Goal: Task Accomplishment & Management: Complete application form

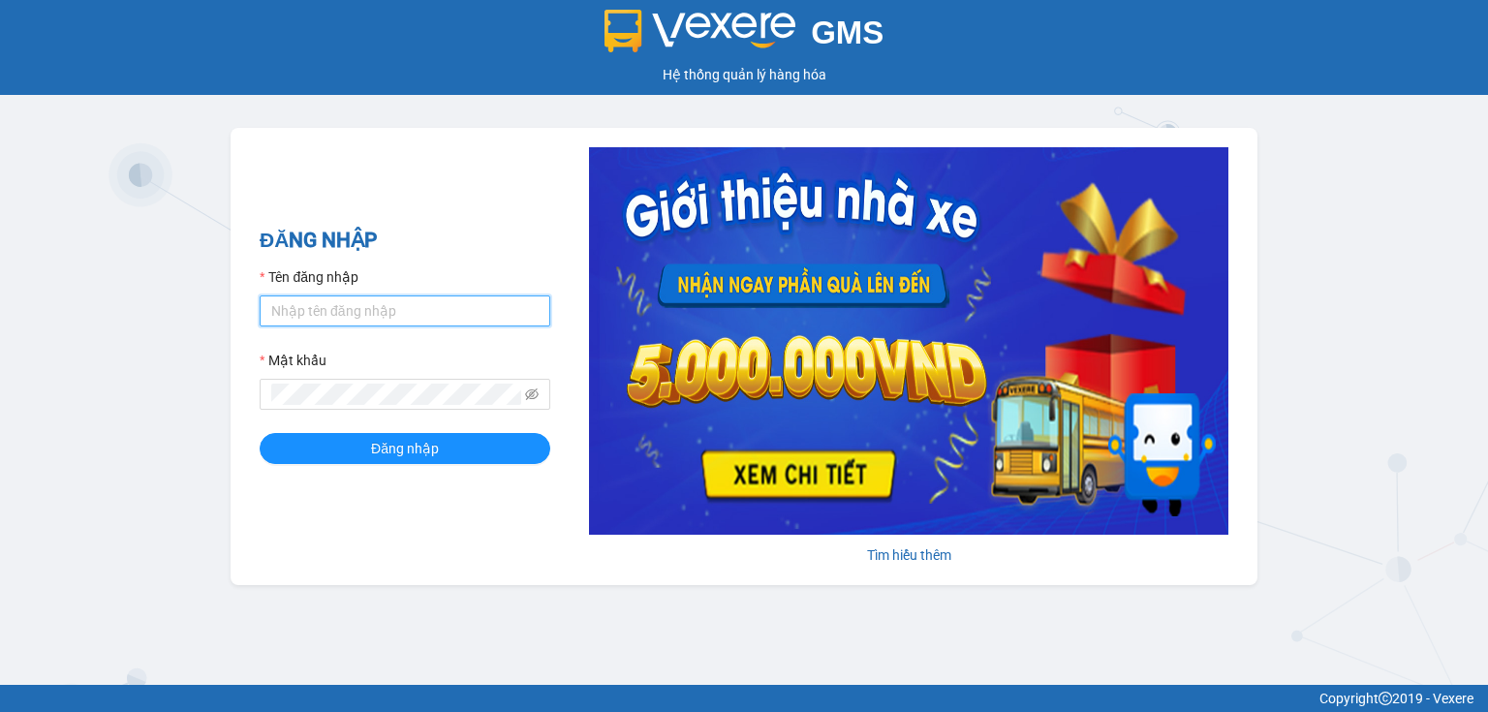
click at [380, 316] on input "Tên đăng nhập" at bounding box center [405, 311] width 291 height 31
type input "thao.nhuquynh"
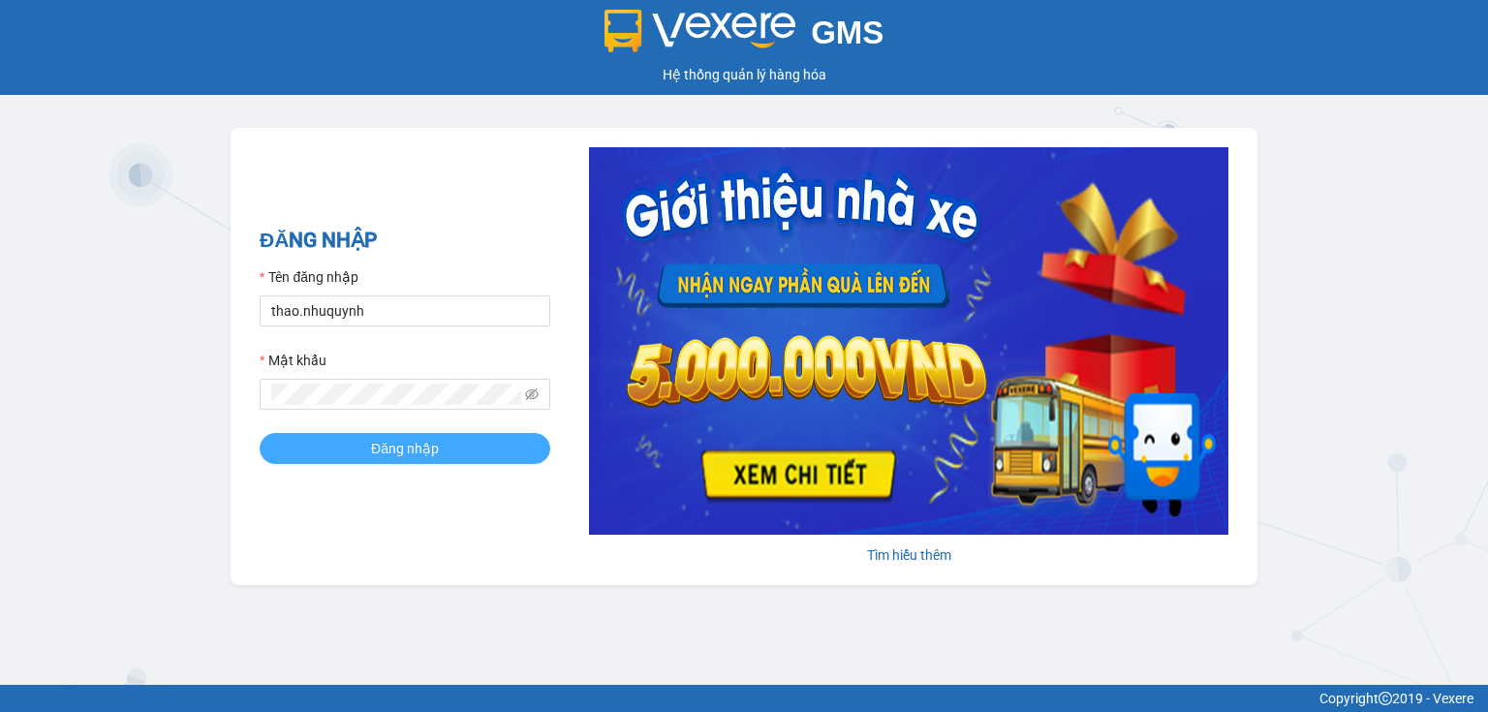
click at [362, 446] on button "Đăng nhập" at bounding box center [405, 448] width 291 height 31
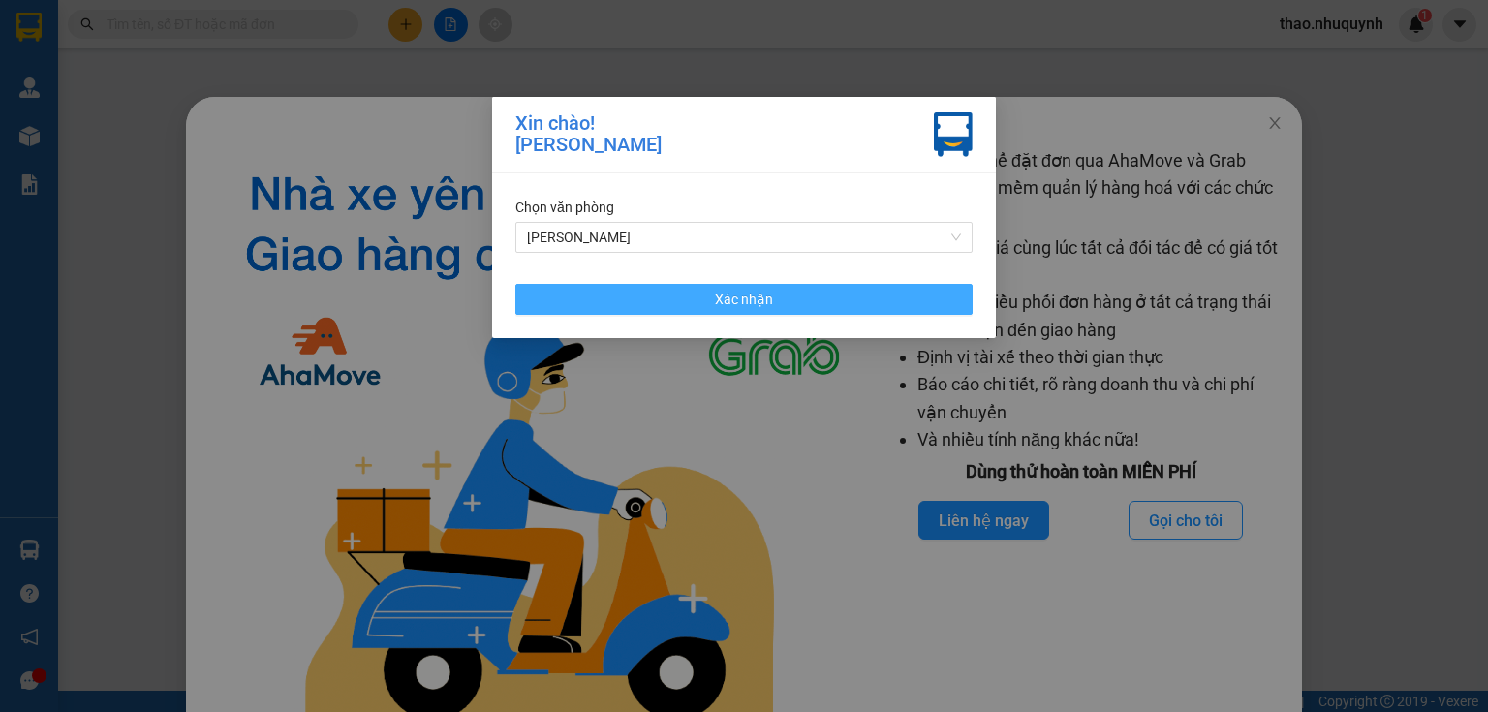
click at [755, 293] on span "Xác nhận" at bounding box center [744, 299] width 58 height 21
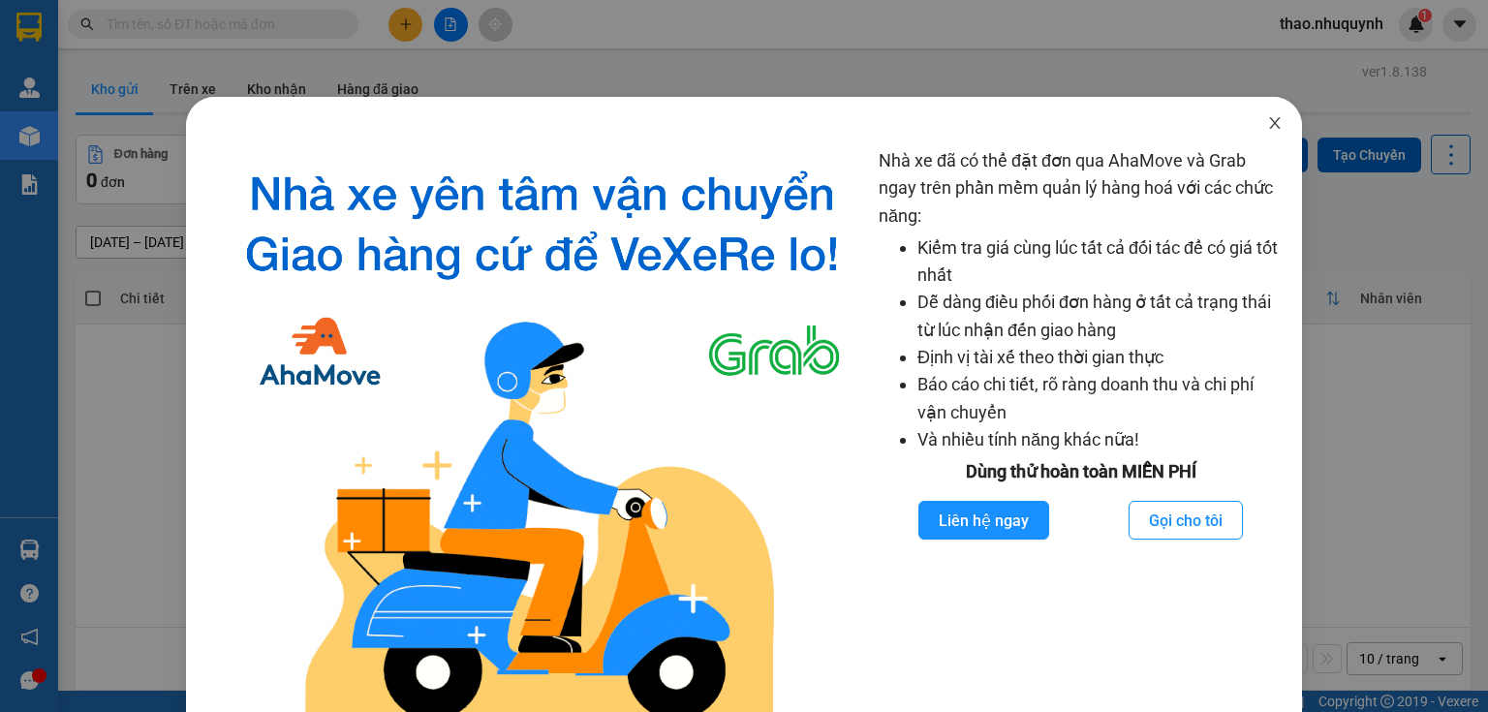
click at [1267, 127] on icon "close" at bounding box center [1275, 123] width 16 height 16
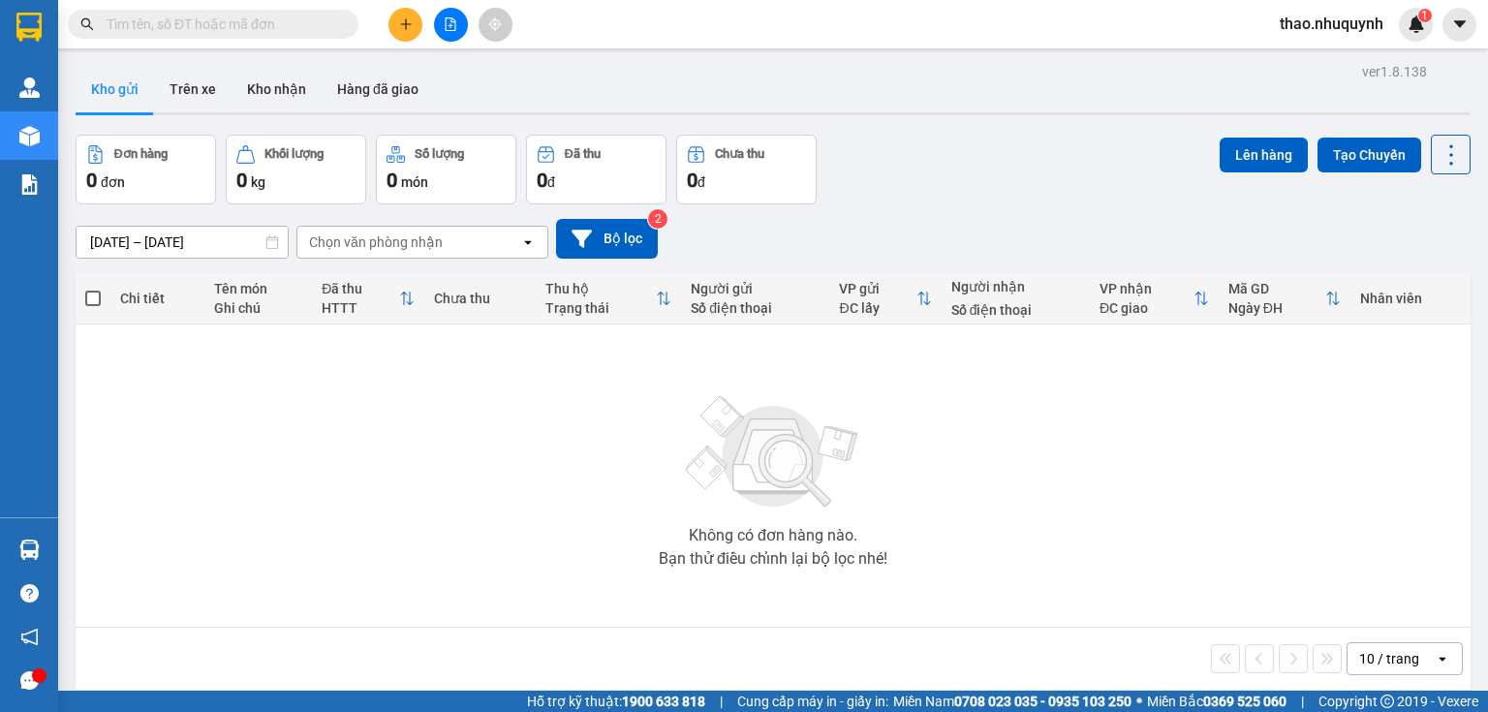
click at [324, 16] on input "text" at bounding box center [221, 24] width 229 height 21
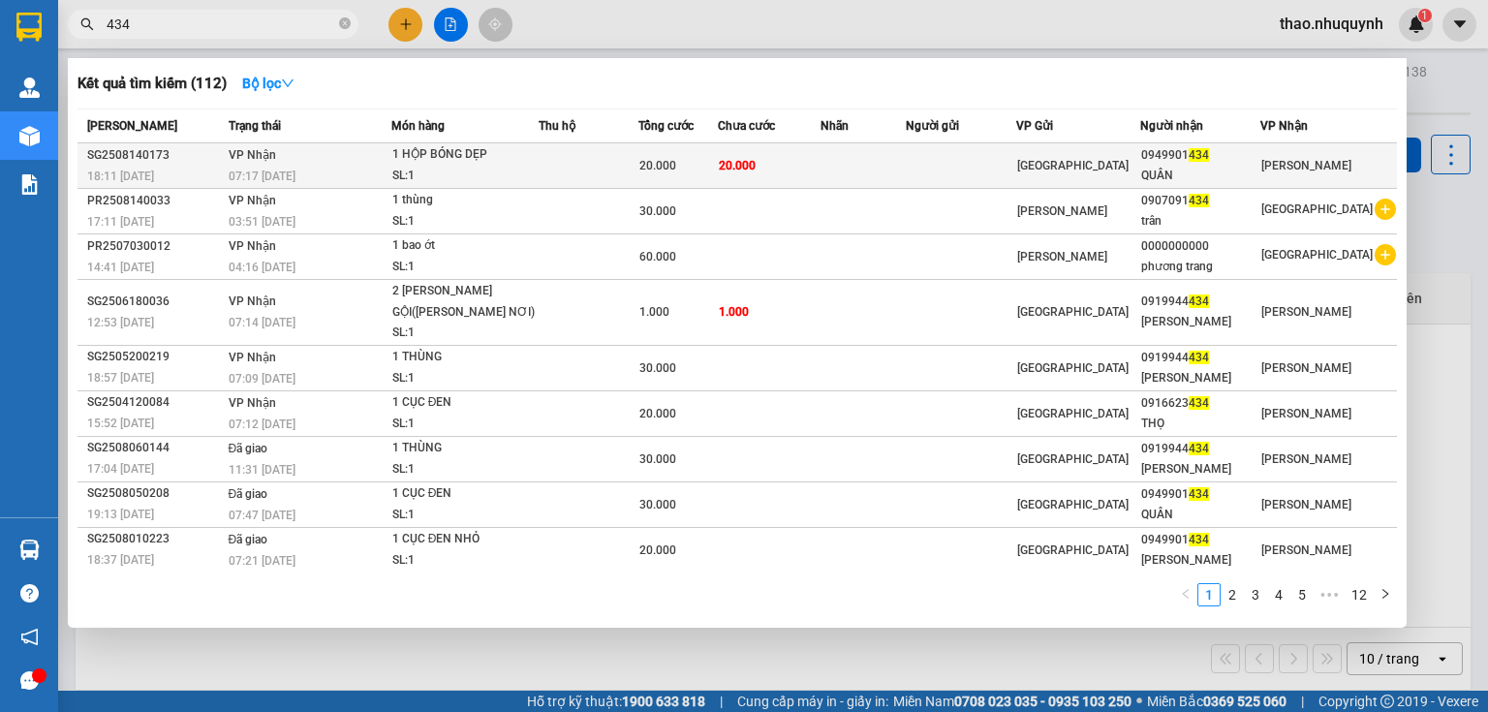
type input "434"
click at [452, 167] on div "SL: 1" at bounding box center [464, 176] width 145 height 21
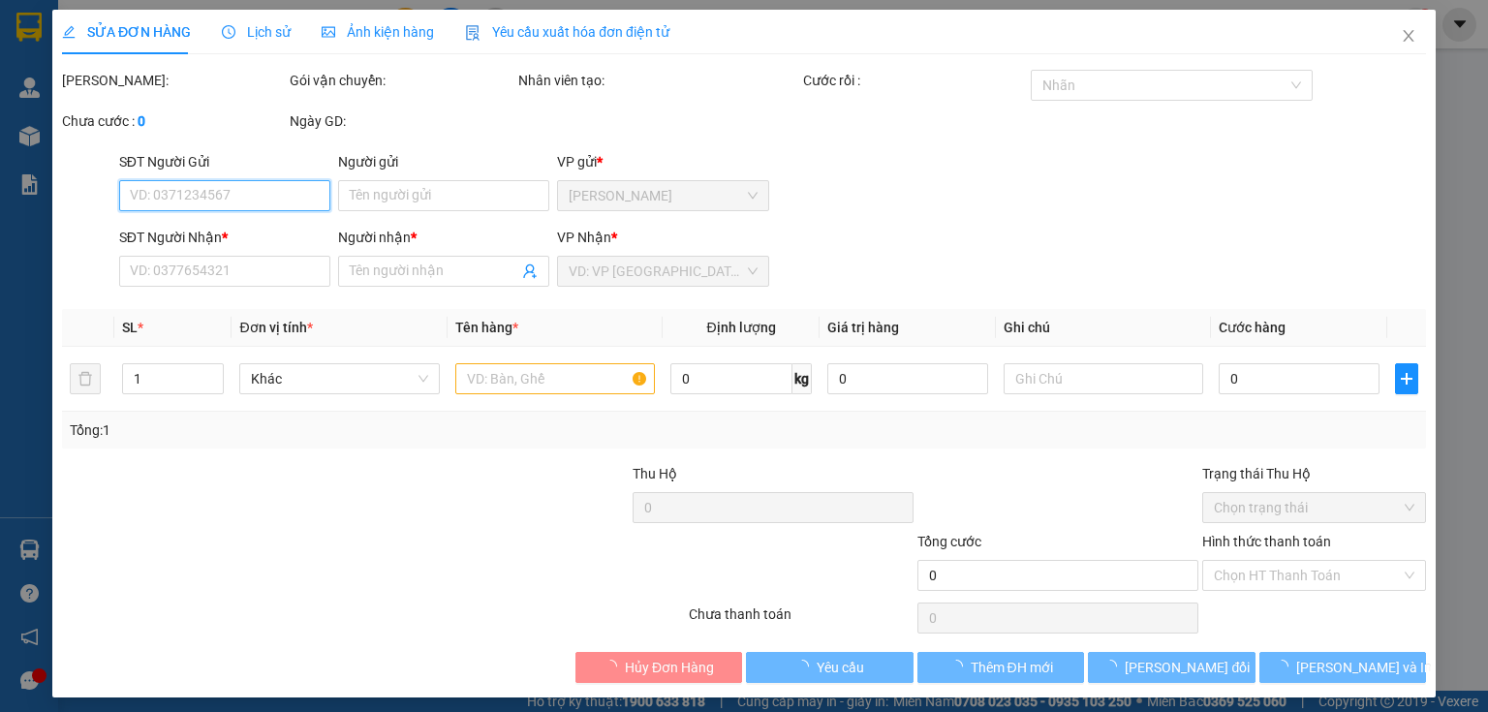
type input "0949901434"
type input "QUÂN"
type input "20.000"
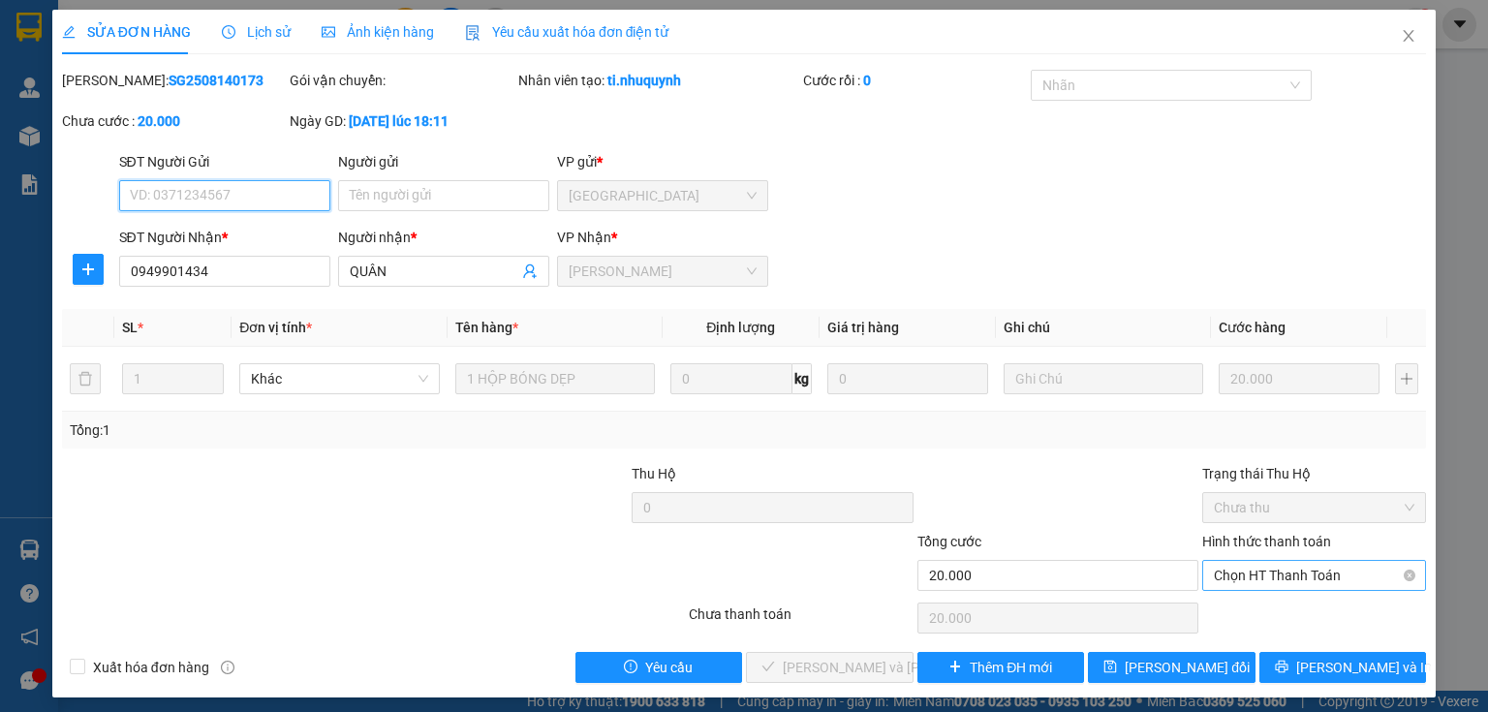
click at [1260, 574] on span "Chọn HT Thanh Toán" at bounding box center [1314, 575] width 201 height 29
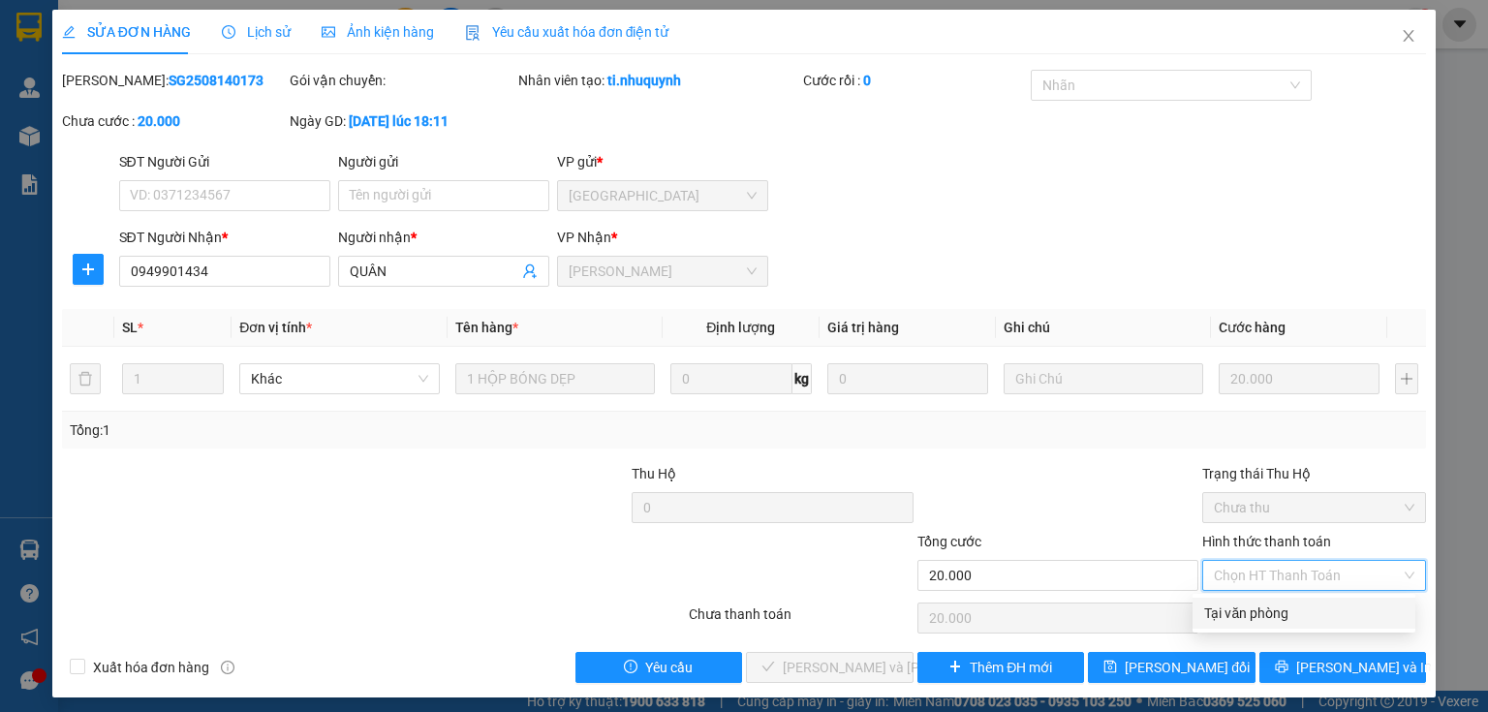
click at [1238, 612] on div "Tại văn phòng" at bounding box center [1304, 613] width 200 height 21
type input "0"
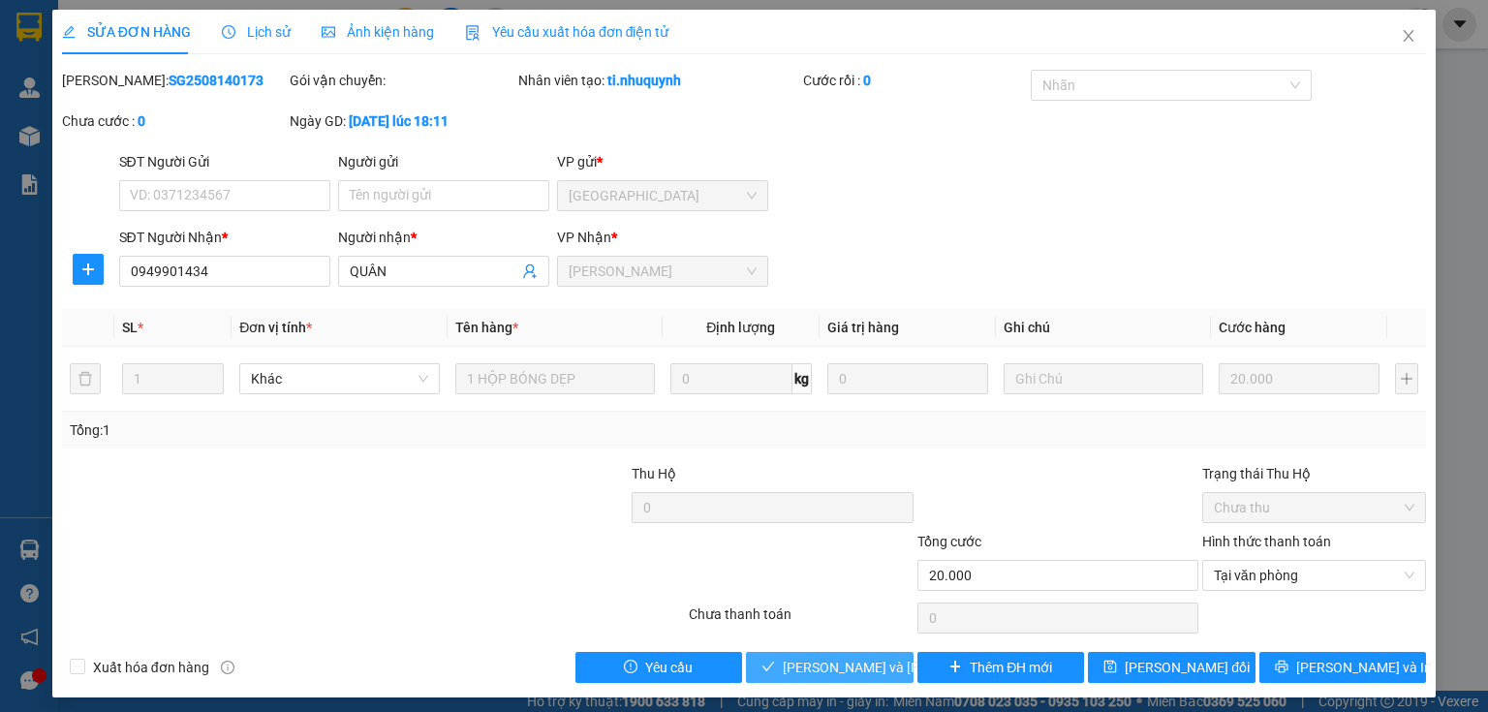
click at [788, 673] on span "Lưu và Giao hàng" at bounding box center [914, 667] width 262 height 21
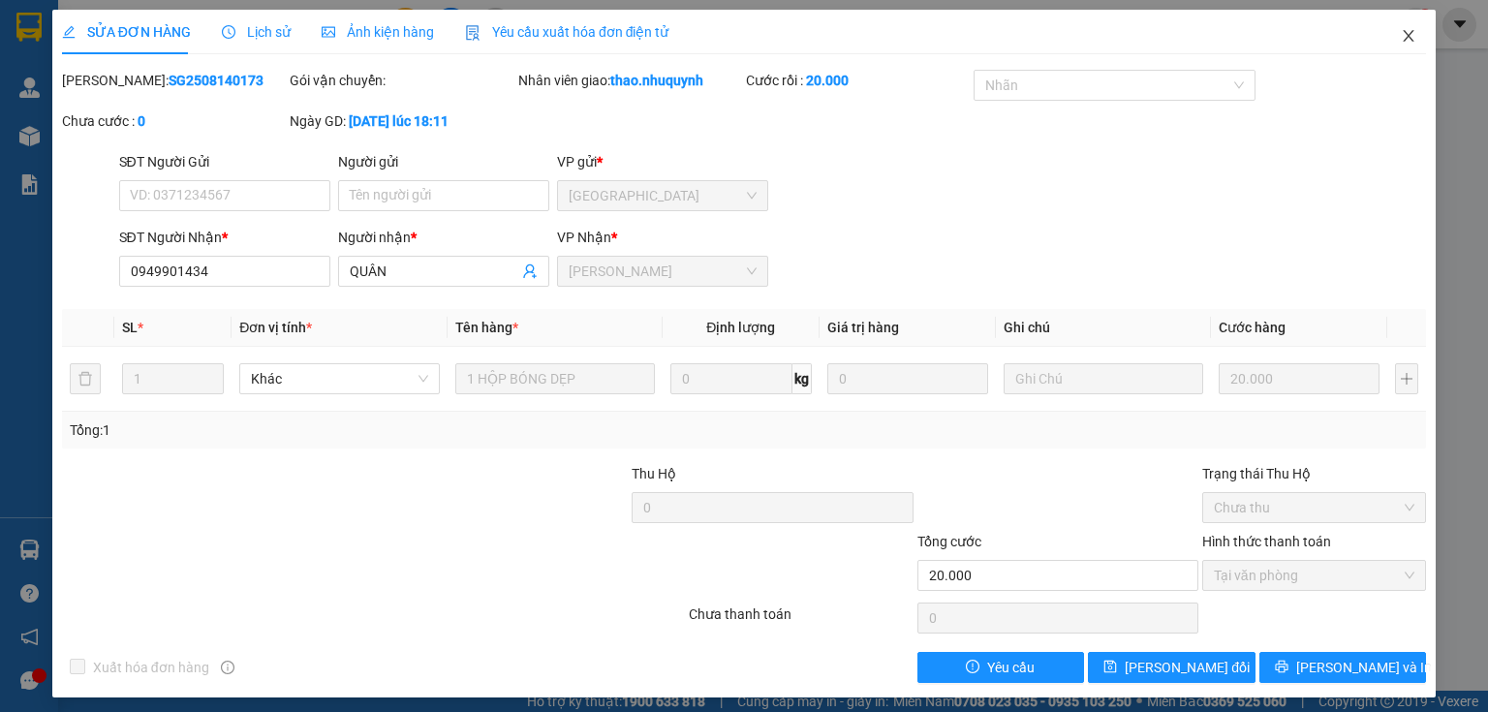
click at [1401, 31] on icon "close" at bounding box center [1409, 36] width 16 height 16
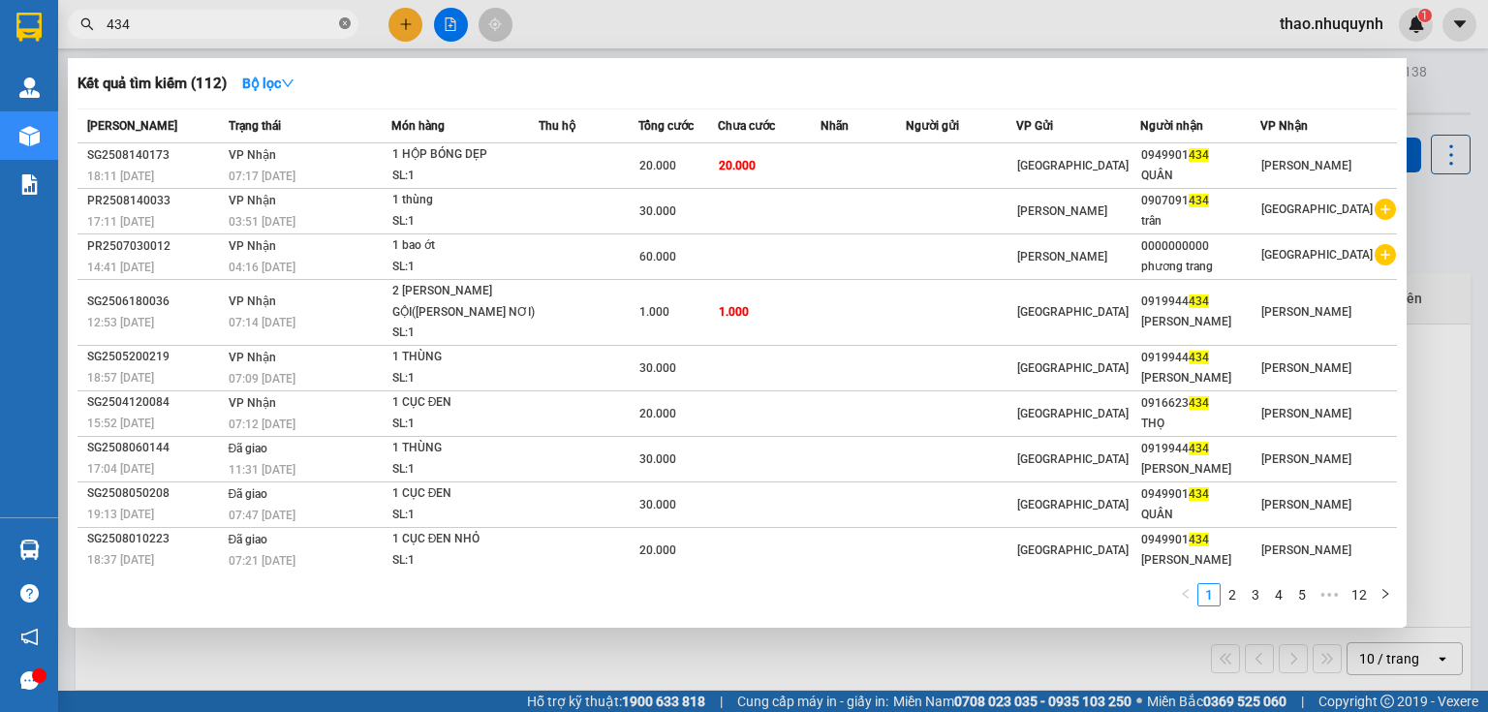
click at [348, 22] on icon "close-circle" at bounding box center [345, 23] width 12 height 12
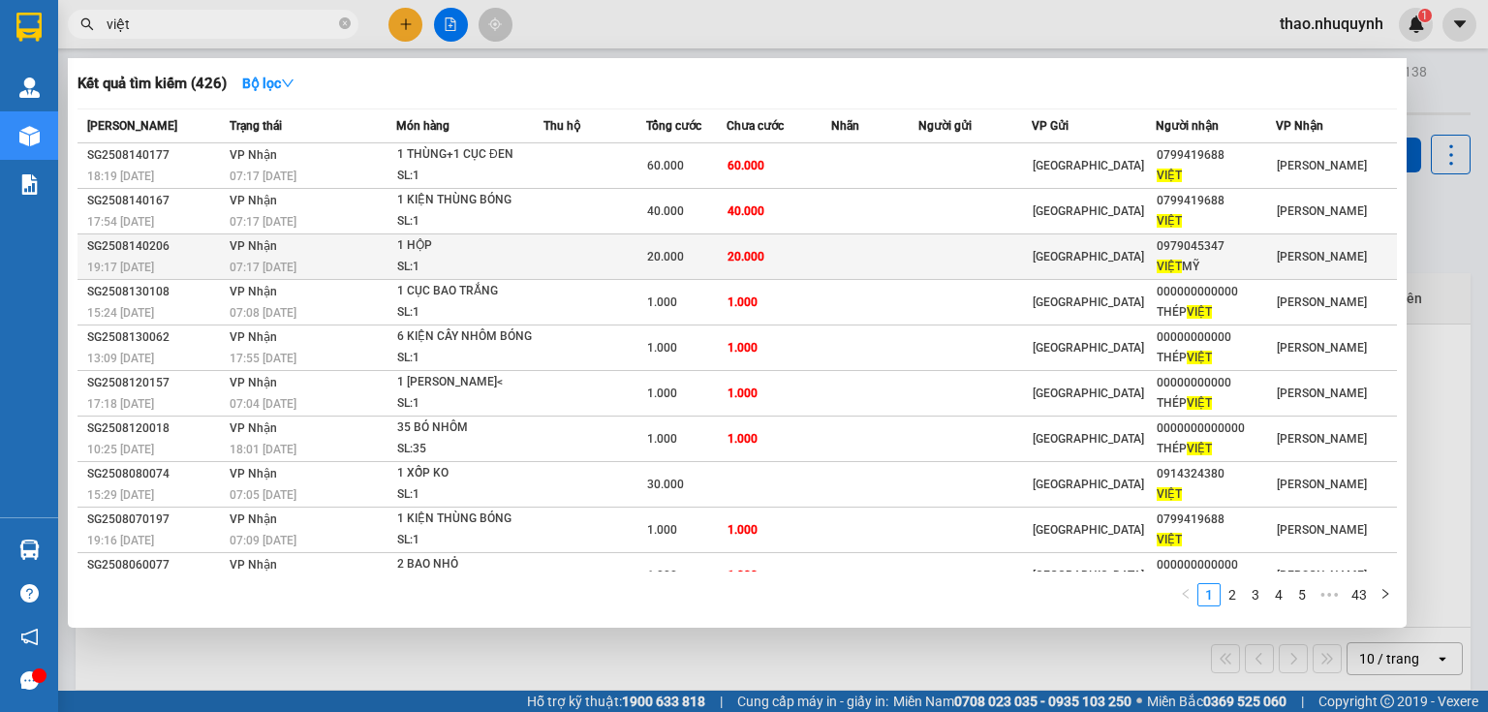
type input "việt"
click at [757, 250] on span "20.000" at bounding box center [746, 257] width 37 height 14
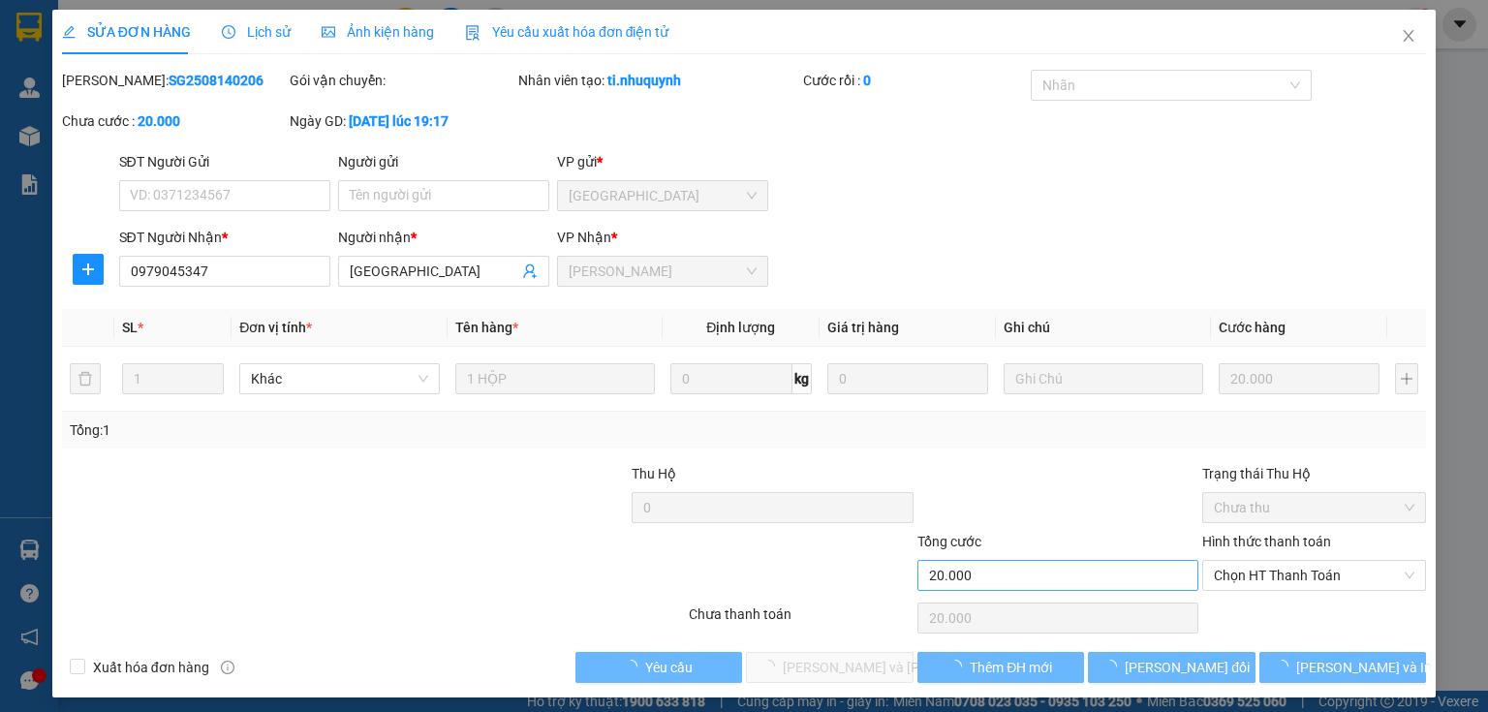
type input "0979045347"
type input "VIỆT MỸ"
type input "20.000"
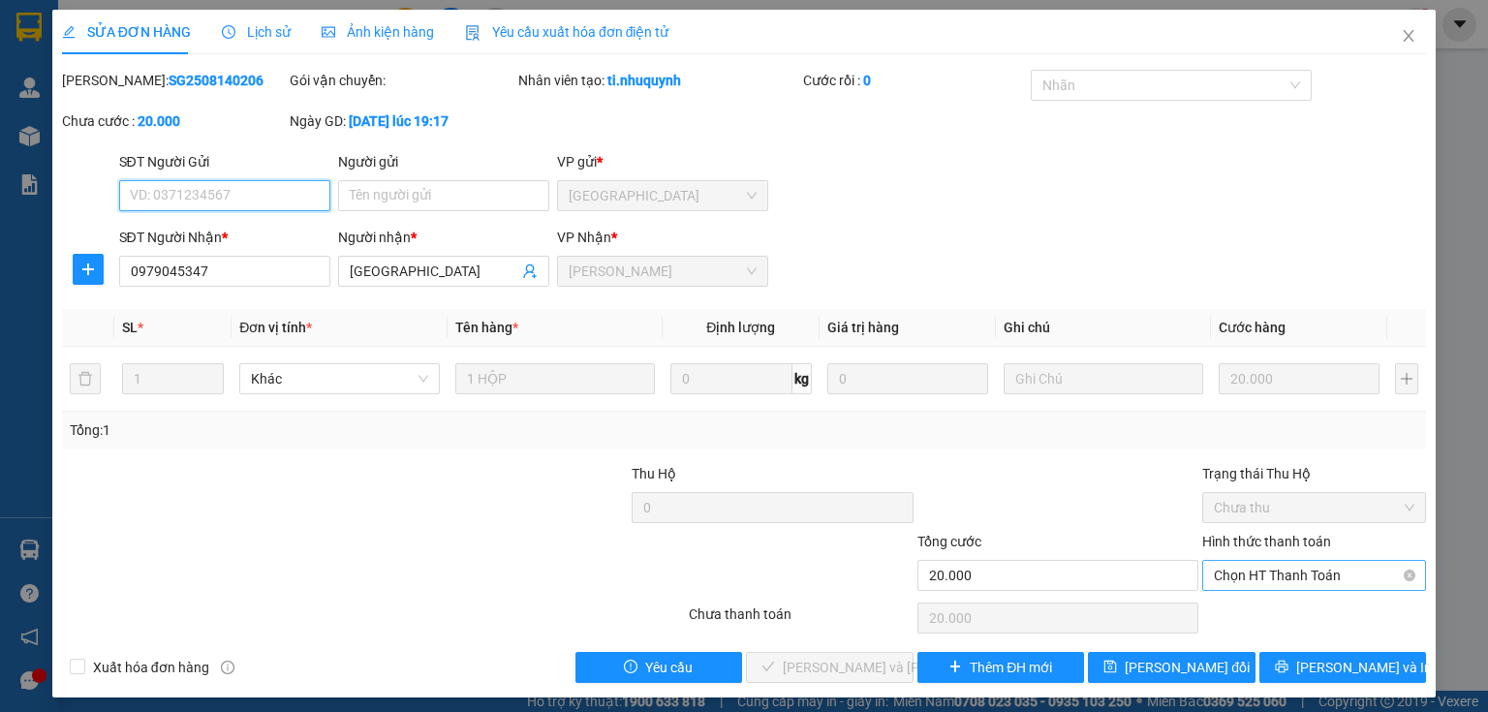
drag, startPoint x: 1251, startPoint y: 565, endPoint x: 1246, endPoint y: 592, distance: 27.6
click at [1252, 565] on span "Chọn HT Thanh Toán" at bounding box center [1314, 575] width 201 height 29
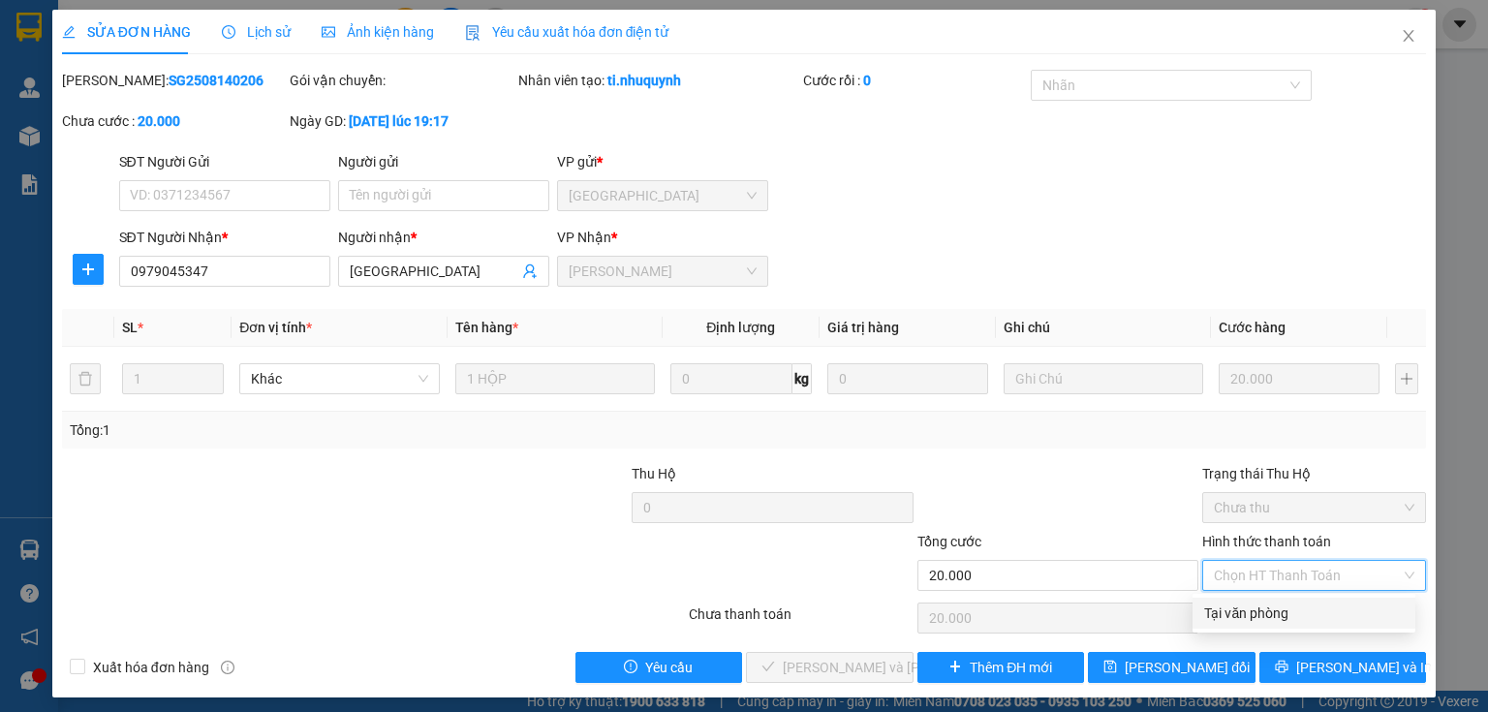
click at [1243, 603] on div "Tại văn phòng" at bounding box center [1304, 613] width 200 height 21
type input "0"
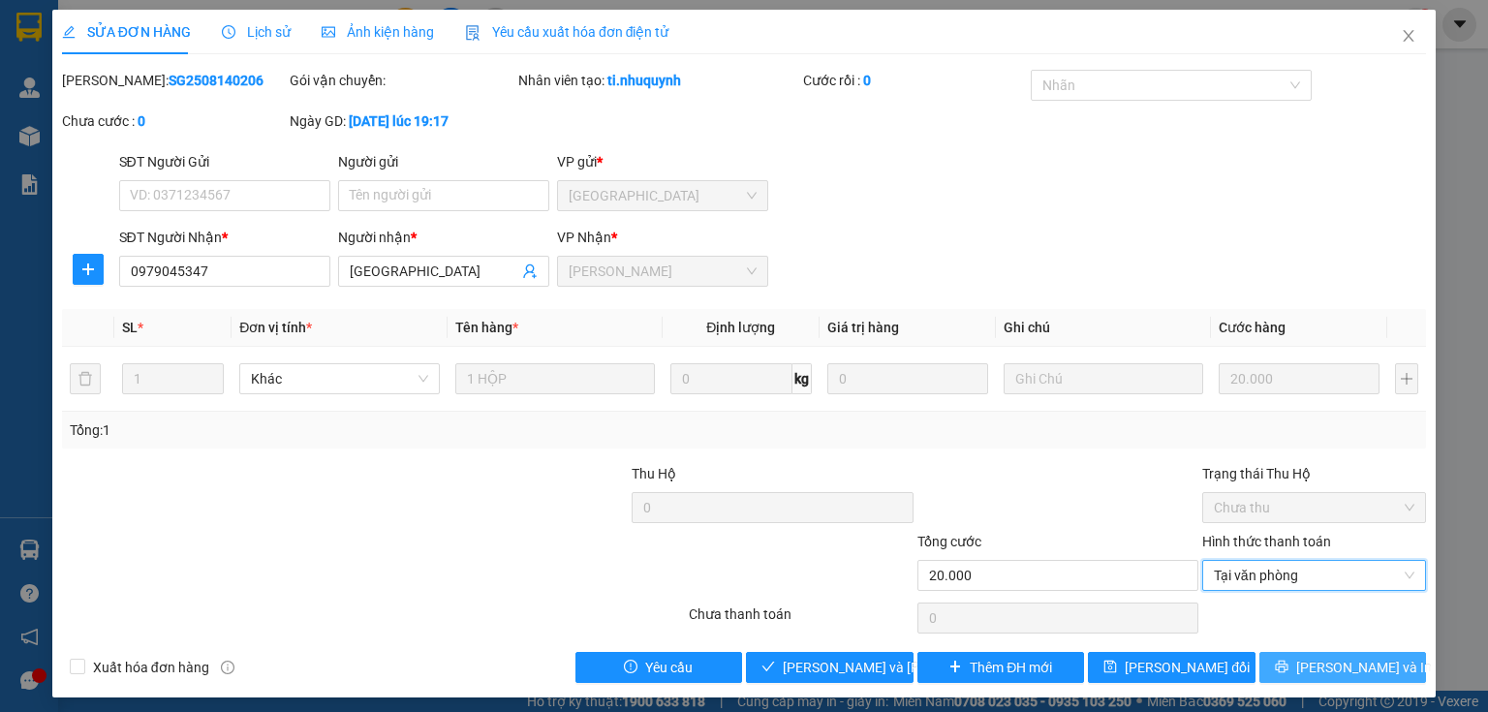
click at [1308, 664] on button "Lưu và In" at bounding box center [1344, 667] width 168 height 31
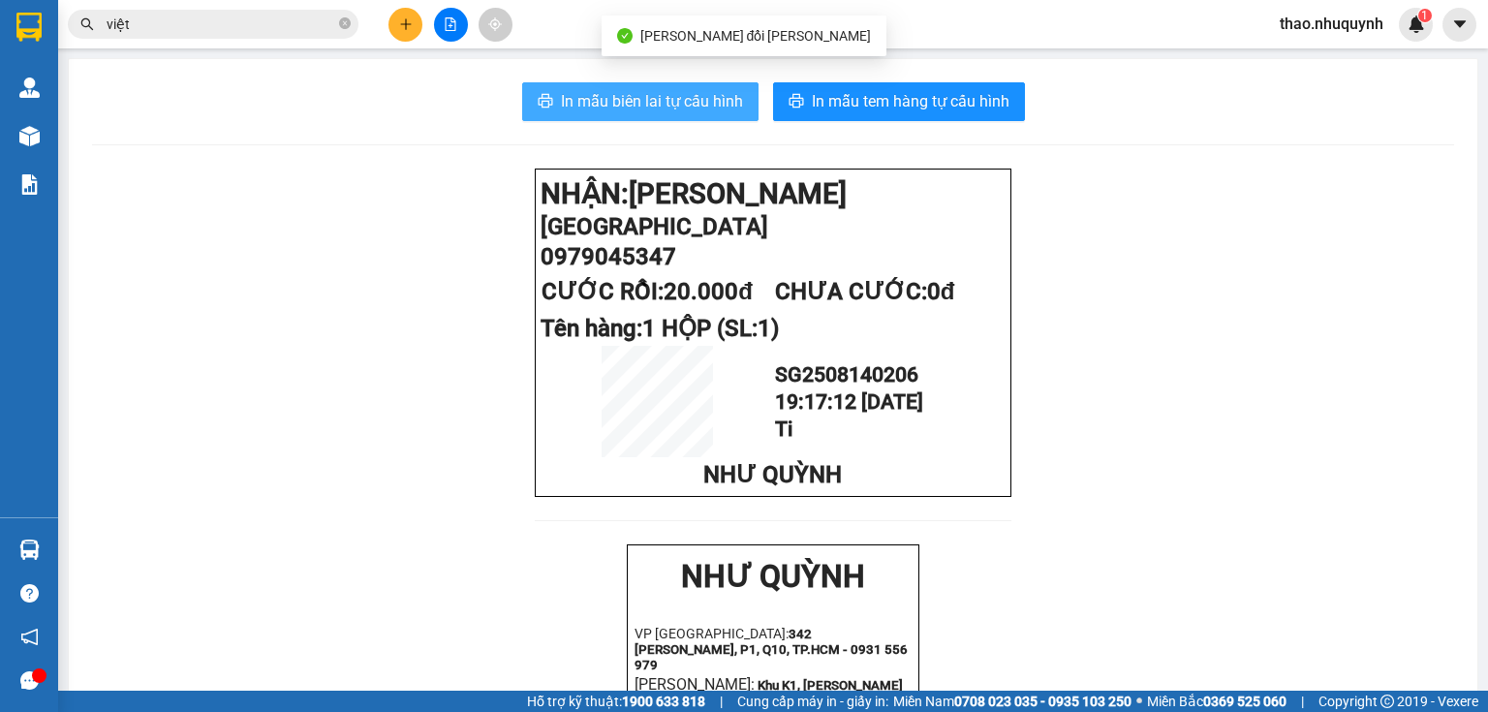
click at [638, 100] on span "In mẫu biên lai tự cấu hình" at bounding box center [652, 101] width 182 height 24
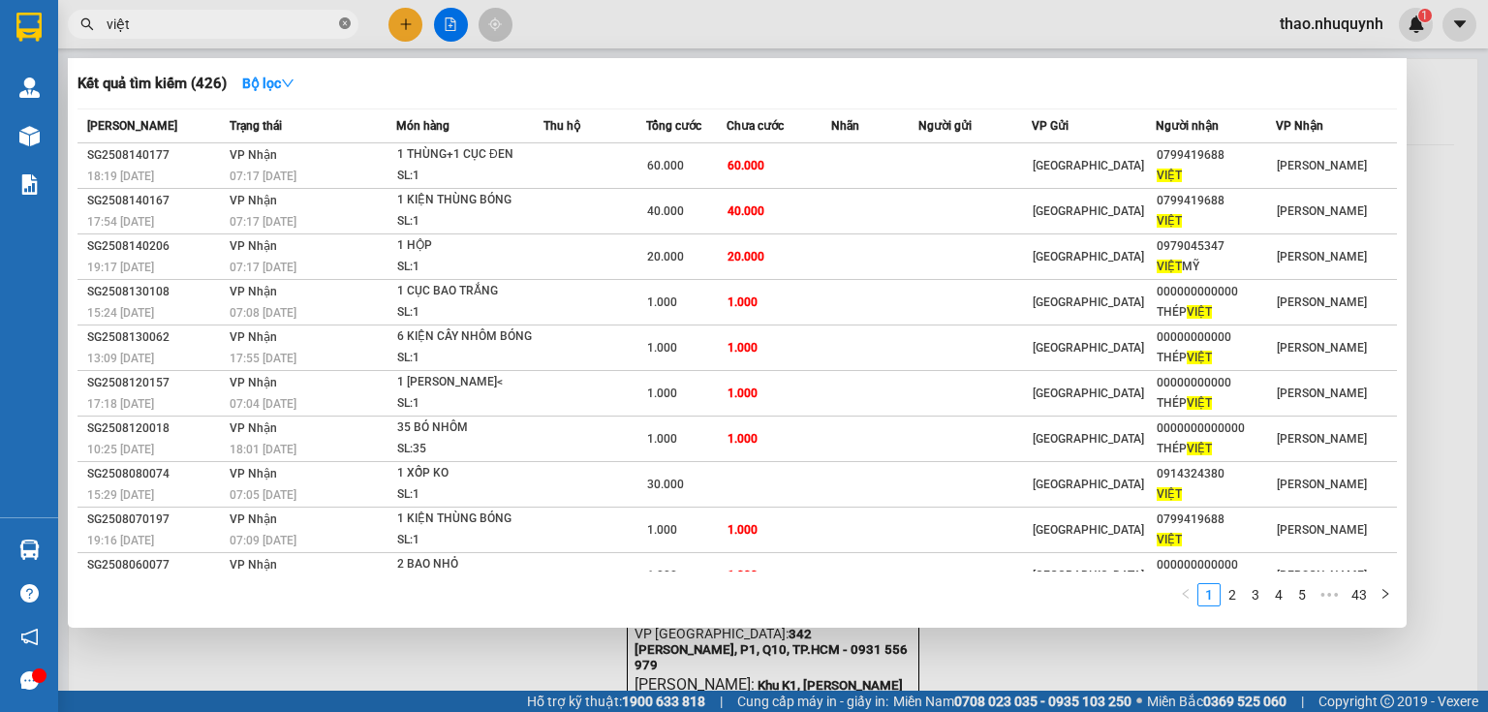
click at [349, 23] on icon "close-circle" at bounding box center [345, 23] width 12 height 12
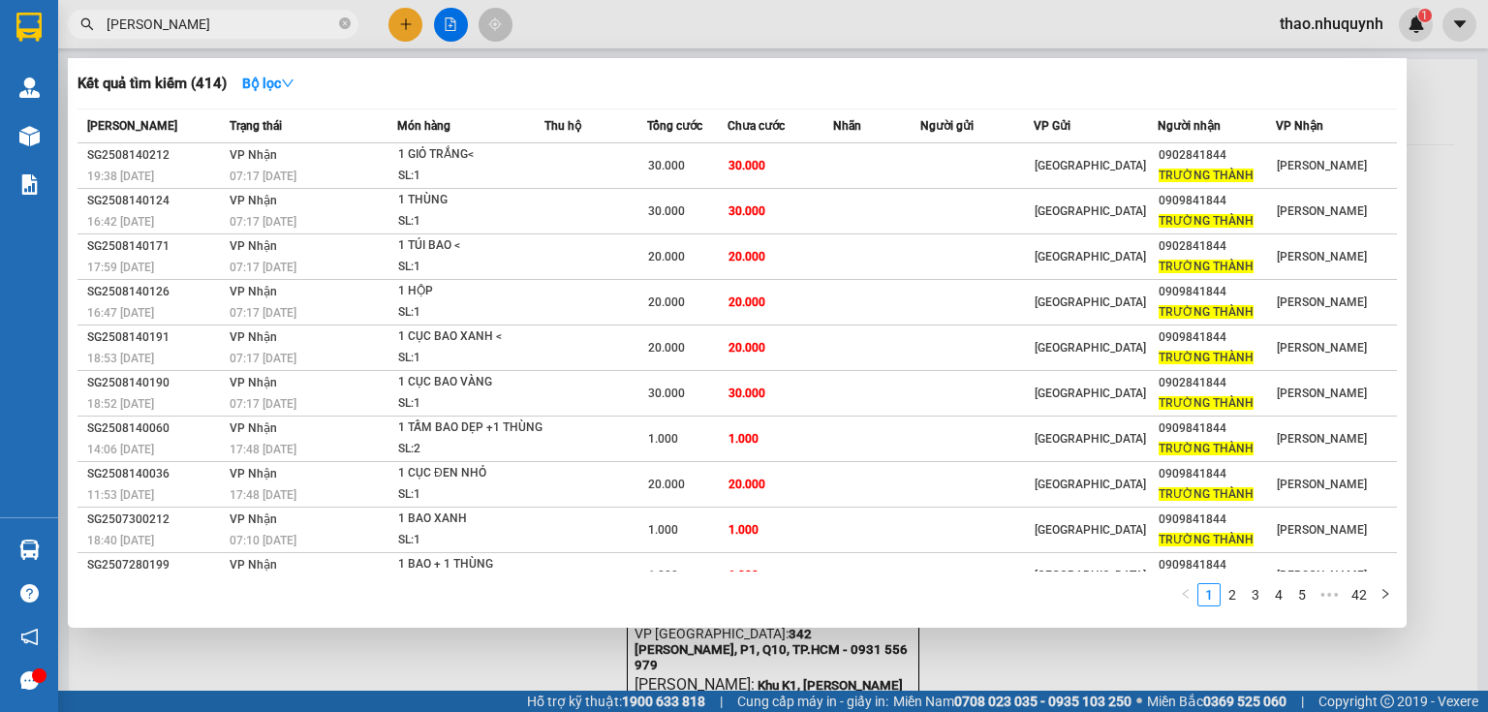
type input "trường thành"
click at [345, 21] on icon "close-circle" at bounding box center [345, 23] width 12 height 12
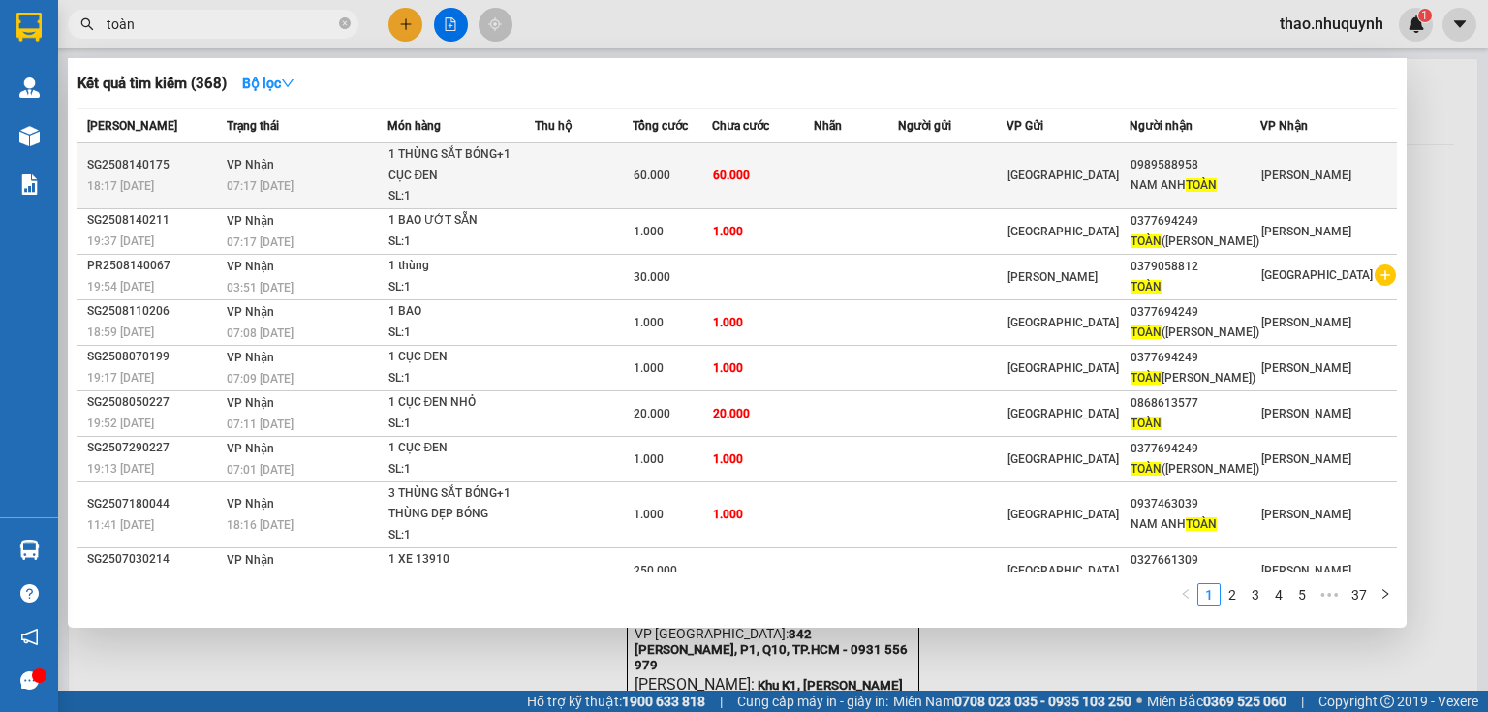
type input "toàn"
click at [532, 153] on div "1 THÙNG SẮT BÓNG+1 CỤC ĐEN" at bounding box center [461, 165] width 145 height 42
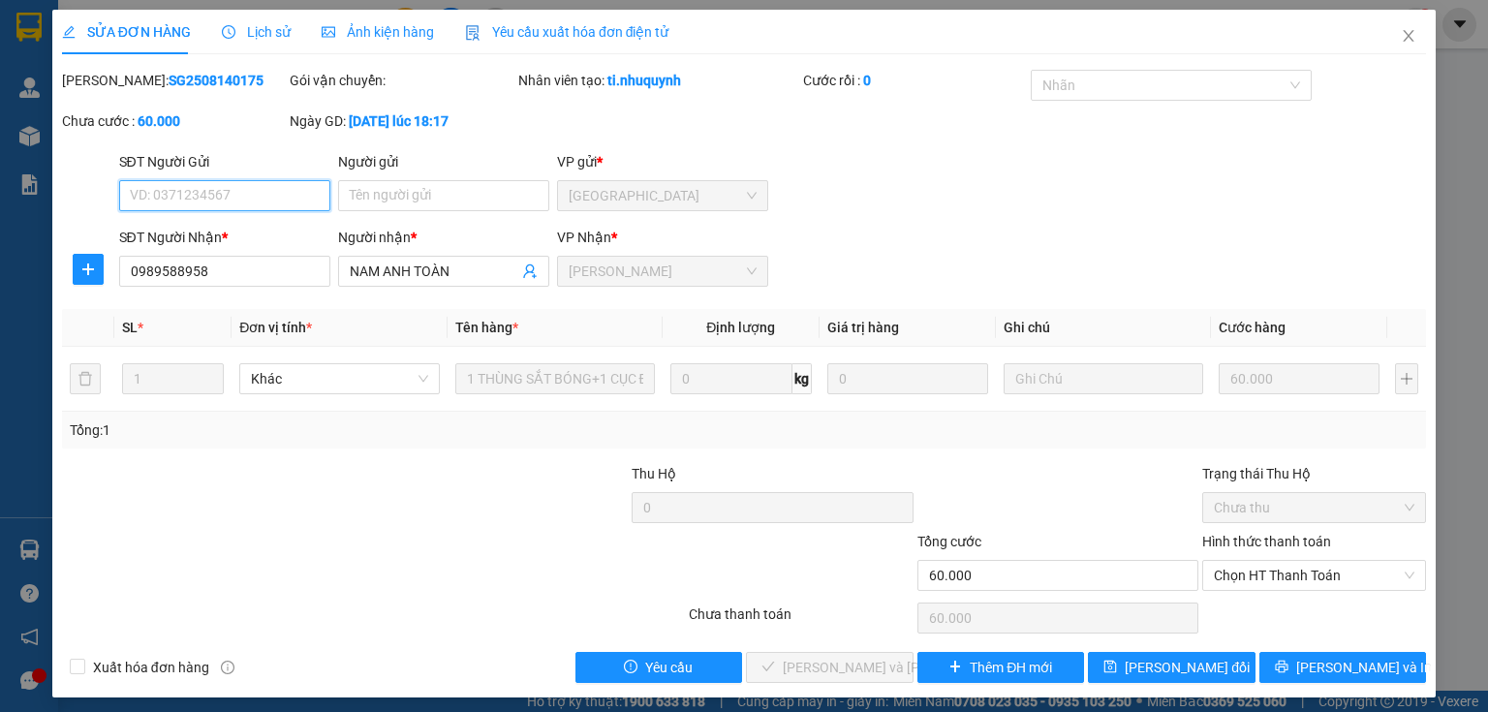
type input "0989588958"
type input "NAM ANH TOÀN"
type input "60.000"
click at [1239, 570] on span "Chọn HT Thanh Toán" at bounding box center [1314, 575] width 201 height 29
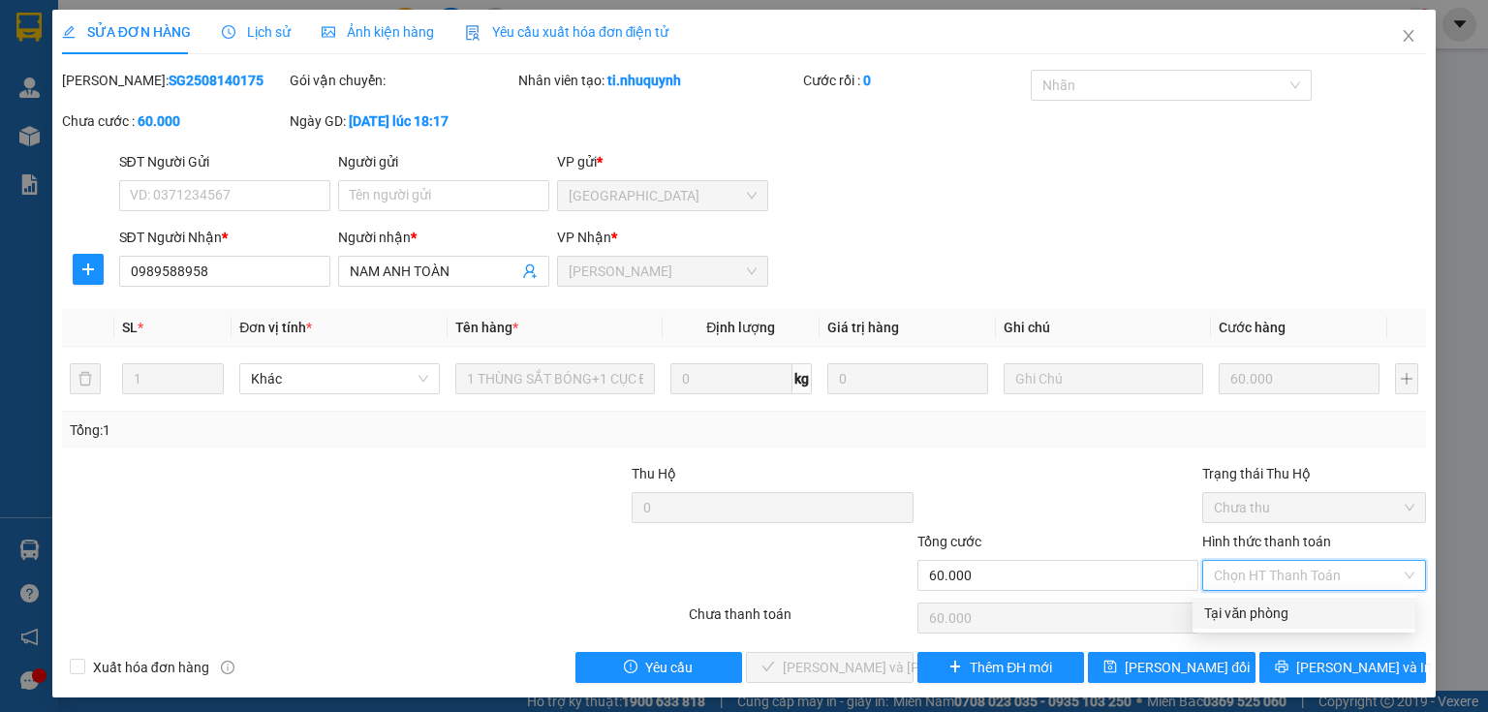
click at [1208, 613] on div "Tại văn phòng" at bounding box center [1304, 613] width 200 height 21
type input "0"
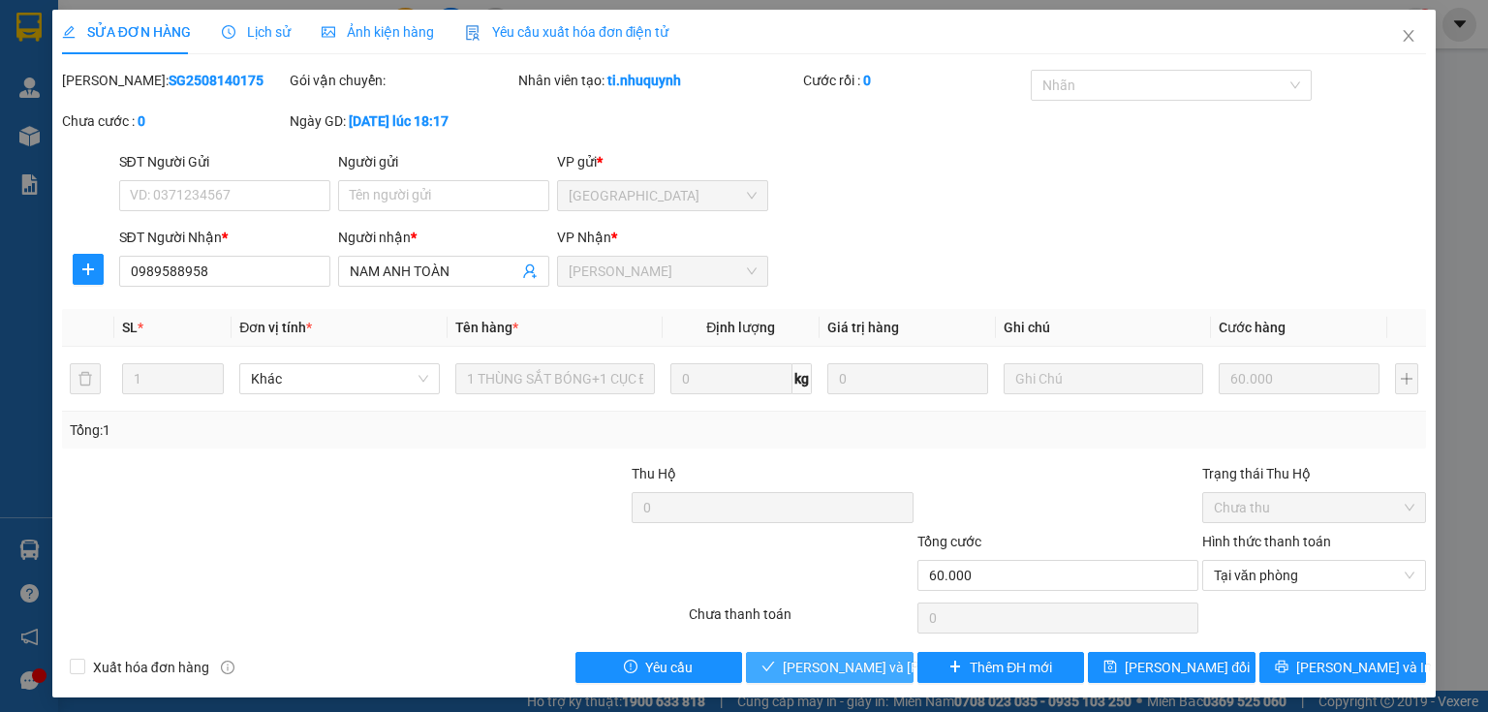
click at [858, 666] on span "Lưu và Giao hàng" at bounding box center [914, 667] width 262 height 21
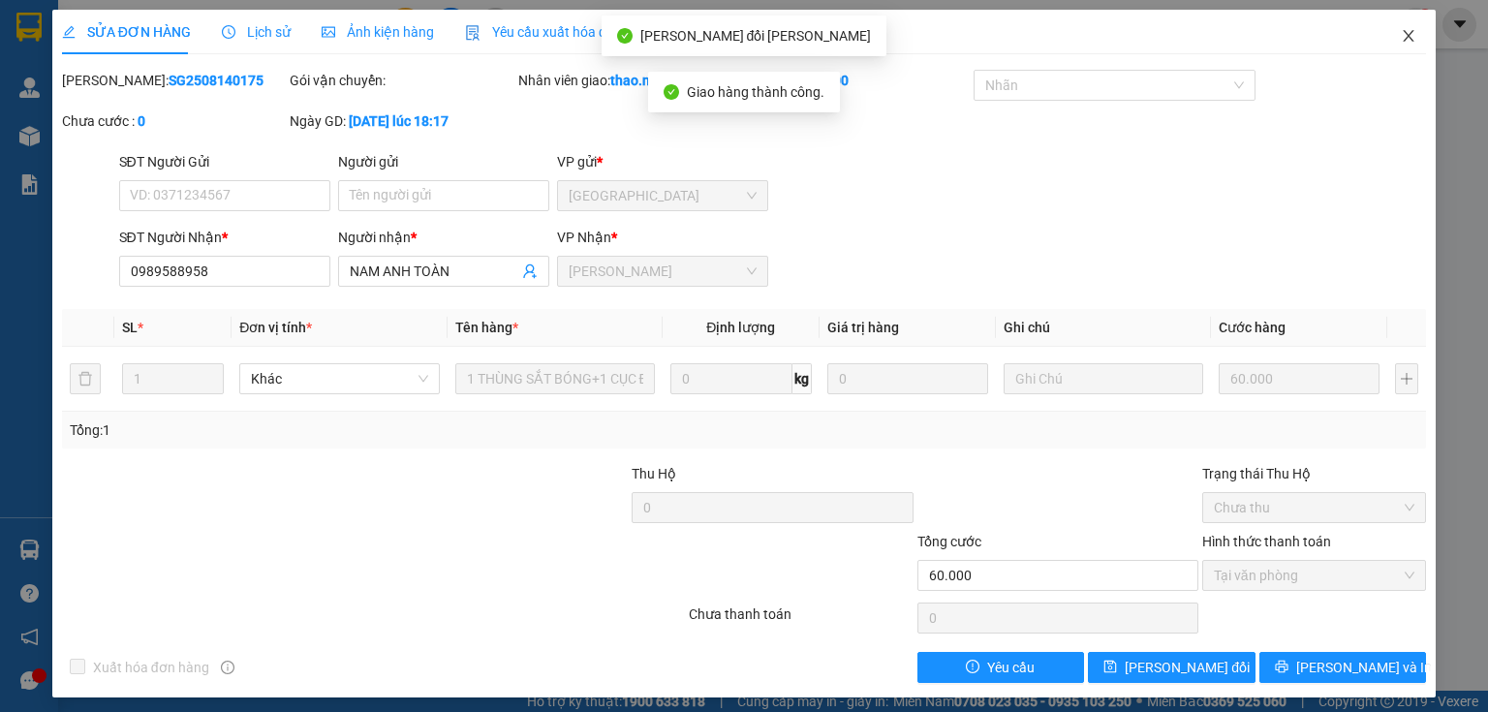
click at [1401, 38] on icon "close" at bounding box center [1409, 36] width 16 height 16
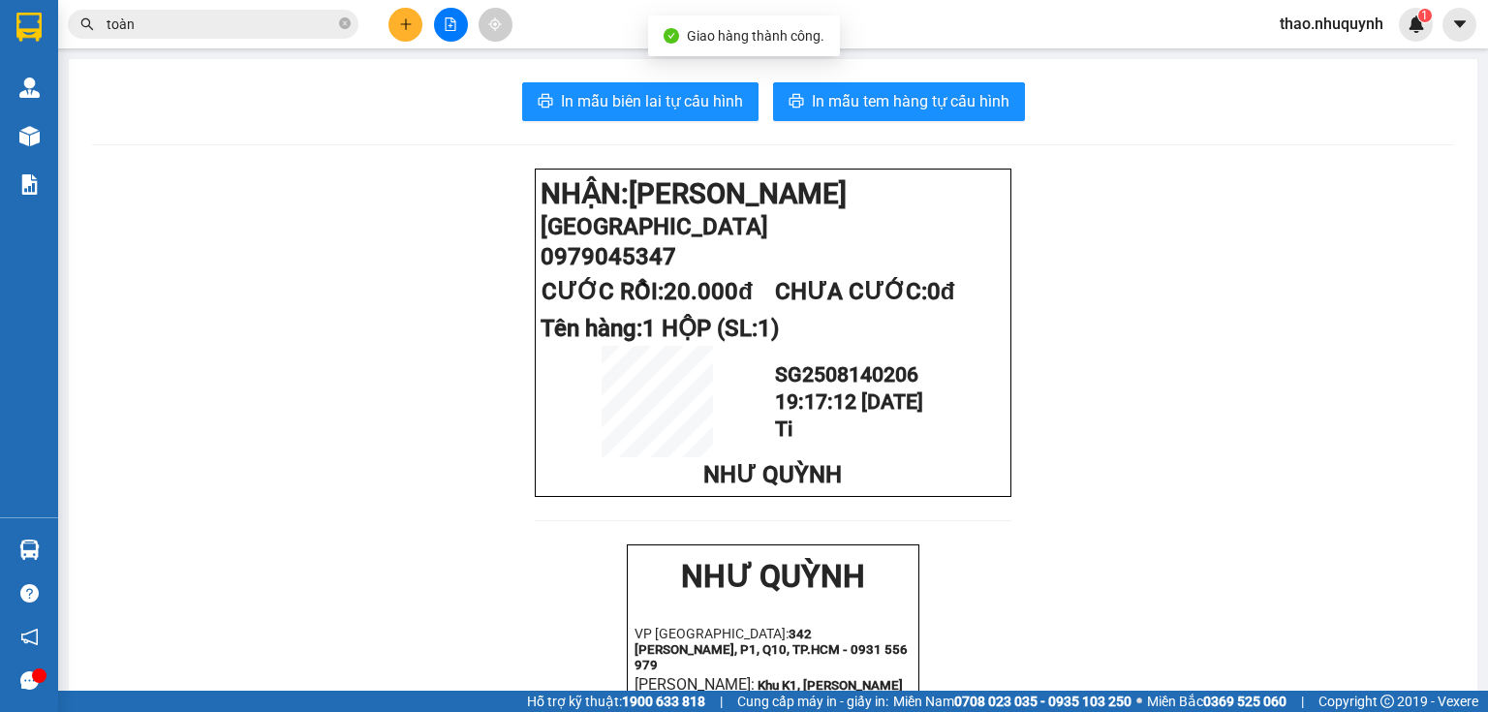
click at [229, 19] on input "toàn" at bounding box center [221, 24] width 229 height 21
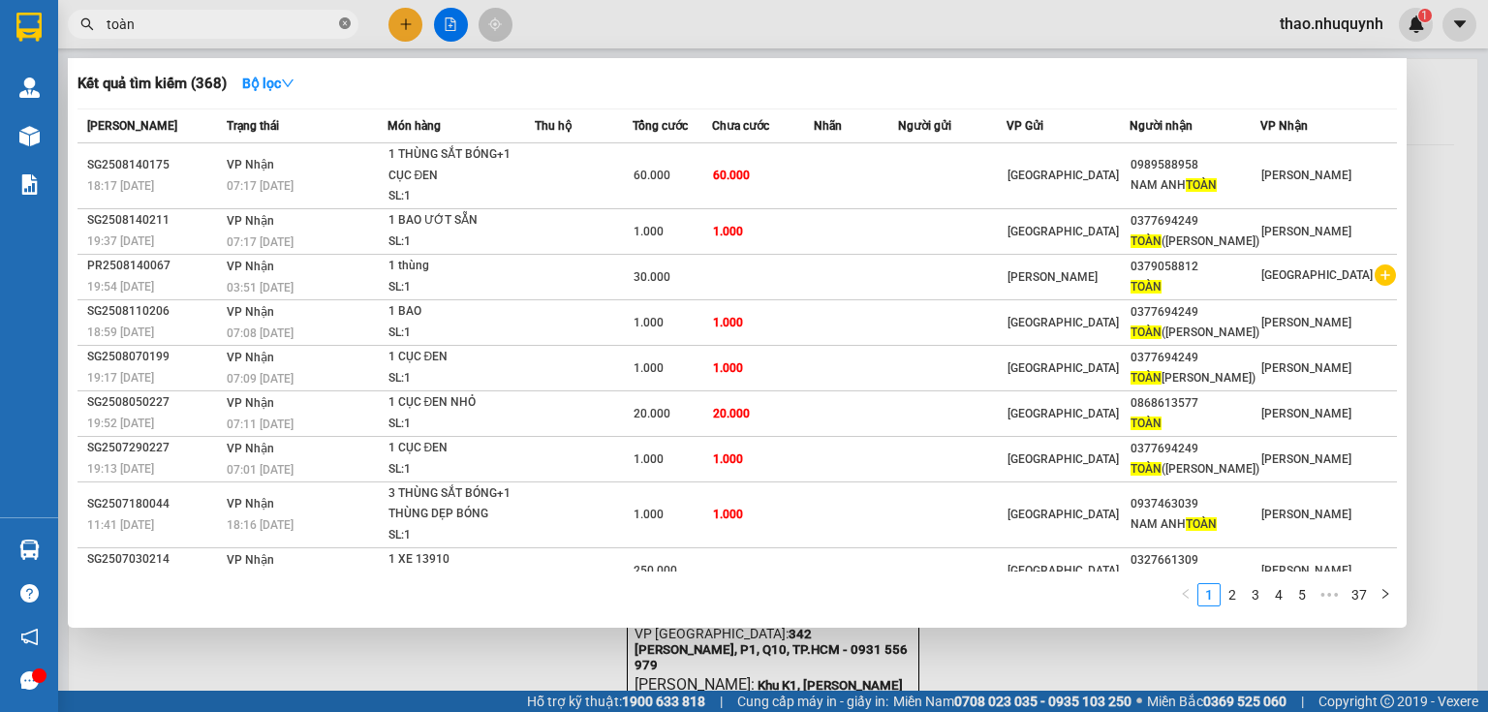
click at [349, 22] on icon "close-circle" at bounding box center [345, 23] width 12 height 12
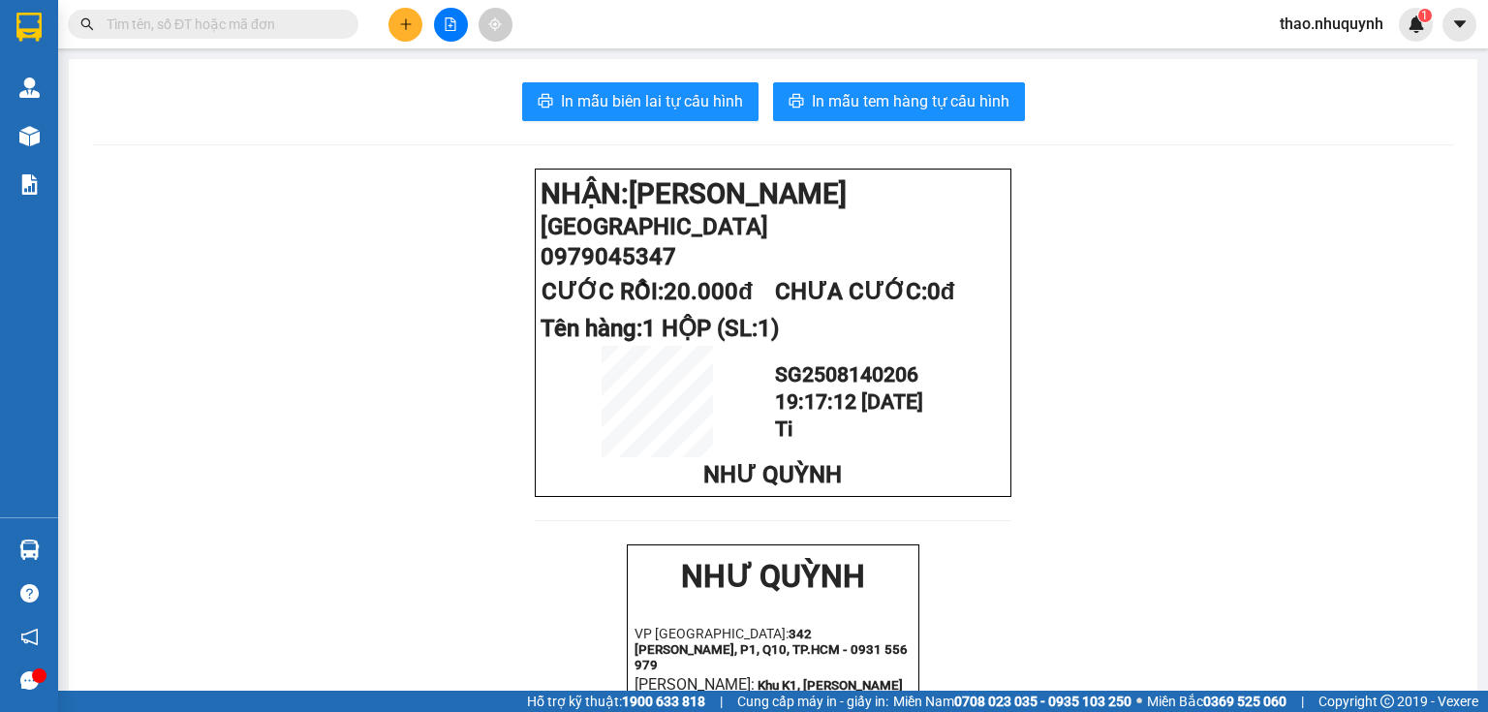
click at [268, 19] on input "text" at bounding box center [221, 24] width 229 height 21
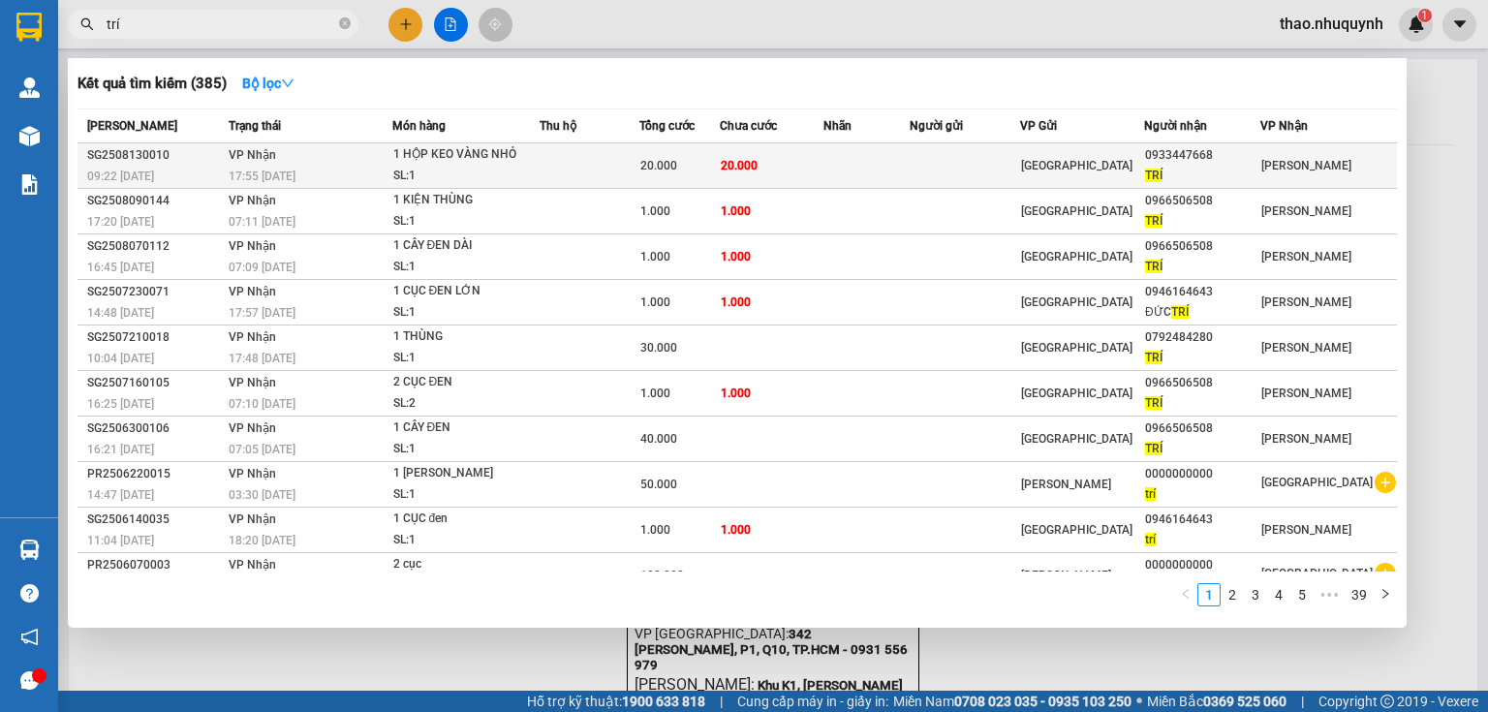
type input "trí"
click at [355, 166] on div "17:55 - 13/08" at bounding box center [310, 176] width 163 height 21
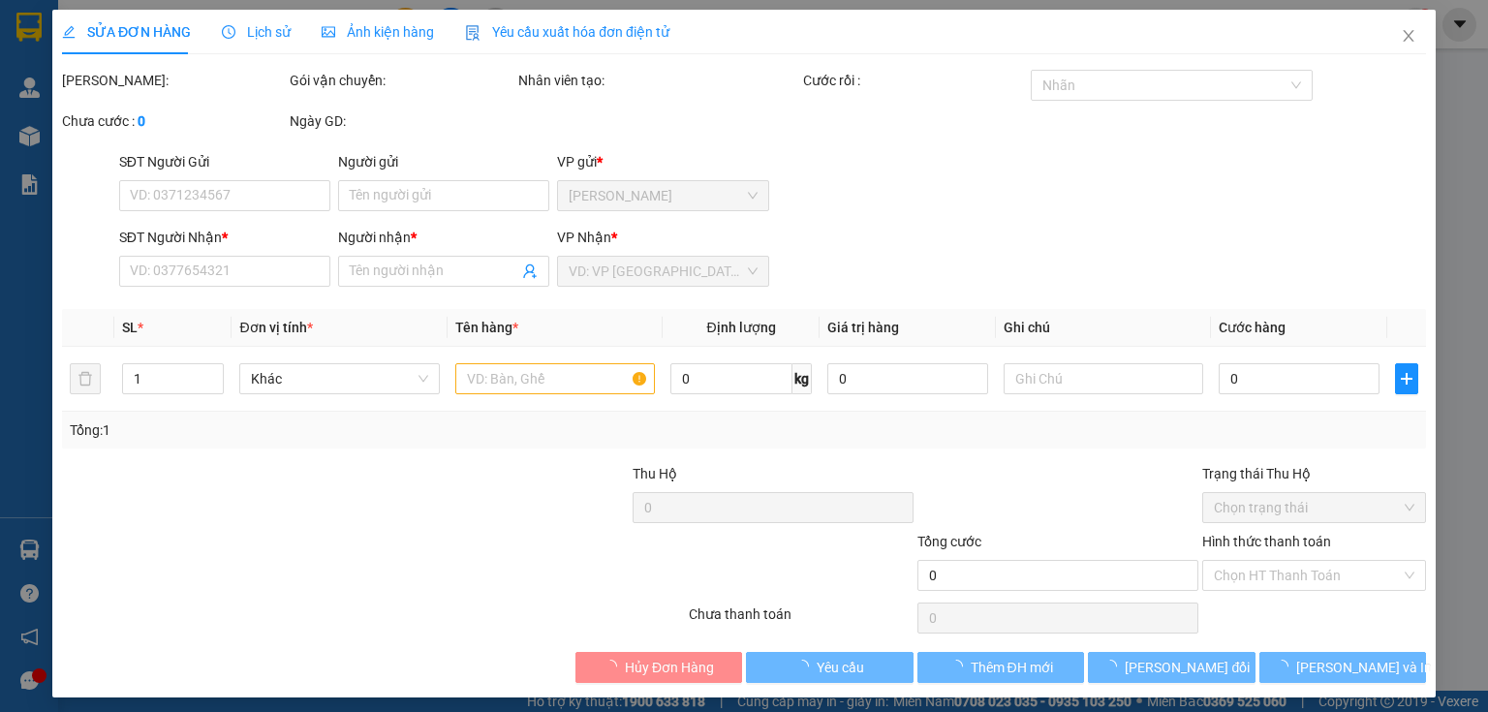
type input "0933447668"
type input "TRÍ"
type input "20.000"
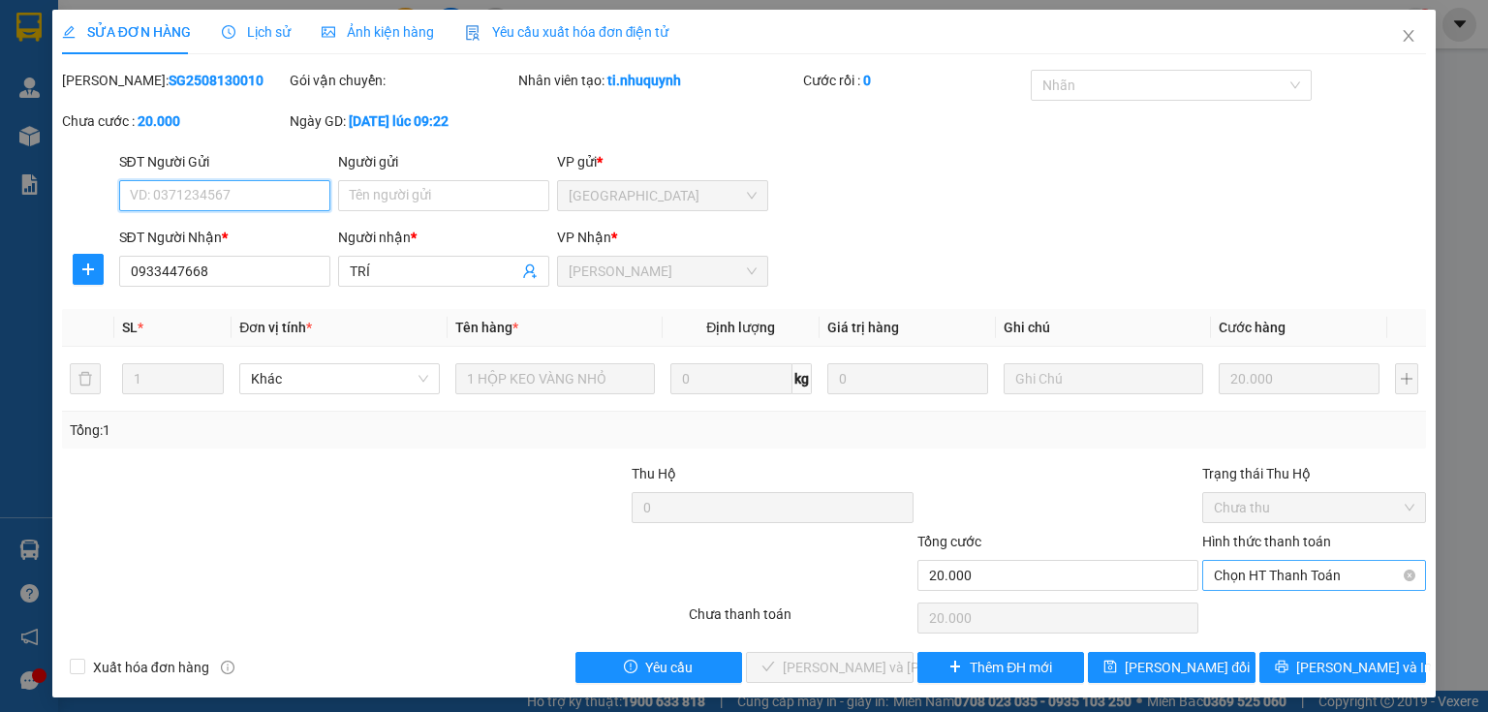
click at [1263, 579] on span "Chọn HT Thanh Toán" at bounding box center [1314, 575] width 201 height 29
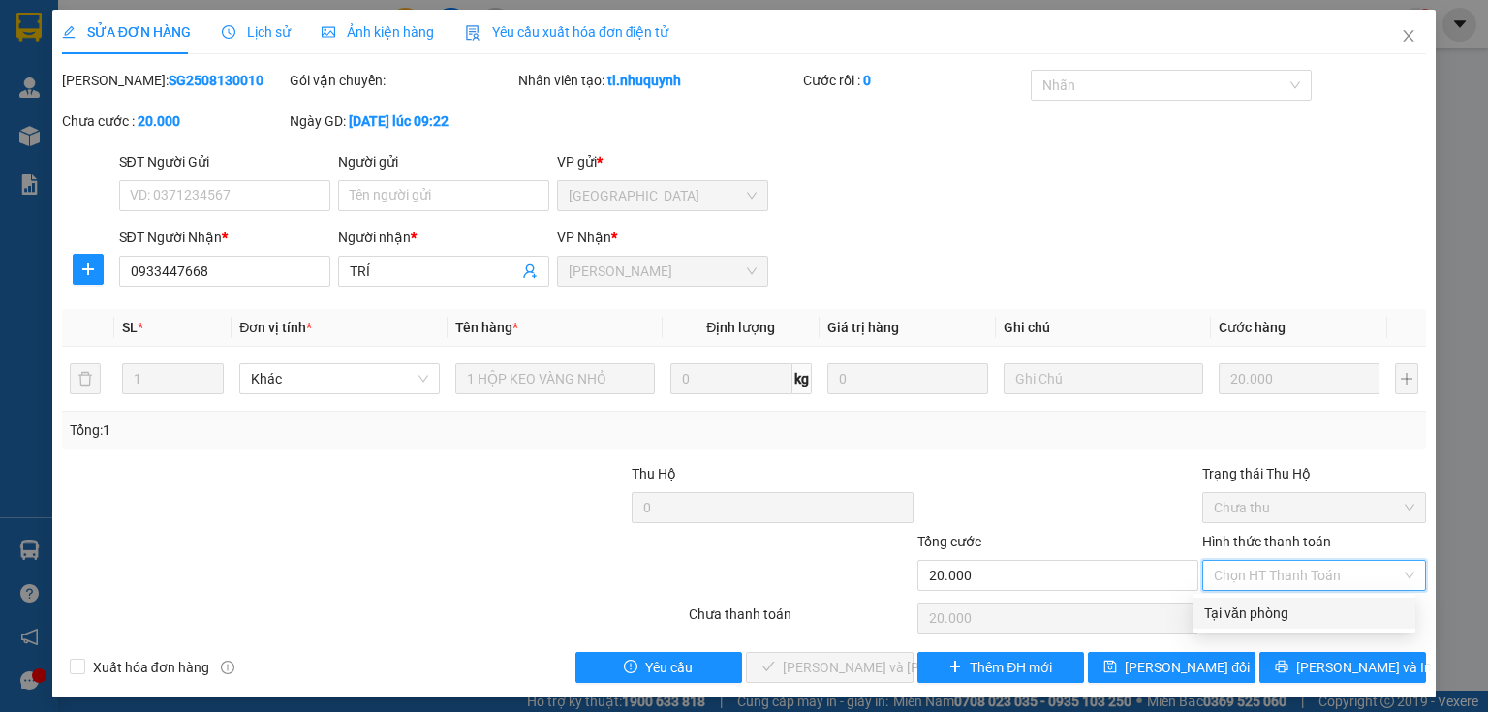
drag, startPoint x: 1263, startPoint y: 586, endPoint x: 1239, endPoint y: 619, distance: 40.9
click at [1256, 624] on div "Tại văn phòng" at bounding box center [1304, 613] width 223 height 31
type input "0"
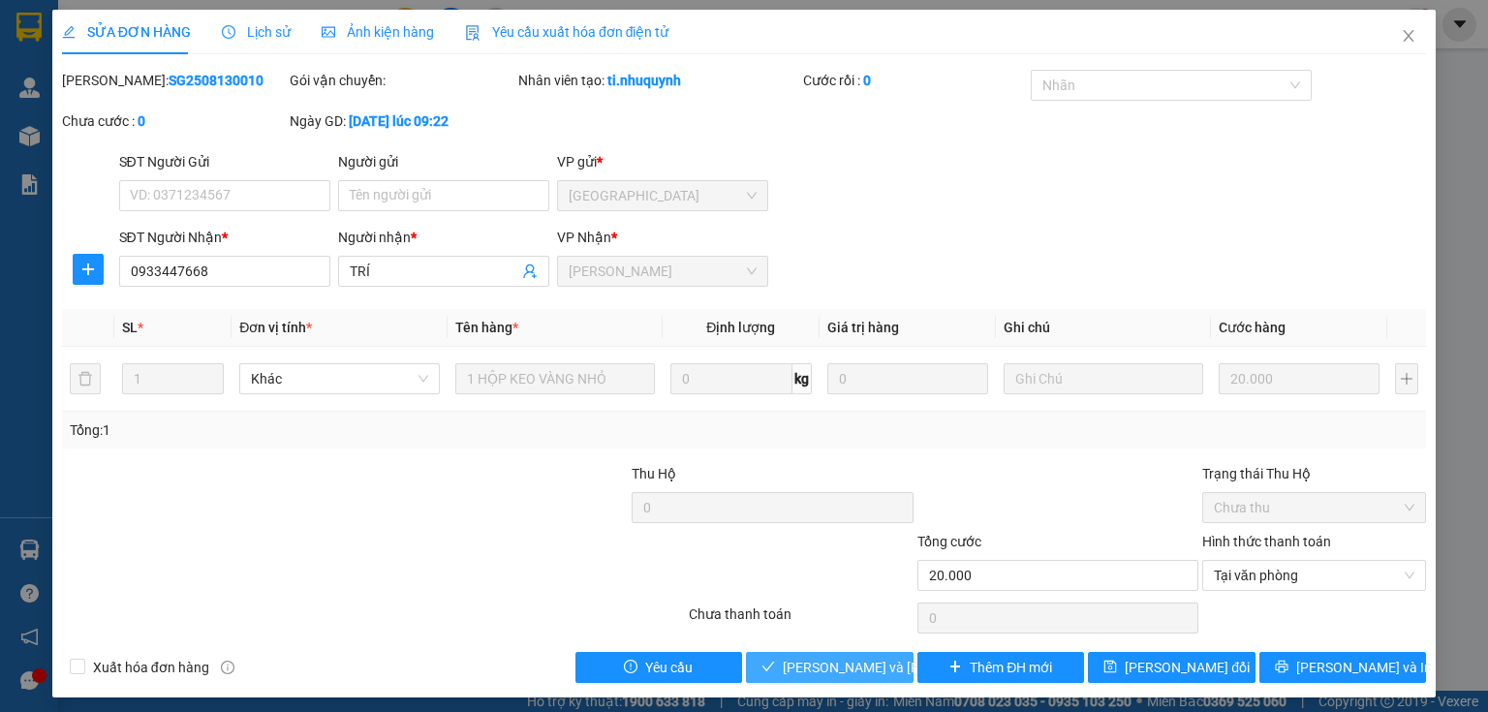
drag, startPoint x: 829, startPoint y: 667, endPoint x: 834, endPoint y: 644, distance: 22.8
click at [829, 665] on span "Lưu và Giao hàng" at bounding box center [914, 667] width 262 height 21
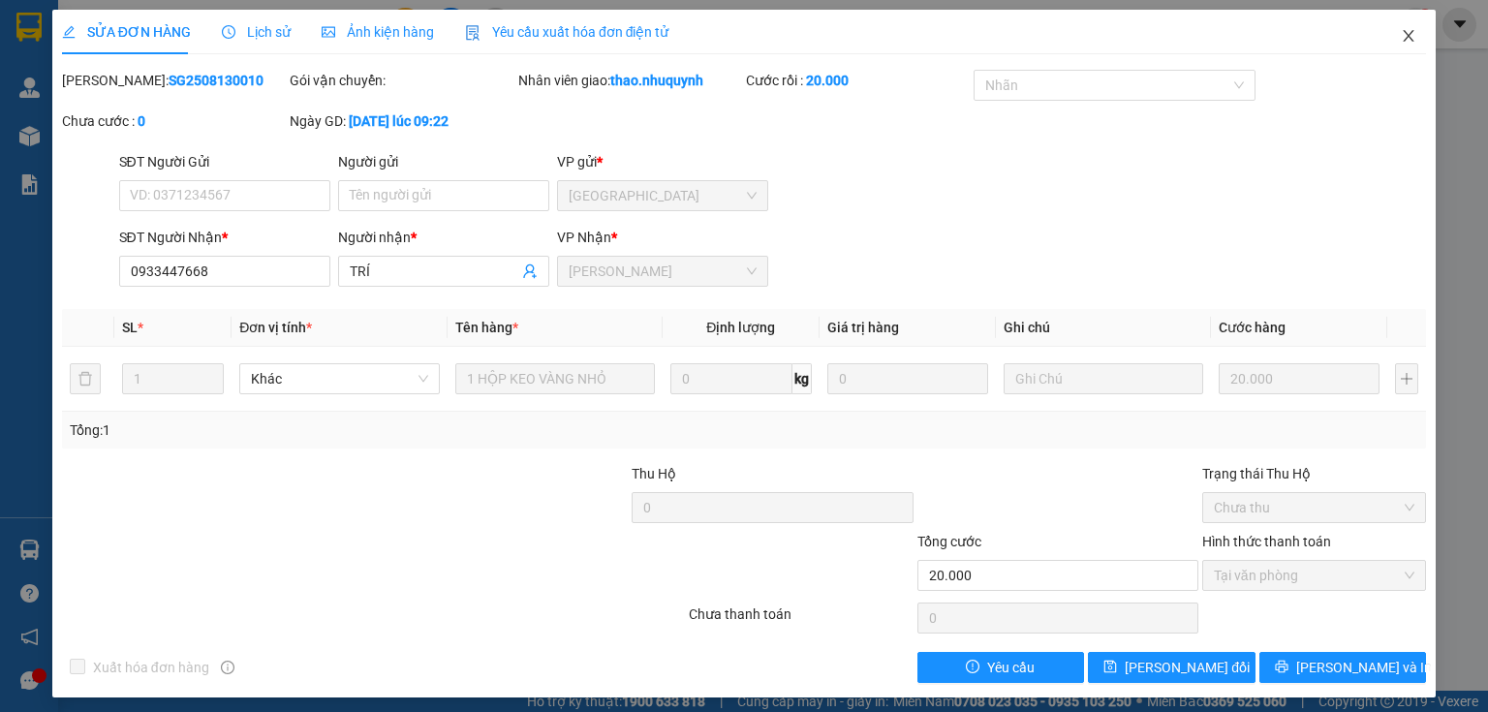
click at [1401, 33] on icon "close" at bounding box center [1409, 36] width 16 height 16
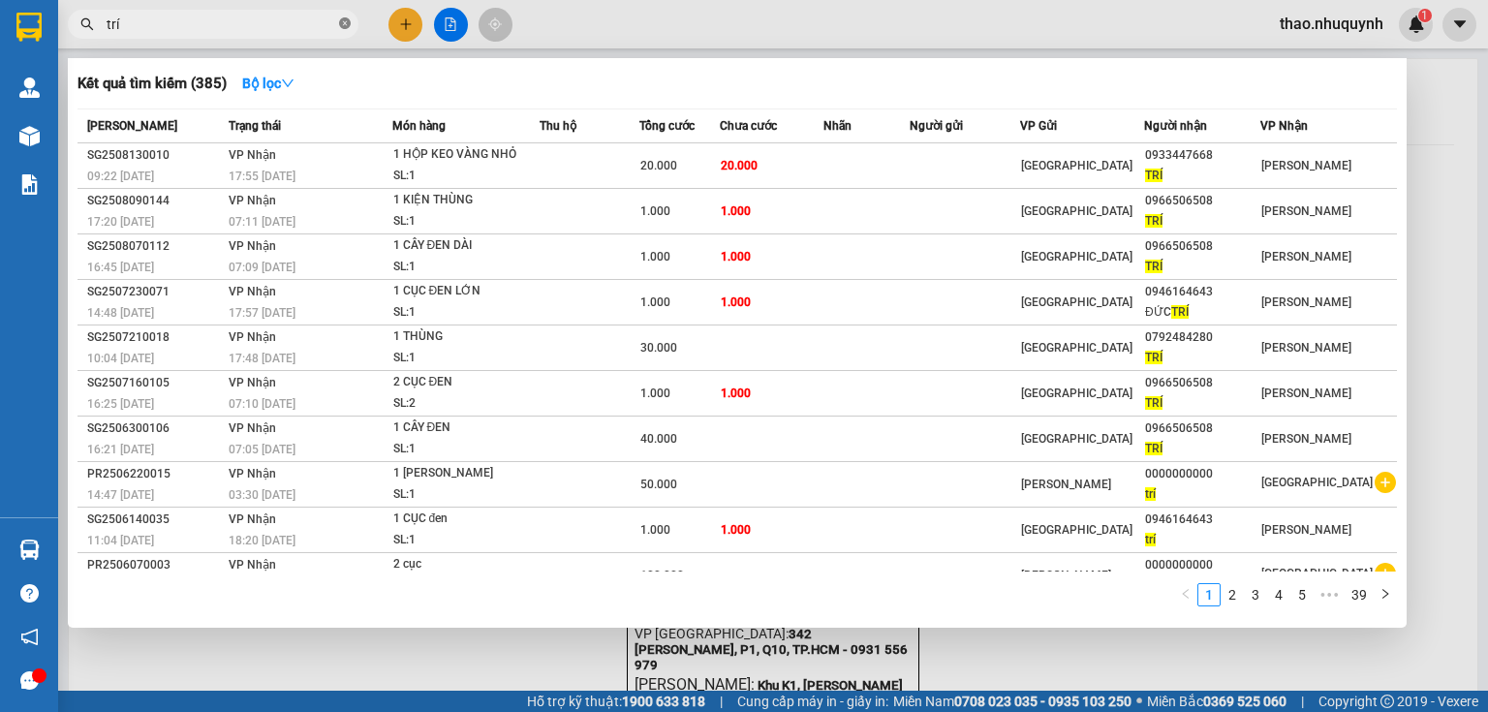
click at [348, 18] on icon "close-circle" at bounding box center [345, 23] width 12 height 12
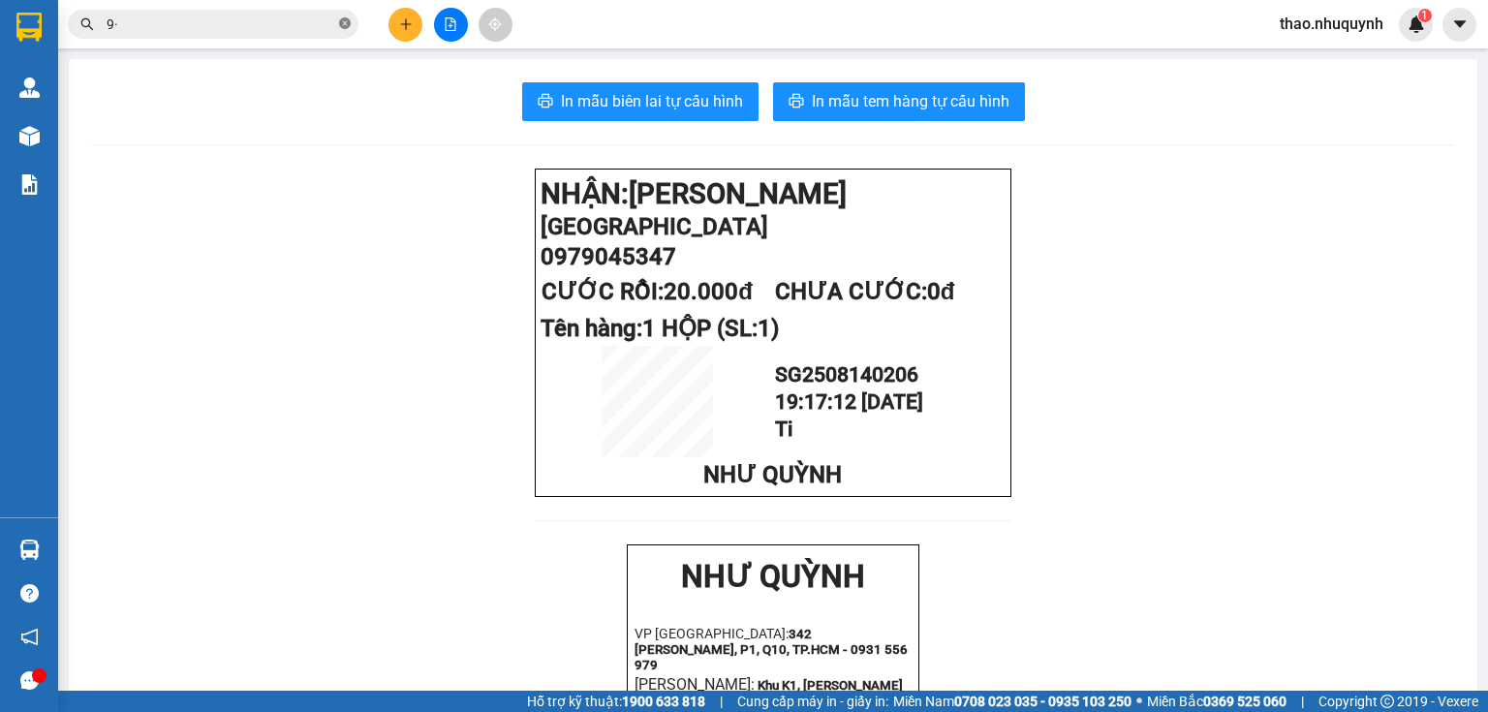
type input "9"
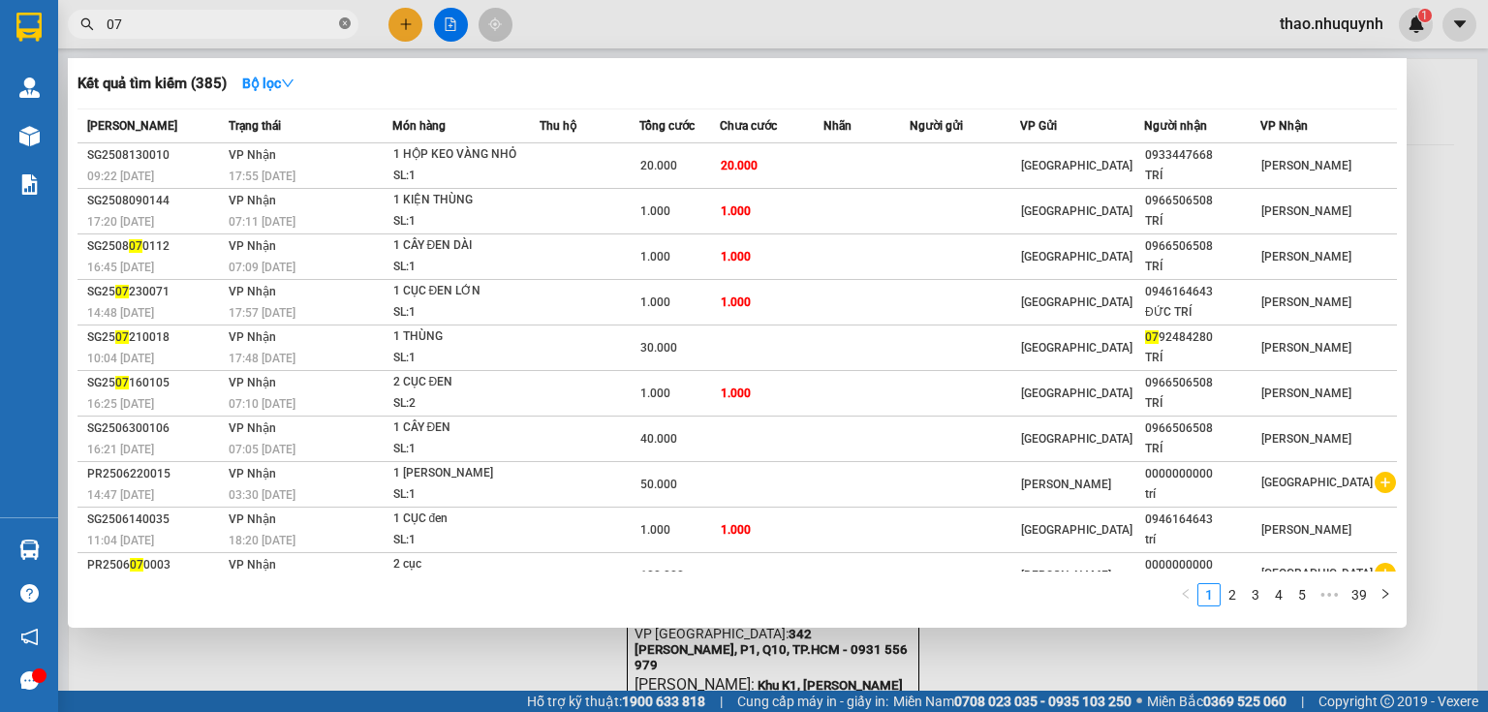
type input "073"
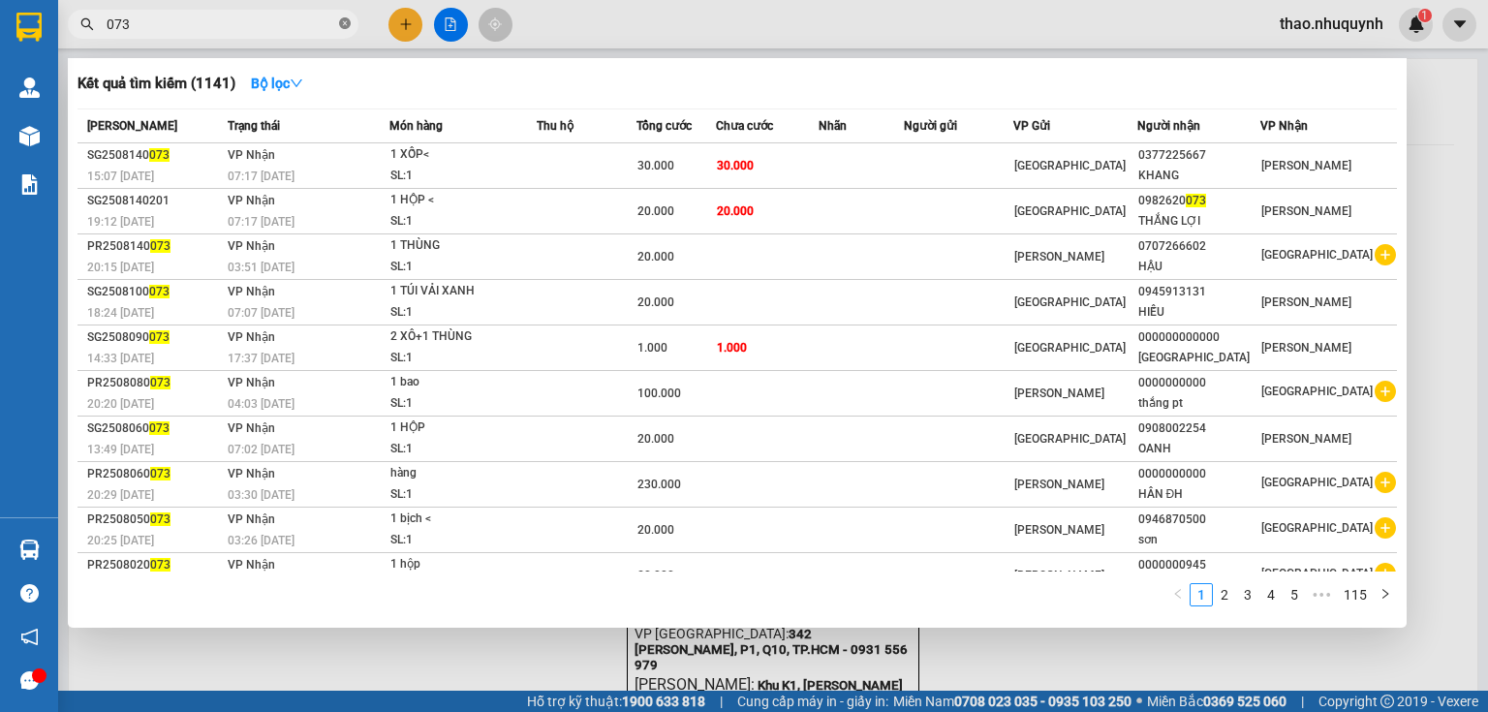
click at [345, 18] on icon "close-circle" at bounding box center [345, 23] width 12 height 12
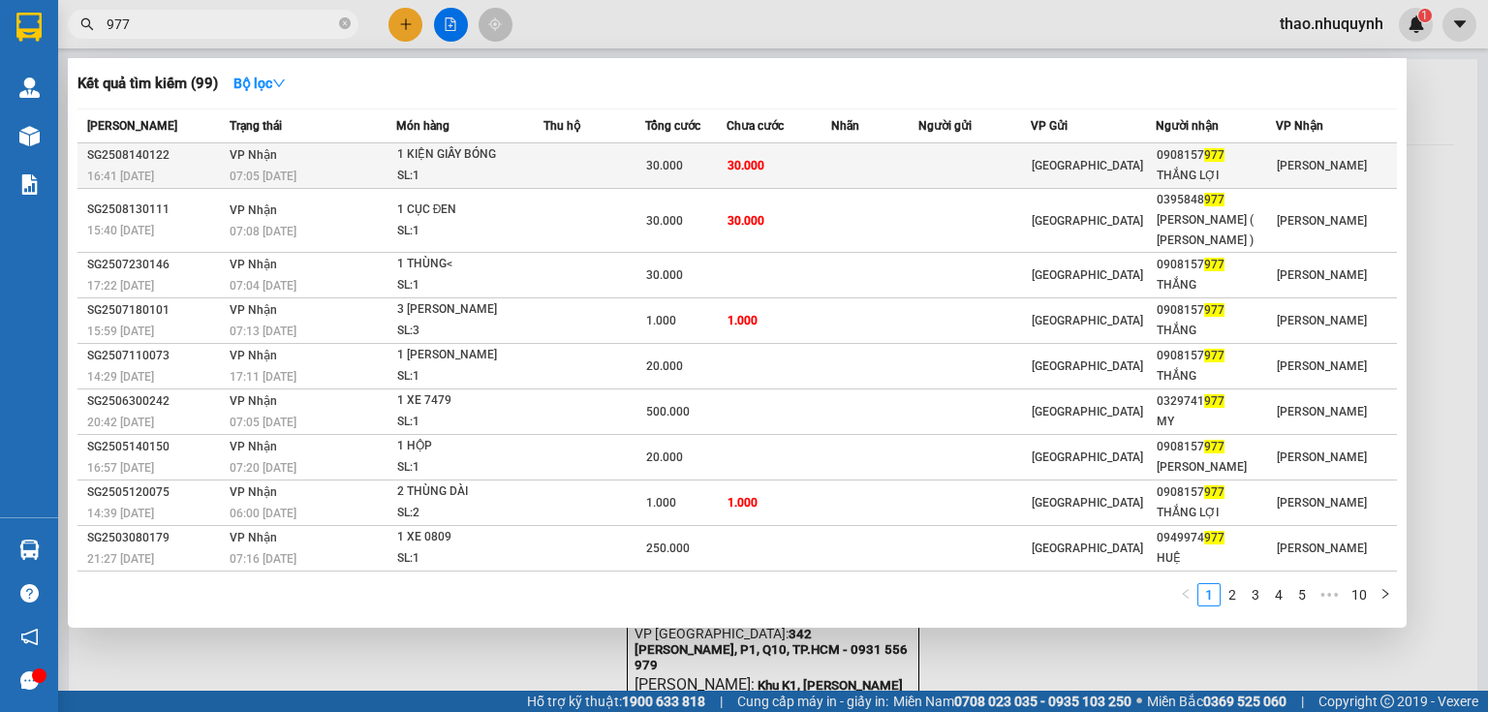
type input "977"
click at [453, 159] on div "1 KIỆN GIẤY BÓNG" at bounding box center [469, 154] width 145 height 21
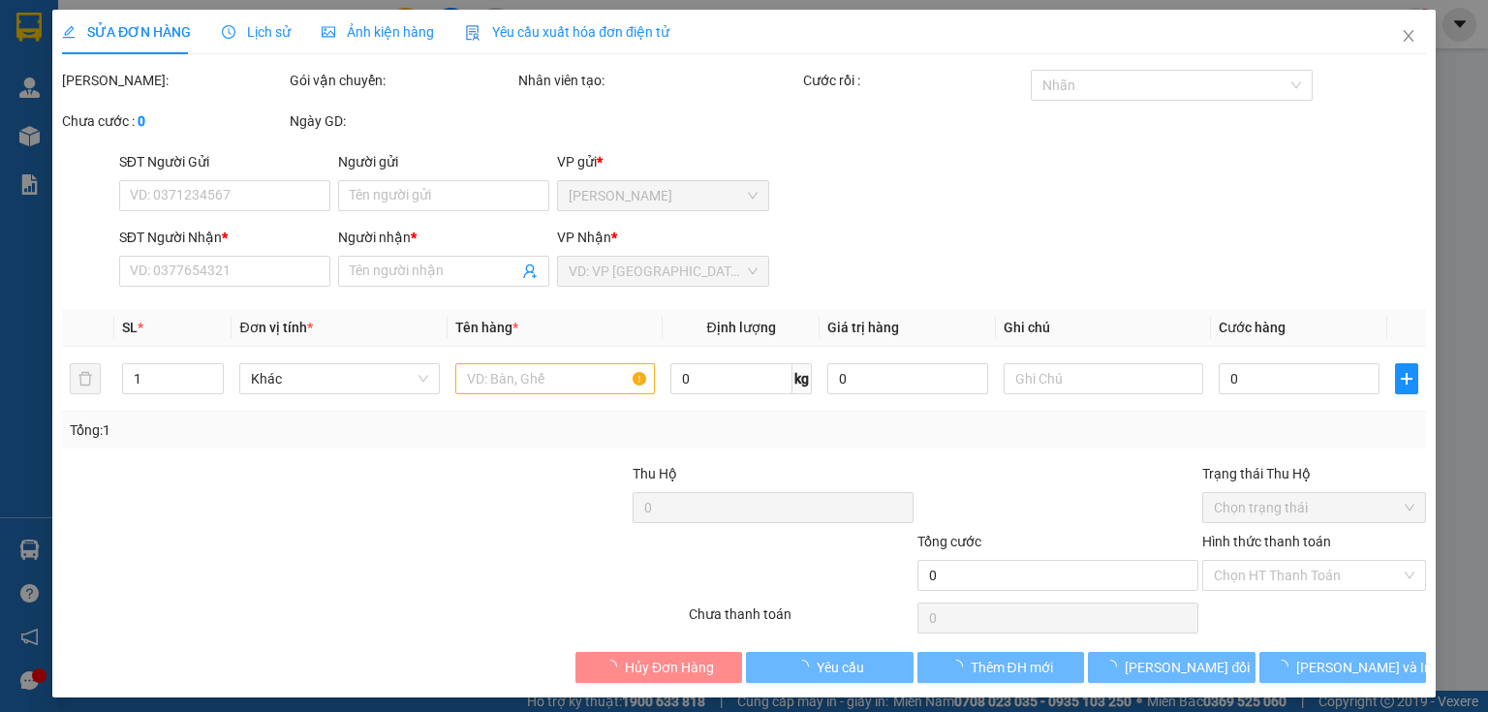
type input "0908157977"
type input "THẮNG LỢI"
type input "30.000"
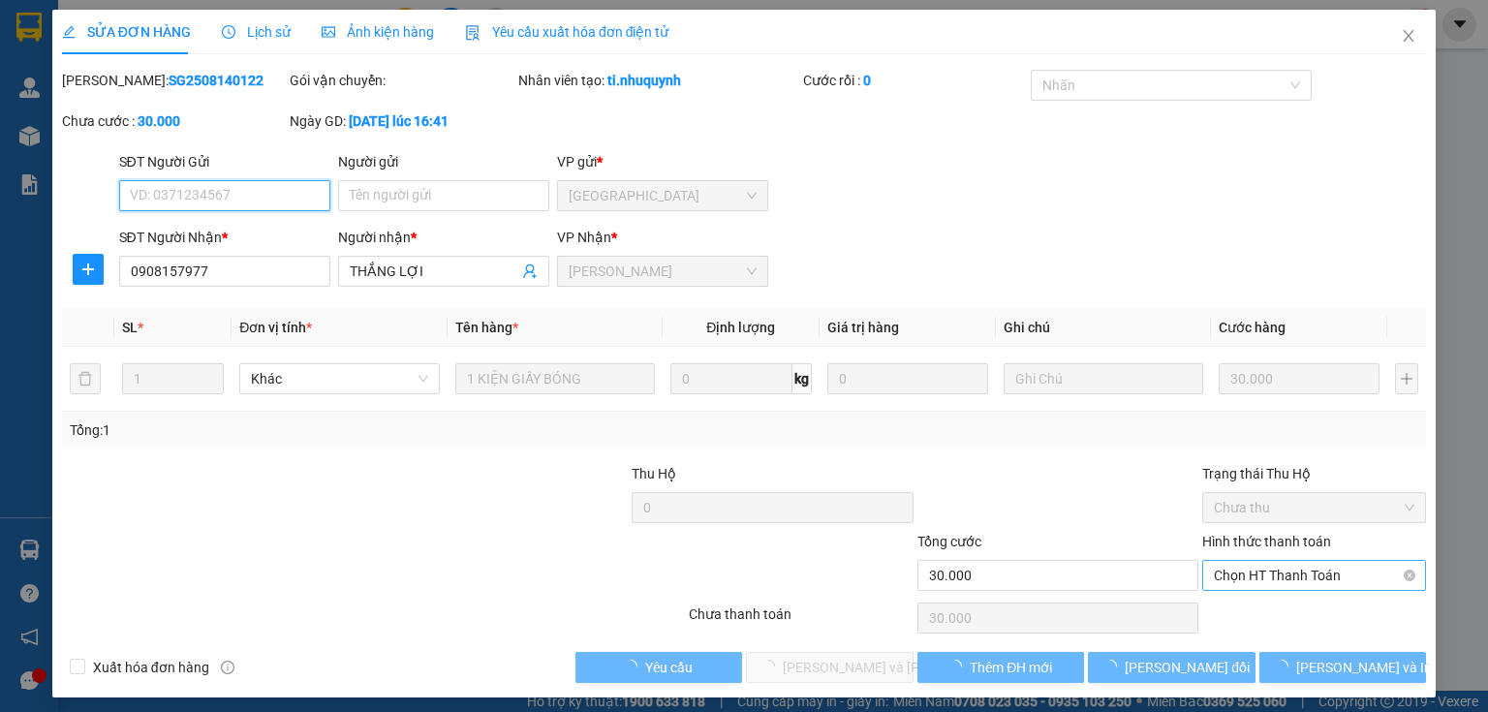
click at [1256, 574] on span "Chọn HT Thanh Toán" at bounding box center [1314, 575] width 201 height 29
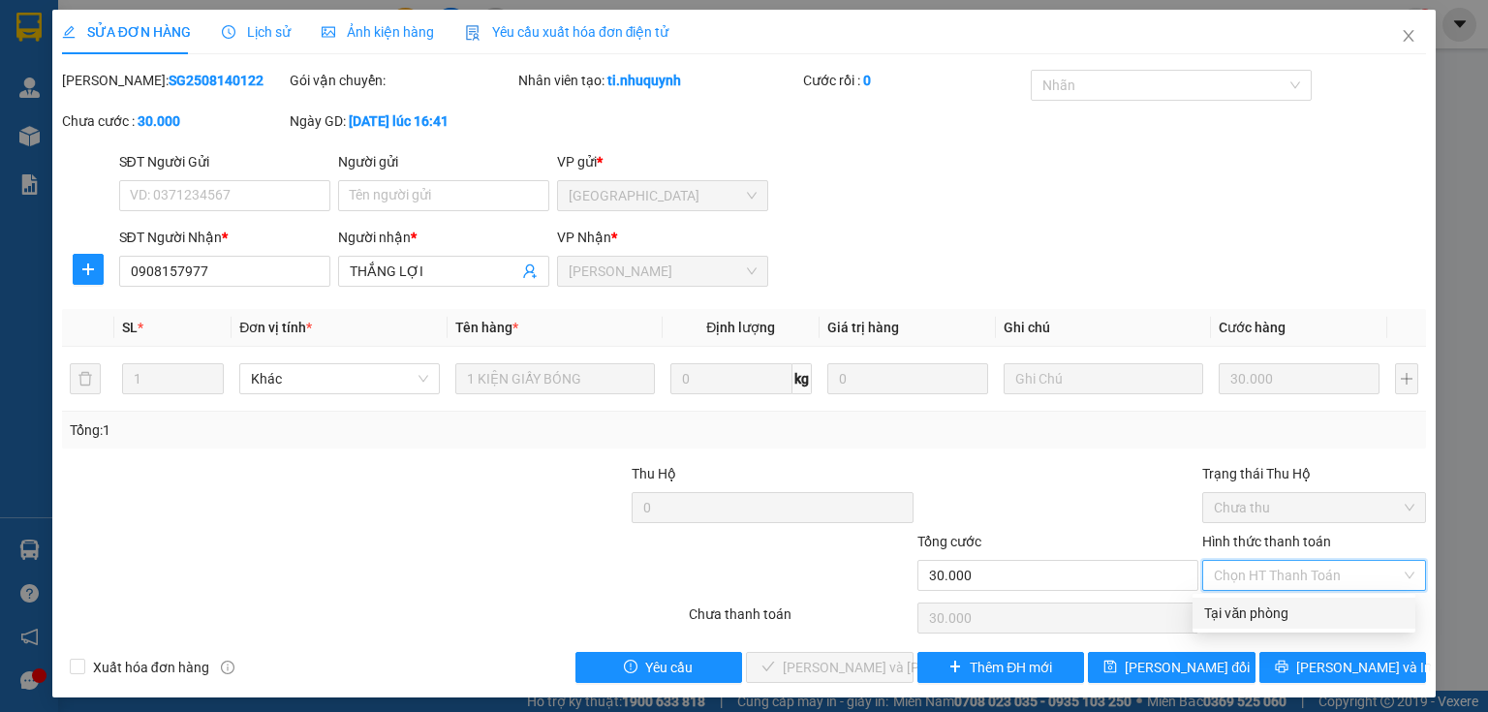
click at [1260, 612] on div "Tại văn phòng" at bounding box center [1304, 613] width 200 height 21
type input "0"
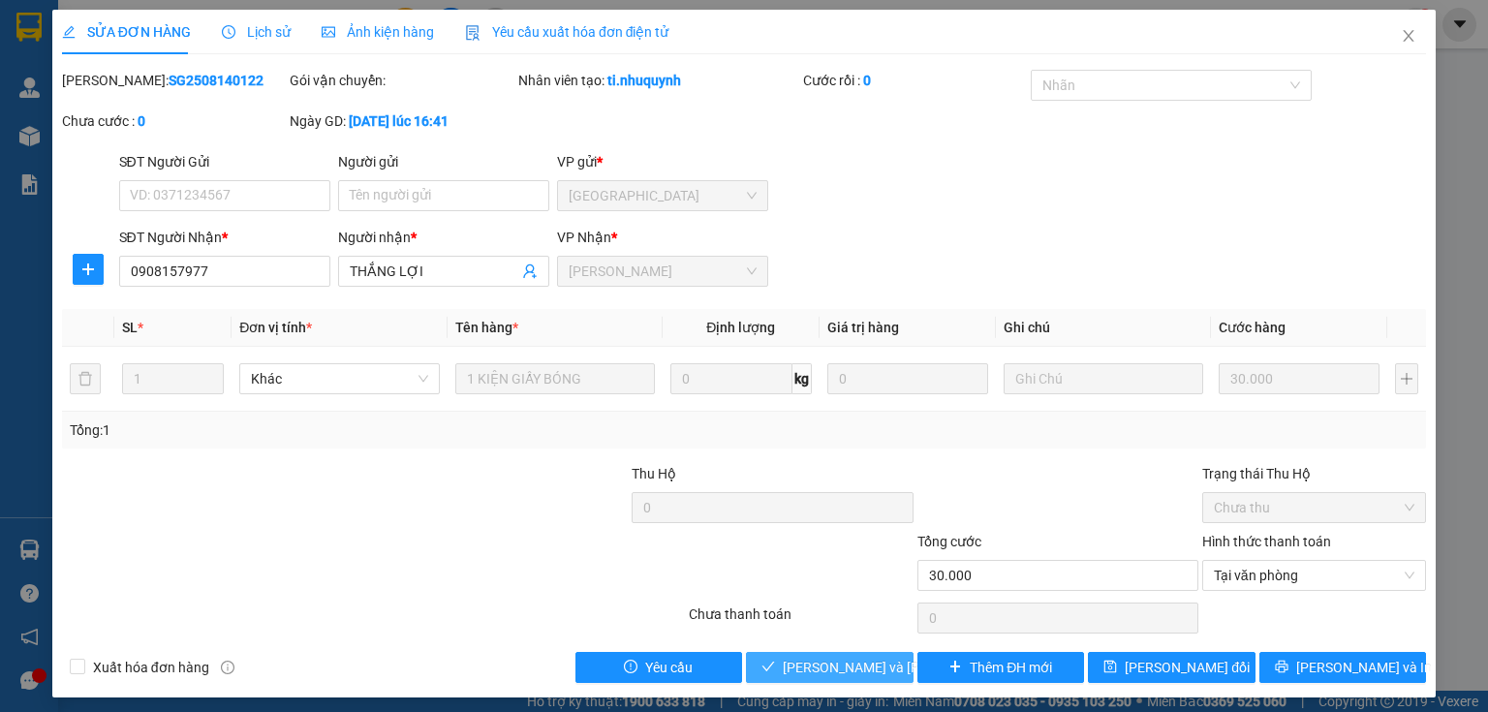
click at [856, 662] on span "Lưu và Giao hàng" at bounding box center [914, 667] width 262 height 21
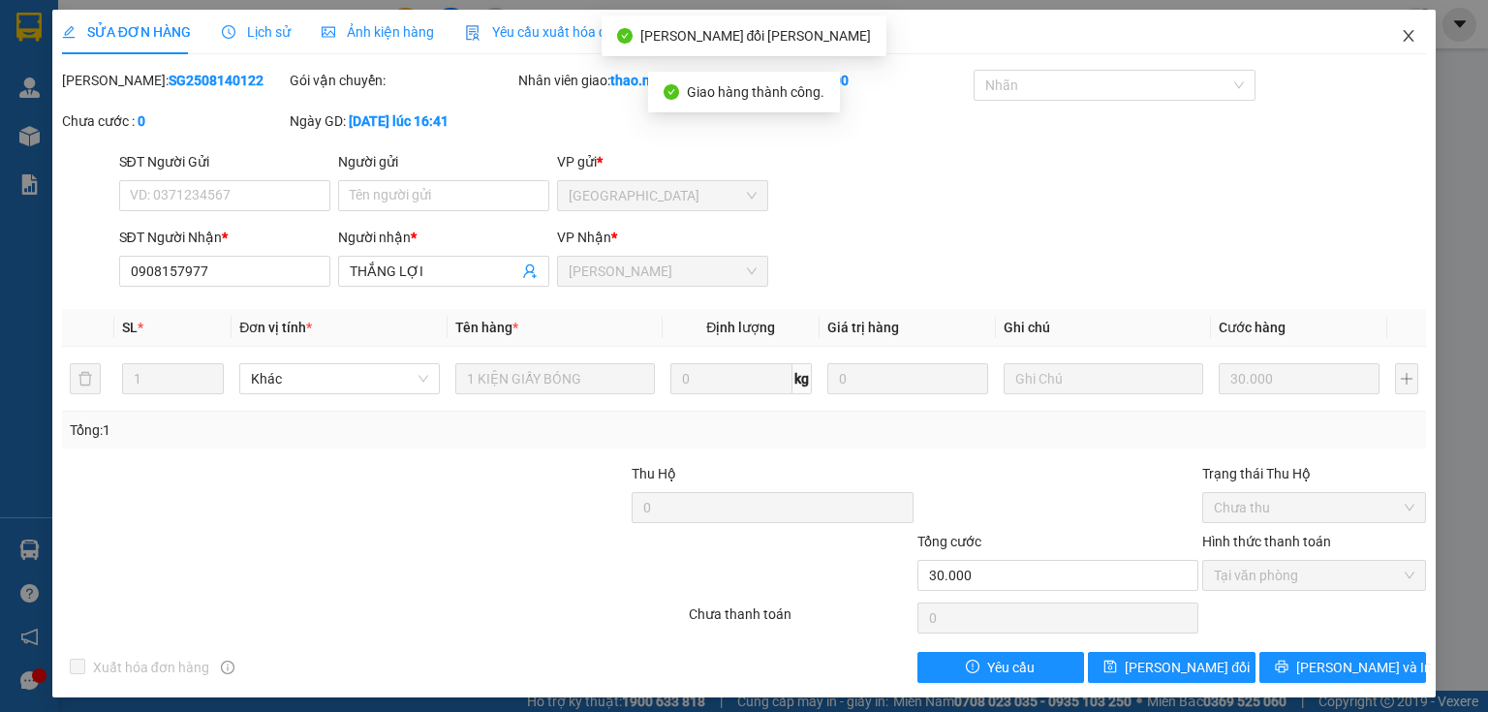
click at [1401, 40] on icon "close" at bounding box center [1409, 36] width 16 height 16
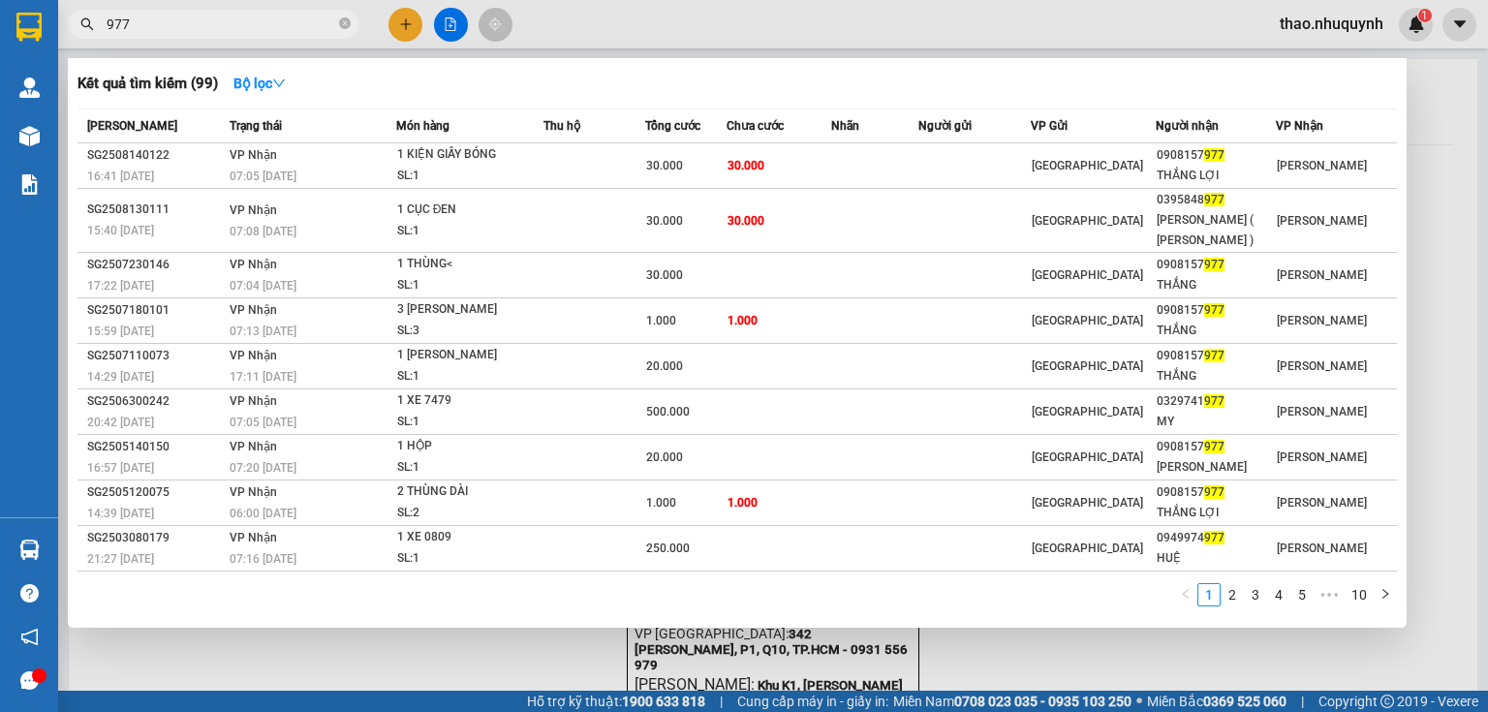
click at [271, 27] on input "977" at bounding box center [221, 24] width 229 height 21
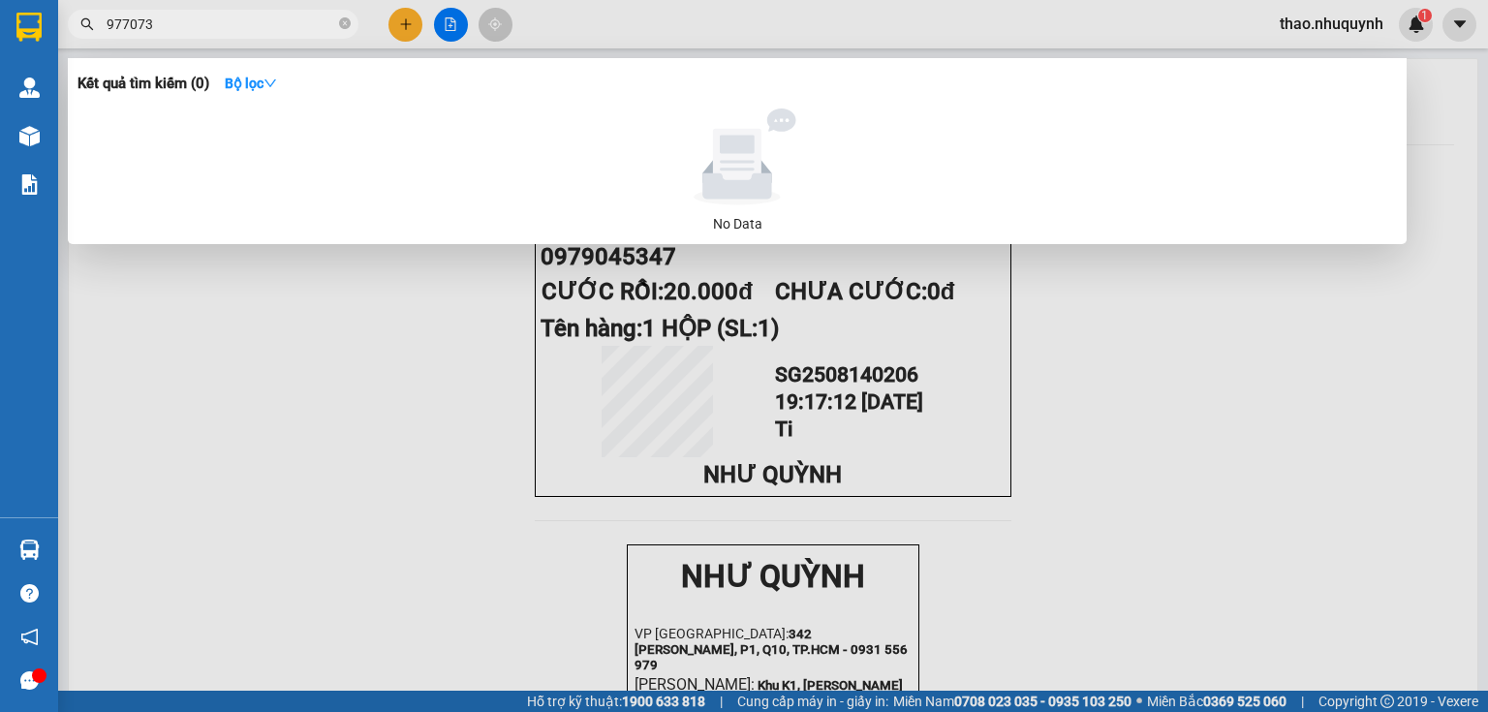
click at [271, 27] on input "977073" at bounding box center [221, 24] width 229 height 21
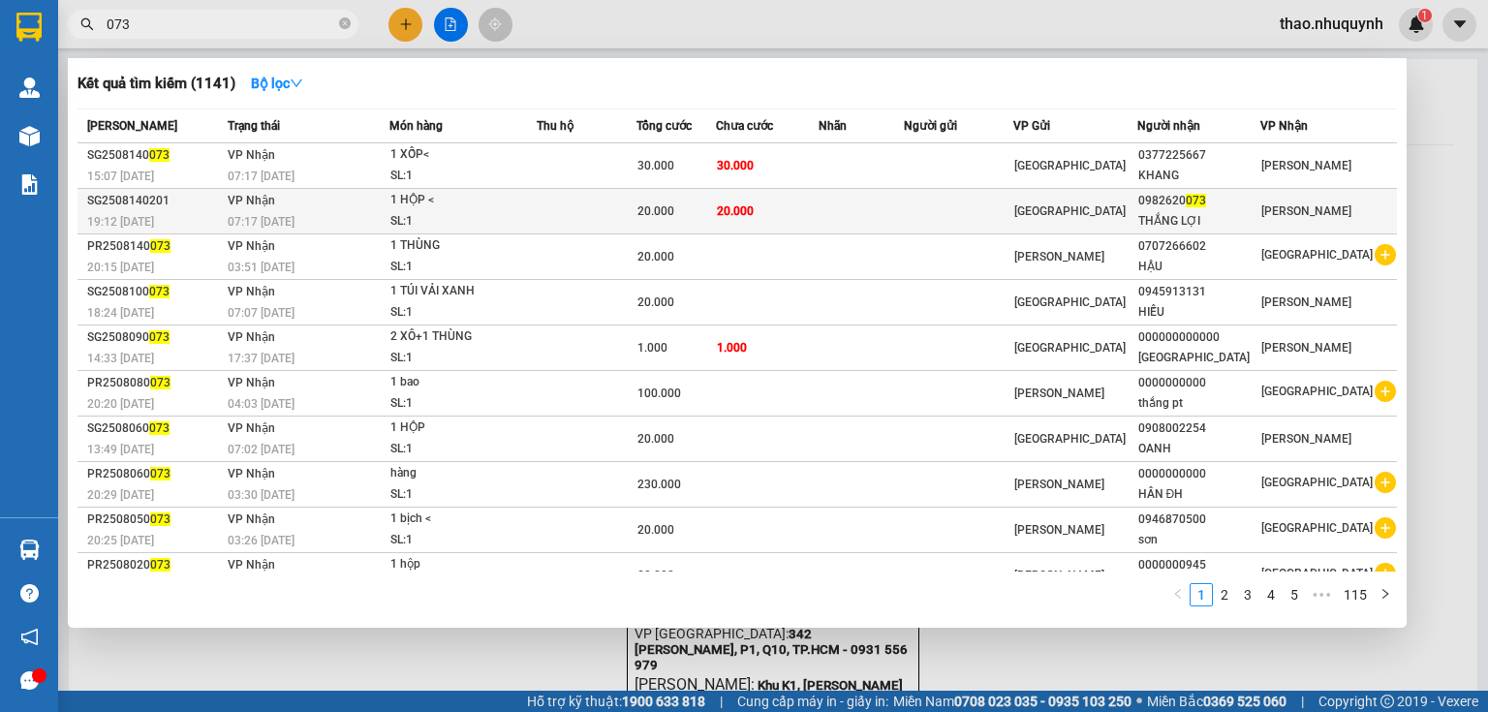
type input "073"
click at [416, 203] on div "1 HỘP <" at bounding box center [462, 200] width 145 height 21
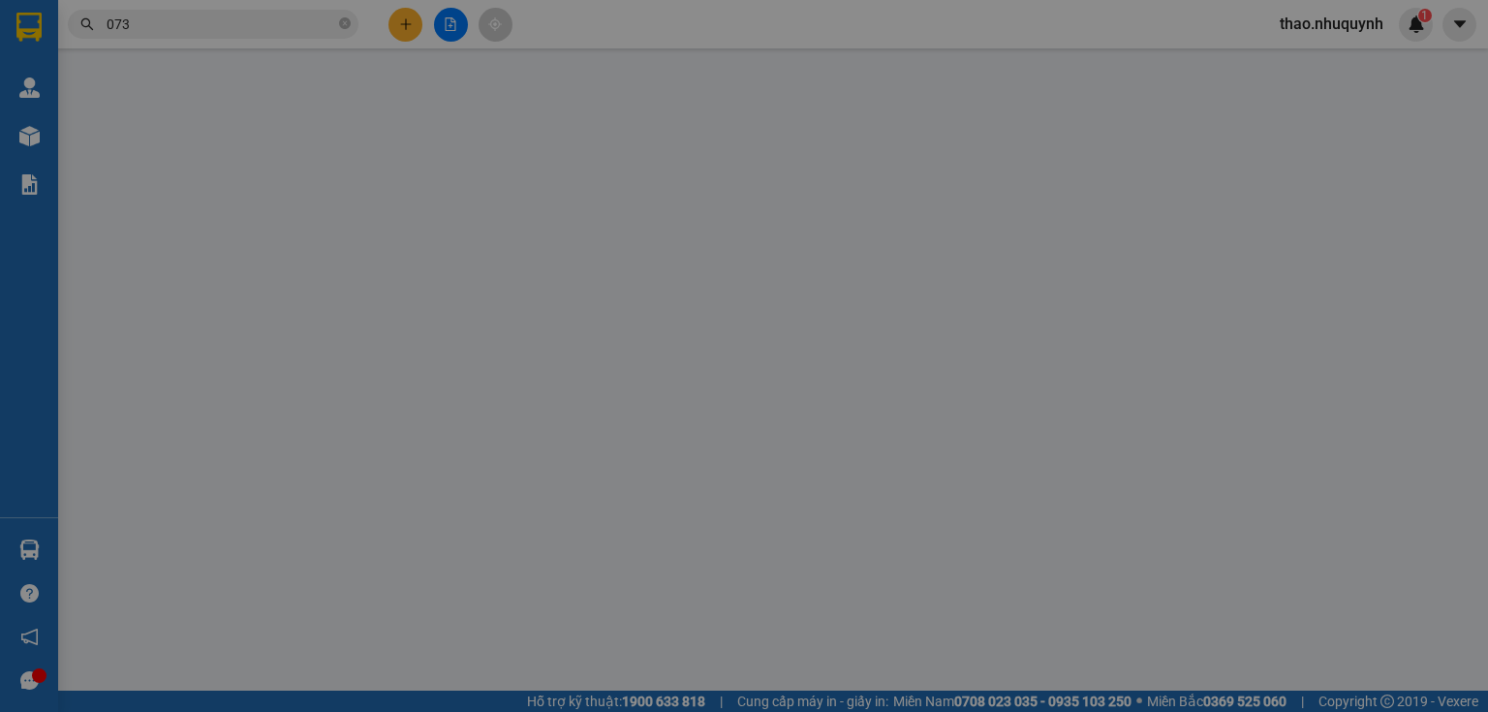
type input "0982620073"
type input "THẮNG LỢI"
type input "20.000"
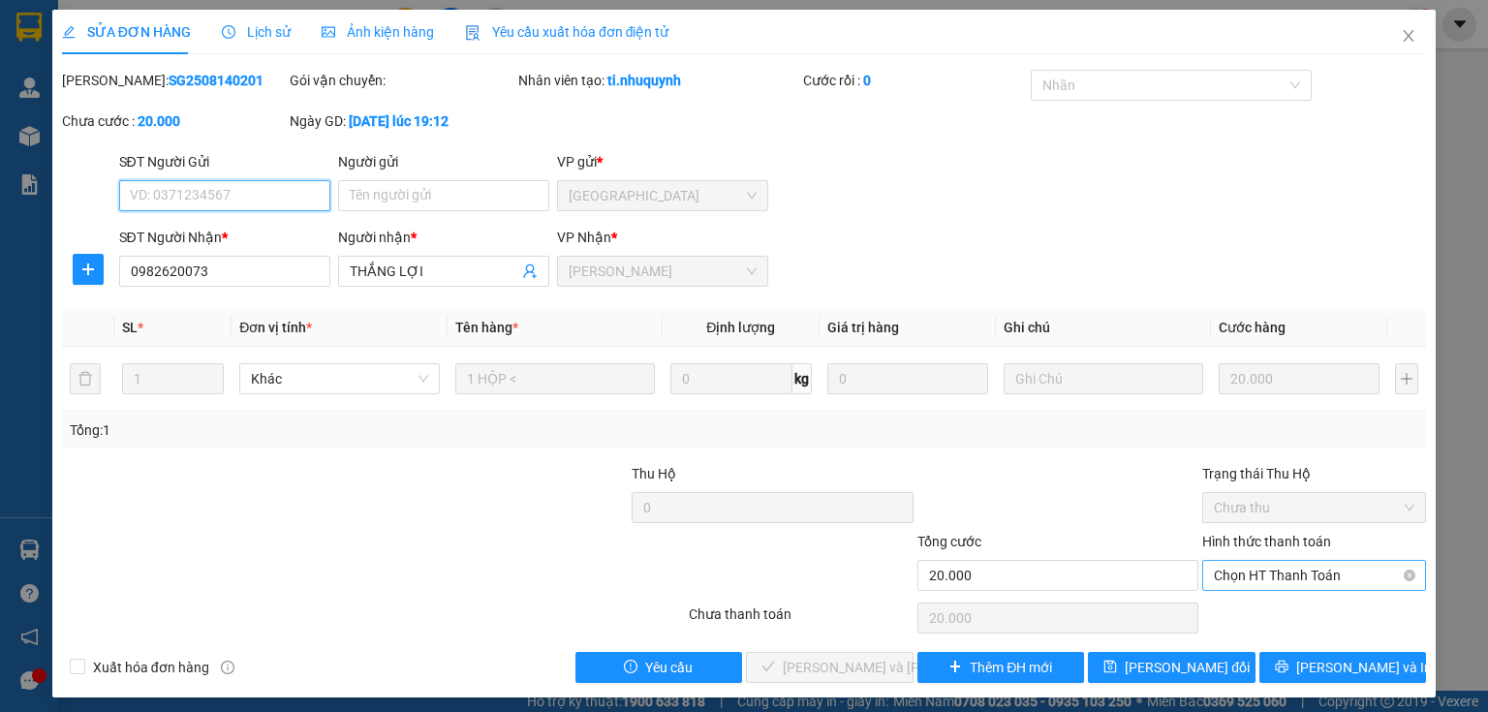
click at [1226, 577] on span "Chọn HT Thanh Toán" at bounding box center [1314, 575] width 201 height 29
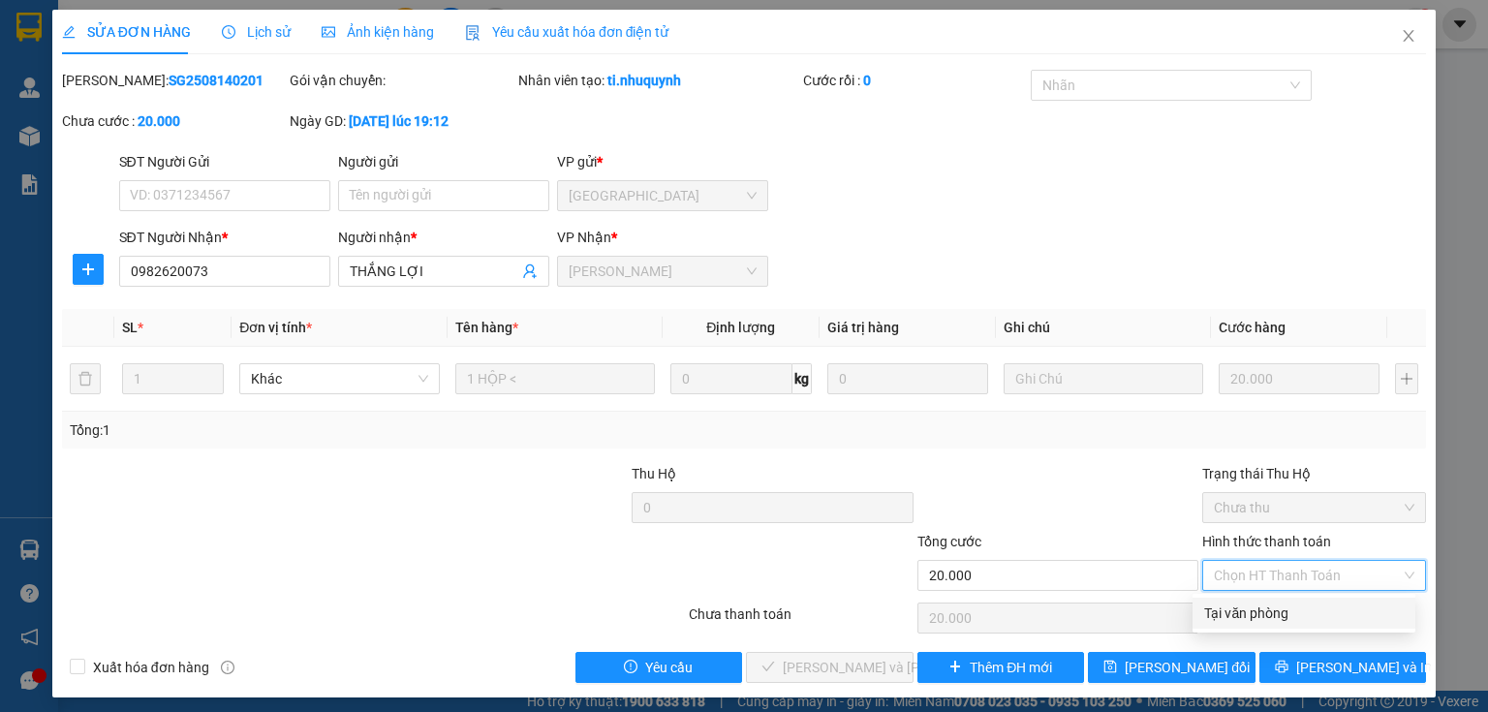
click at [1236, 612] on div "Tại văn phòng" at bounding box center [1304, 613] width 200 height 21
type input "0"
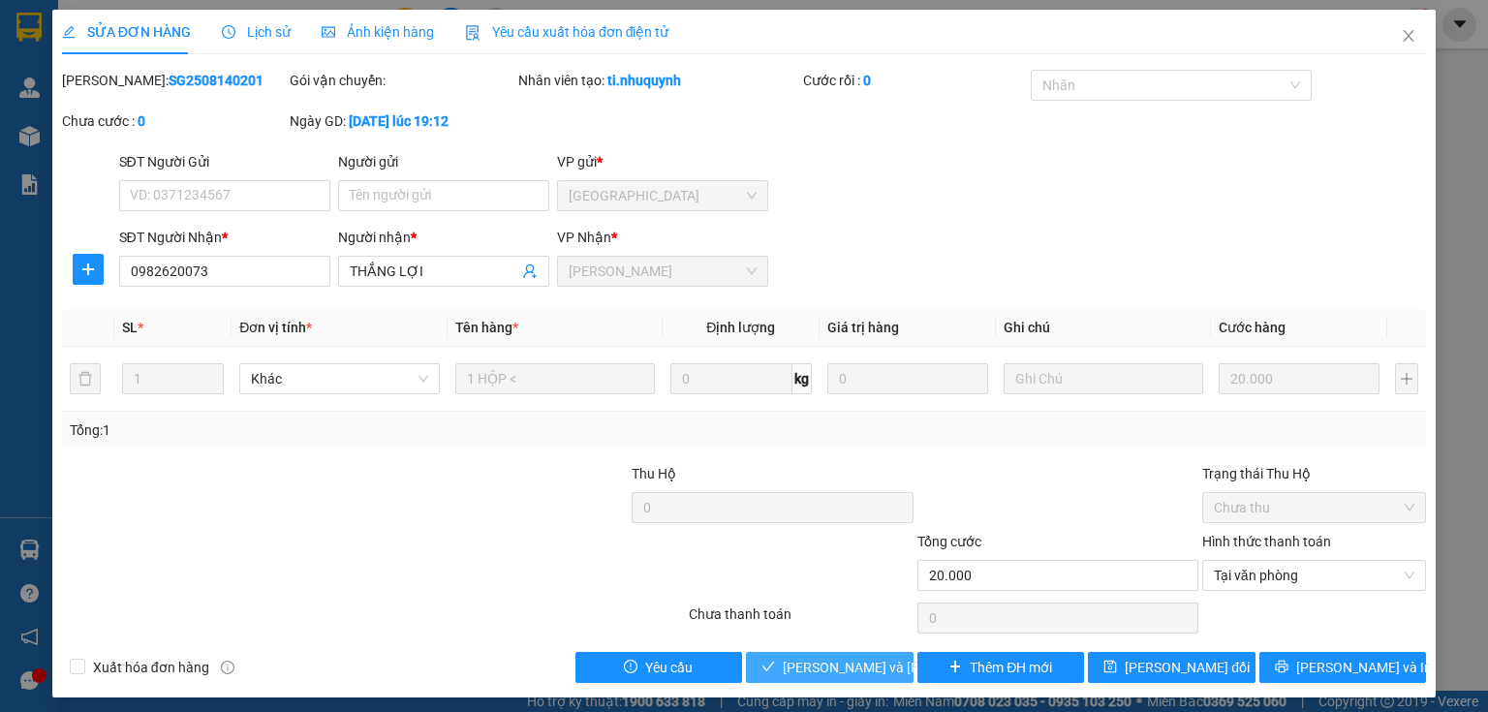
click at [833, 658] on span "Lưu và Giao hàng" at bounding box center [914, 667] width 262 height 21
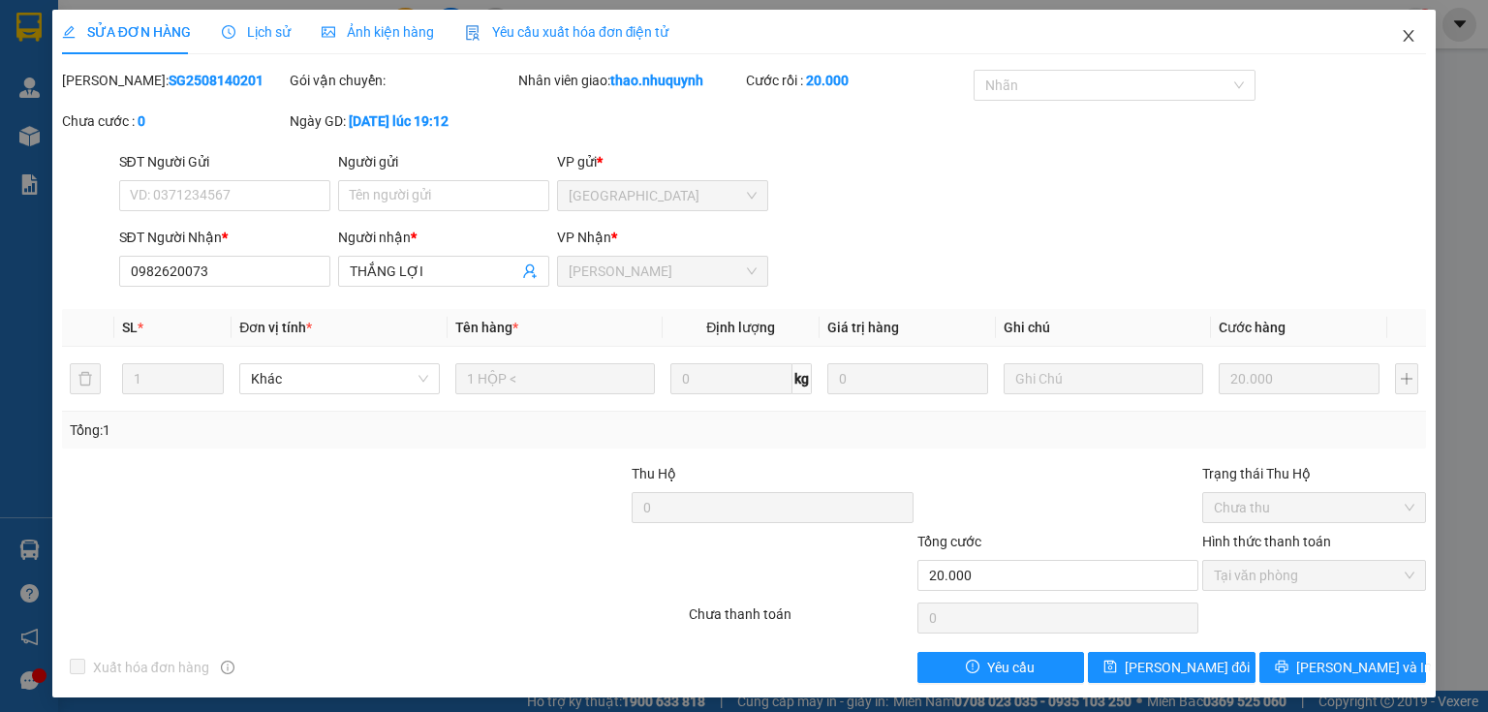
click at [1401, 38] on icon "close" at bounding box center [1409, 36] width 16 height 16
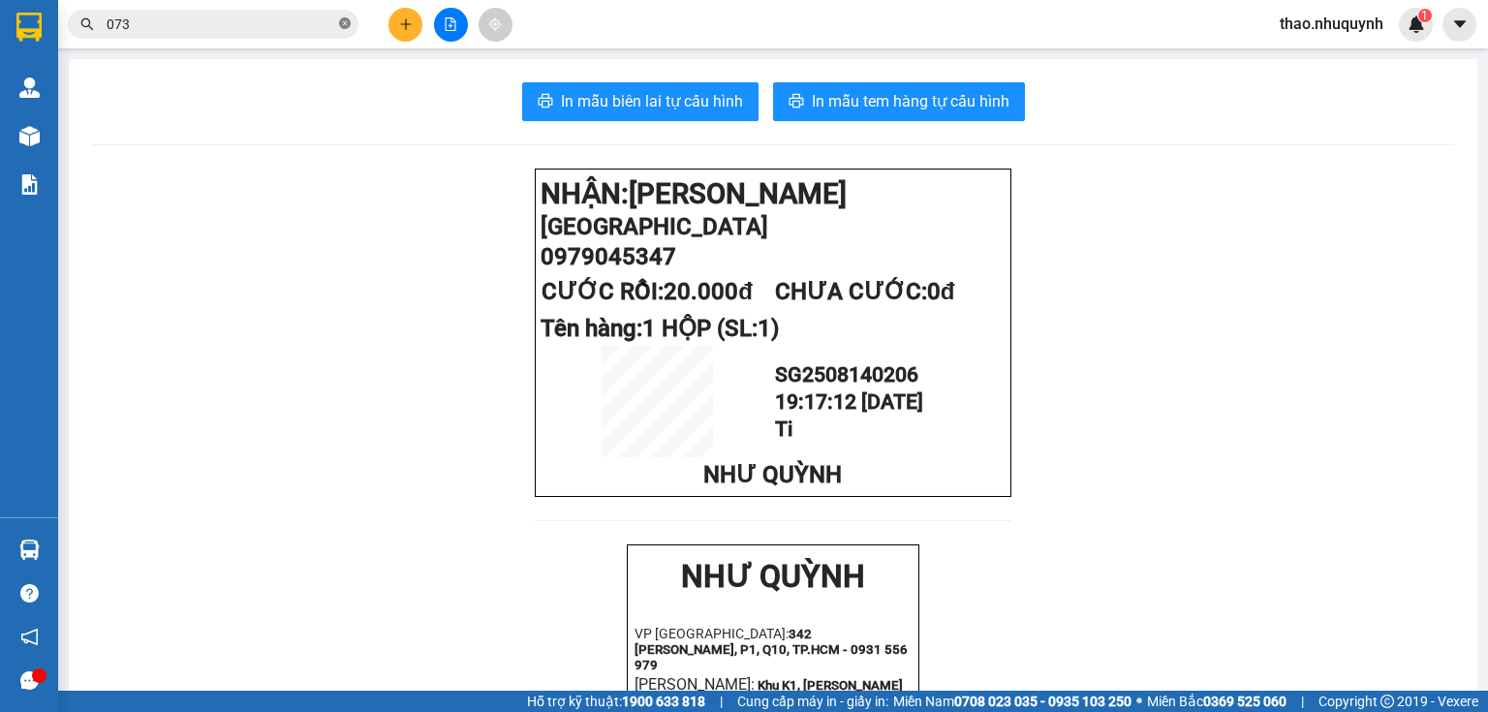
click at [341, 23] on icon "close-circle" at bounding box center [345, 23] width 12 height 12
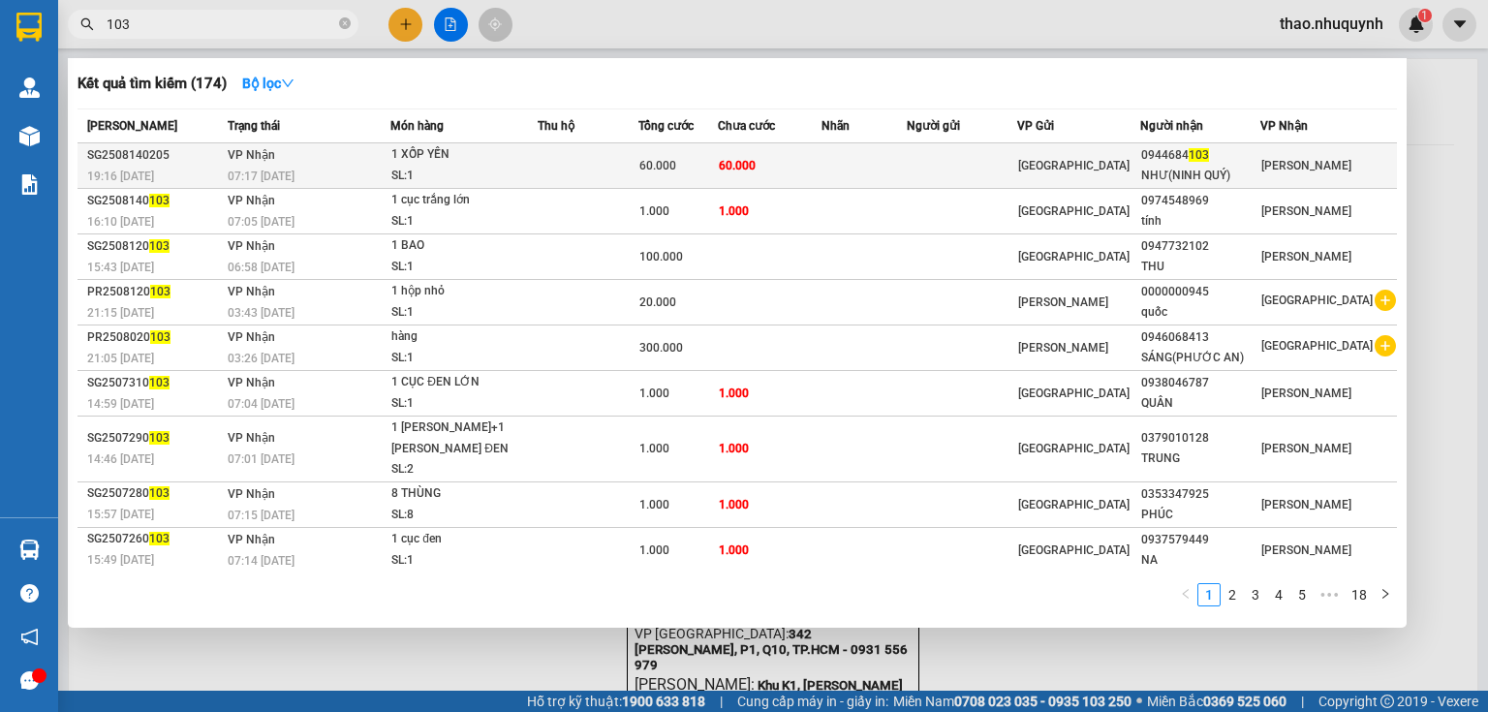
type input "103"
click at [532, 158] on div "1 XỐP YẾN" at bounding box center [463, 154] width 145 height 21
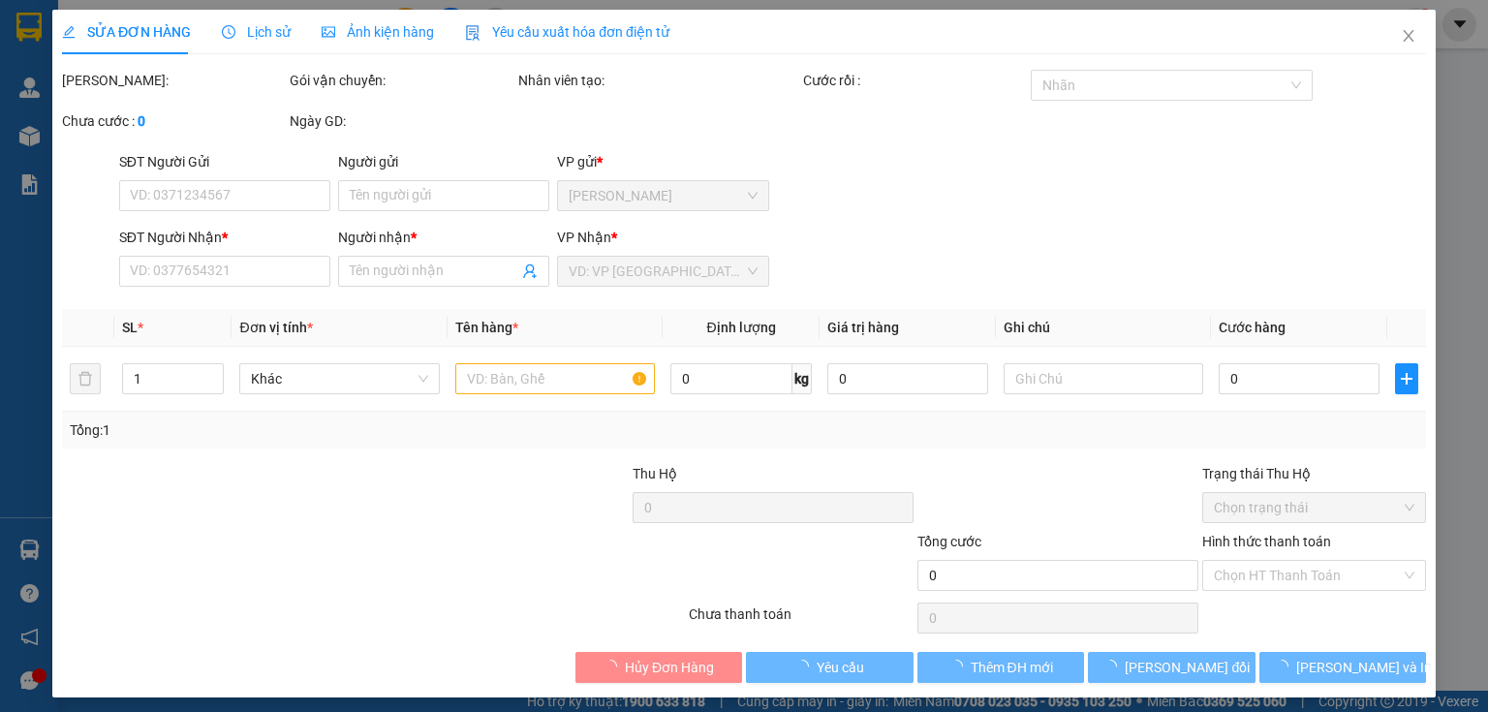
type input "0944684103"
type input "NHƯ(NINH QUÝ)"
type input "60.000"
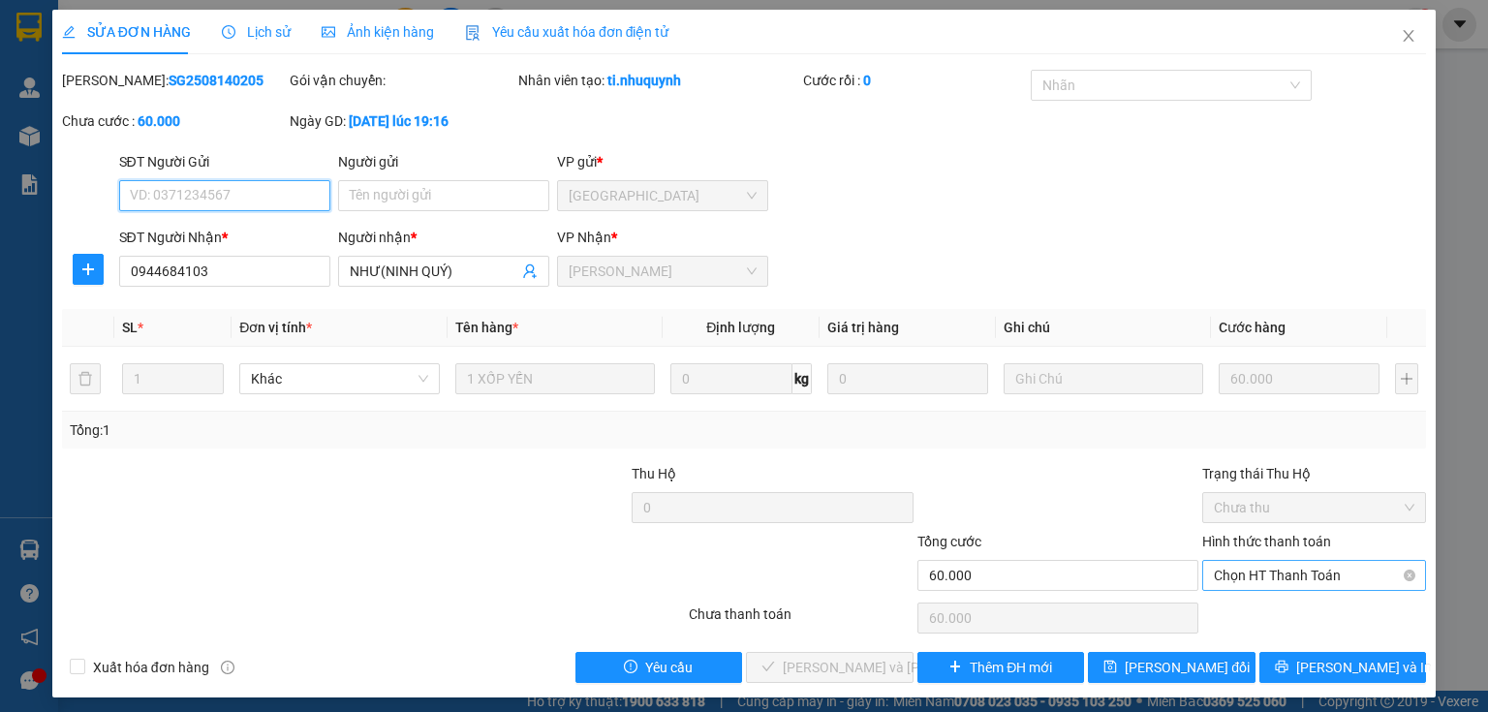
click at [1220, 570] on span "Chọn HT Thanh Toán" at bounding box center [1314, 575] width 201 height 29
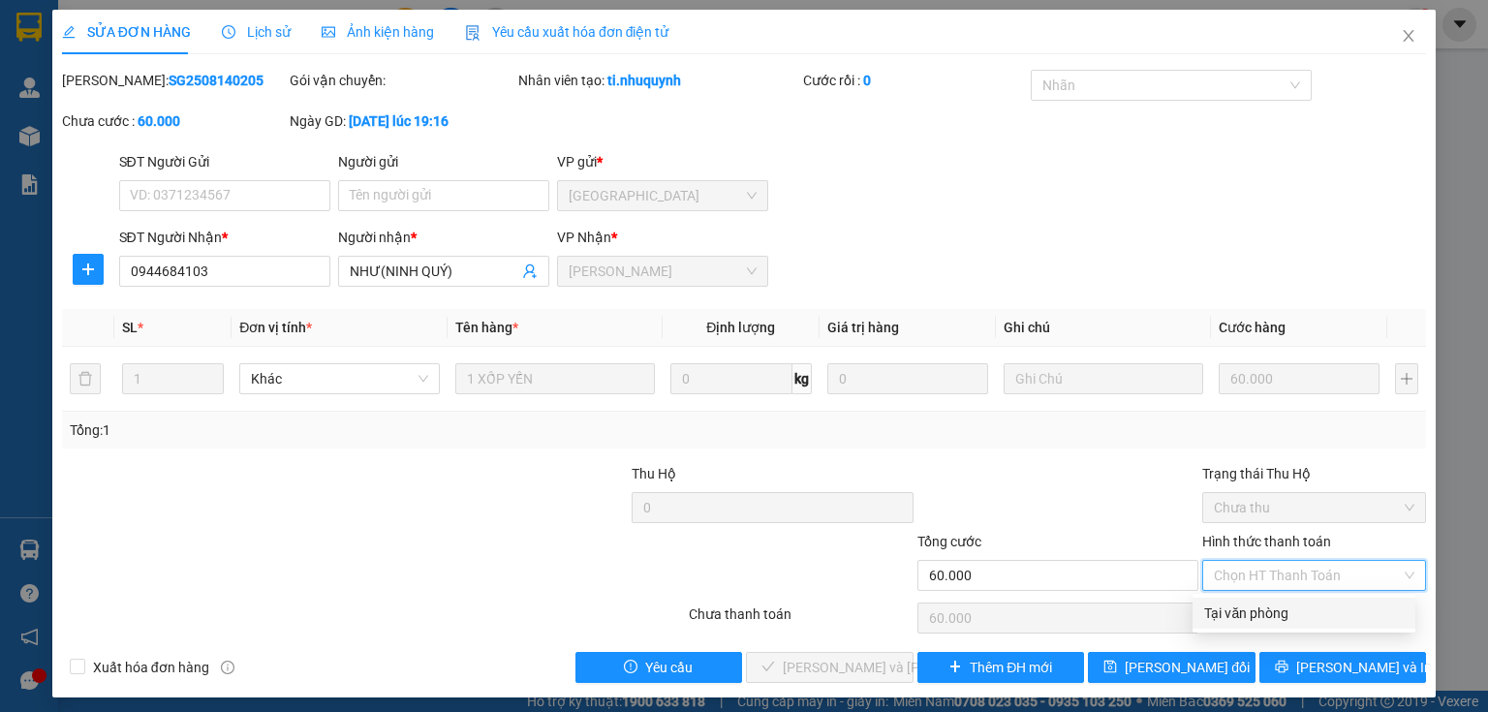
click at [1233, 604] on div "Tại văn phòng" at bounding box center [1304, 613] width 200 height 21
type input "0"
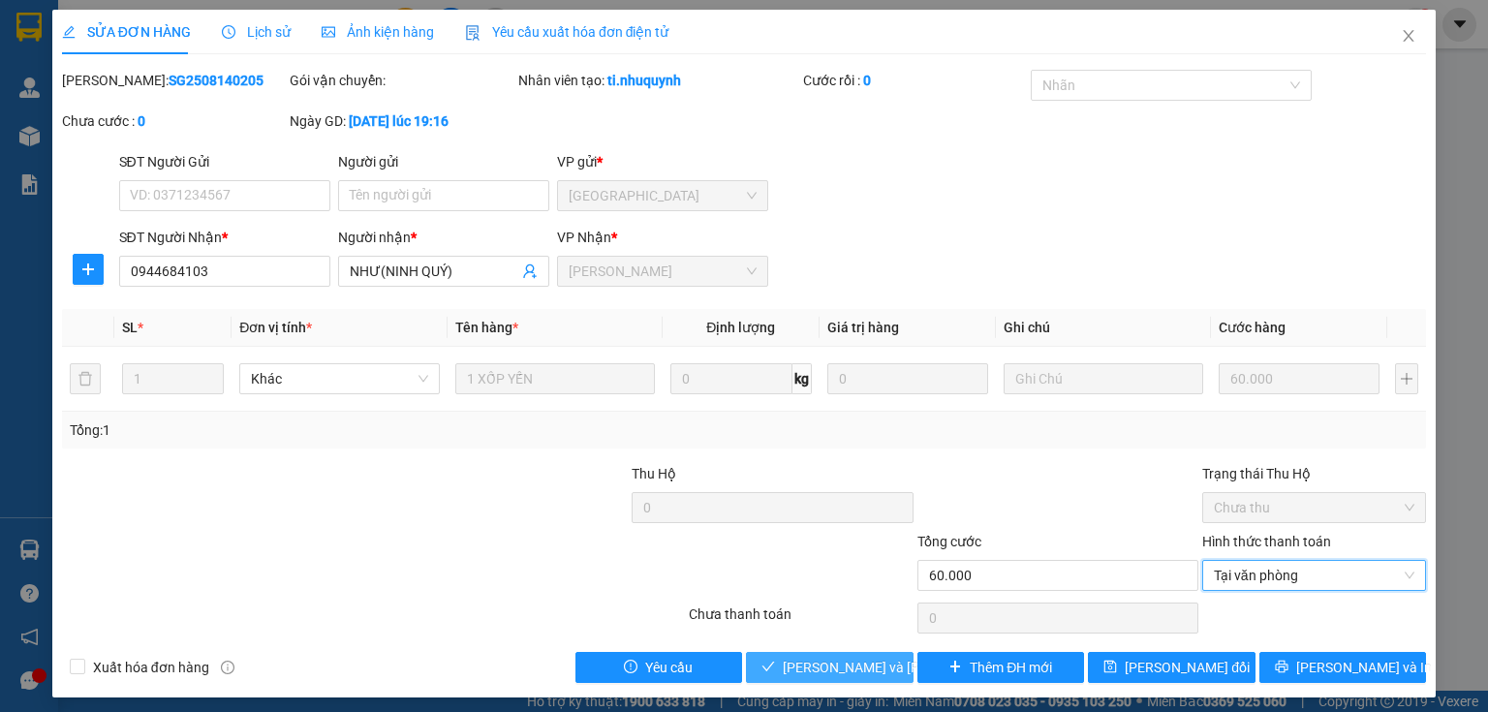
click at [831, 663] on span "Lưu và Giao hàng" at bounding box center [914, 667] width 262 height 21
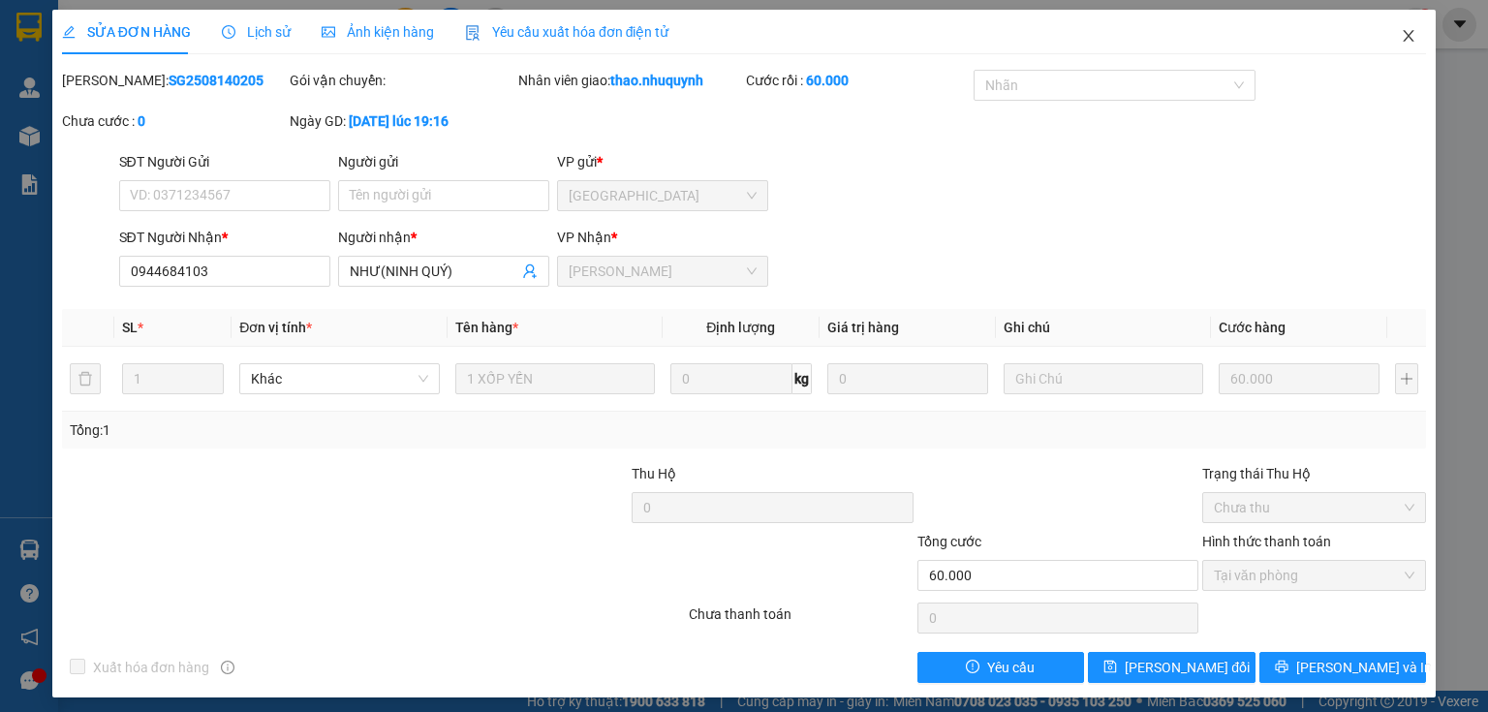
click at [1401, 33] on icon "close" at bounding box center [1409, 36] width 16 height 16
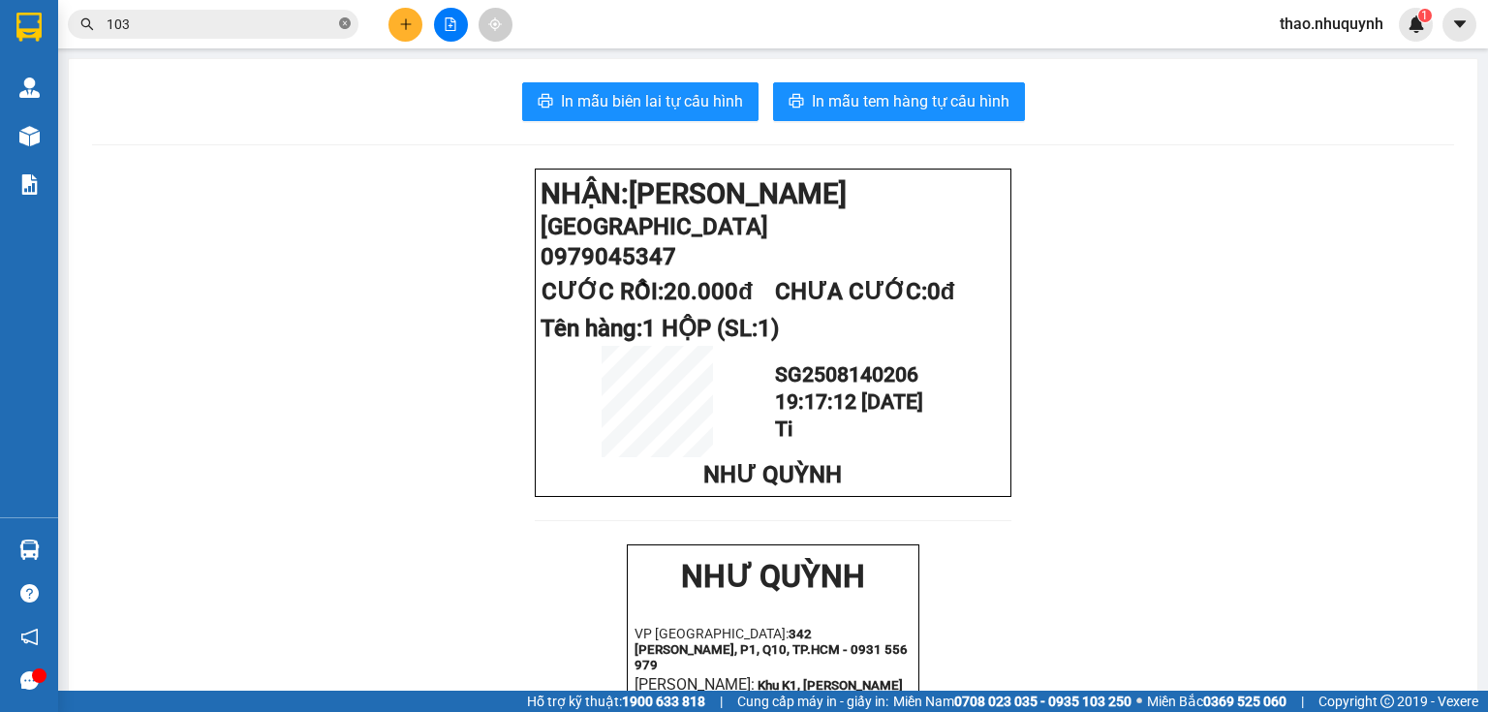
click at [346, 19] on icon "close-circle" at bounding box center [345, 23] width 12 height 12
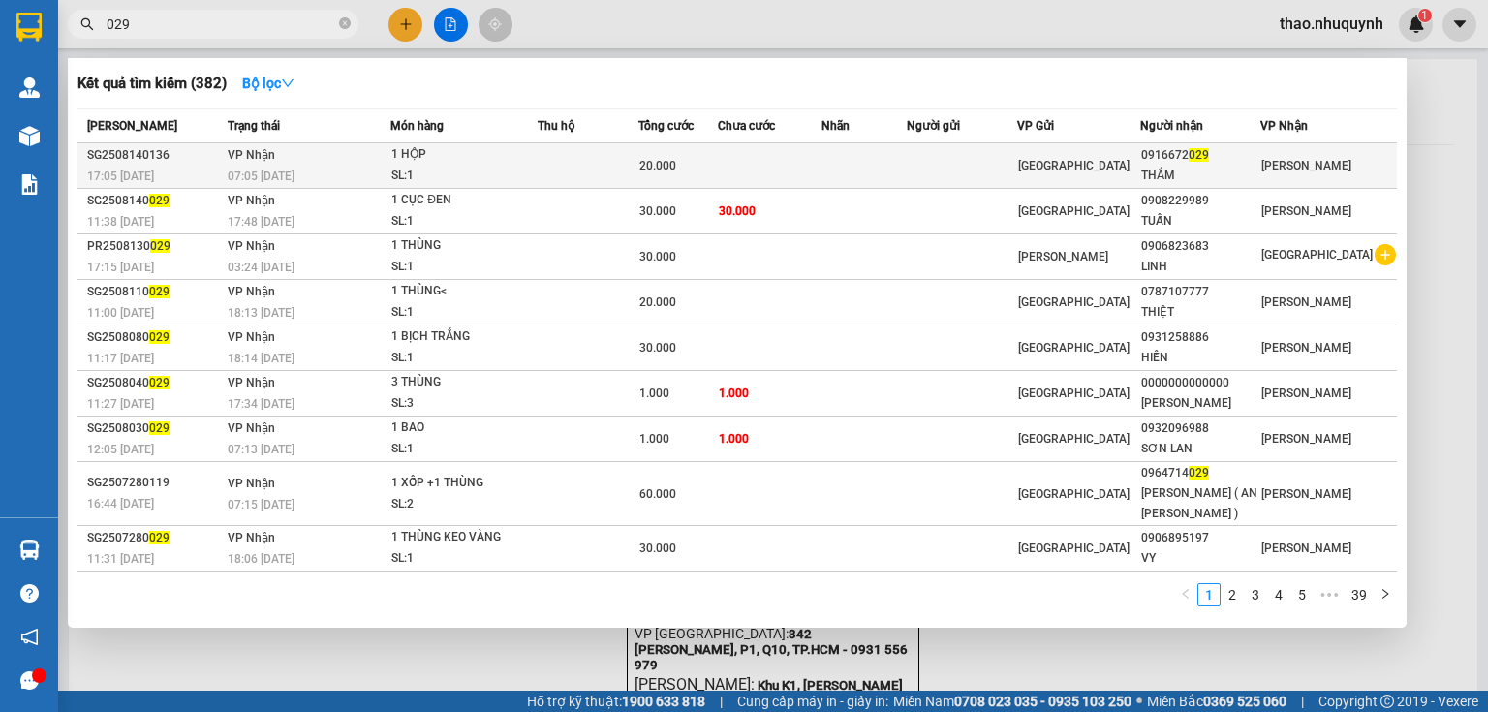
type input "029"
click at [526, 150] on div "1 HỘP" at bounding box center [463, 154] width 145 height 21
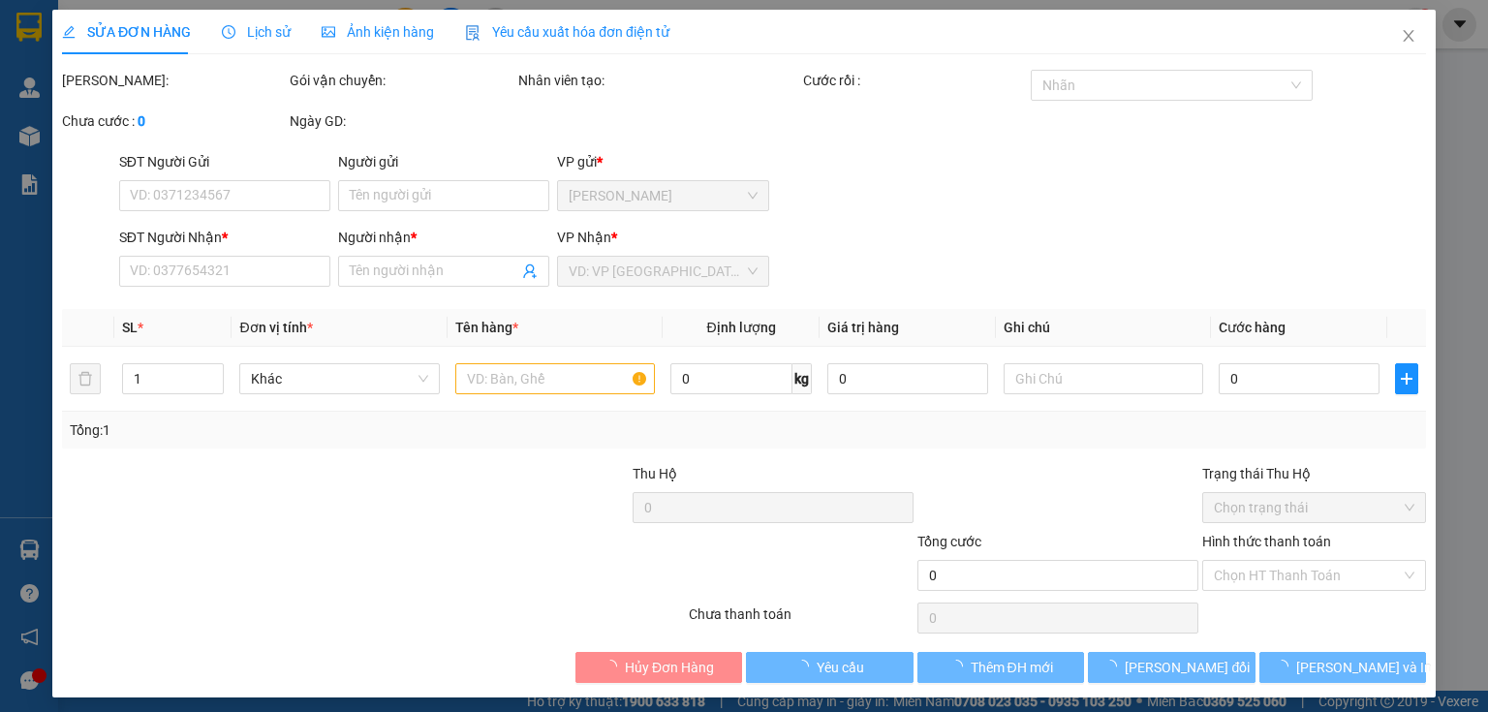
type input "0916672029"
type input "THẮM"
type input "20.000"
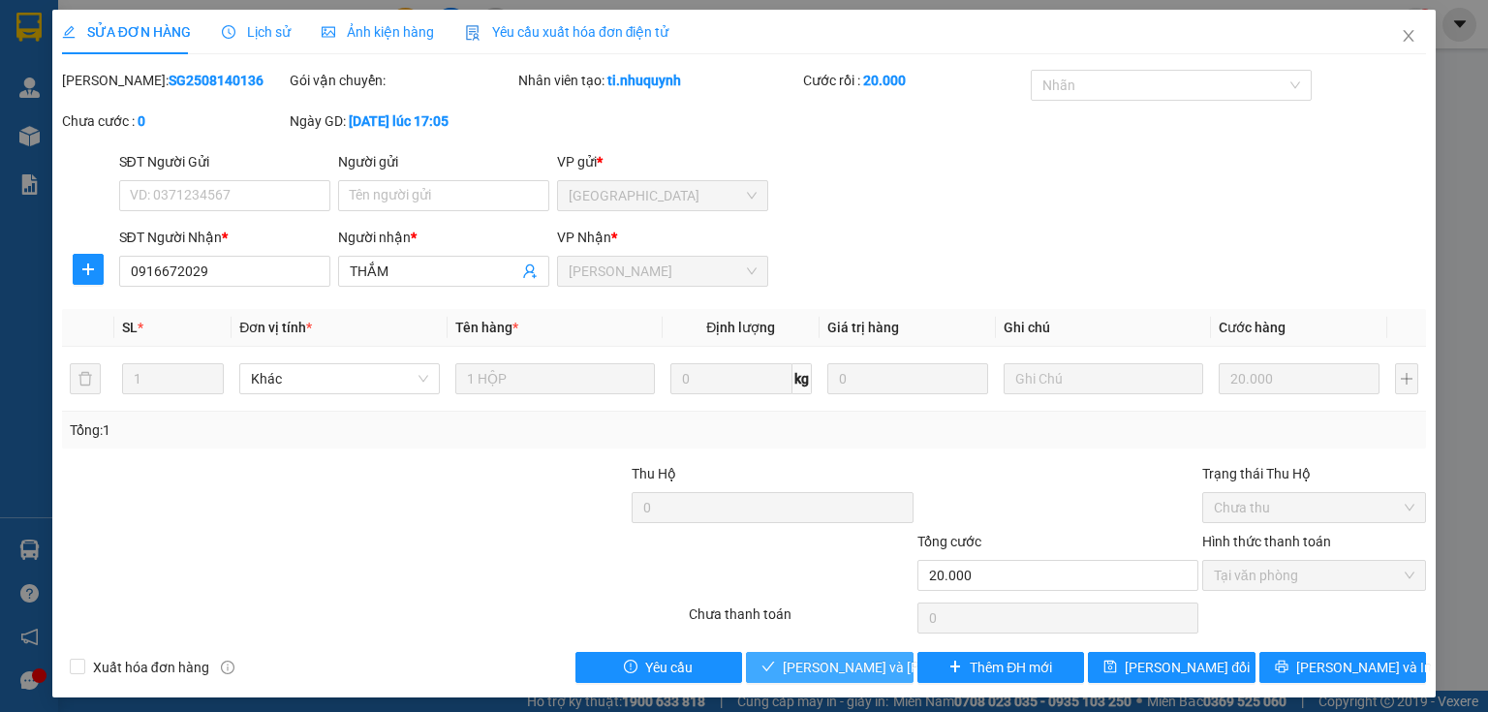
click at [824, 667] on span "Lưu và Giao hàng" at bounding box center [914, 667] width 262 height 21
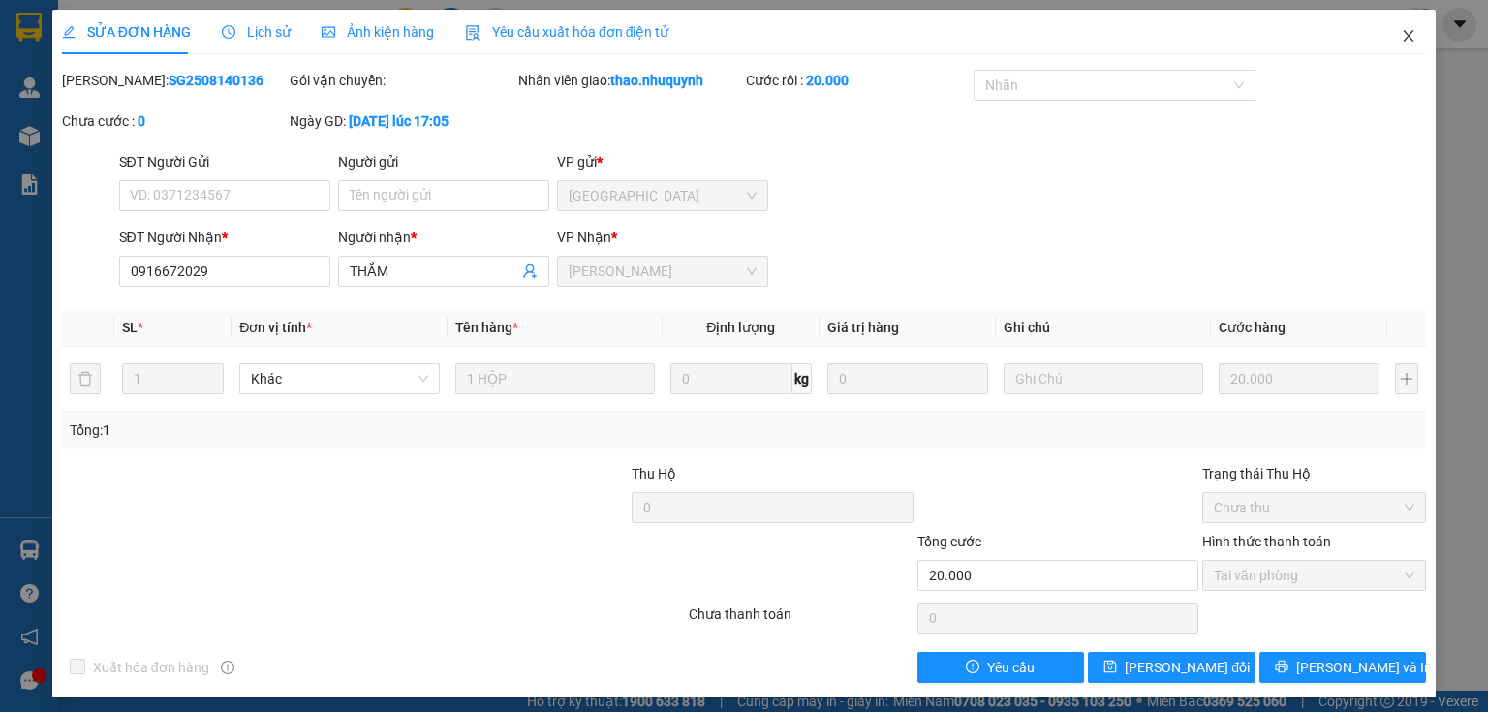
click at [1401, 32] on icon "close" at bounding box center [1409, 36] width 16 height 16
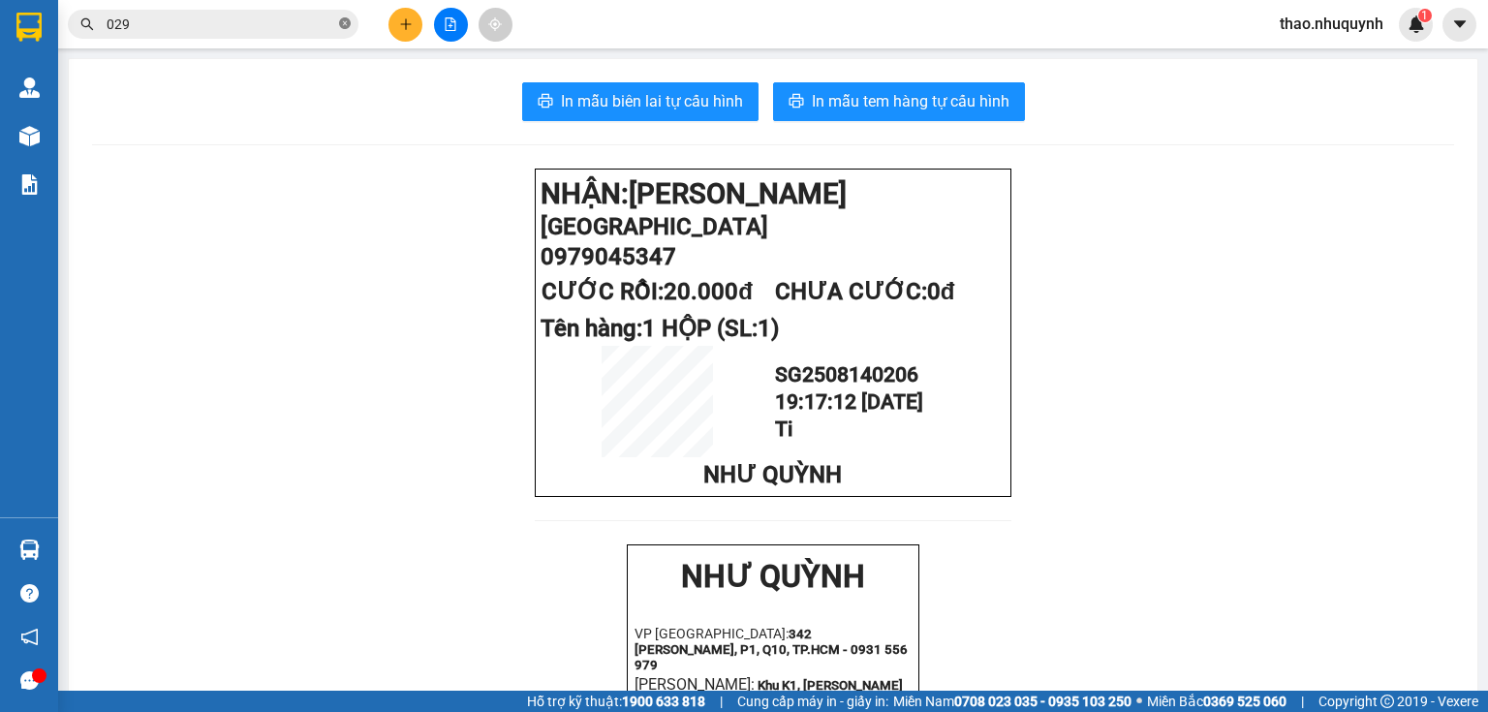
click at [345, 23] on icon "close-circle" at bounding box center [345, 23] width 12 height 12
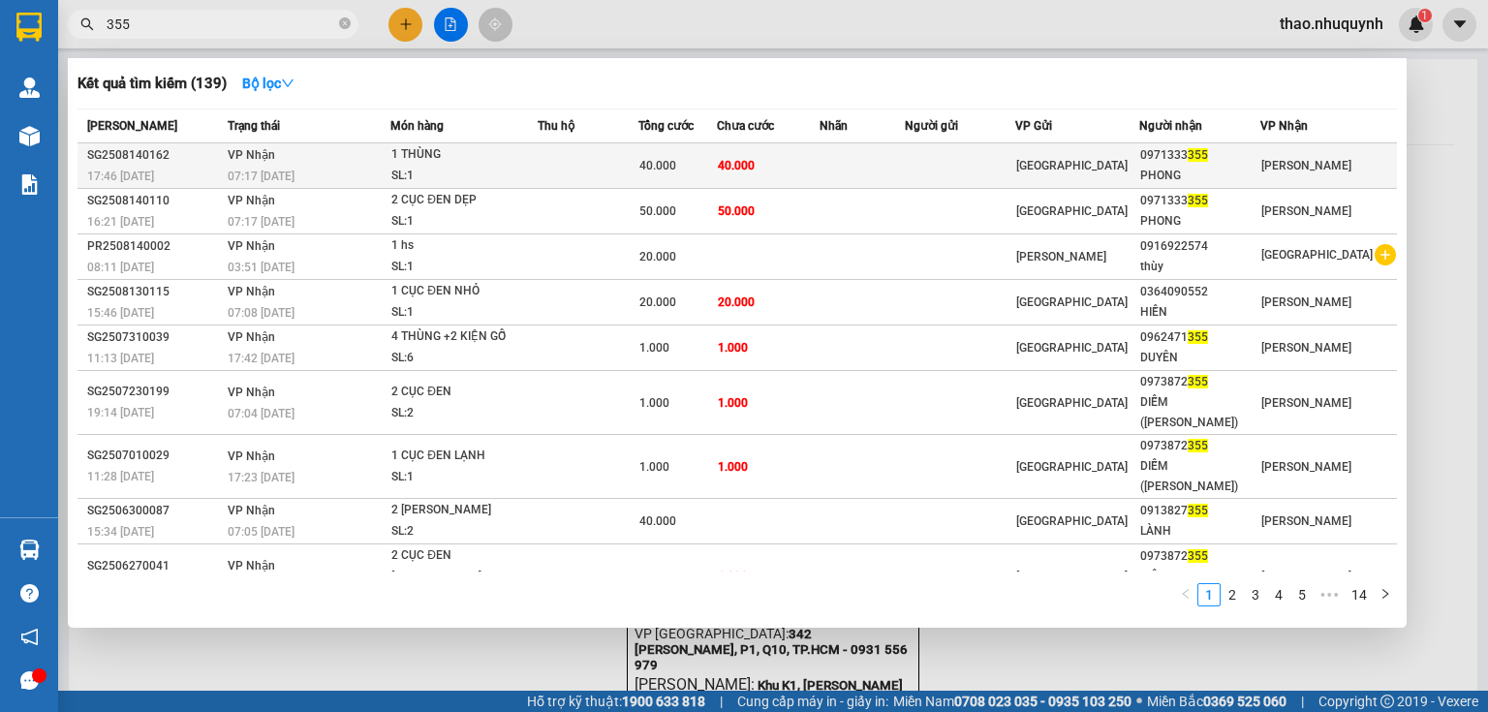
type input "355"
click at [733, 159] on span "40.000" at bounding box center [736, 166] width 37 height 14
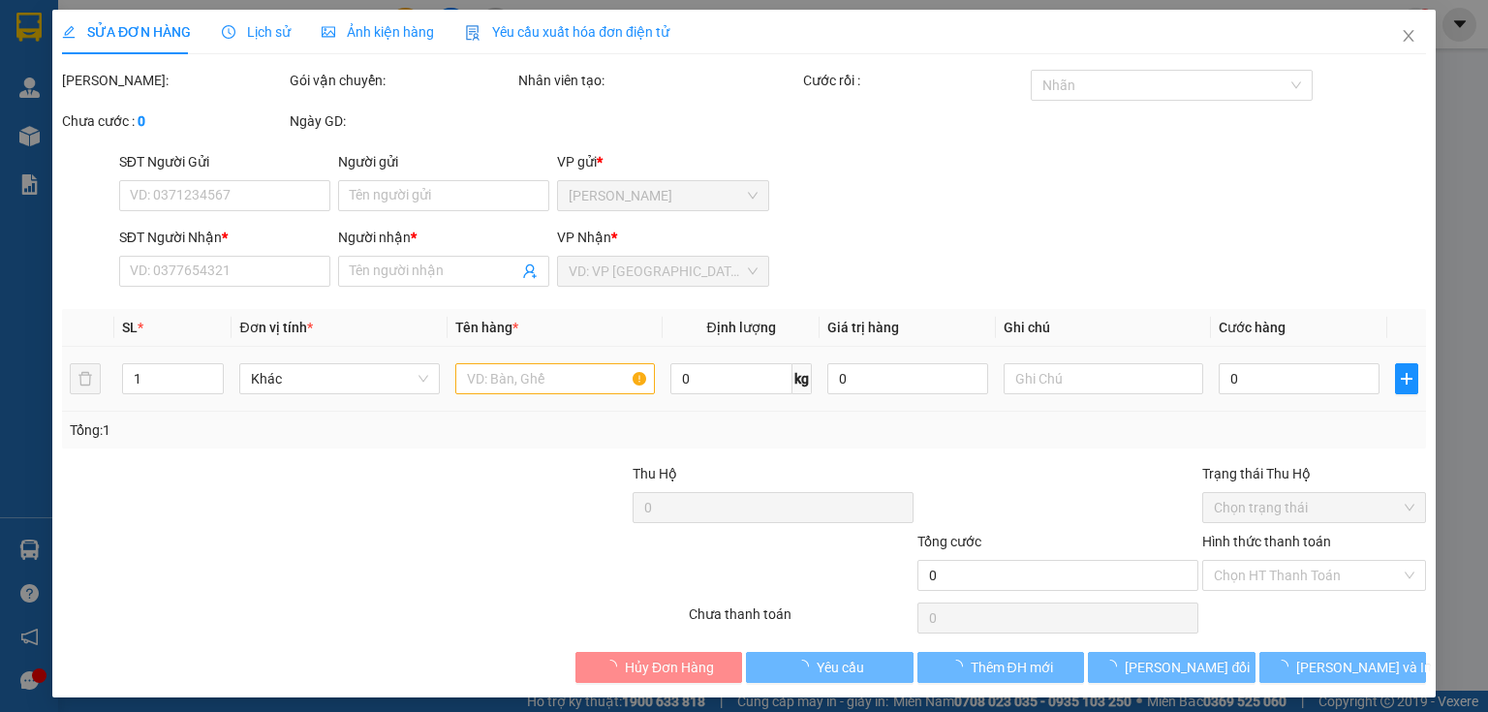
type input "0971333355"
type input "PHONG"
type input "40.000"
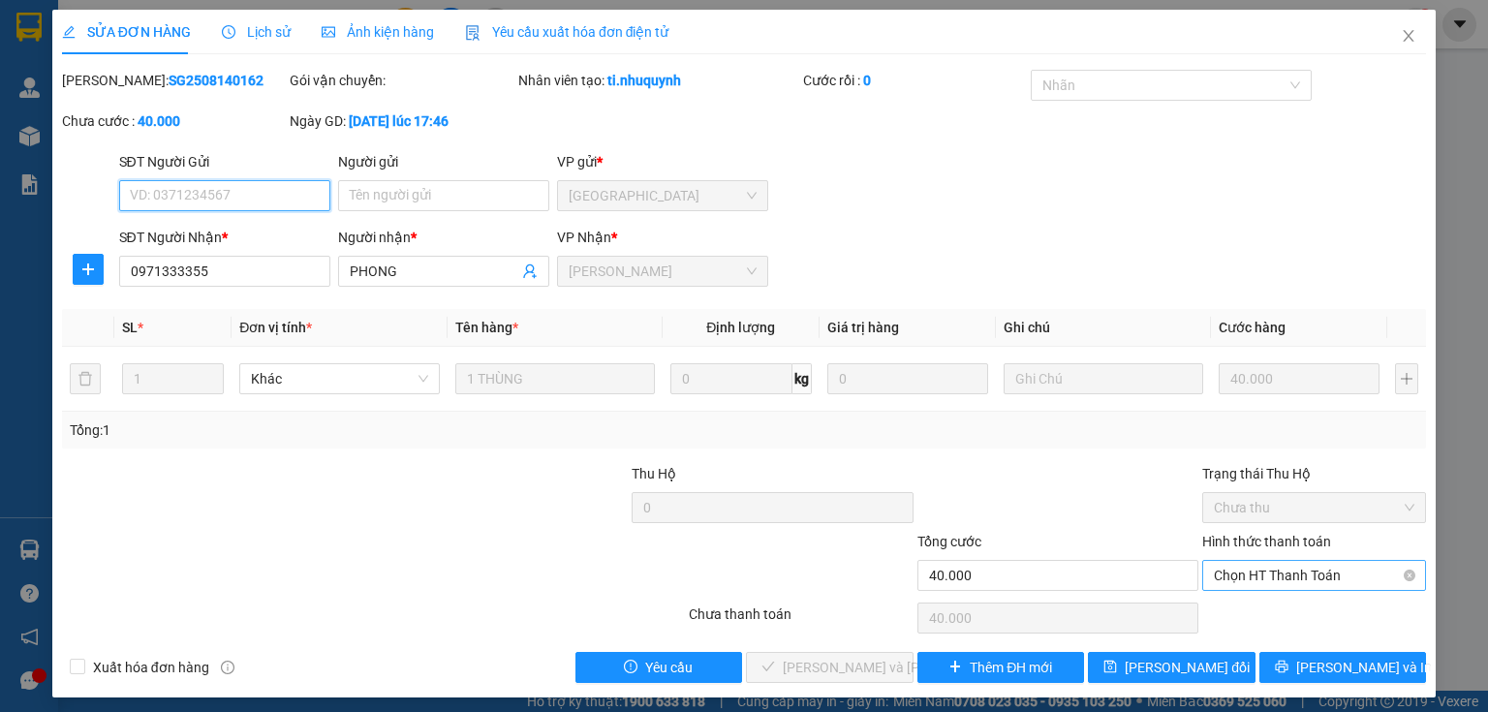
click at [1249, 574] on span "Chọn HT Thanh Toán" at bounding box center [1314, 575] width 201 height 29
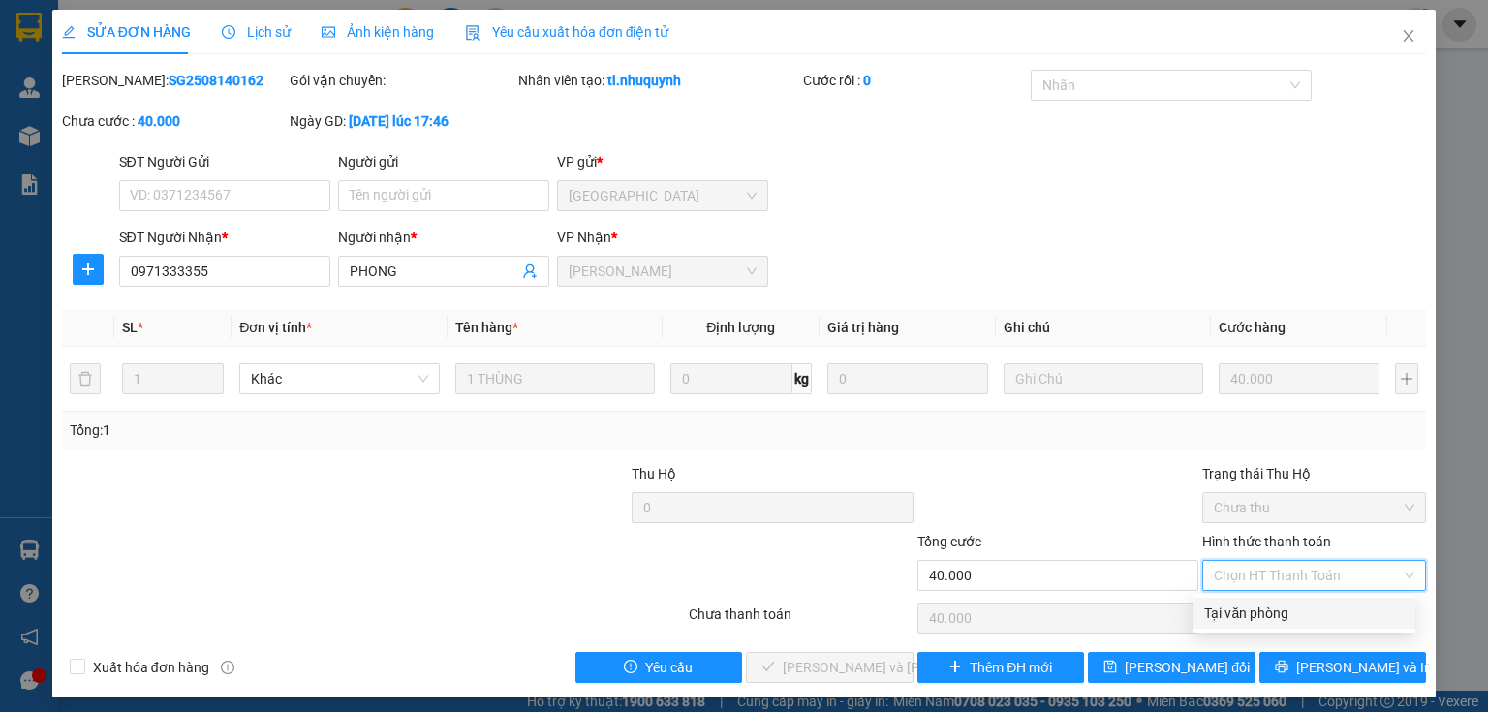
click at [1235, 607] on div "Tại văn phòng" at bounding box center [1304, 613] width 200 height 21
type input "0"
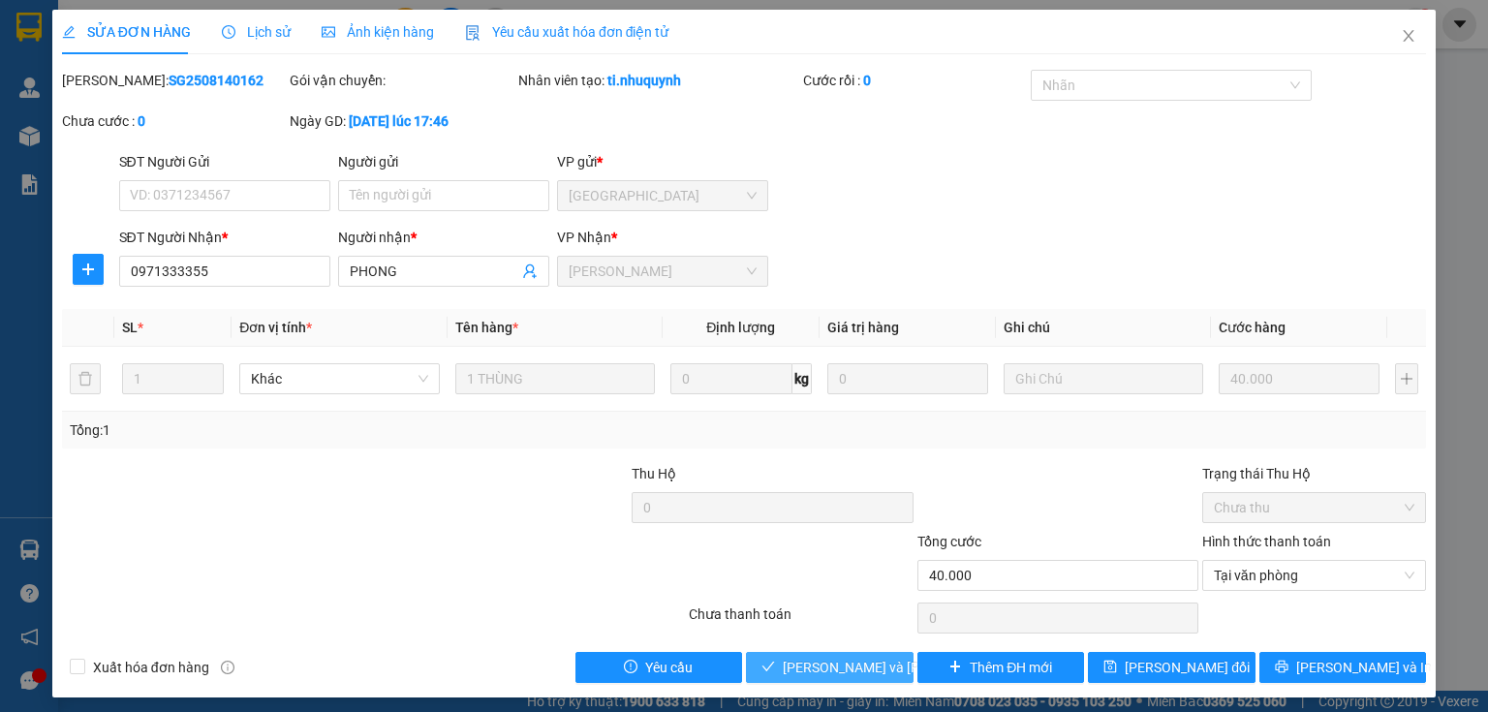
click at [853, 669] on span "Lưu và Giao hàng" at bounding box center [914, 667] width 262 height 21
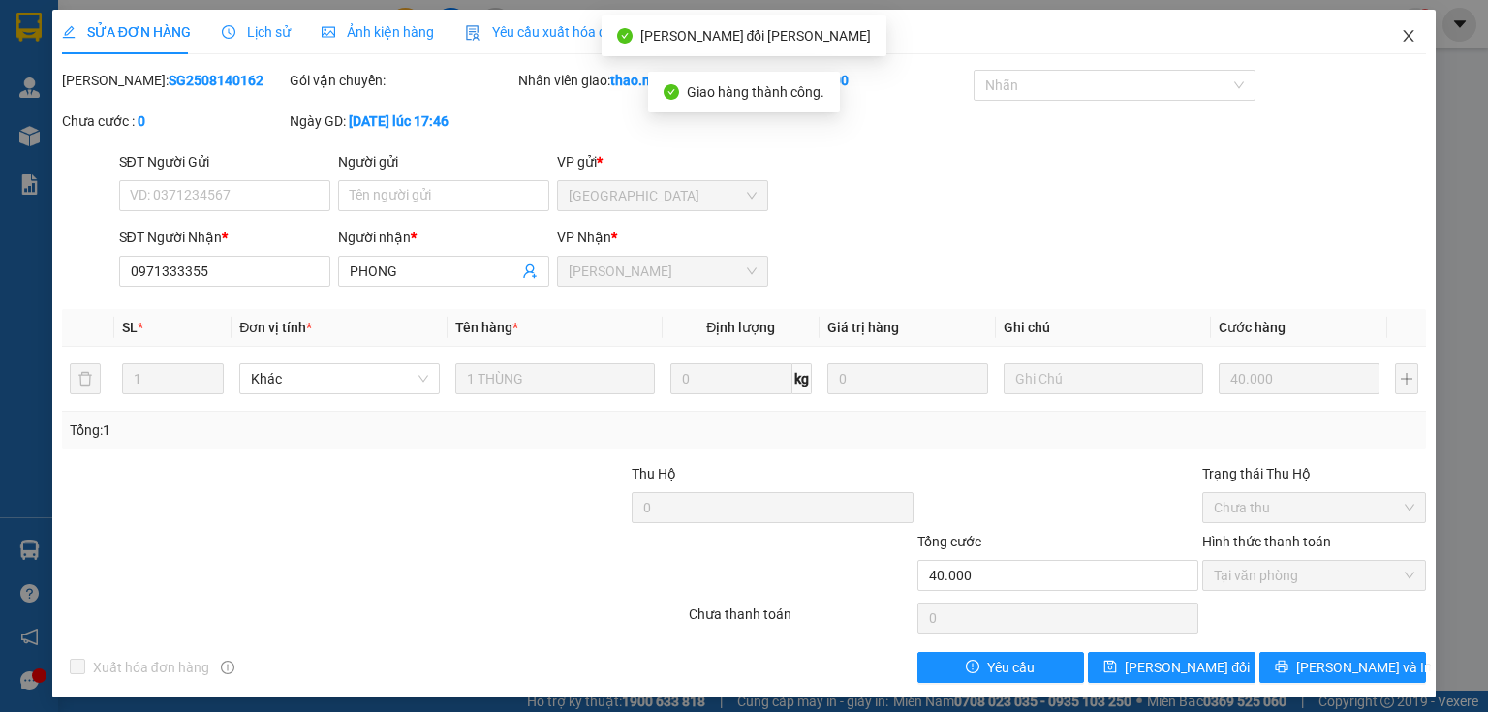
click at [1402, 40] on icon "close" at bounding box center [1409, 36] width 16 height 16
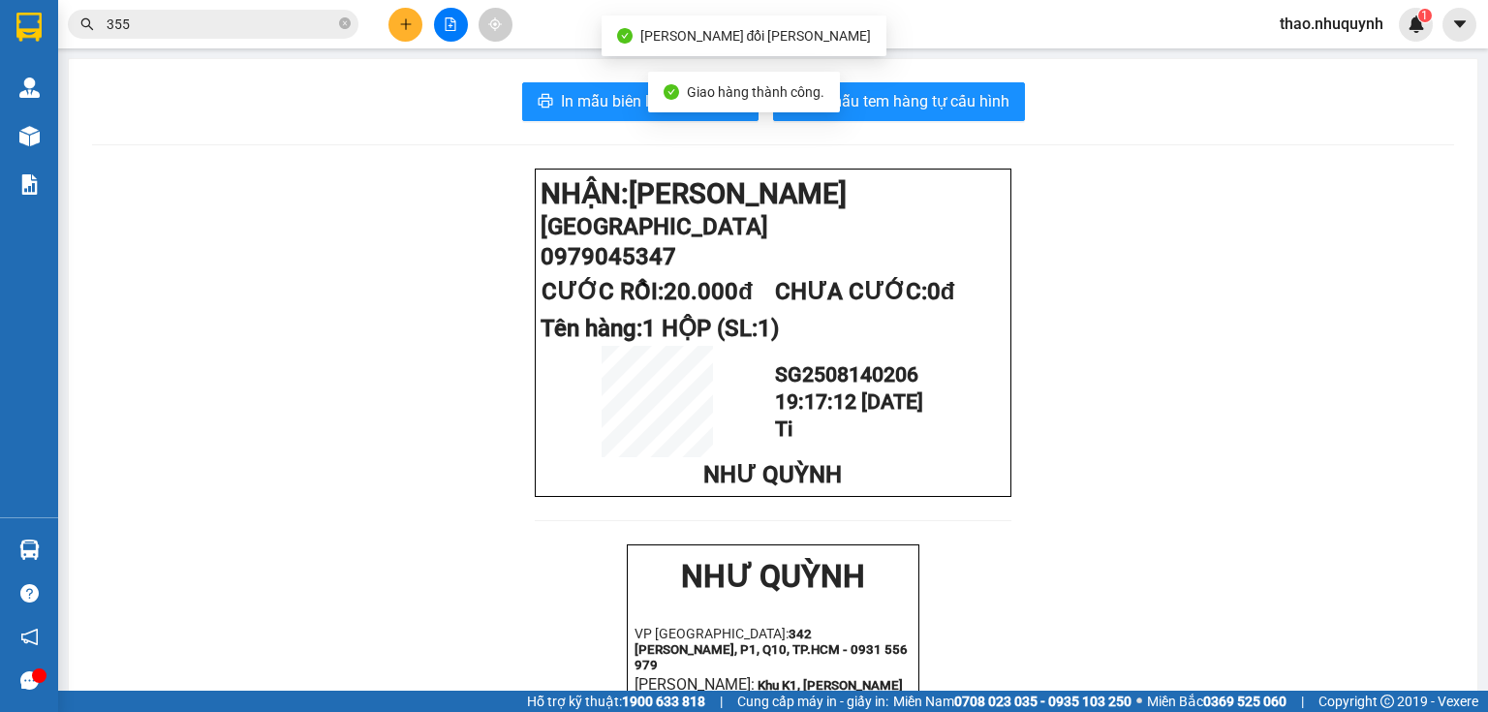
click at [305, 19] on input "355" at bounding box center [221, 24] width 229 height 21
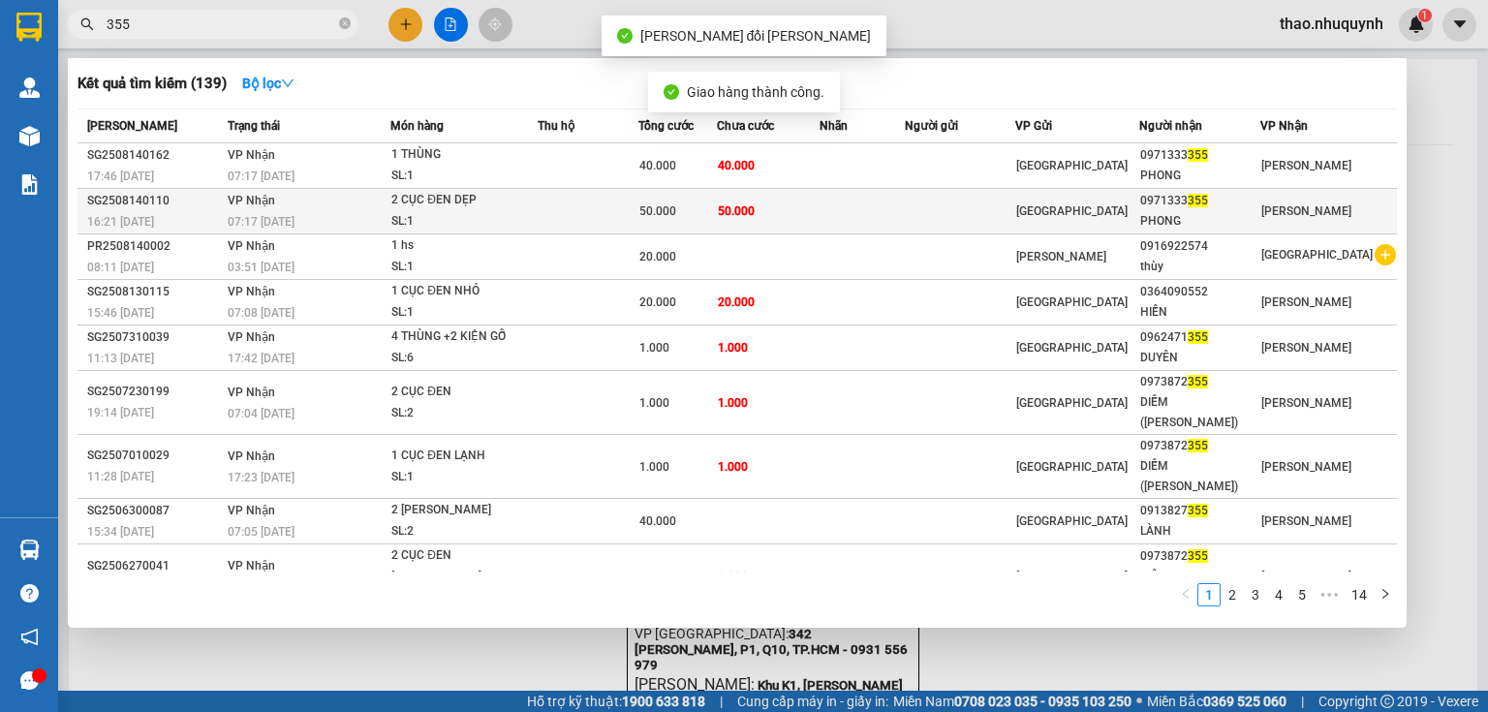
click at [731, 205] on span "50.000" at bounding box center [736, 211] width 37 height 14
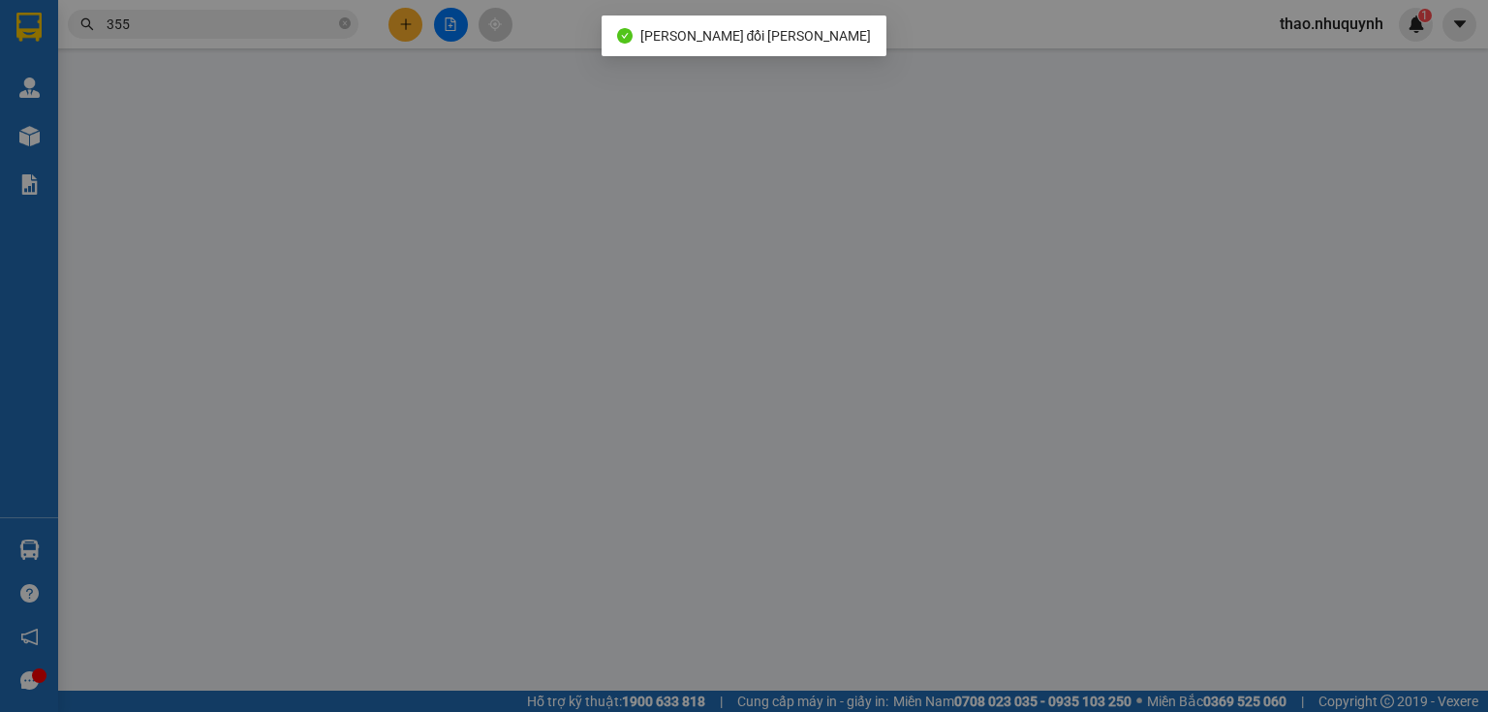
type input "0971333355"
type input "PHONG"
type input "50.000"
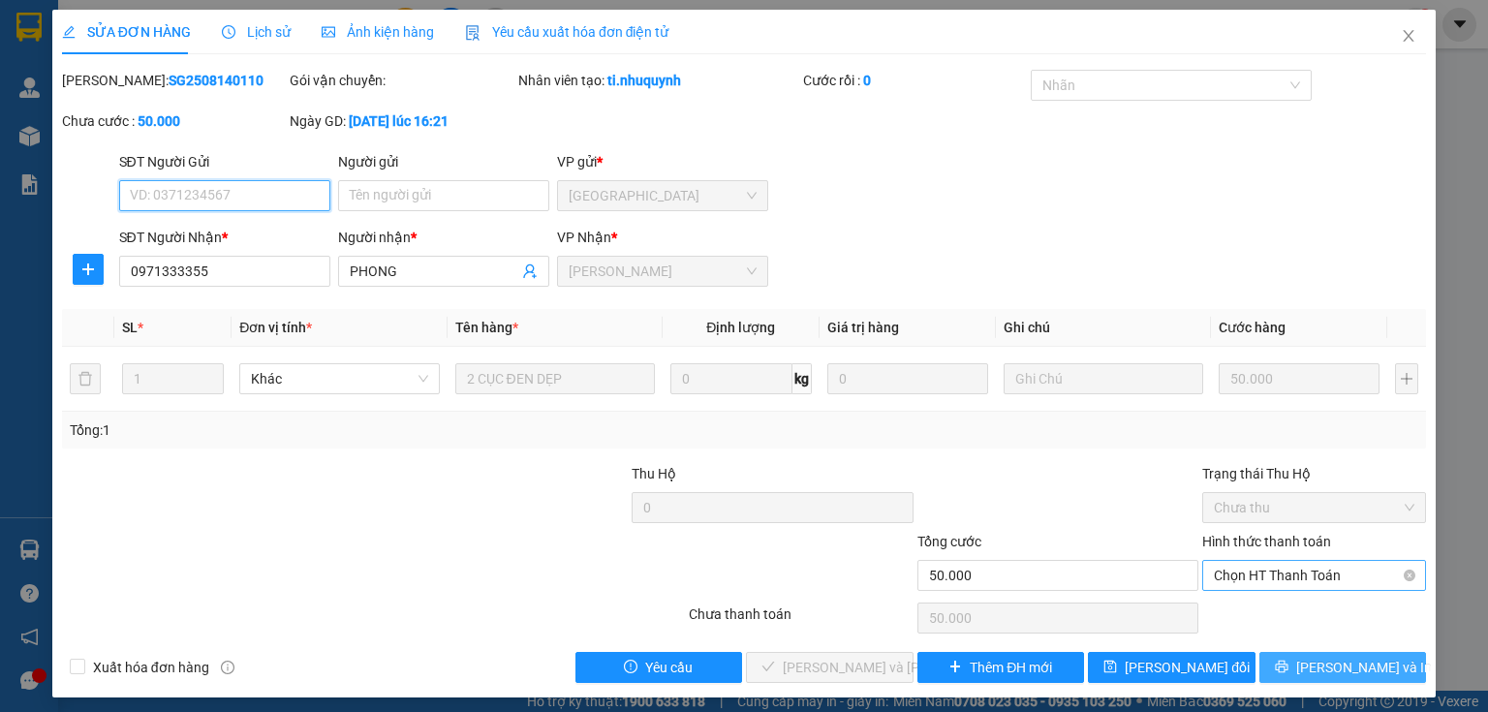
click at [1261, 574] on span "Chọn HT Thanh Toán" at bounding box center [1314, 575] width 201 height 29
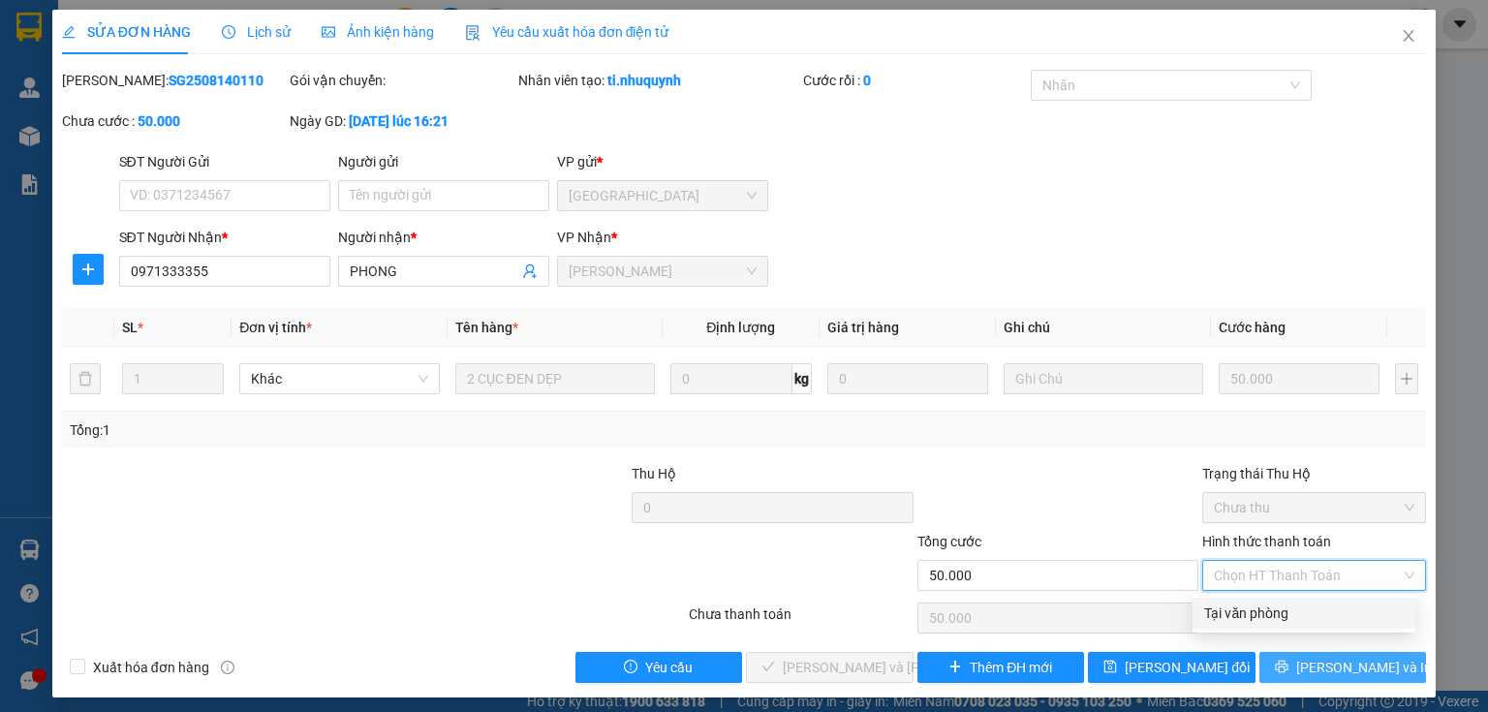
click at [1256, 601] on div "Tại văn phòng" at bounding box center [1304, 613] width 223 height 31
type input "0"
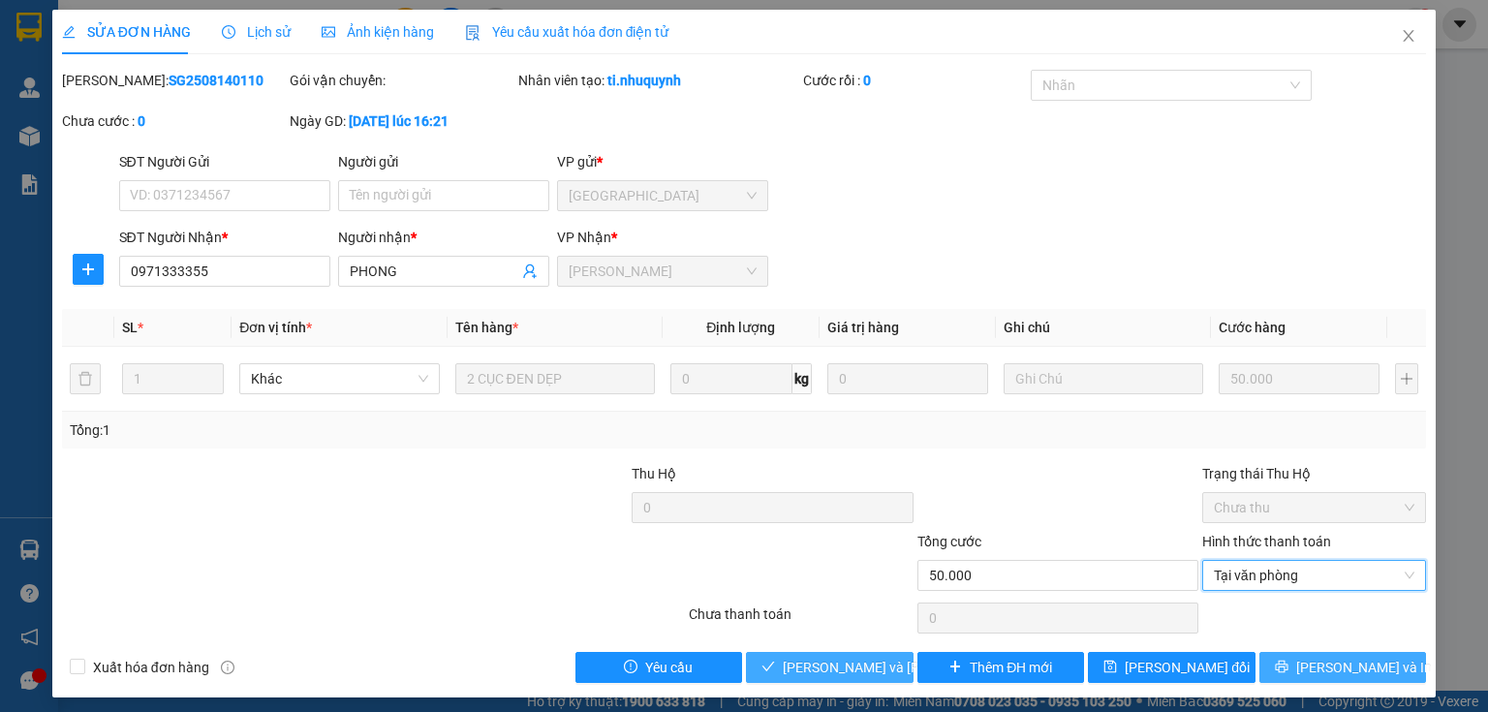
click at [825, 662] on span "Lưu và Giao hàng" at bounding box center [914, 667] width 262 height 21
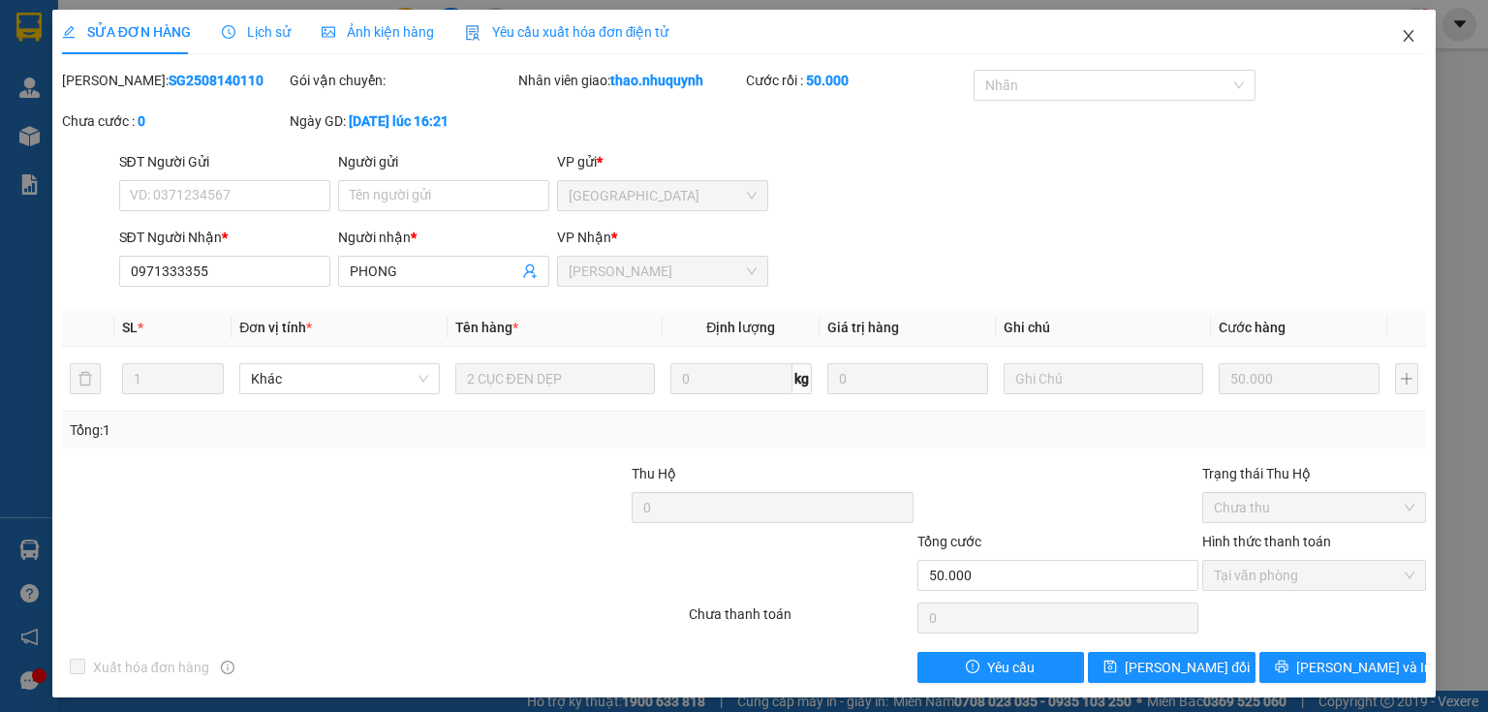
click at [1401, 32] on icon "close" at bounding box center [1409, 36] width 16 height 16
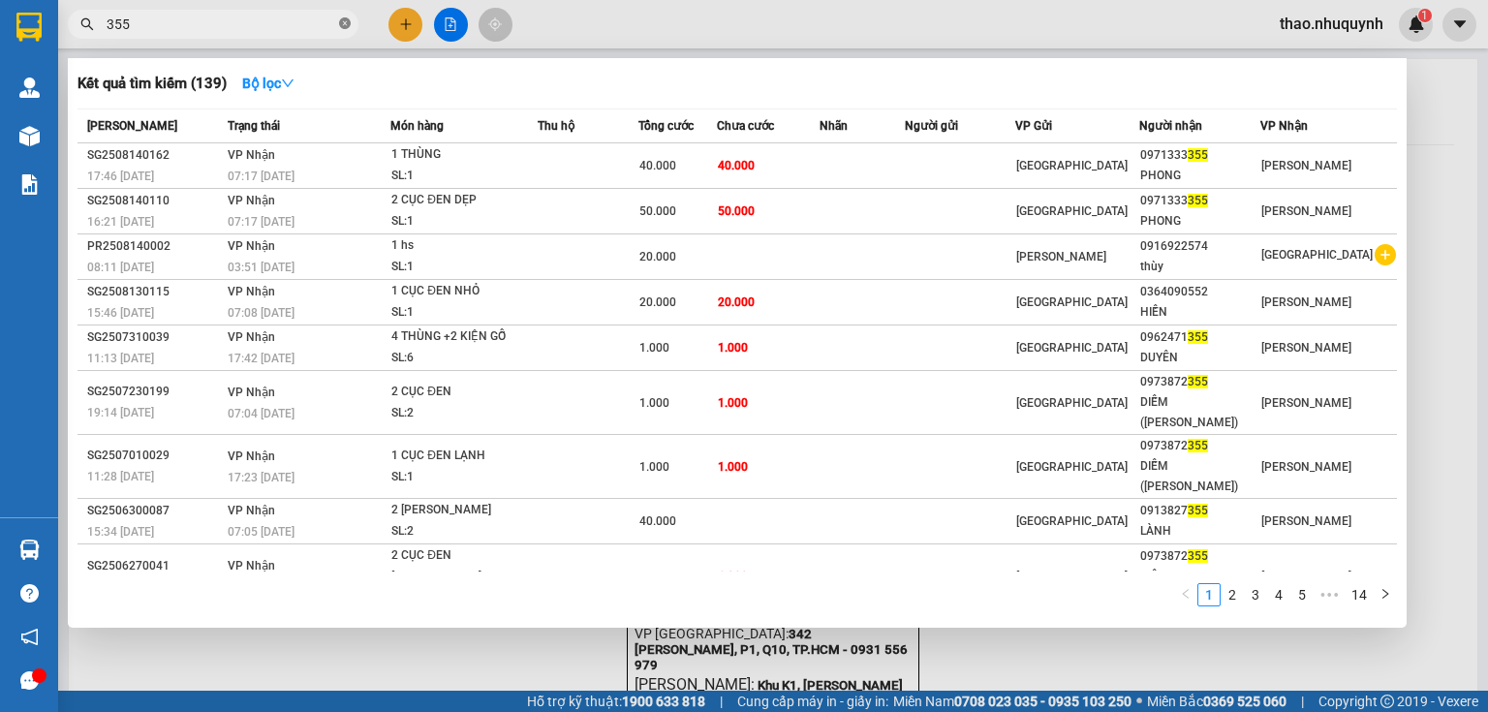
click at [349, 19] on icon "close-circle" at bounding box center [345, 23] width 12 height 12
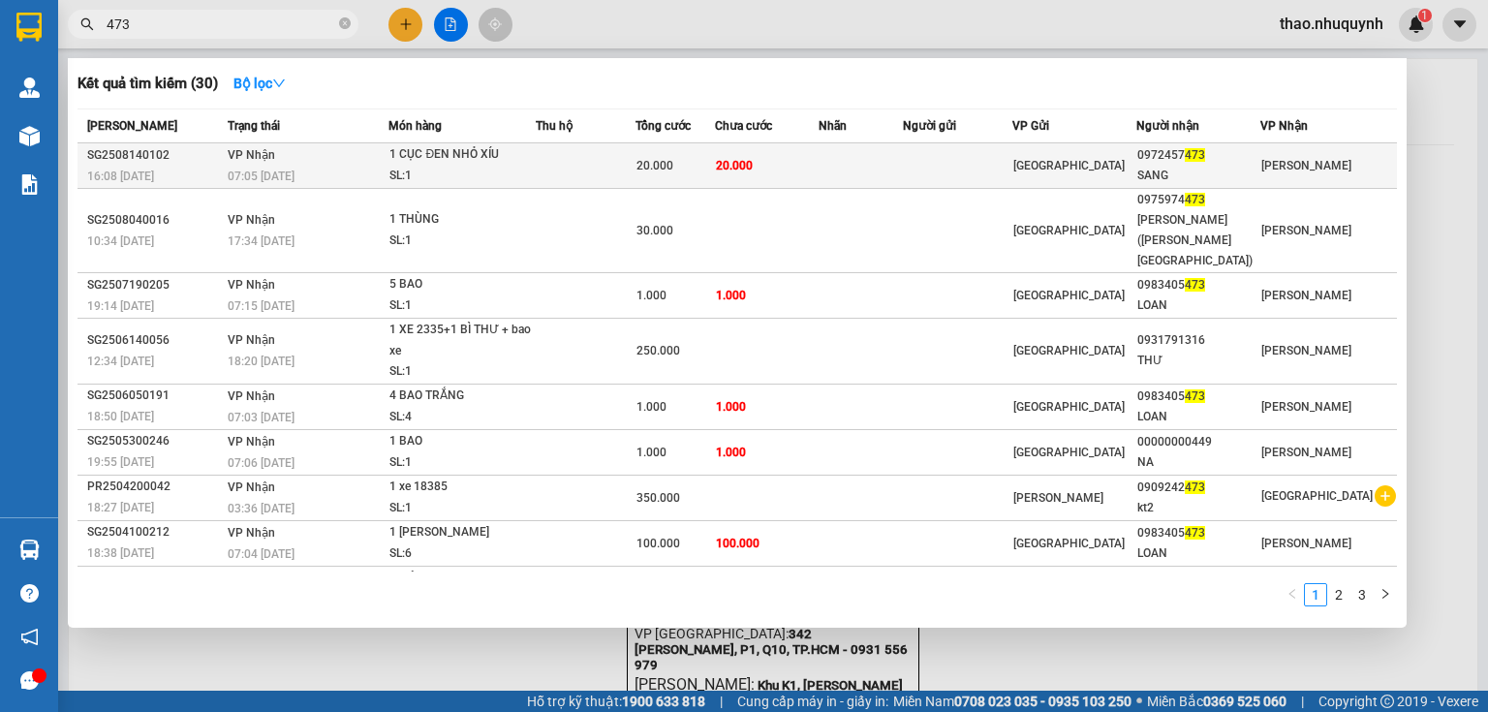
type input "473"
click at [569, 163] on td at bounding box center [585, 166] width 99 height 46
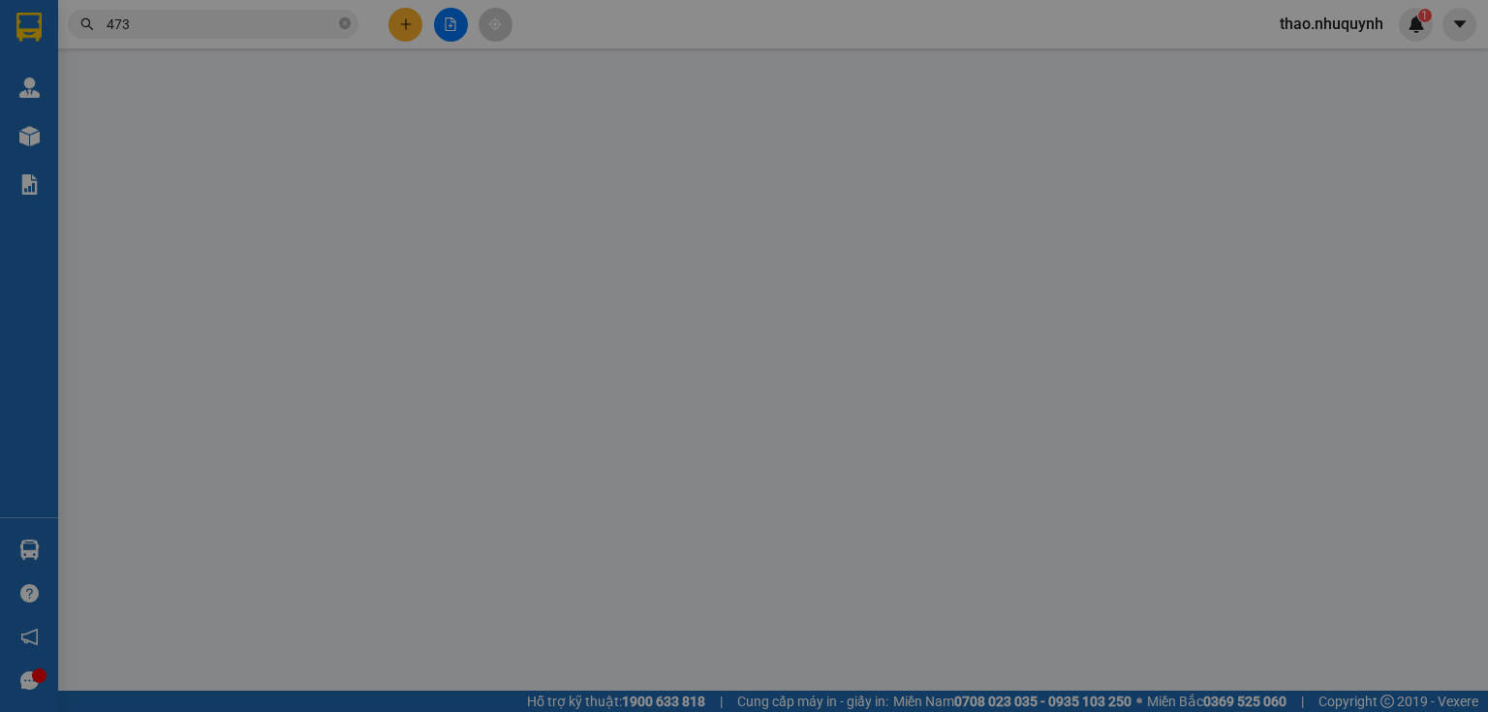
type input "0972457473"
type input "SANG"
type input "20.000"
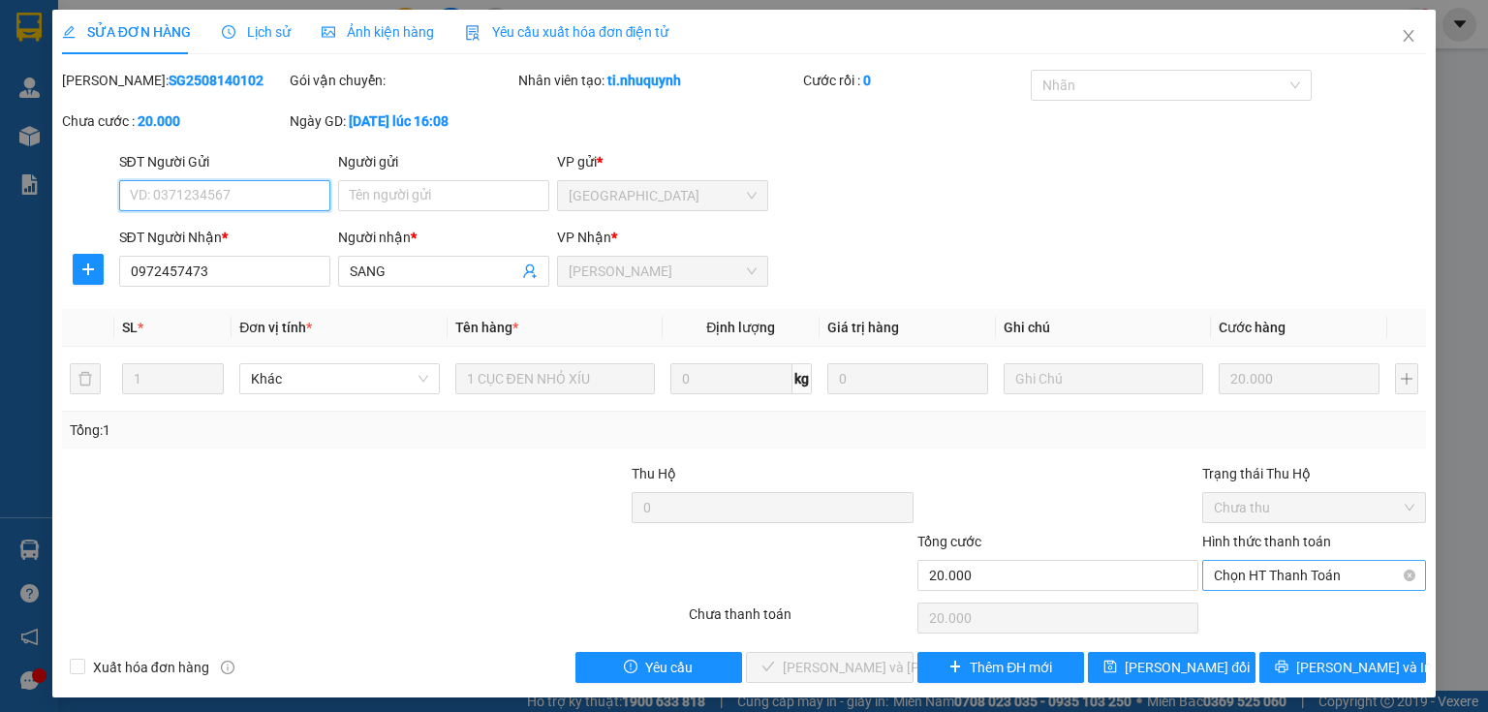
click at [1245, 577] on span "Chọn HT Thanh Toán" at bounding box center [1314, 575] width 201 height 29
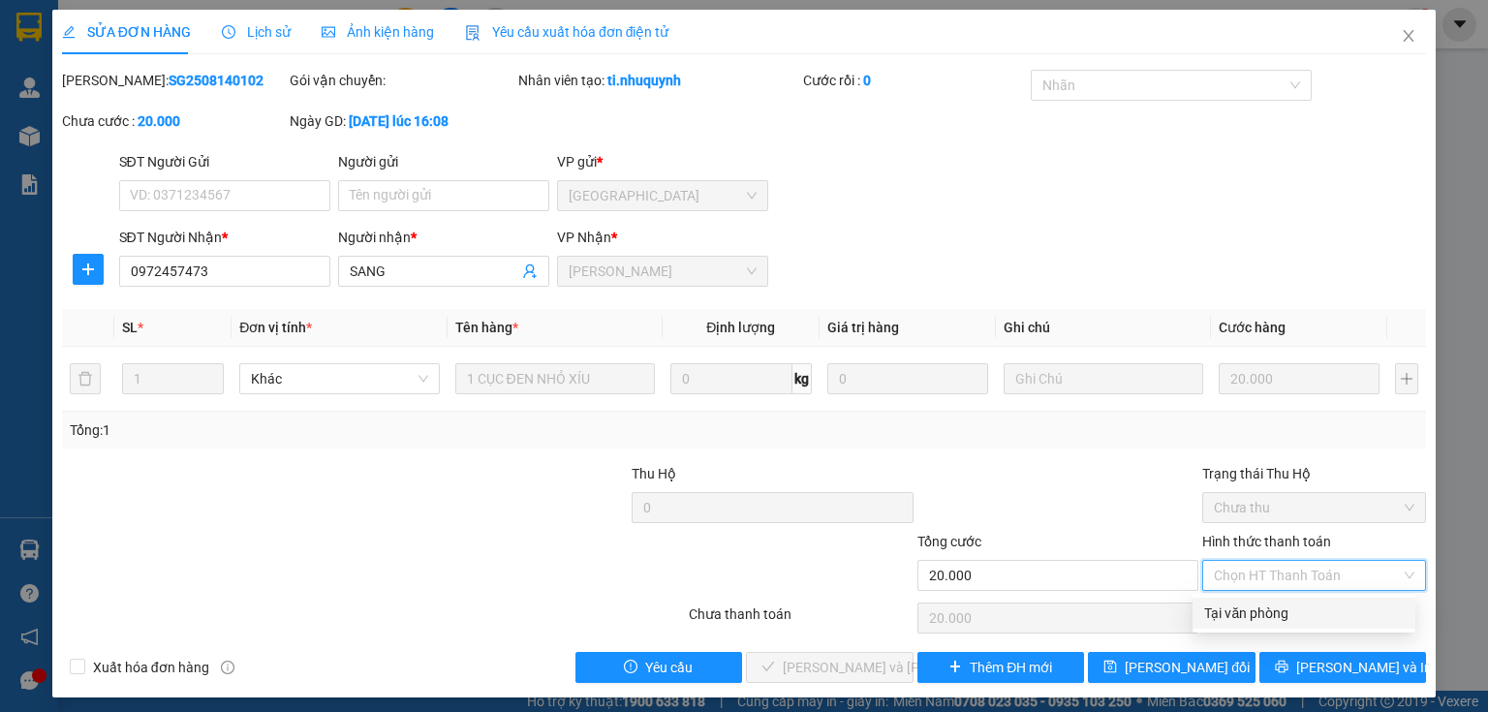
click at [1240, 616] on div "Tại văn phòng" at bounding box center [1304, 613] width 200 height 21
type input "0"
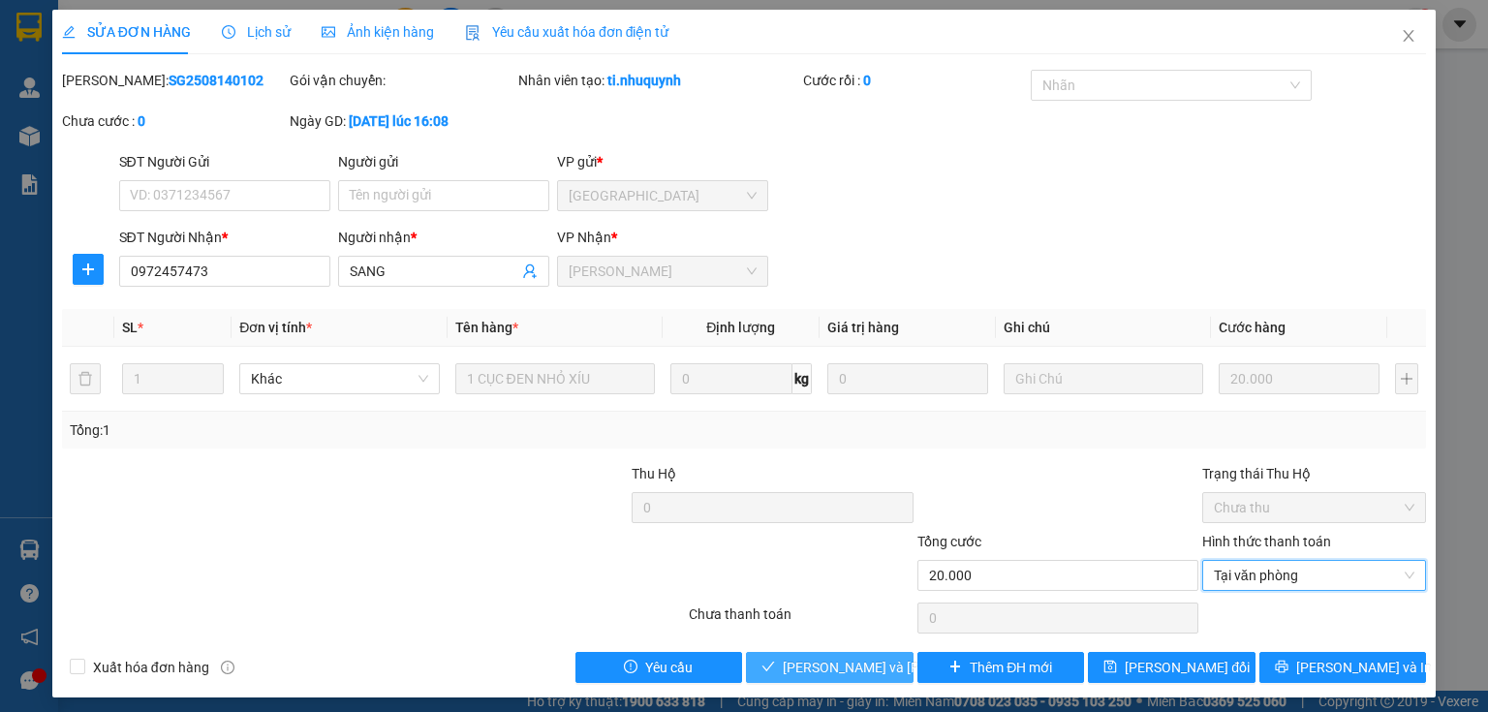
click at [827, 662] on span "Lưu và Giao hàng" at bounding box center [914, 667] width 262 height 21
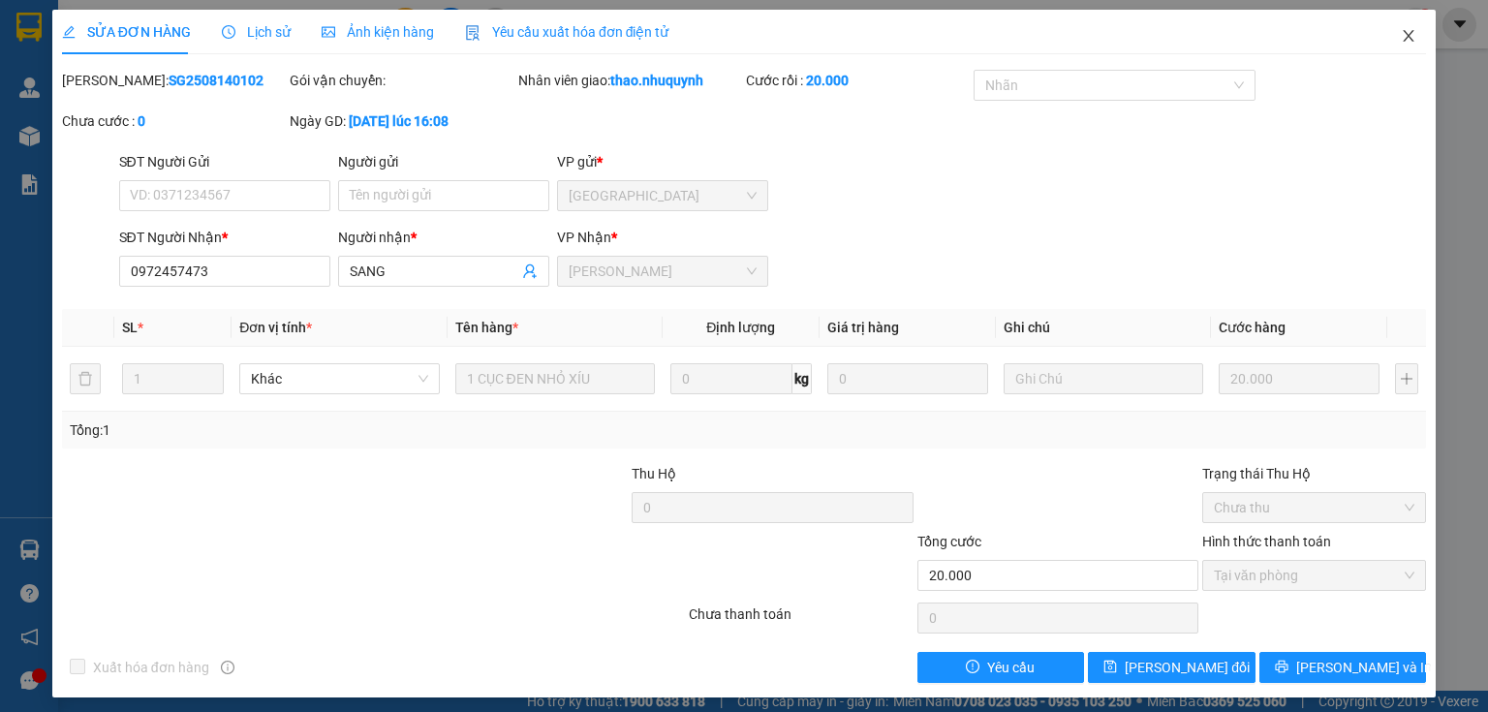
click at [1401, 34] on icon "close" at bounding box center [1409, 36] width 16 height 16
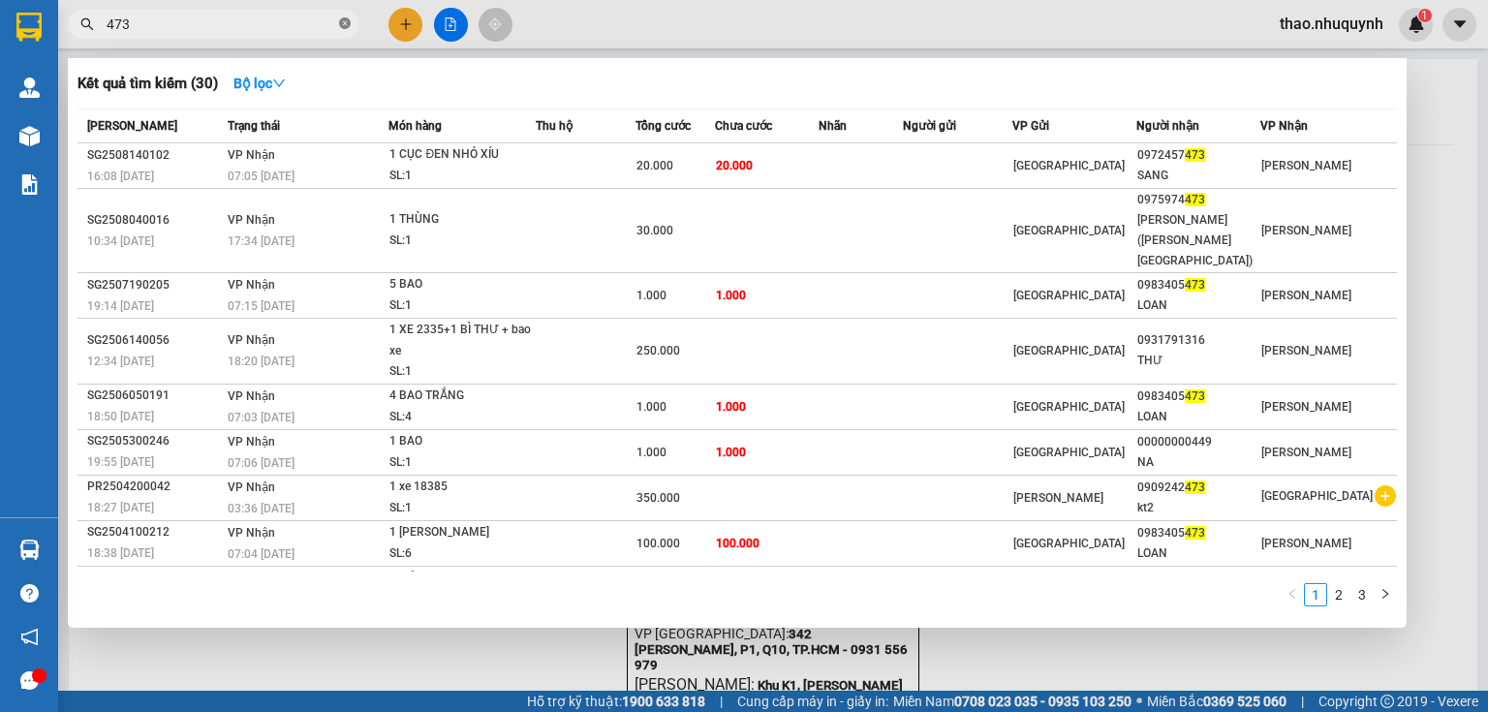
click at [346, 24] on icon "close-circle" at bounding box center [345, 23] width 12 height 12
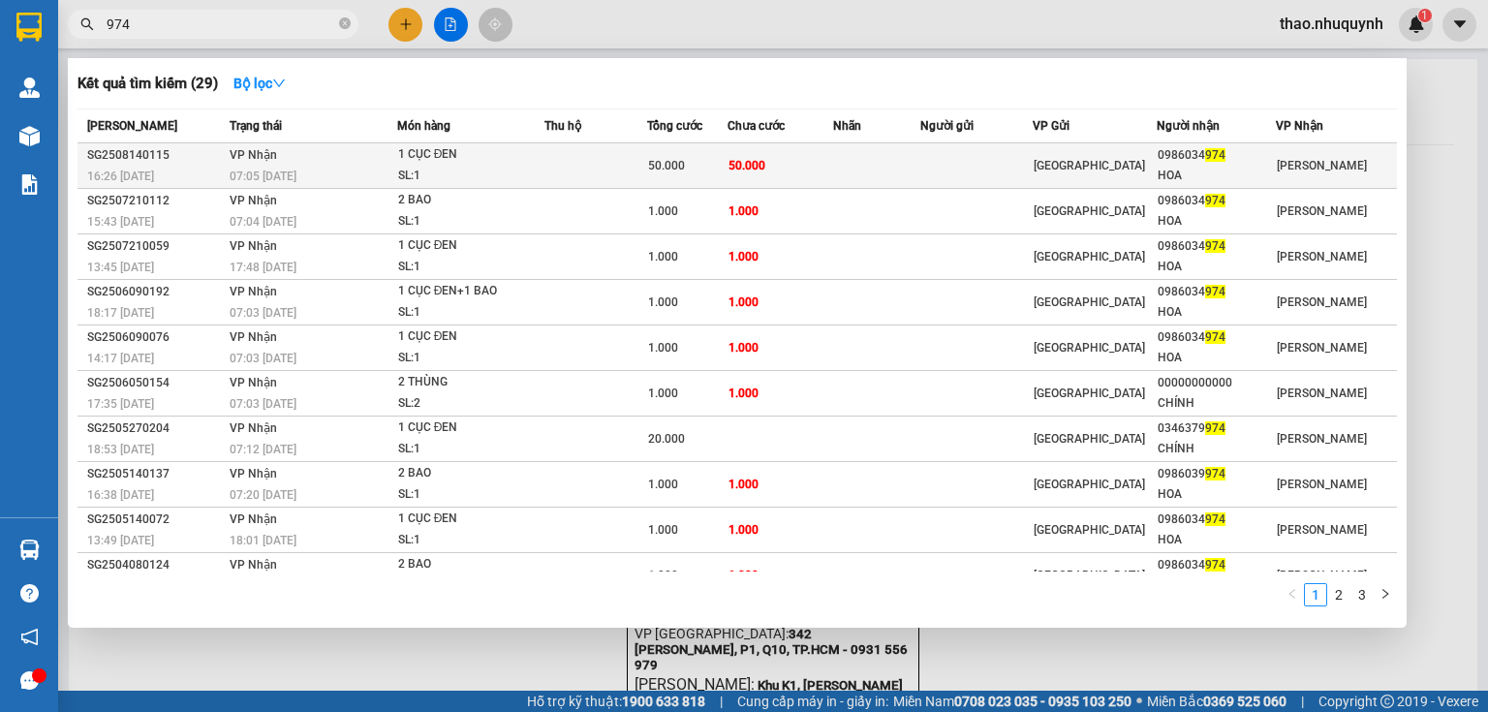
type input "974"
click at [504, 161] on div "1 CỤC ĐEN" at bounding box center [470, 154] width 145 height 21
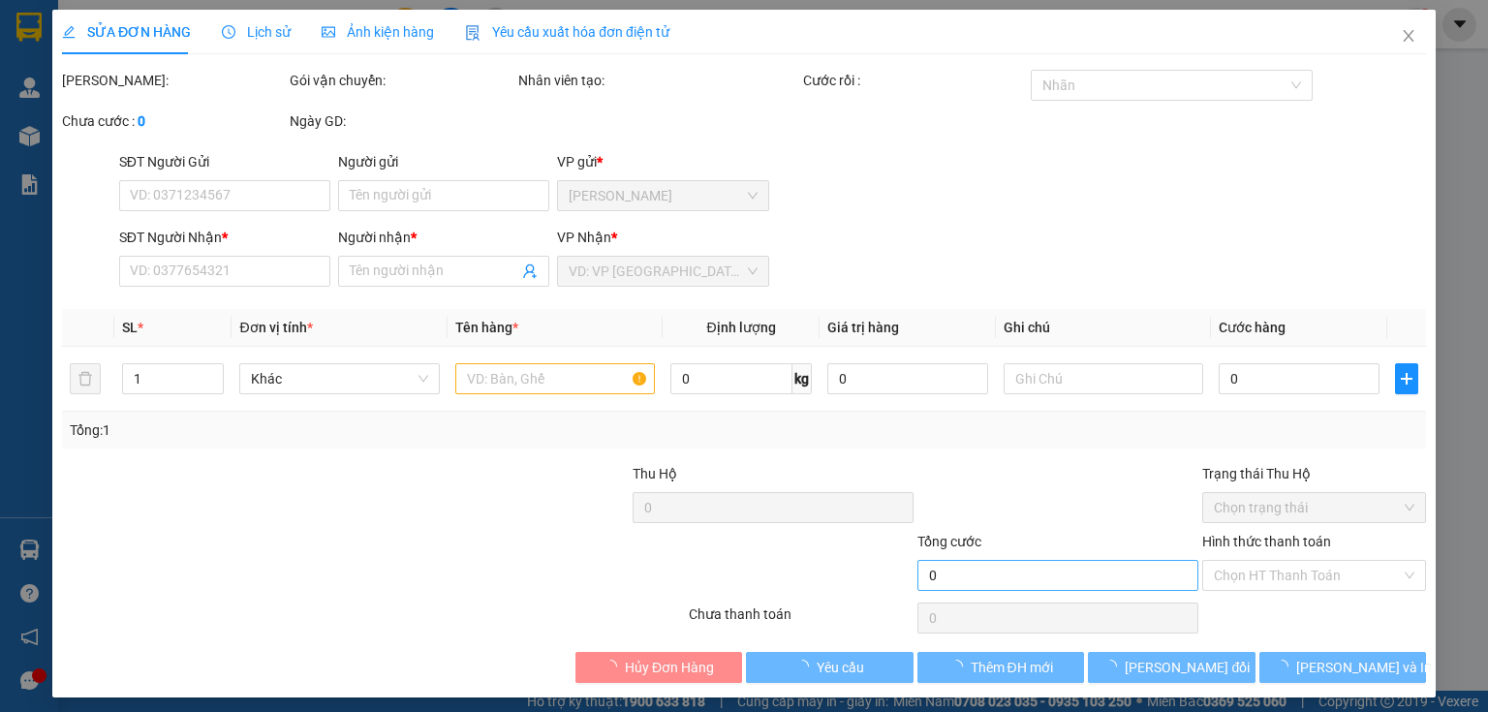
type input "0986034974"
type input "HOA"
type input "50.000"
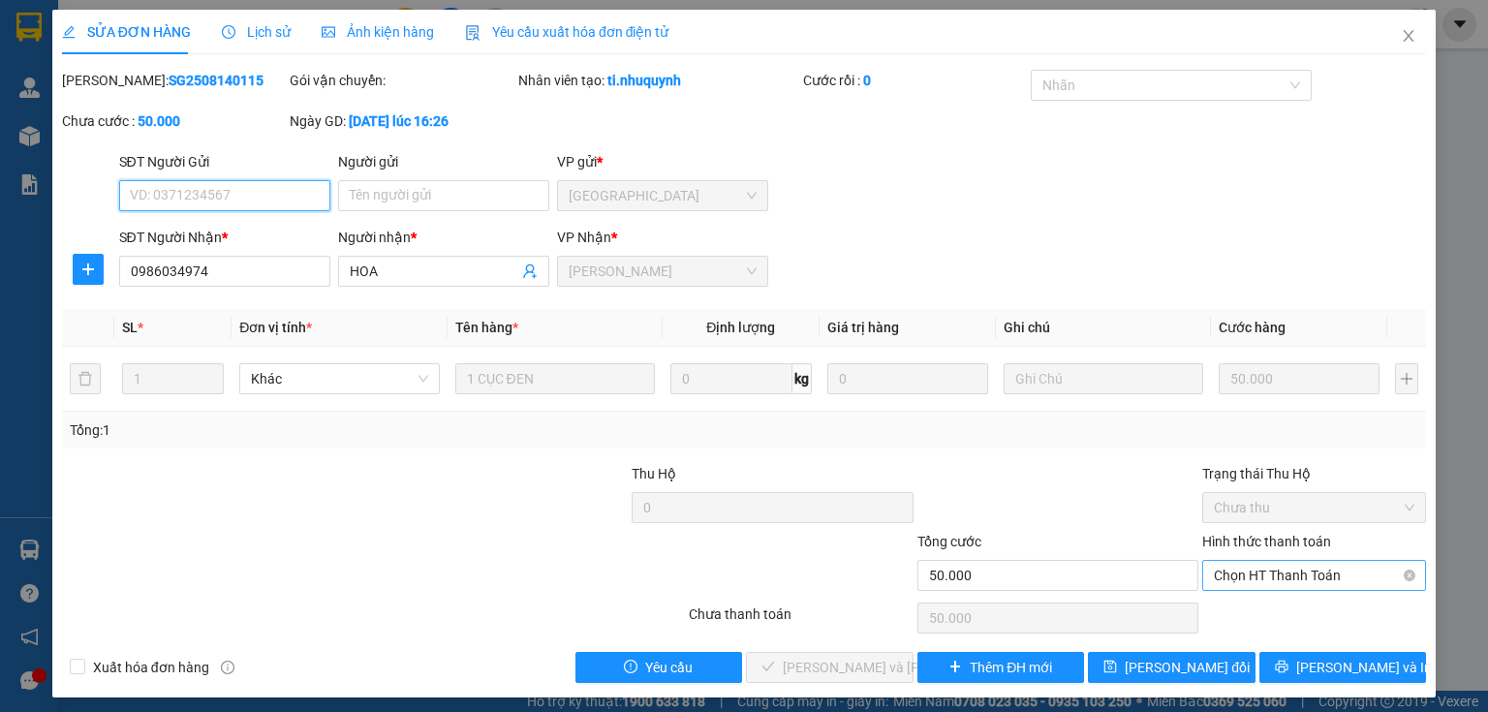
click at [1222, 577] on span "Chọn HT Thanh Toán" at bounding box center [1314, 575] width 201 height 29
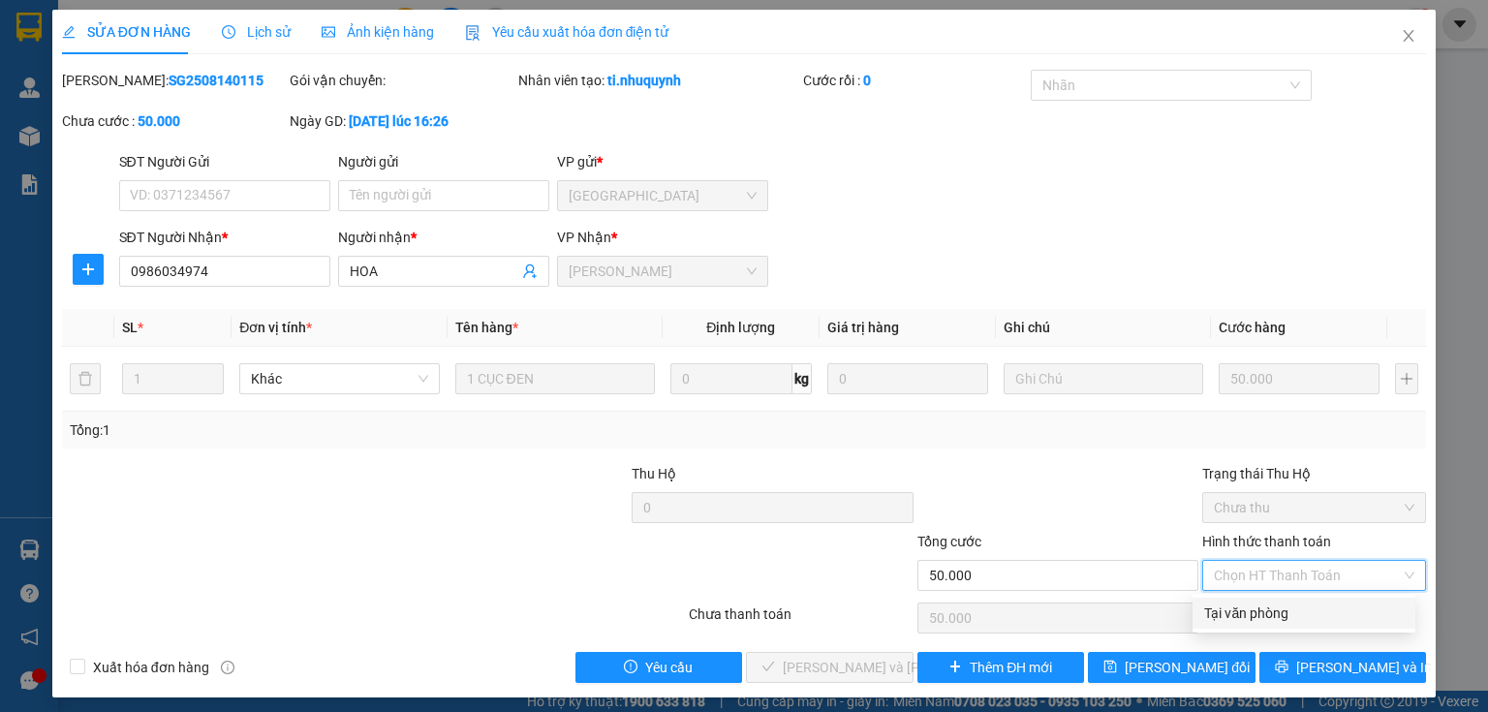
click at [1237, 607] on div "Tại văn phòng" at bounding box center [1304, 613] width 200 height 21
type input "0"
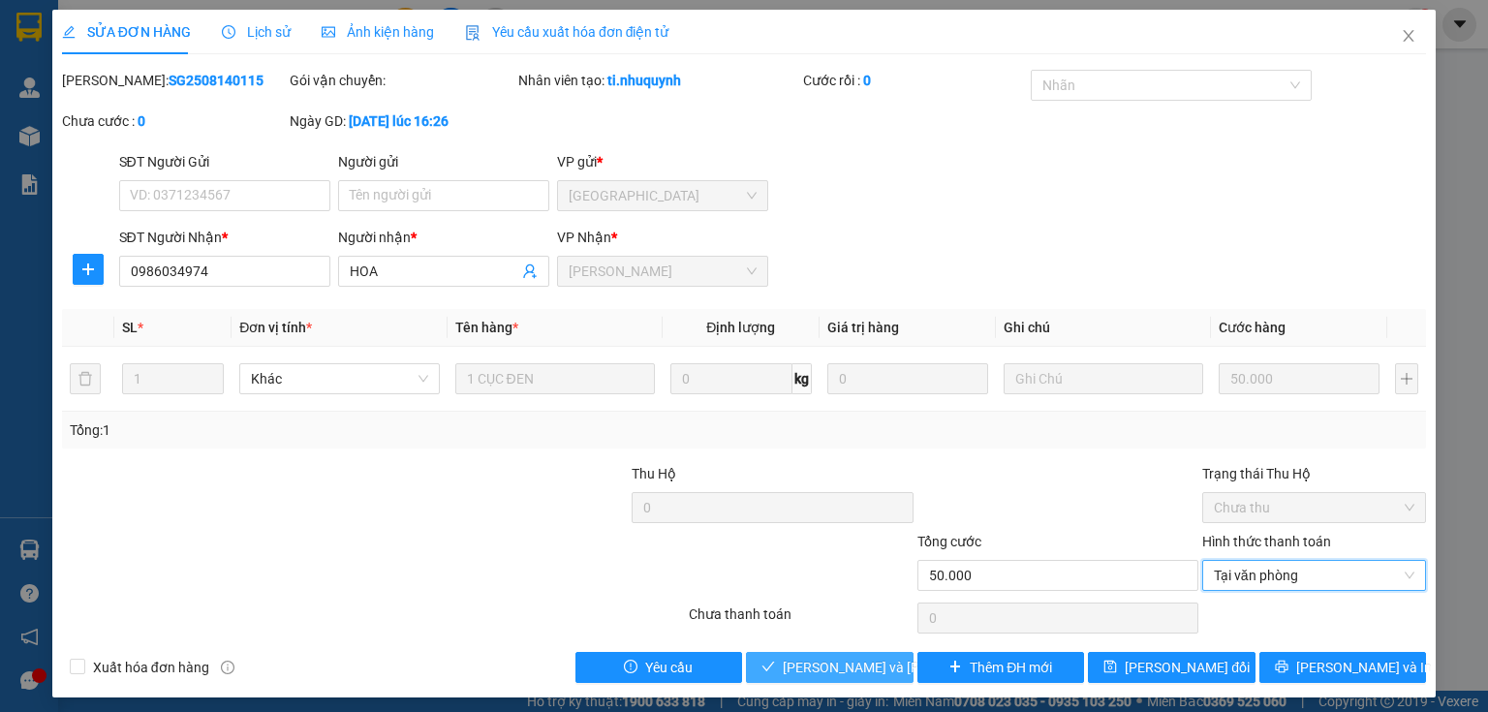
click at [803, 670] on span "Lưu và Giao hàng" at bounding box center [914, 667] width 262 height 21
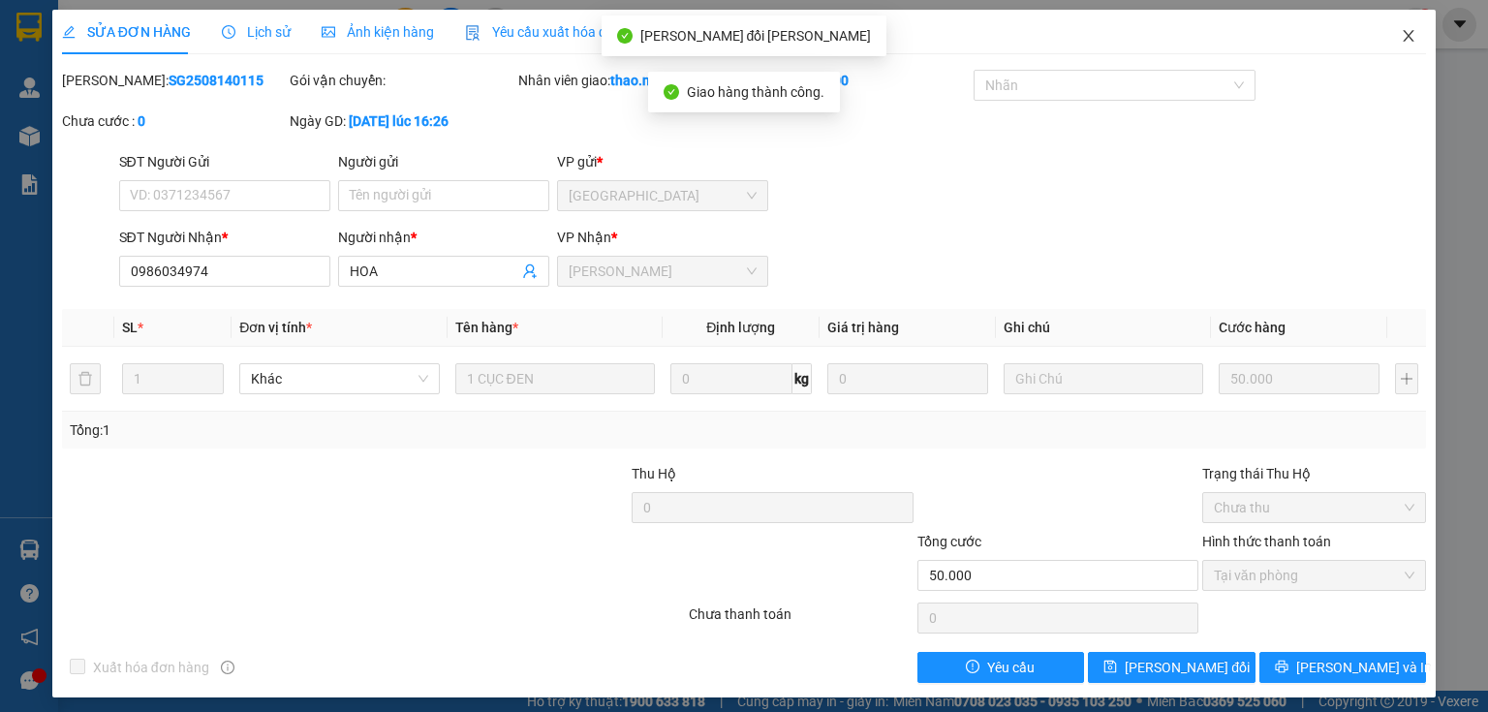
click at [1399, 47] on span "Close" at bounding box center [1409, 37] width 54 height 54
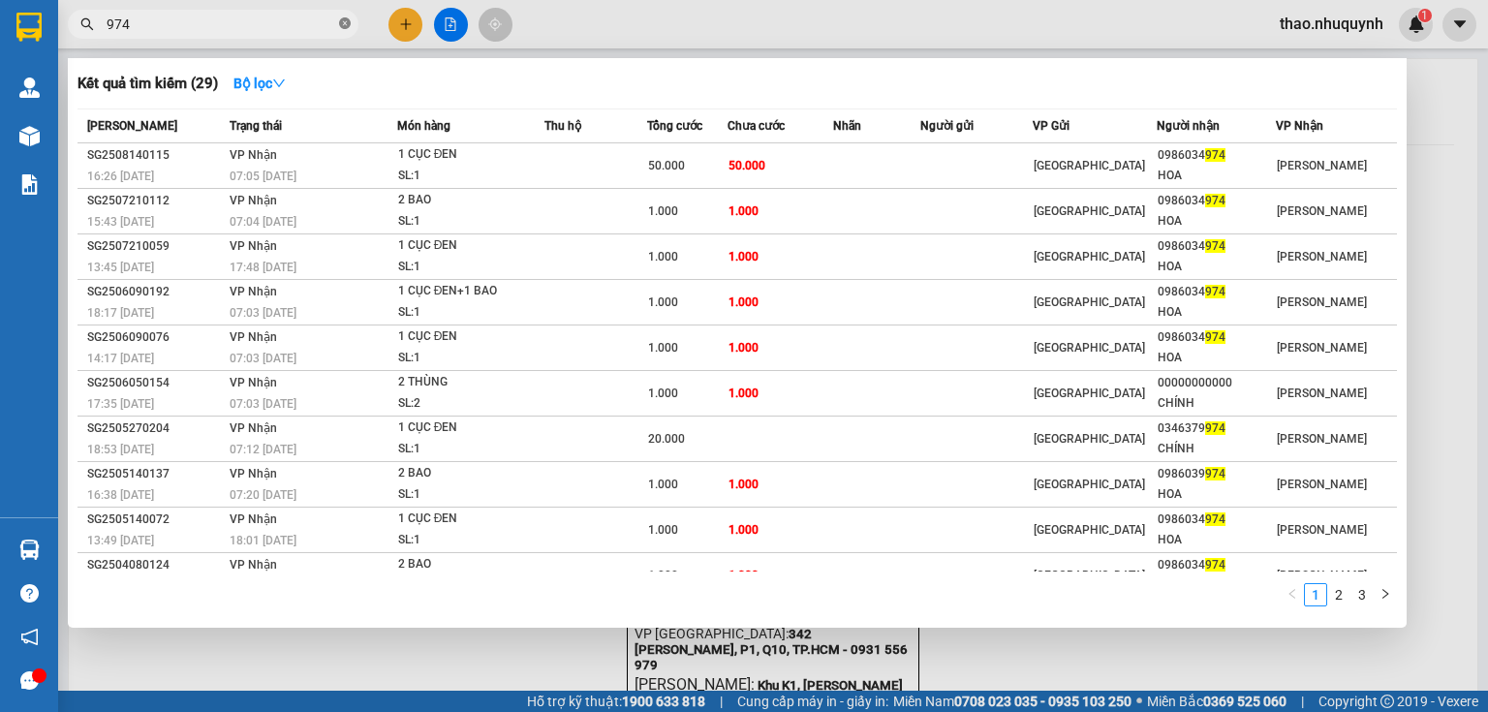
click at [350, 22] on icon "close-circle" at bounding box center [345, 23] width 12 height 12
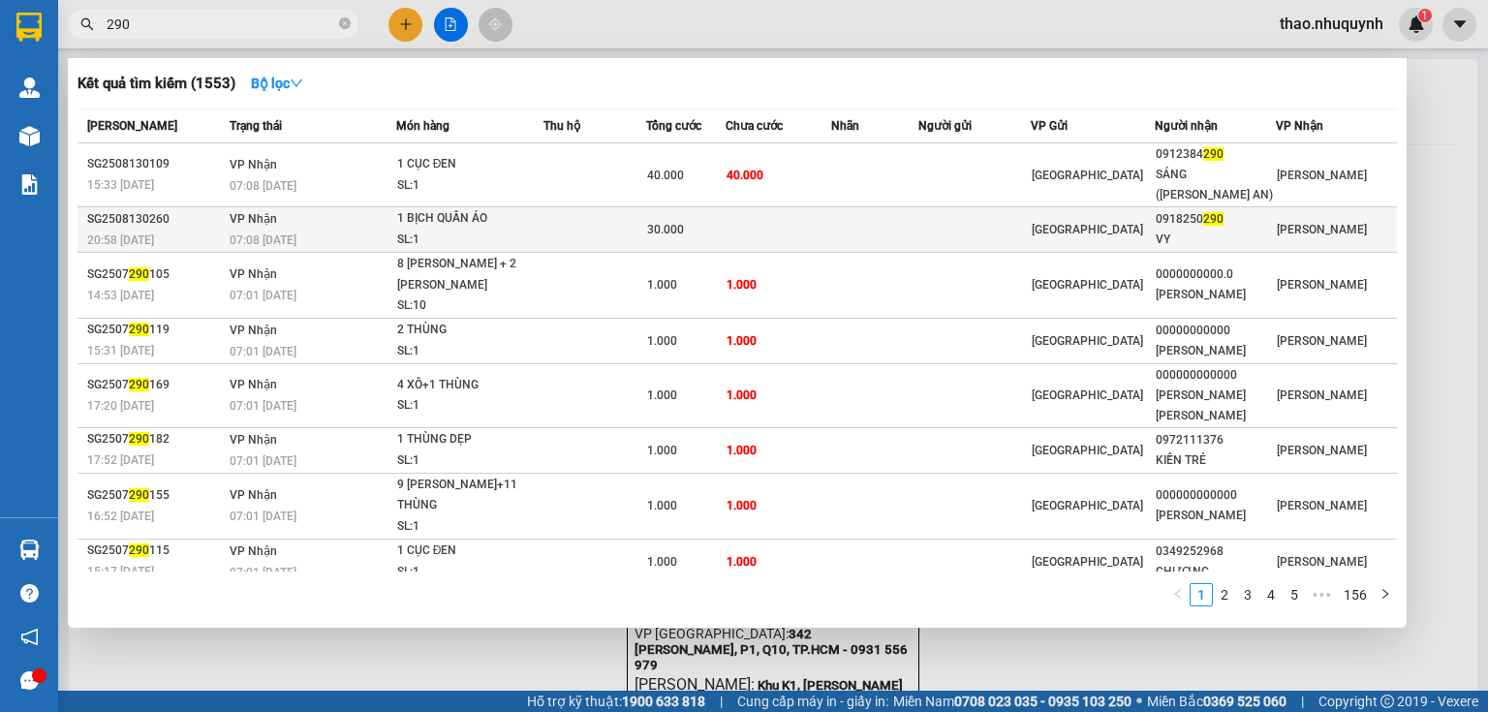
type input "290"
click at [380, 207] on td "VP Nhận 07:08 - 14/08" at bounding box center [310, 230] width 171 height 46
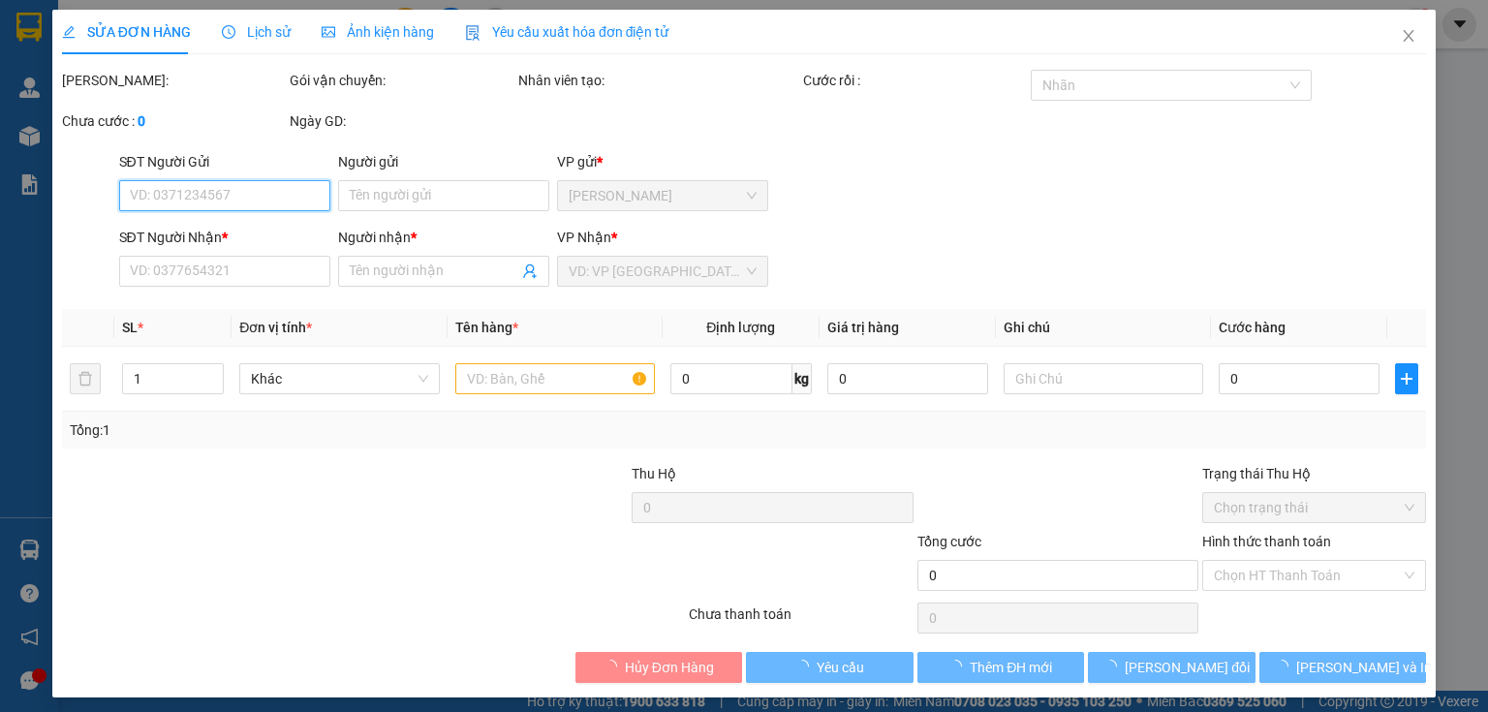
type input "0918250290"
type input "VY"
type input "30.000"
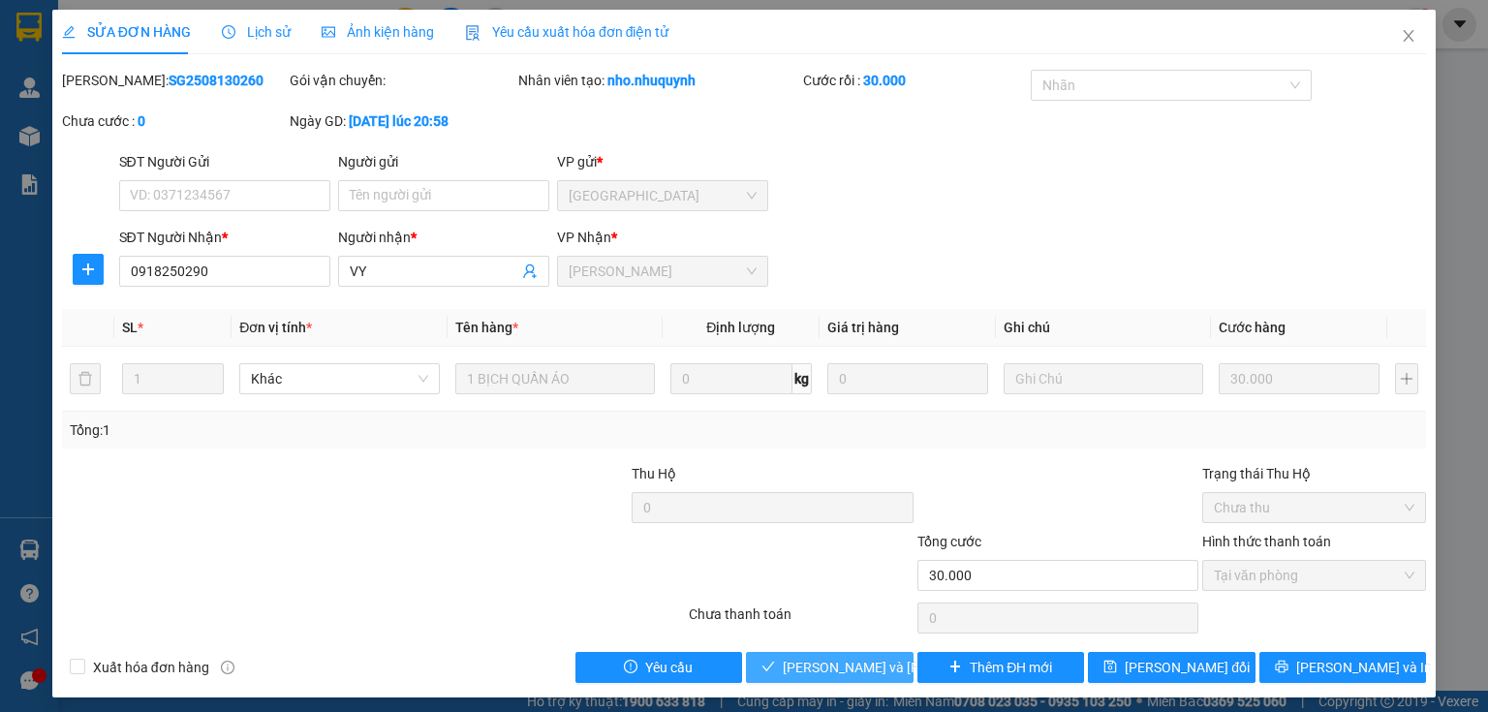
click at [822, 668] on span "Lưu và Giao hàng" at bounding box center [914, 667] width 262 height 21
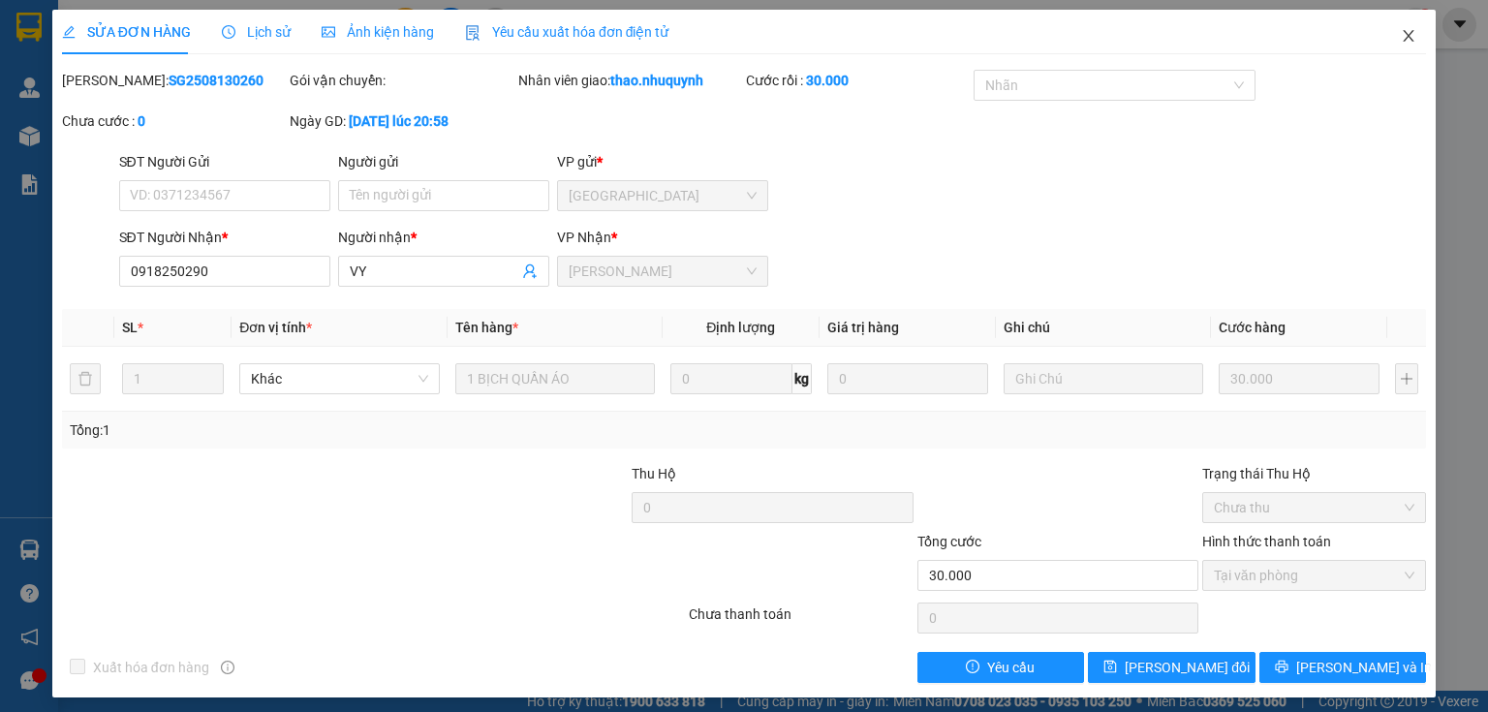
click at [1401, 36] on icon "close" at bounding box center [1409, 36] width 16 height 16
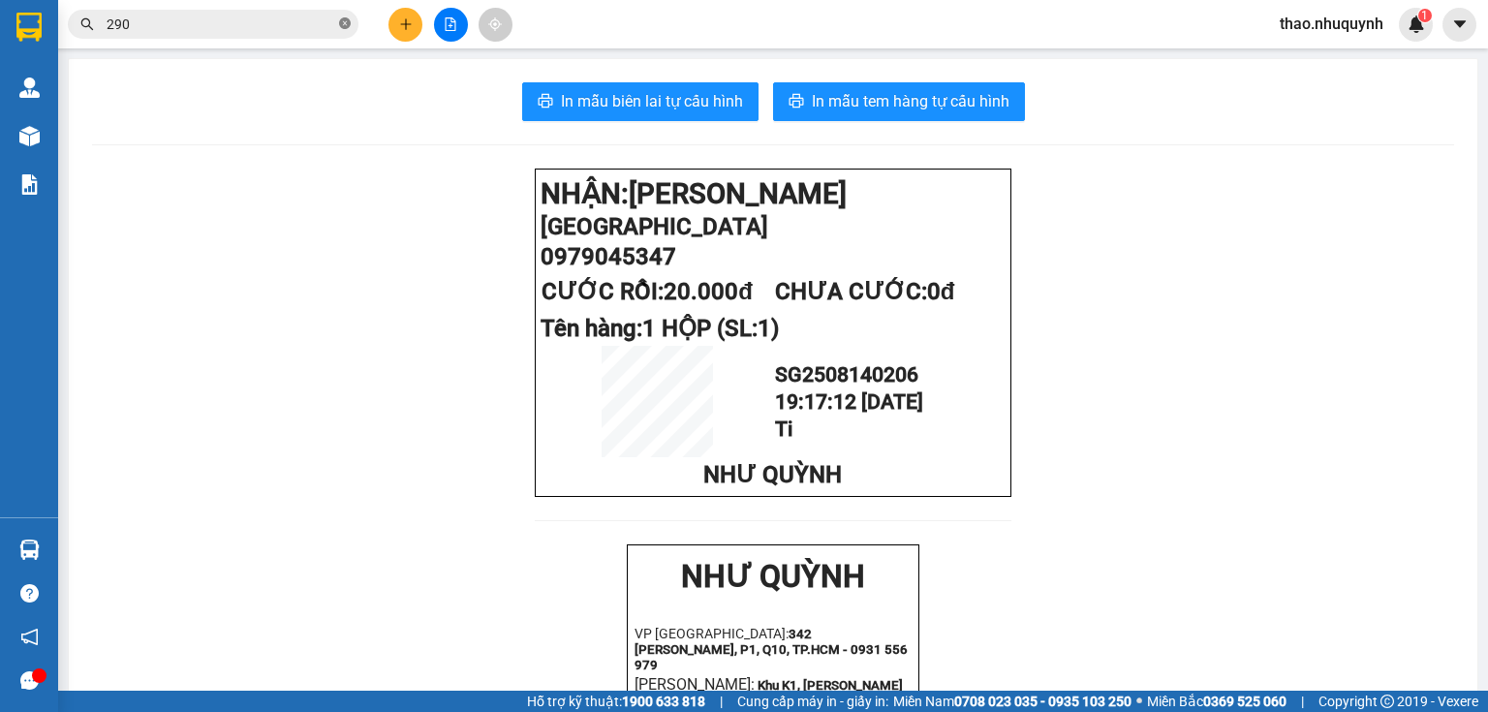
click at [346, 20] on icon "close-circle" at bounding box center [345, 23] width 12 height 12
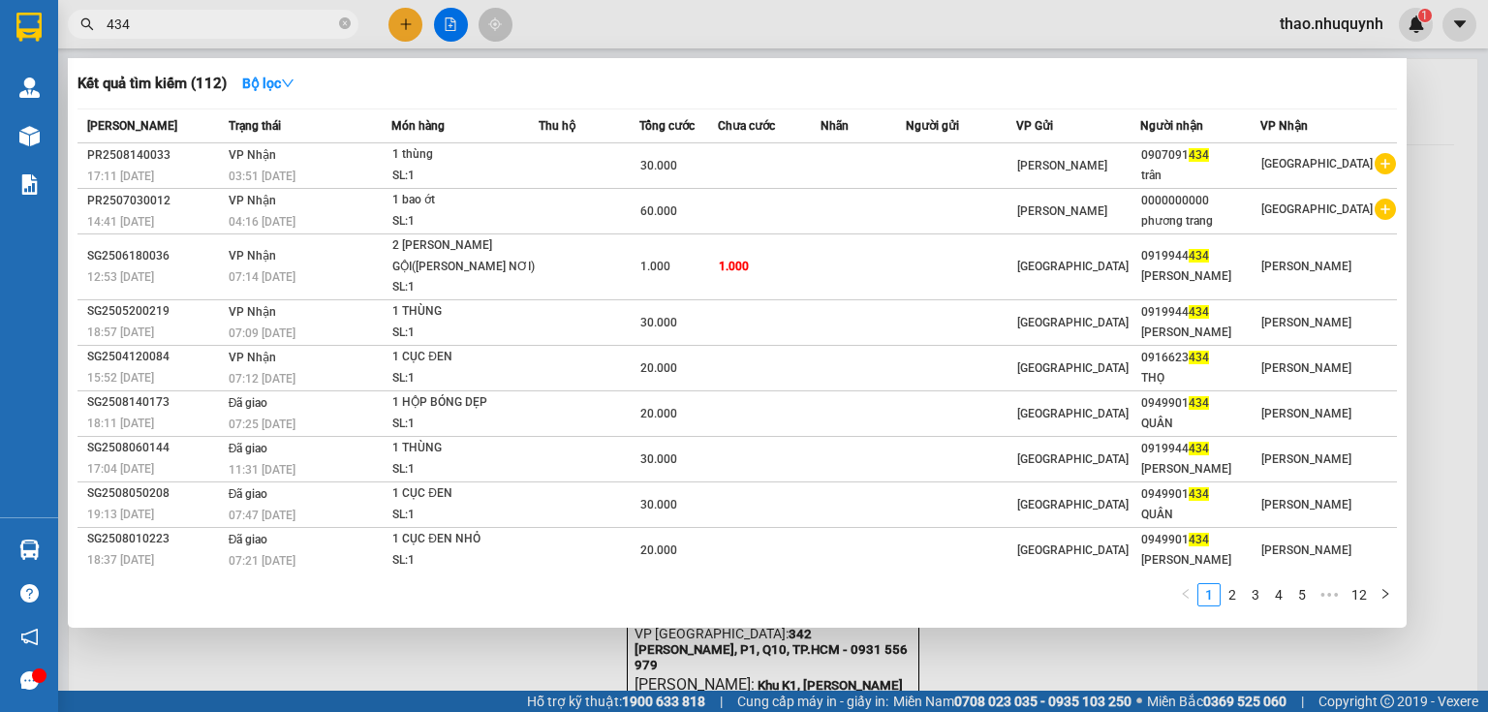
type input "434"
click at [345, 24] on icon "close-circle" at bounding box center [345, 23] width 12 height 12
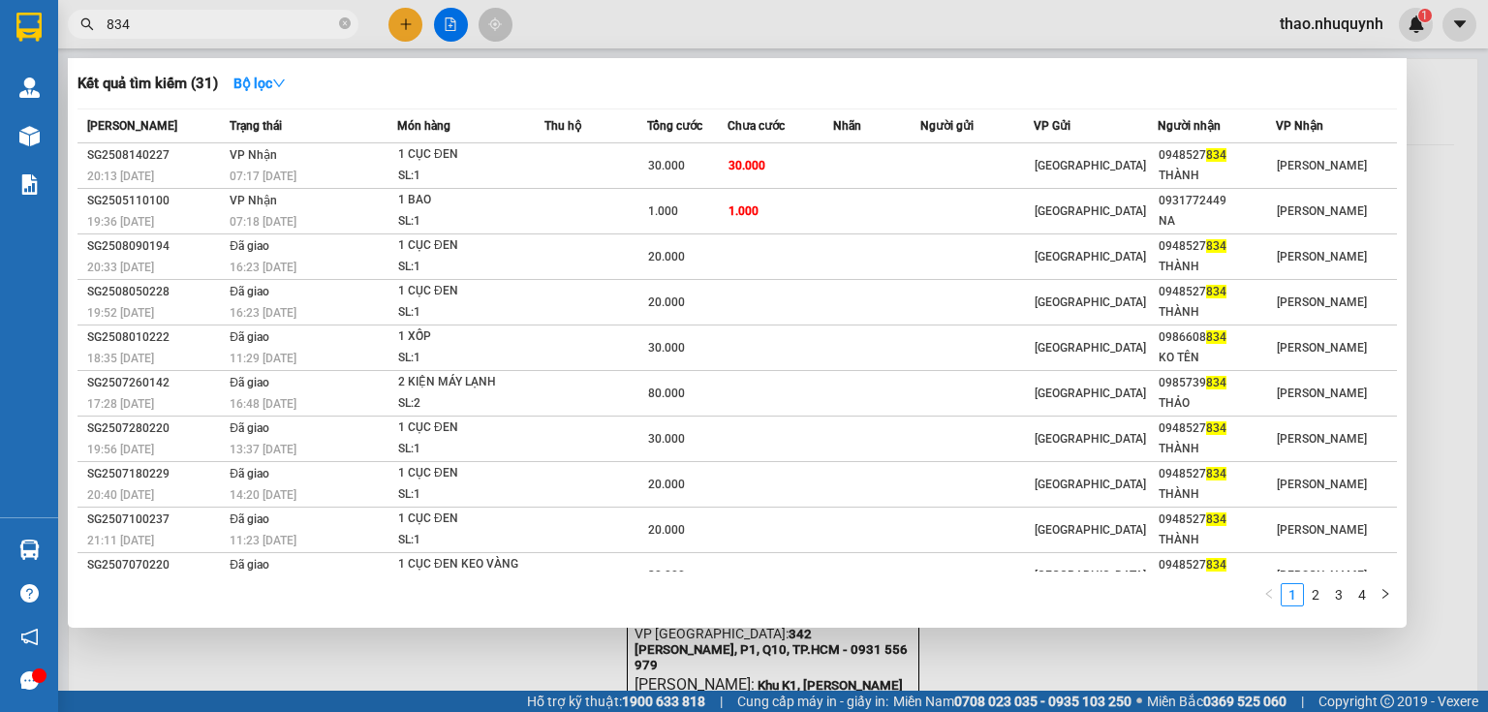
type input "834"
click at [337, 28] on span "834" at bounding box center [213, 24] width 291 height 29
click at [343, 19] on icon "close-circle" at bounding box center [345, 23] width 12 height 12
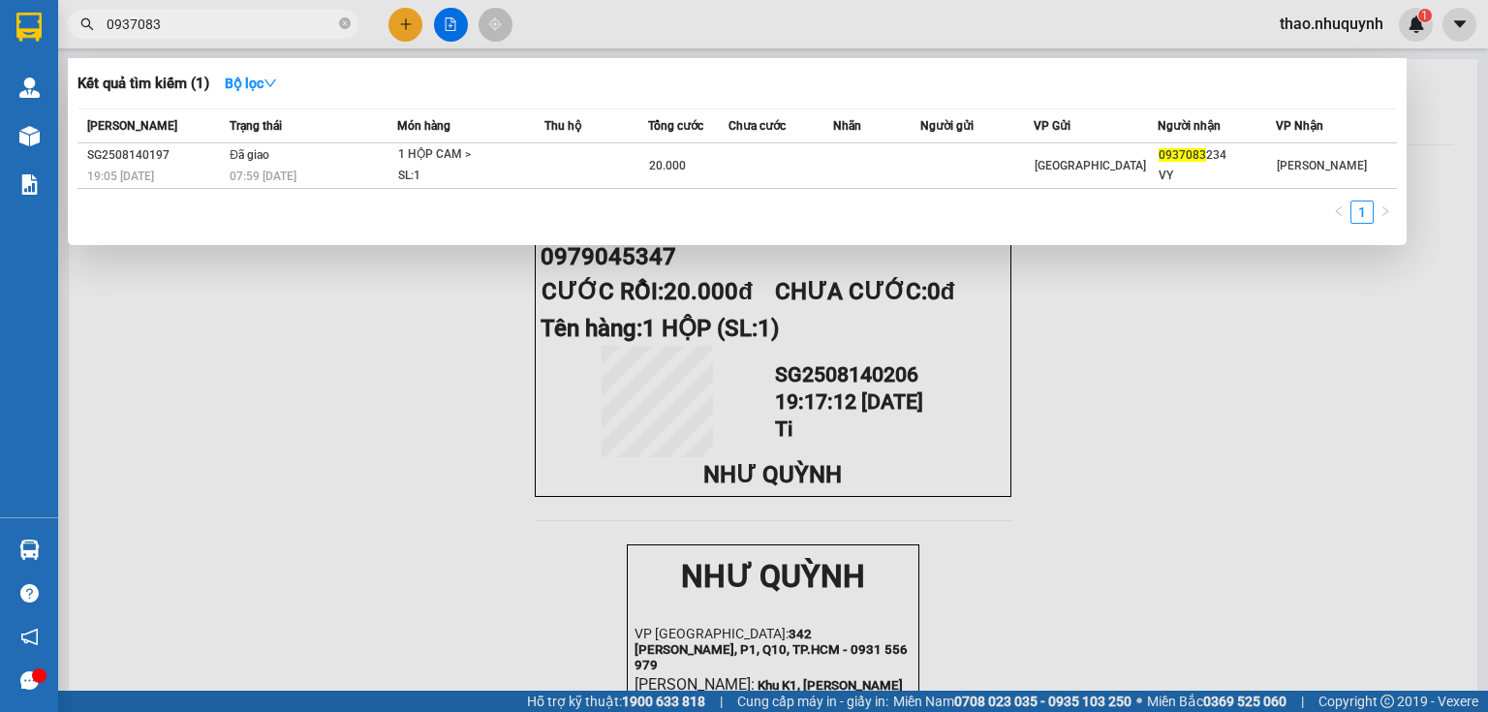
type input "0937083"
click at [345, 27] on icon "close-circle" at bounding box center [345, 23] width 12 height 12
type input "6309"
click at [341, 23] on icon "close-circle" at bounding box center [345, 23] width 12 height 12
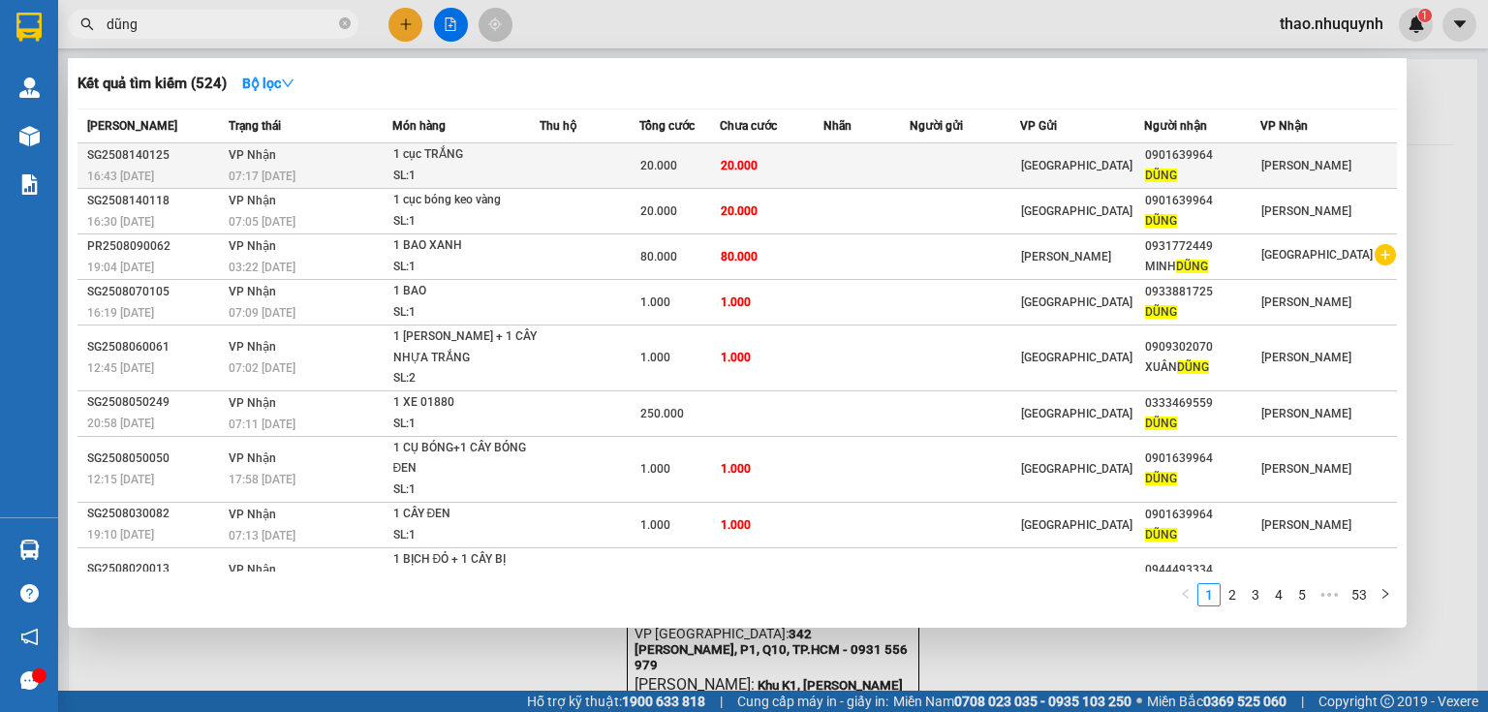
type input "dũng"
click at [451, 146] on div "1 cục TRẮNG" at bounding box center [465, 154] width 145 height 21
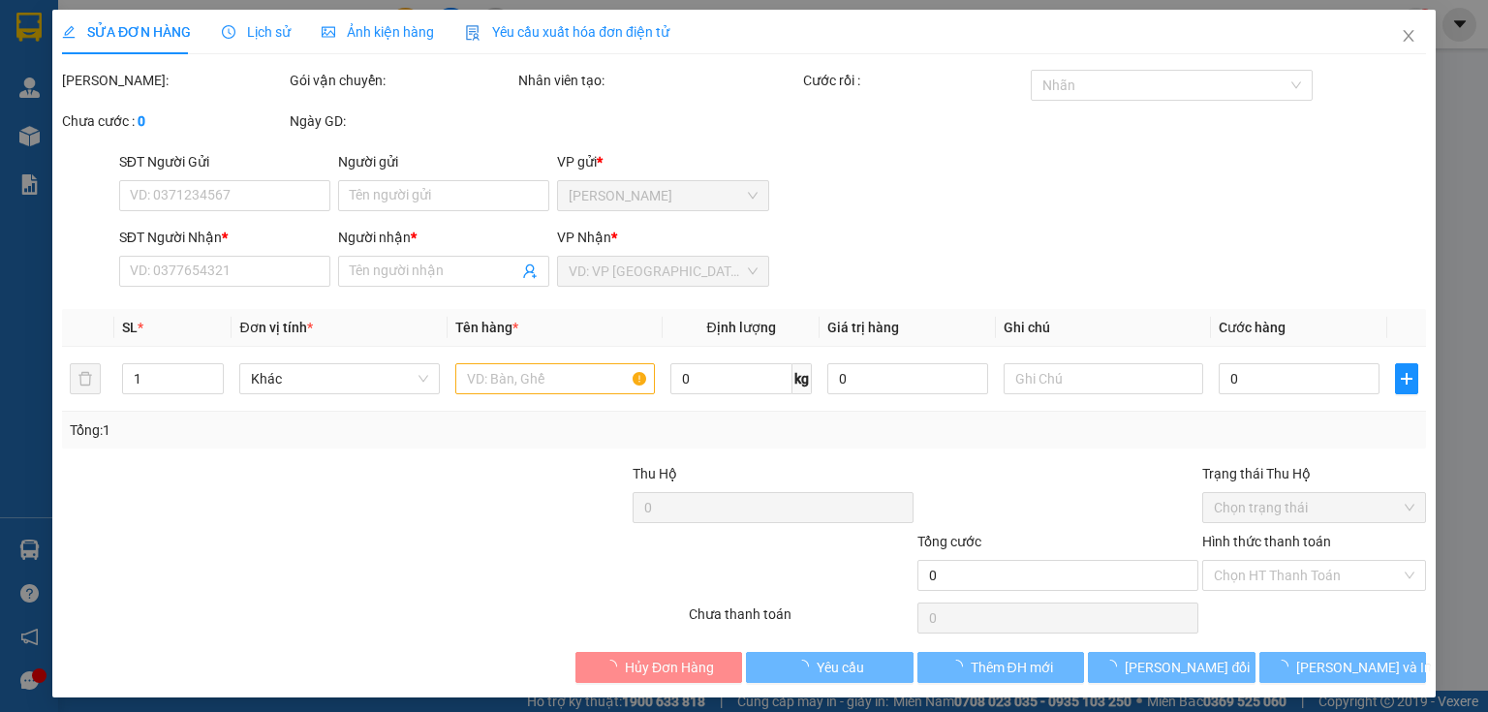
type input "0901639964"
type input "DŨNG"
type input "20.000"
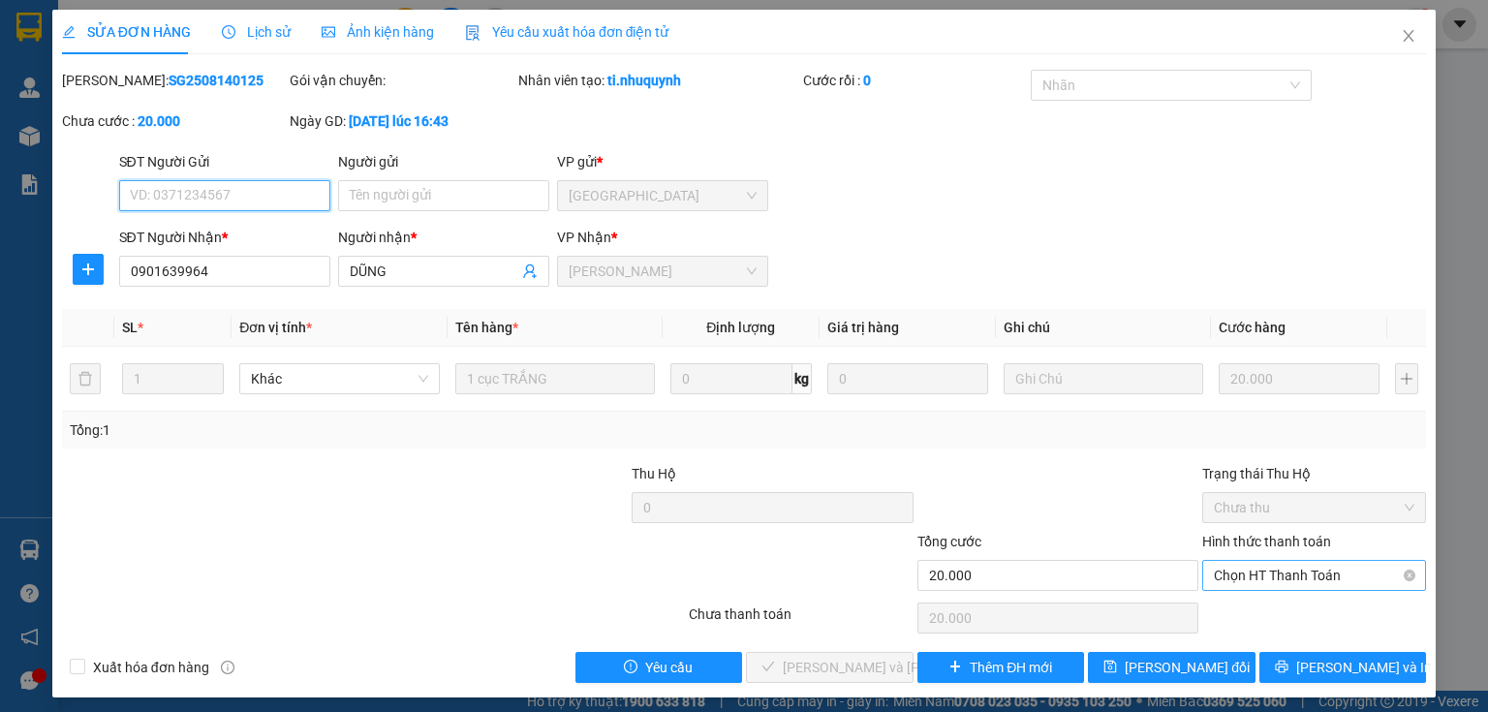
click at [1252, 574] on span "Chọn HT Thanh Toán" at bounding box center [1314, 575] width 201 height 29
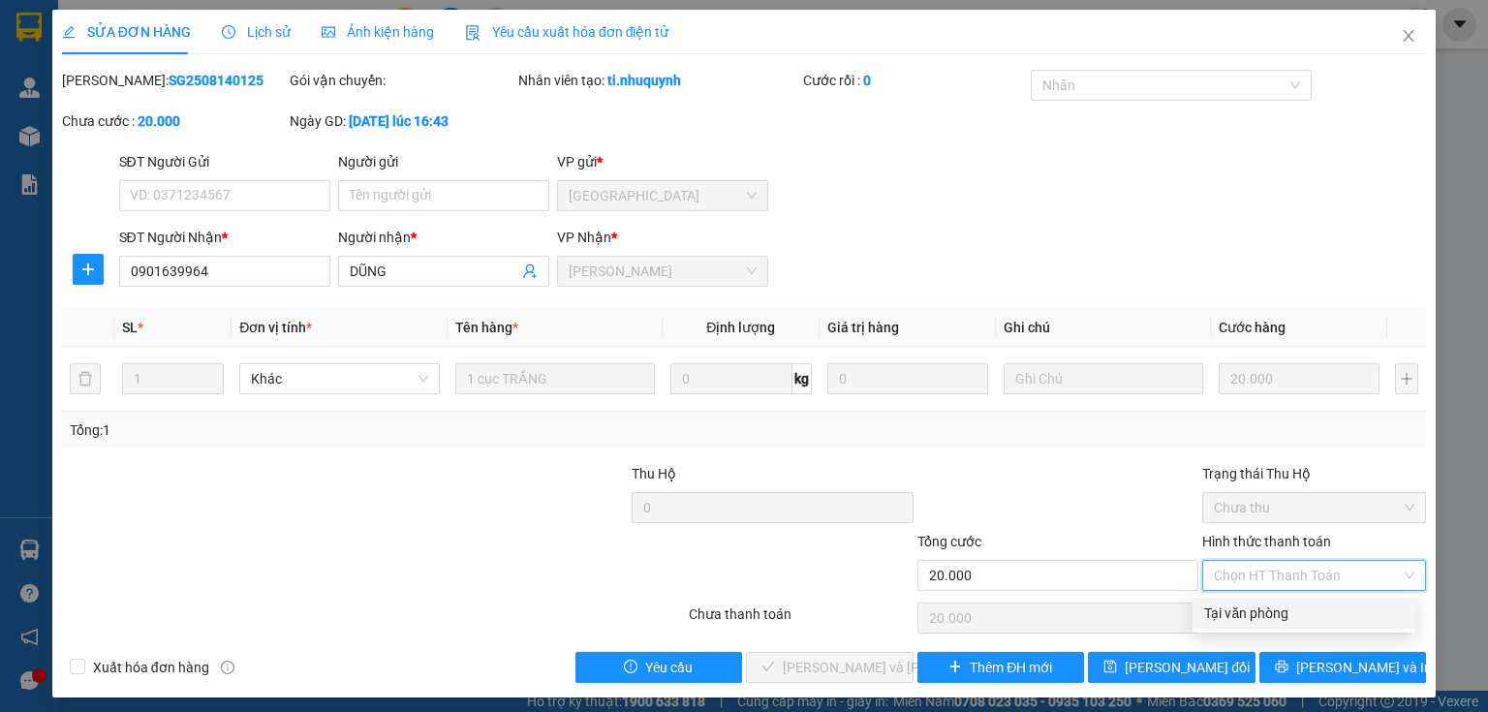
click at [1256, 600] on div "Tại văn phòng" at bounding box center [1304, 613] width 223 height 31
type input "0"
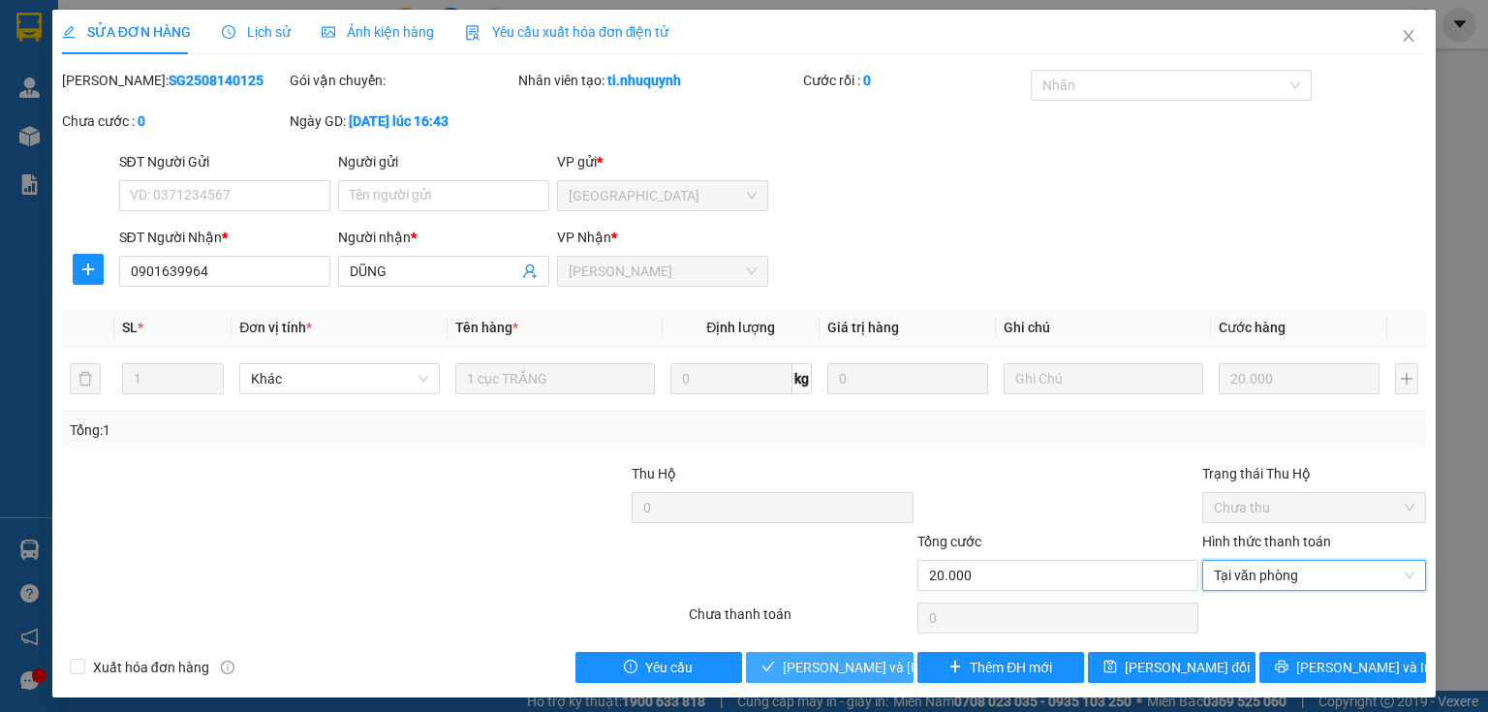
click at [799, 668] on span "Lưu và Giao hàng" at bounding box center [914, 667] width 262 height 21
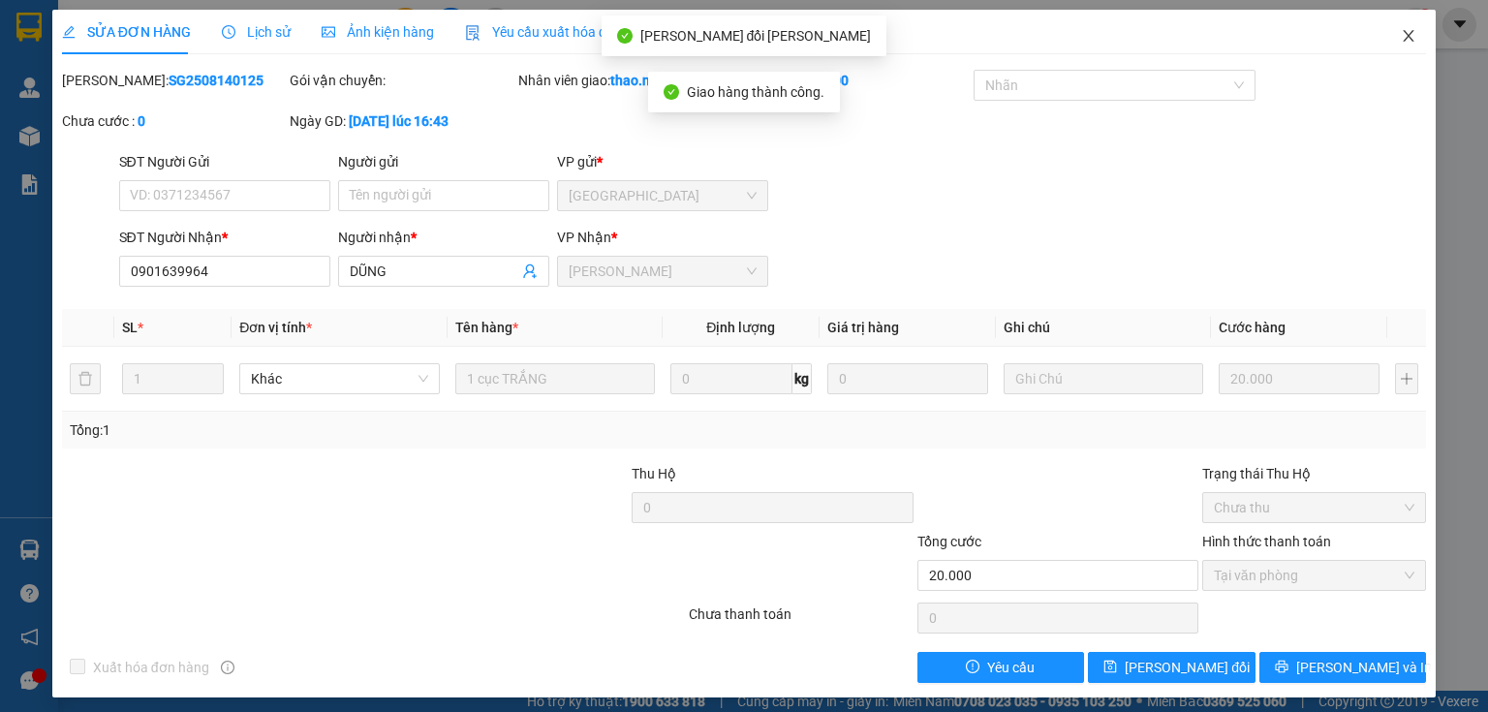
click at [1401, 32] on icon "close" at bounding box center [1409, 36] width 16 height 16
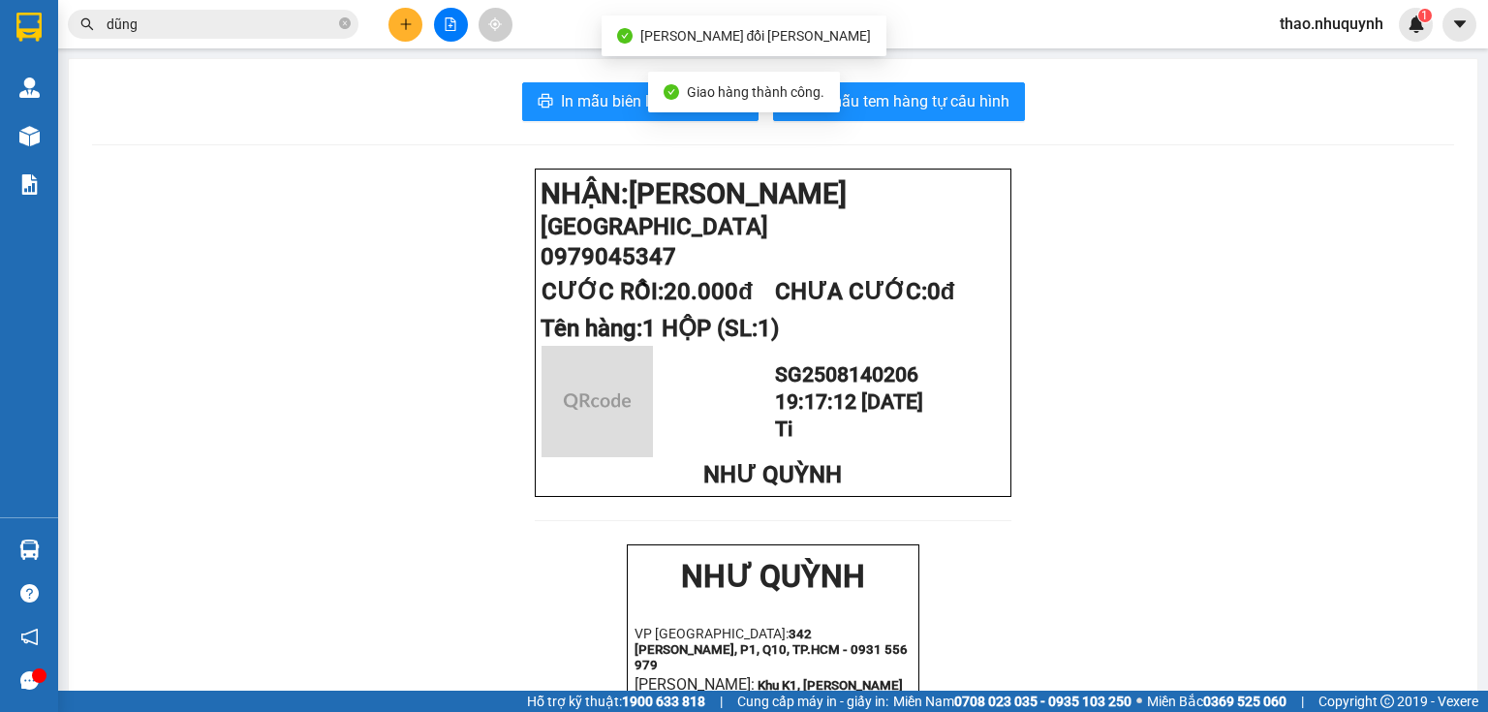
click at [221, 10] on span "dũng" at bounding box center [213, 24] width 291 height 29
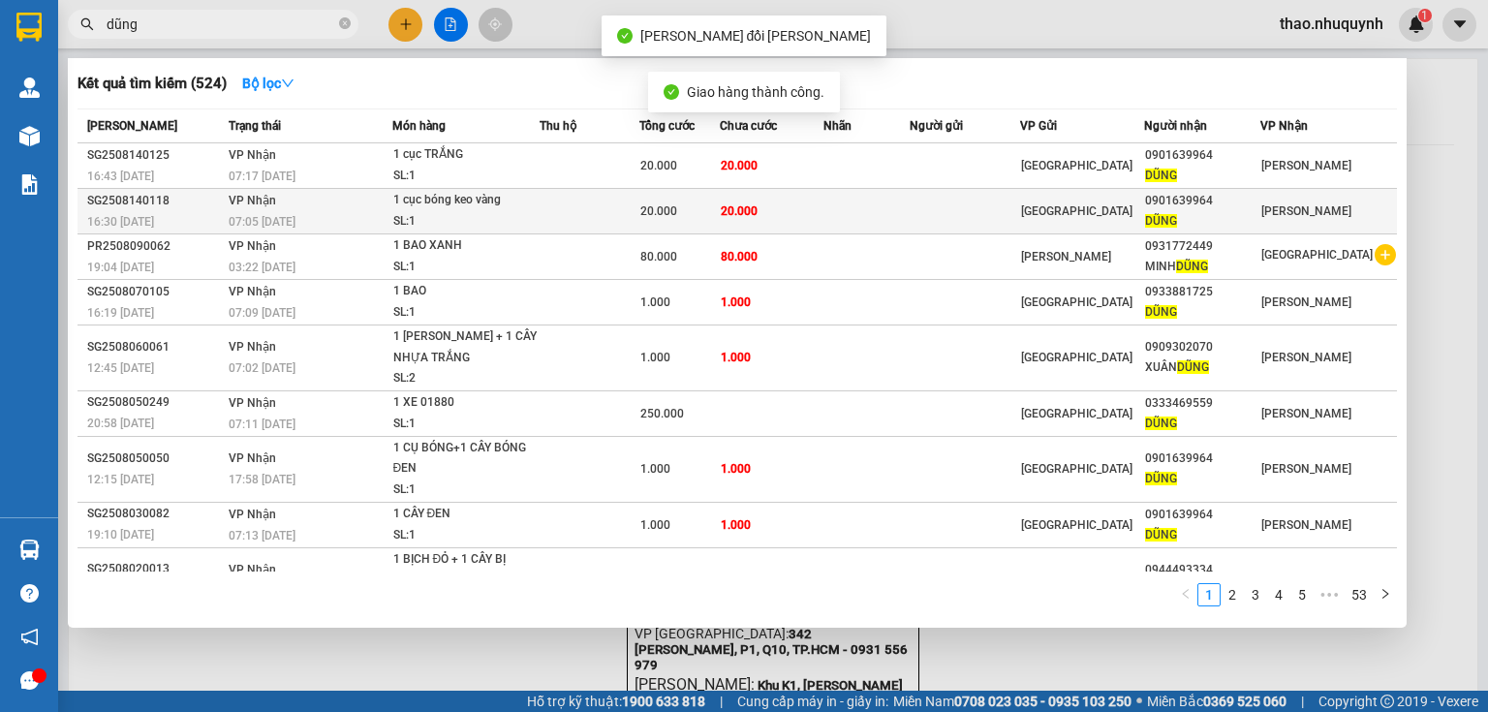
click at [574, 190] on td at bounding box center [590, 212] width 101 height 46
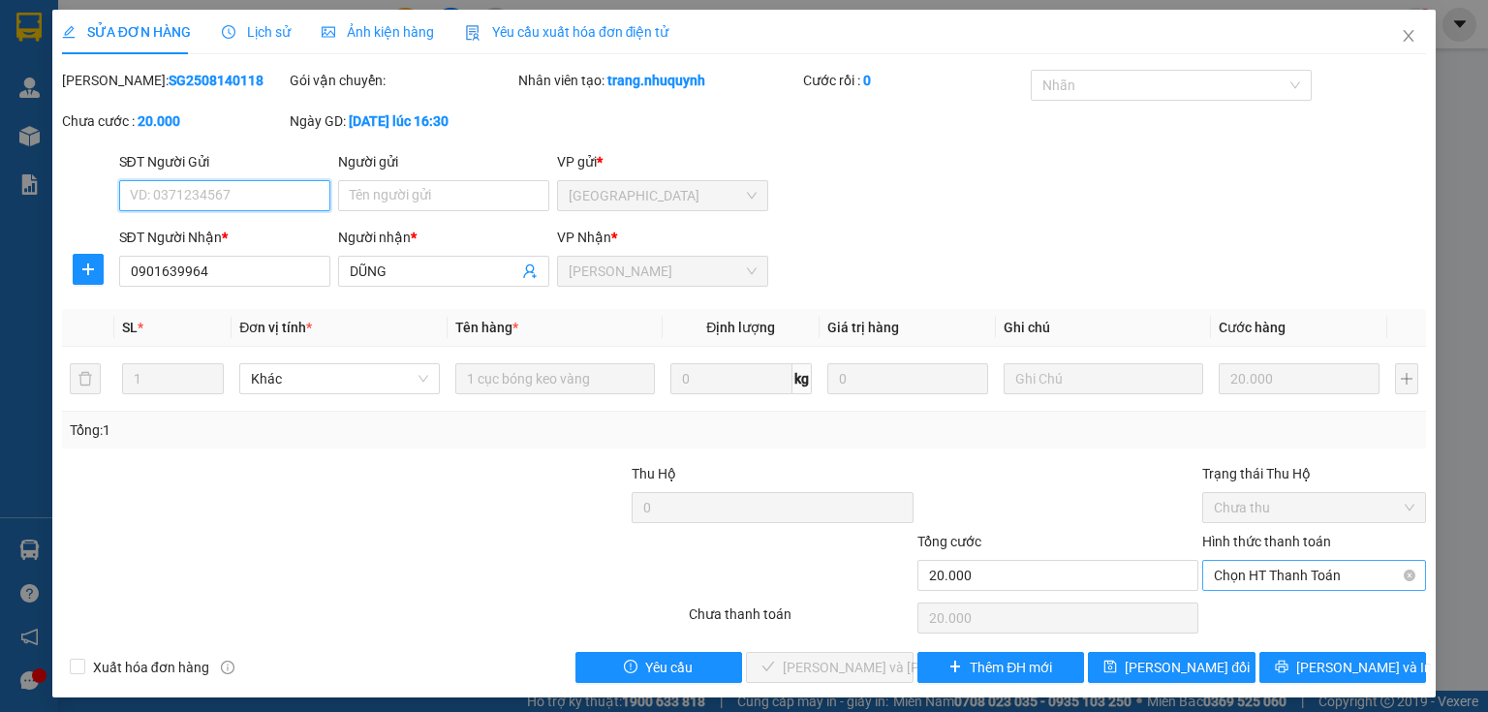
click at [1235, 572] on span "Chọn HT Thanh Toán" at bounding box center [1314, 575] width 201 height 29
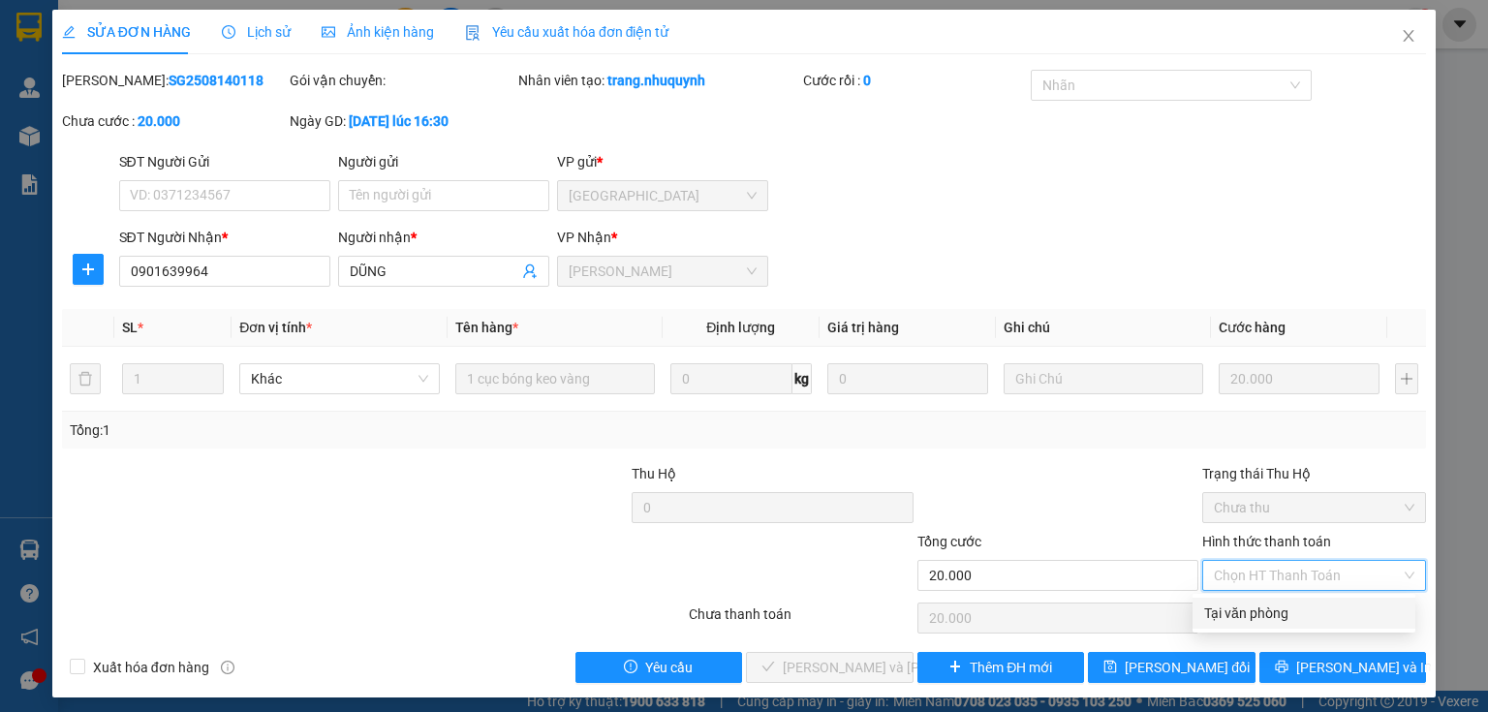
click at [1235, 600] on div "Tại văn phòng" at bounding box center [1304, 613] width 223 height 31
type input "0"
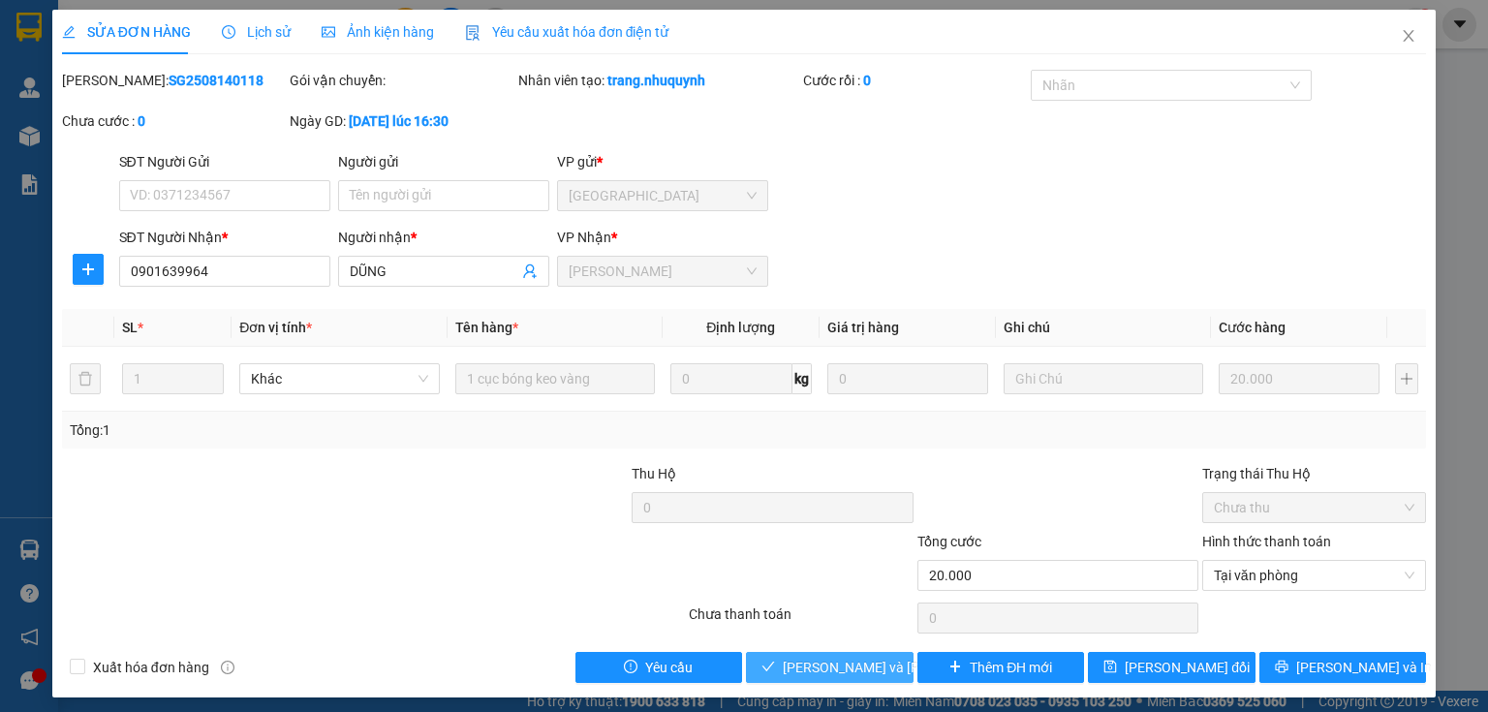
click at [771, 670] on icon "check" at bounding box center [769, 667] width 14 height 14
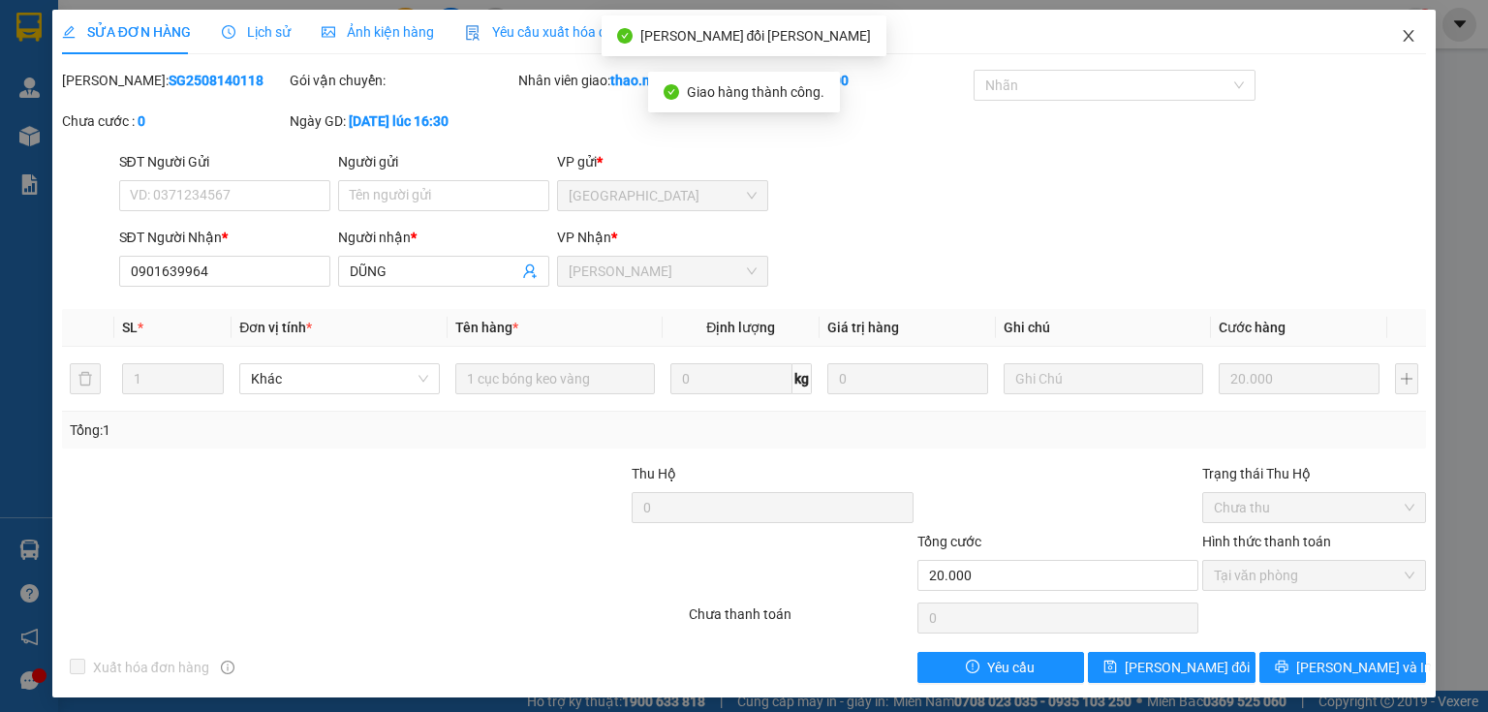
click at [1401, 39] on icon "close" at bounding box center [1409, 36] width 16 height 16
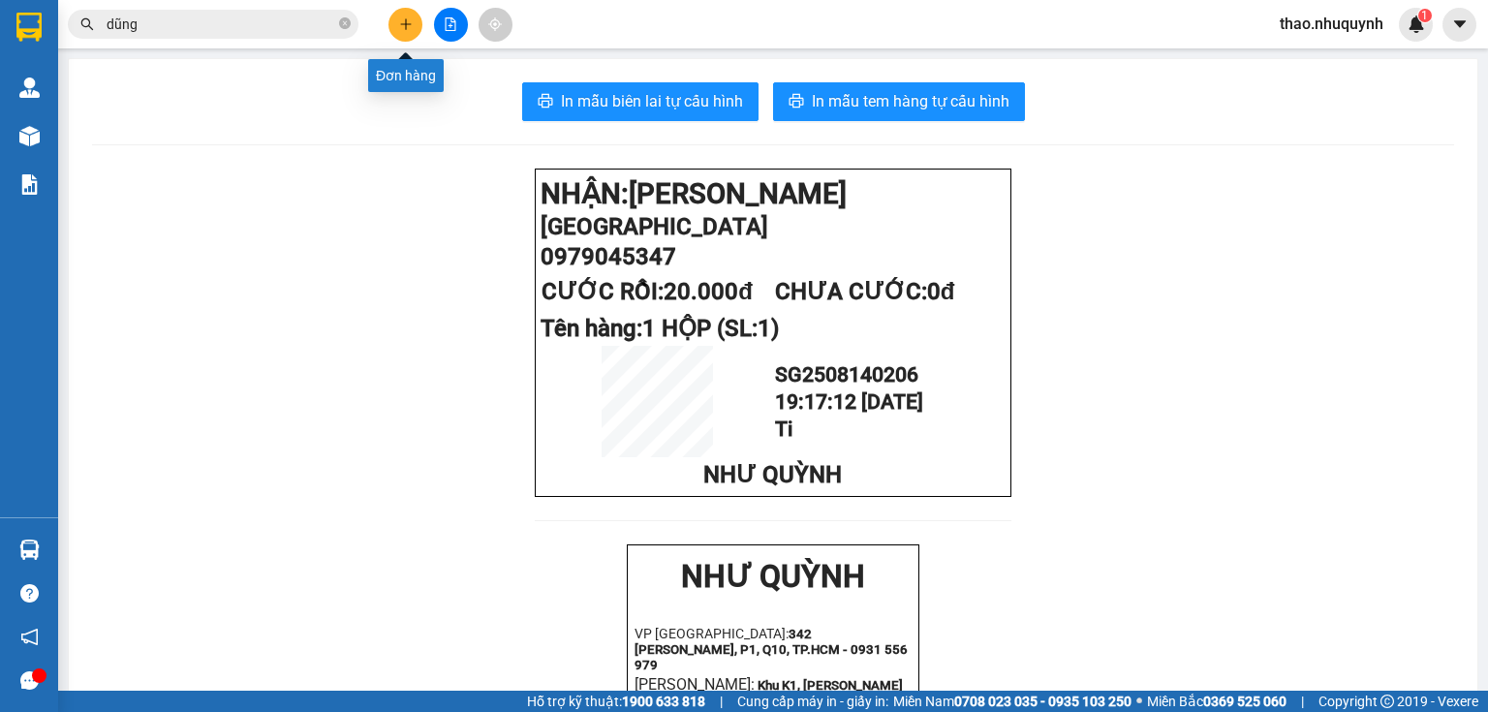
click at [404, 19] on icon "plus" at bounding box center [406, 24] width 14 height 14
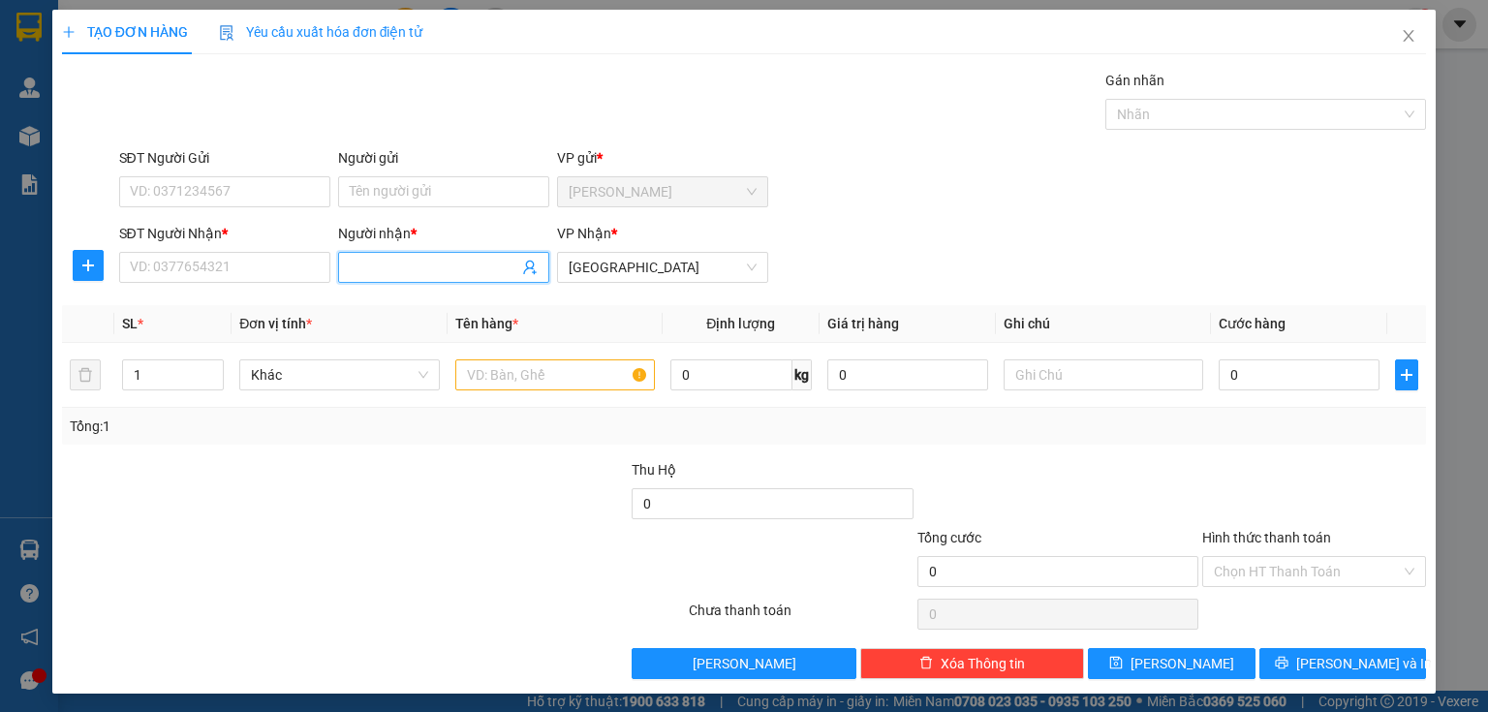
click at [386, 260] on input "Người nhận *" at bounding box center [434, 267] width 169 height 21
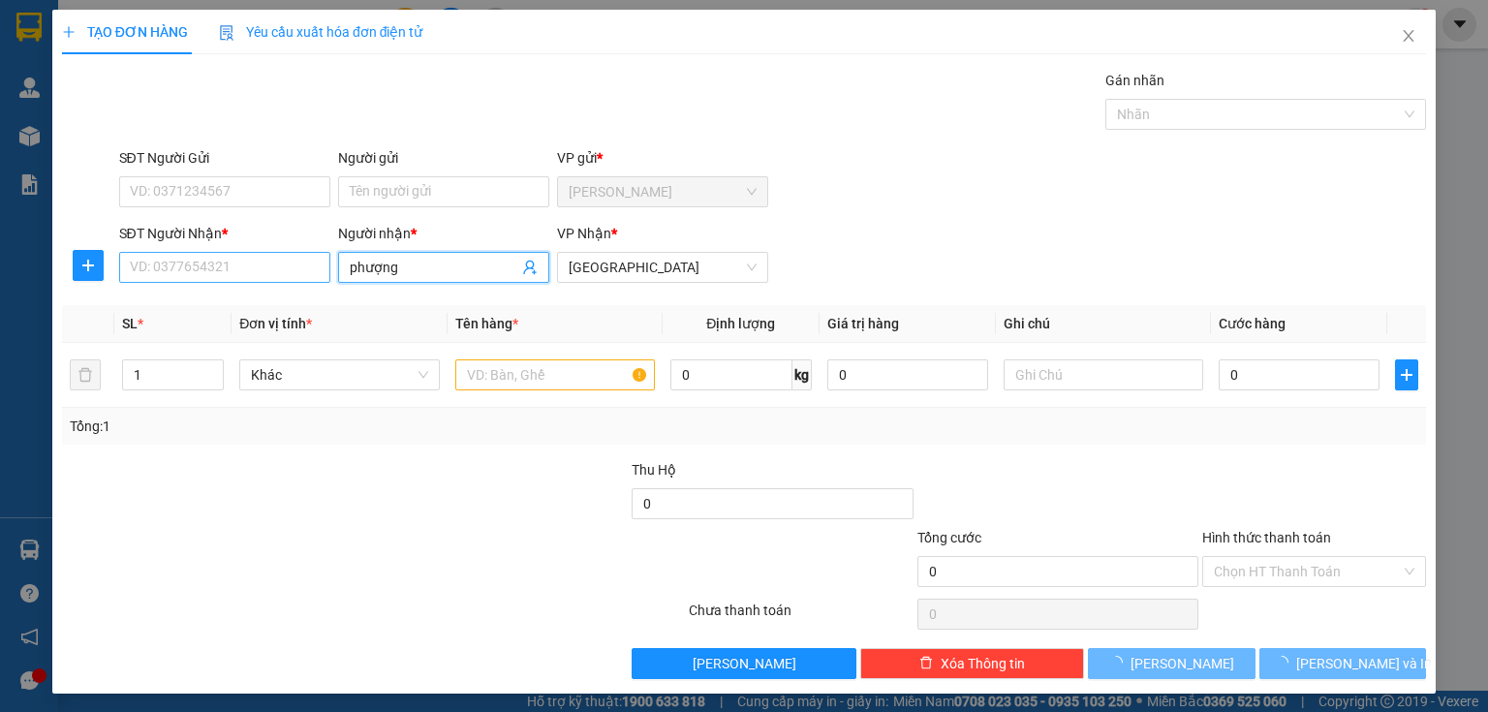
type input "phượng"
click at [187, 264] on input "SĐT Người Nhận *" at bounding box center [224, 267] width 211 height 31
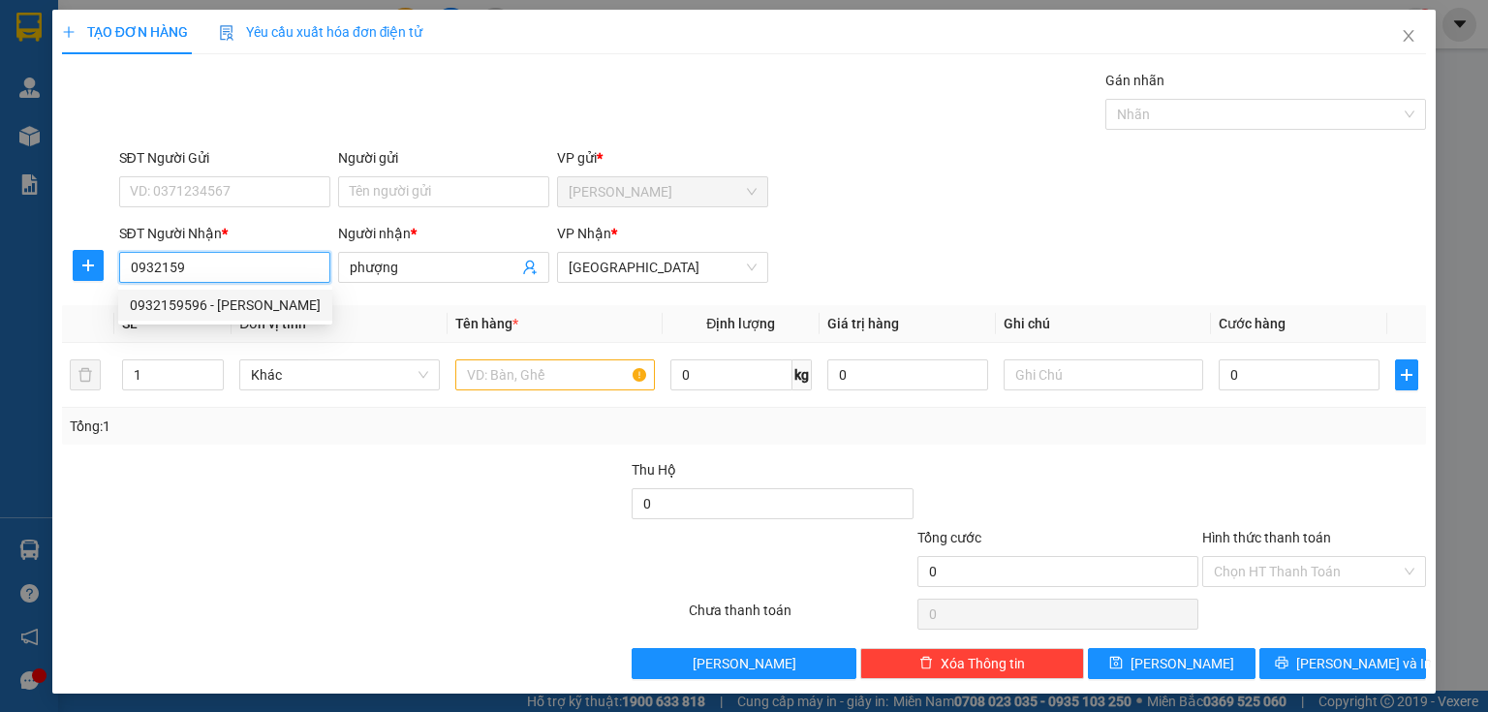
click at [209, 306] on div "0932159596 - phượng" at bounding box center [225, 305] width 191 height 21
type input "0932159596"
type input "20.000"
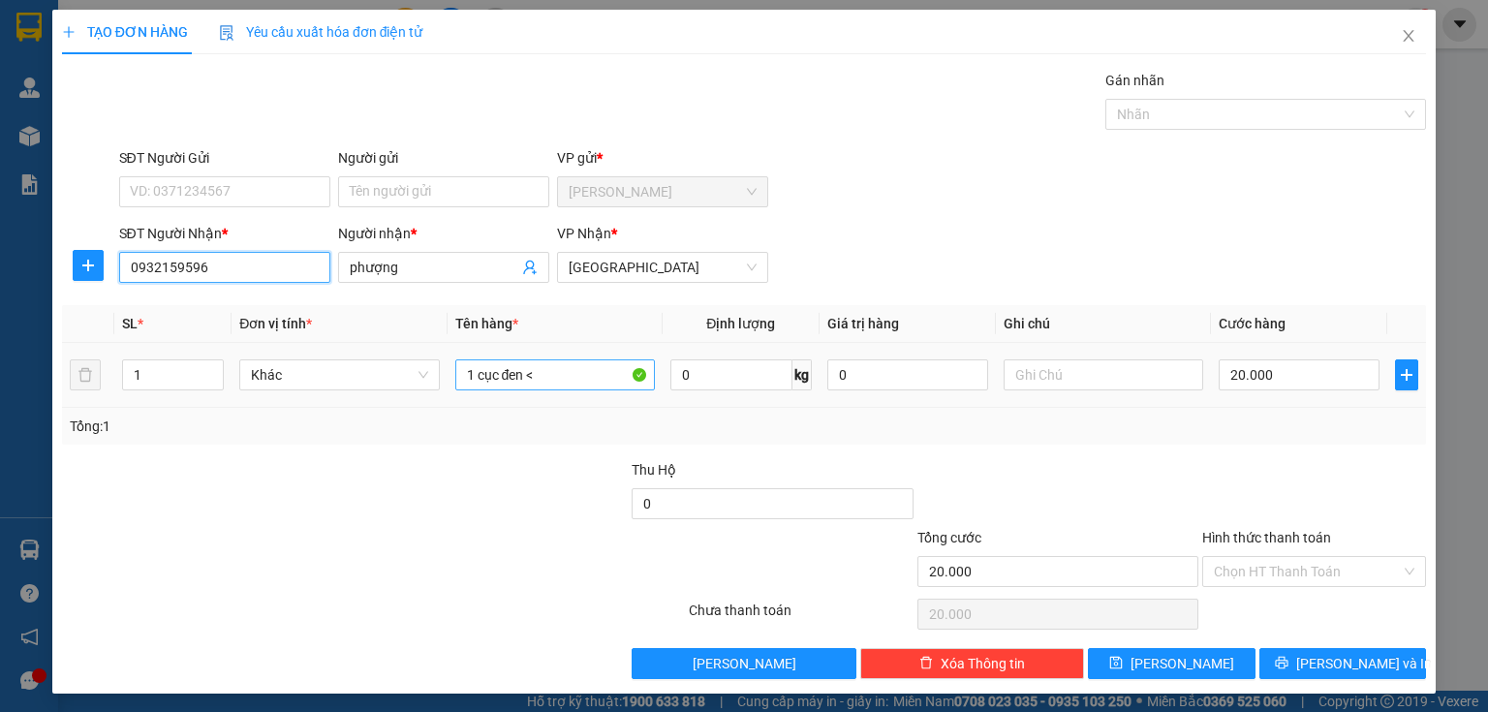
type input "0932159596"
click at [554, 364] on input "1 cục đen <" at bounding box center [555, 374] width 200 height 31
type input "1 cục đen"
click at [1245, 570] on input "Hình thức thanh toán" at bounding box center [1307, 571] width 187 height 29
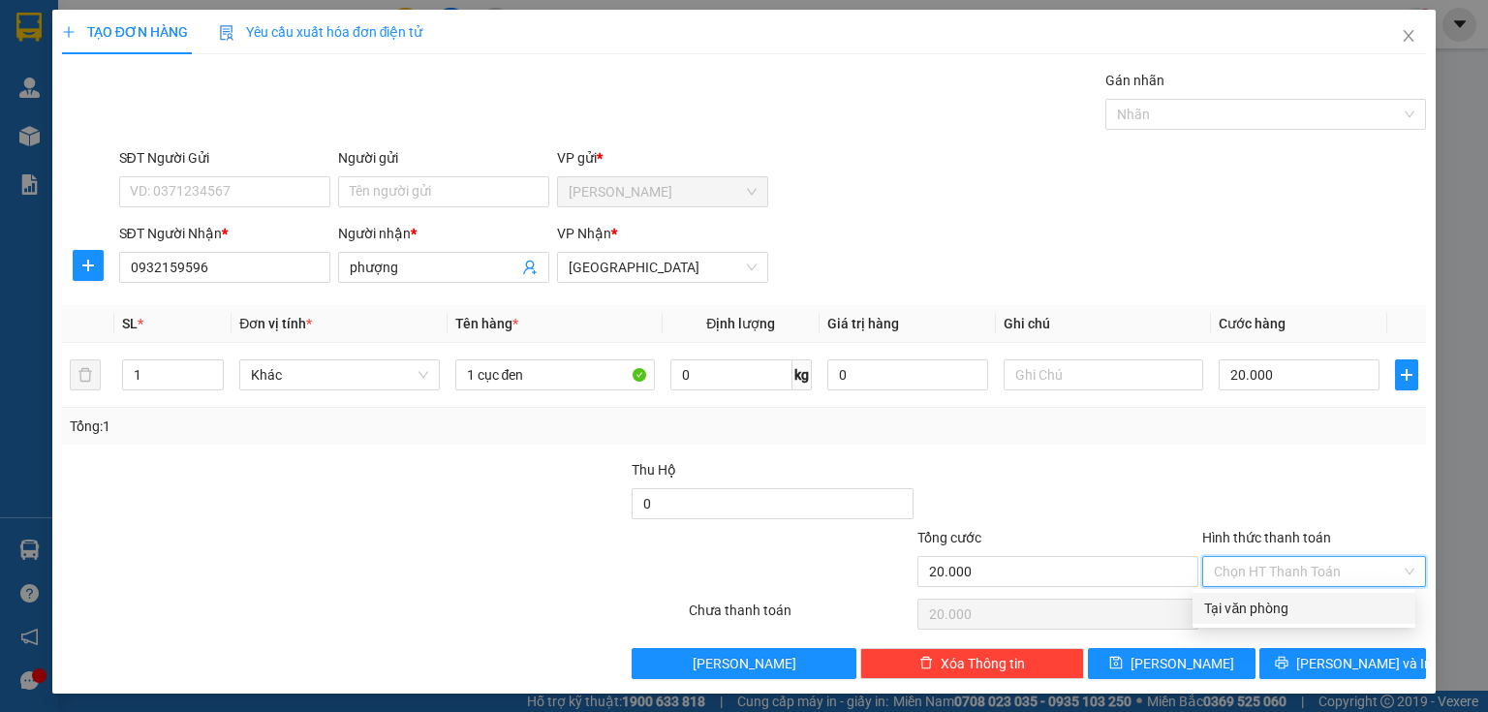
click at [1236, 613] on div "Tại văn phòng" at bounding box center [1304, 608] width 200 height 21
type input "0"
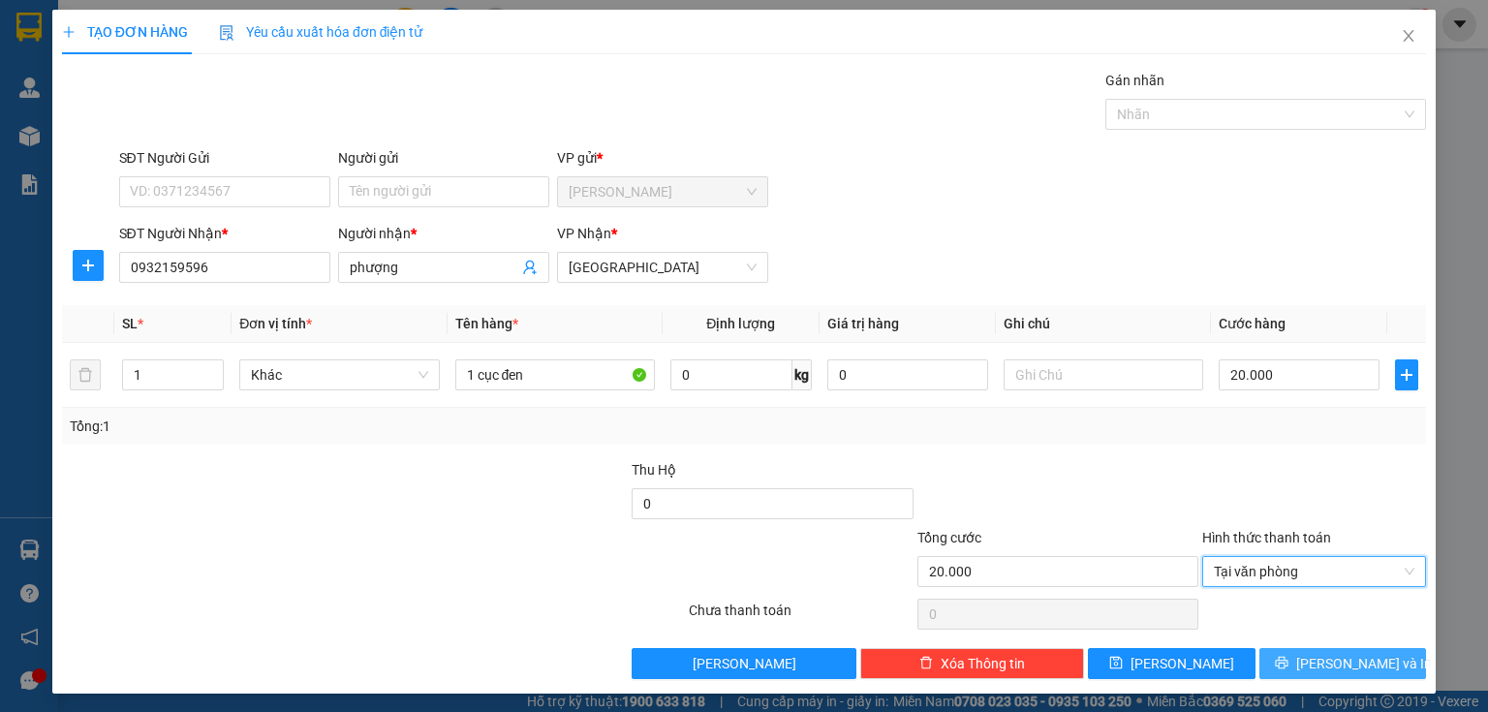
click at [1260, 659] on button "Lưu và In" at bounding box center [1344, 663] width 168 height 31
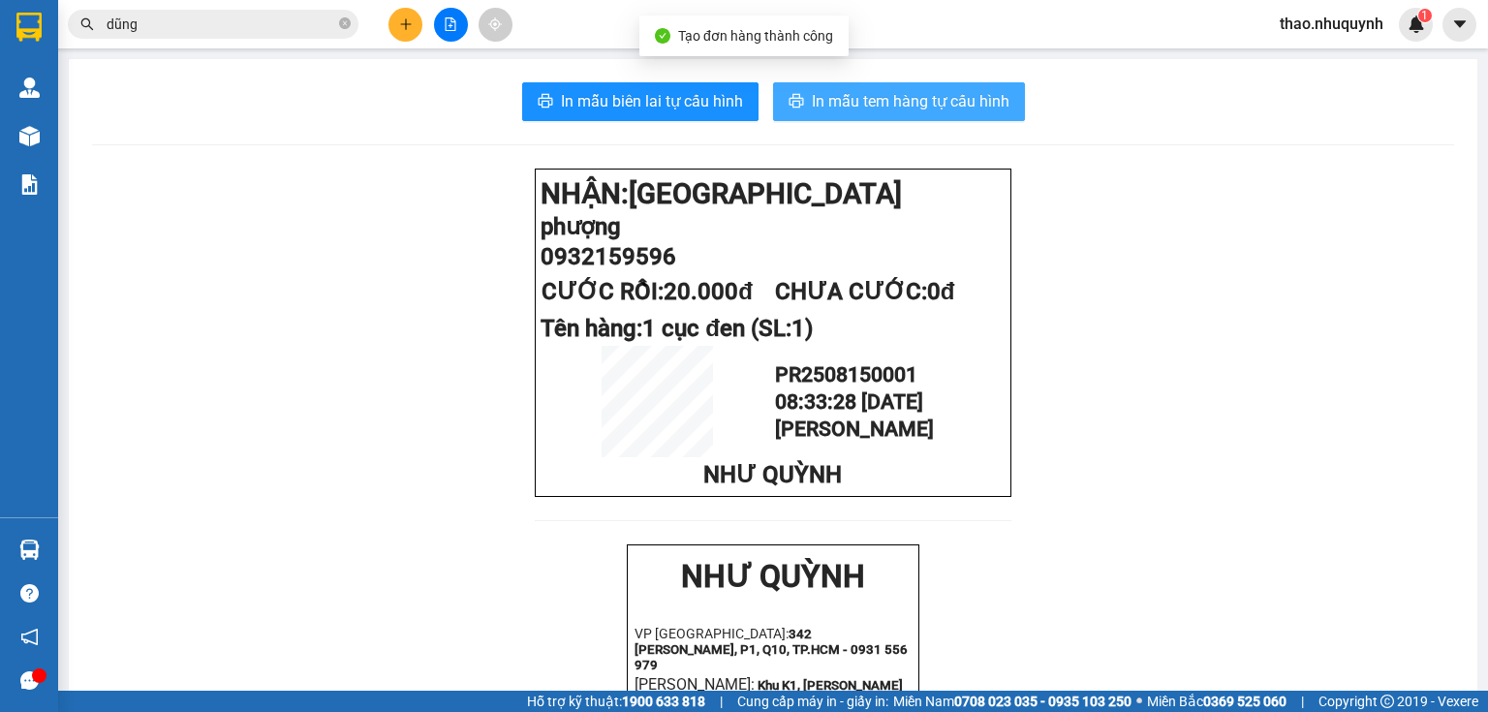
click at [880, 87] on button "In mẫu tem hàng tự cấu hình" at bounding box center [899, 101] width 252 height 39
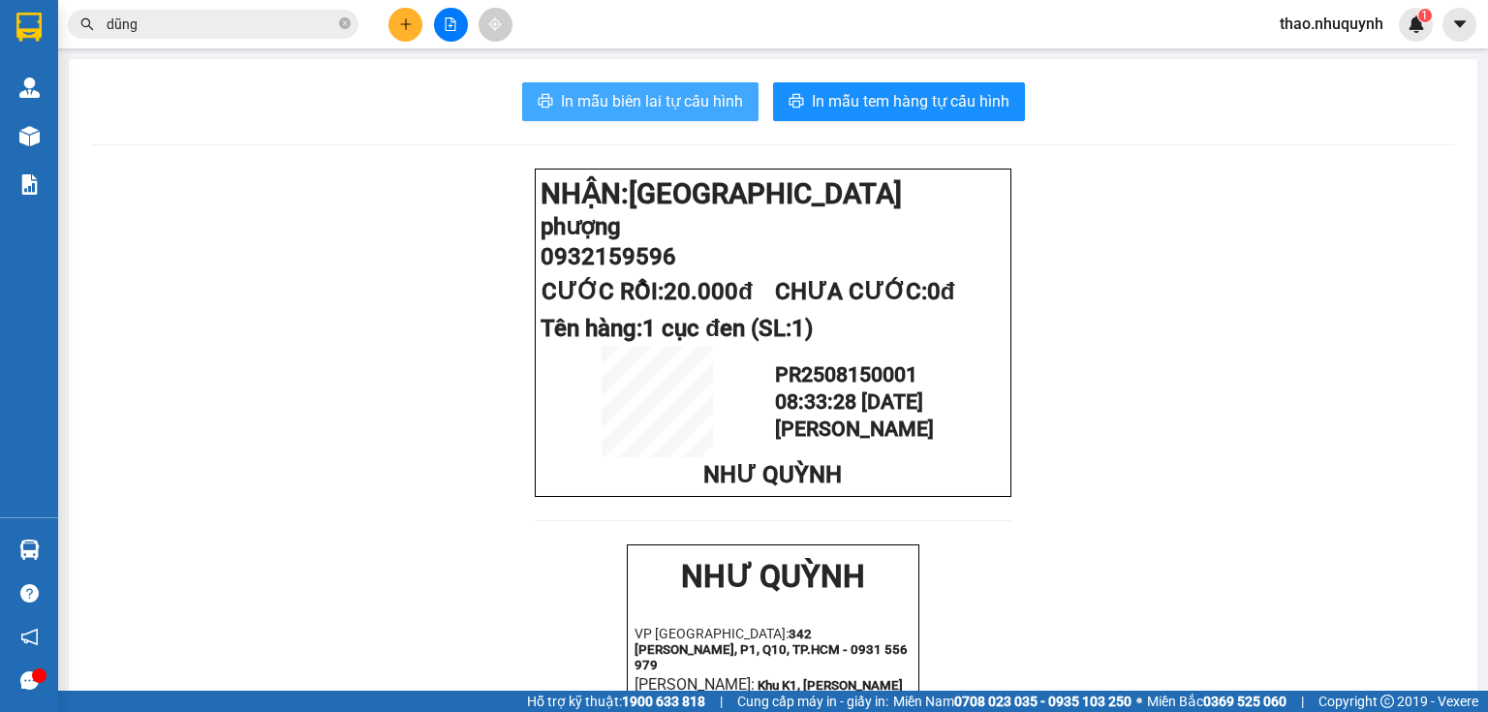
click at [606, 98] on span "In mẫu biên lai tự cấu hình" at bounding box center [652, 101] width 182 height 24
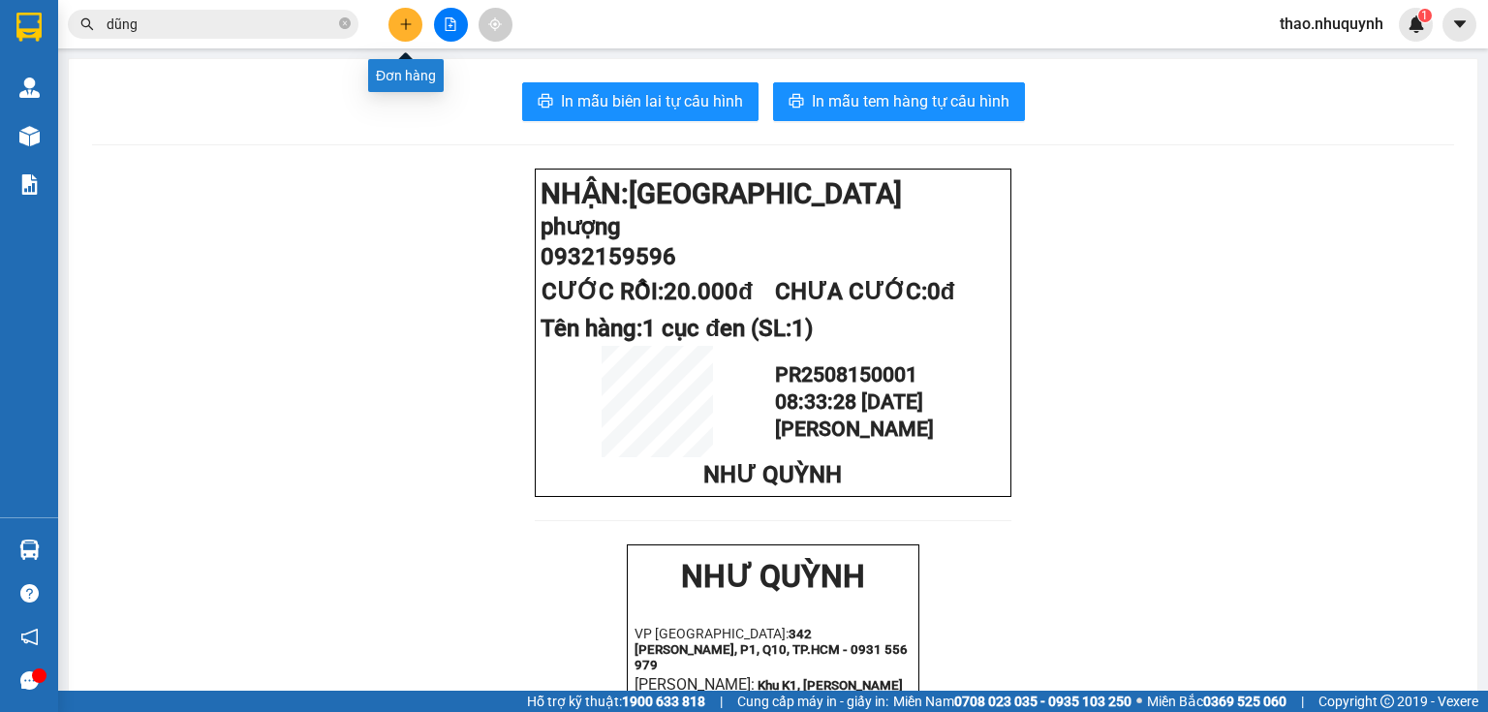
click at [399, 32] on button at bounding box center [406, 25] width 34 height 34
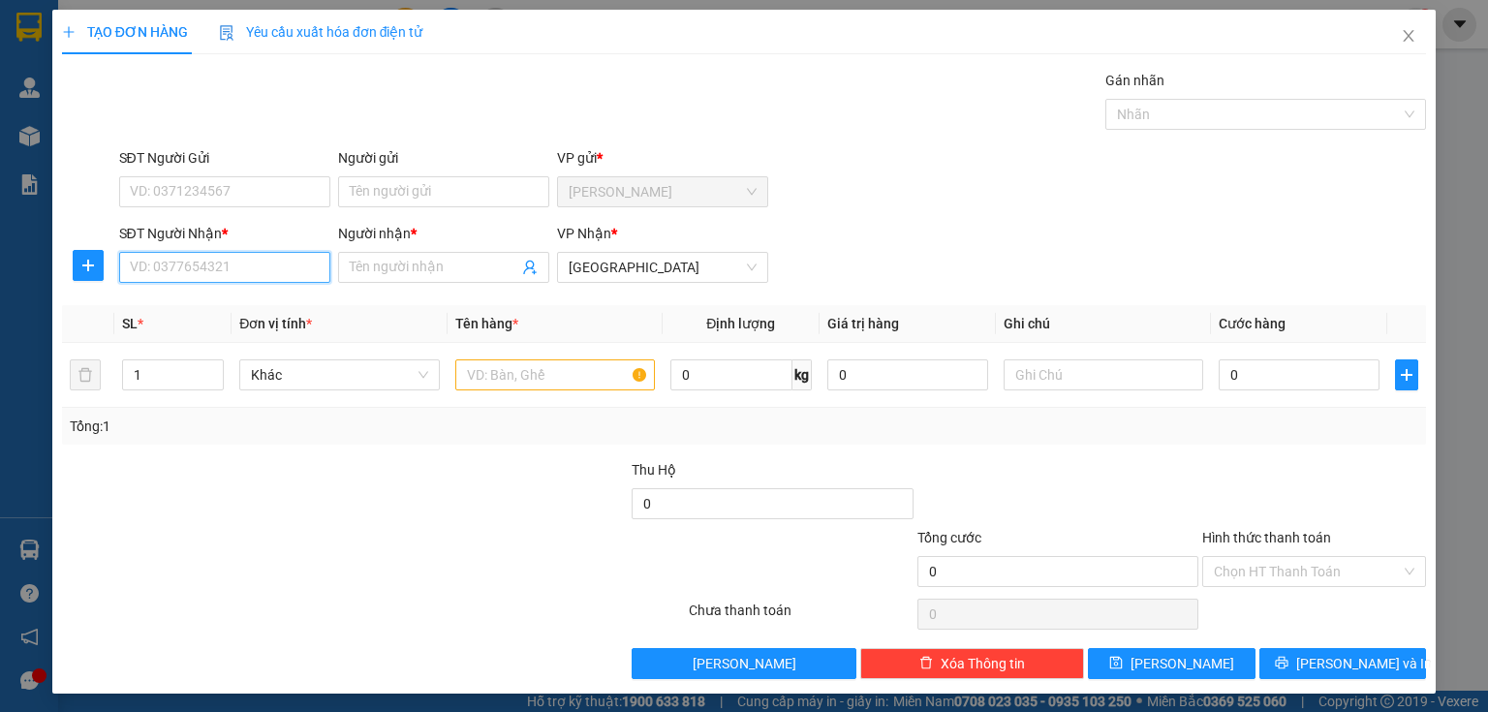
click at [216, 268] on input "SĐT Người Nhận *" at bounding box center [224, 267] width 211 height 31
type input "0979677858"
click at [233, 310] on div "0979677858 - sen" at bounding box center [223, 305] width 186 height 21
type input "sen"
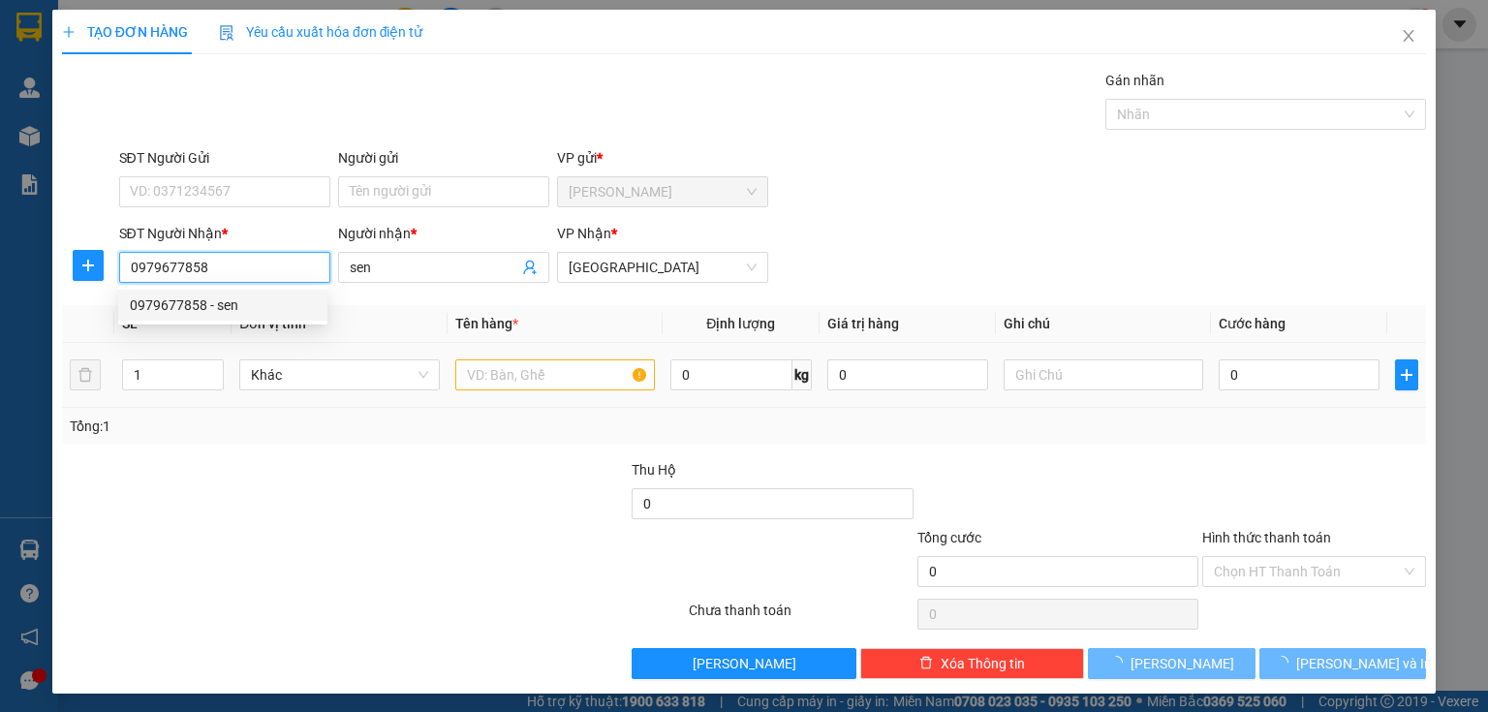
type input "150.000"
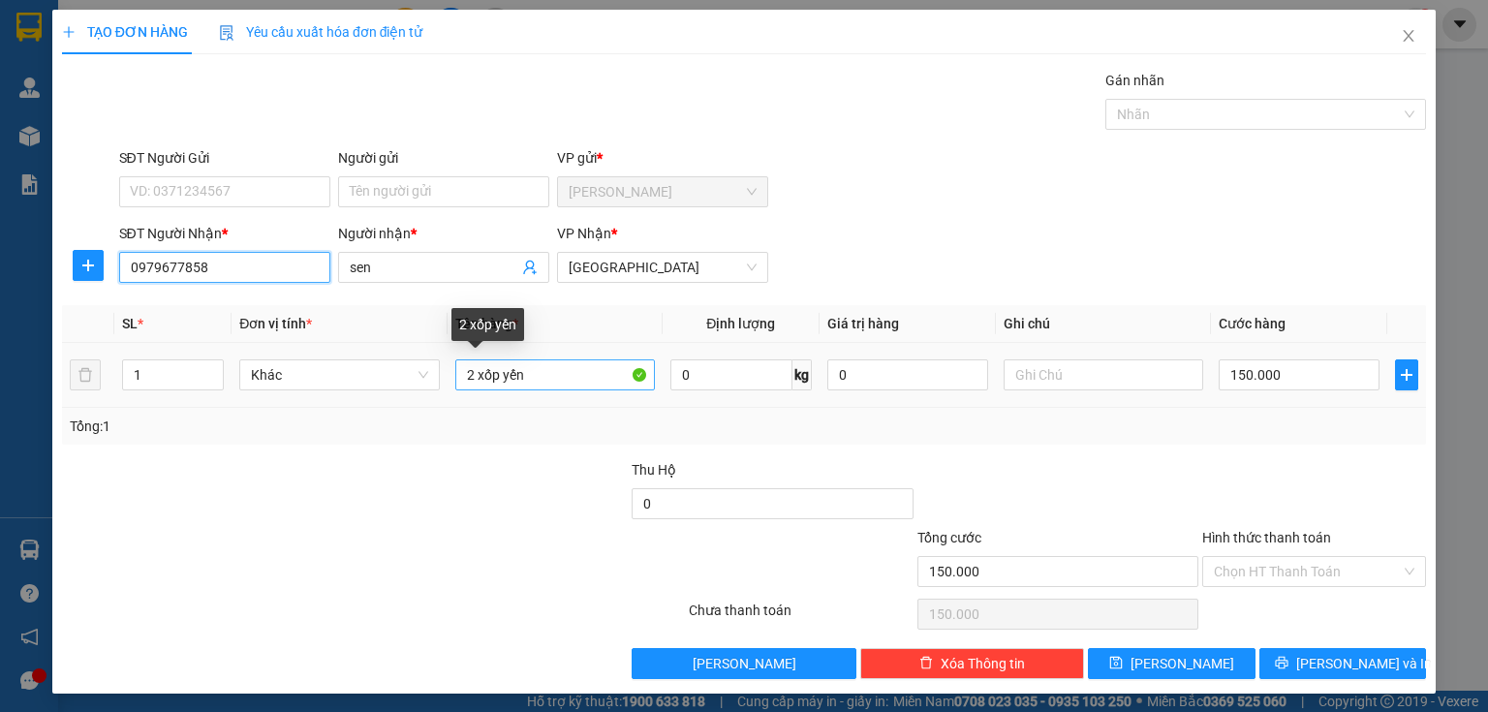
type input "0979677858"
drag, startPoint x: 539, startPoint y: 375, endPoint x: 375, endPoint y: 361, distance: 164.3
click at [377, 364] on tr "1 Khác 2 xốp yến 0 kg 0 150.000" at bounding box center [744, 375] width 1364 height 65
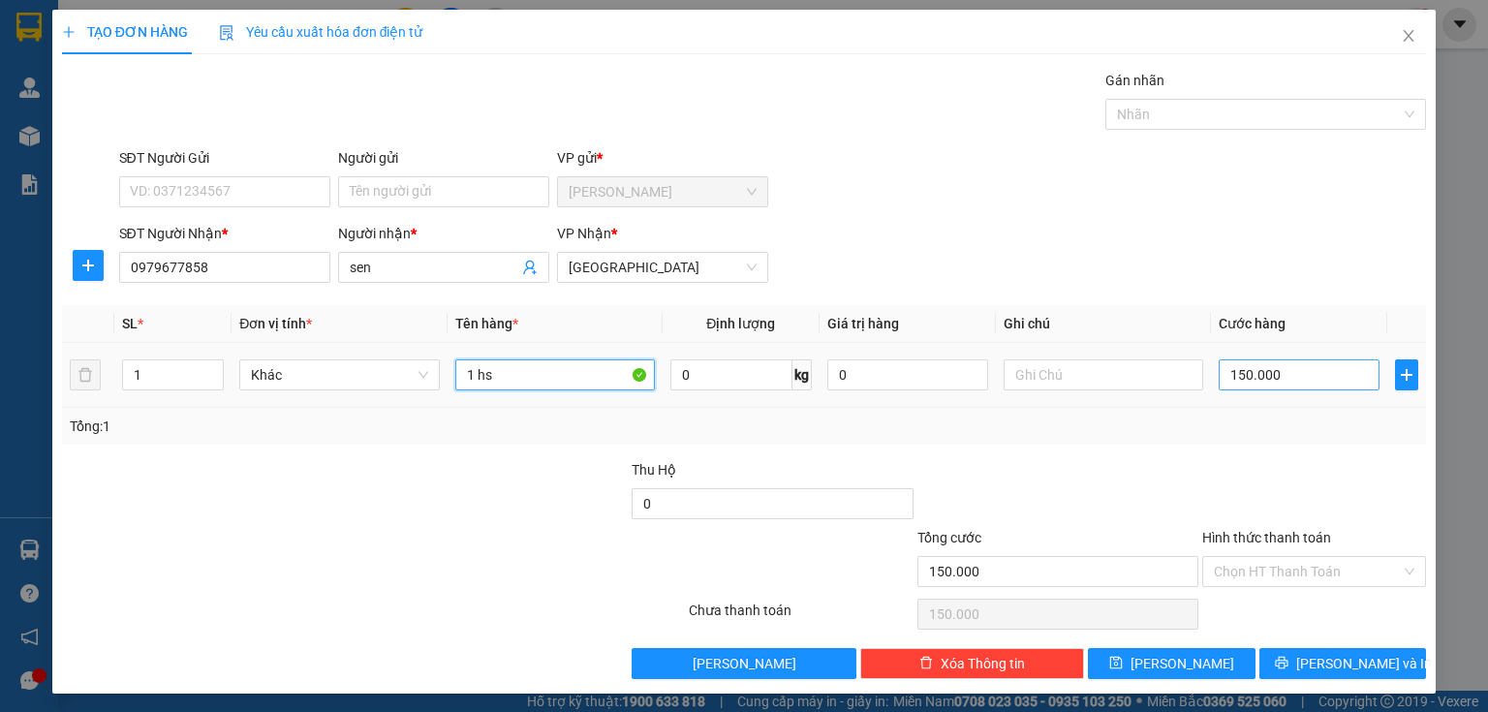
type input "1 hs"
click at [1272, 384] on input "150.000" at bounding box center [1299, 374] width 161 height 31
type input "2"
type input "20"
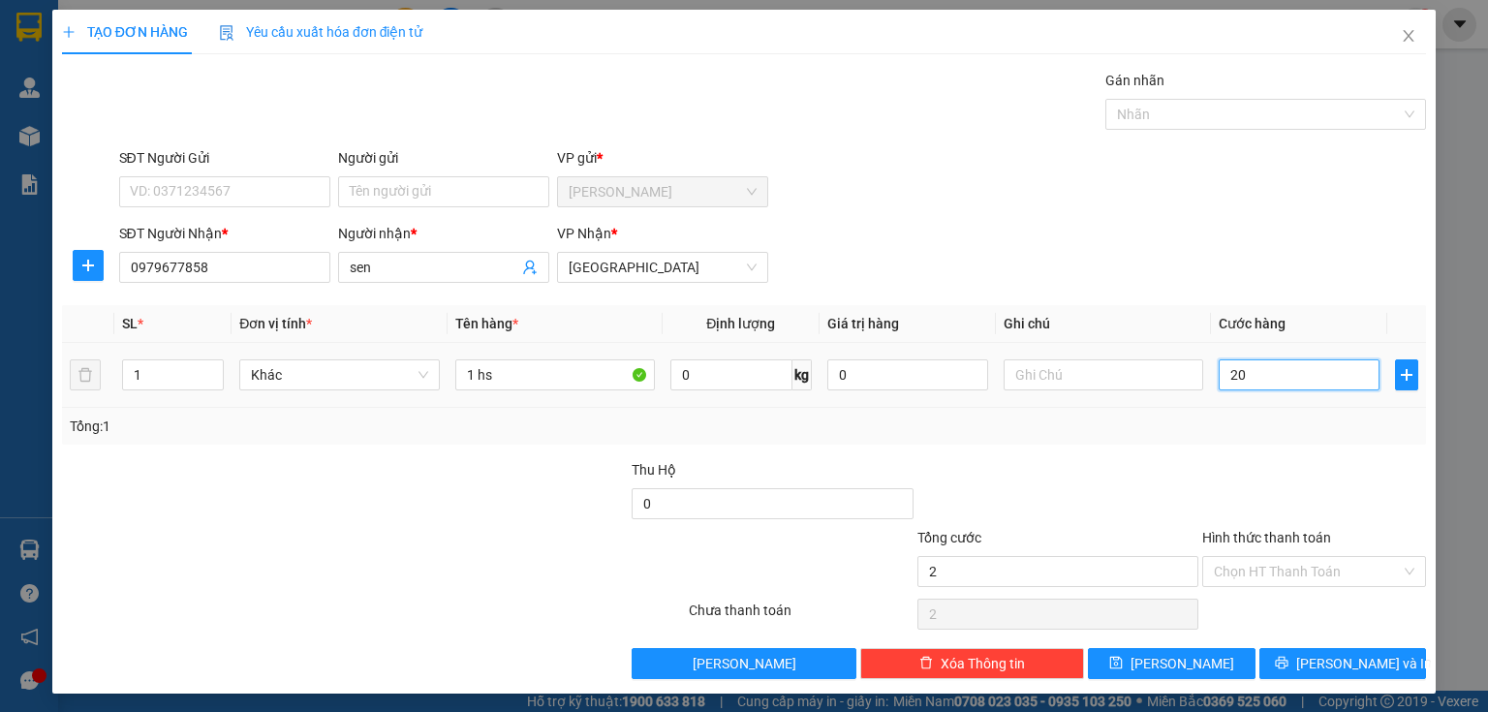
type input "20"
type input "200"
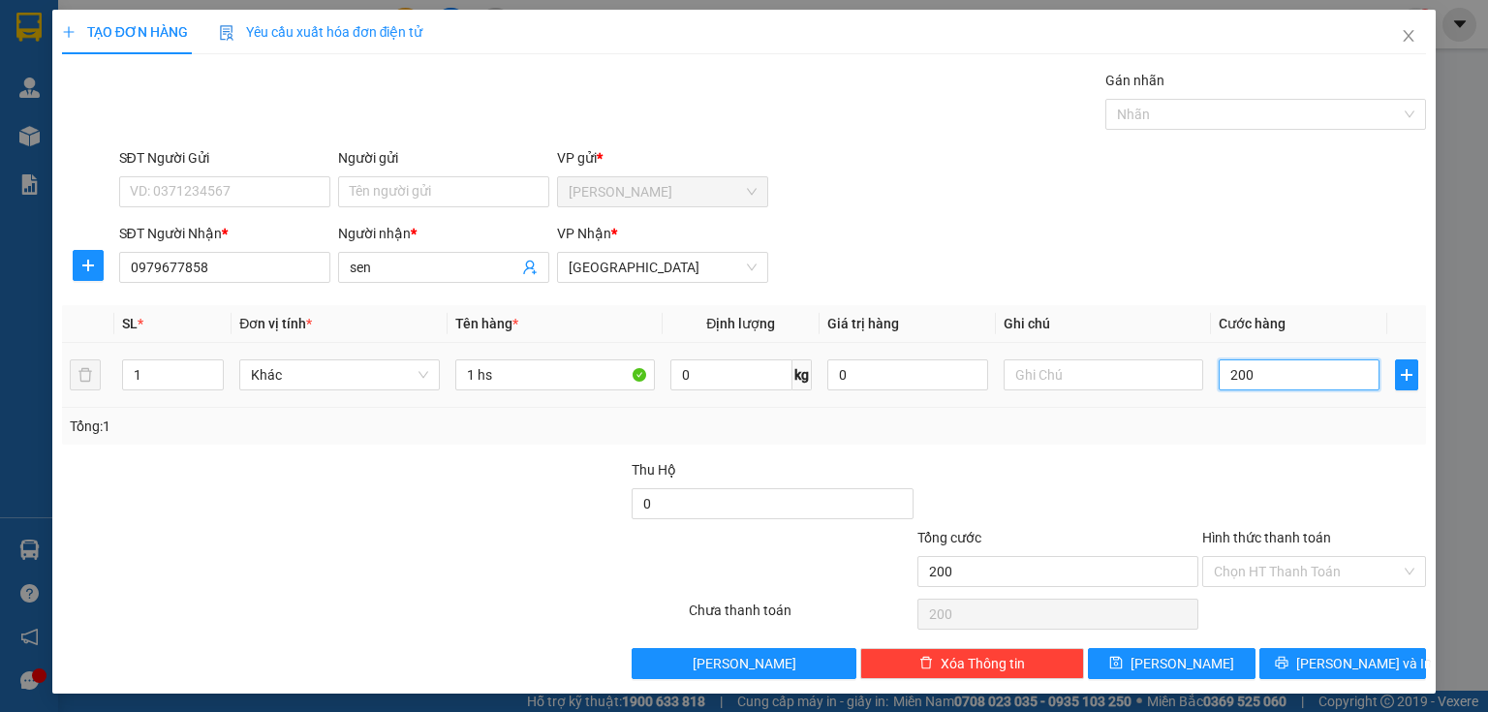
type input "2.000"
type input "20.000"
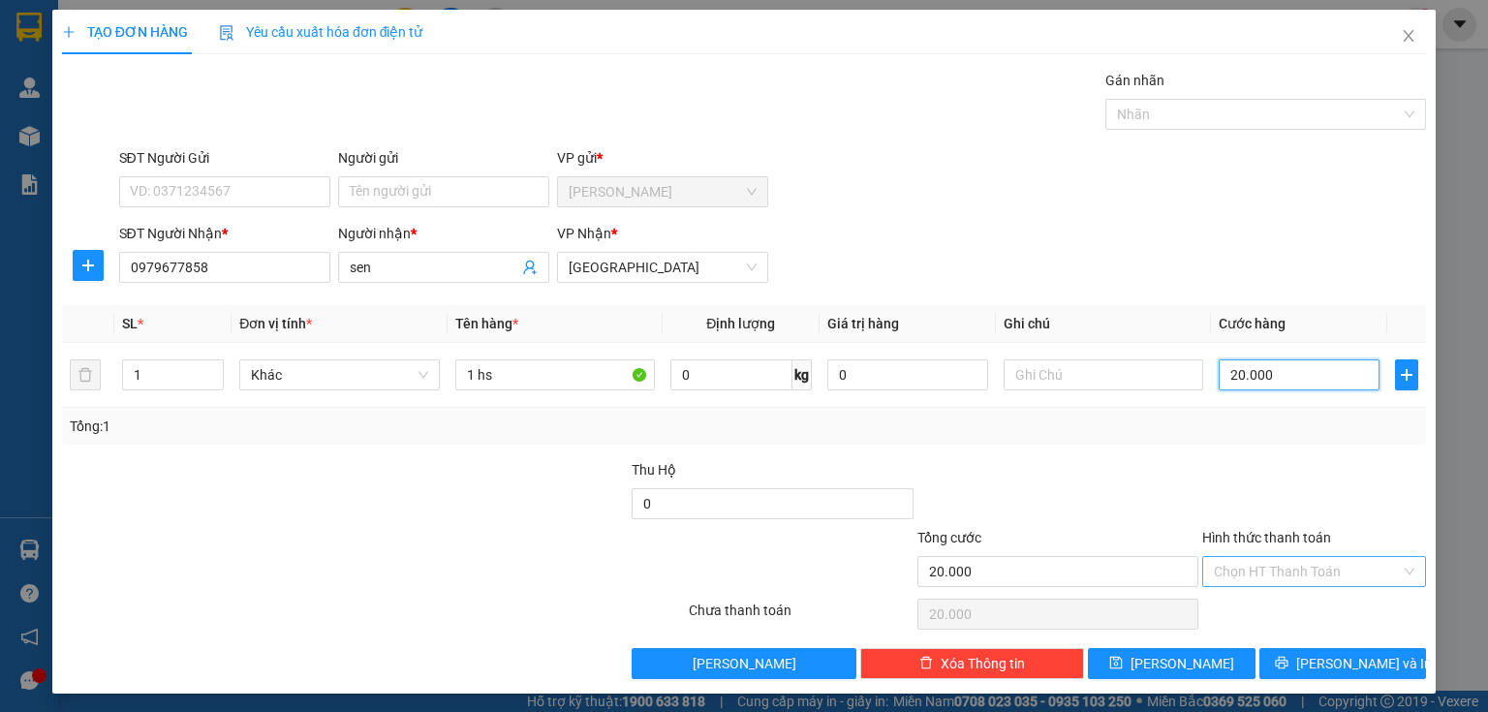
click at [1224, 556] on div "Chọn HT Thanh Toán" at bounding box center [1314, 571] width 224 height 31
type input "20.000"
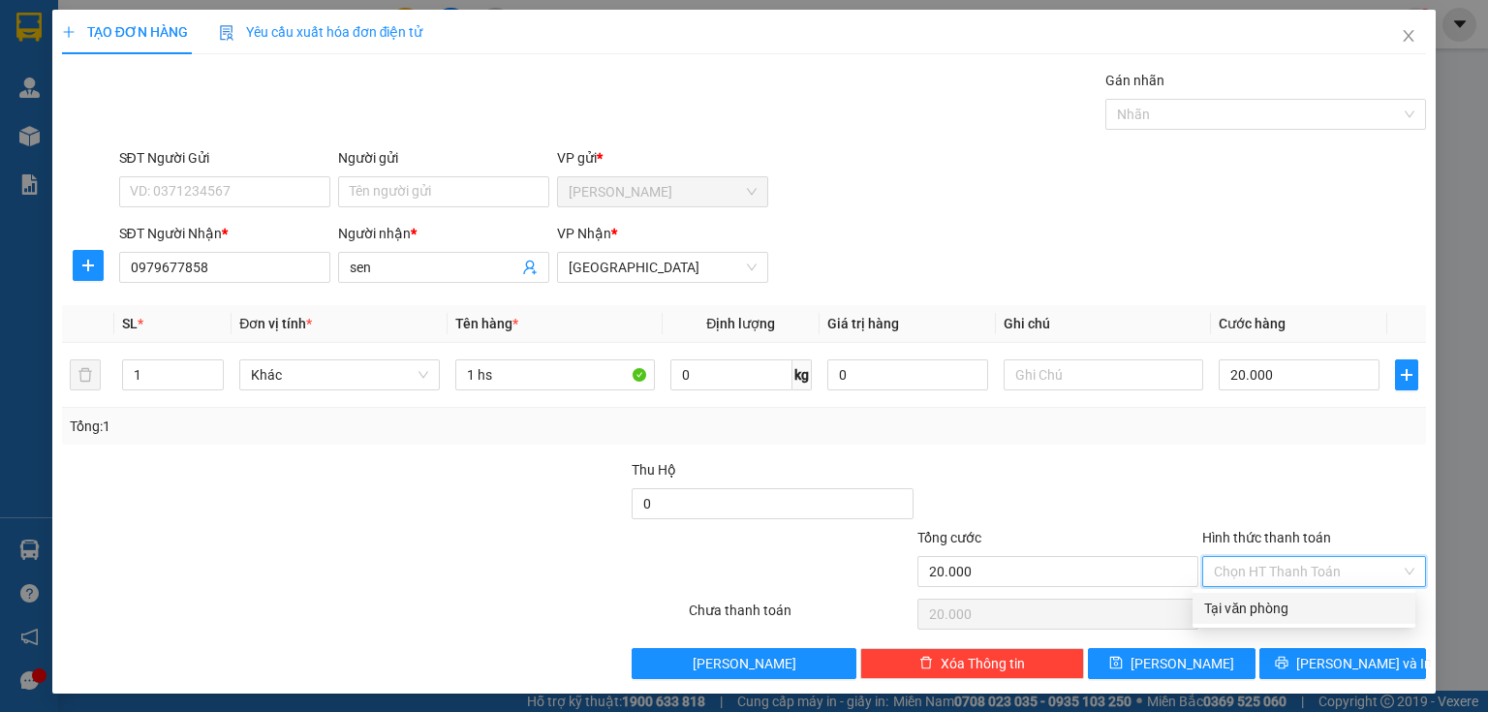
click at [1232, 612] on div "Tại văn phòng" at bounding box center [1304, 608] width 200 height 21
type input "0"
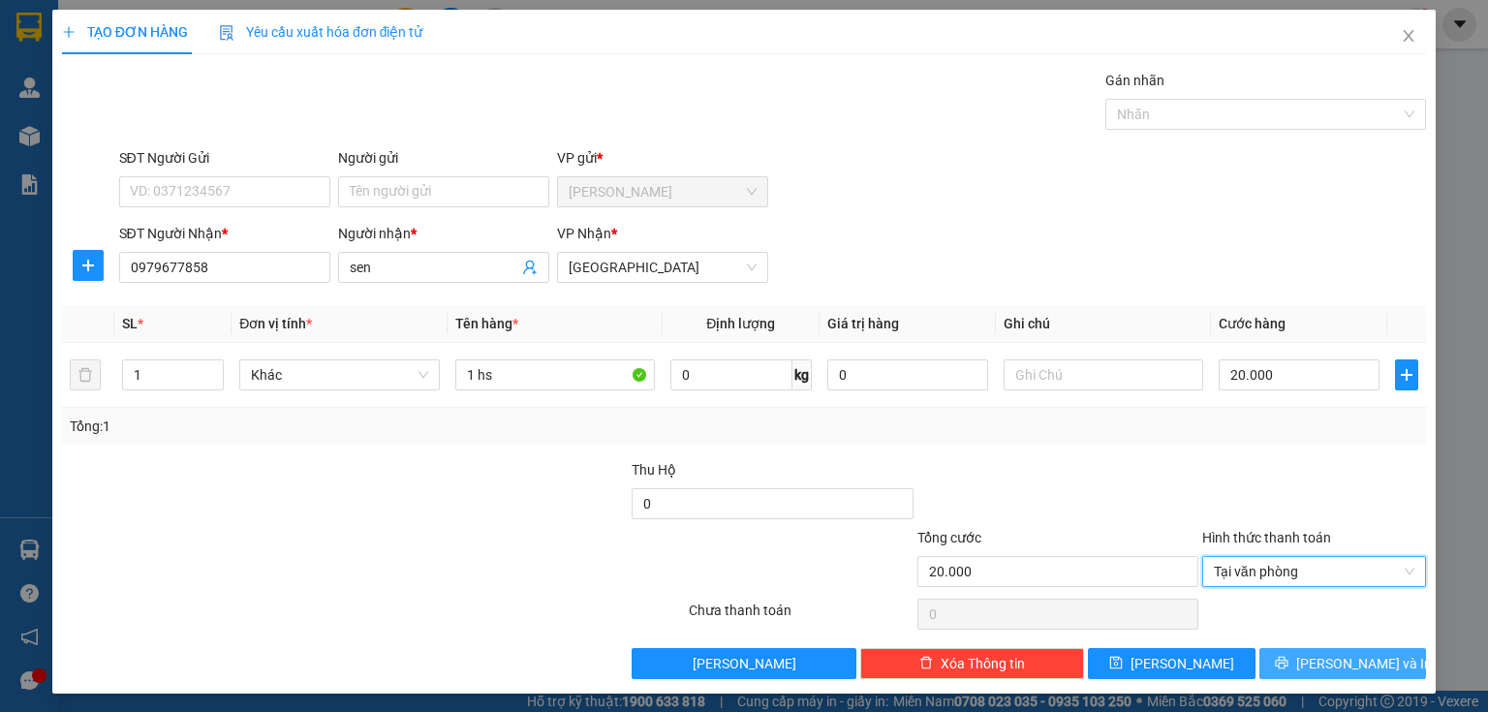
click at [1289, 663] on icon "printer" at bounding box center [1282, 663] width 14 height 14
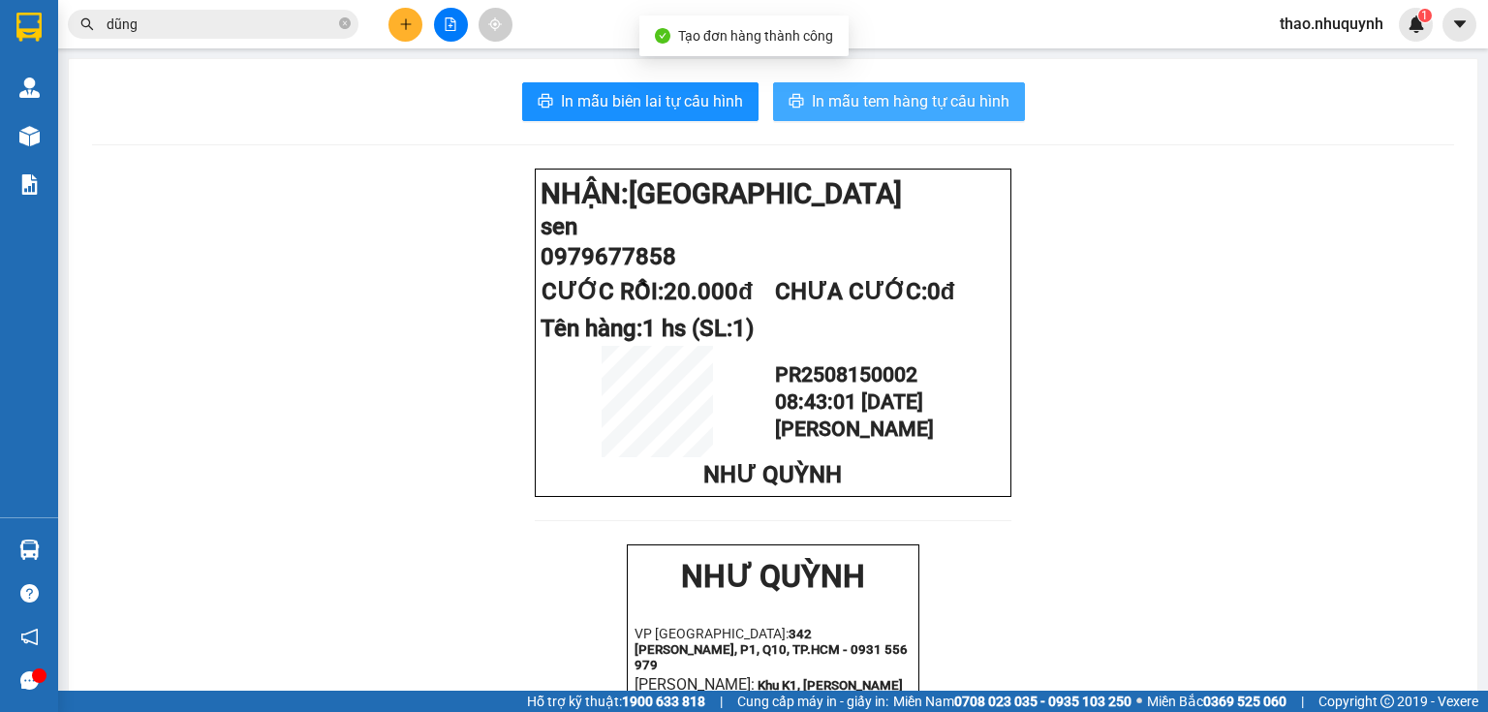
click at [905, 96] on span "In mẫu tem hàng tự cấu hình" at bounding box center [911, 101] width 198 height 24
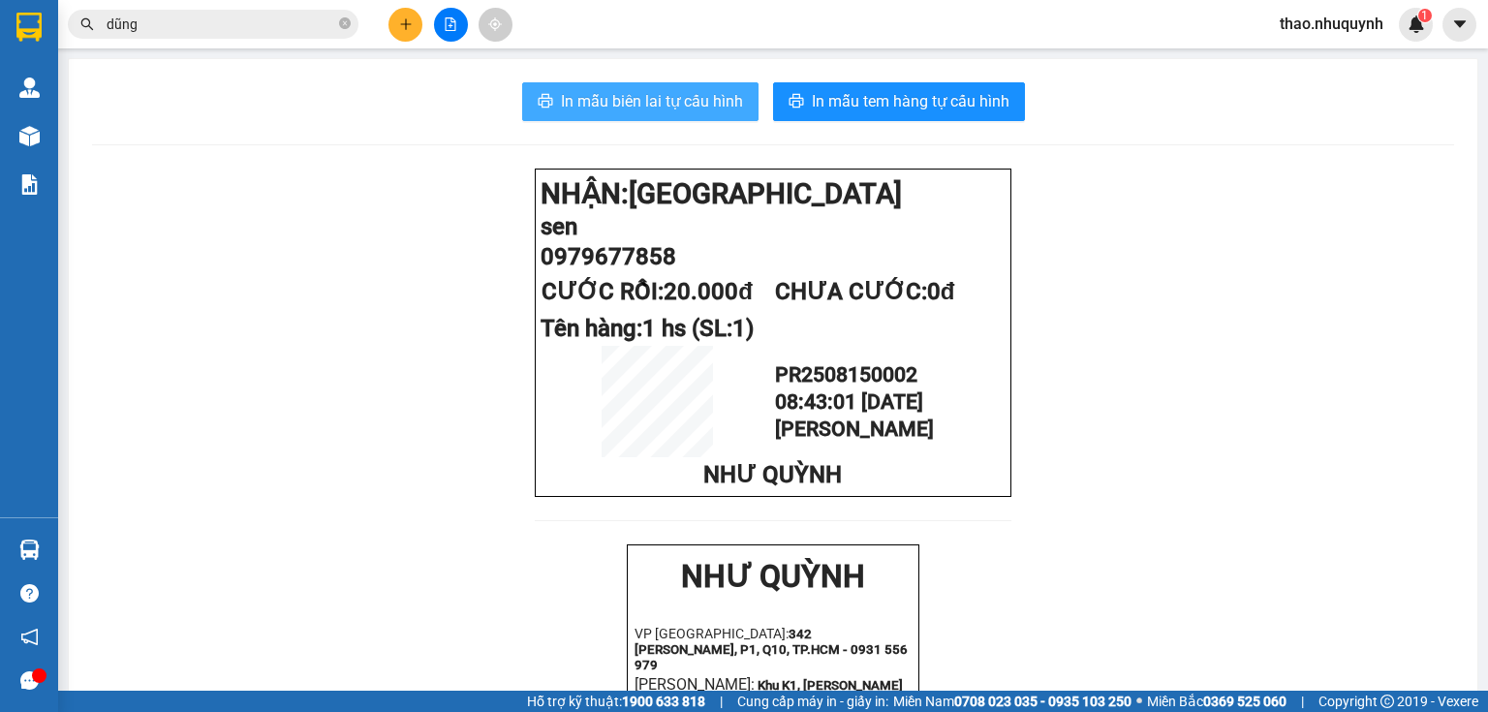
click at [691, 101] on span "In mẫu biên lai tự cấu hình" at bounding box center [652, 101] width 182 height 24
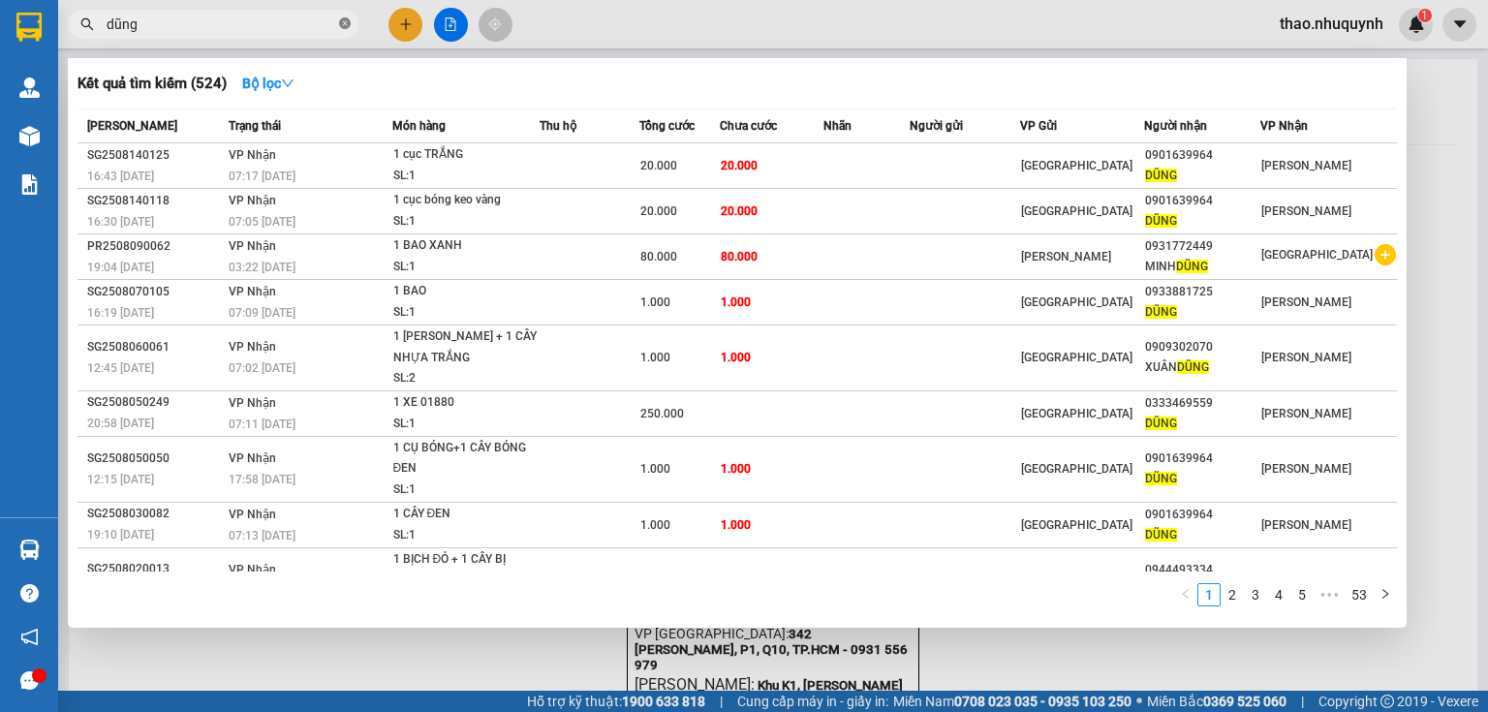
click at [344, 16] on span at bounding box center [345, 25] width 12 height 18
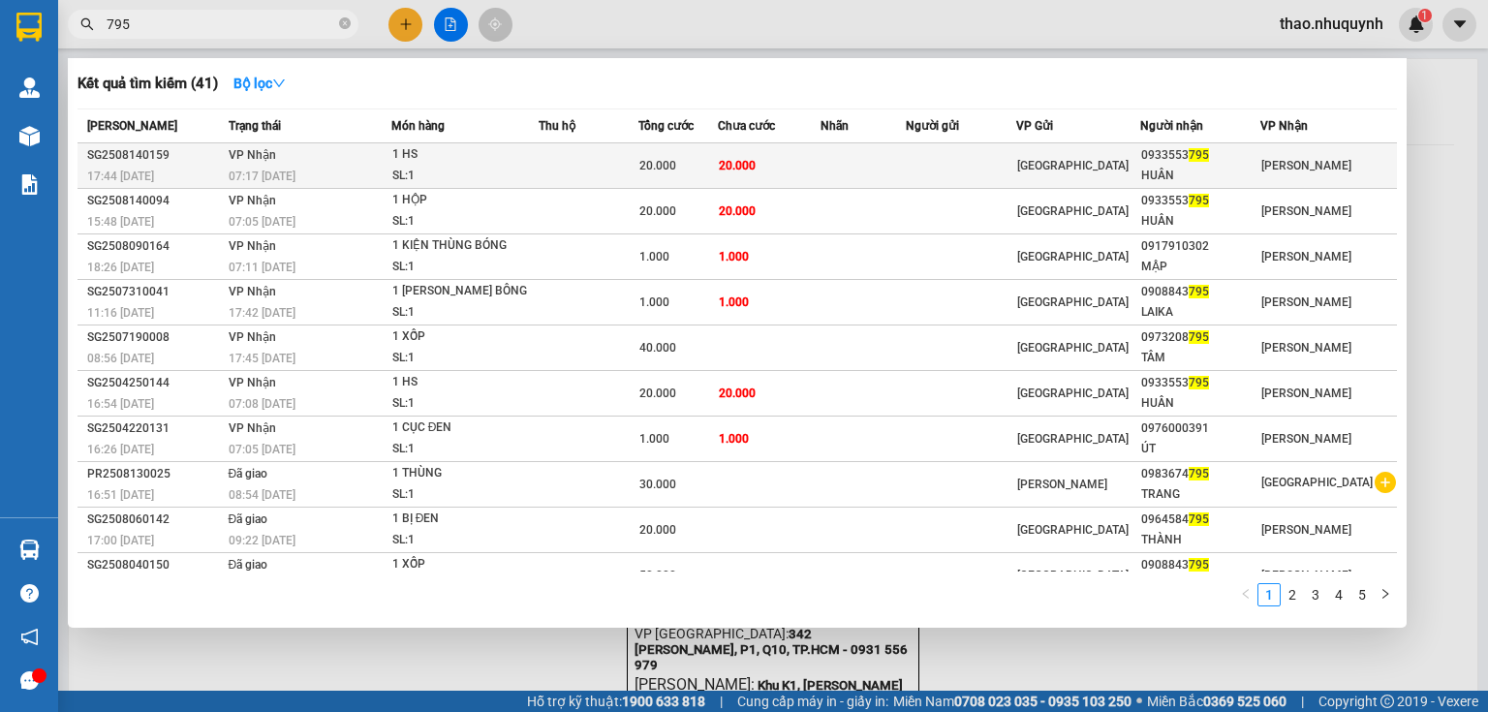
type input "795"
click at [359, 154] on td "VP Nhận 07:17 - 15/08" at bounding box center [308, 166] width 168 height 46
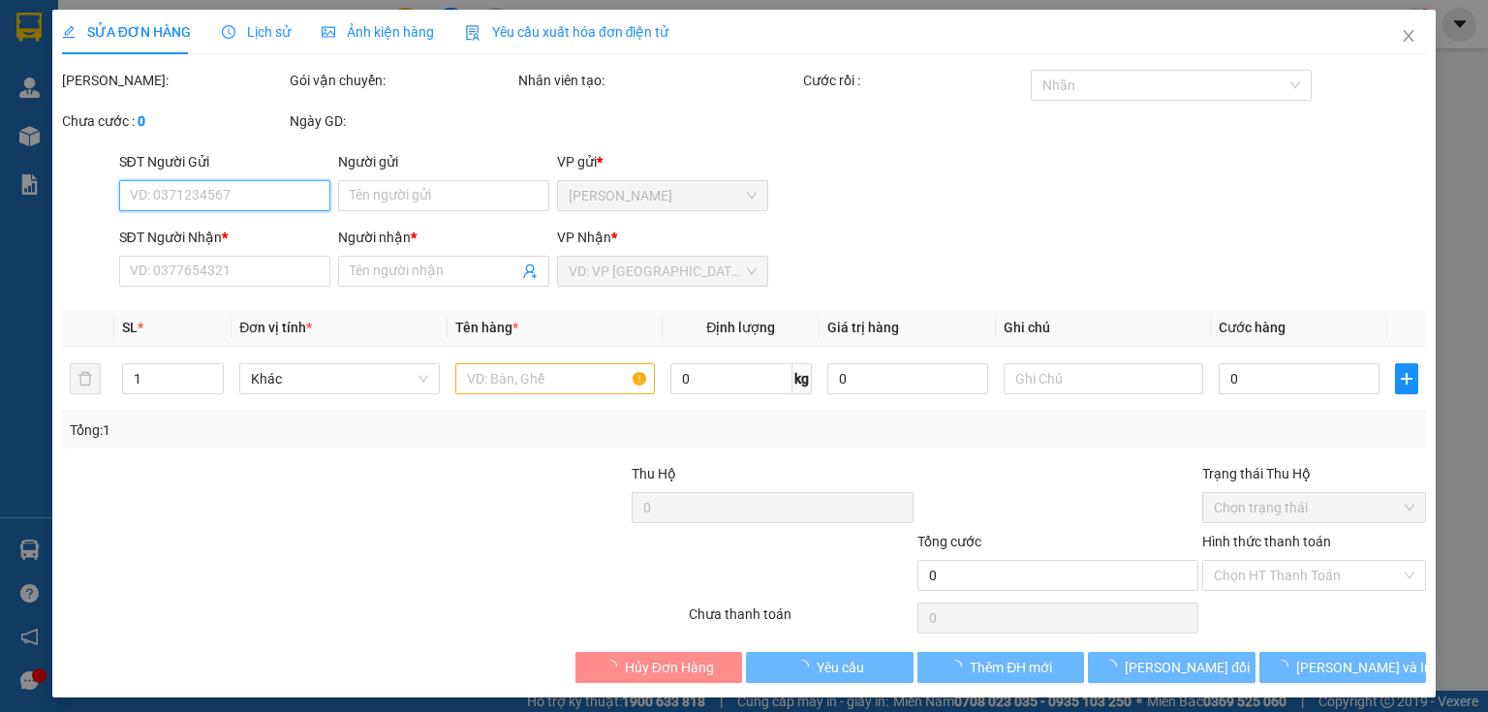
type input "0933553795"
type input "HUÂN"
type input "20.000"
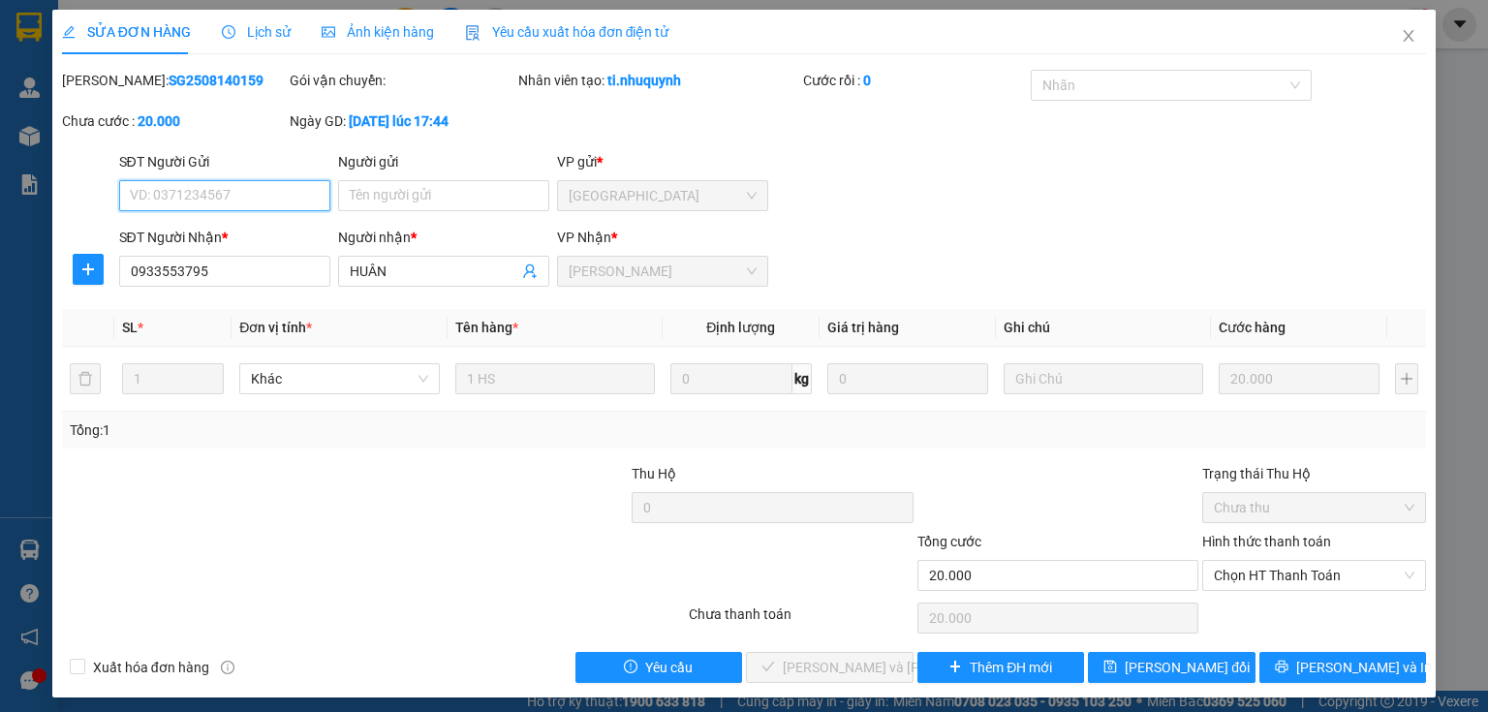
click at [1242, 567] on span "Chọn HT Thanh Toán" at bounding box center [1314, 575] width 201 height 29
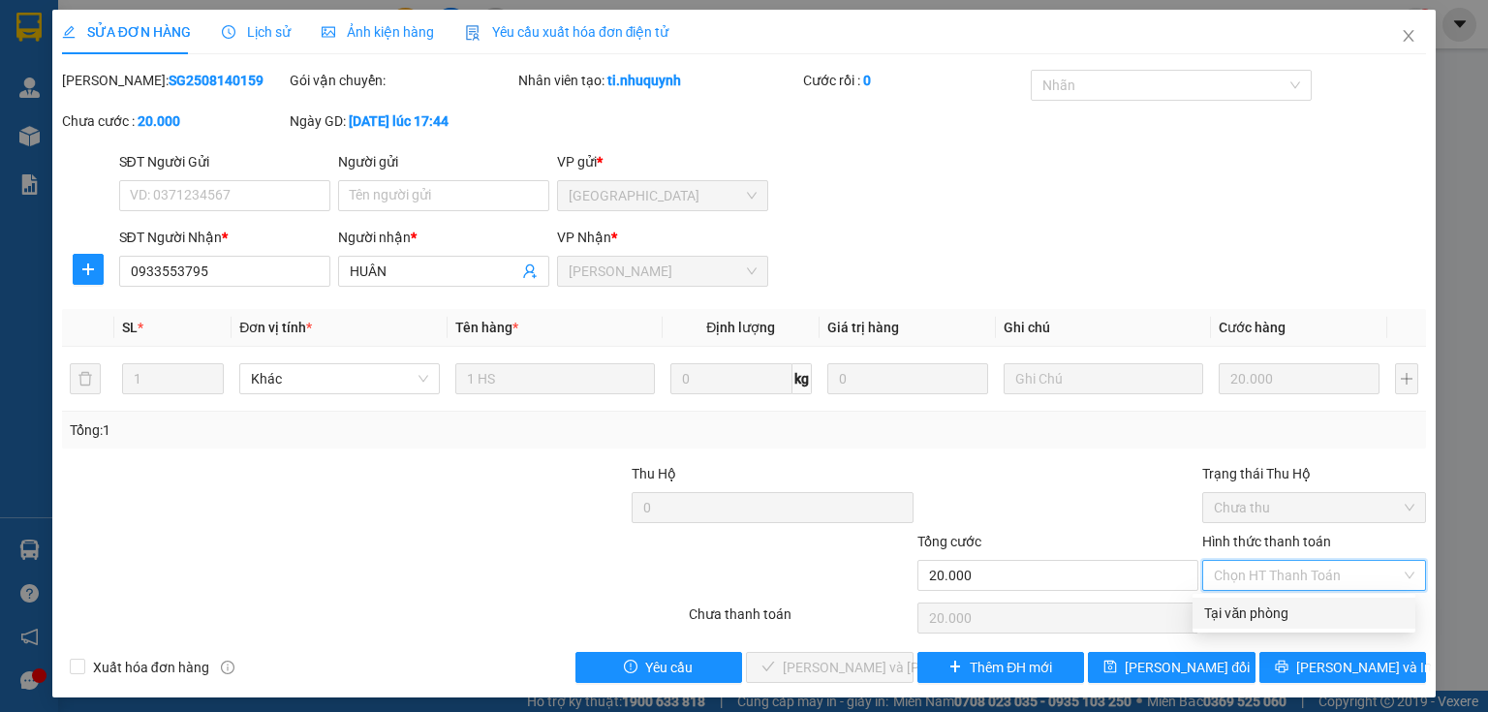
click at [1238, 616] on div "Tại văn phòng" at bounding box center [1304, 613] width 200 height 21
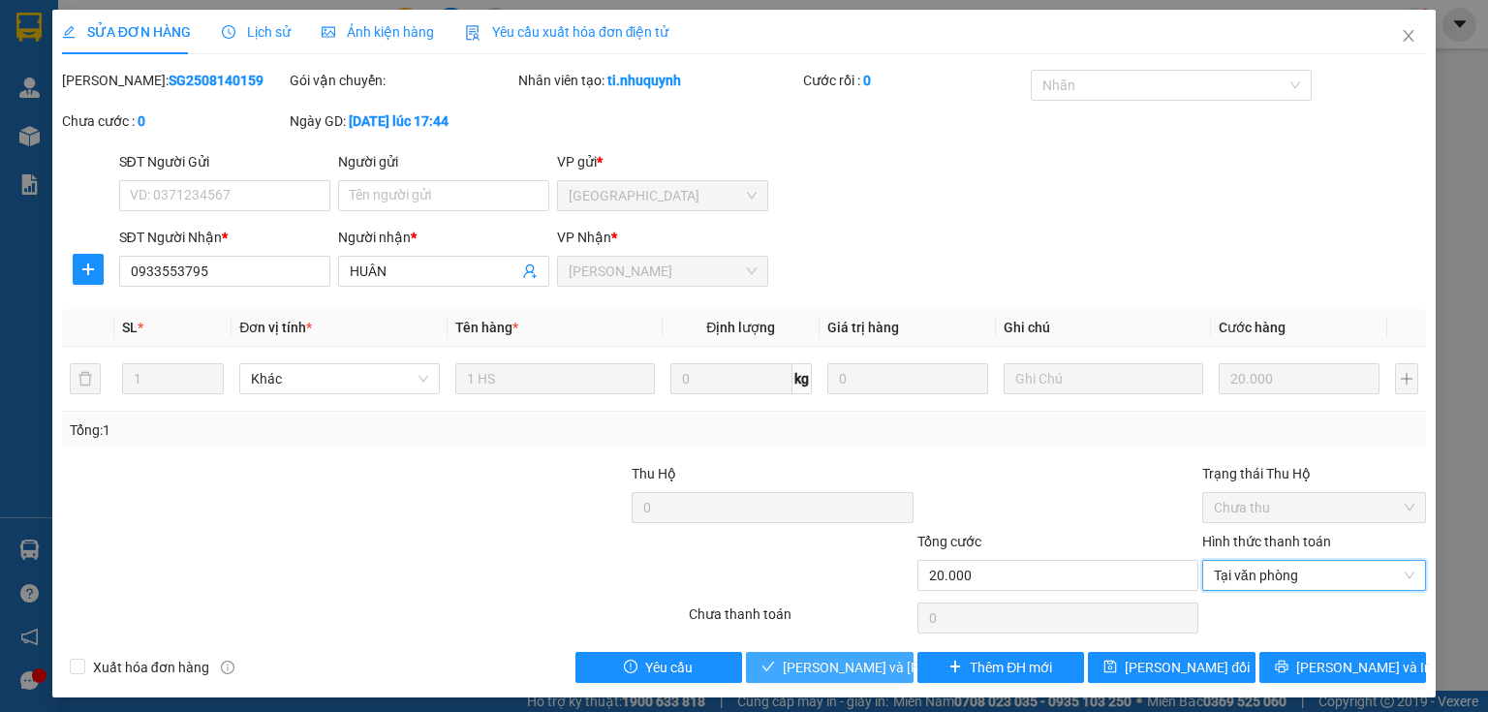
click at [813, 669] on span "Lưu và Giao hàng" at bounding box center [914, 667] width 262 height 21
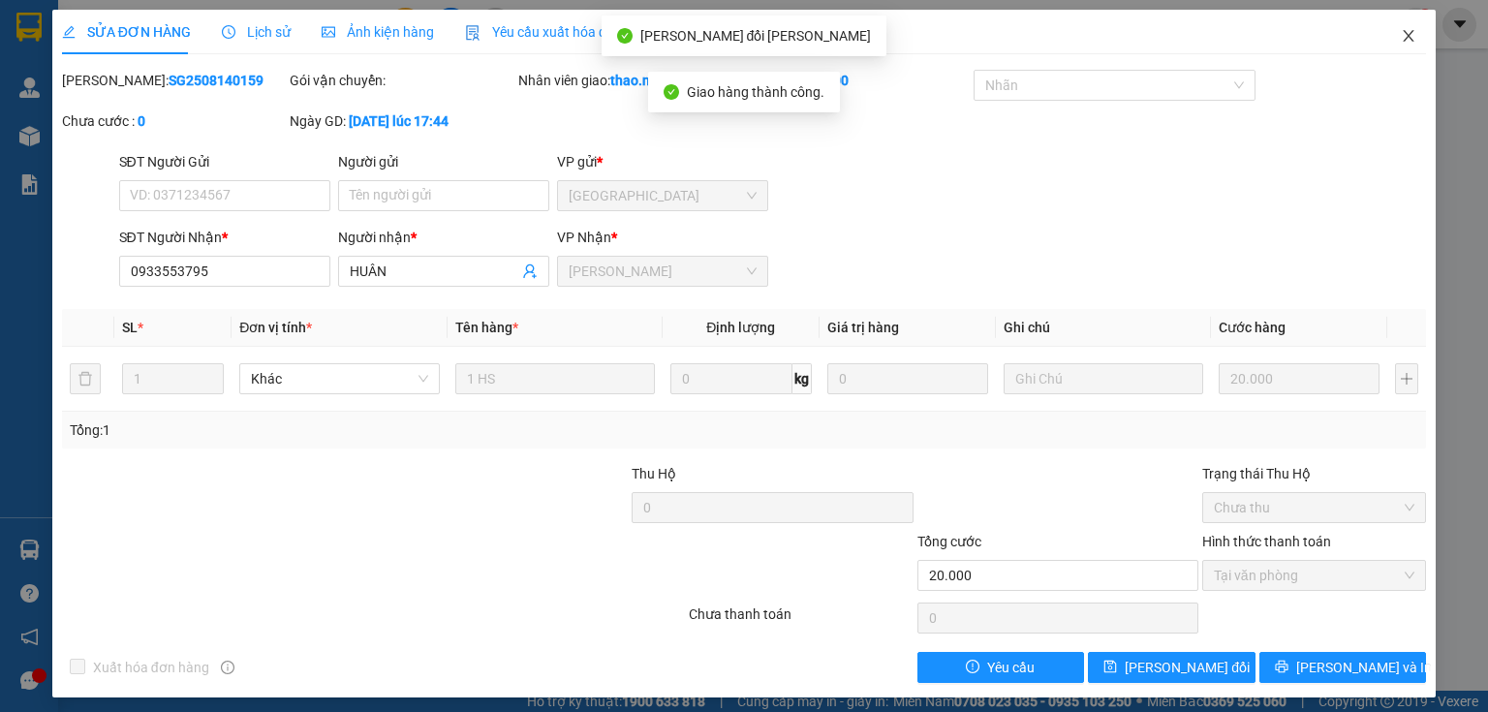
click at [1401, 31] on icon "close" at bounding box center [1409, 36] width 16 height 16
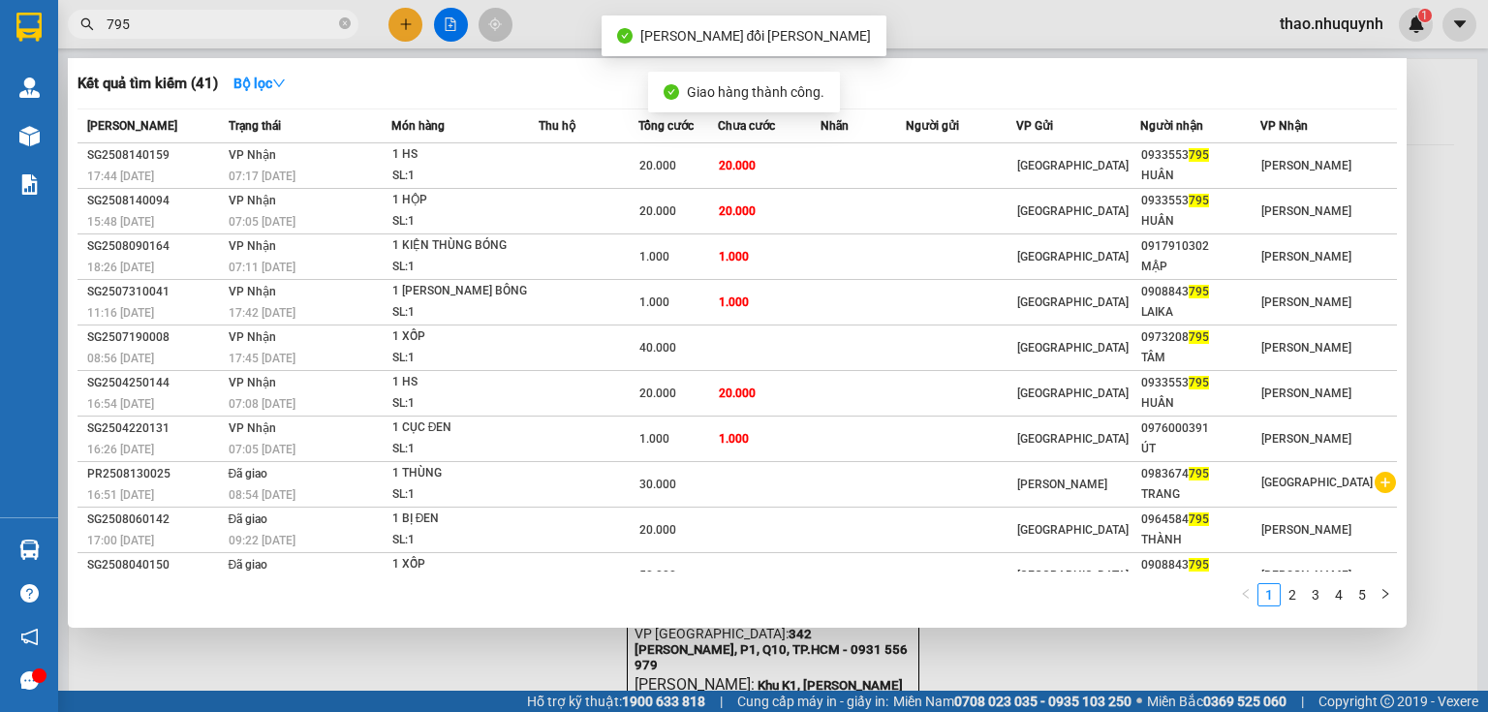
click at [205, 17] on input "795" at bounding box center [221, 24] width 229 height 21
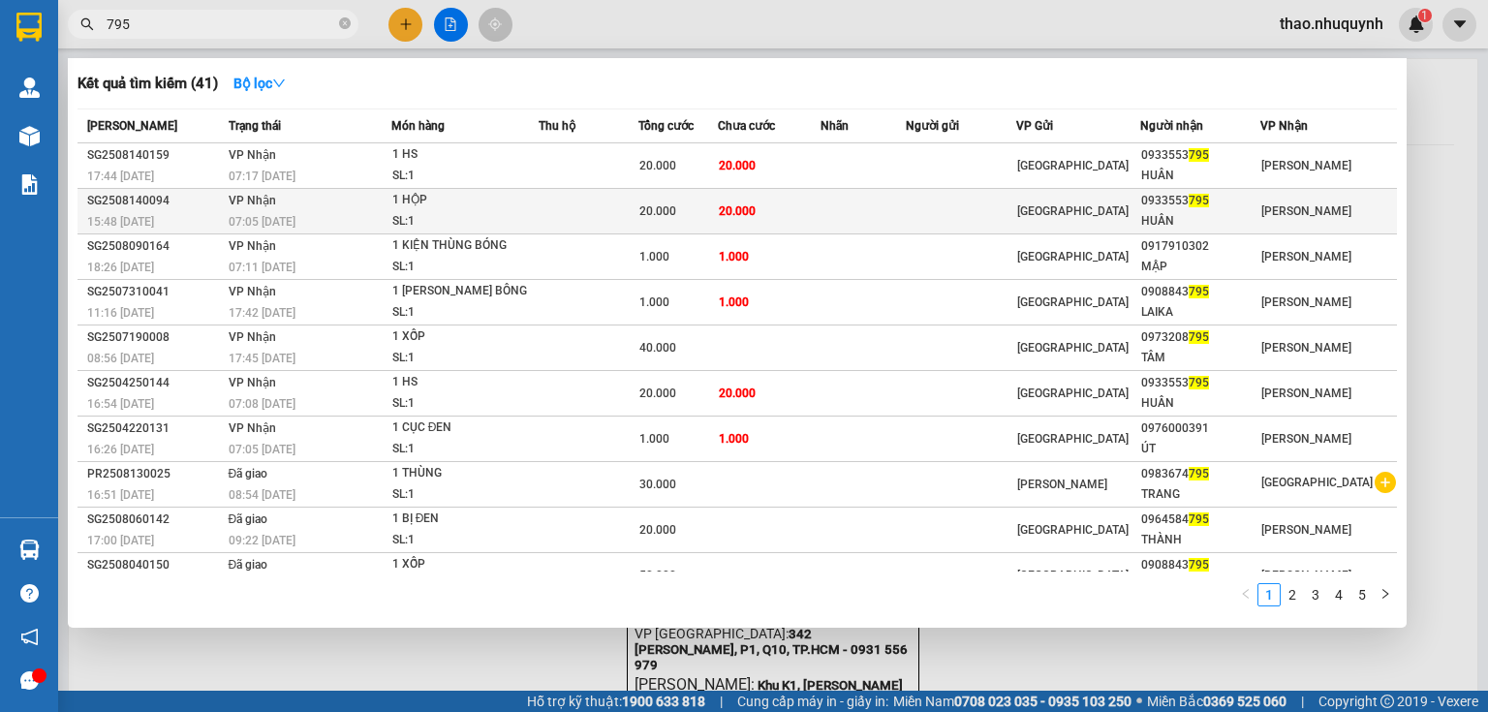
click at [391, 204] on td "VP Nhận 07:05 - 15/08" at bounding box center [308, 212] width 168 height 46
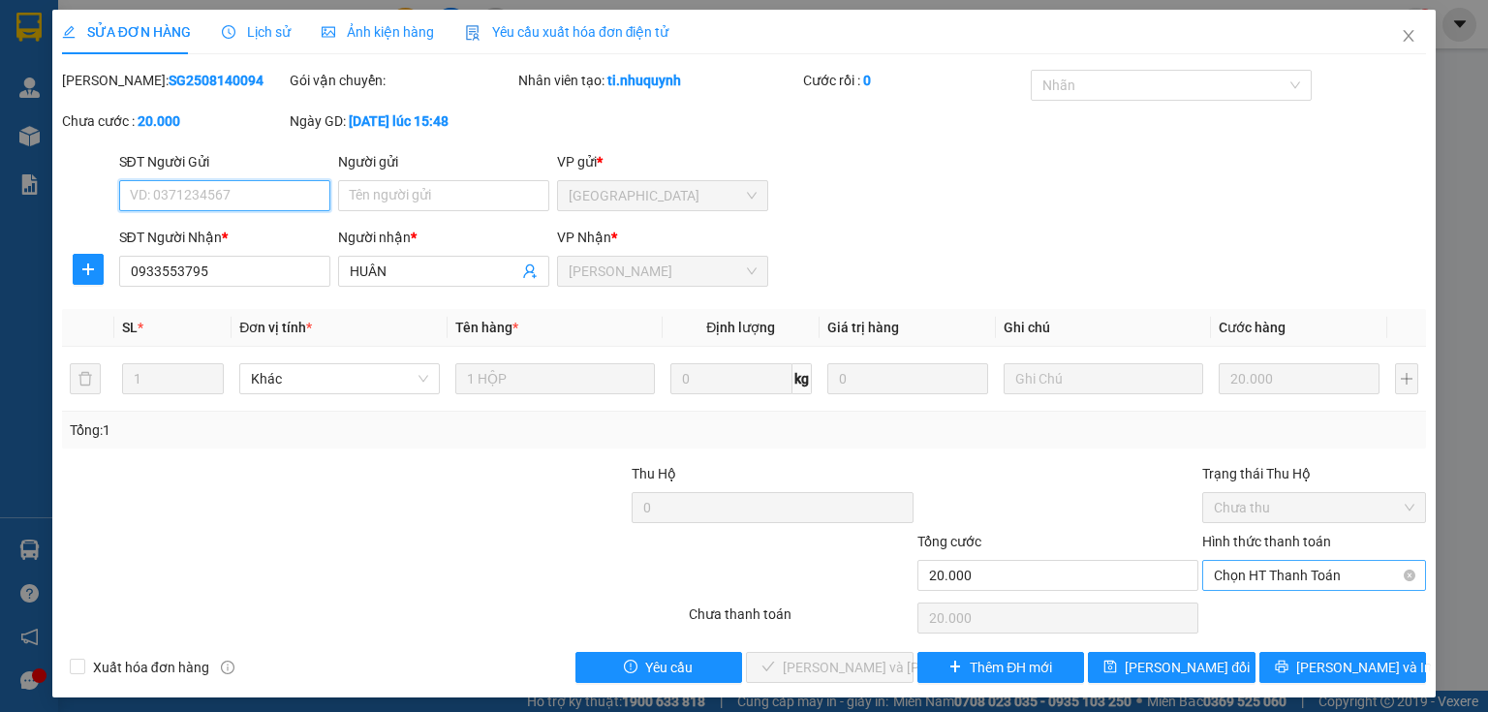
click at [1253, 576] on span "Chọn HT Thanh Toán" at bounding box center [1314, 575] width 201 height 29
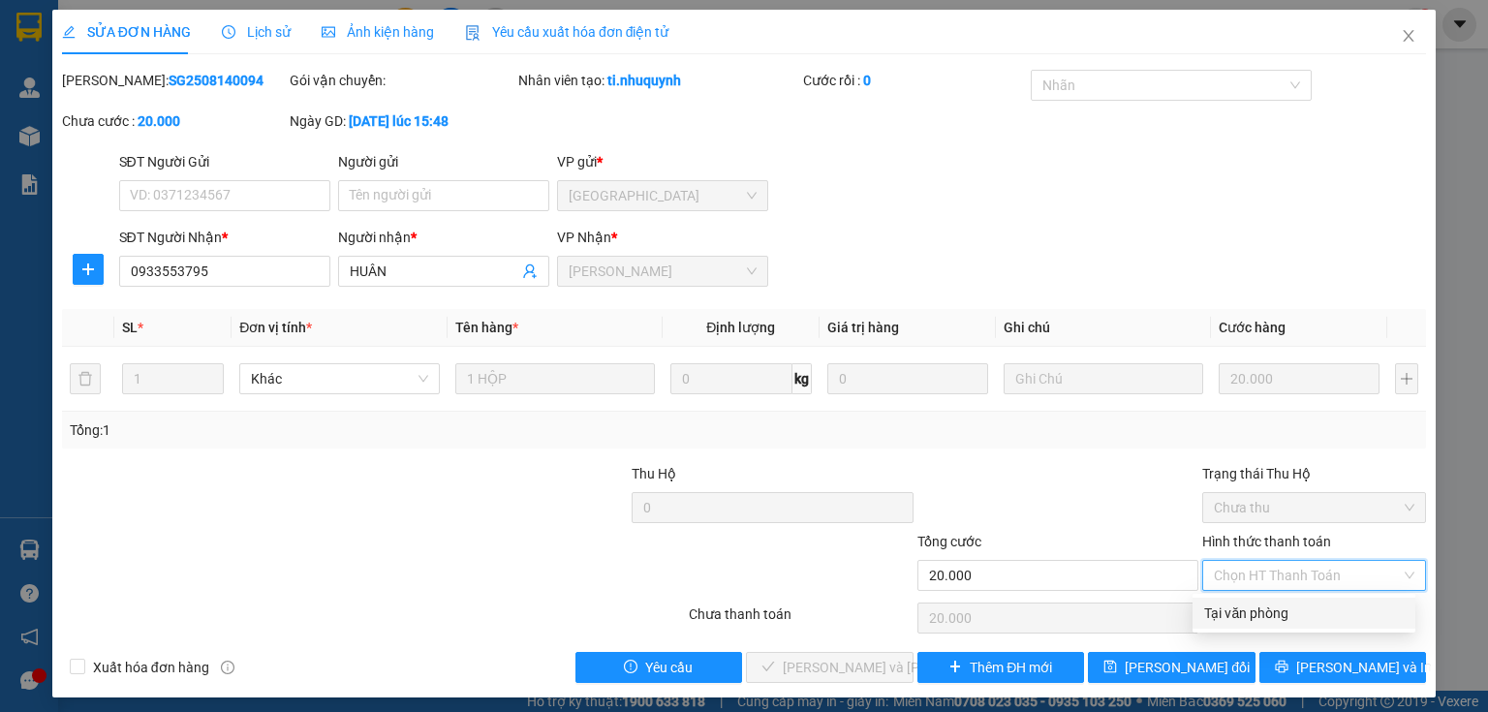
click at [1242, 606] on div "Tại văn phòng" at bounding box center [1304, 613] width 200 height 21
type input "0"
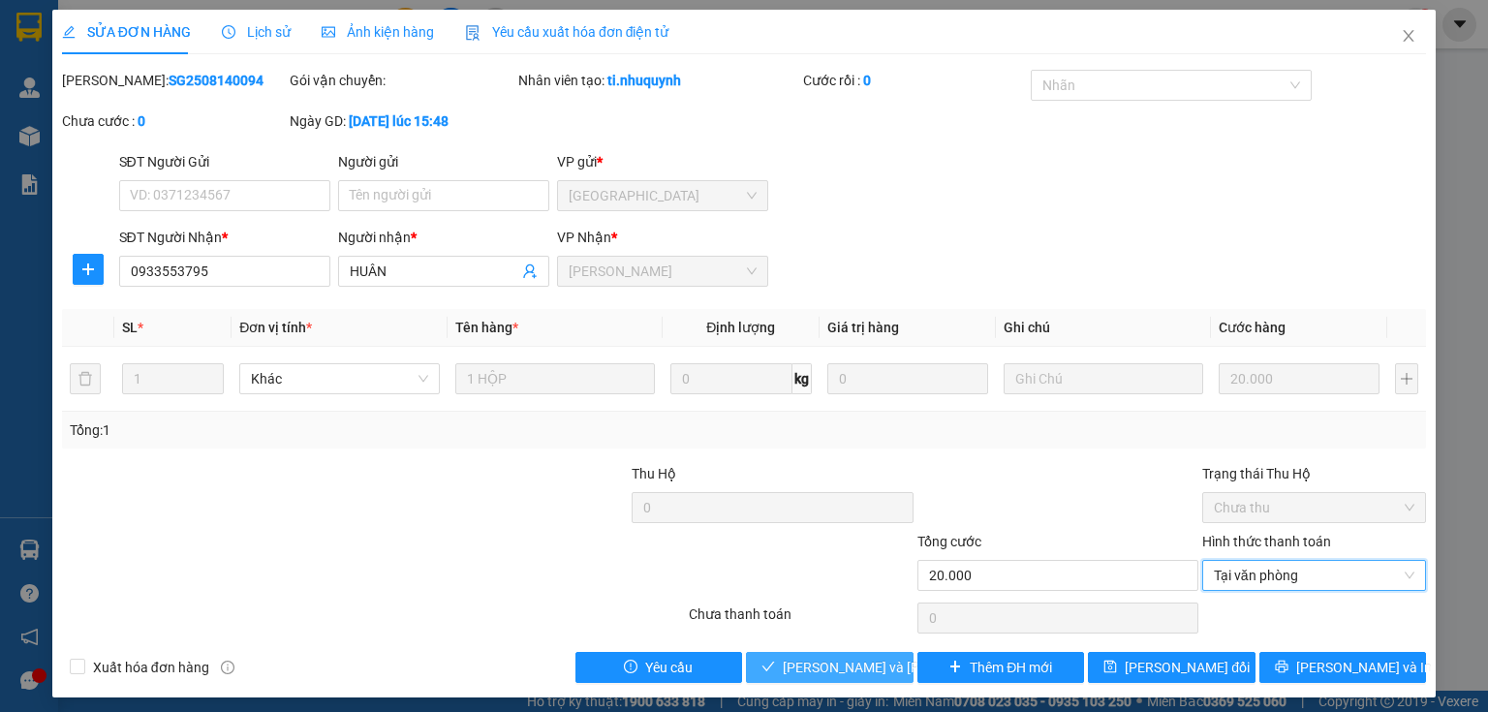
click at [806, 663] on span "Lưu và Giao hàng" at bounding box center [914, 667] width 262 height 21
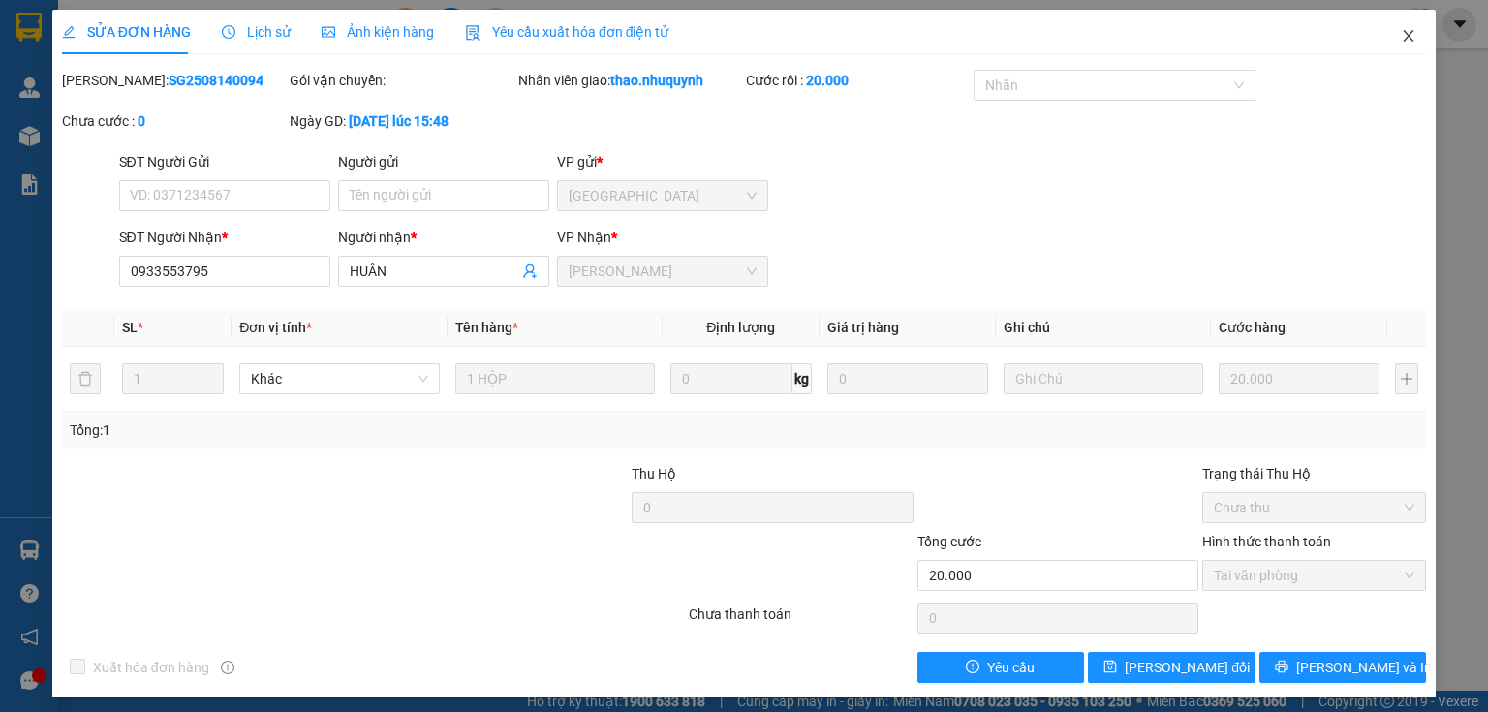
click at [1404, 36] on icon "close" at bounding box center [1409, 36] width 11 height 12
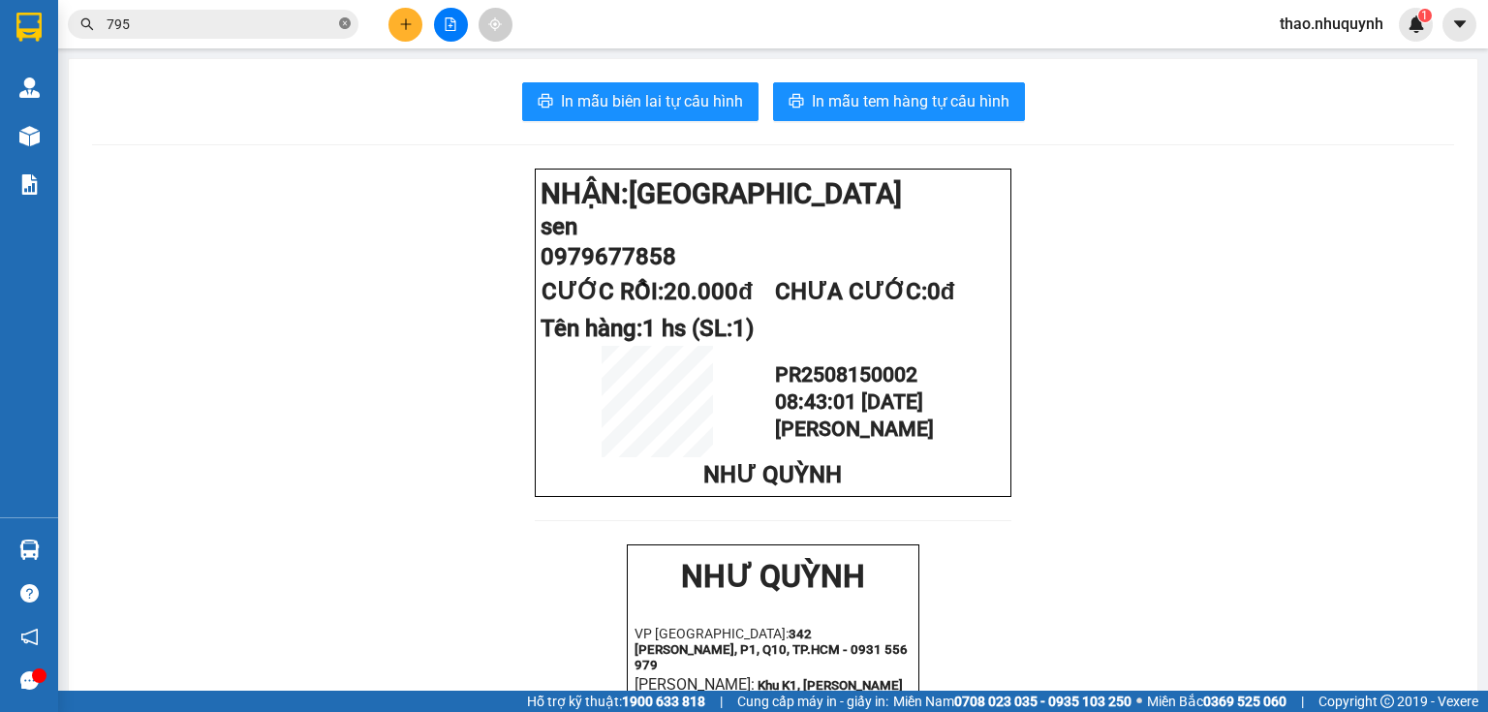
click at [344, 18] on icon "close-circle" at bounding box center [345, 23] width 12 height 12
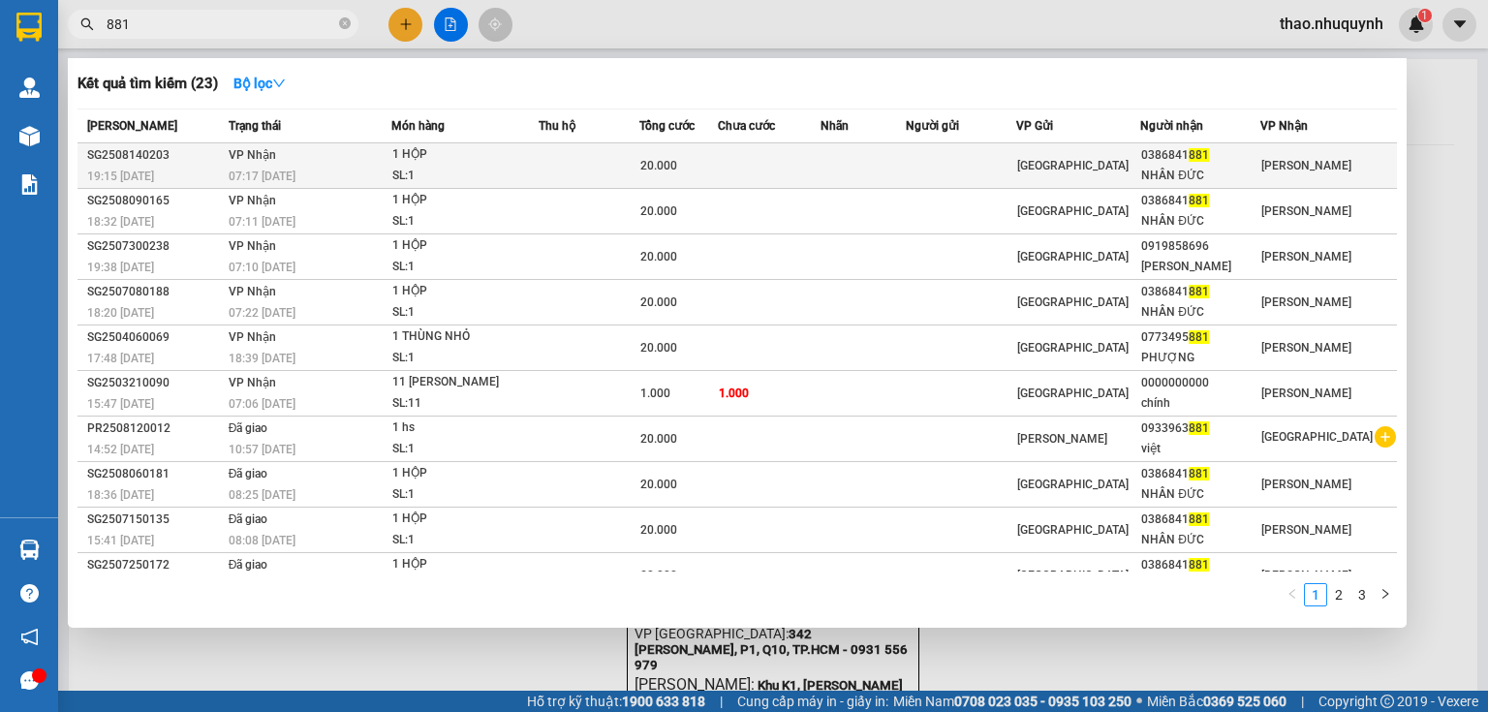
type input "881"
click at [450, 172] on div "SL: 1" at bounding box center [464, 176] width 145 height 21
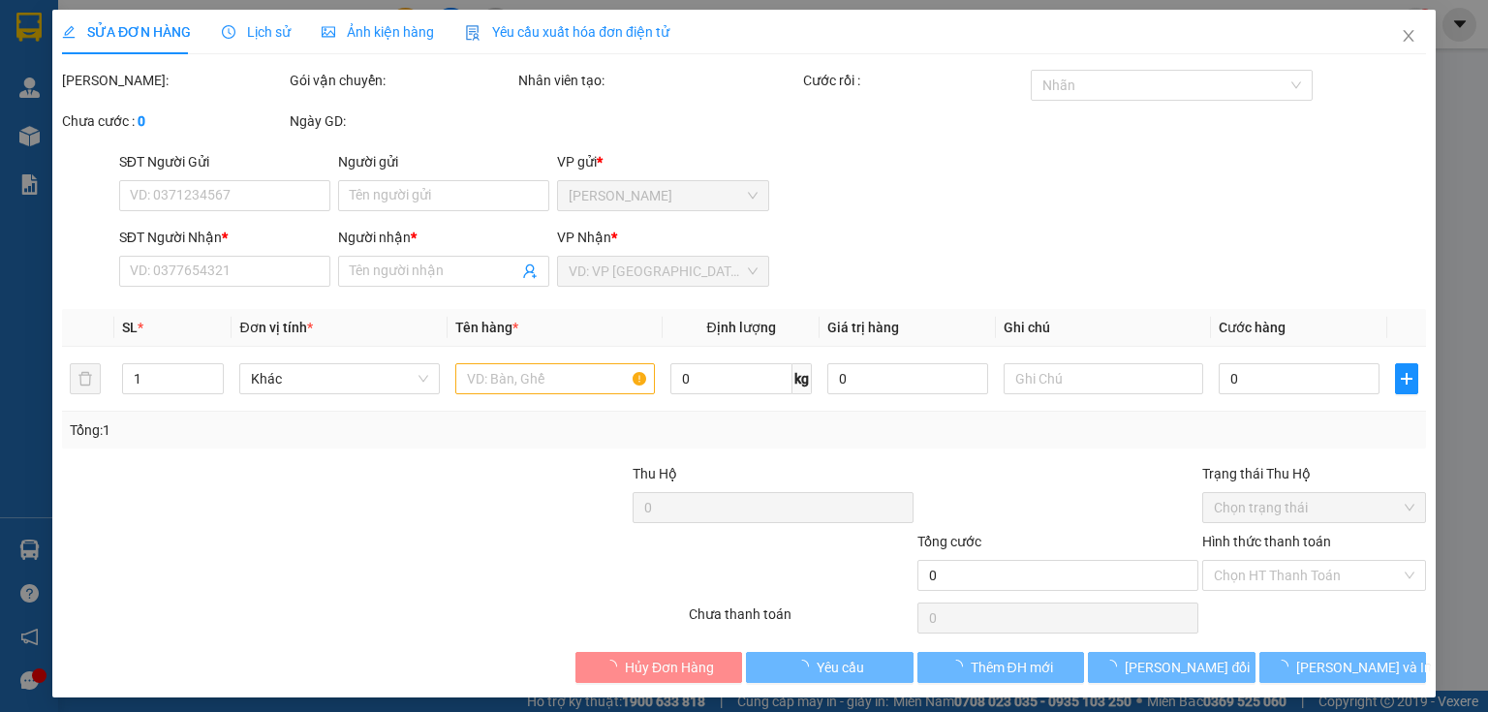
type input "0386841881"
type input "NHÂN ĐỨC"
type input "20.000"
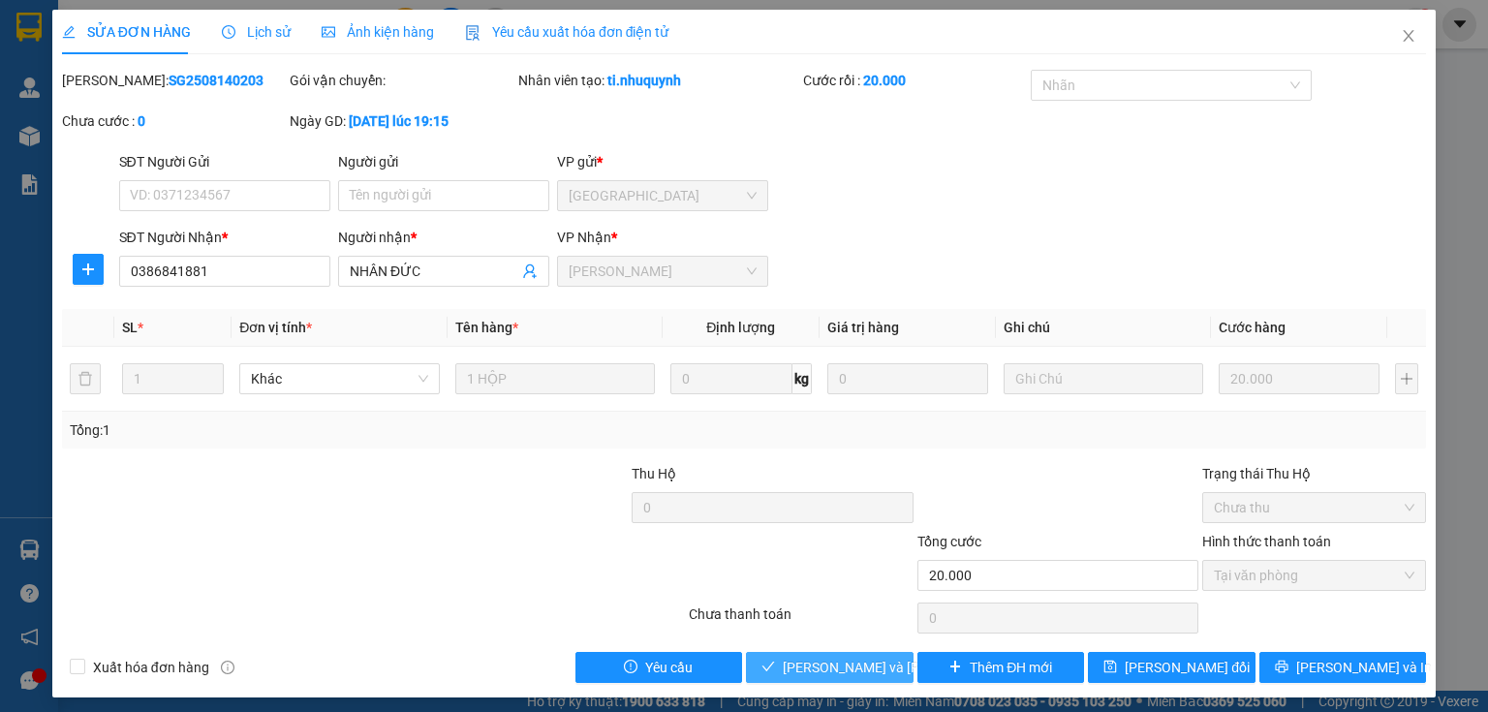
click at [774, 659] on button "Lưu và Giao hàng" at bounding box center [830, 667] width 168 height 31
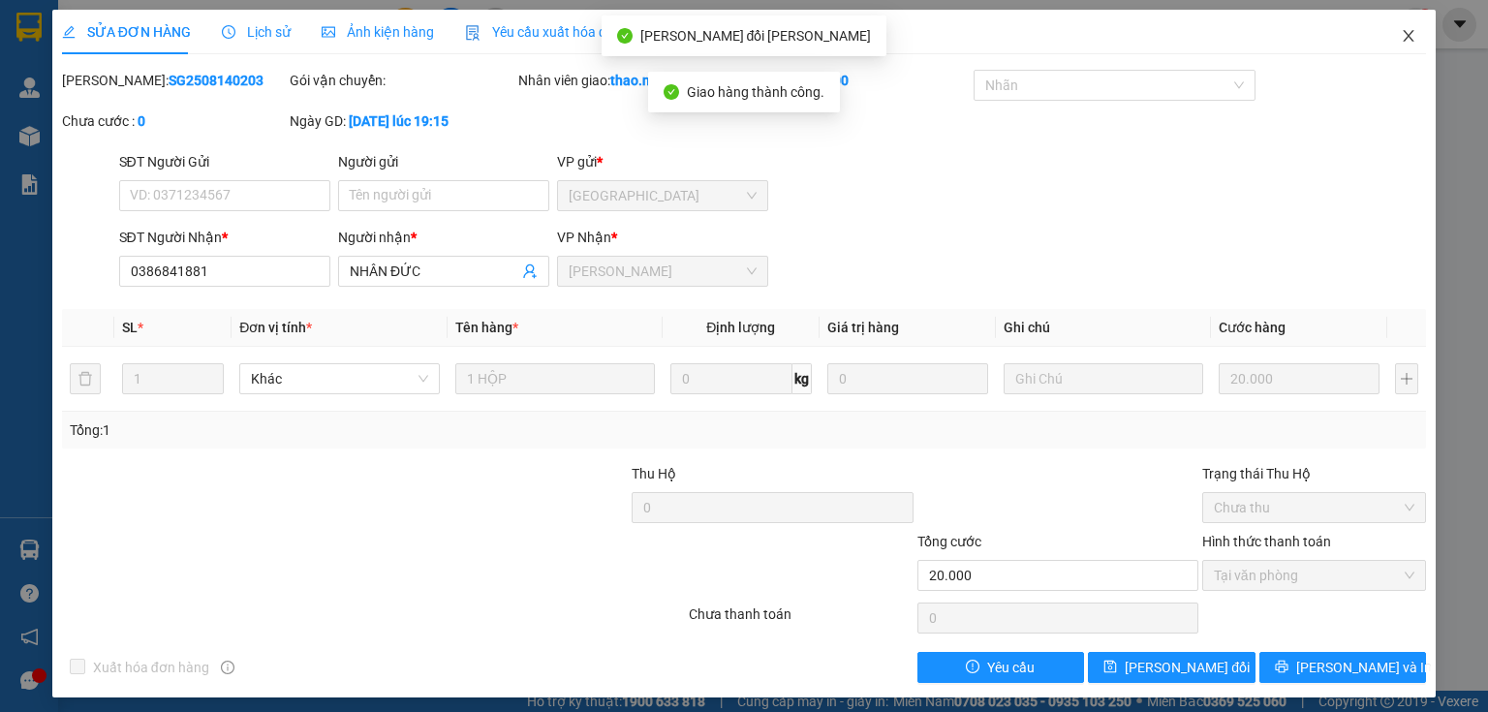
click at [1404, 35] on icon "close" at bounding box center [1409, 36] width 11 height 12
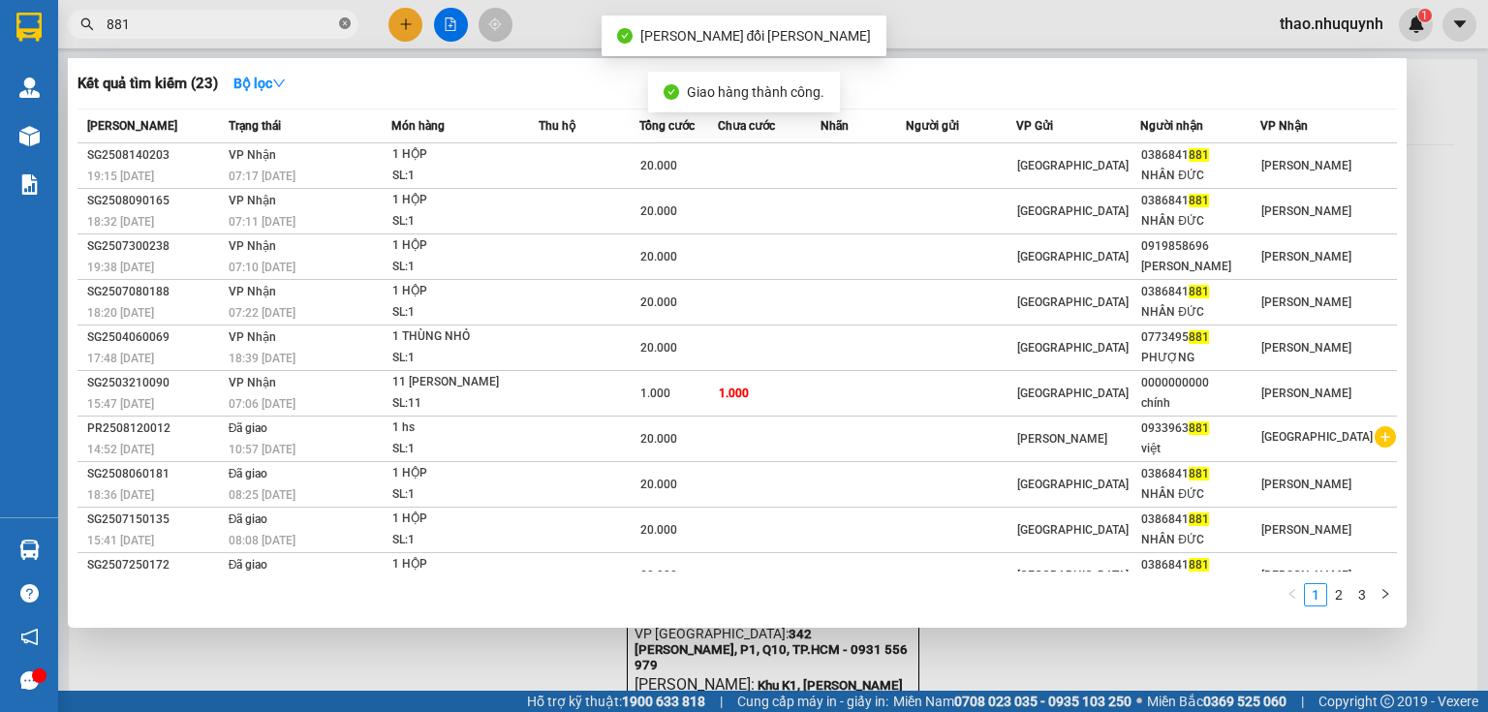
click at [341, 19] on icon "close-circle" at bounding box center [345, 23] width 12 height 12
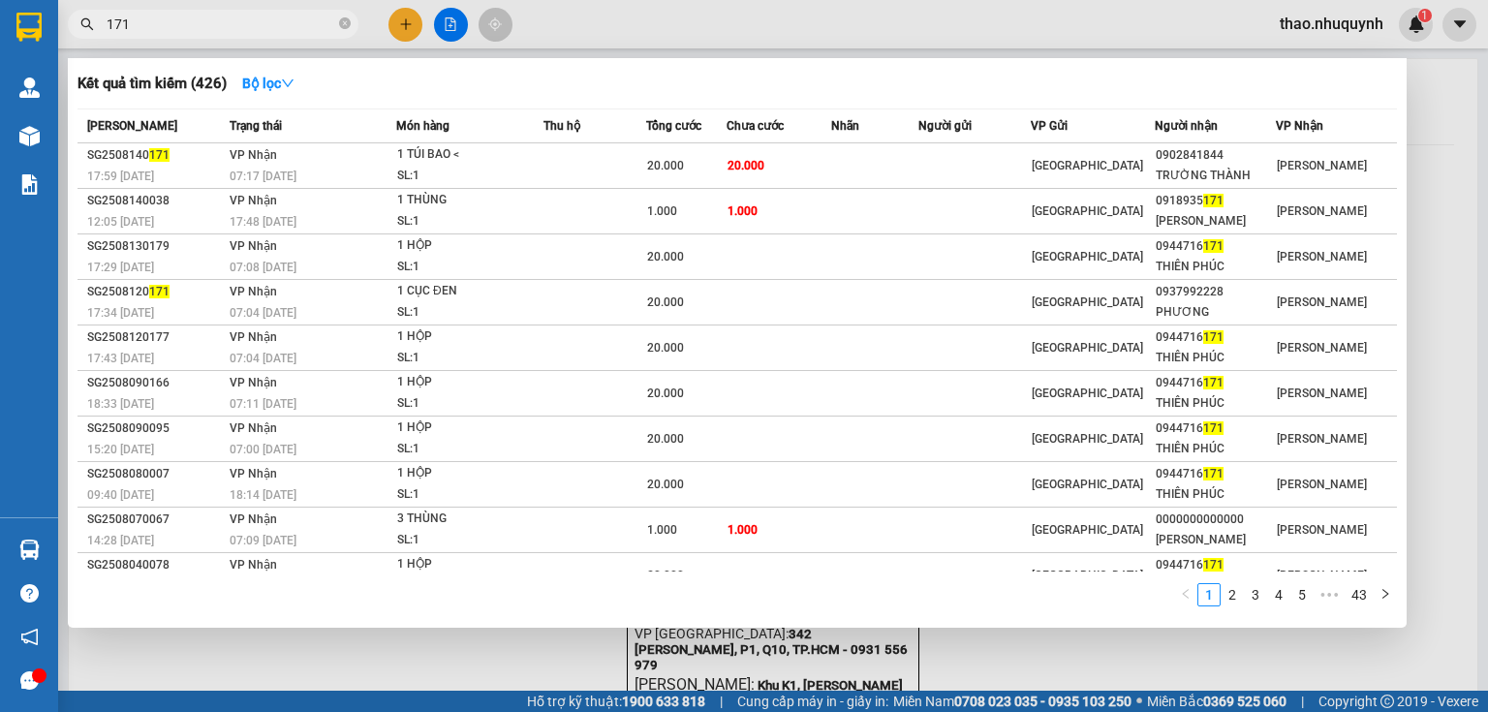
type input "171"
click at [342, 22] on icon "close-circle" at bounding box center [345, 23] width 12 height 12
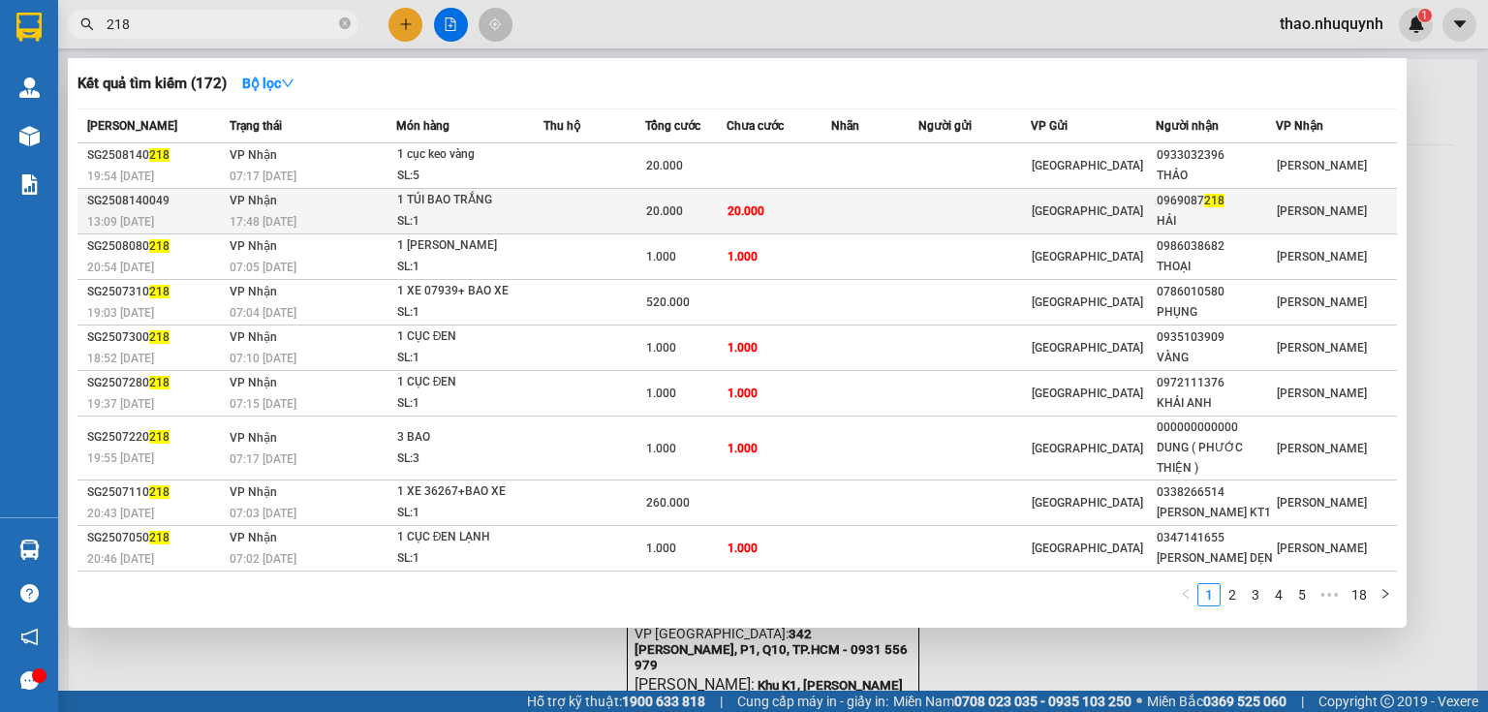
type input "218"
click at [616, 208] on td at bounding box center [595, 212] width 103 height 46
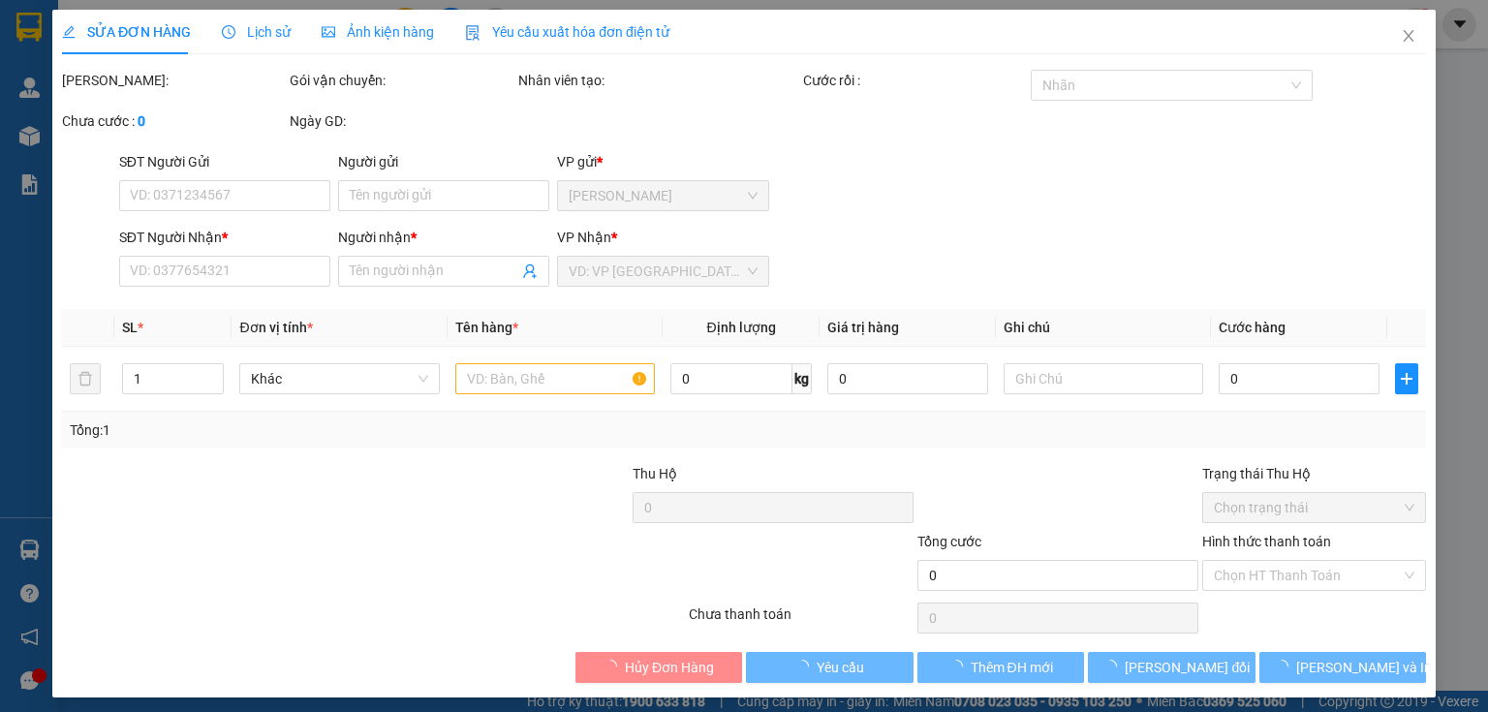
type input "0969087218"
type input "HẢI"
type input "20.000"
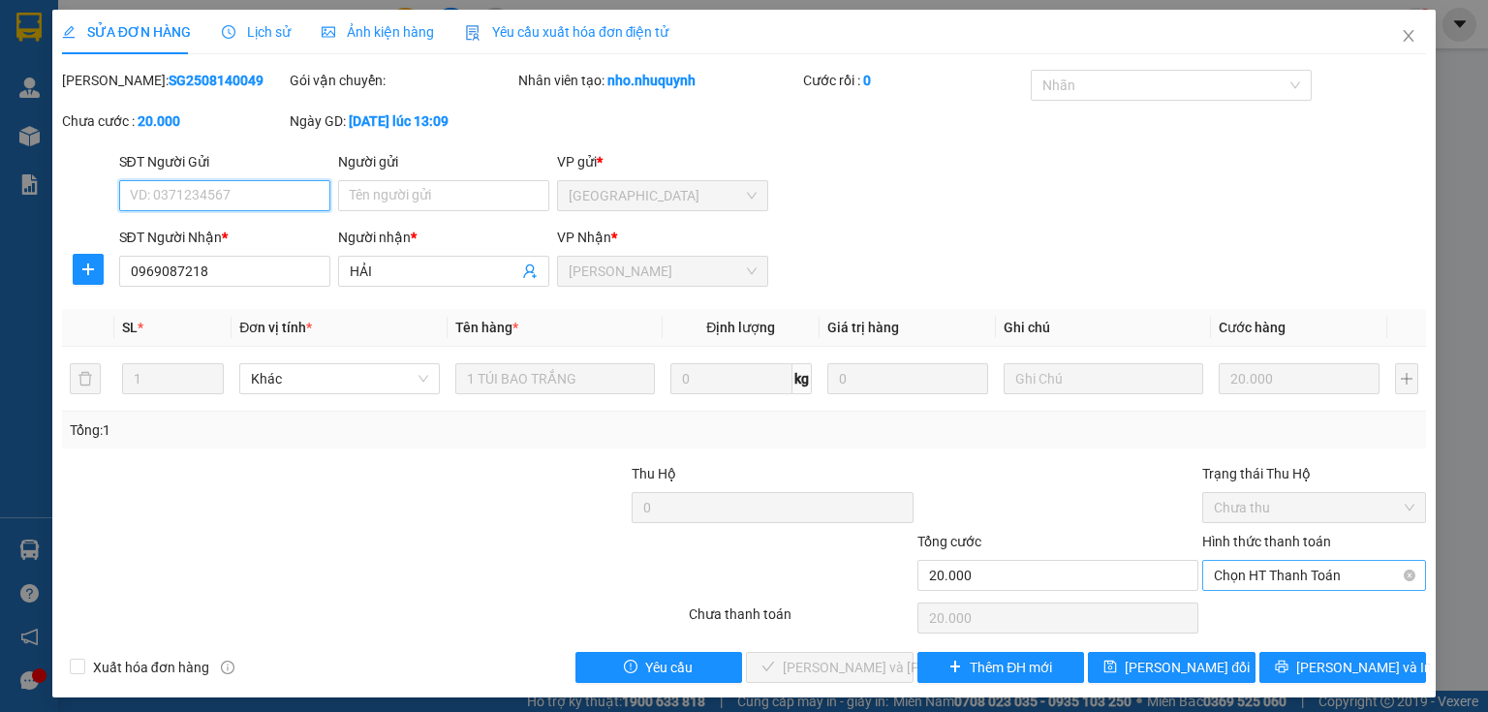
click at [1225, 566] on span "Chọn HT Thanh Toán" at bounding box center [1314, 575] width 201 height 29
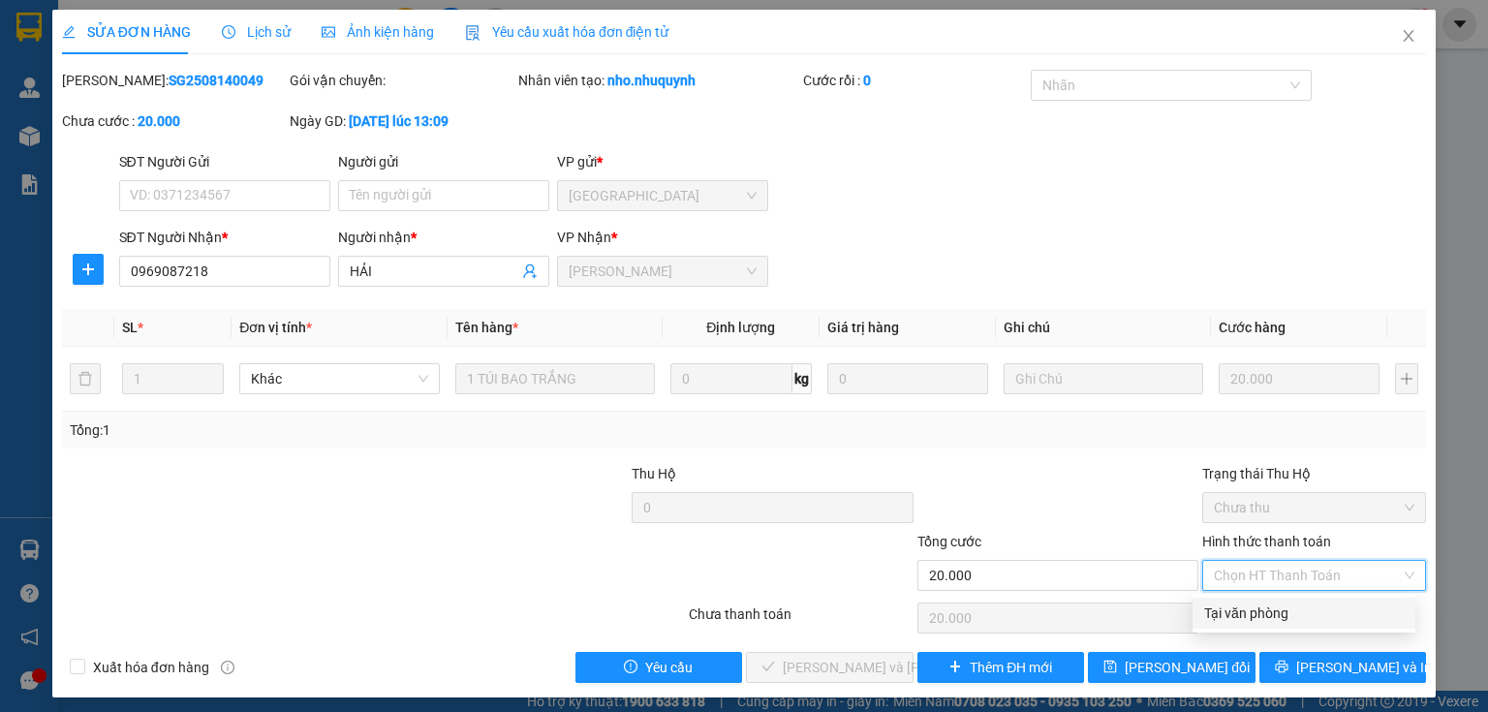
click at [1238, 611] on div "Tại văn phòng" at bounding box center [1304, 613] width 200 height 21
type input "0"
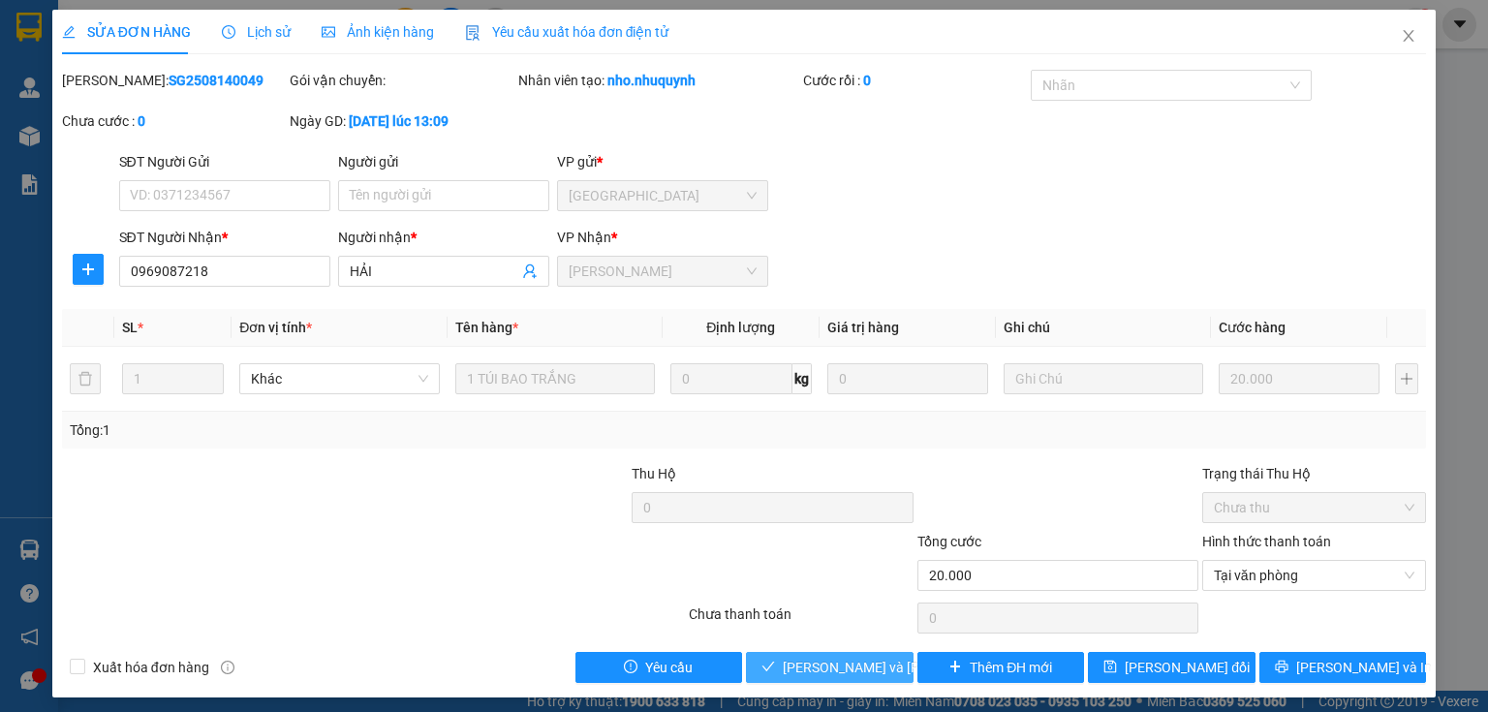
click at [855, 663] on span "Lưu và Giao hàng" at bounding box center [914, 667] width 262 height 21
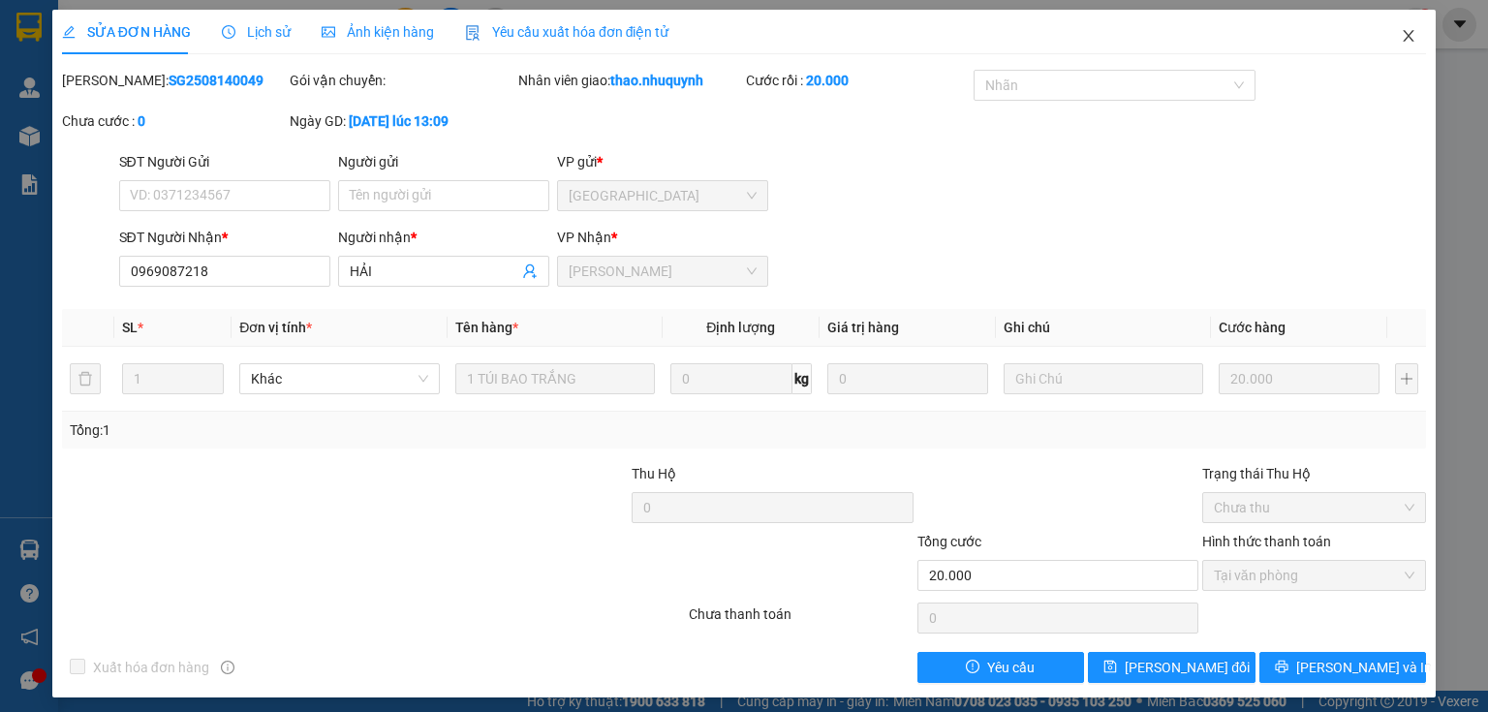
click at [1404, 38] on icon "close" at bounding box center [1409, 36] width 11 height 12
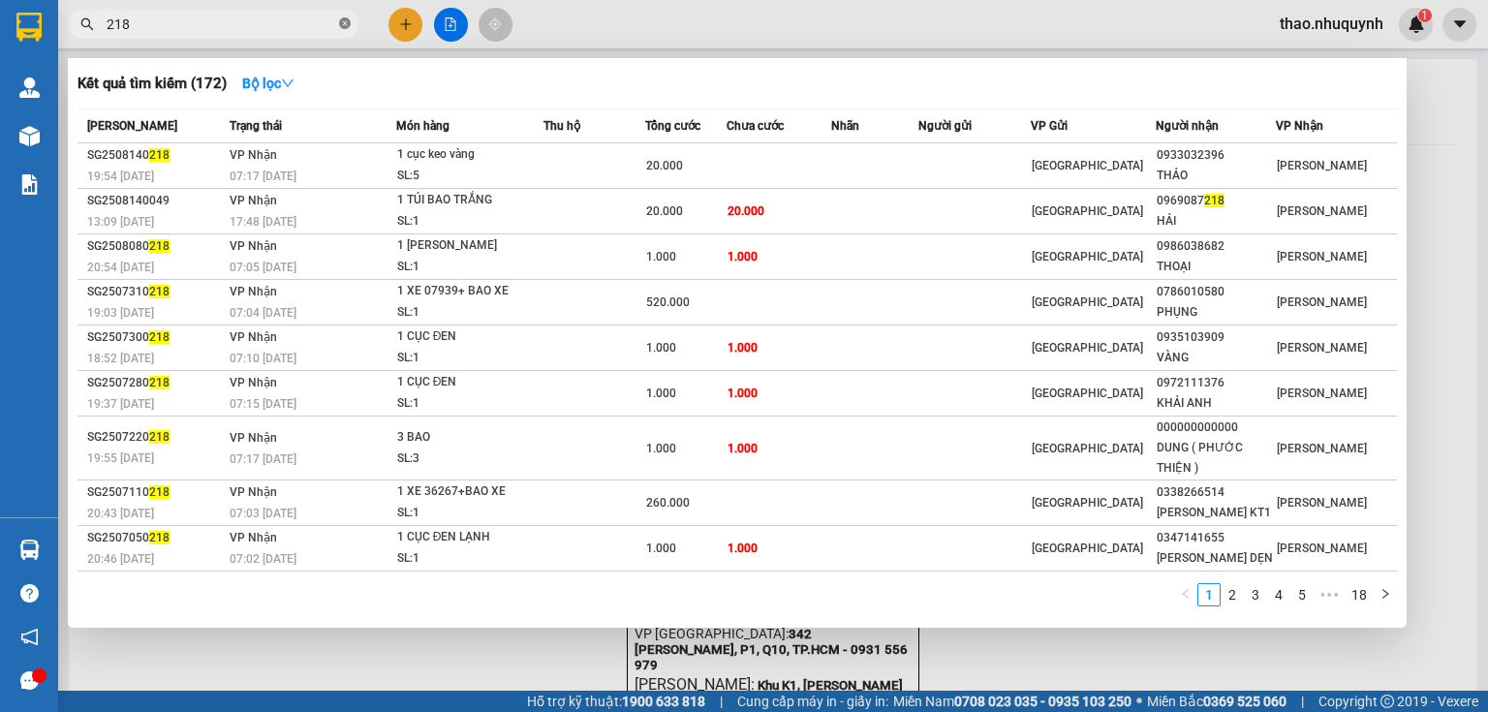
click at [339, 27] on icon "close-circle" at bounding box center [345, 23] width 12 height 12
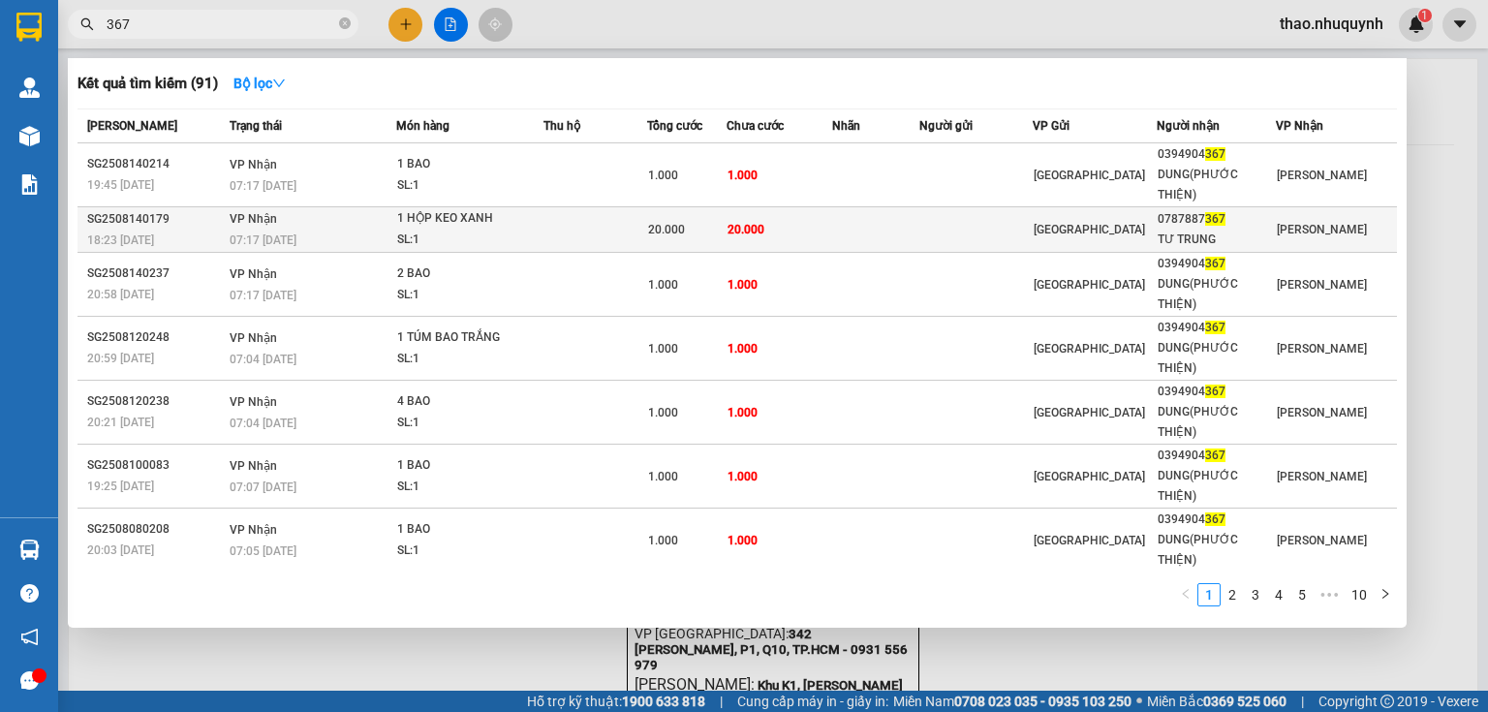
type input "367"
click at [425, 230] on div "SL: 1" at bounding box center [469, 240] width 145 height 21
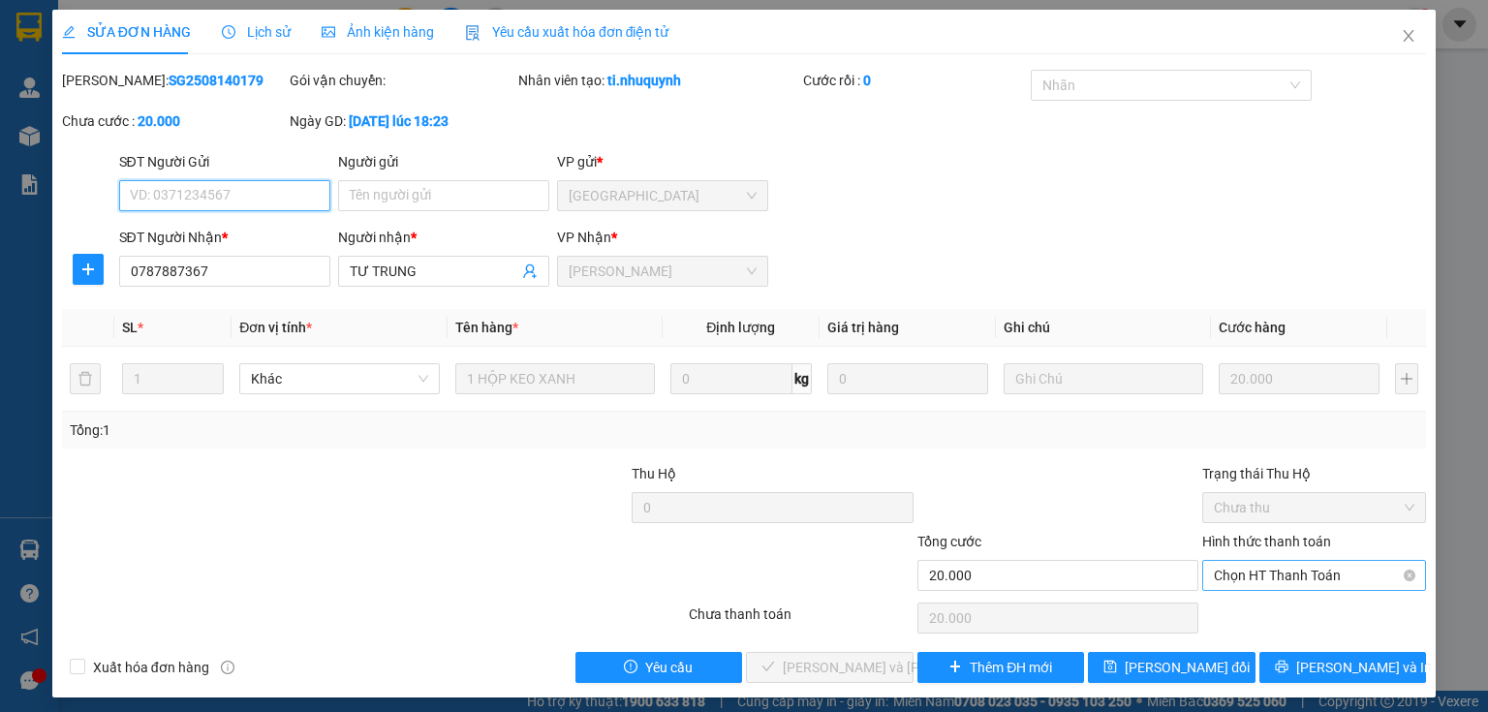
click at [1241, 577] on span "Chọn HT Thanh Toán" at bounding box center [1314, 575] width 201 height 29
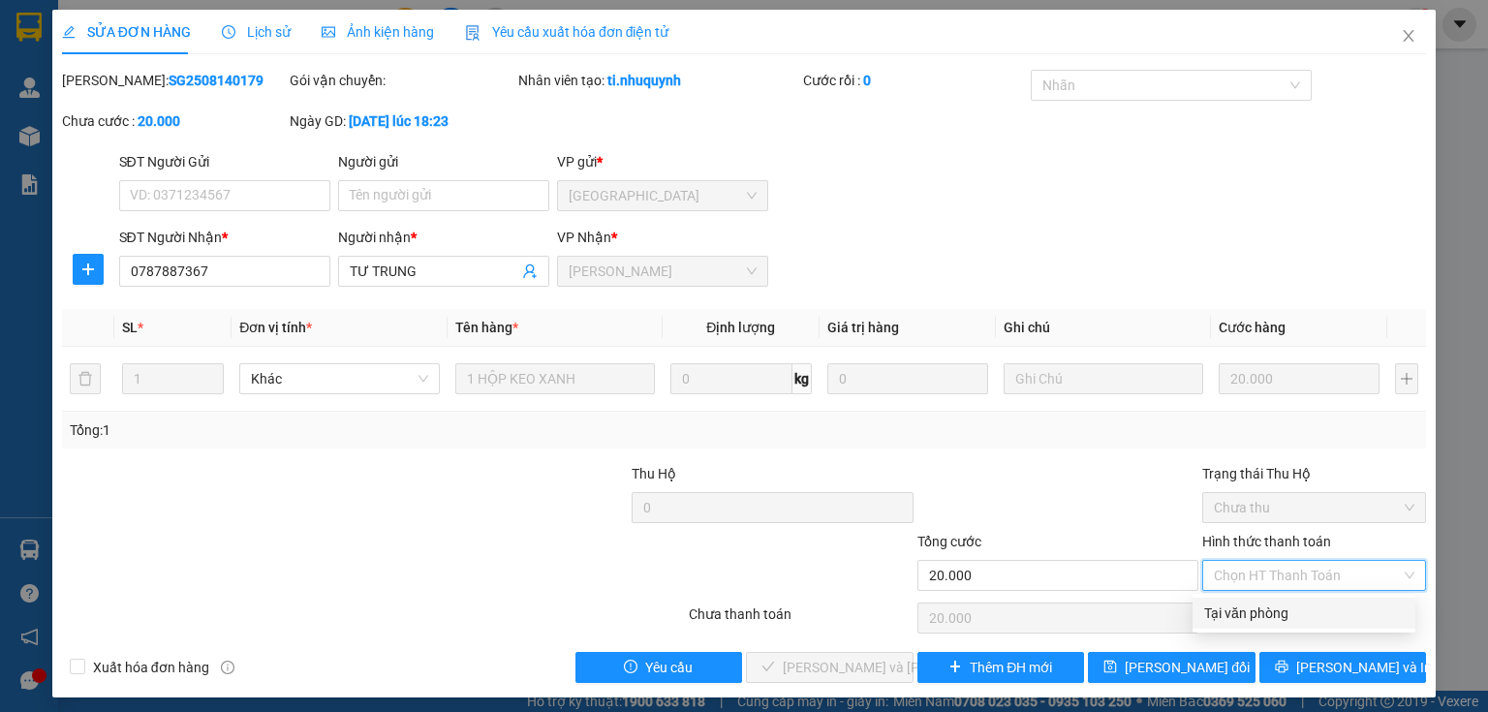
click at [1245, 616] on div "Tại văn phòng" at bounding box center [1304, 613] width 200 height 21
type input "0"
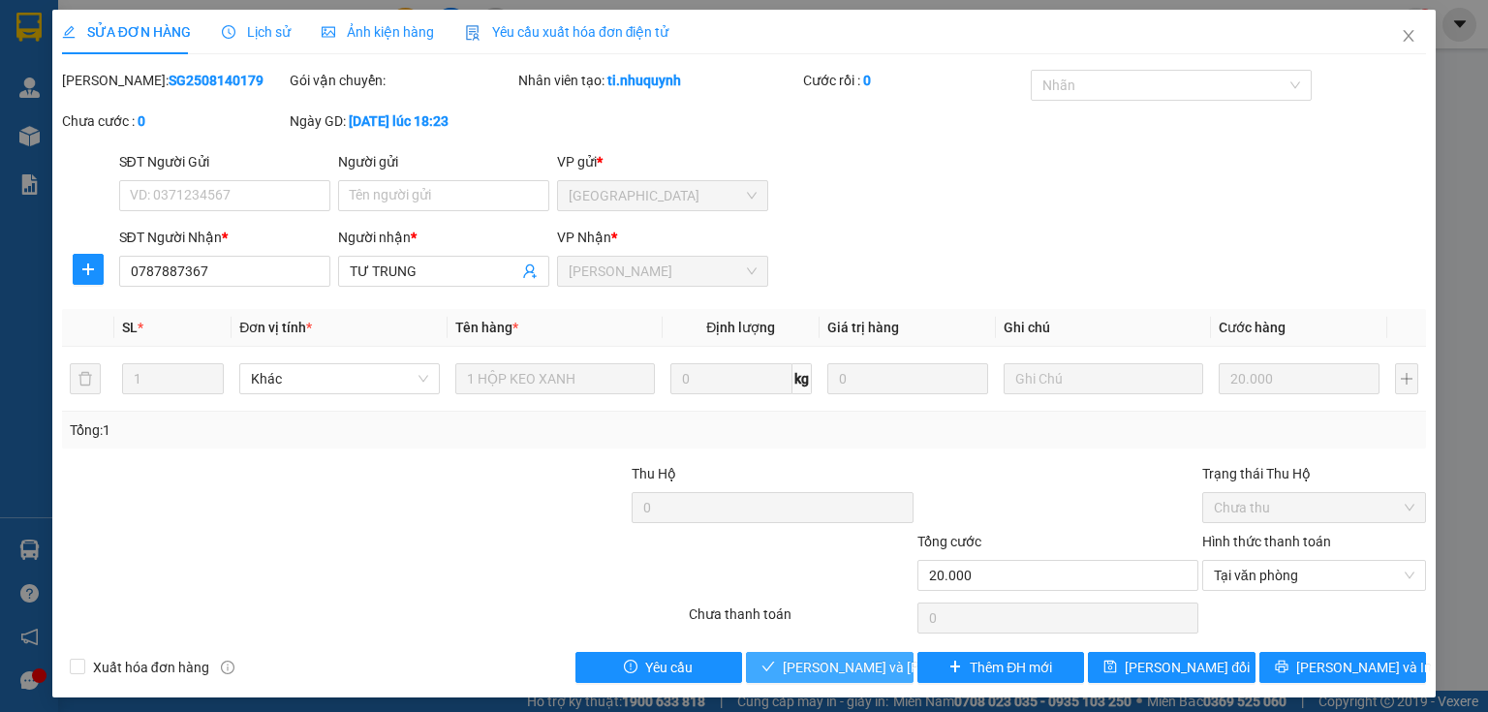
click at [840, 670] on span "Lưu và Giao hàng" at bounding box center [914, 667] width 262 height 21
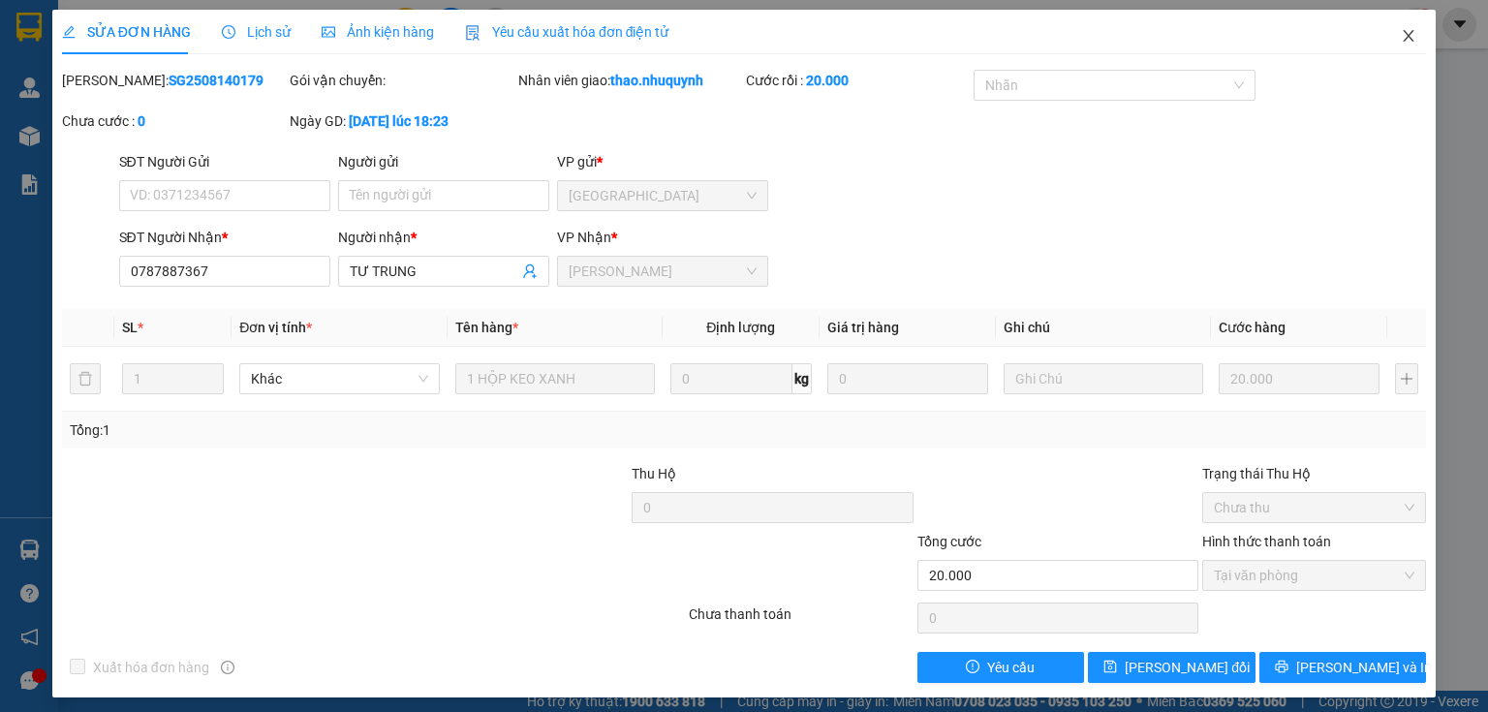
click at [1387, 39] on span "Close" at bounding box center [1409, 37] width 54 height 54
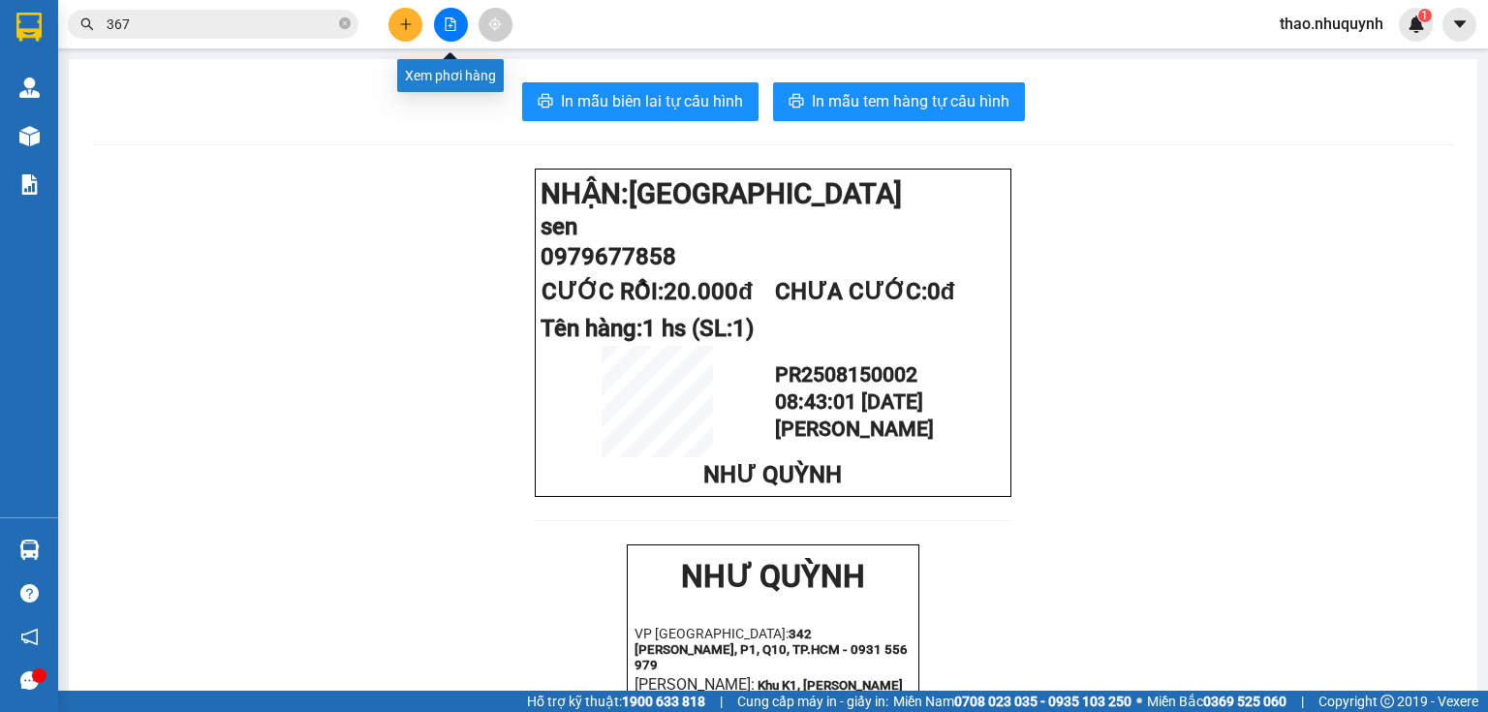
click at [440, 23] on button at bounding box center [451, 25] width 34 height 34
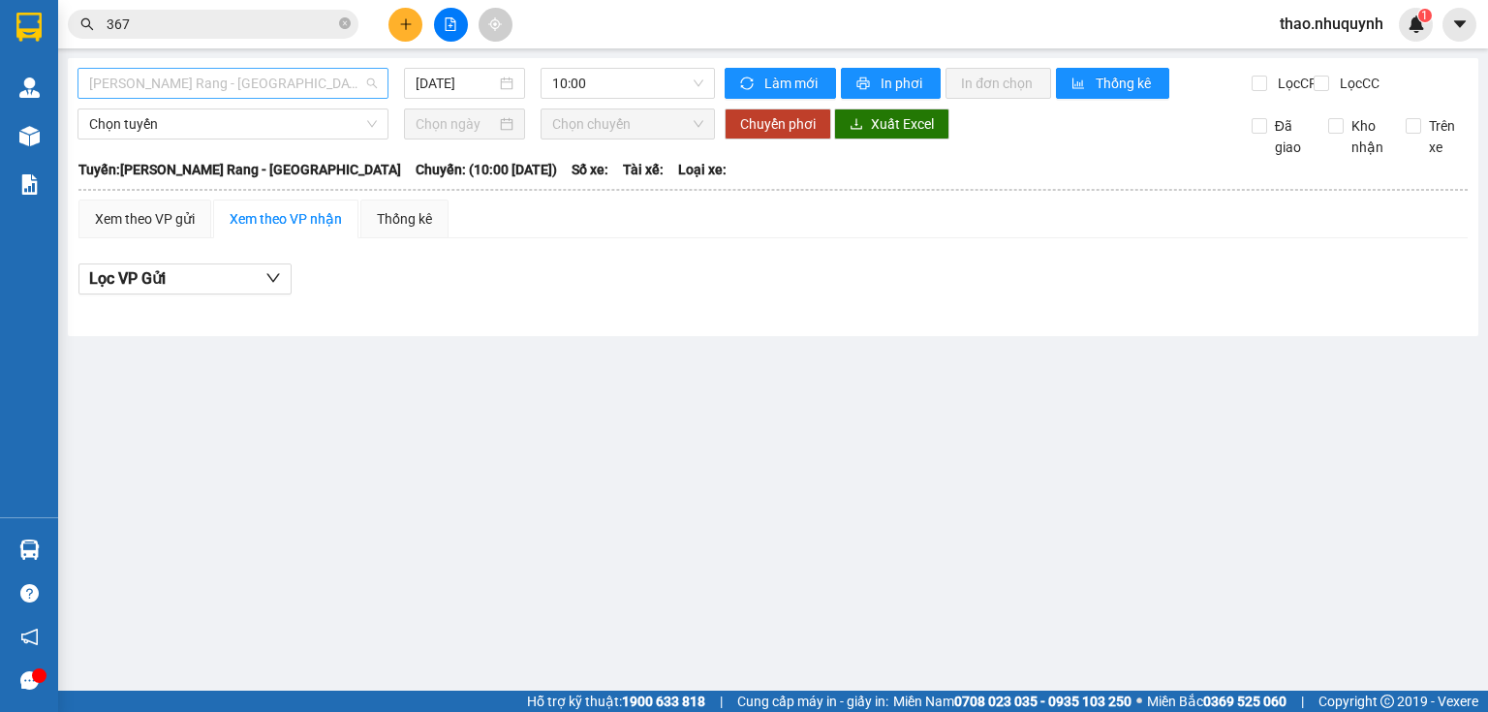
click at [267, 85] on span "Phan Rang - Sài Gòn" at bounding box center [233, 83] width 288 height 29
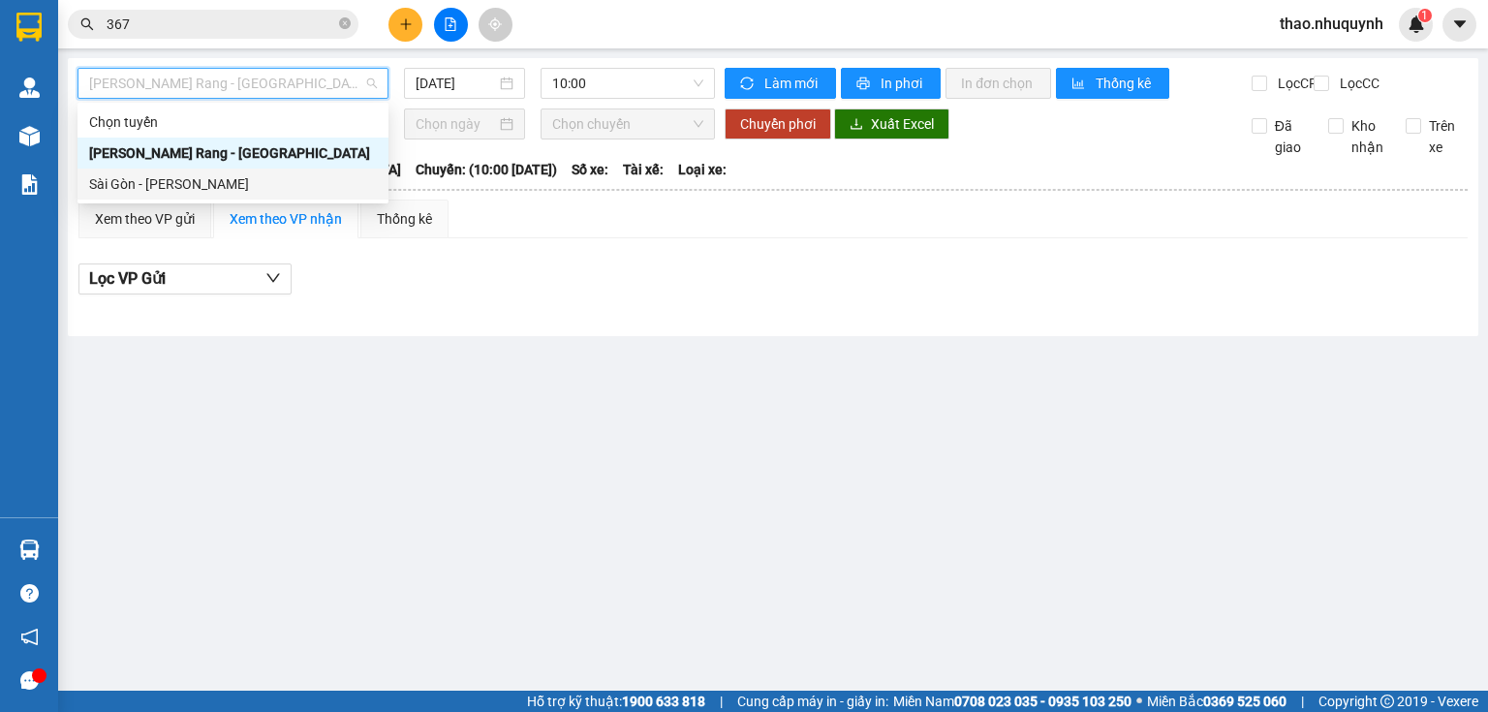
click at [196, 174] on div "Sài Gòn - Phan Rang" at bounding box center [233, 183] width 288 height 21
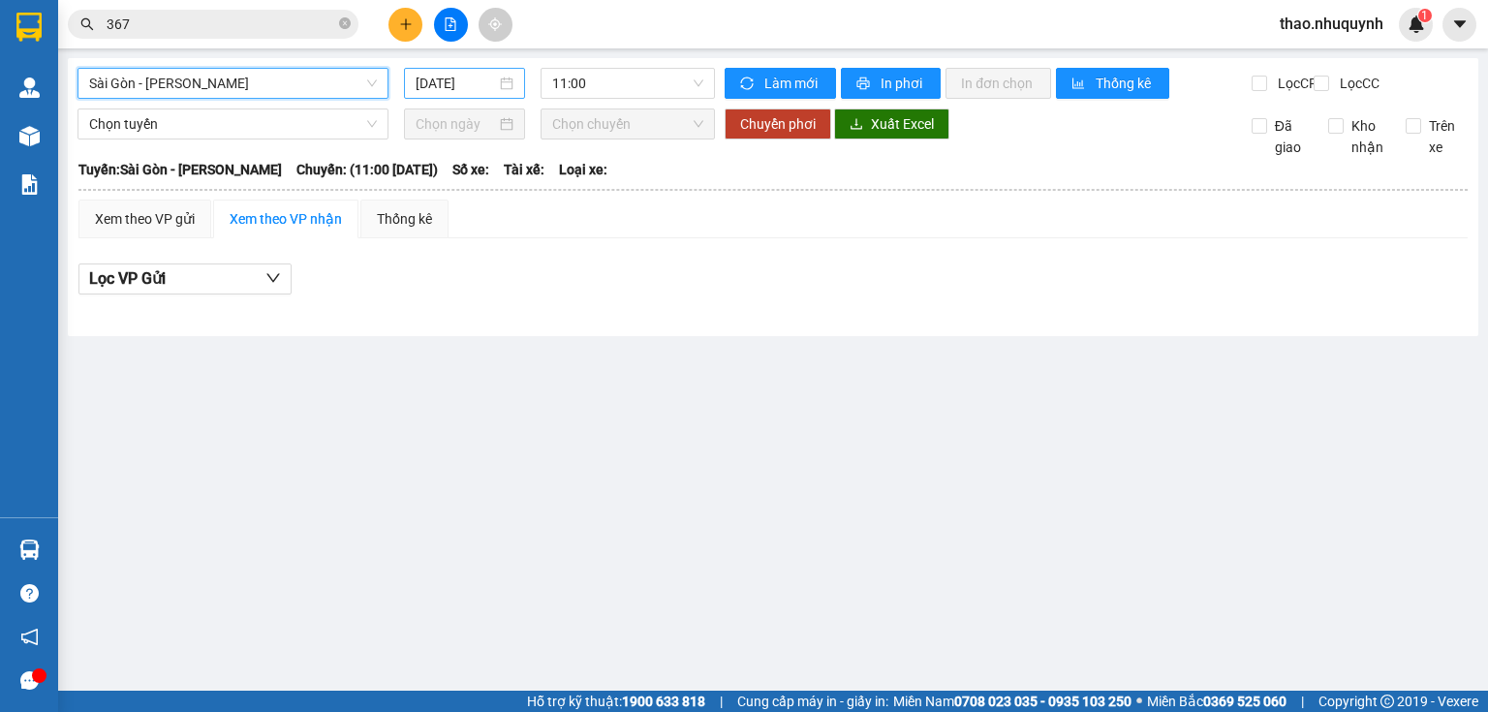
click at [441, 84] on input "15/08/2025" at bounding box center [455, 83] width 79 height 21
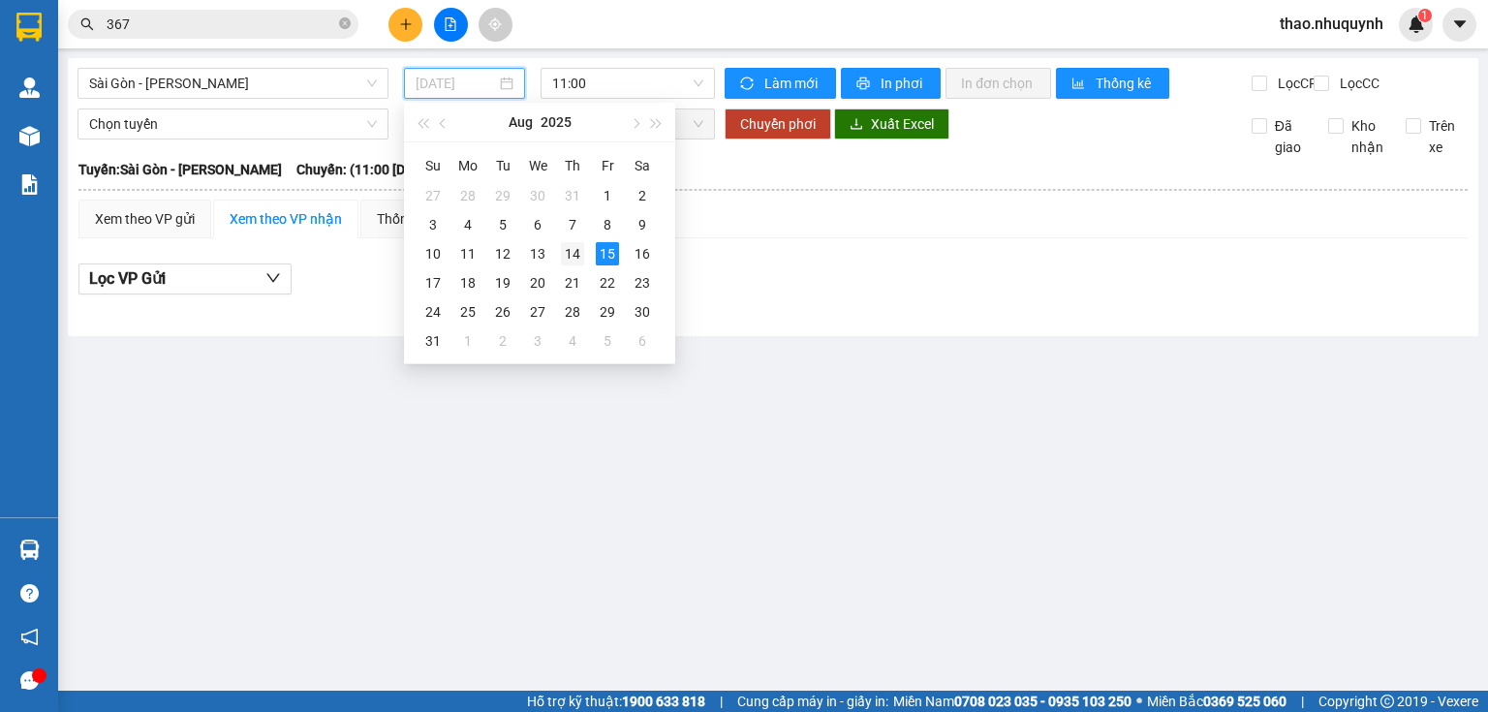
click at [568, 251] on div "14" at bounding box center [572, 253] width 23 height 23
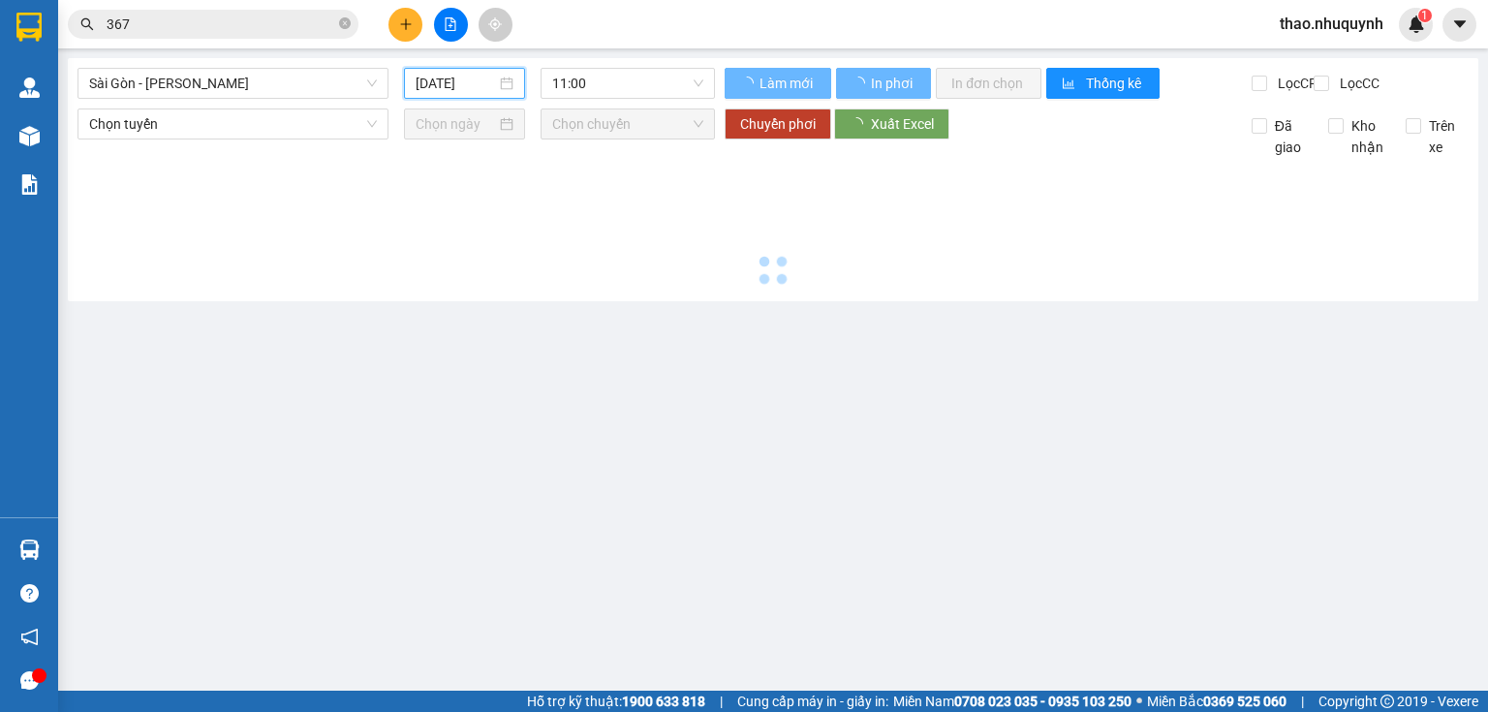
type input "14/08/2025"
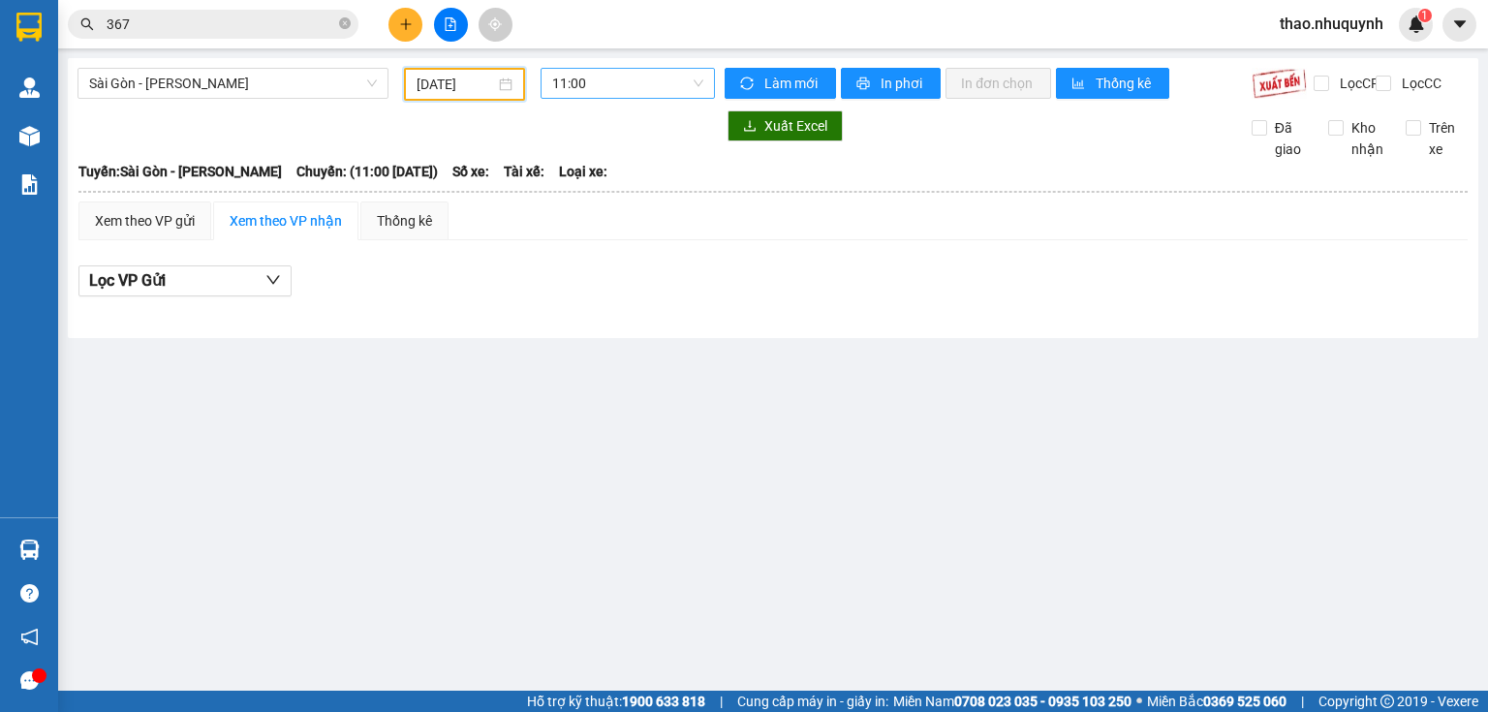
click at [653, 80] on span "11:00" at bounding box center [628, 83] width 152 height 29
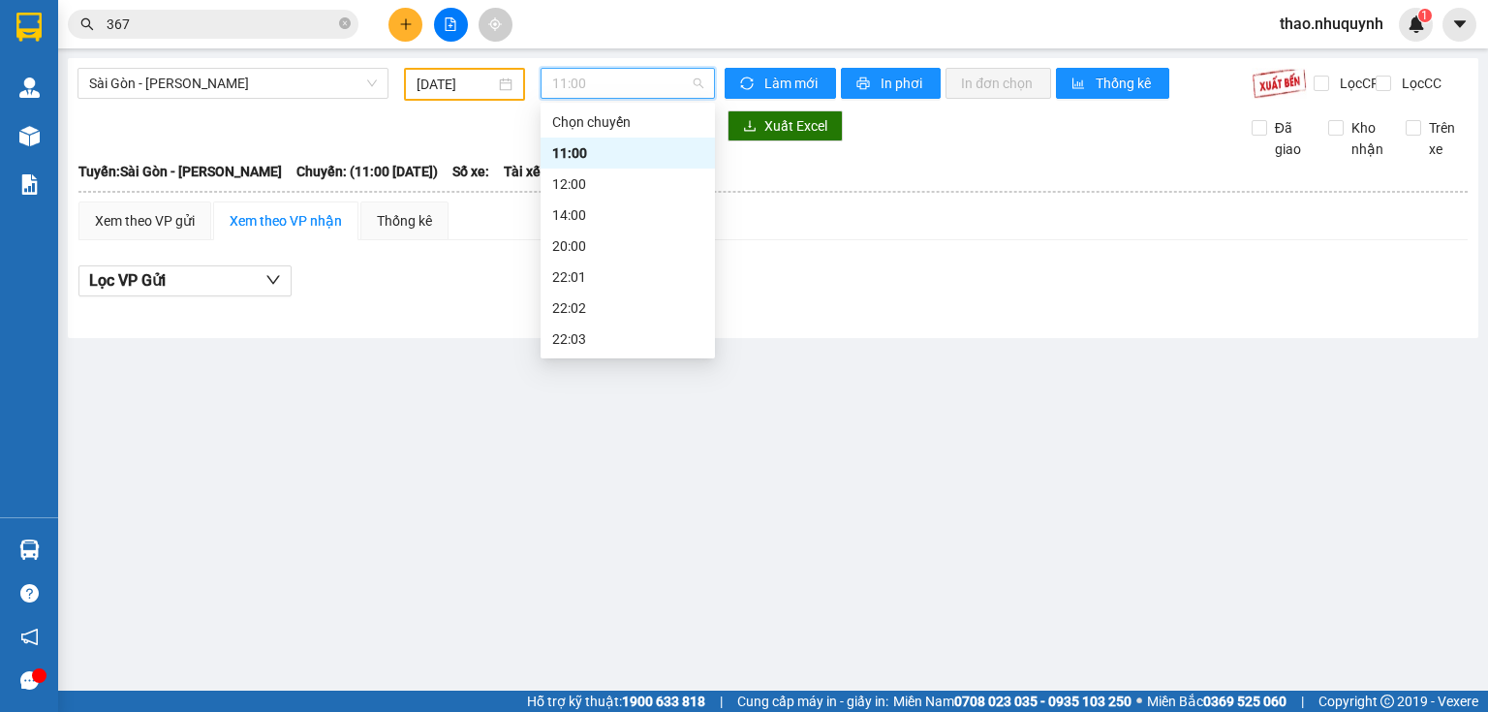
click at [575, 421] on div "22:06" at bounding box center [627, 431] width 151 height 21
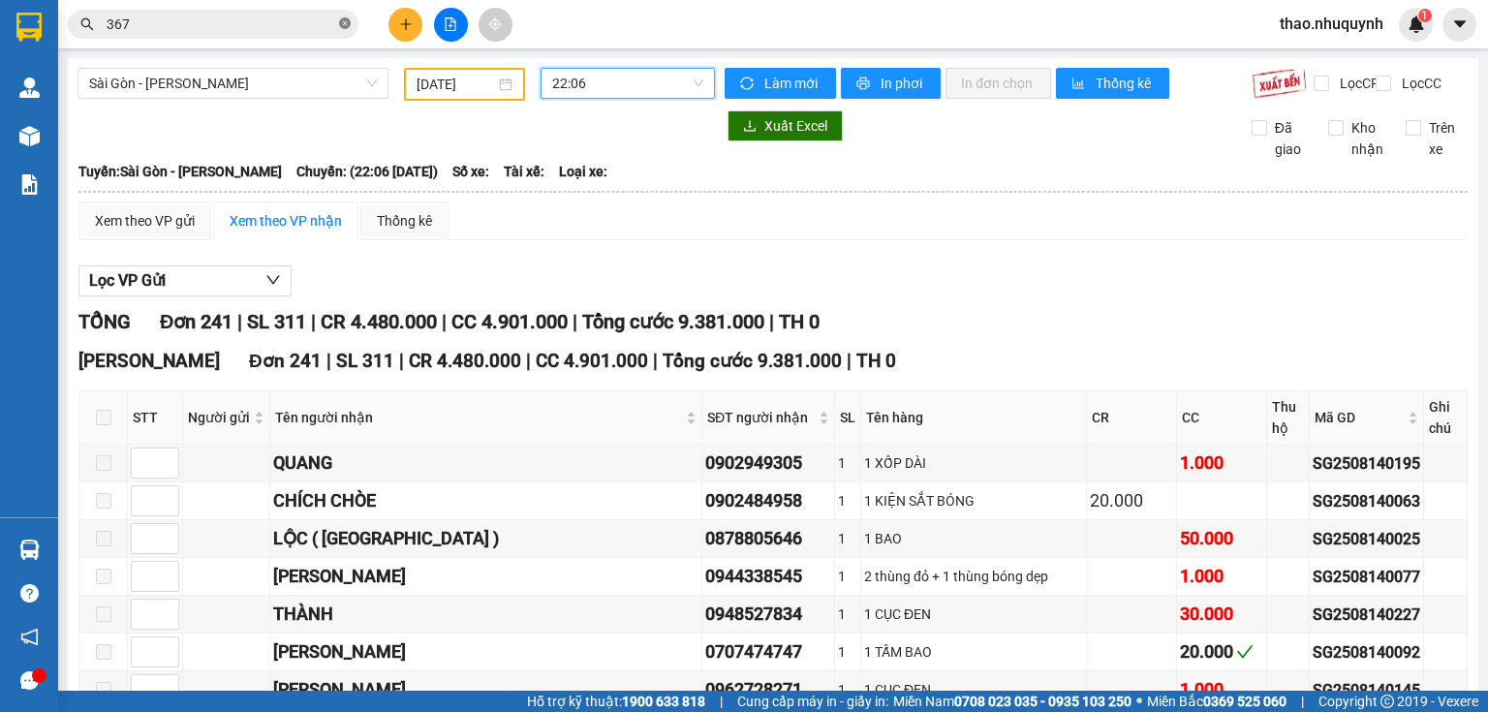
click at [343, 23] on icon "close-circle" at bounding box center [345, 23] width 12 height 12
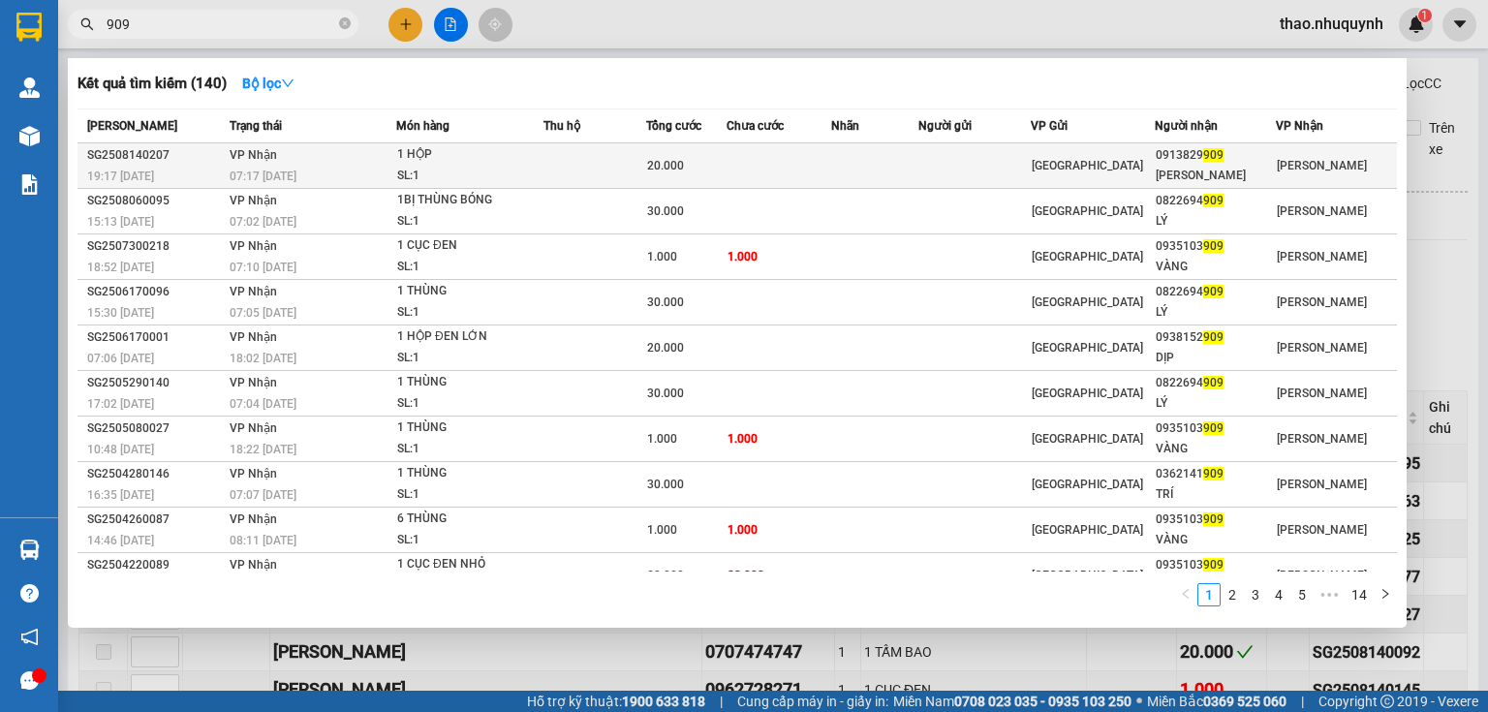
type input "909"
click at [391, 167] on div "07:17 - 15/08" at bounding box center [313, 176] width 166 height 21
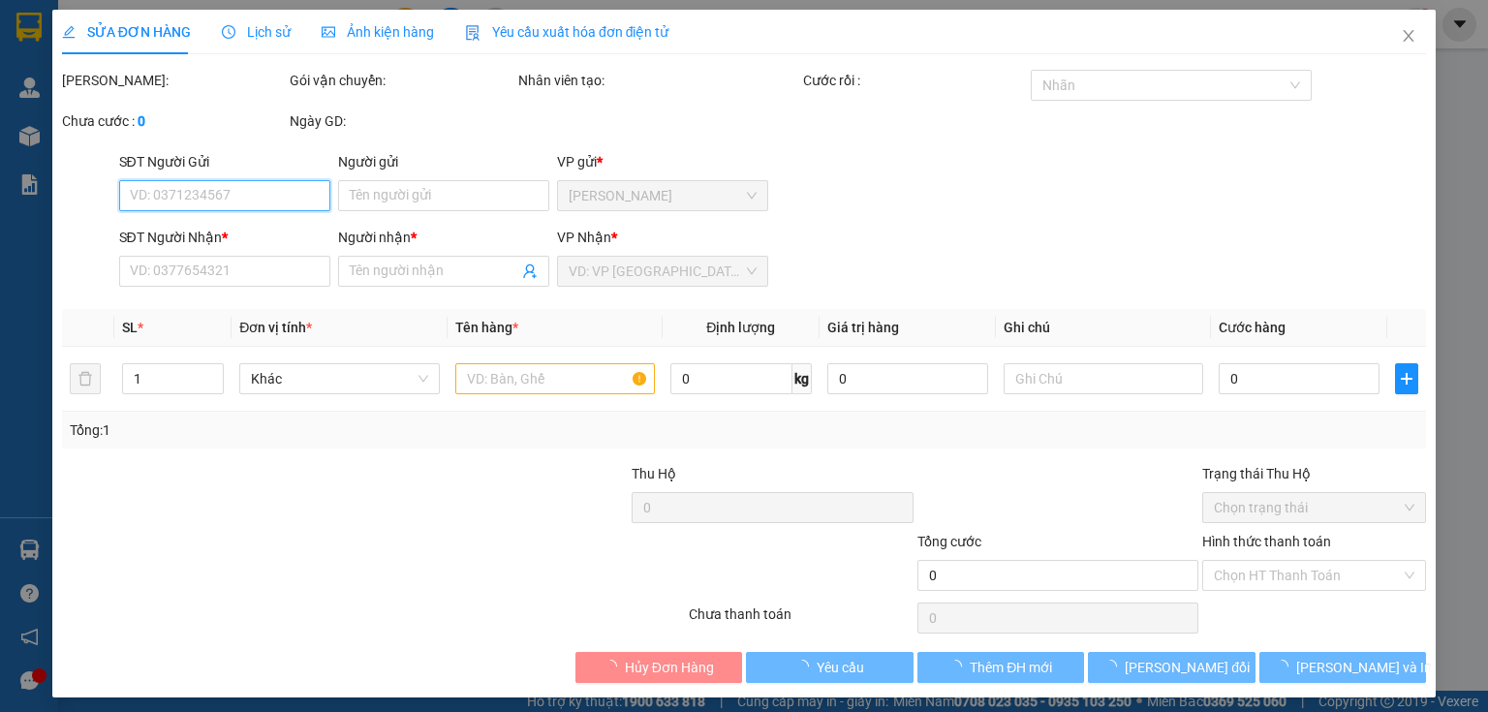
type input "0913829909"
type input "CẨM HỒNG"
type input "20.000"
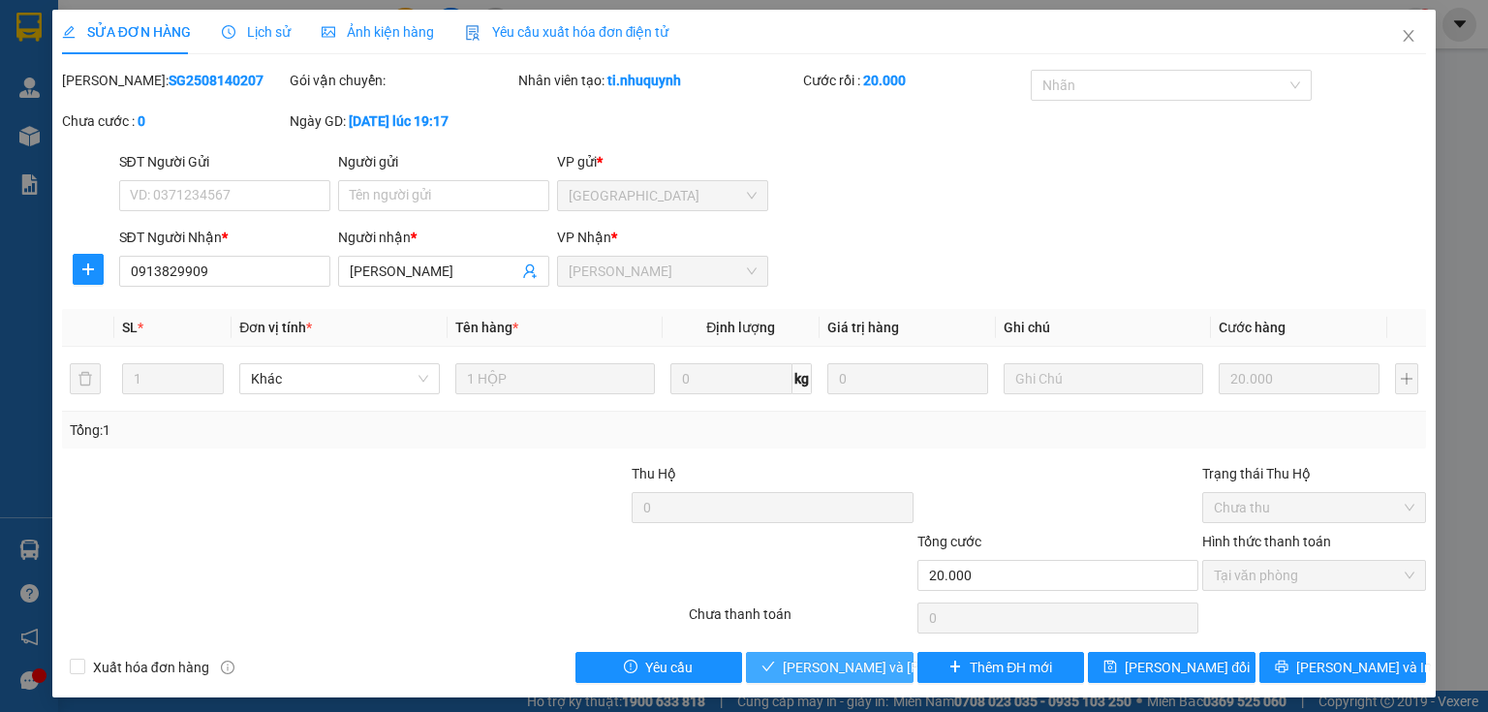
drag, startPoint x: 798, startPoint y: 669, endPoint x: 180, endPoint y: 81, distance: 852.5
click at [788, 657] on span "Lưu và Giao hàng" at bounding box center [914, 667] width 262 height 21
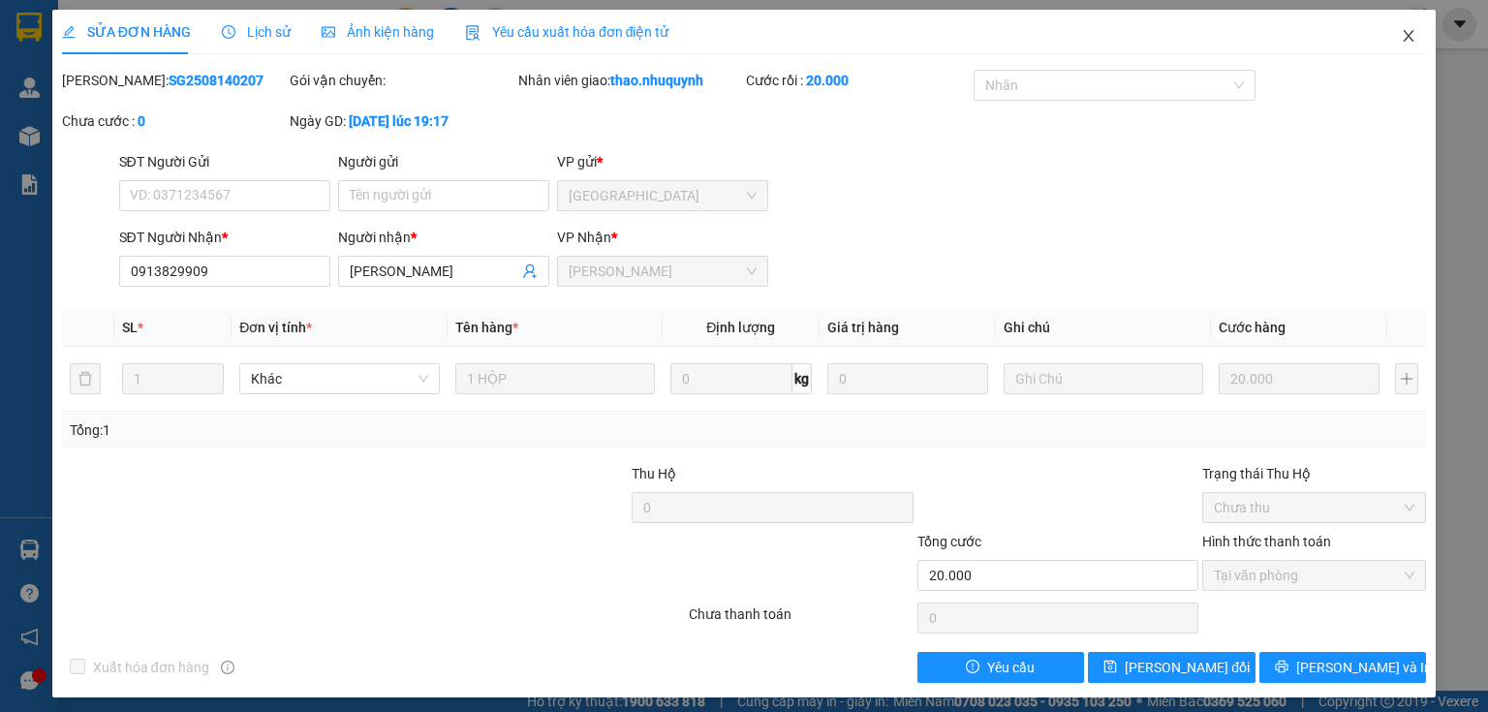
click at [1402, 35] on icon "close" at bounding box center [1409, 36] width 16 height 16
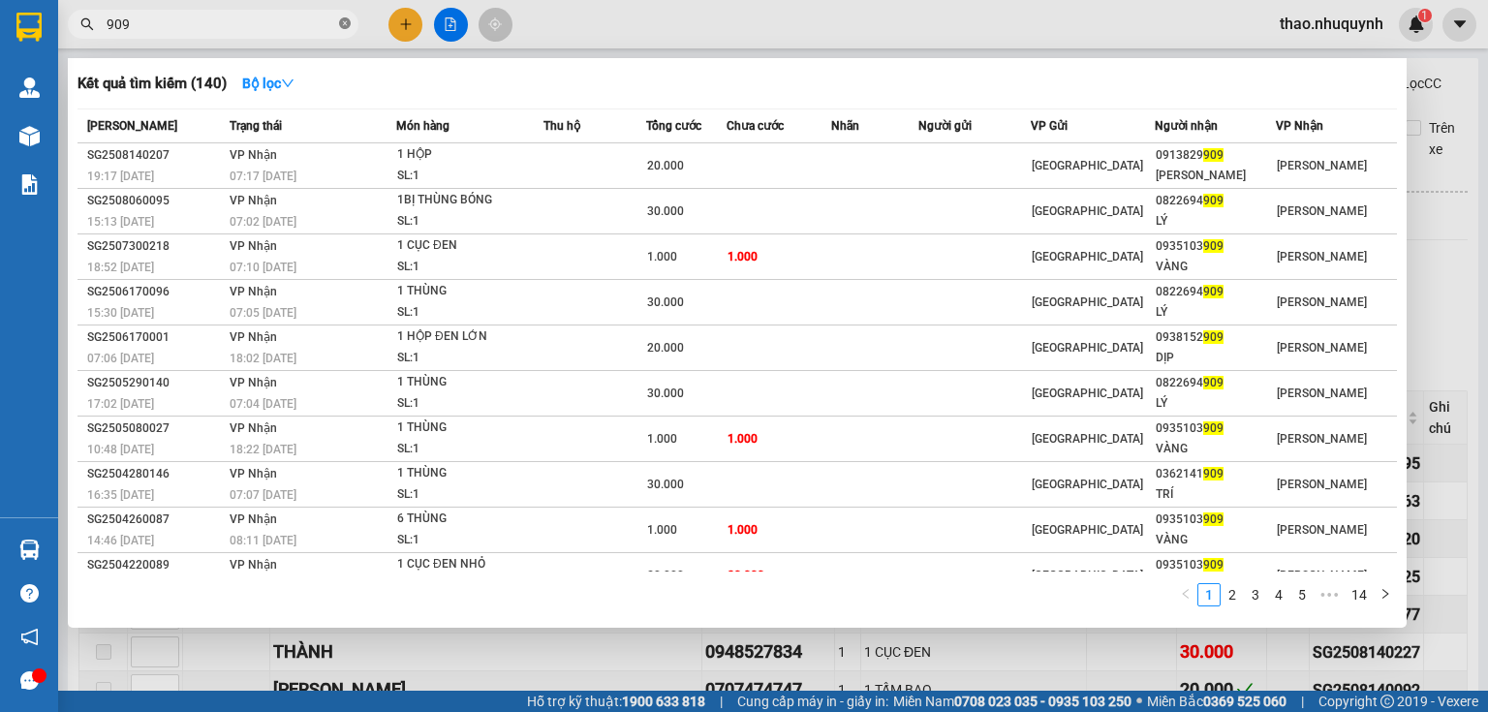
click at [349, 30] on span at bounding box center [345, 25] width 12 height 18
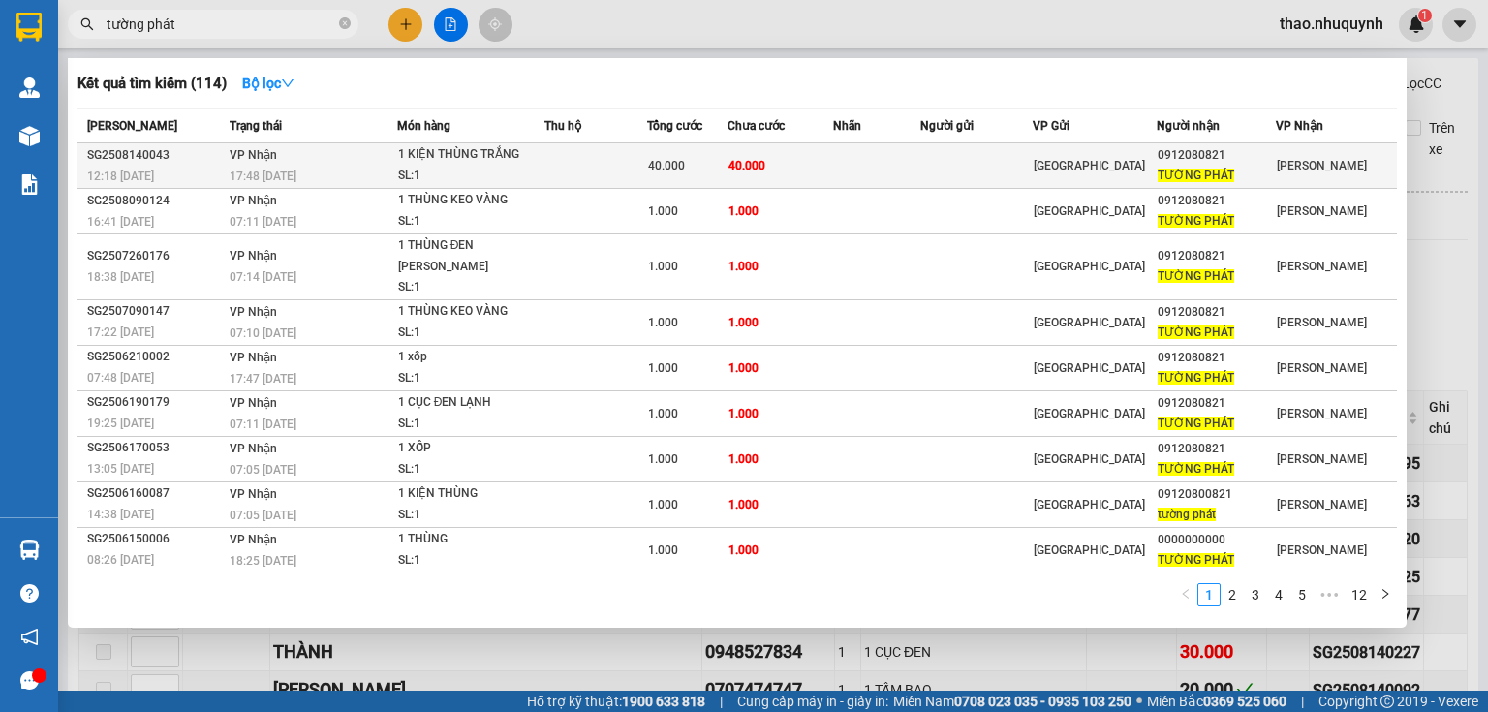
type input "tường phát"
click at [479, 155] on div "1 KIỆN THÙNG TRẮNG" at bounding box center [470, 154] width 145 height 21
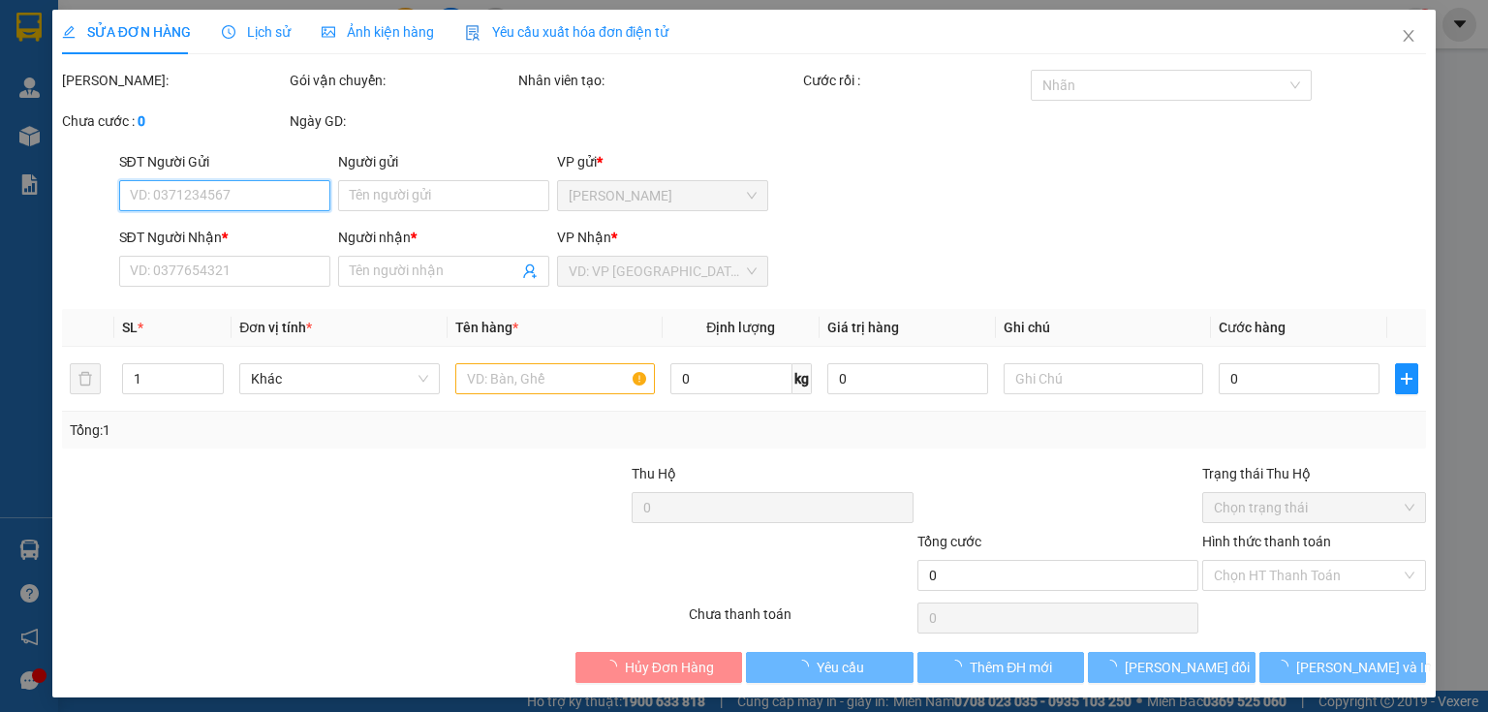
type input "0912080821"
type input "TƯỜNG PHÁT"
type input "40.000"
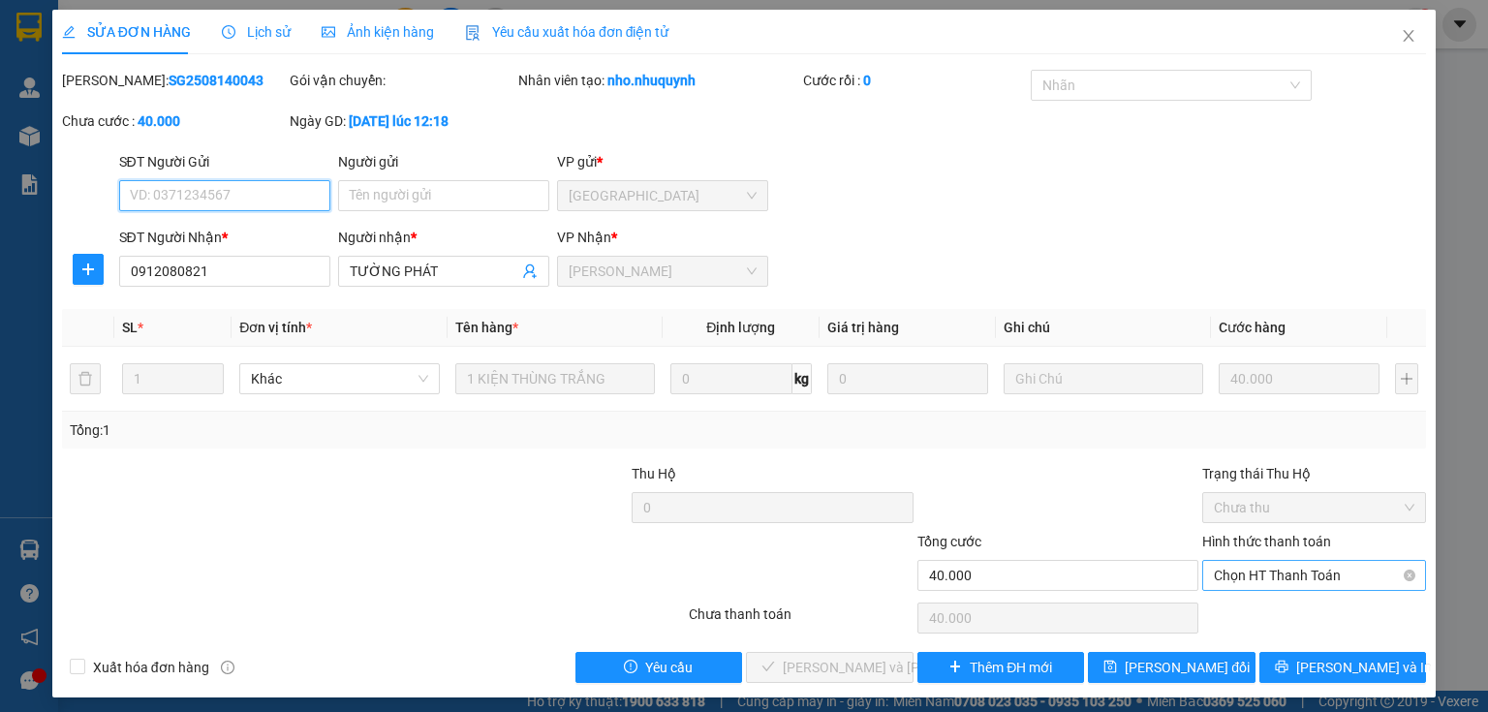
click at [1256, 571] on span "Chọn HT Thanh Toán" at bounding box center [1314, 575] width 201 height 29
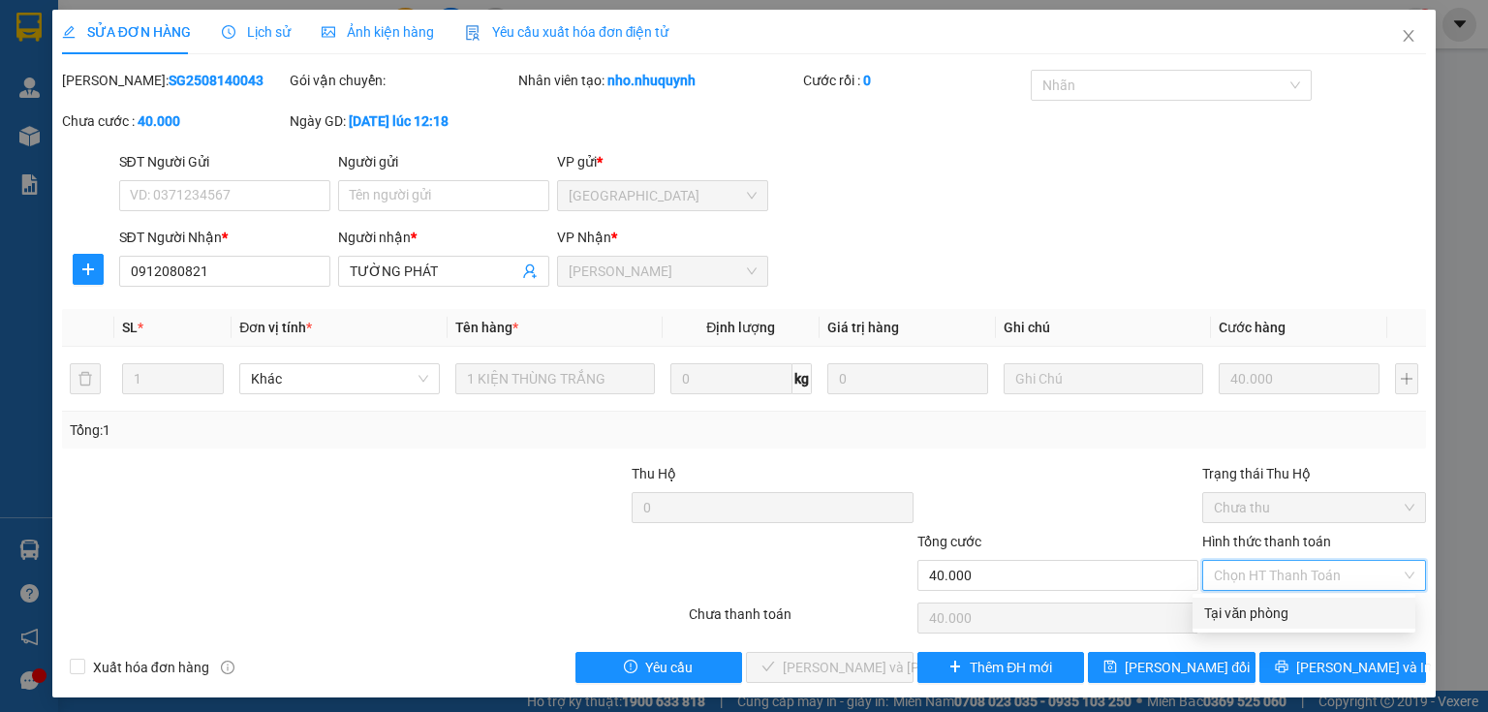
click at [1232, 605] on div "Tại văn phòng" at bounding box center [1304, 613] width 200 height 21
type input "0"
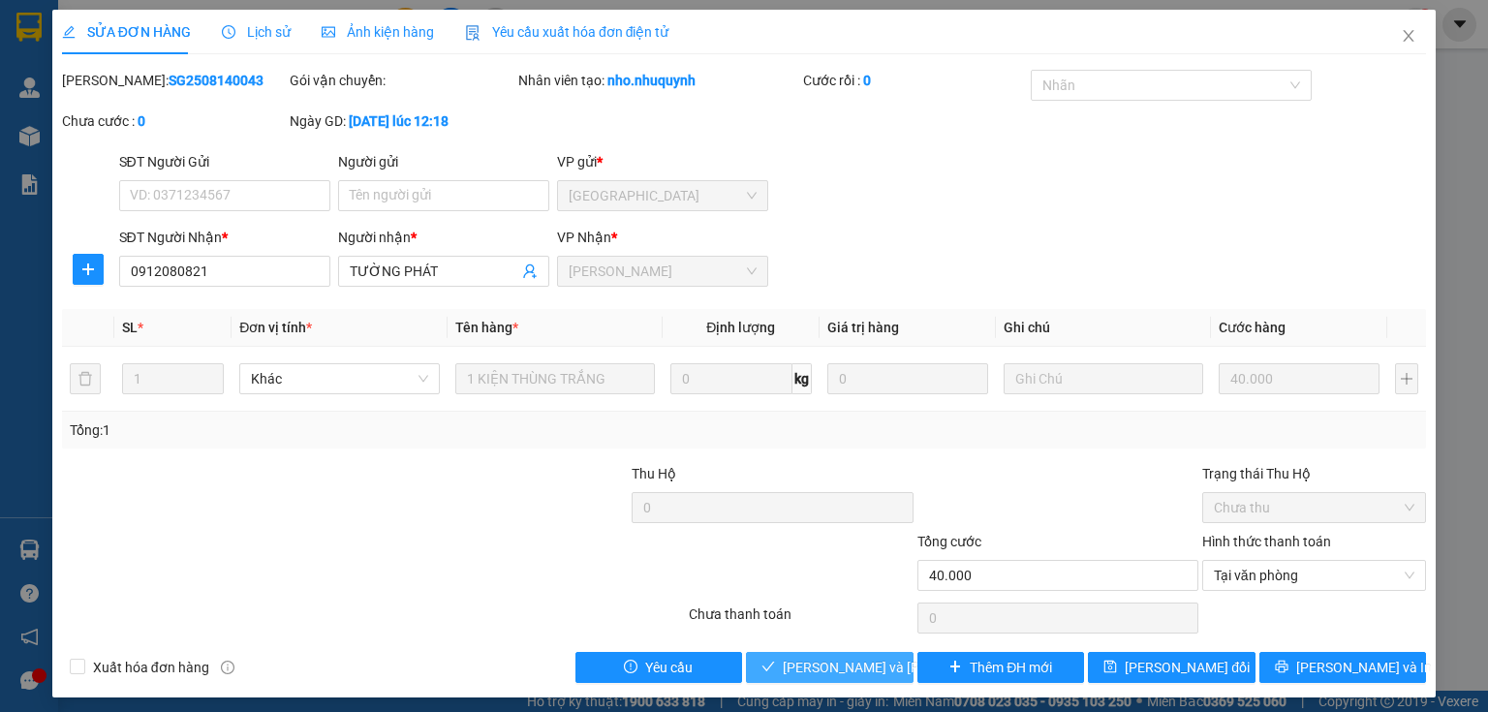
click at [833, 661] on span "Lưu và Giao hàng" at bounding box center [914, 667] width 262 height 21
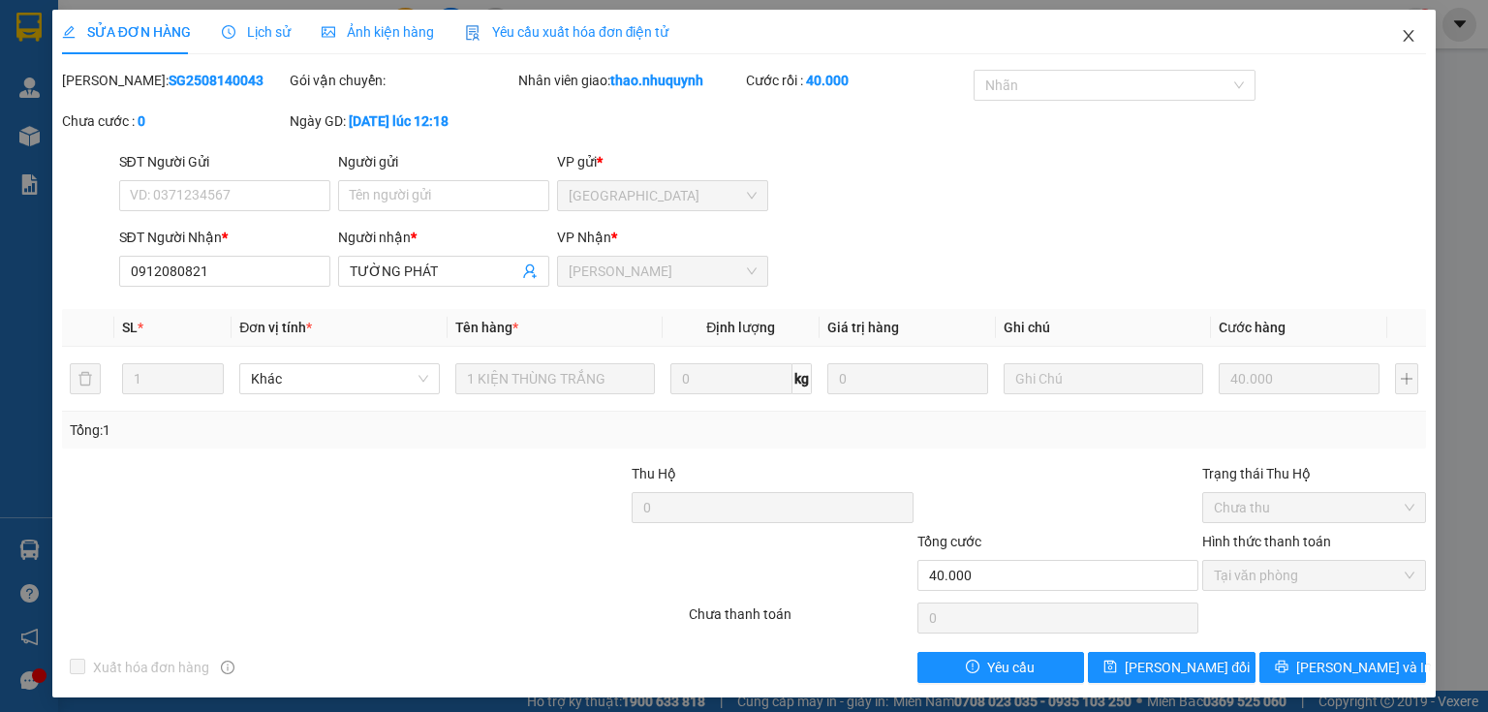
click at [1404, 38] on icon "close" at bounding box center [1409, 36] width 11 height 12
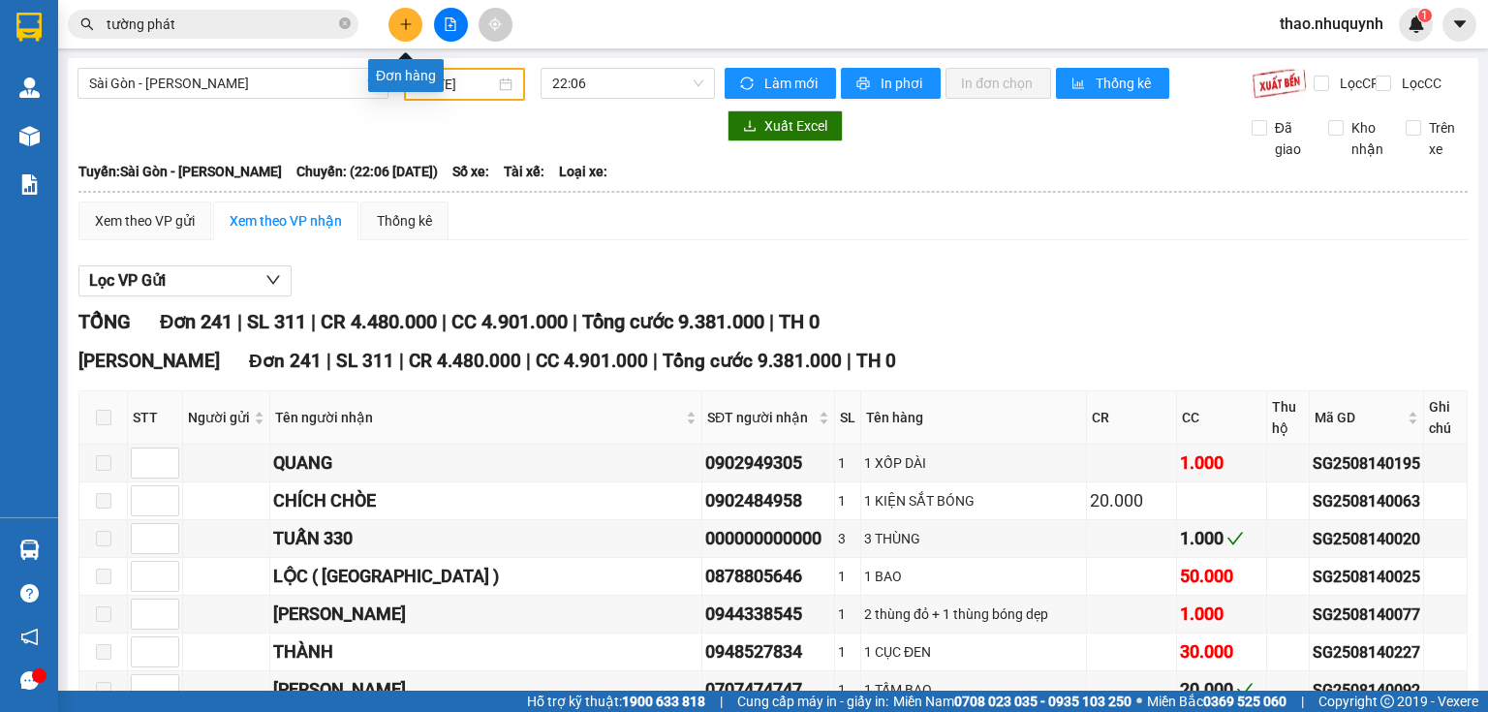
click at [409, 20] on icon "plus" at bounding box center [406, 24] width 14 height 14
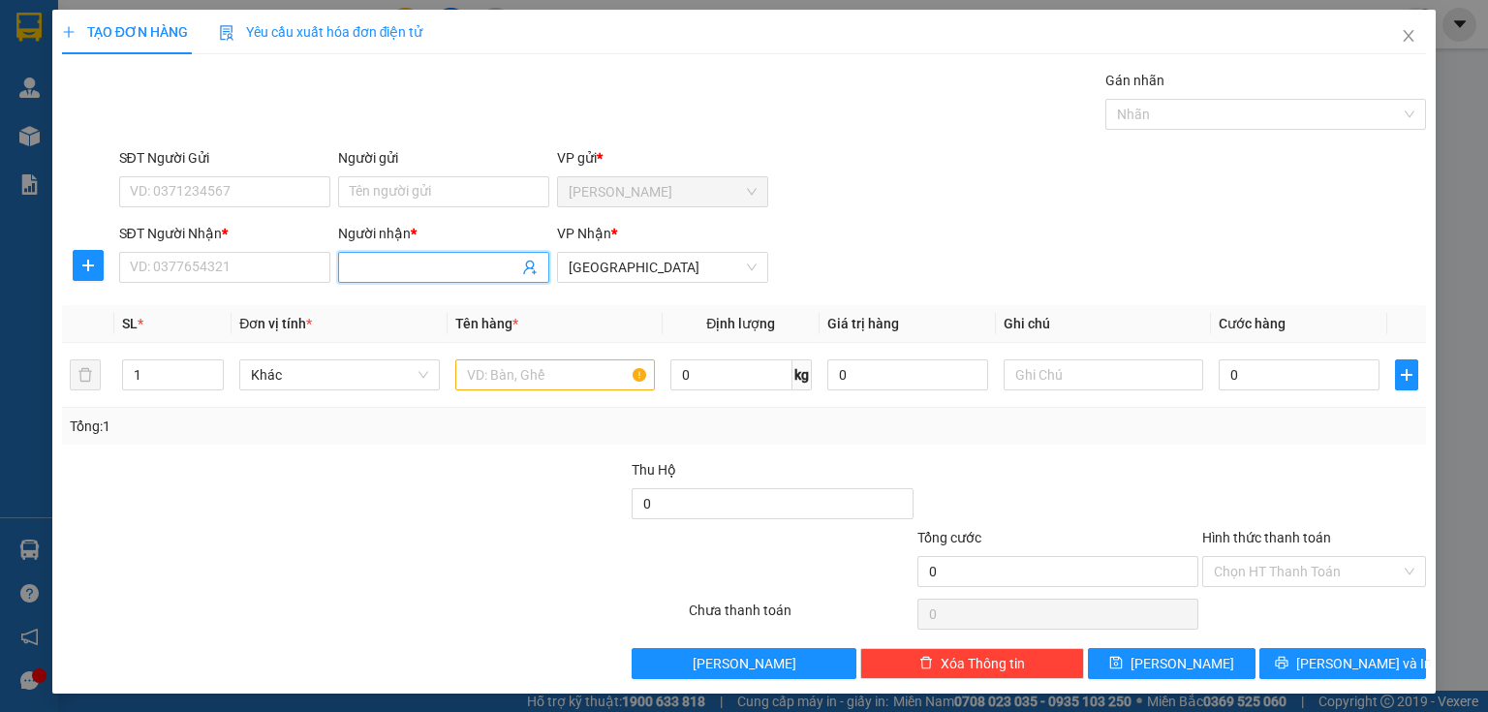
click at [345, 267] on span at bounding box center [443, 267] width 211 height 31
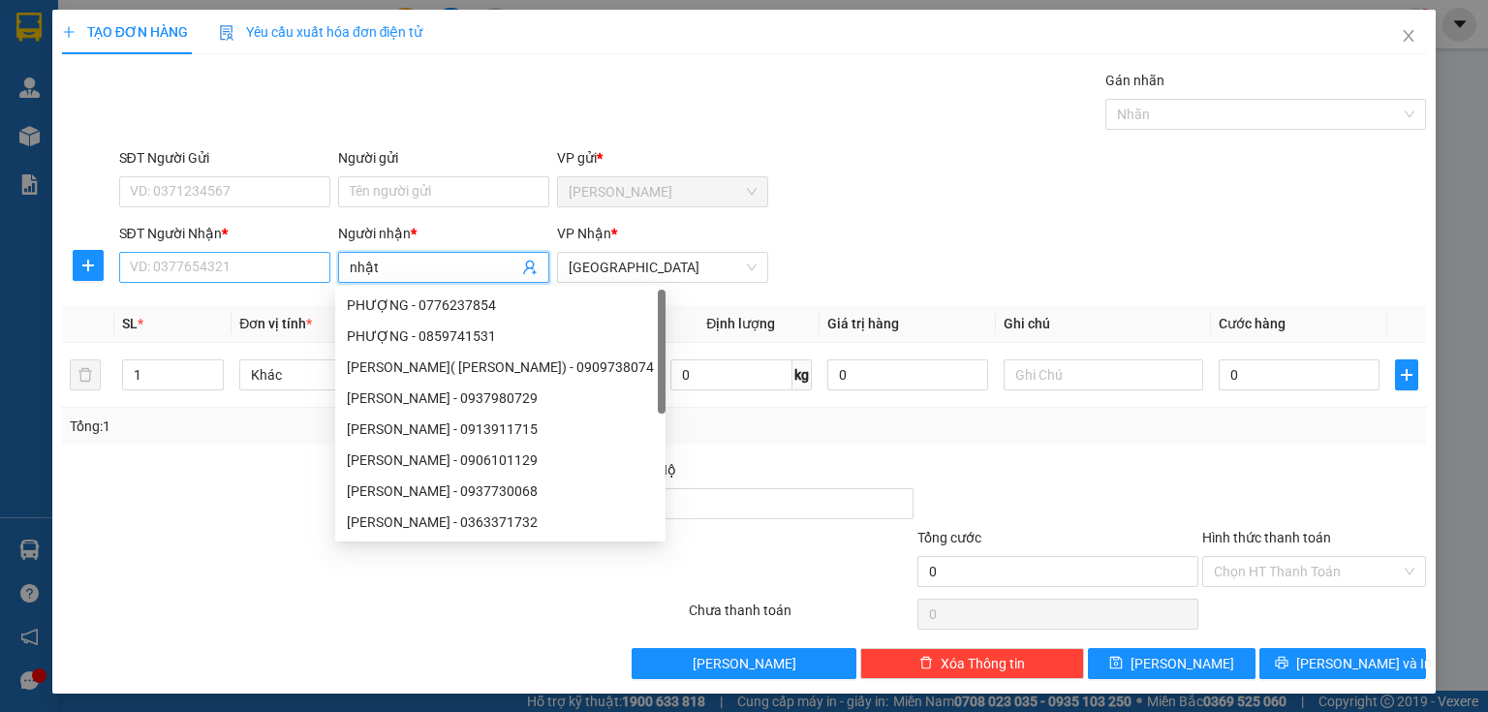
type input "nhật"
click at [252, 269] on input "SĐT Người Nhận *" at bounding box center [224, 267] width 211 height 31
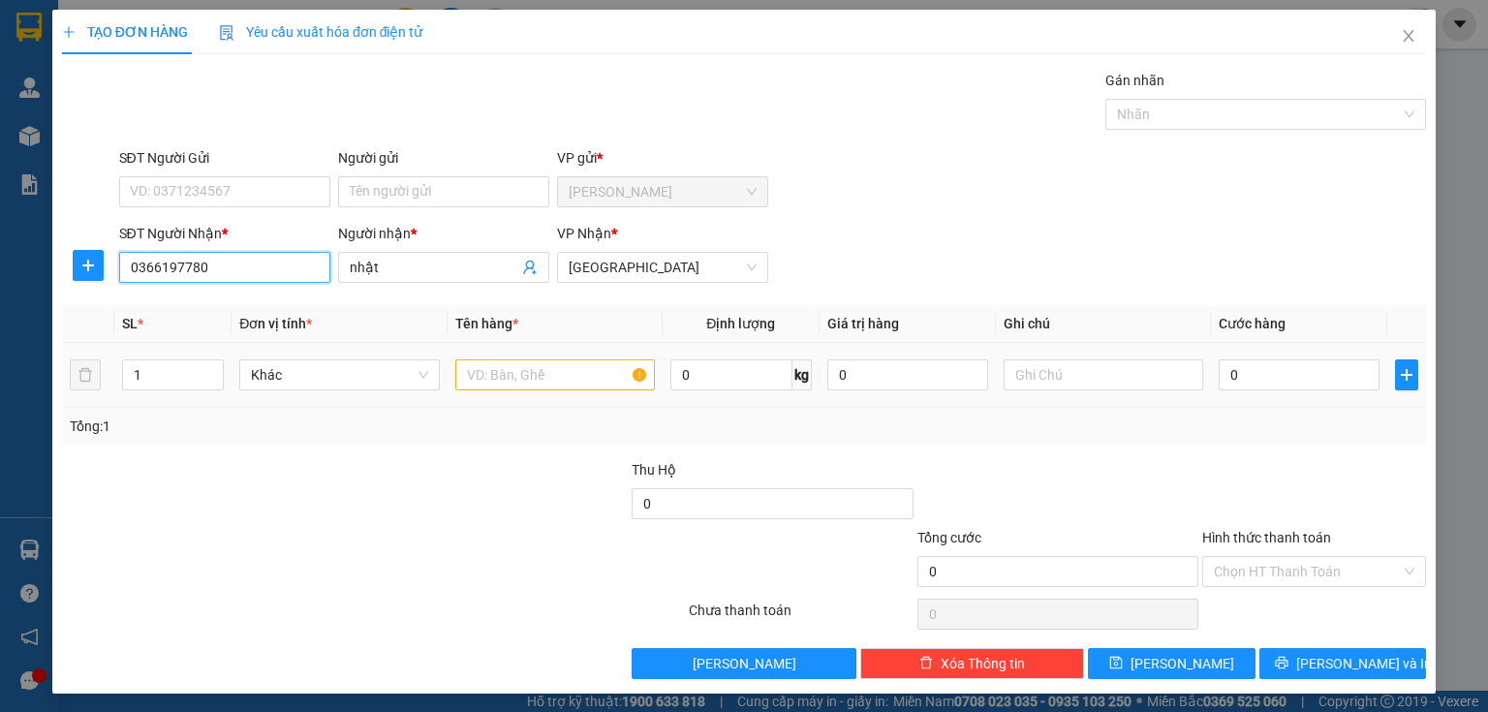
type input "0366197780"
click at [491, 365] on input "text" at bounding box center [555, 374] width 200 height 31
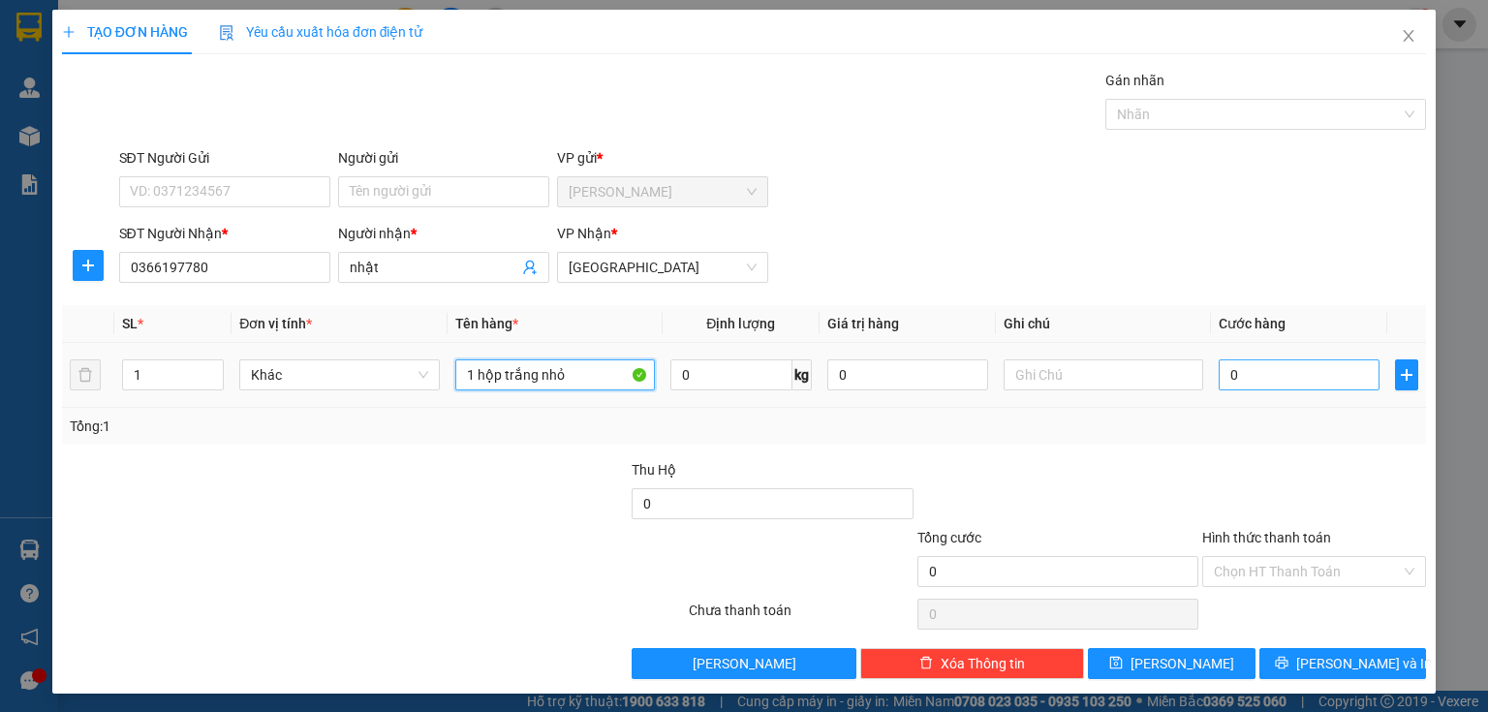
type input "1 hộp trắng nhỏ"
click at [1232, 380] on input "0" at bounding box center [1299, 374] width 161 height 31
type input "2"
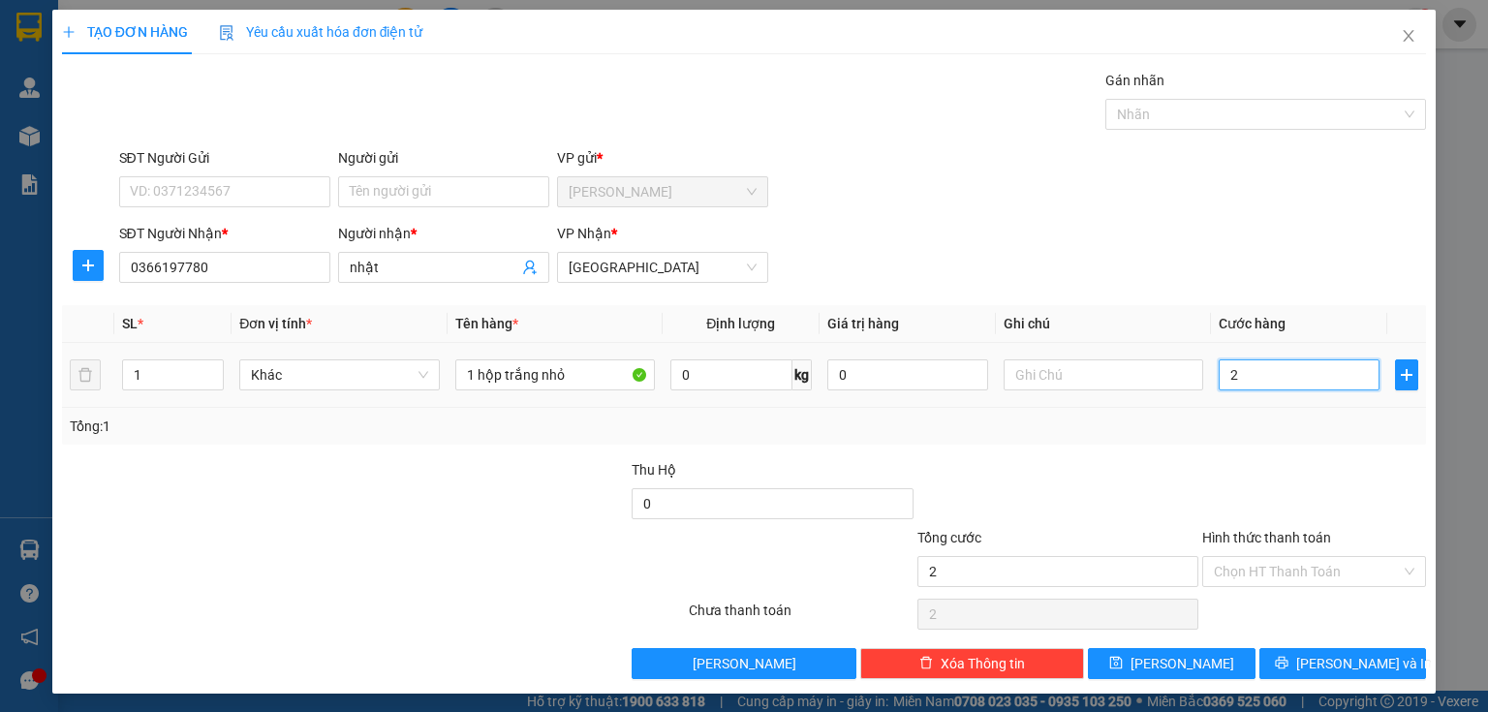
type input "20"
type input "200"
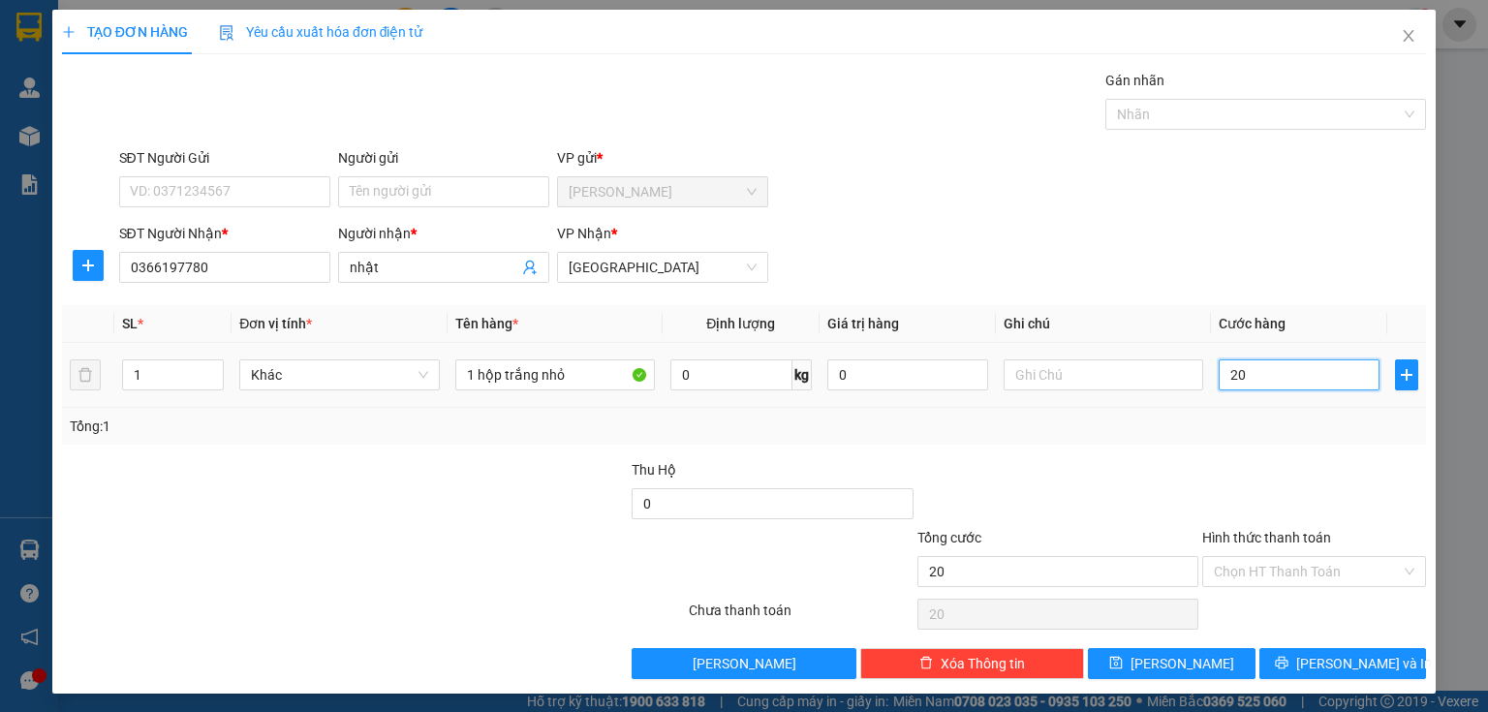
type input "200"
type input "2.000"
type input "20.000"
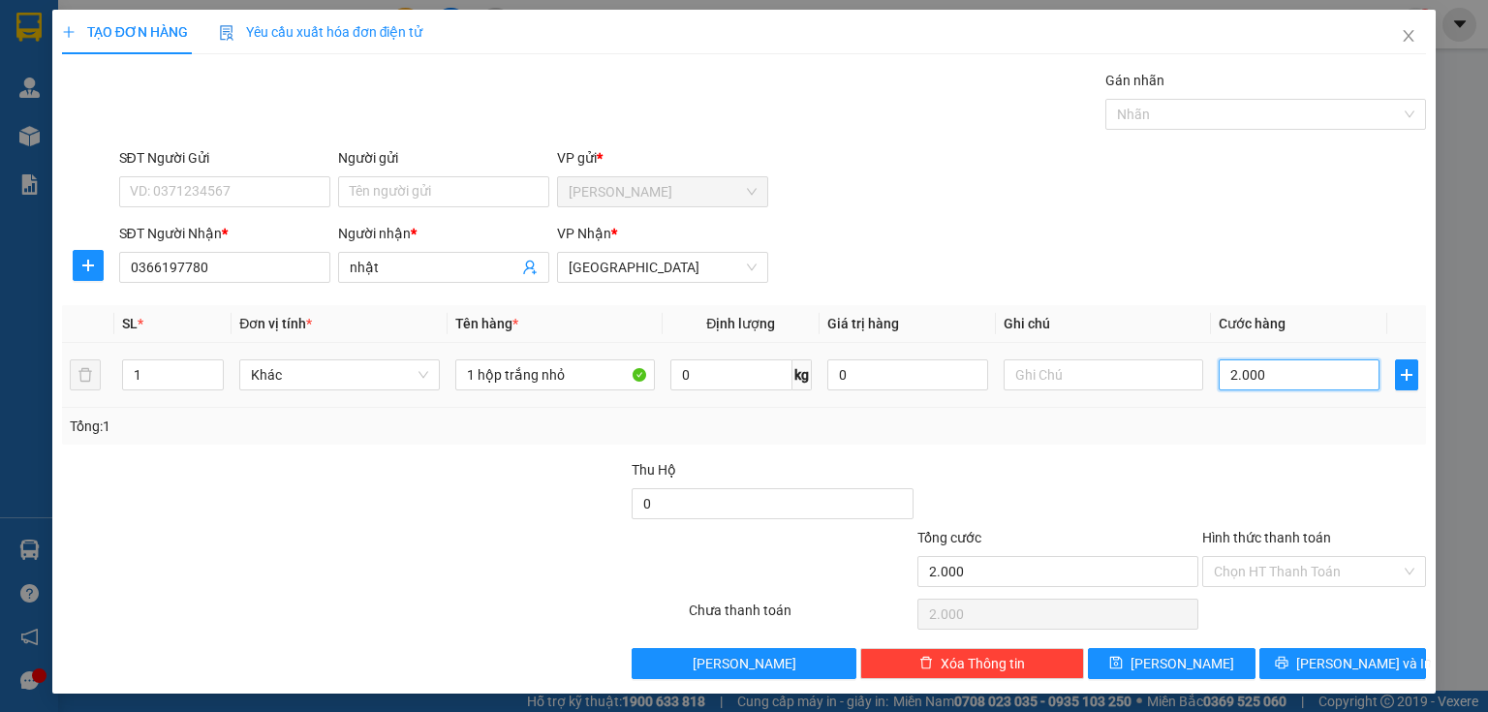
type input "20.000"
click at [1254, 560] on input "Hình thức thanh toán" at bounding box center [1307, 571] width 187 height 29
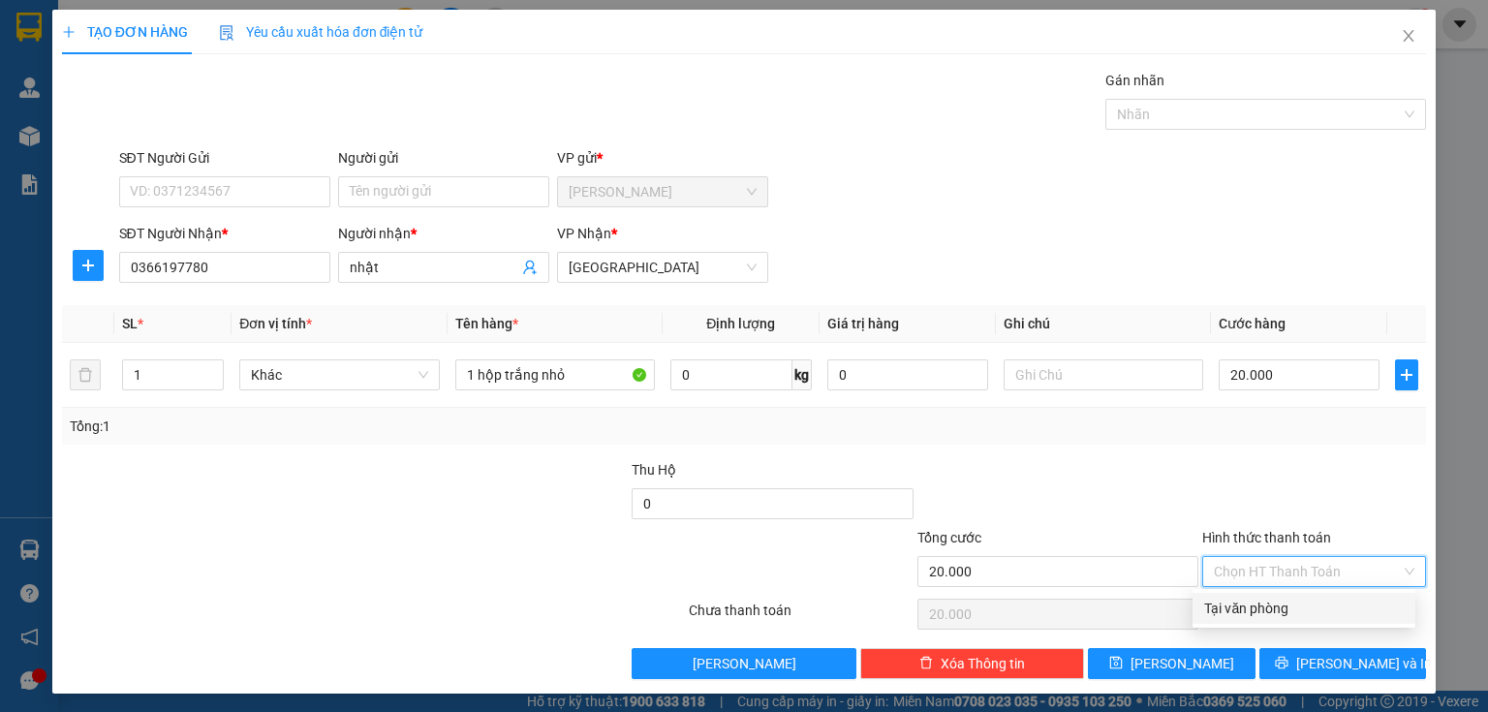
click at [1240, 609] on div "Tại văn phòng" at bounding box center [1304, 608] width 200 height 21
type input "0"
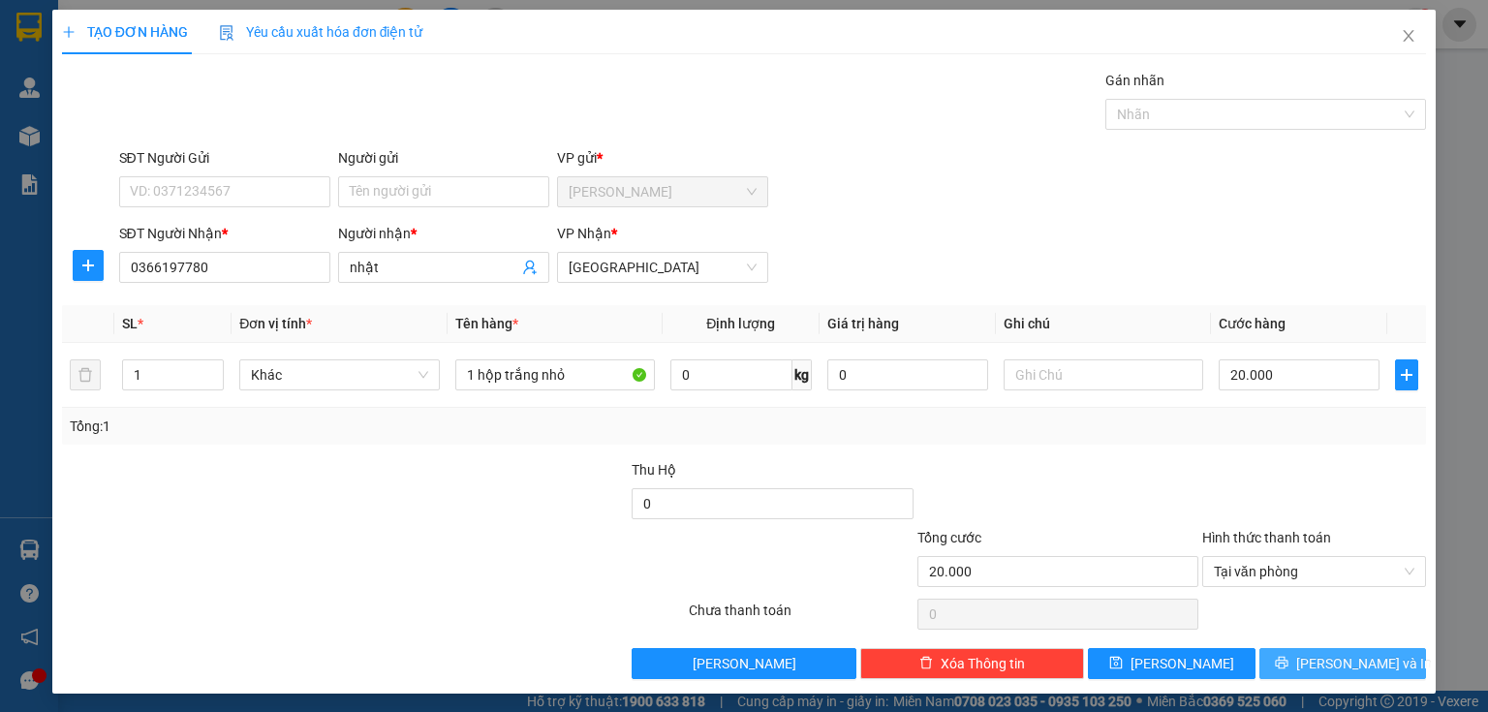
click at [1289, 659] on button "Lưu và In" at bounding box center [1344, 663] width 168 height 31
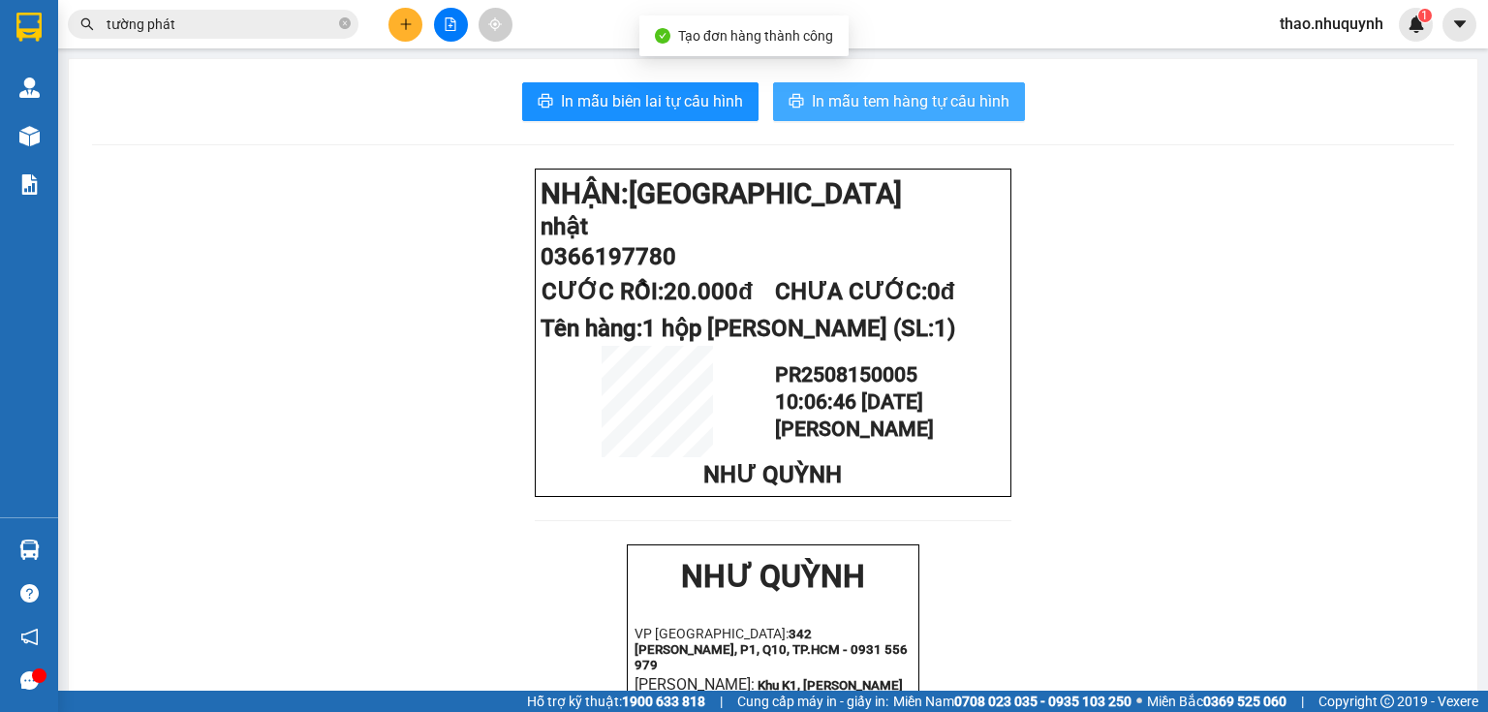
click at [823, 100] on span "In mẫu tem hàng tự cấu hình" at bounding box center [911, 101] width 198 height 24
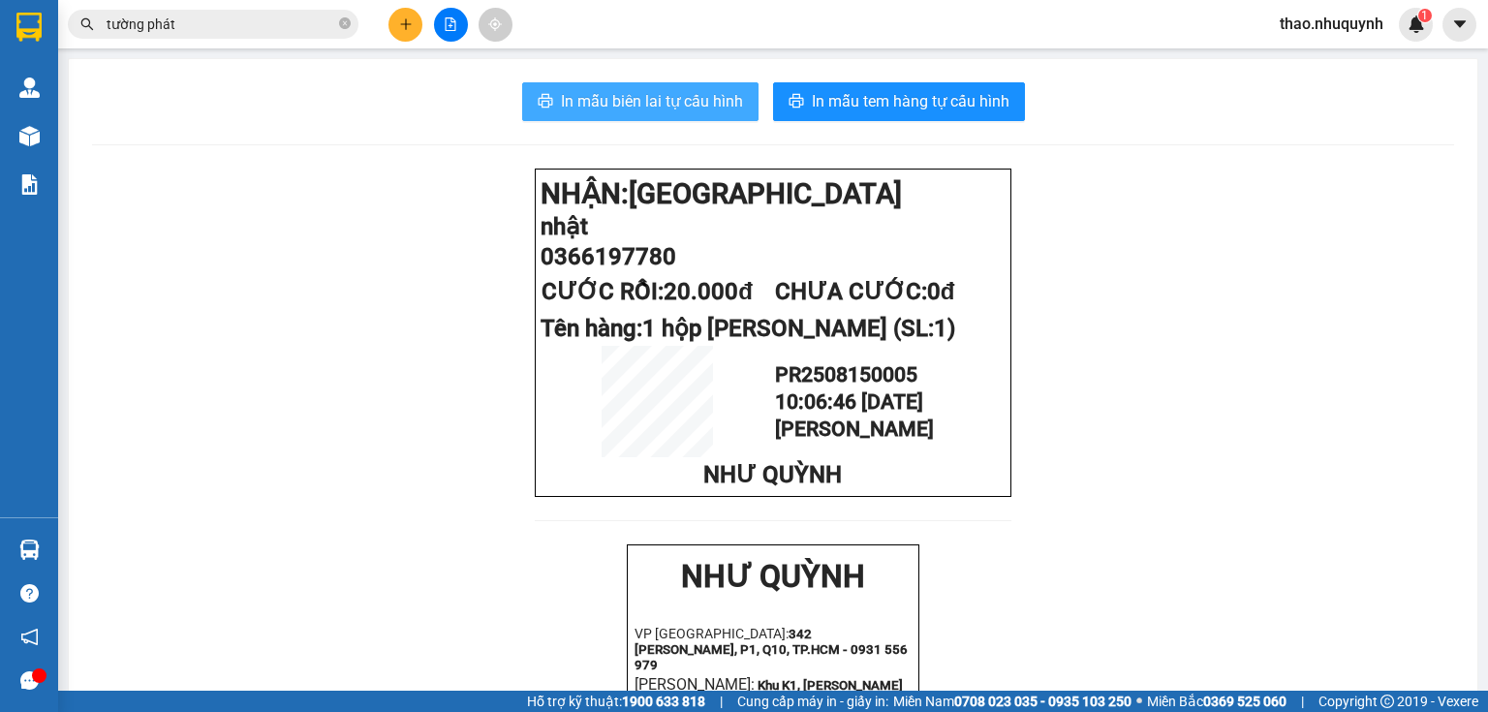
click at [608, 100] on span "In mẫu biên lai tự cấu hình" at bounding box center [652, 101] width 182 height 24
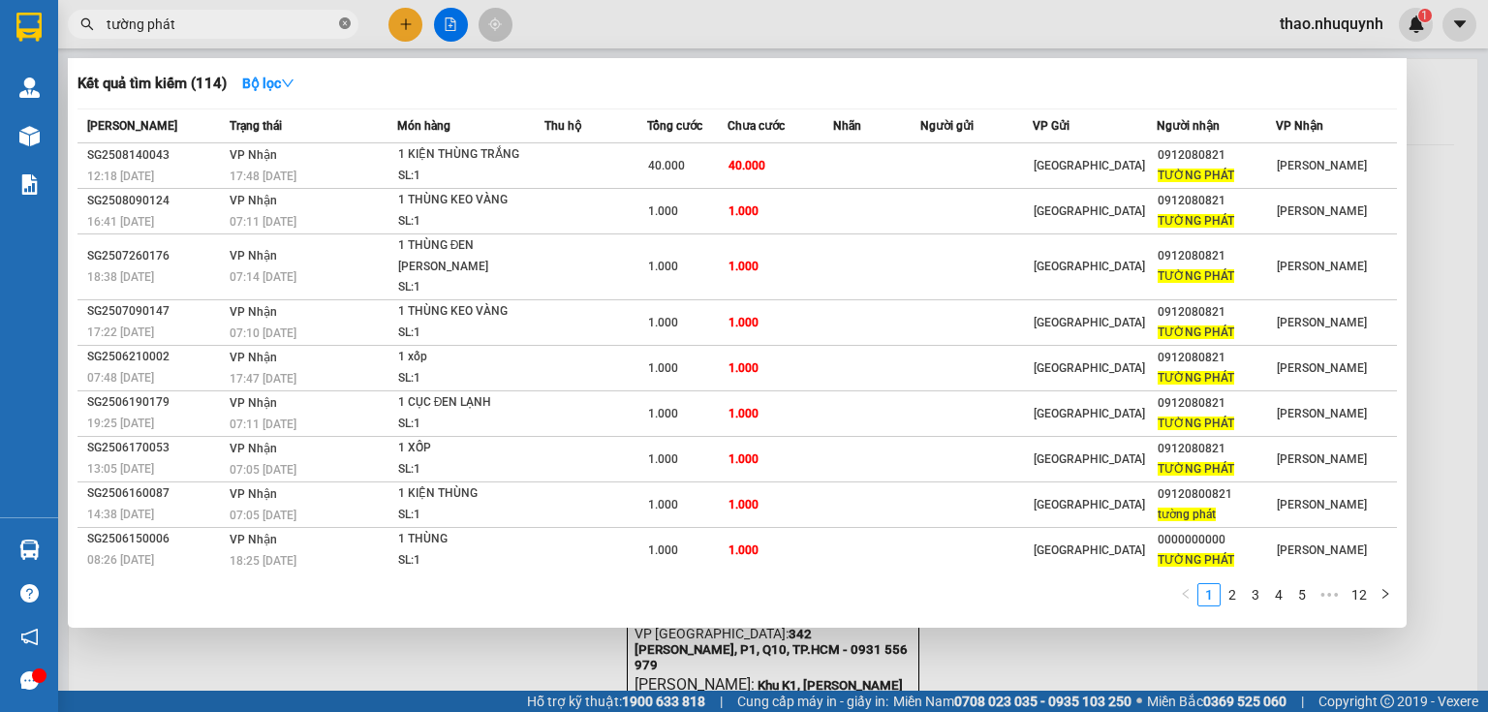
click at [342, 27] on icon "close-circle" at bounding box center [345, 23] width 12 height 12
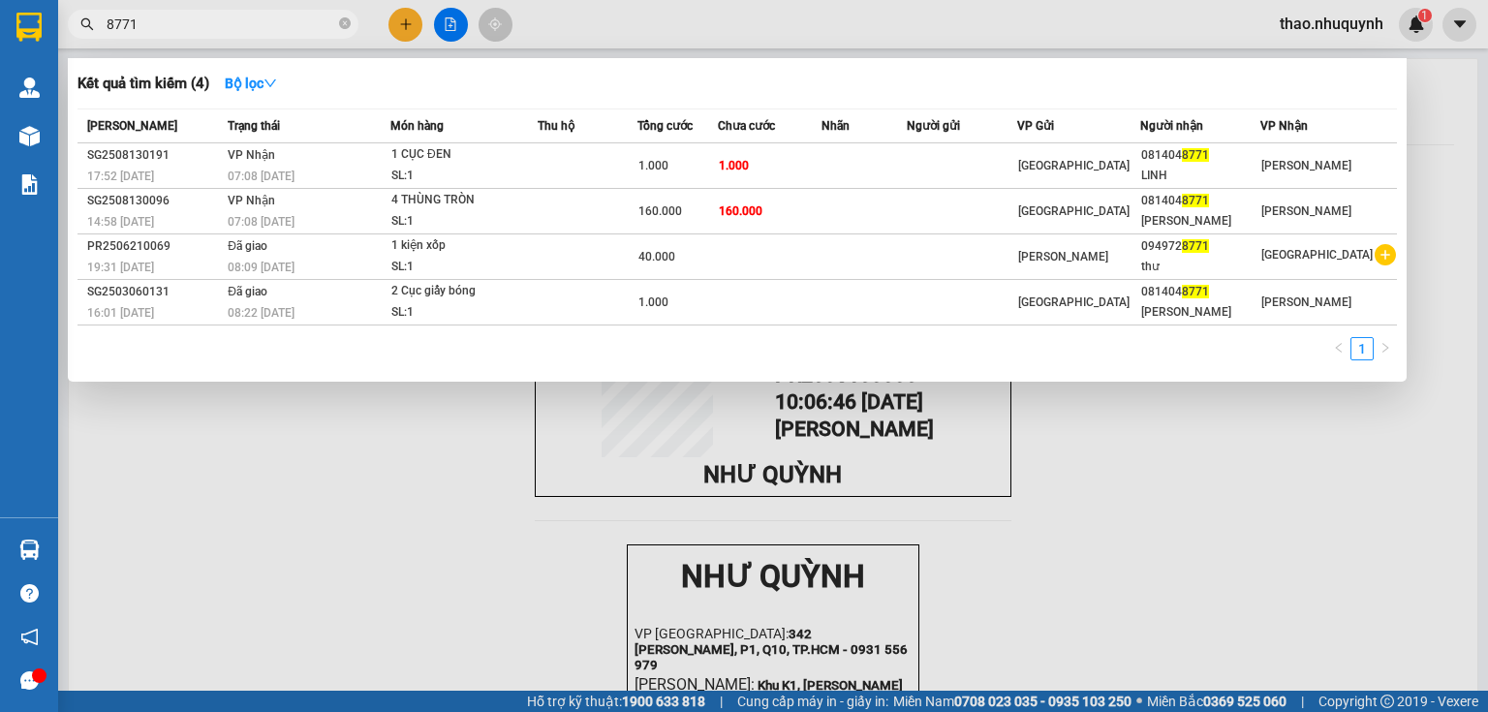
type input "8771"
click at [403, 21] on div at bounding box center [744, 356] width 1488 height 712
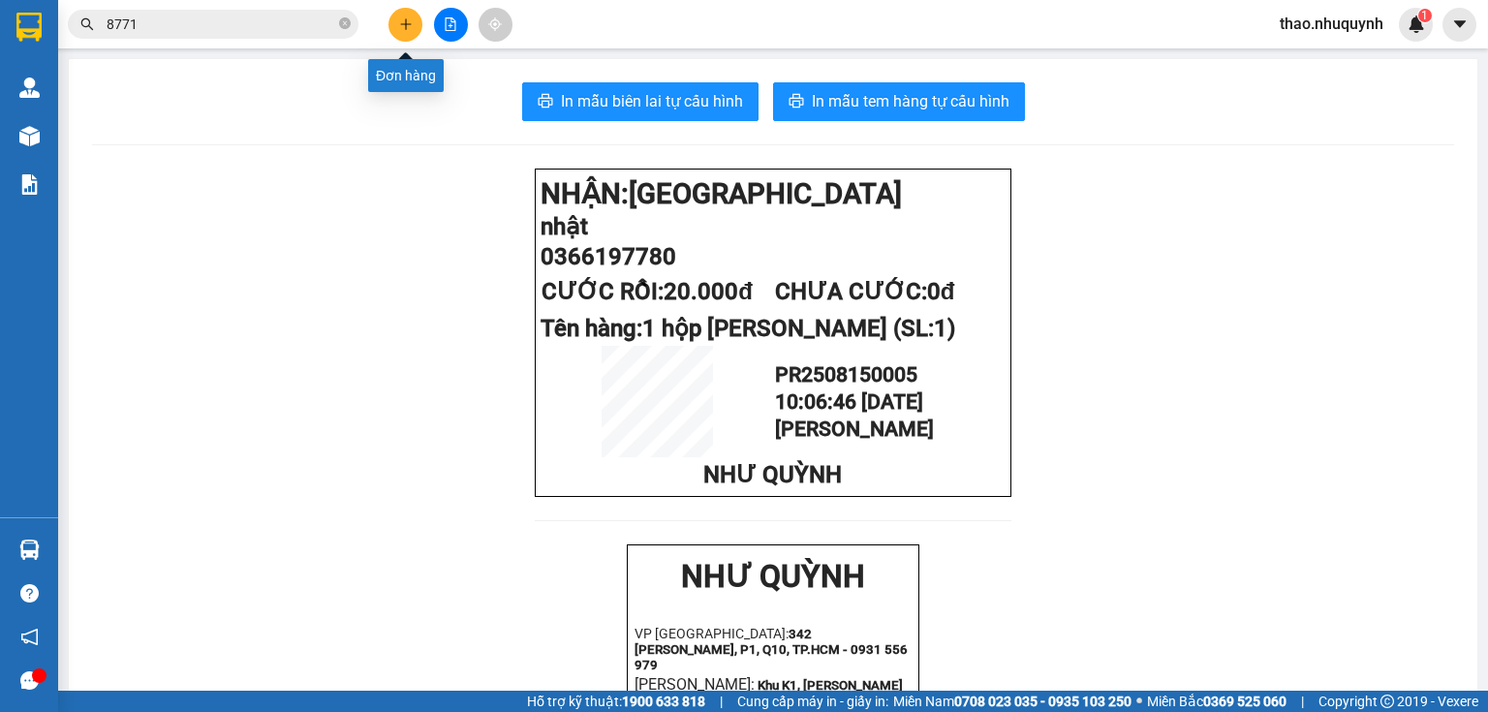
click at [404, 23] on icon "plus" at bounding box center [406, 24] width 14 height 14
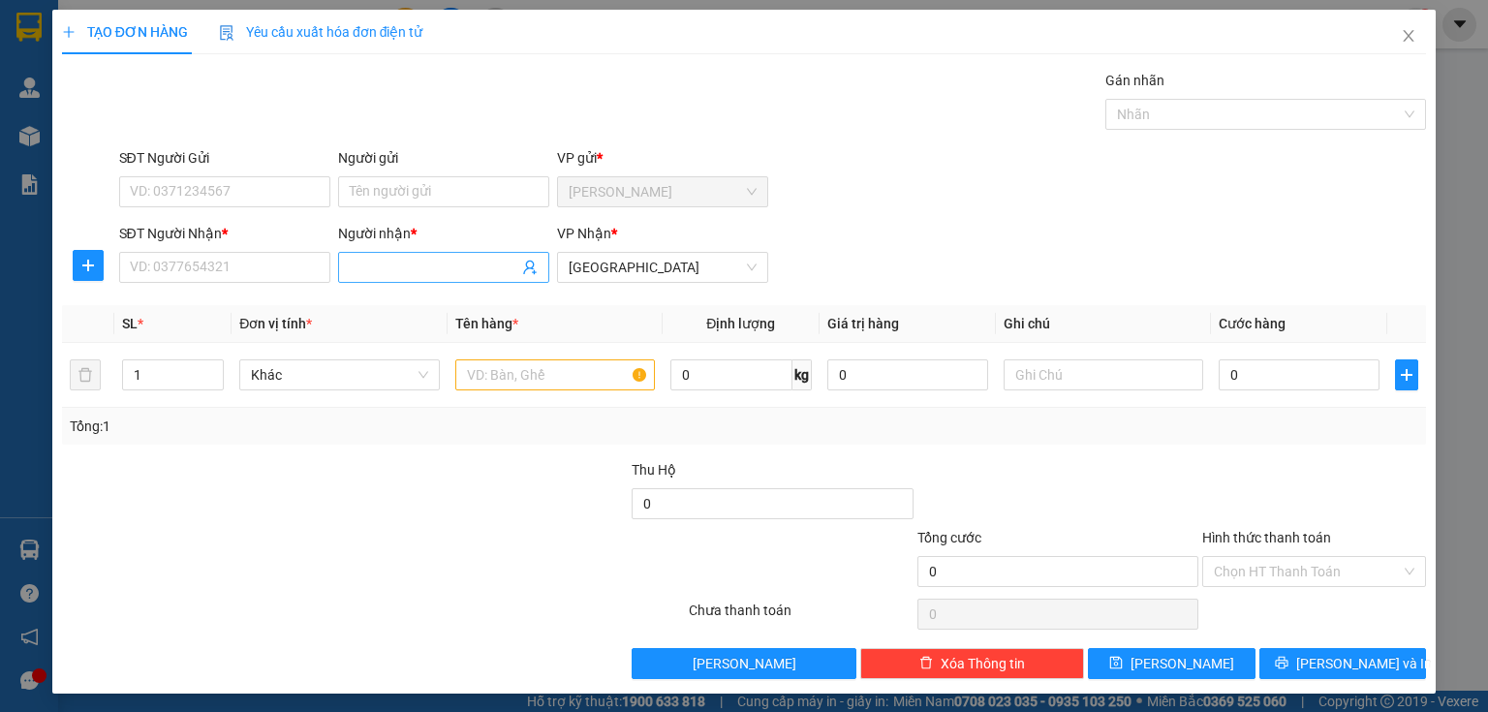
click at [376, 265] on input "Người nhận *" at bounding box center [434, 267] width 169 height 21
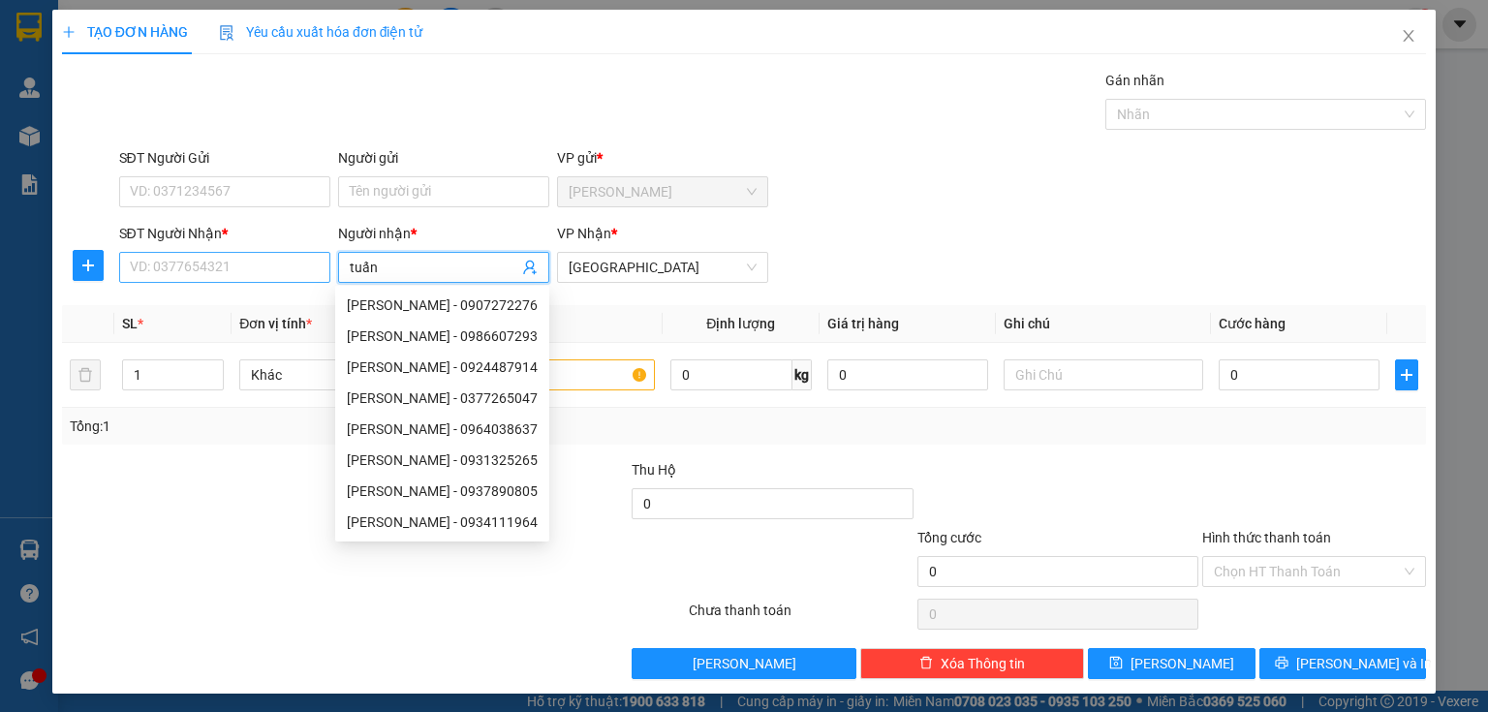
type input "tuấn"
click at [240, 273] on input "SĐT Người Nhận *" at bounding box center [224, 267] width 211 height 31
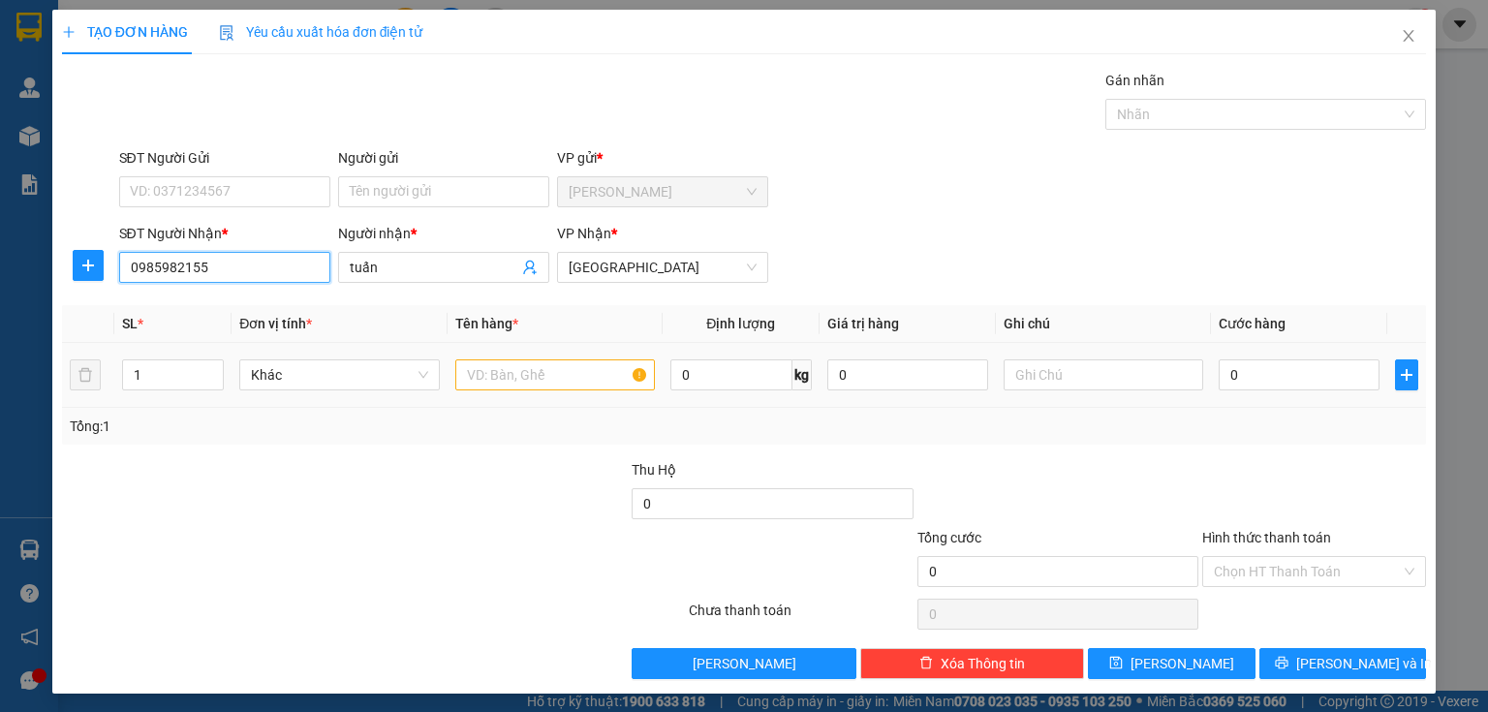
type input "0985982155"
click at [512, 372] on input "text" at bounding box center [555, 374] width 200 height 31
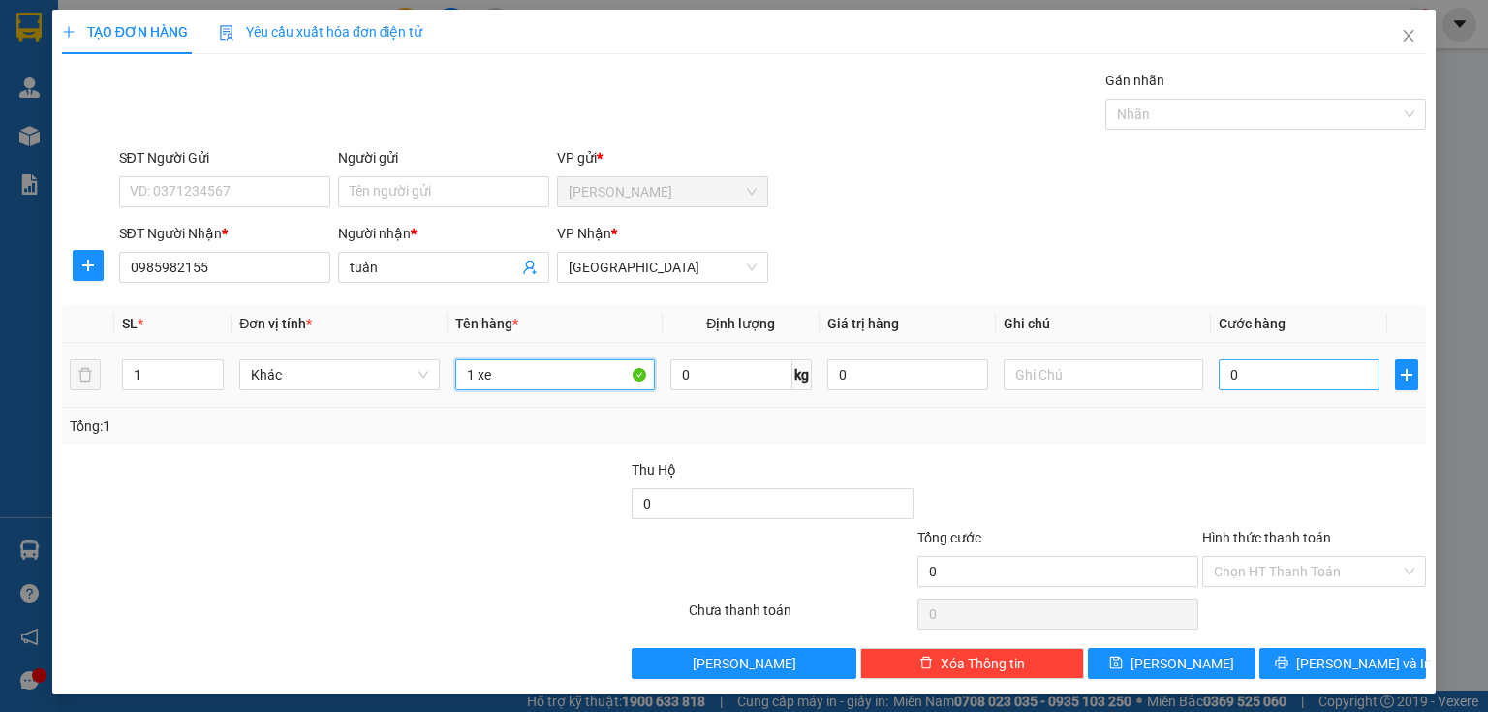
type input "1 xe"
click at [1279, 374] on input "0" at bounding box center [1299, 374] width 161 height 31
type input "3"
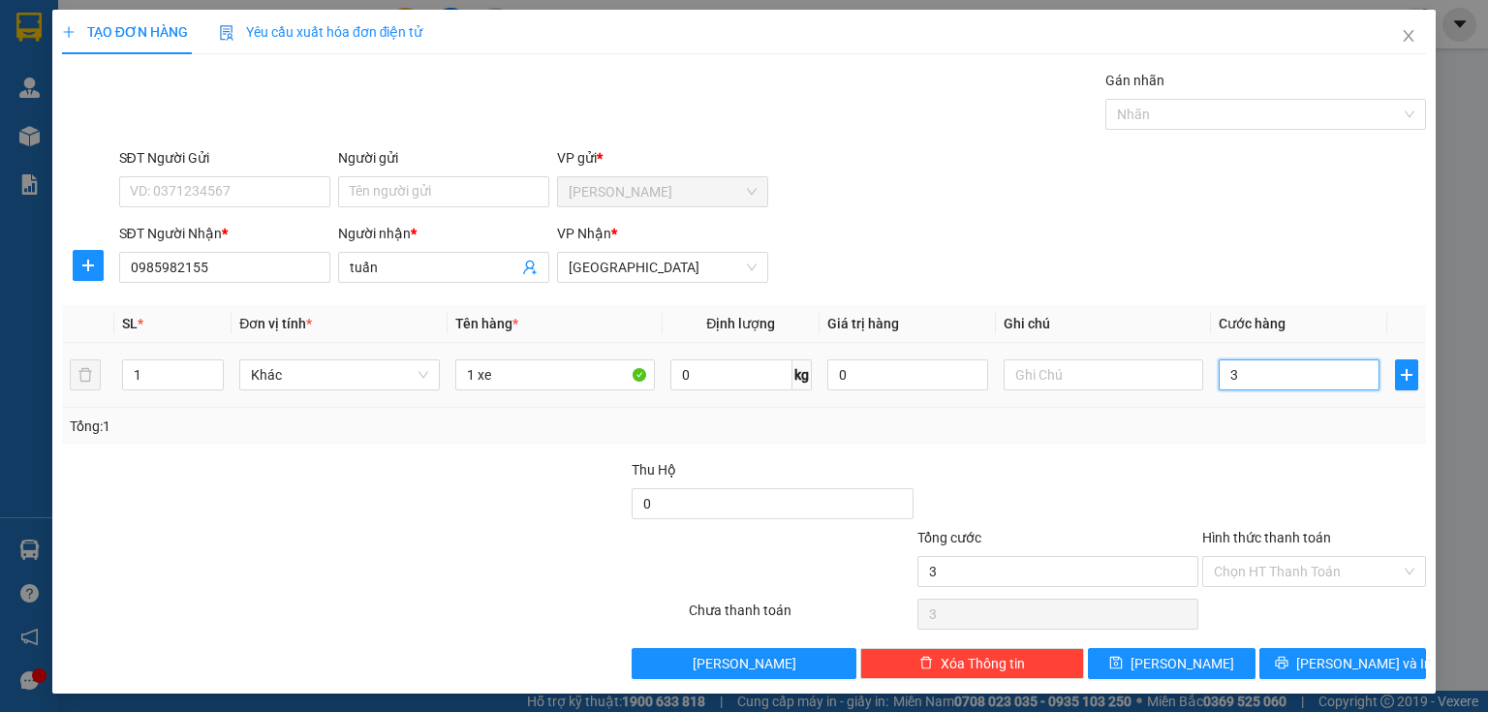
type input "35"
type input "350"
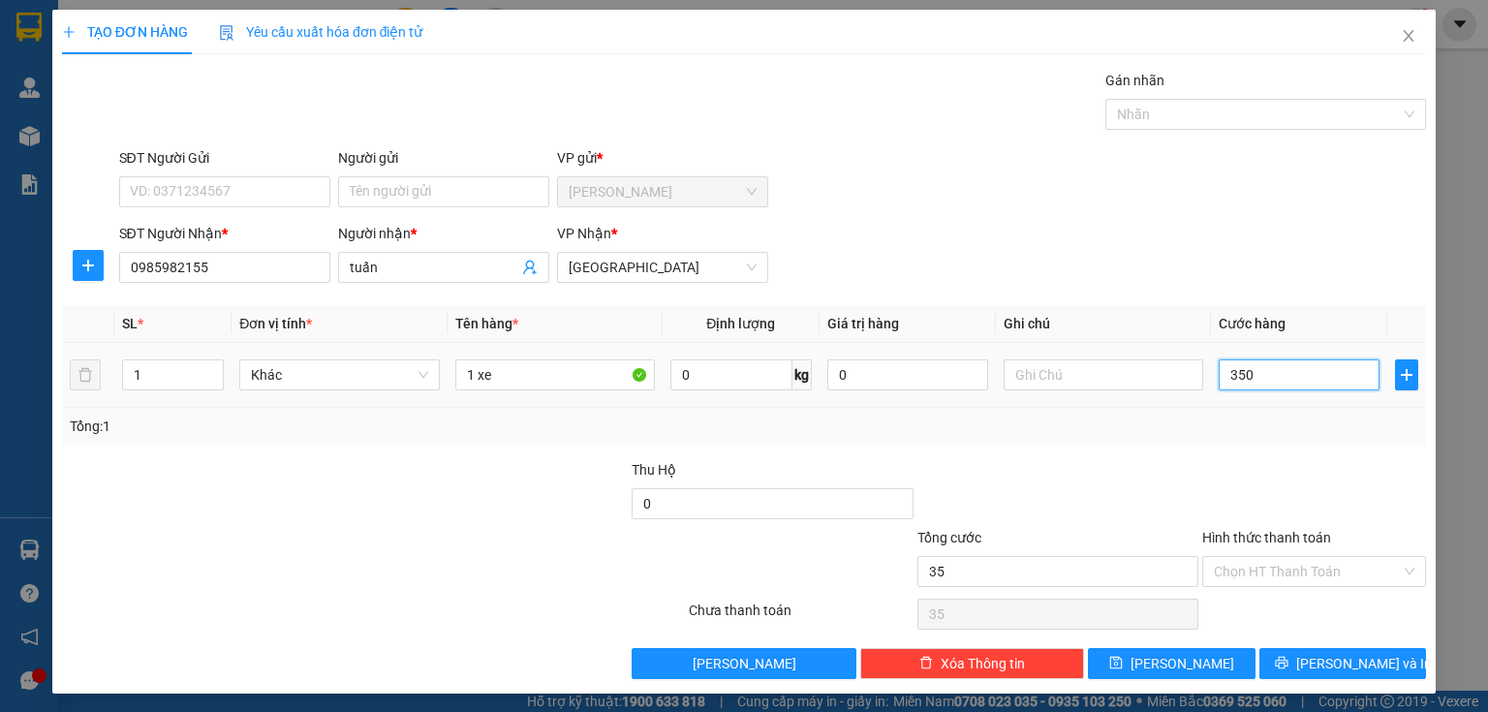
type input "350"
type input "3.500"
type input "35.000"
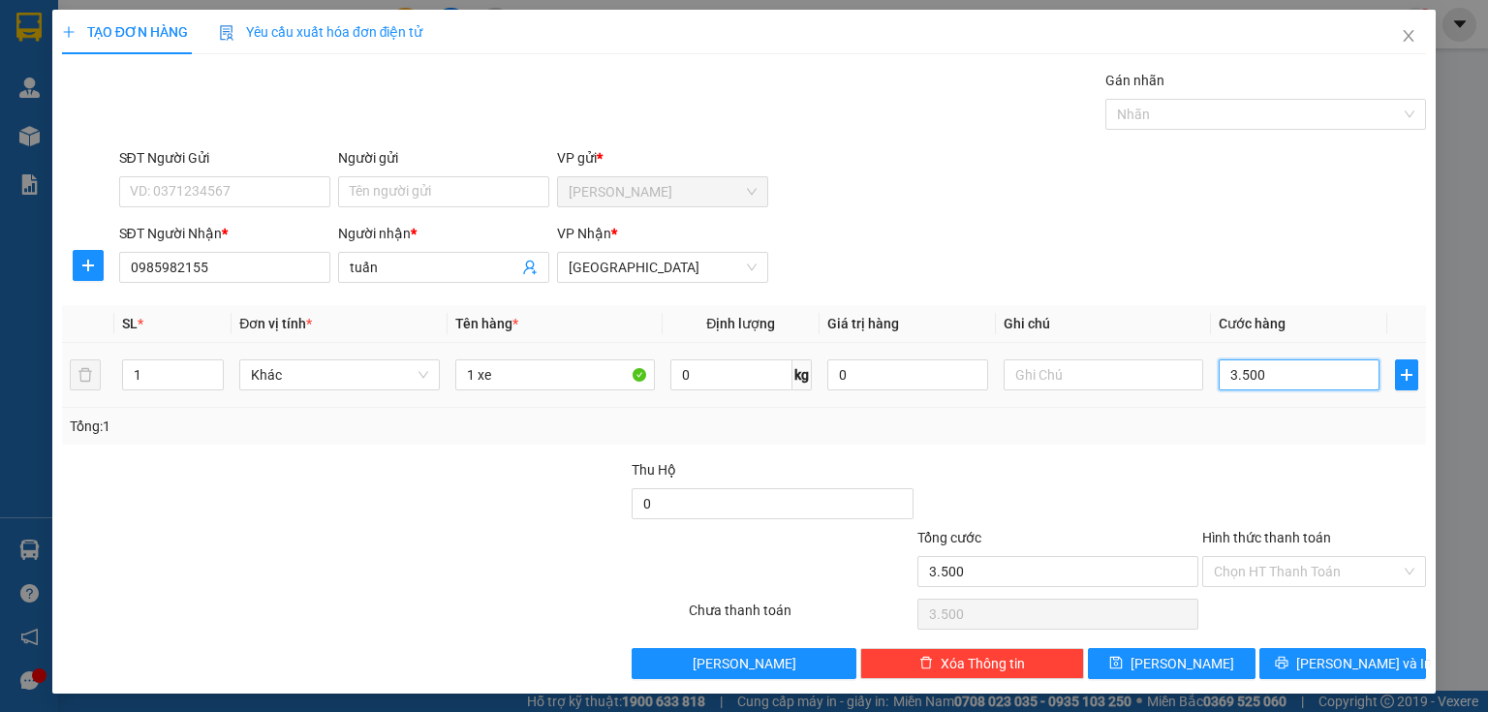
type input "35.000"
type input "350.000"
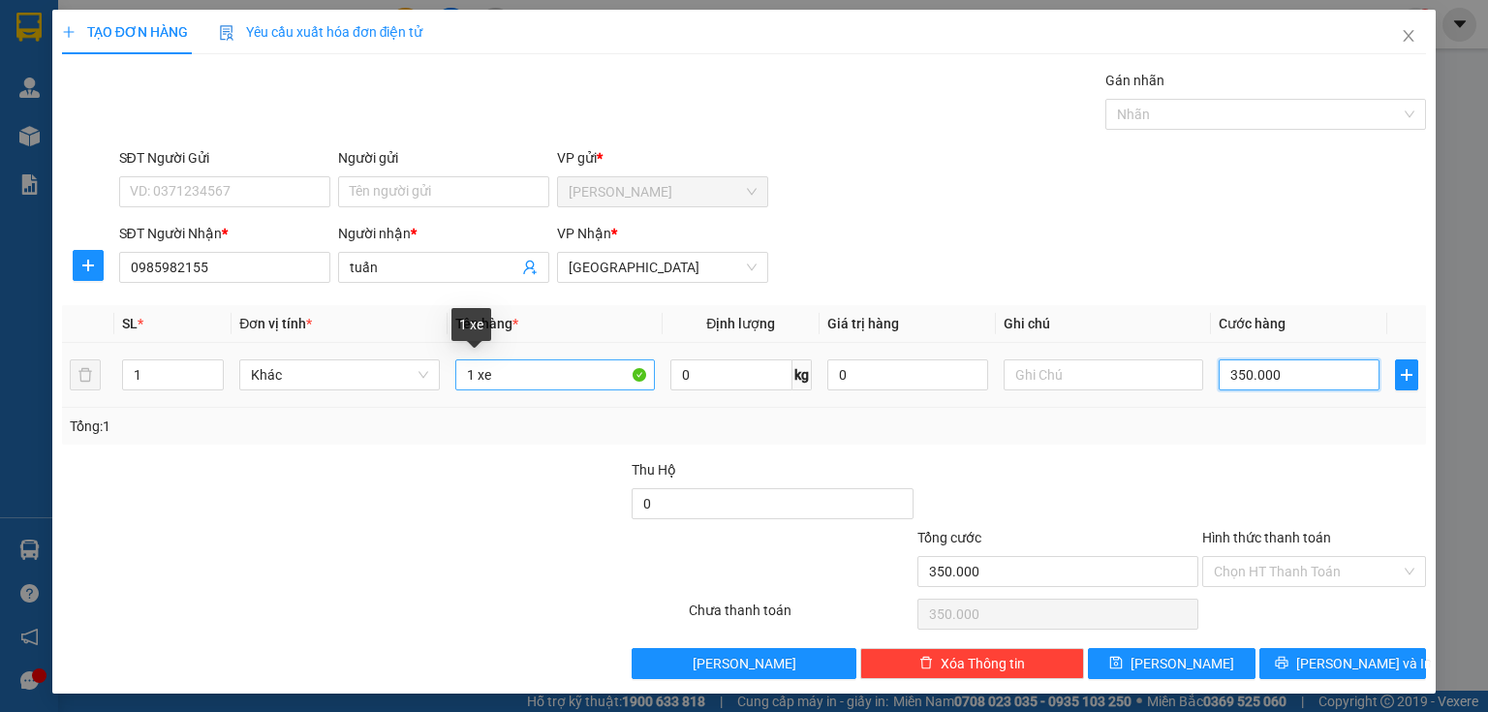
type input "350.000"
click at [551, 376] on input "1 xe" at bounding box center [555, 374] width 200 height 31
type input "1 xe 45229+bao"
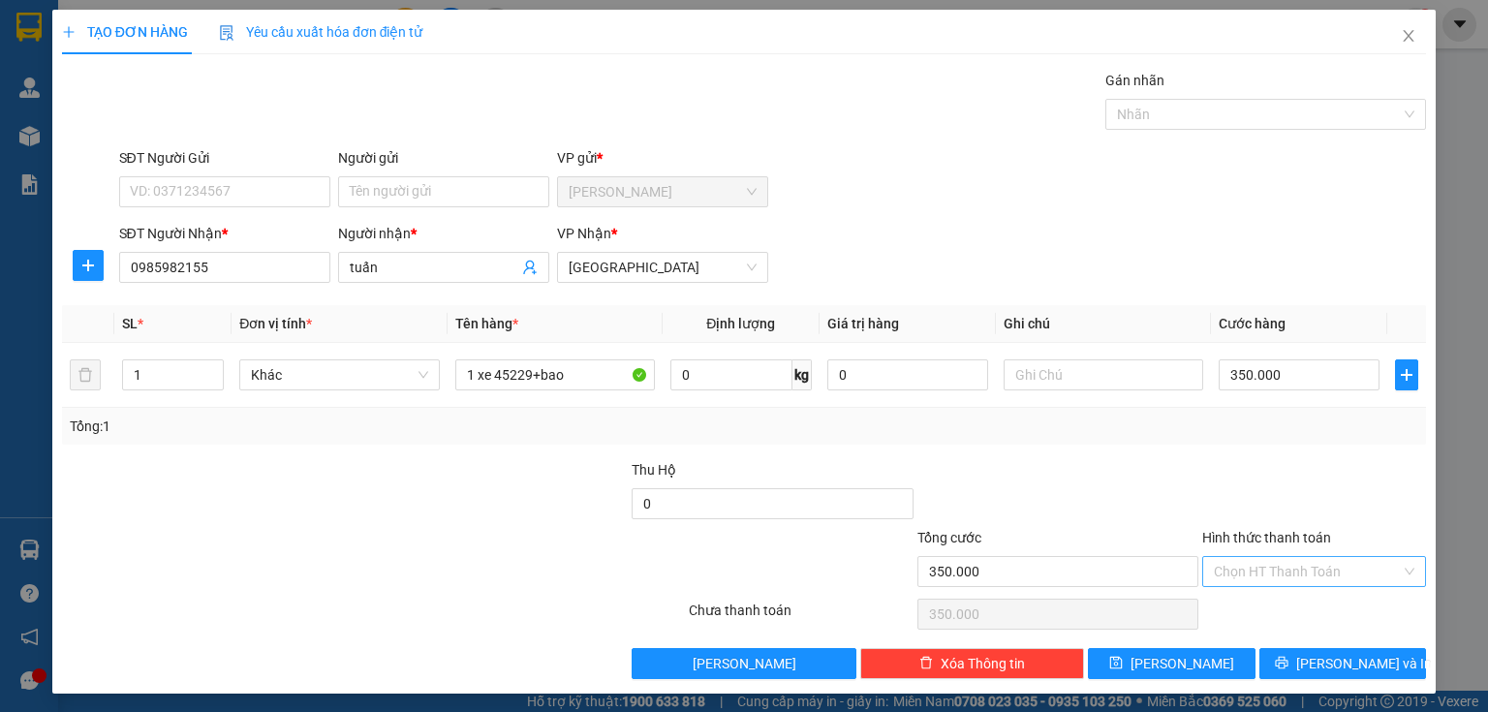
click at [1271, 566] on input "Hình thức thanh toán" at bounding box center [1307, 571] width 187 height 29
click at [1263, 593] on div "Tại văn phòng" at bounding box center [1304, 608] width 223 height 31
click at [1278, 662] on button "Lưu và In" at bounding box center [1344, 663] width 168 height 31
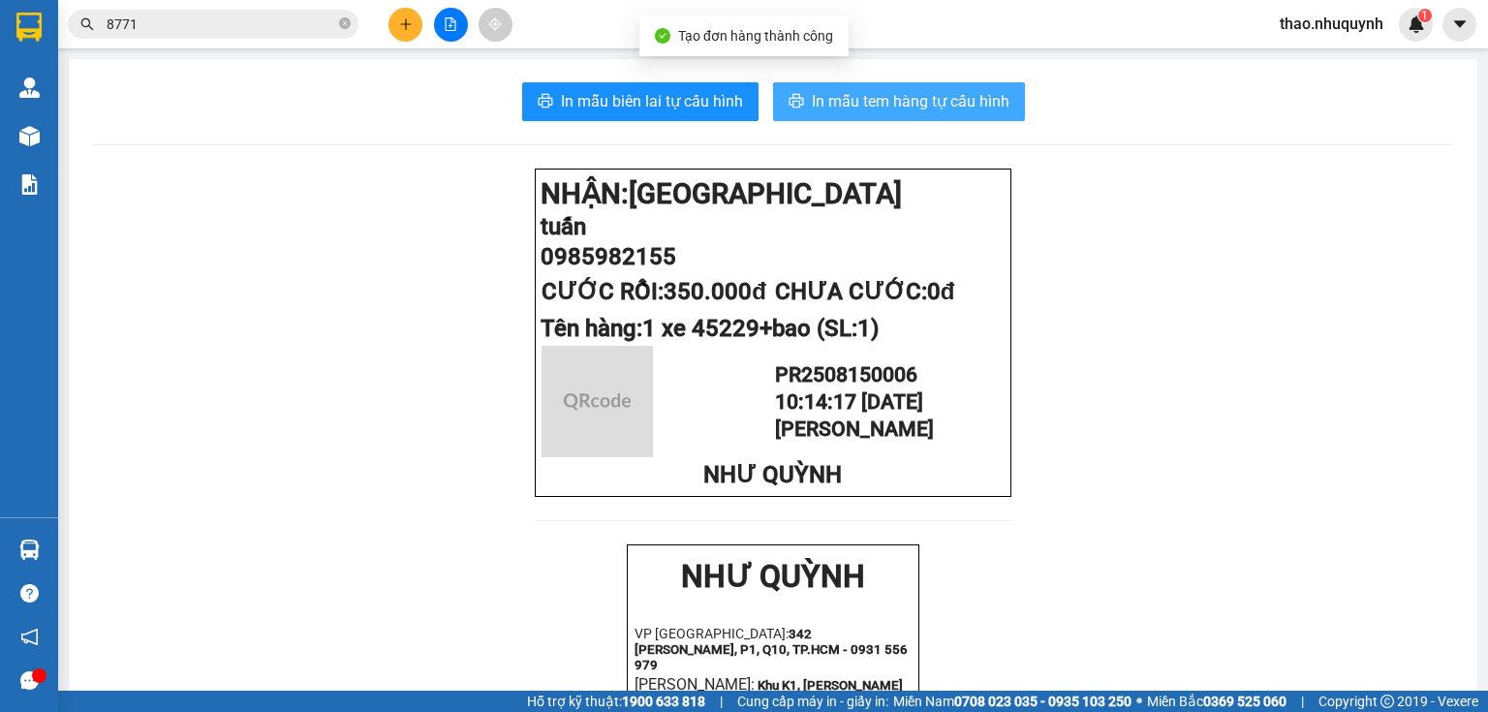
click at [911, 105] on span "In mẫu tem hàng tự cấu hình" at bounding box center [911, 101] width 198 height 24
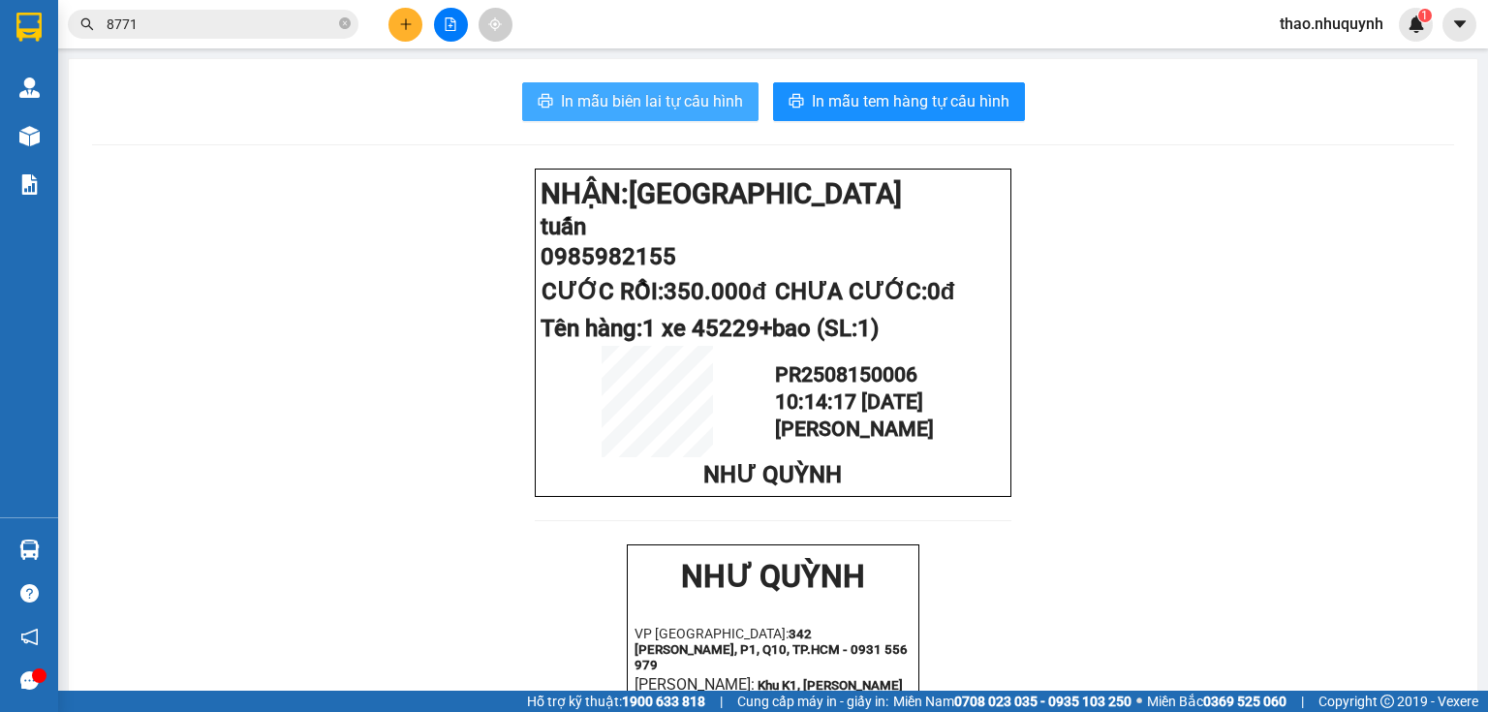
click at [584, 98] on span "In mẫu biên lai tự cấu hình" at bounding box center [652, 101] width 182 height 24
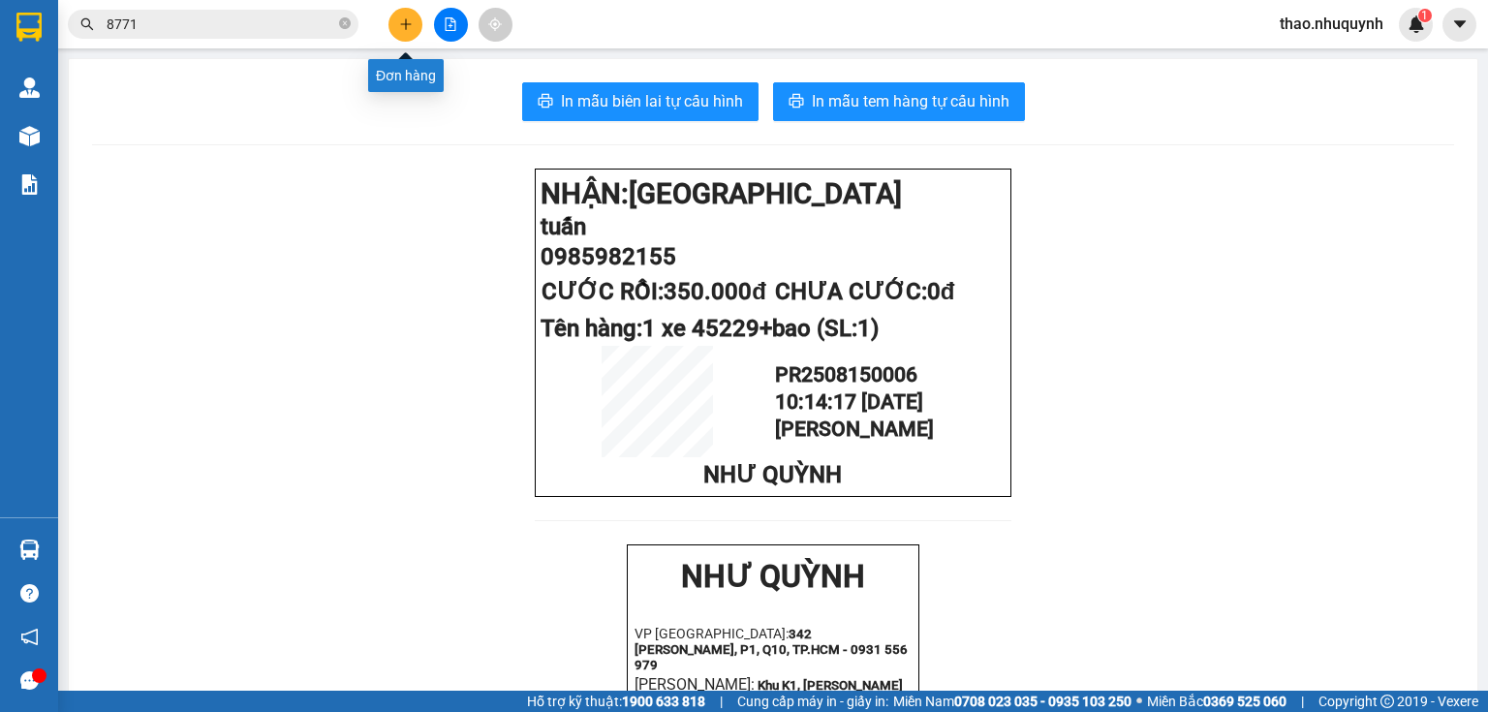
click at [404, 14] on button at bounding box center [406, 25] width 34 height 34
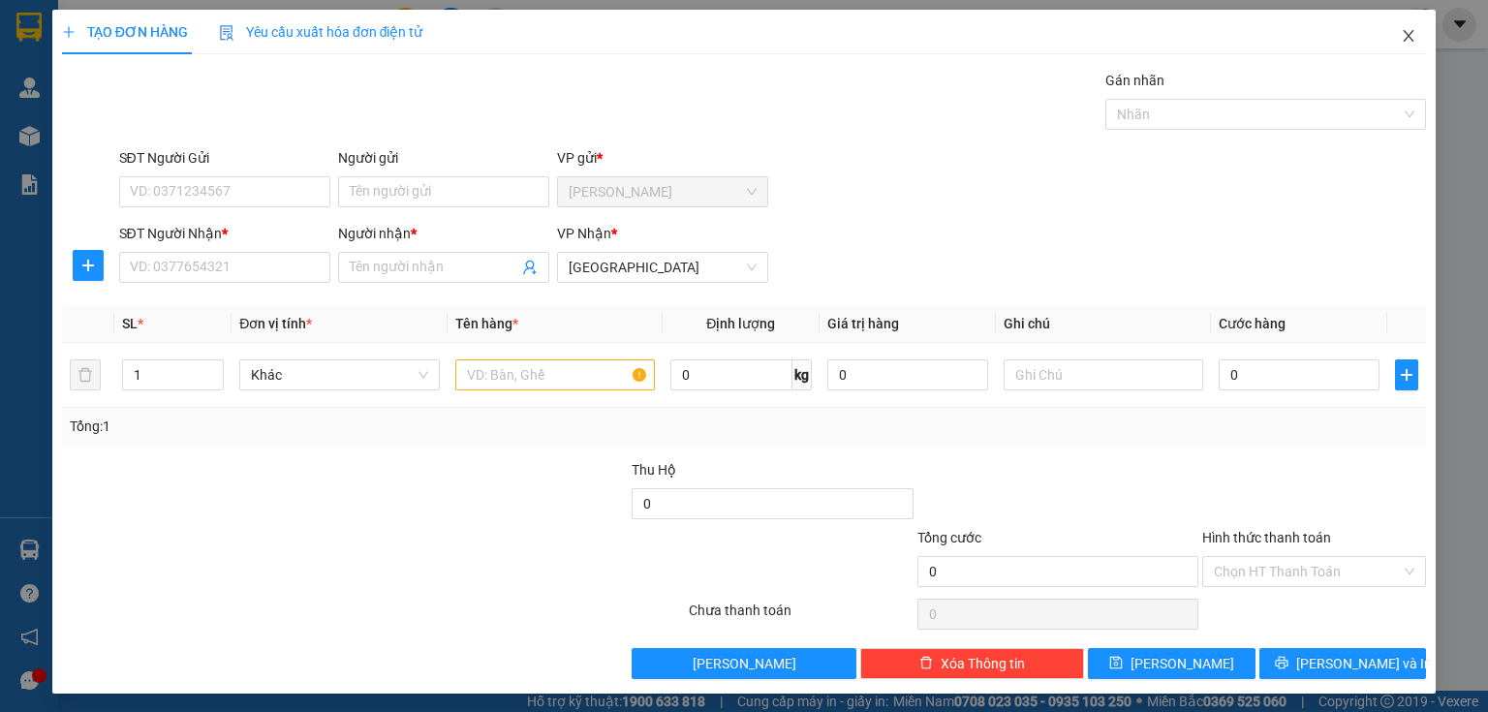
click at [1401, 34] on icon "close" at bounding box center [1409, 36] width 16 height 16
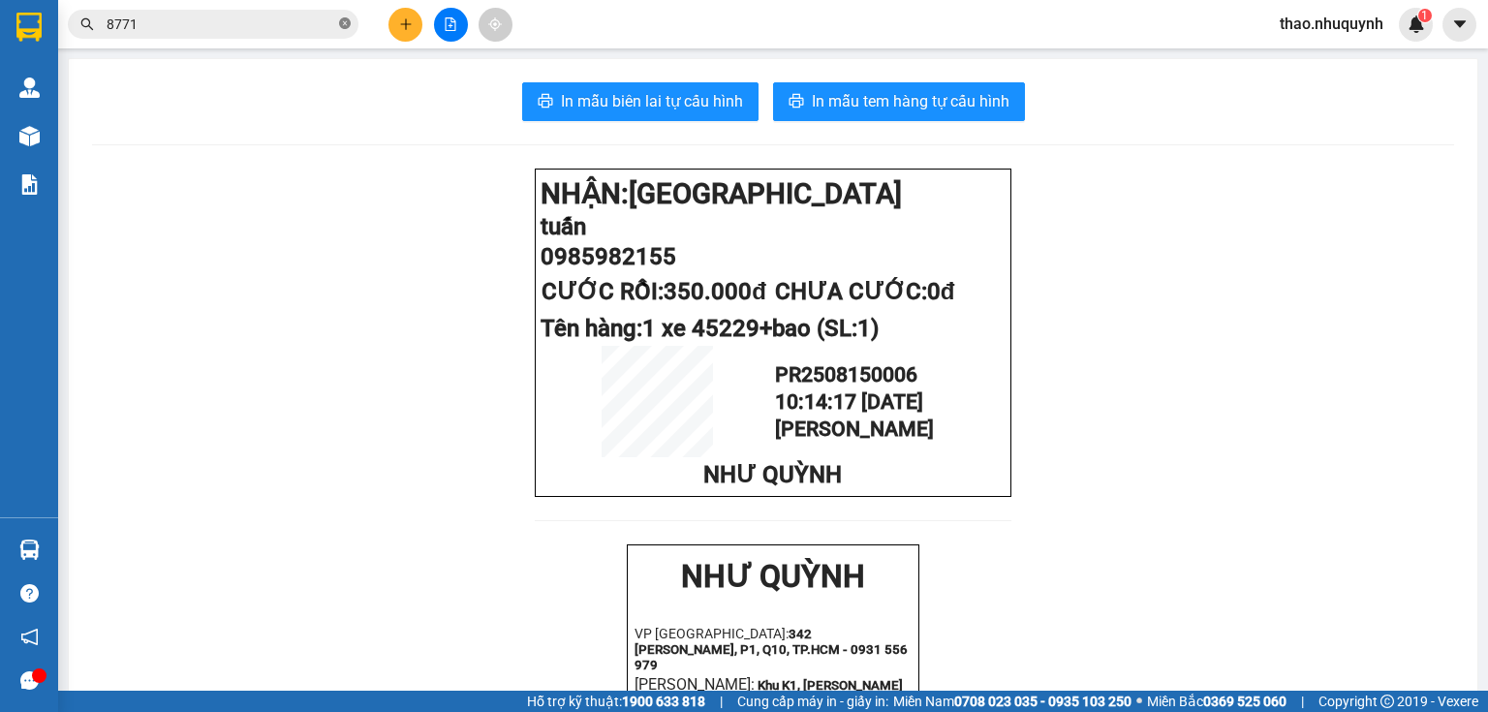
click at [341, 19] on icon "close-circle" at bounding box center [345, 23] width 12 height 12
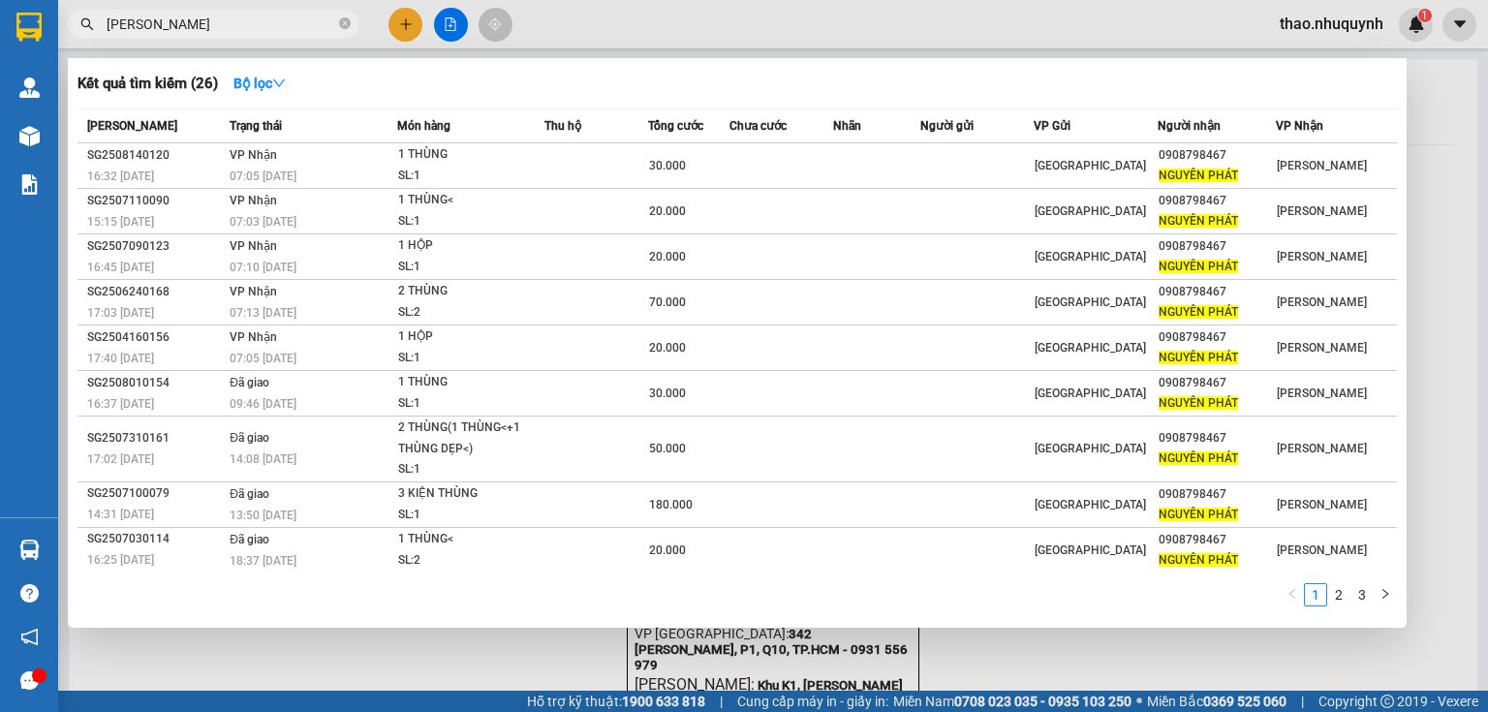
type input "nguyên phát"
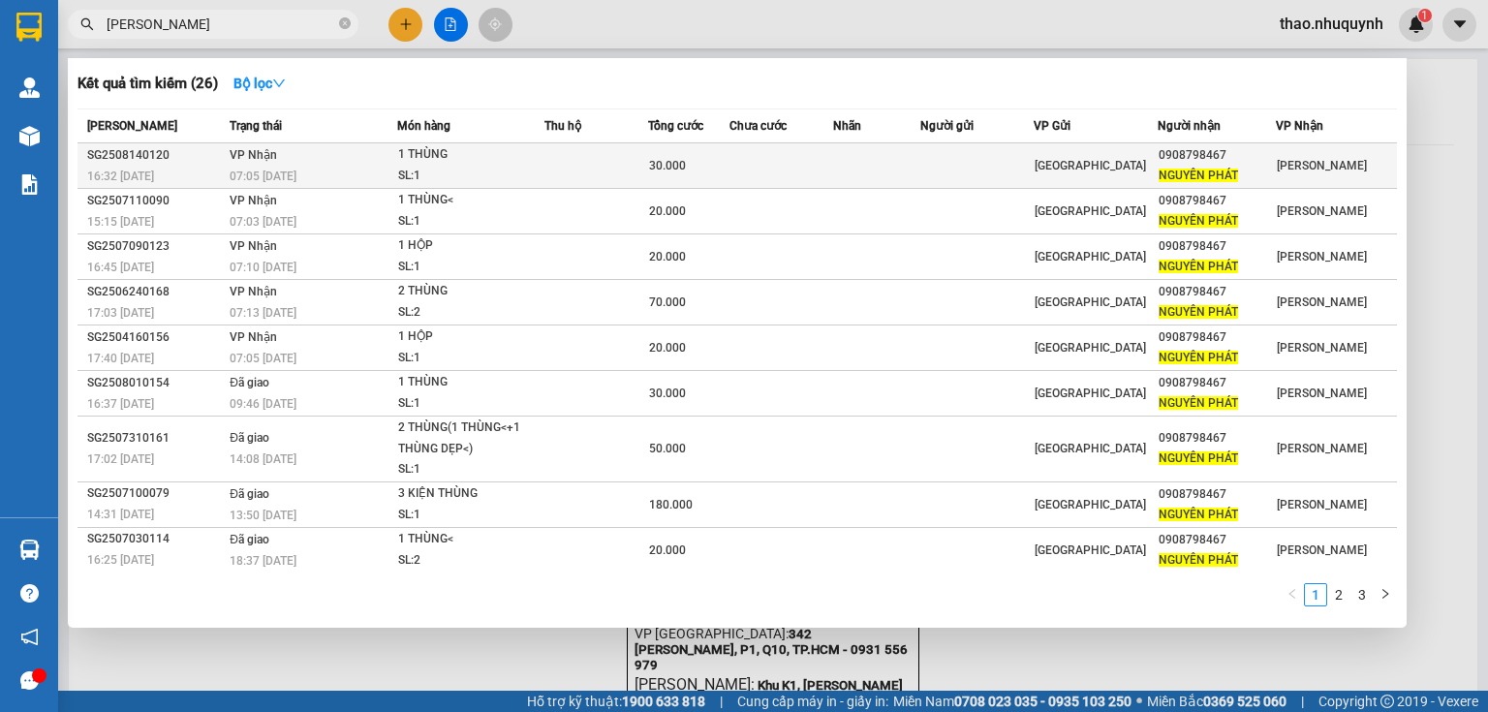
click at [488, 150] on div "1 THÙNG" at bounding box center [470, 154] width 145 height 21
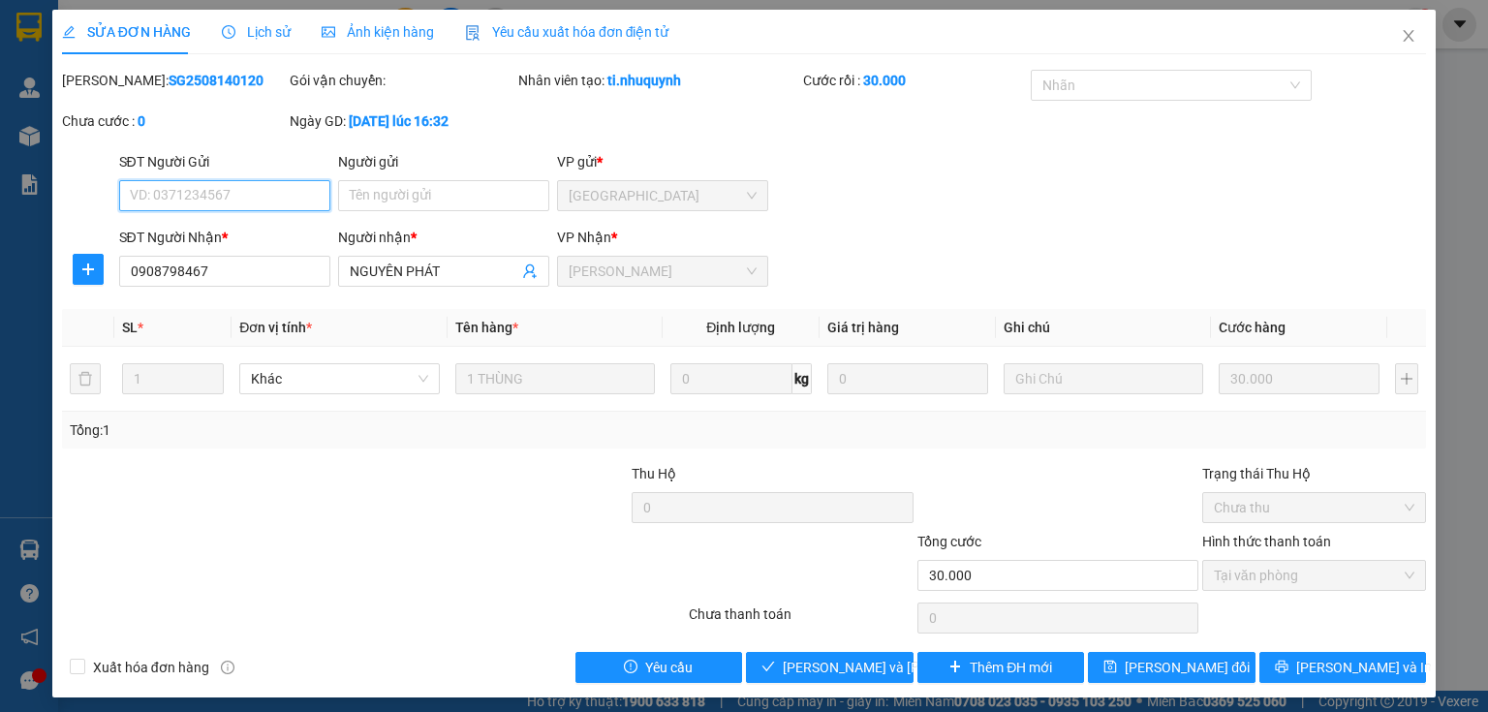
type input "0908798467"
type input "NGUYÊN PHÁT"
type input "30.000"
click at [818, 663] on span "Lưu và Giao hàng" at bounding box center [914, 667] width 262 height 21
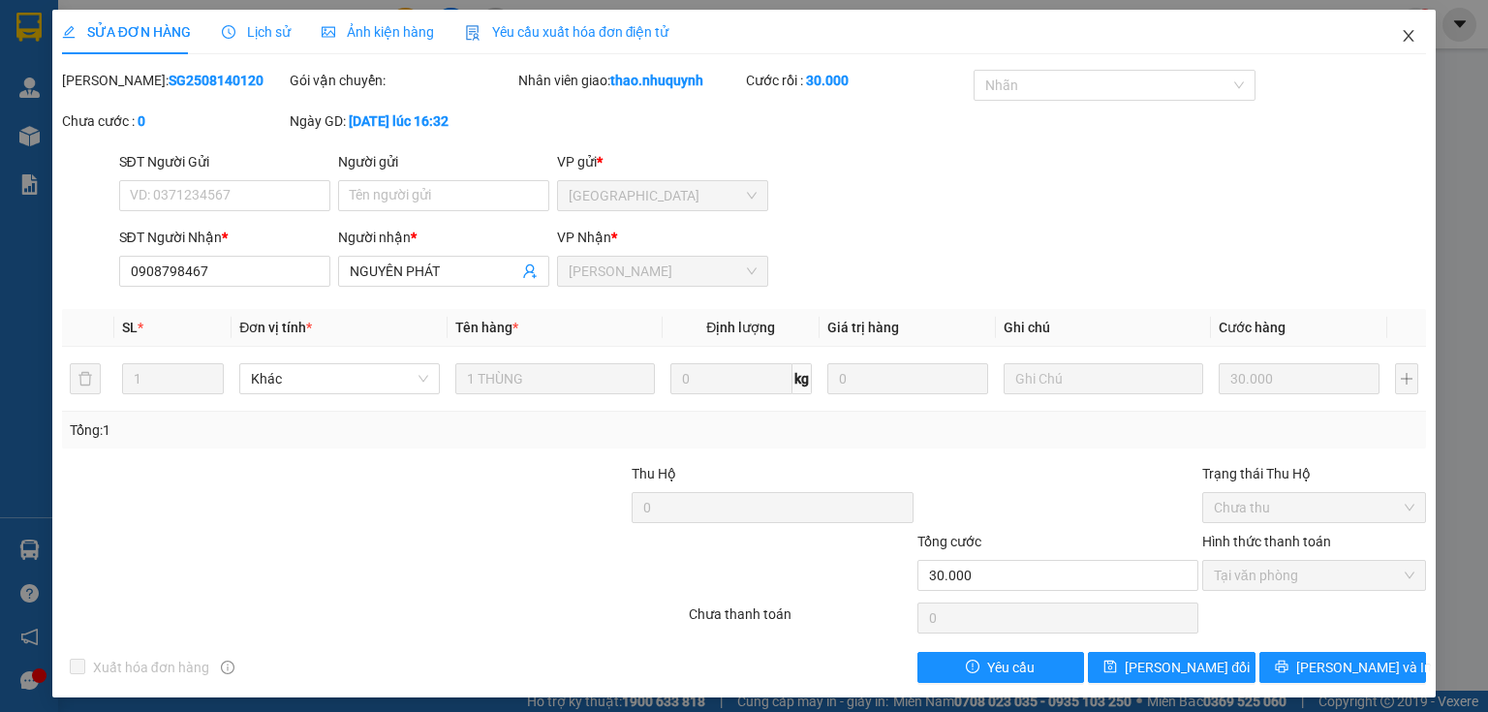
click at [1401, 40] on icon "close" at bounding box center [1409, 36] width 16 height 16
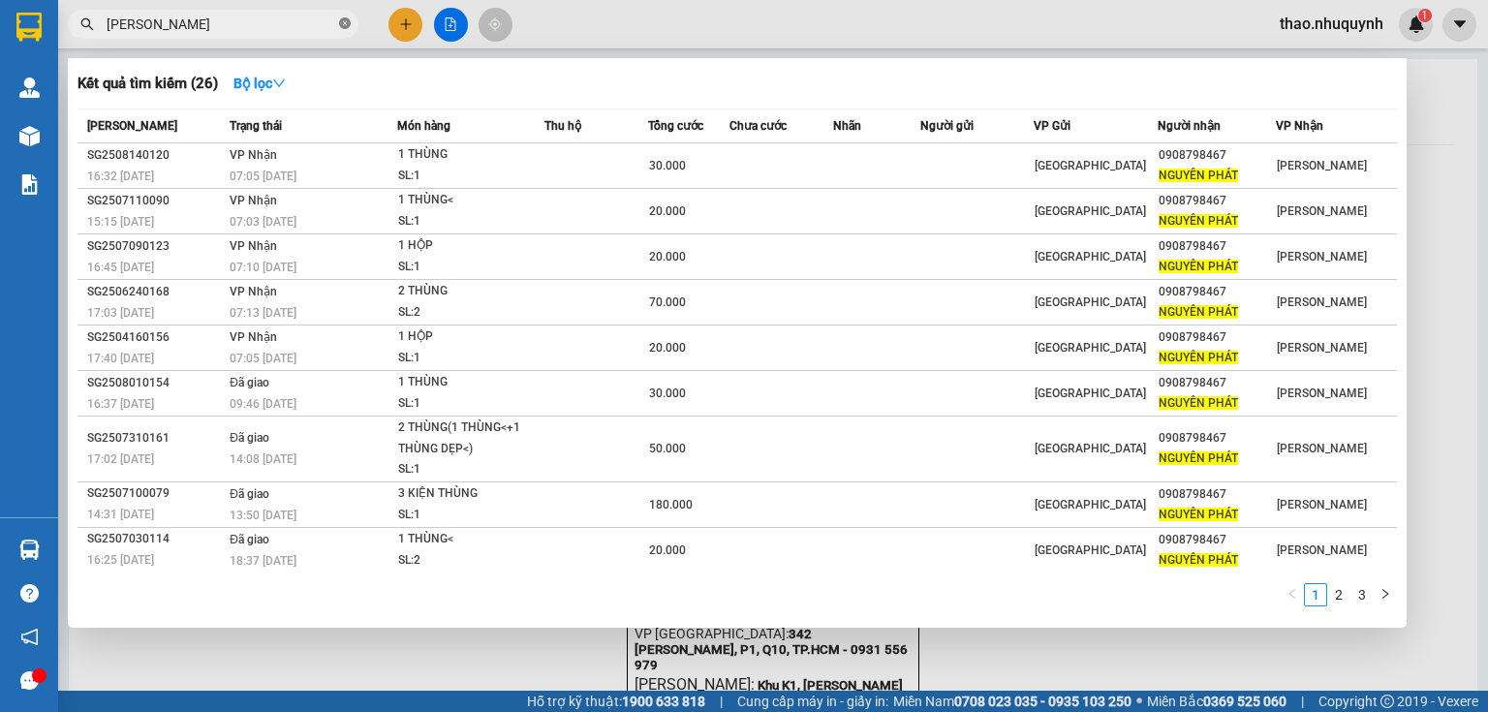
click at [343, 24] on icon "close-circle" at bounding box center [345, 23] width 12 height 12
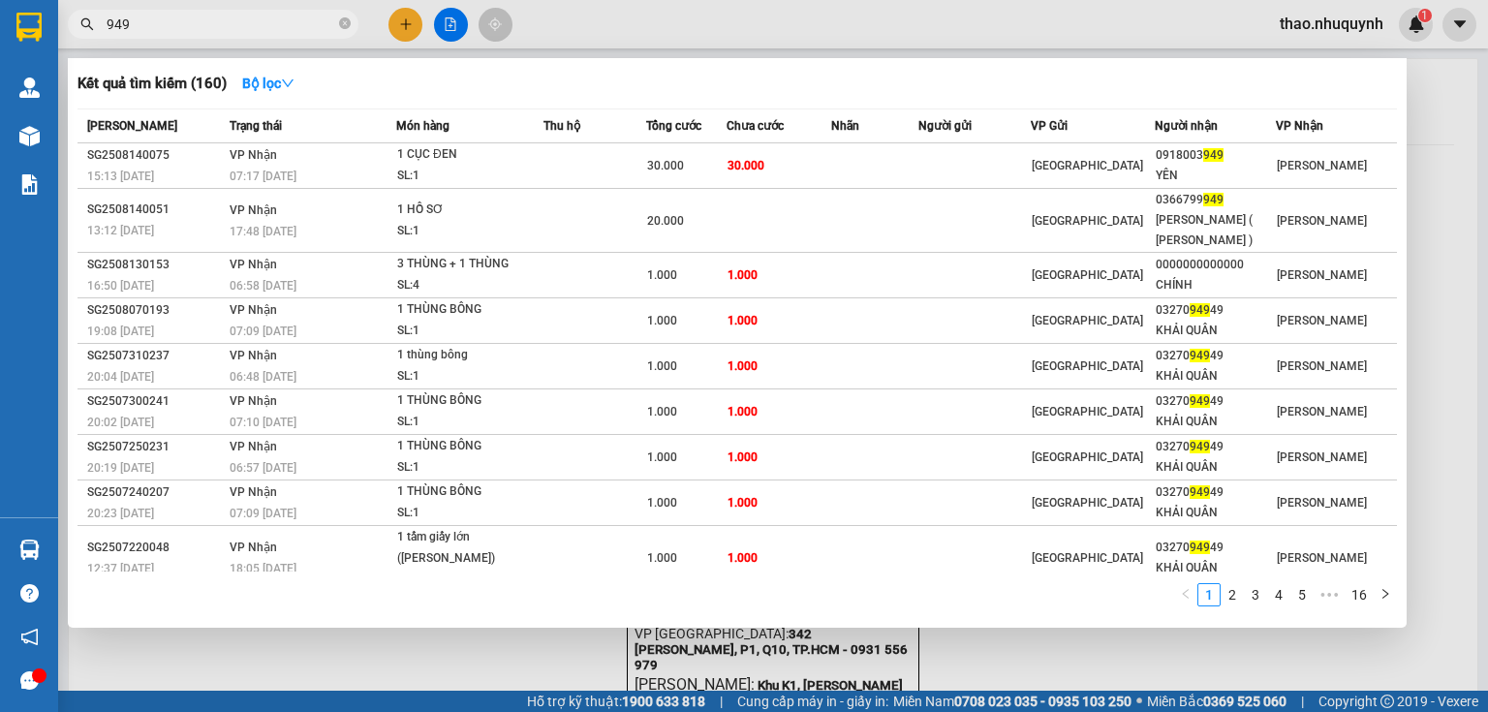
type input "949"
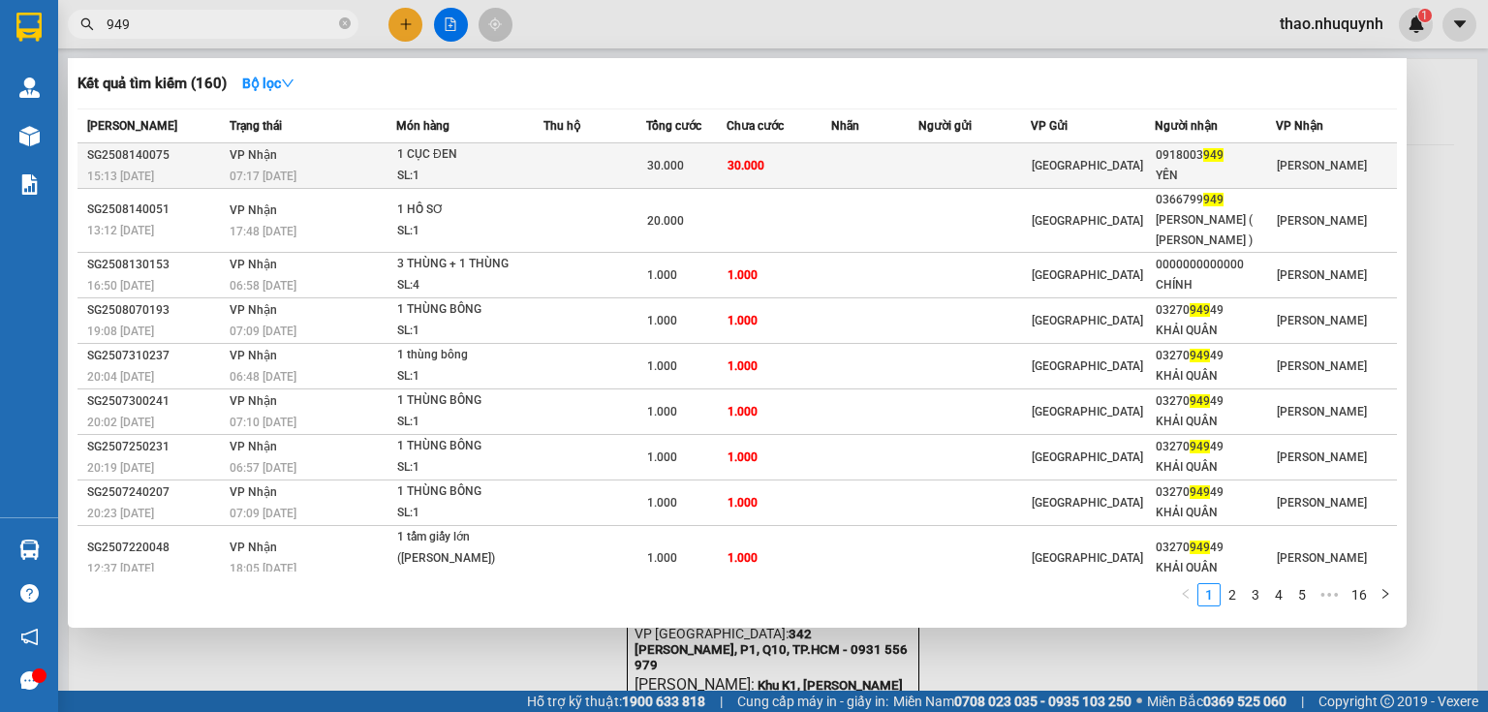
click at [616, 171] on td at bounding box center [595, 166] width 103 height 46
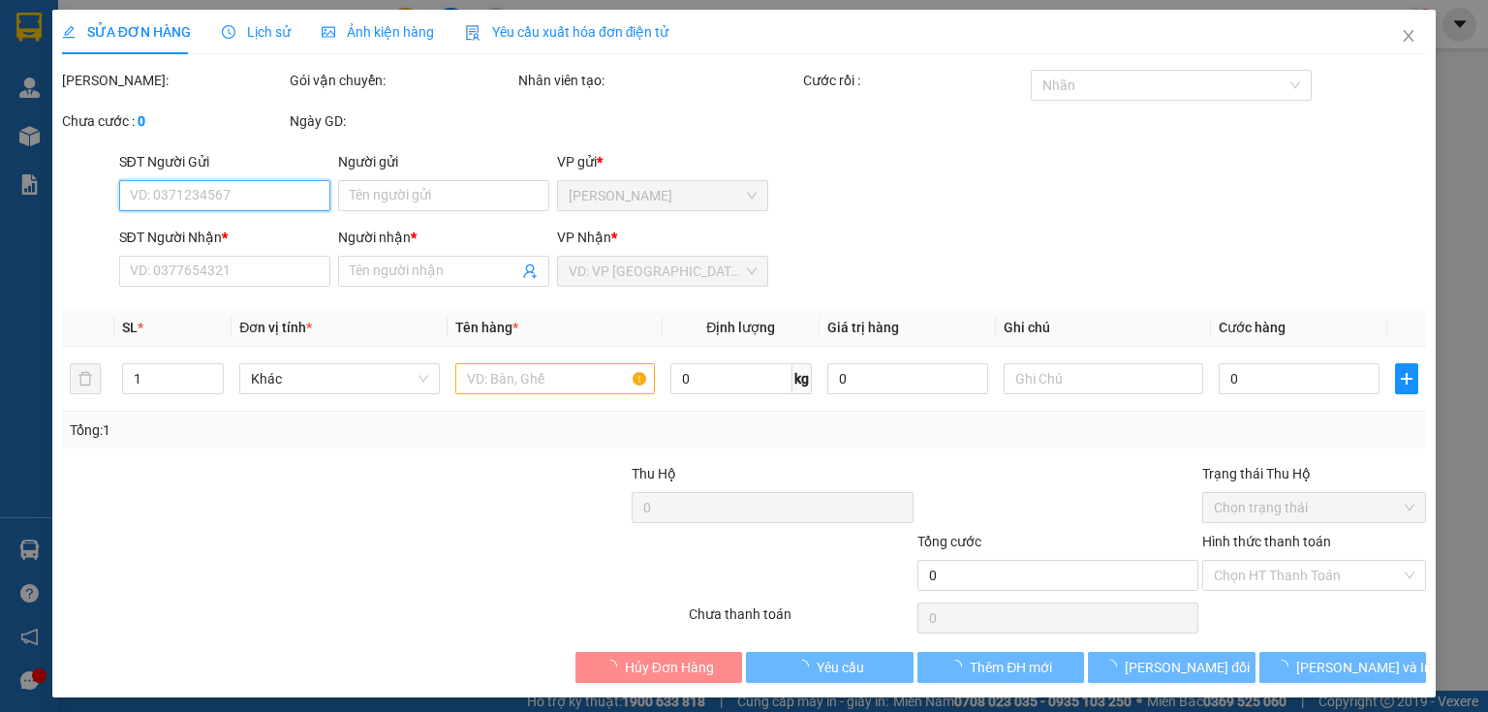
type input "0918003949"
type input "YÊN"
type input "30.000"
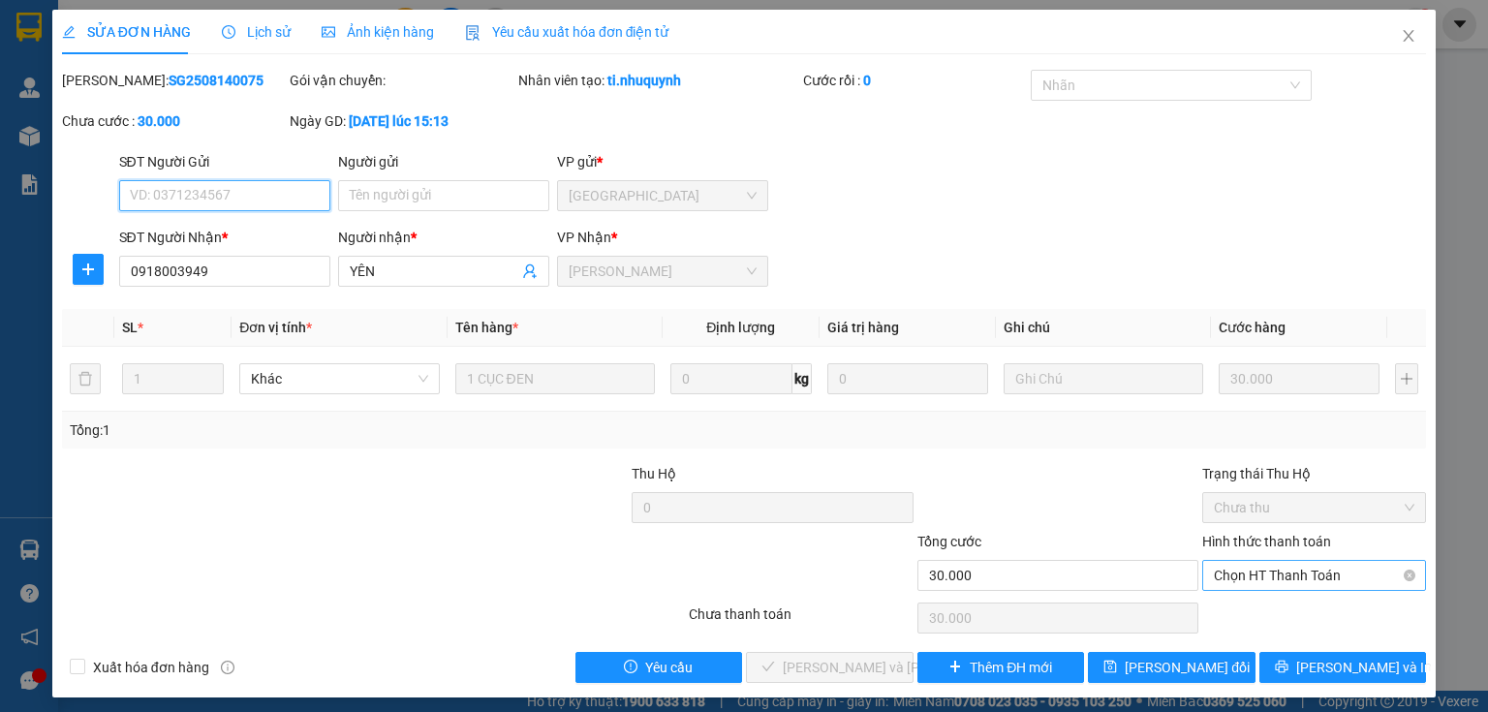
click at [1229, 573] on span "Chọn HT Thanh Toán" at bounding box center [1314, 575] width 201 height 29
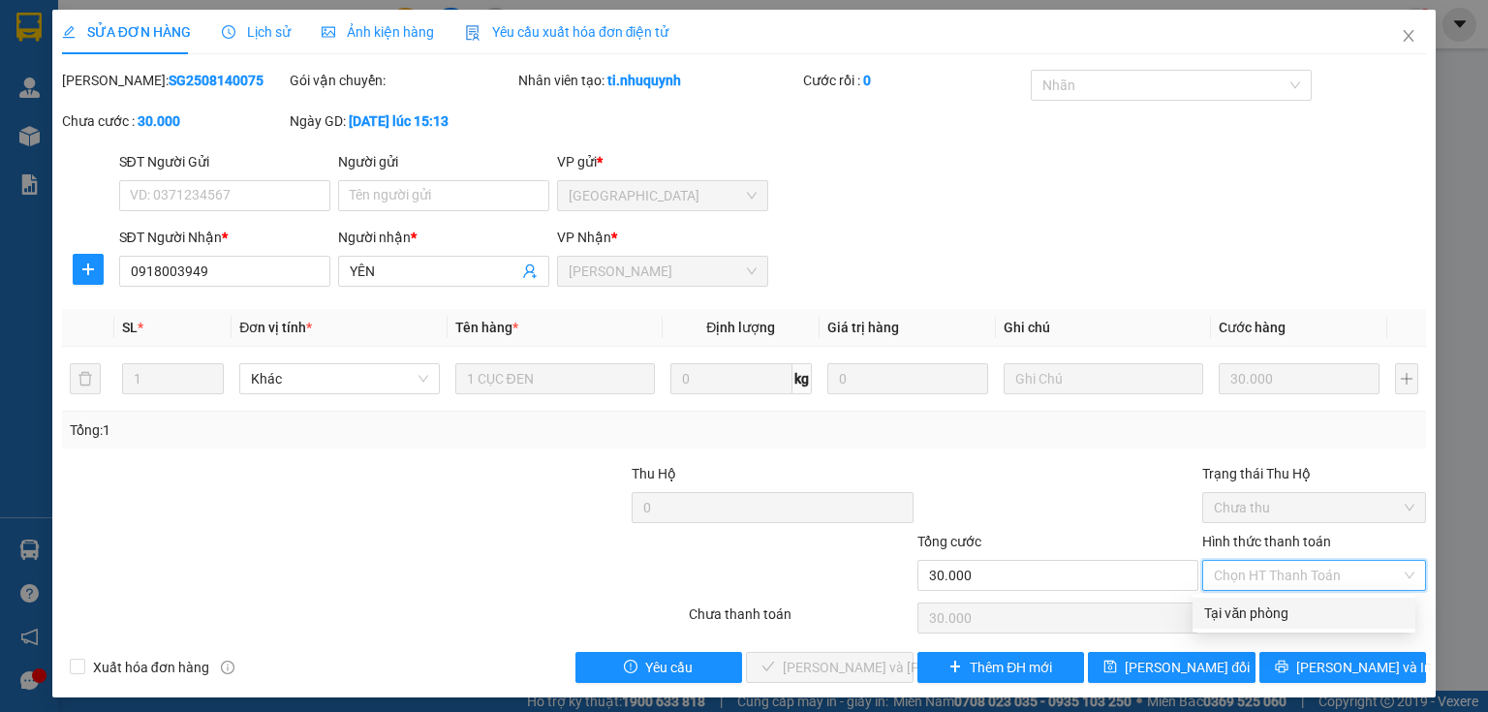
click at [1225, 610] on div "Tại văn phòng" at bounding box center [1304, 613] width 200 height 21
type input "0"
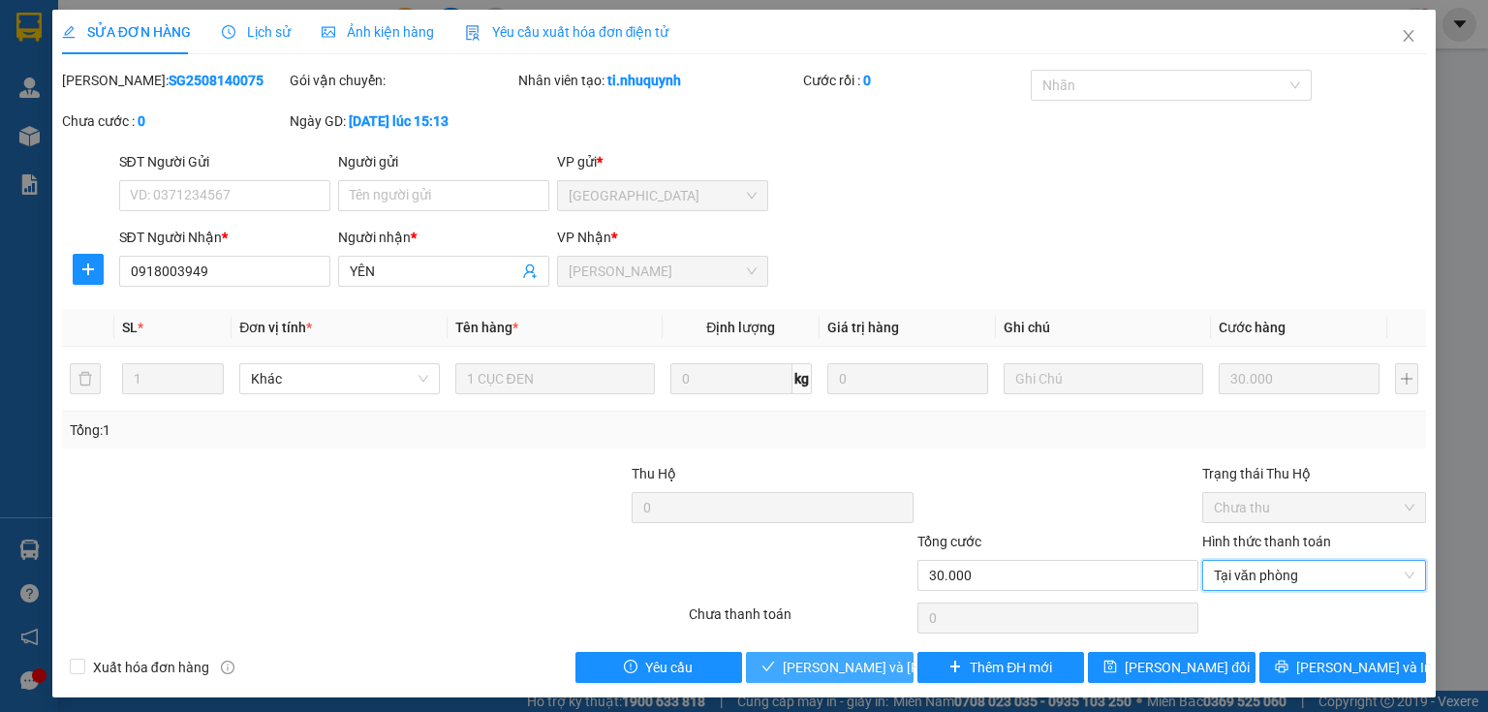
click at [837, 659] on span "Lưu và Giao hàng" at bounding box center [914, 667] width 262 height 21
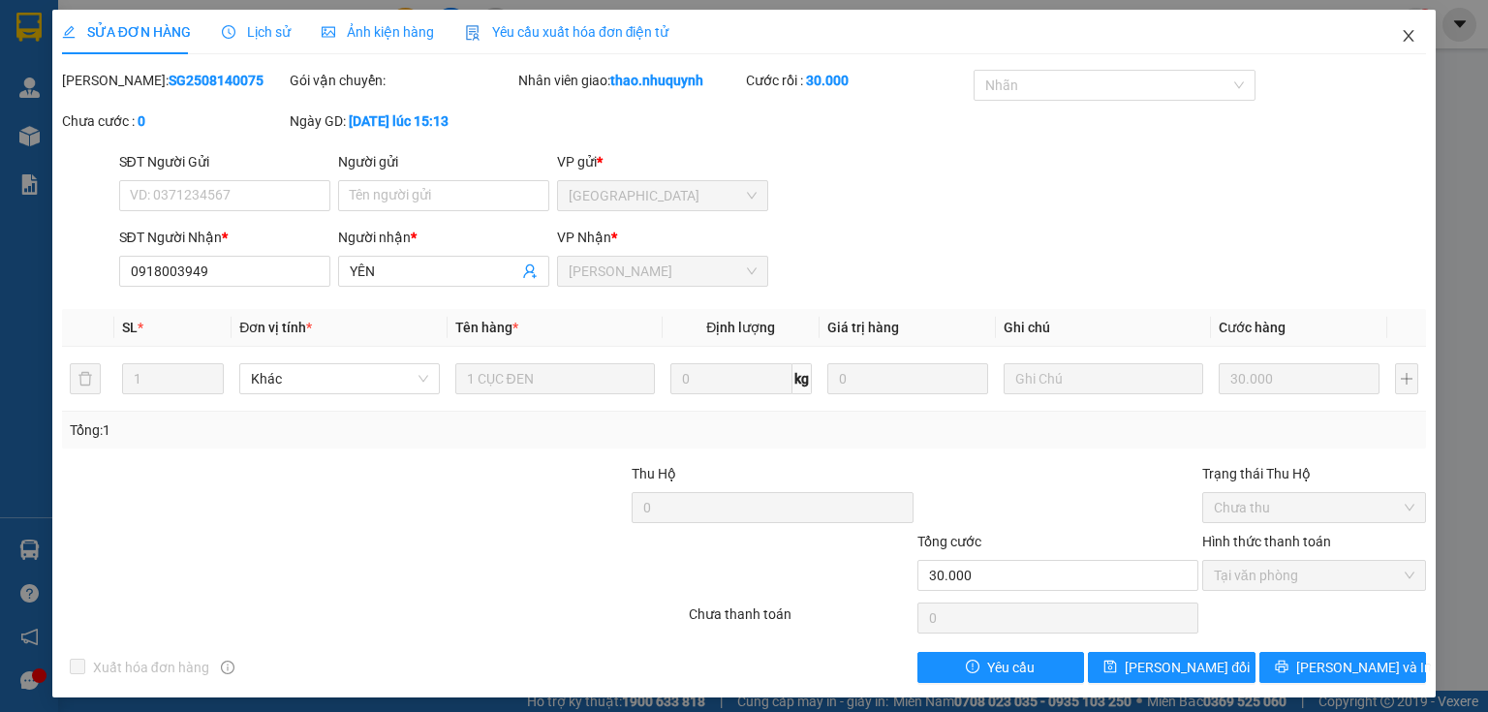
click at [1401, 31] on icon "close" at bounding box center [1409, 36] width 16 height 16
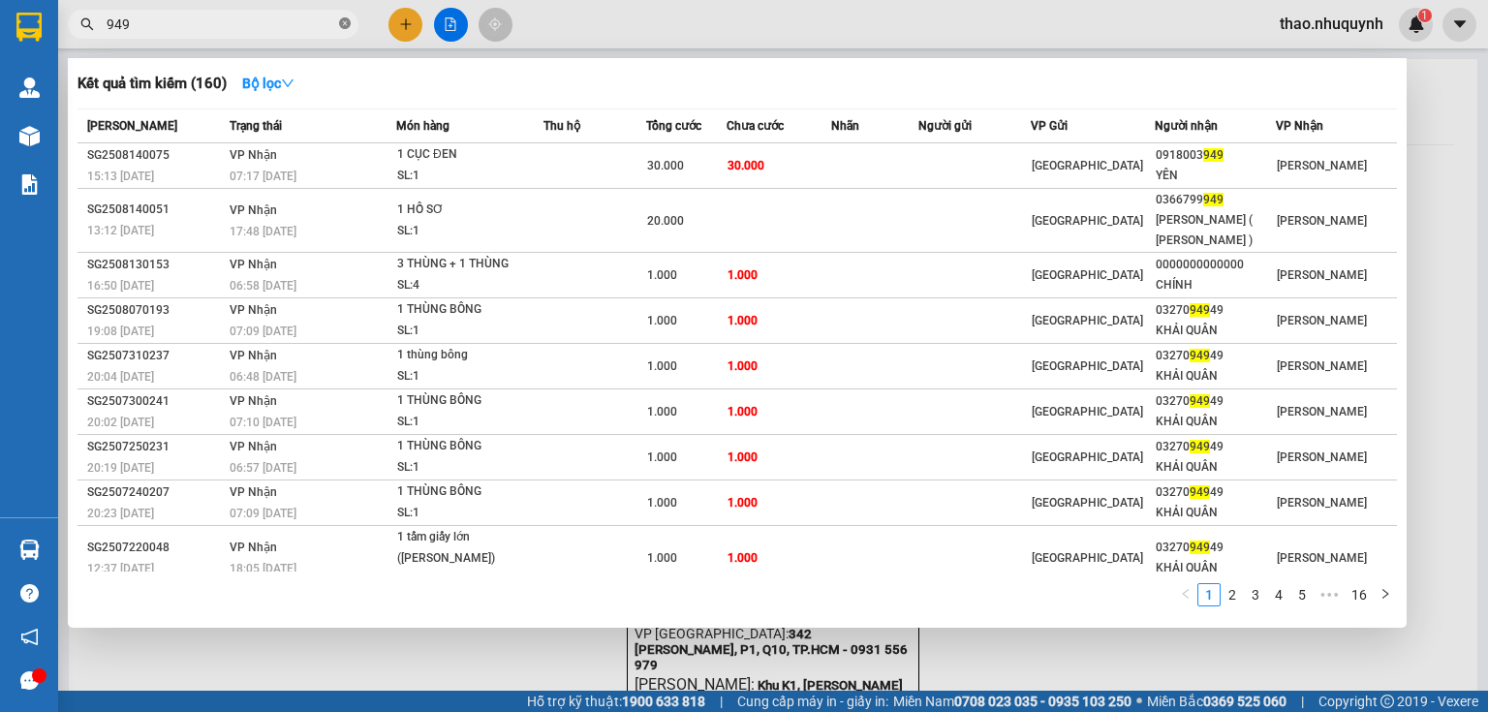
click at [342, 20] on icon "close-circle" at bounding box center [345, 23] width 12 height 12
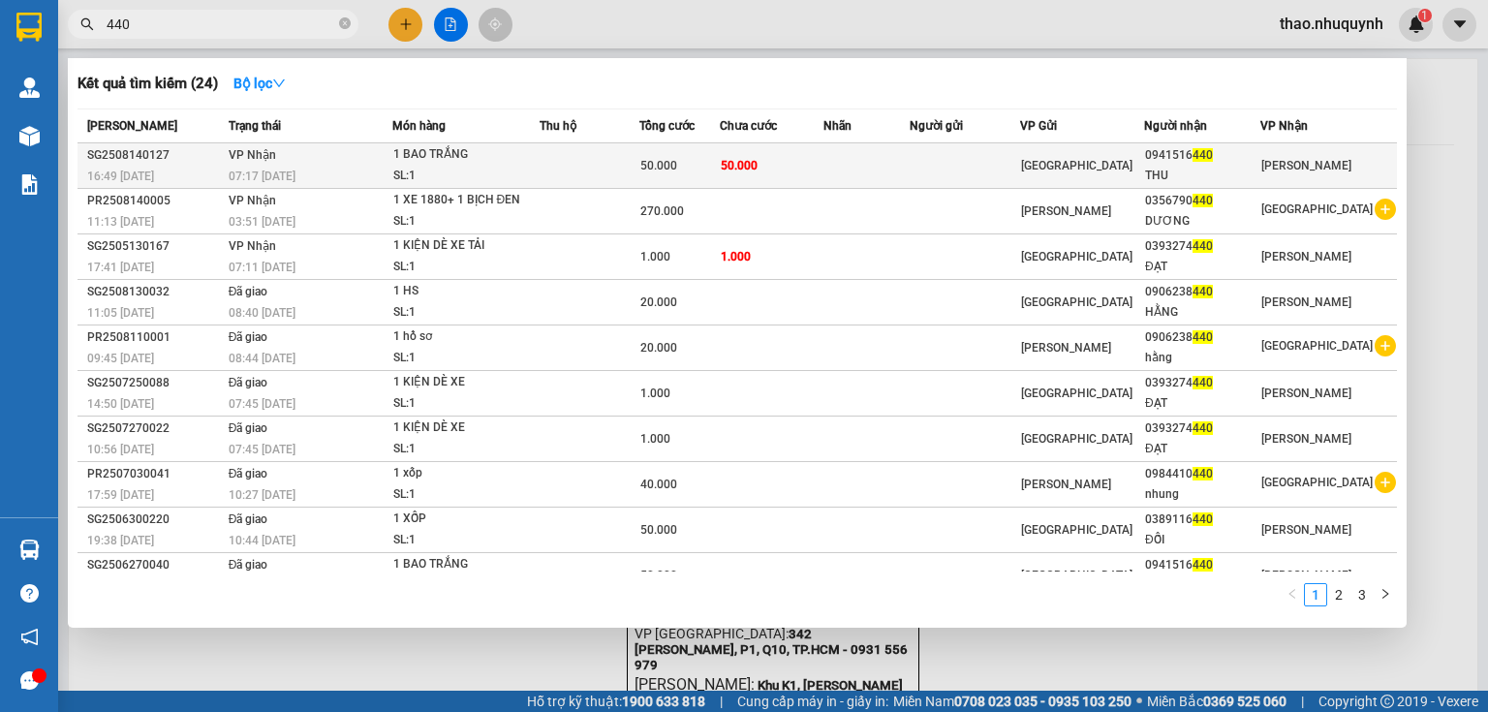
type input "440"
click at [315, 163] on td "VP Nhận 07:17 - 15/08" at bounding box center [308, 166] width 169 height 46
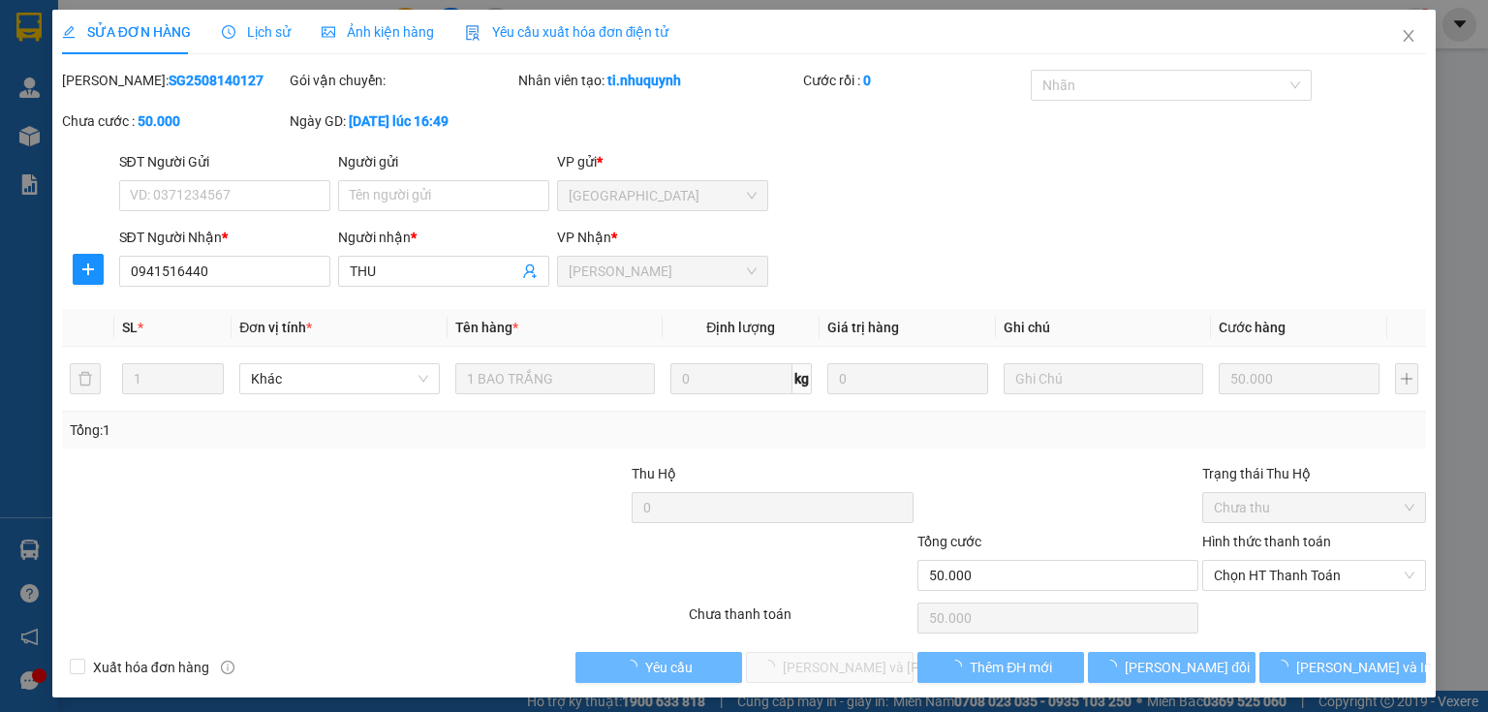
type input "0941516440"
type input "THU"
type input "50.000"
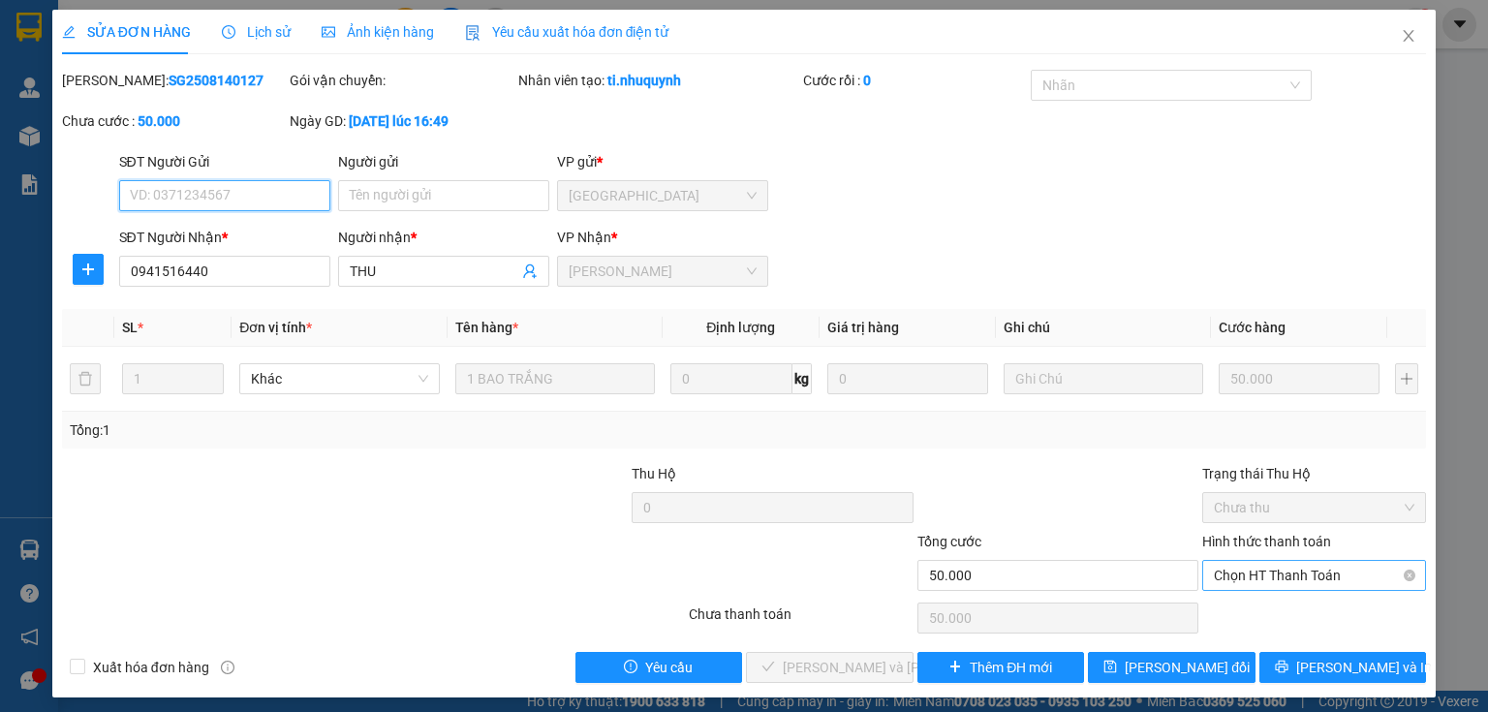
click at [1232, 576] on span "Chọn HT Thanh Toán" at bounding box center [1314, 575] width 201 height 29
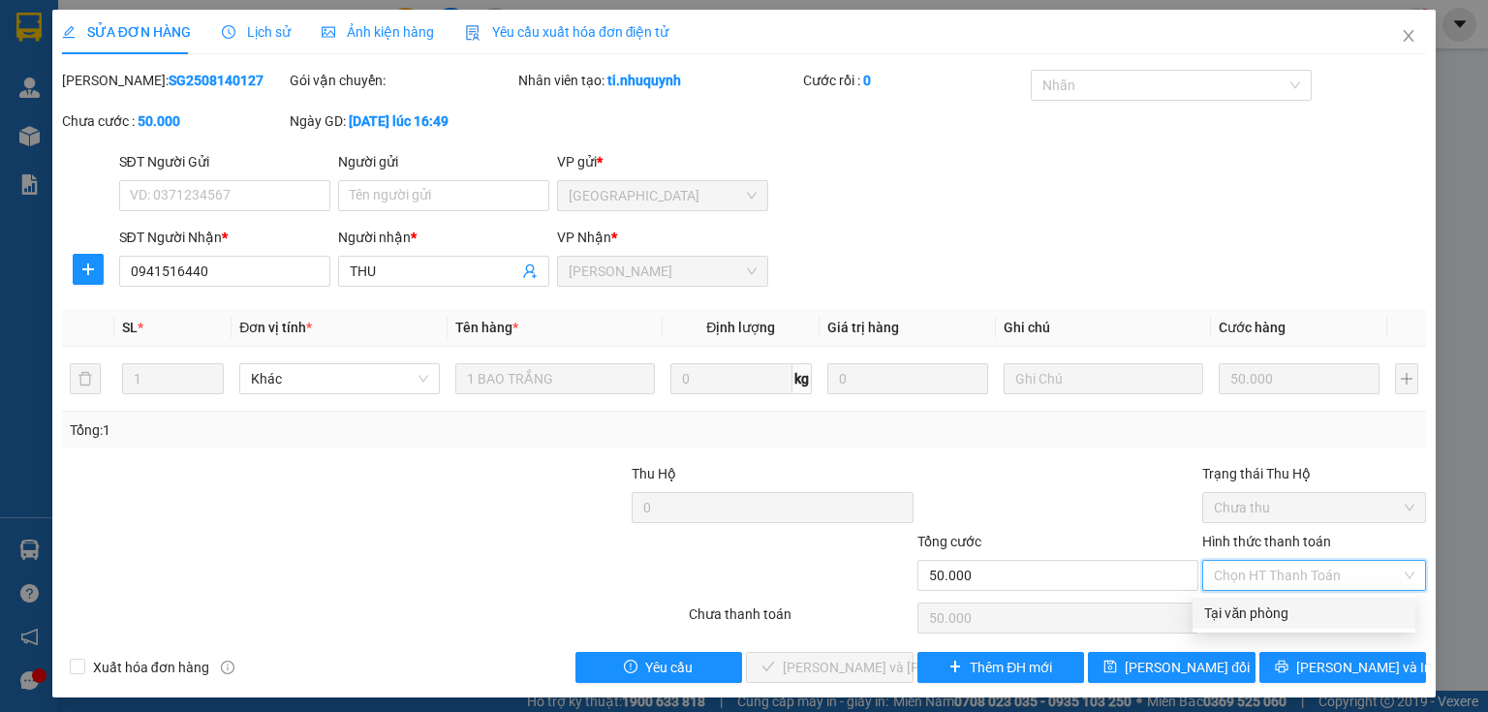
click at [1232, 612] on div "Tại văn phòng" at bounding box center [1304, 613] width 200 height 21
type input "0"
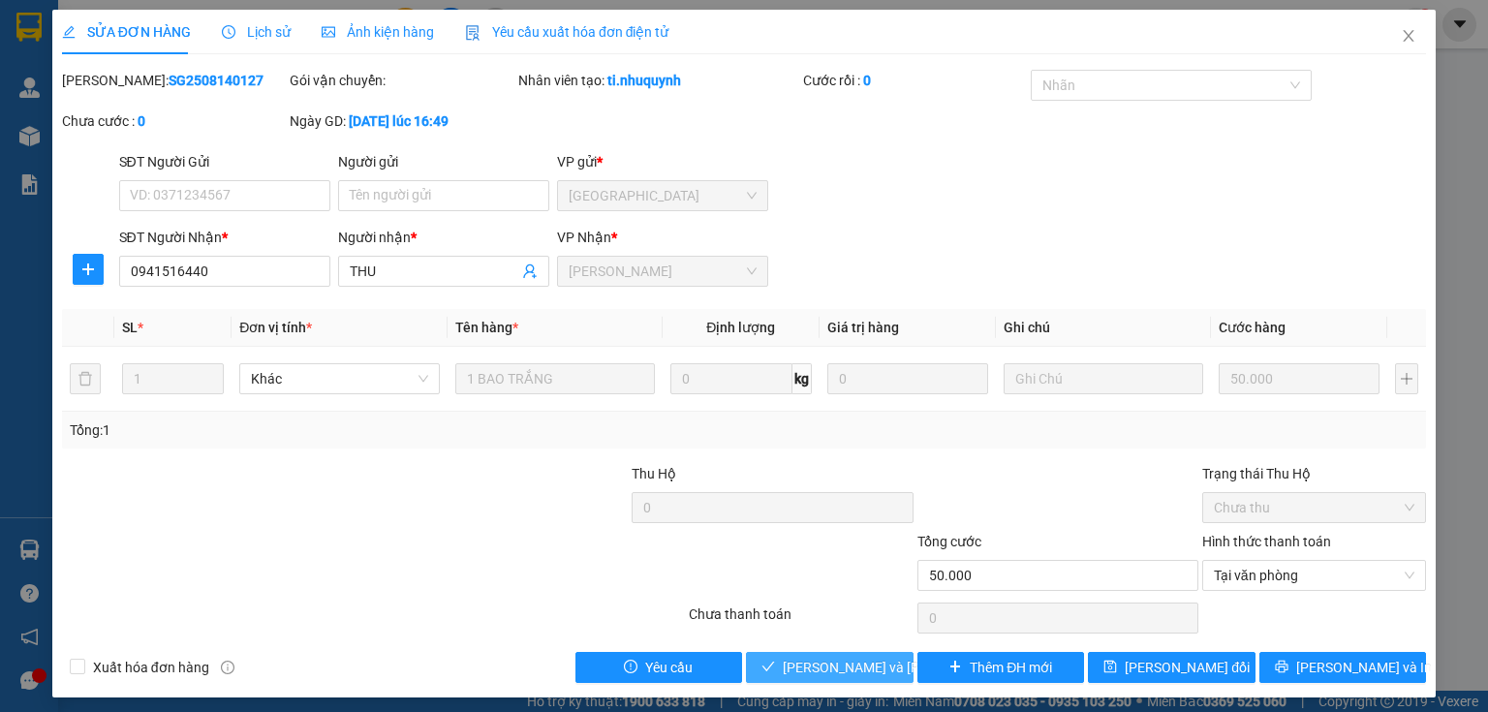
click at [784, 661] on span "Lưu và Giao hàng" at bounding box center [914, 667] width 262 height 21
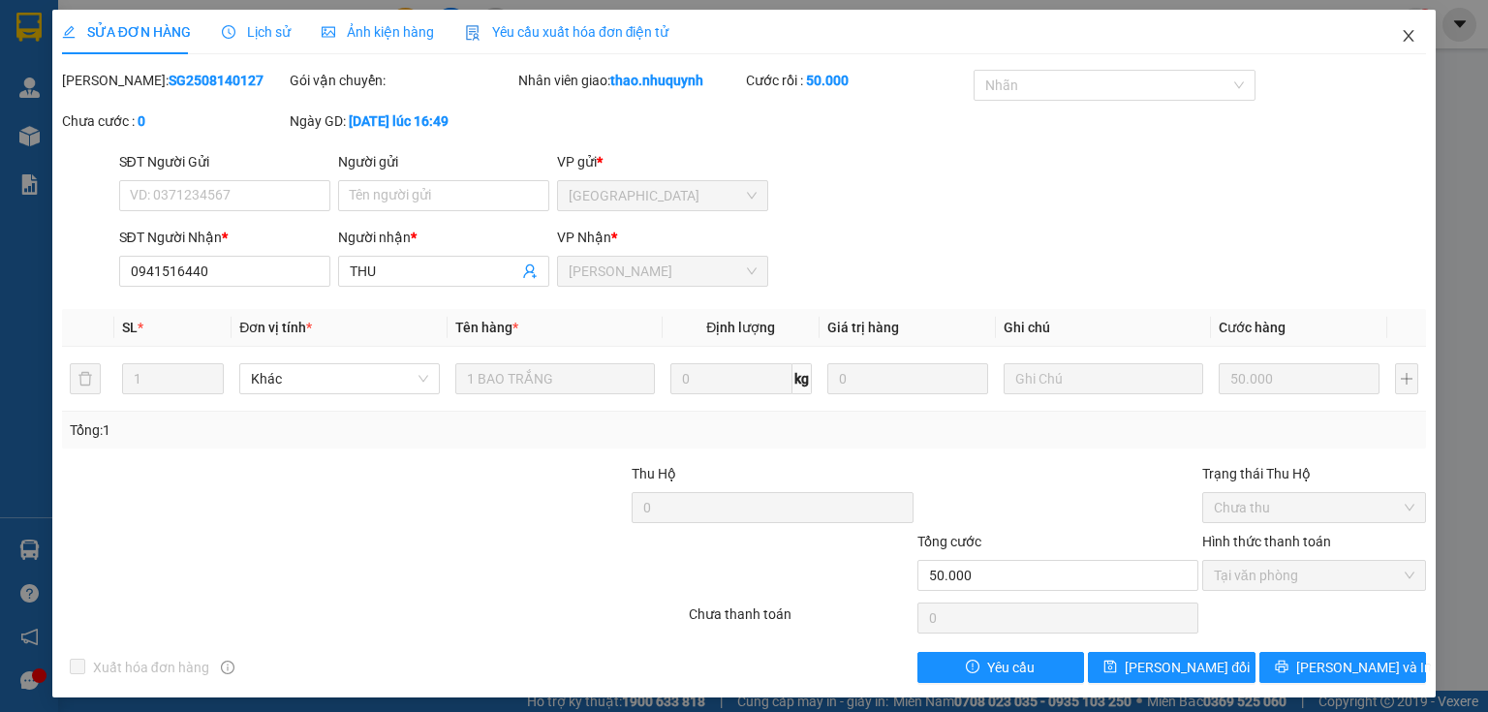
click at [1401, 40] on icon "close" at bounding box center [1409, 36] width 16 height 16
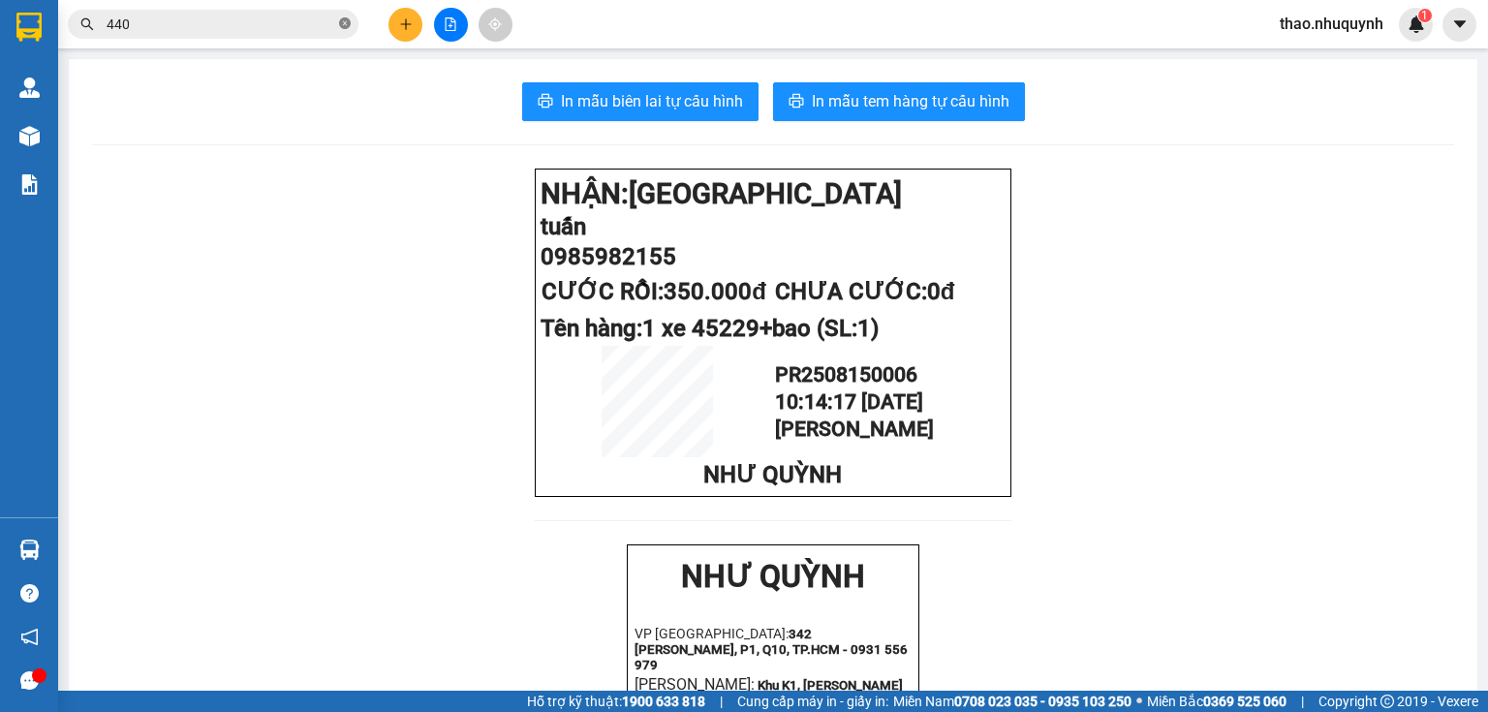
click at [348, 23] on icon "close-circle" at bounding box center [345, 23] width 12 height 12
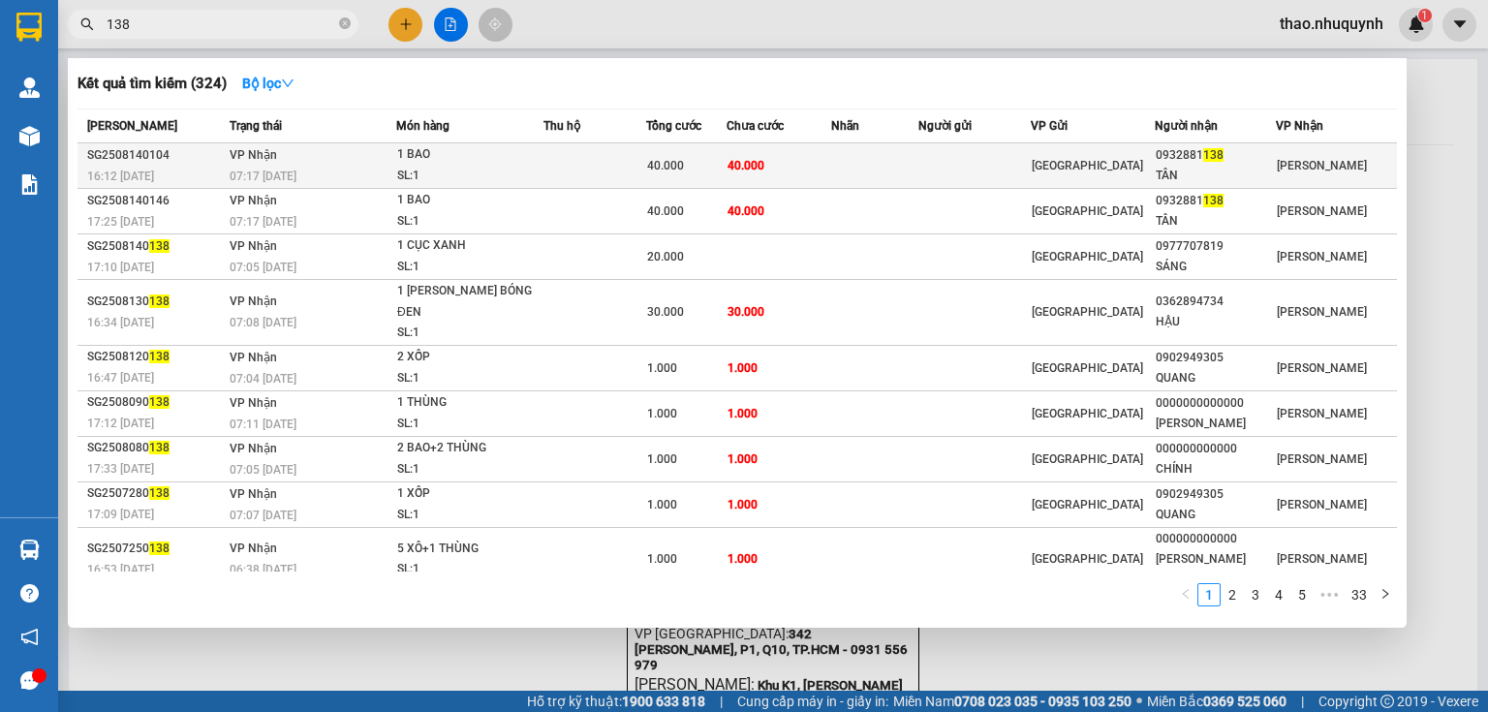
type input "138"
click at [453, 155] on div "1 BAO" at bounding box center [469, 154] width 145 height 21
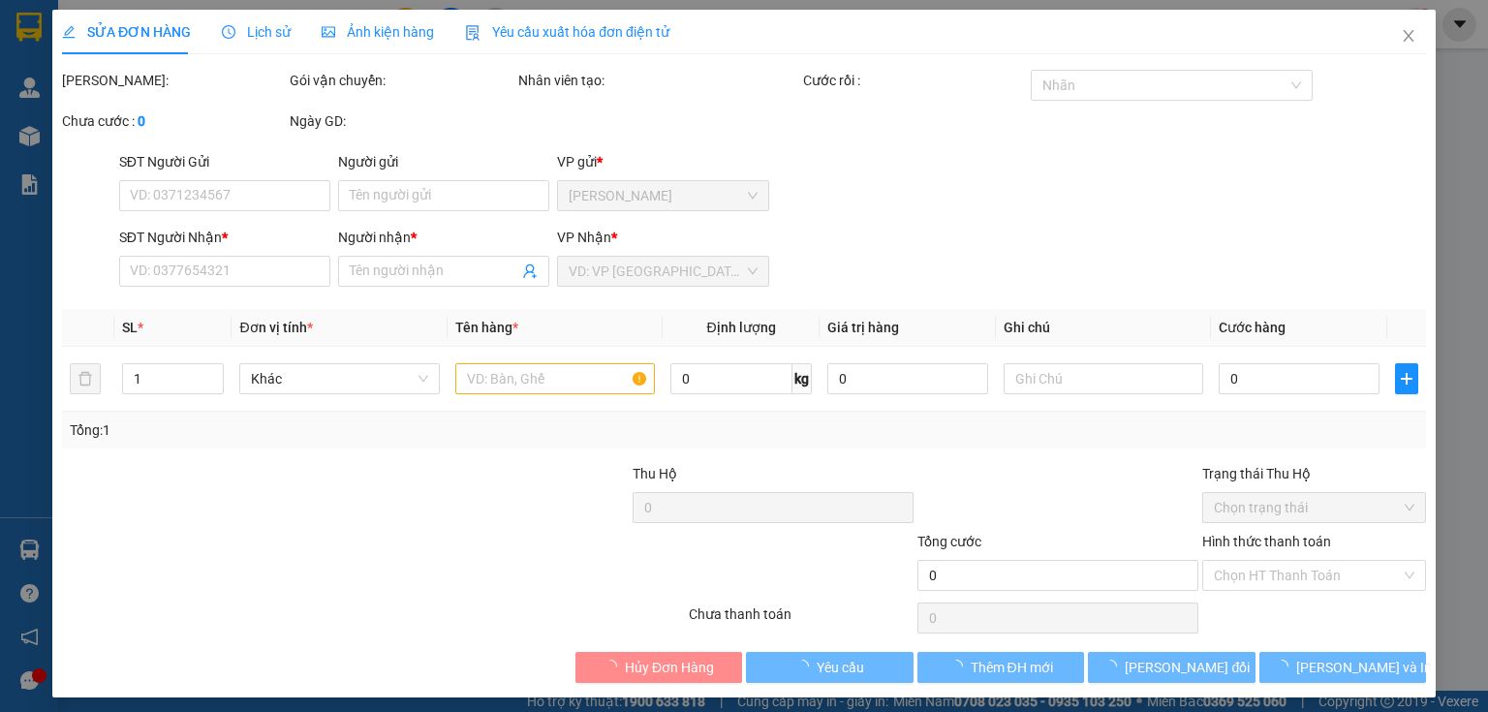
type input "0932881138"
type input "TÂN"
type input "40.000"
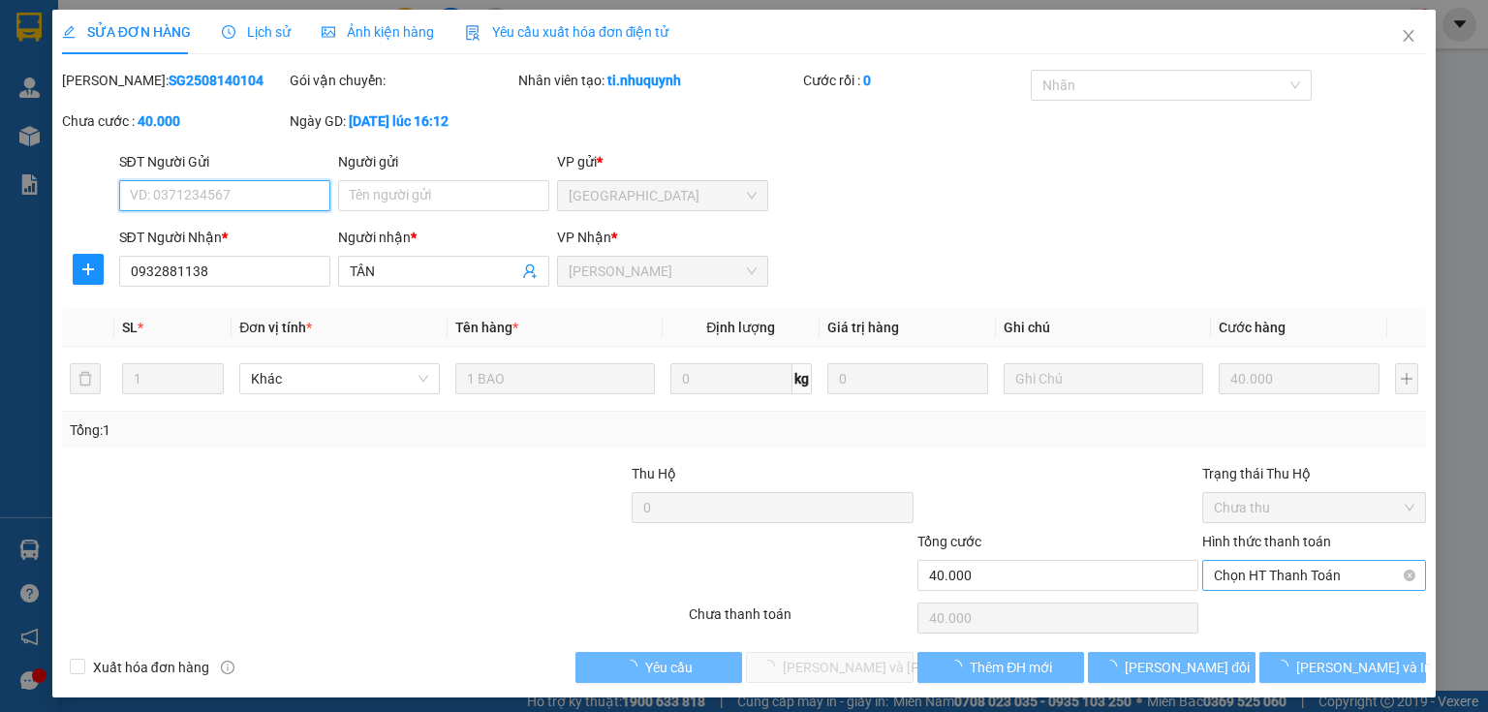
click at [1247, 566] on span "Chọn HT Thanh Toán" at bounding box center [1314, 575] width 201 height 29
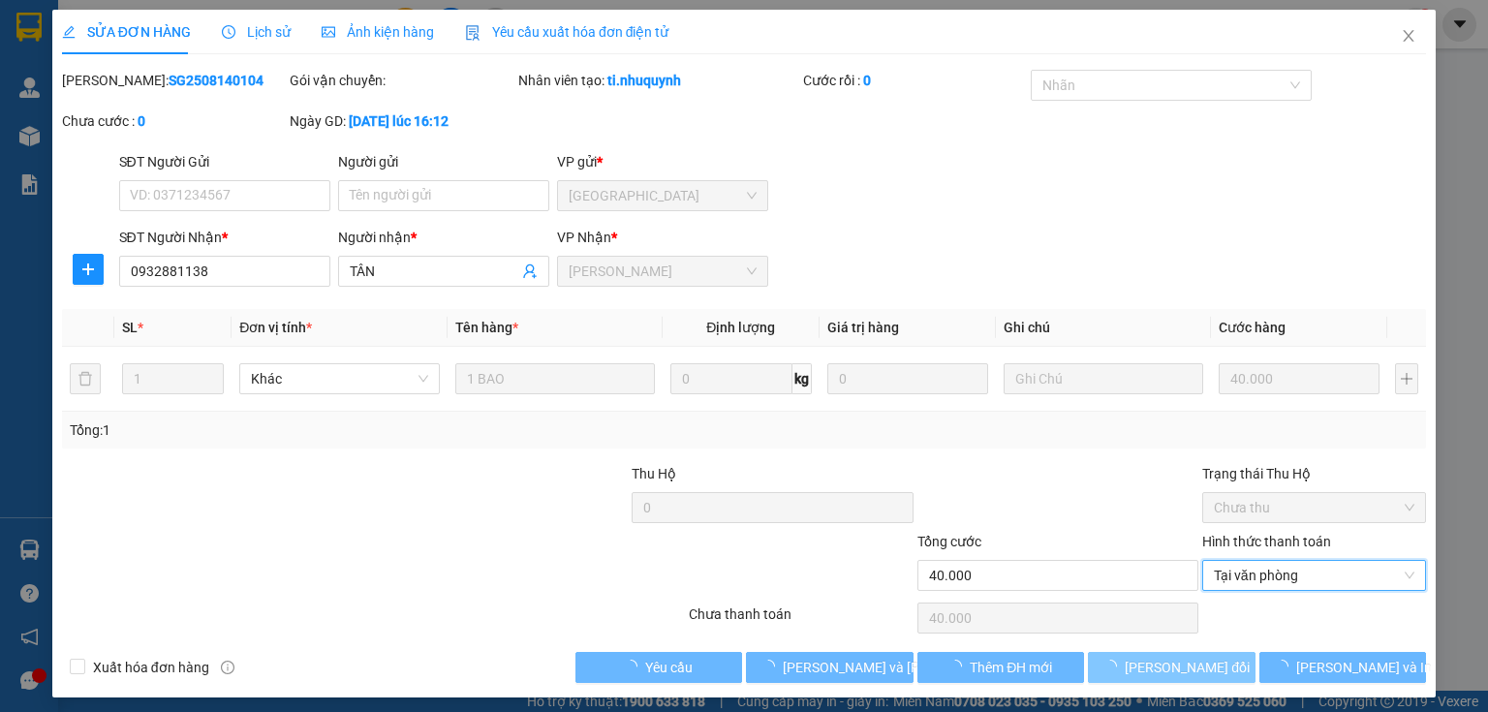
type input "0"
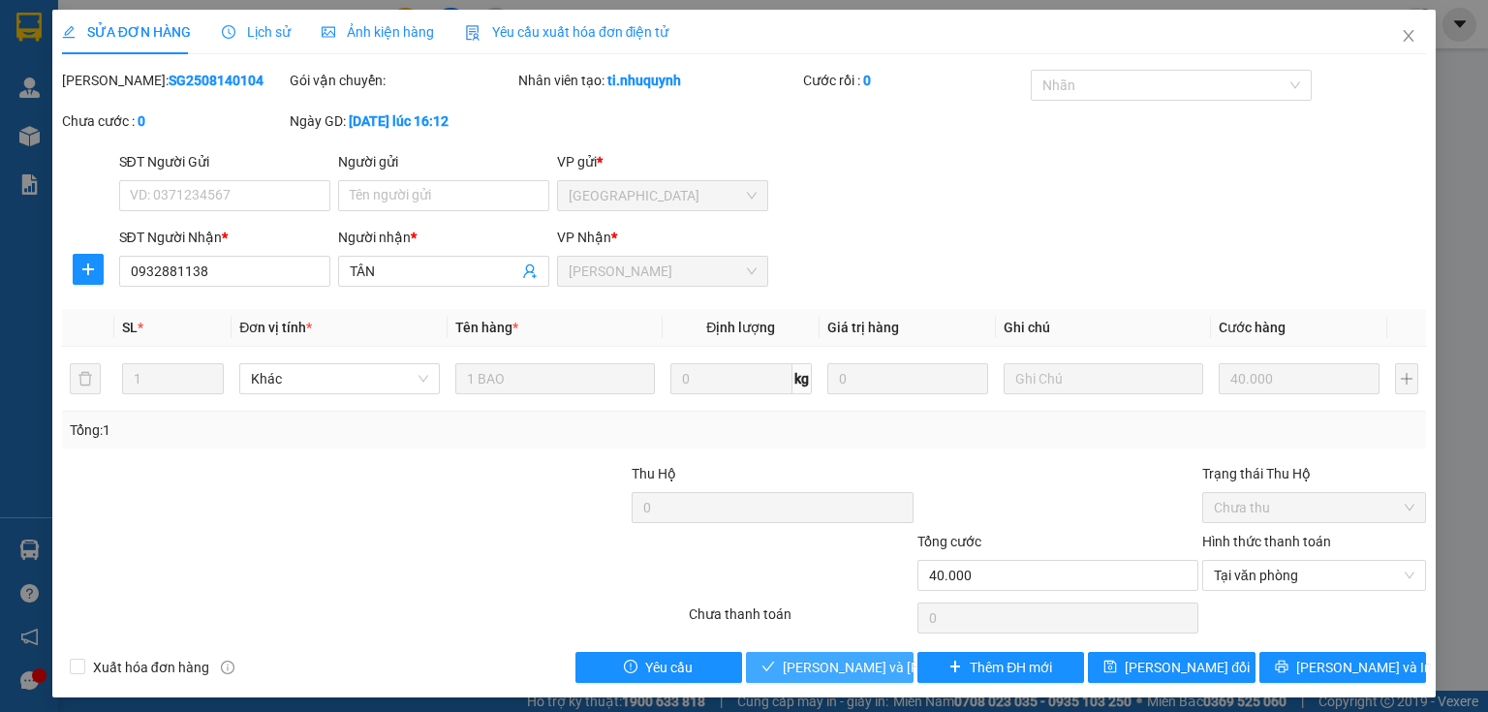
click at [826, 658] on span "Lưu và Giao hàng" at bounding box center [914, 667] width 262 height 21
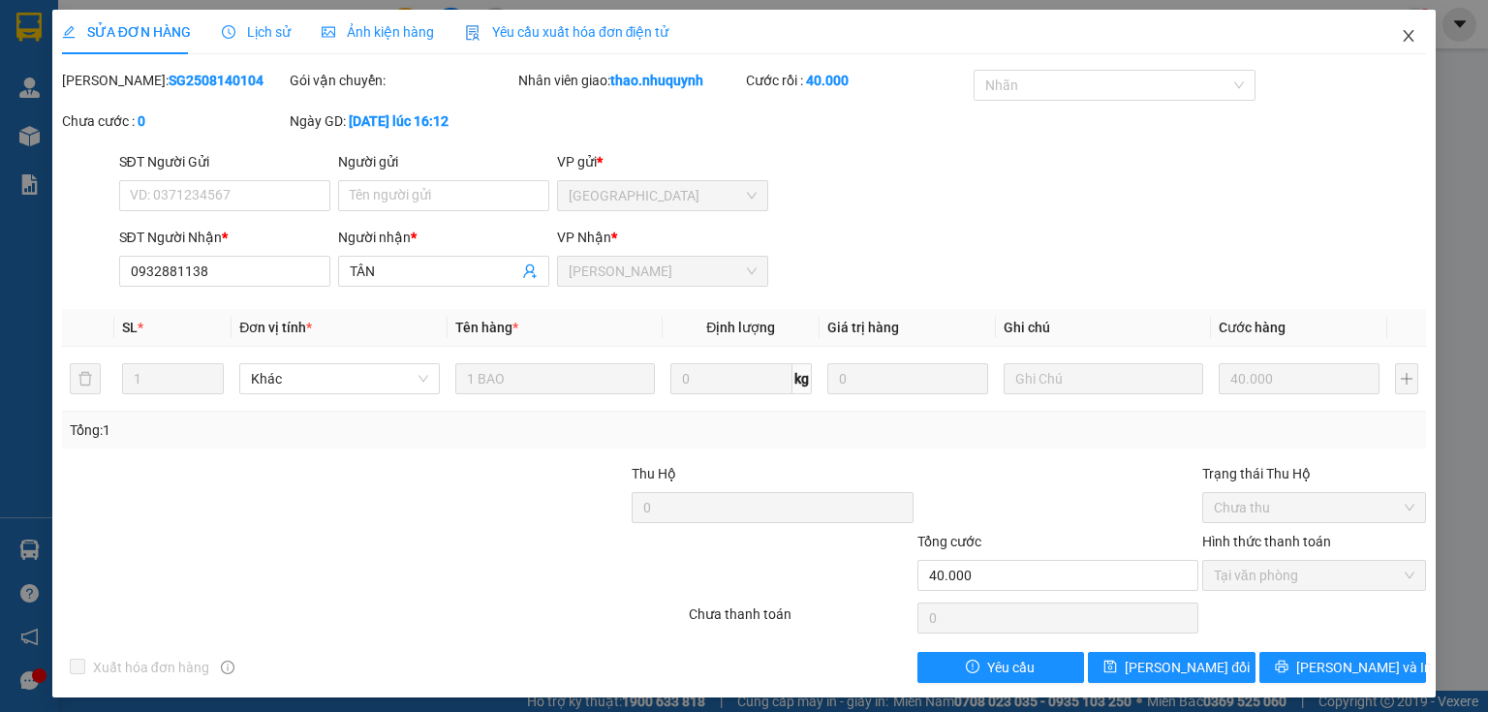
click at [1401, 31] on icon "close" at bounding box center [1409, 36] width 16 height 16
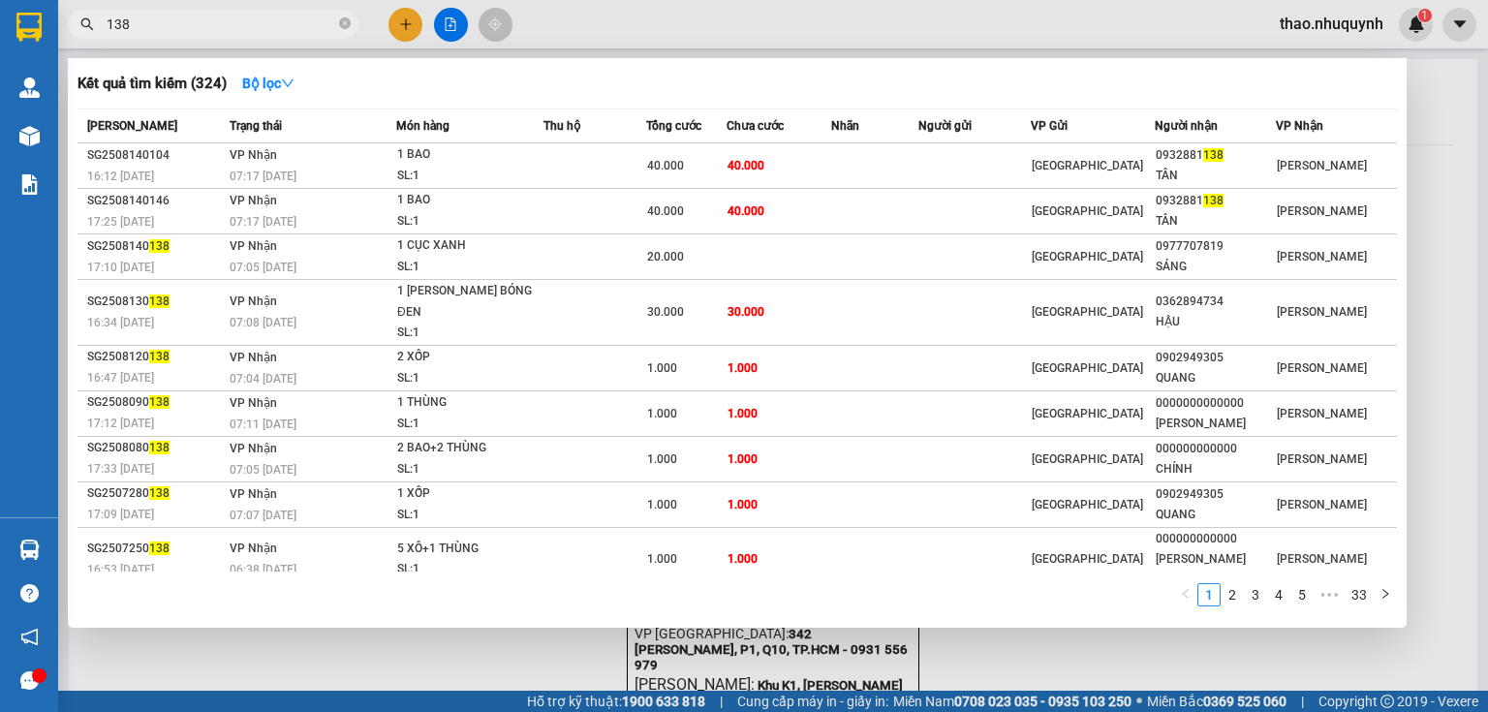
click at [208, 20] on input "138" at bounding box center [221, 24] width 229 height 21
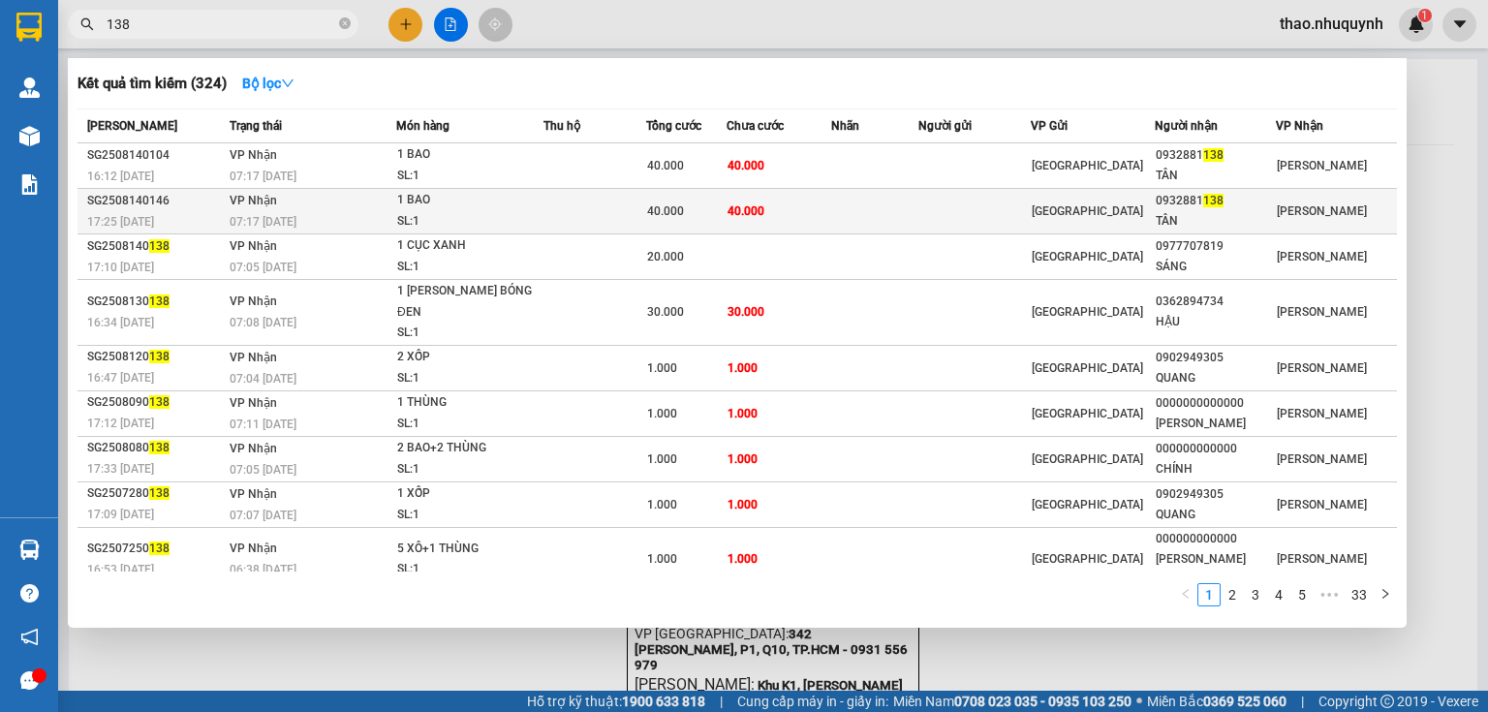
click at [528, 203] on div "1 BAO" at bounding box center [469, 200] width 145 height 21
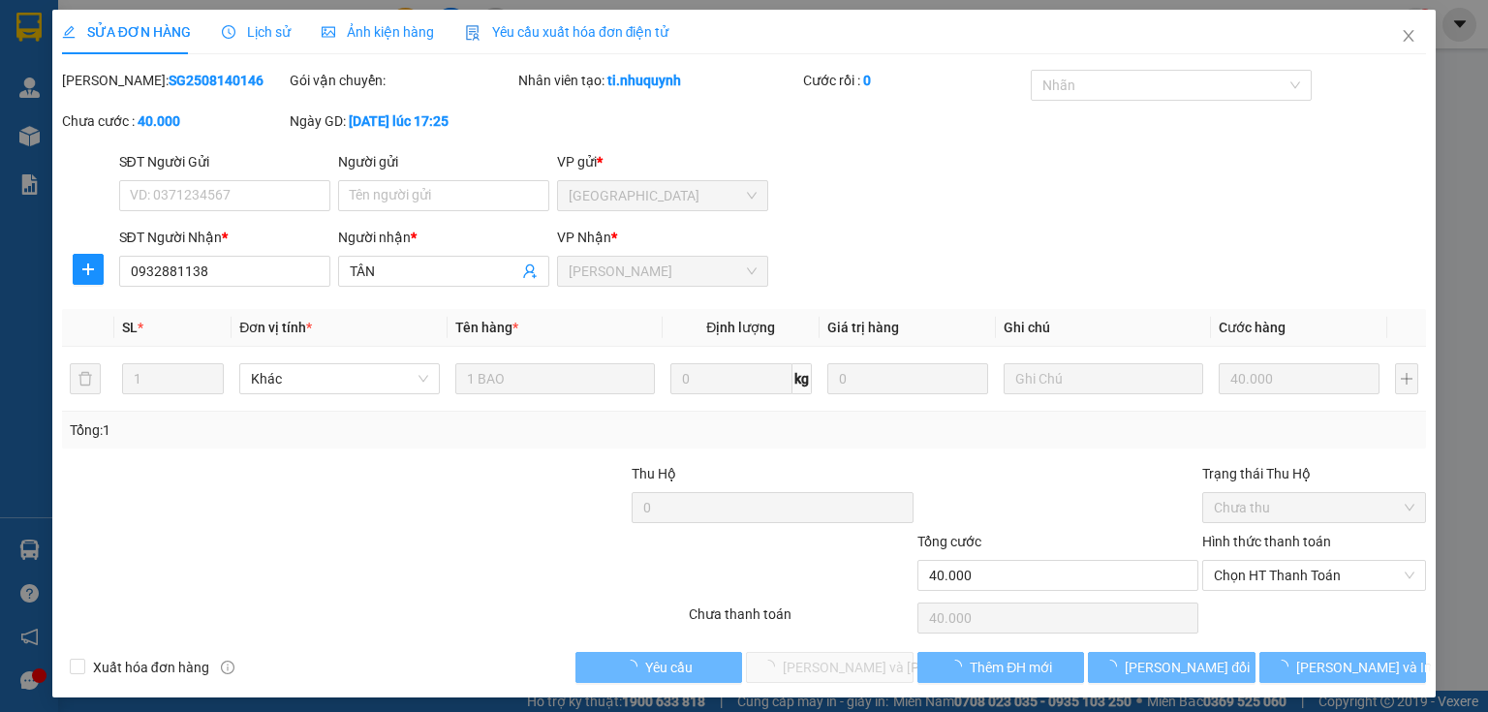
type input "0932881138"
type input "TÂN"
type input "40.000"
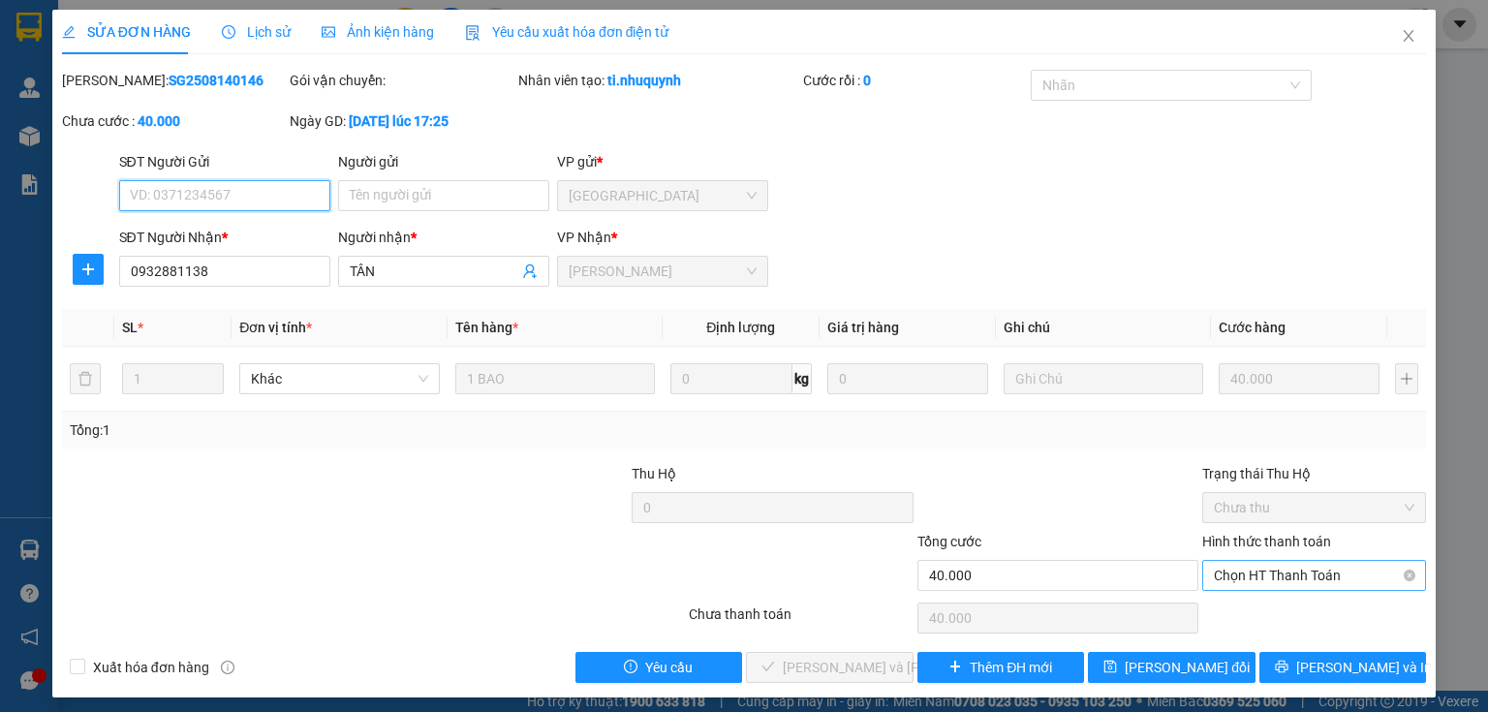
click at [1227, 576] on span "Chọn HT Thanh Toán" at bounding box center [1314, 575] width 201 height 29
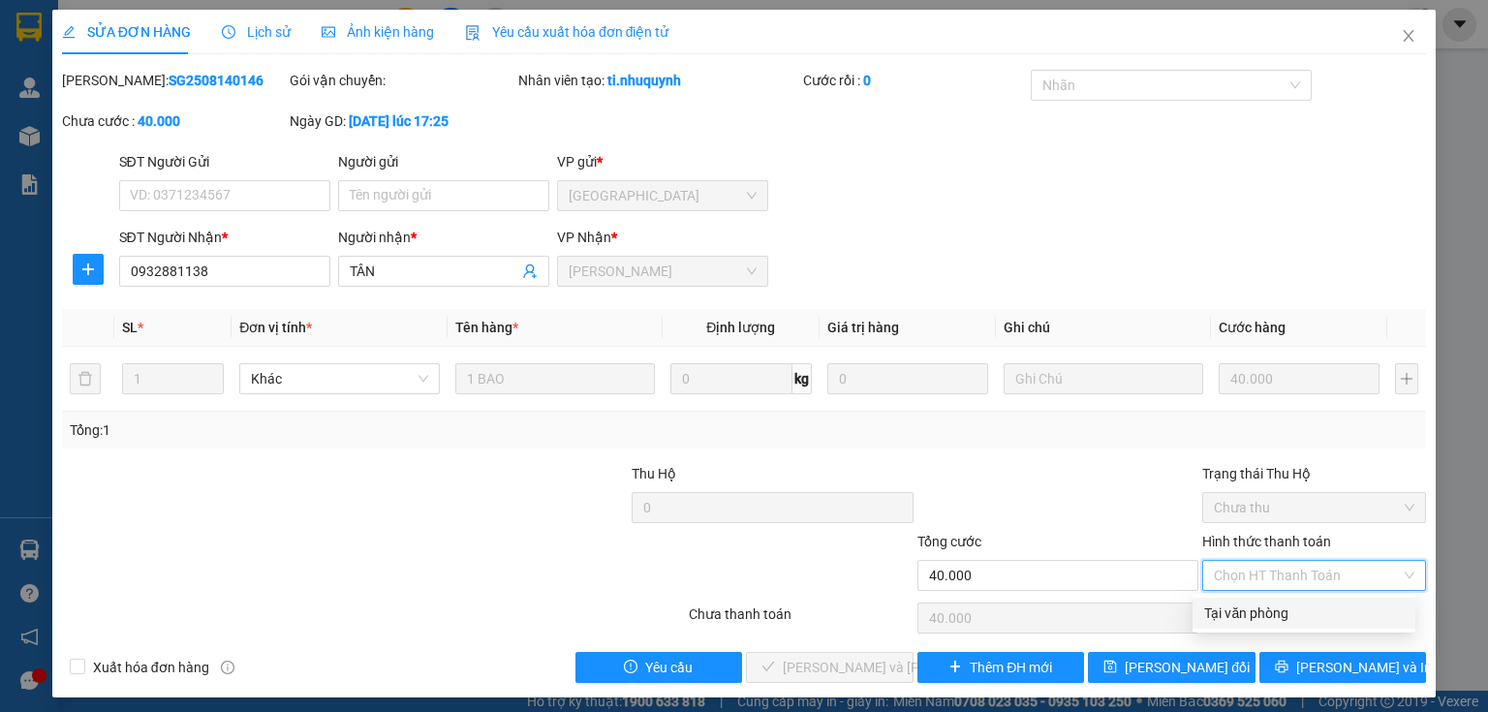
click at [1235, 612] on div "Tại văn phòng" at bounding box center [1304, 613] width 200 height 21
type input "0"
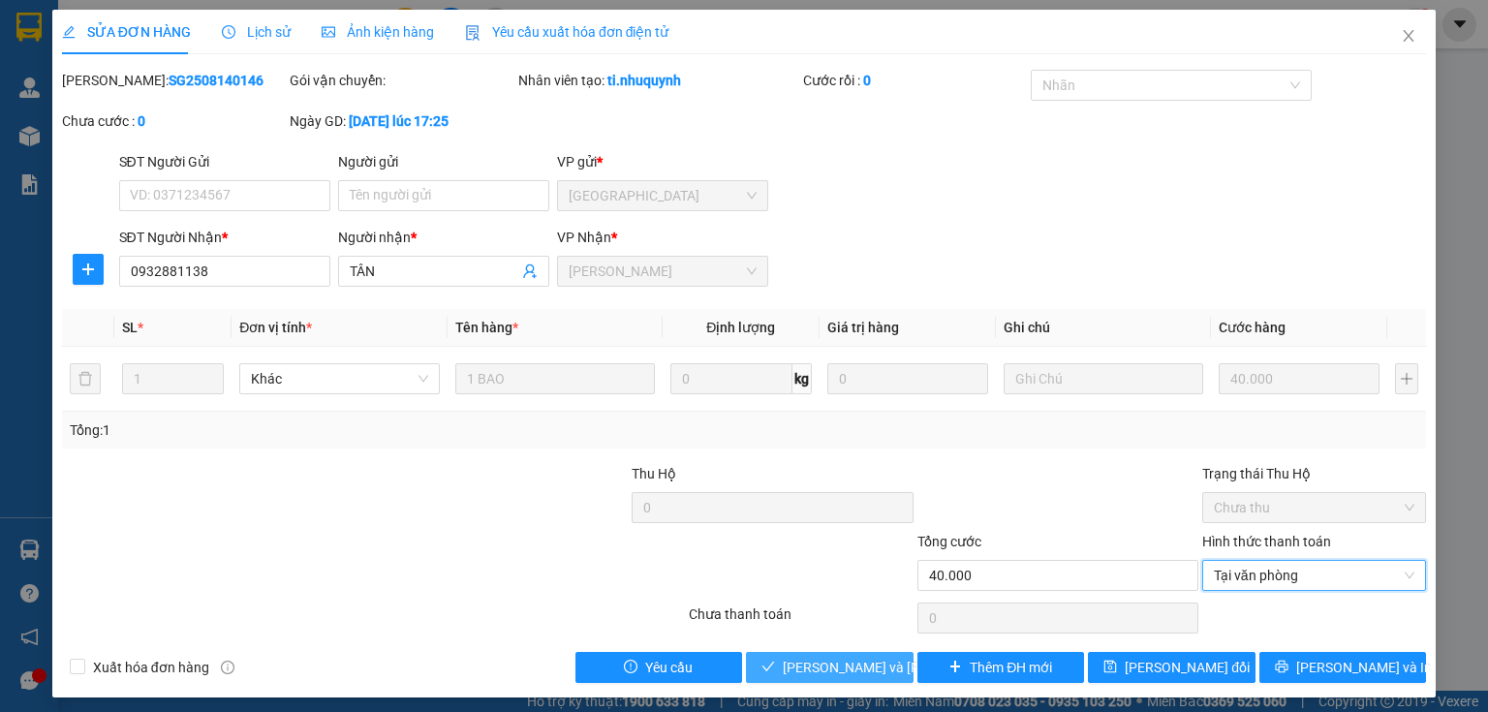
click at [812, 668] on span "Lưu và Giao hàng" at bounding box center [914, 667] width 262 height 21
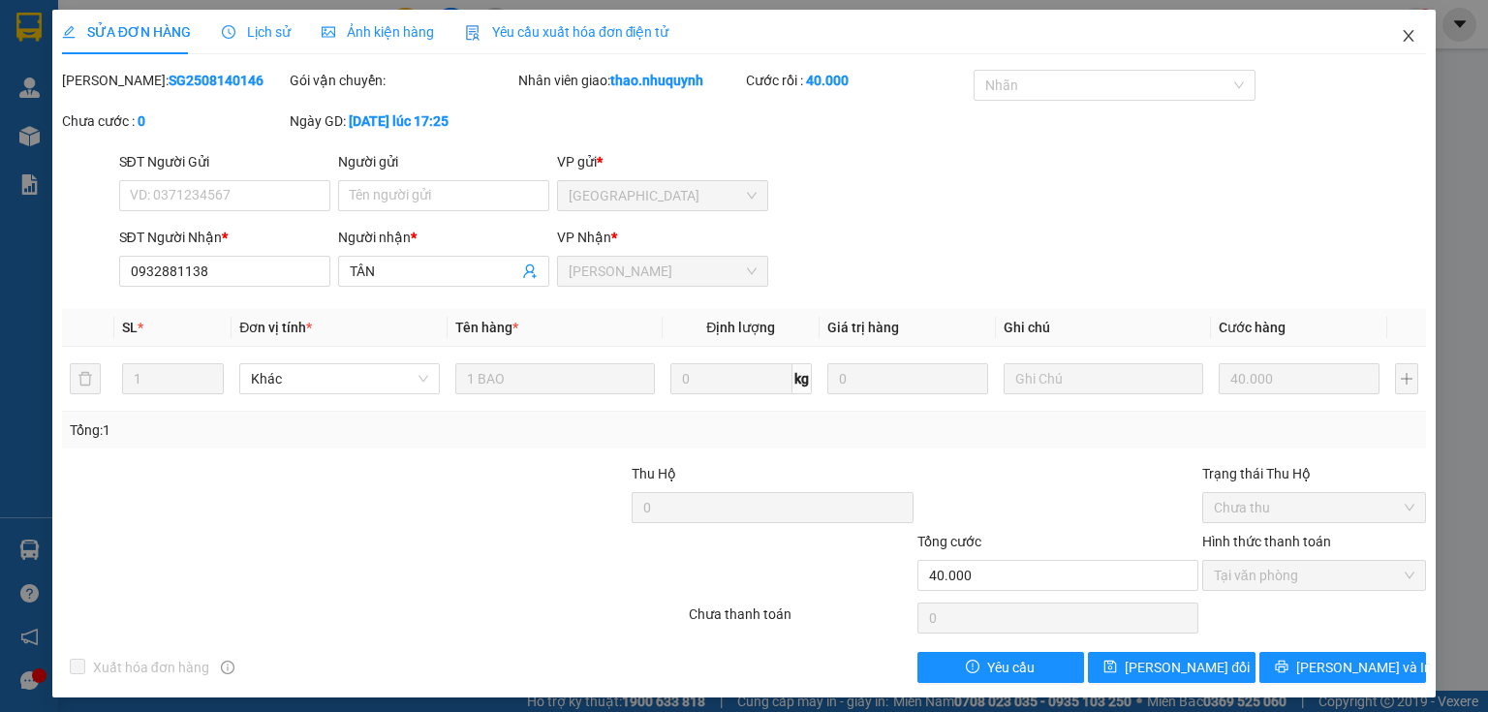
click at [1404, 40] on icon "close" at bounding box center [1409, 36] width 11 height 12
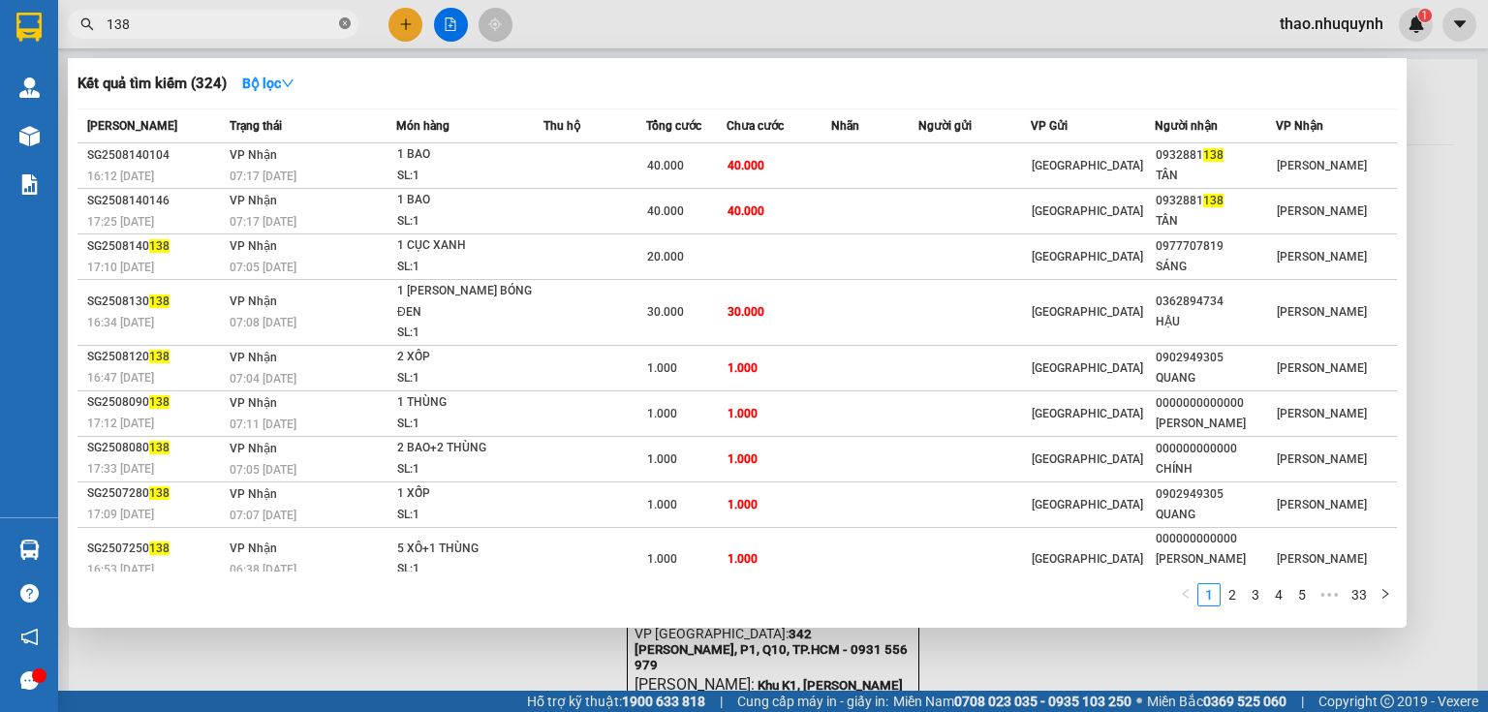
click at [341, 22] on icon "close-circle" at bounding box center [345, 23] width 12 height 12
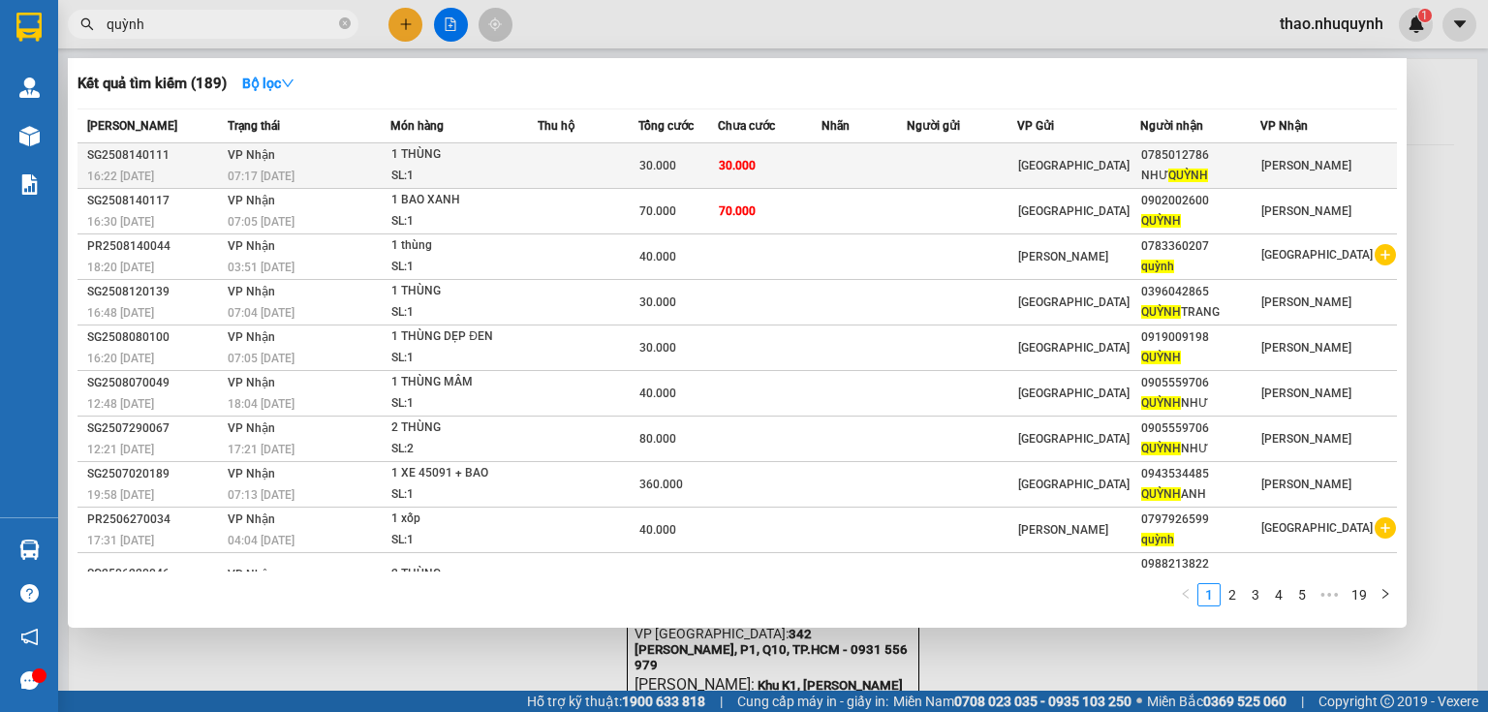
type input "quỳnh"
click at [458, 166] on div "SL: 1" at bounding box center [463, 176] width 145 height 21
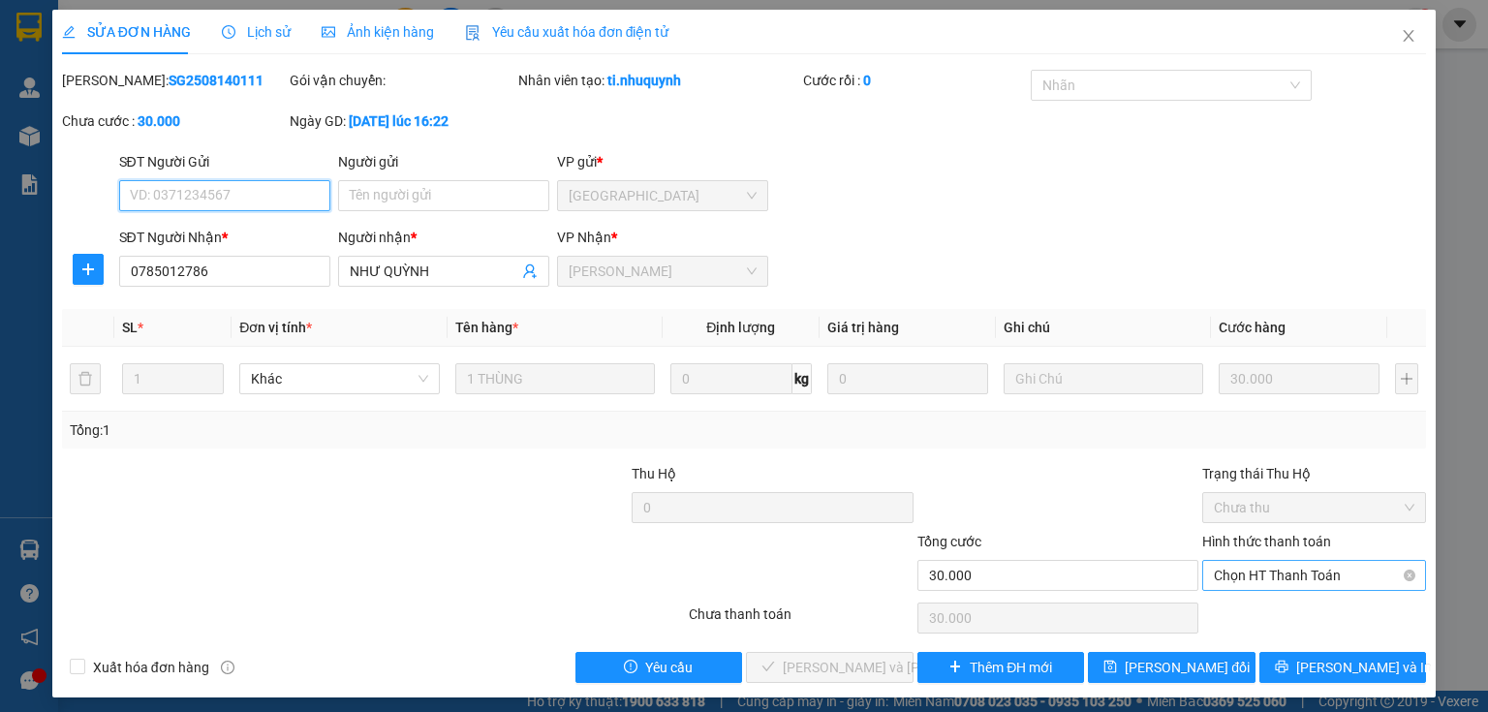
click at [1276, 576] on span "Chọn HT Thanh Toán" at bounding box center [1314, 575] width 201 height 29
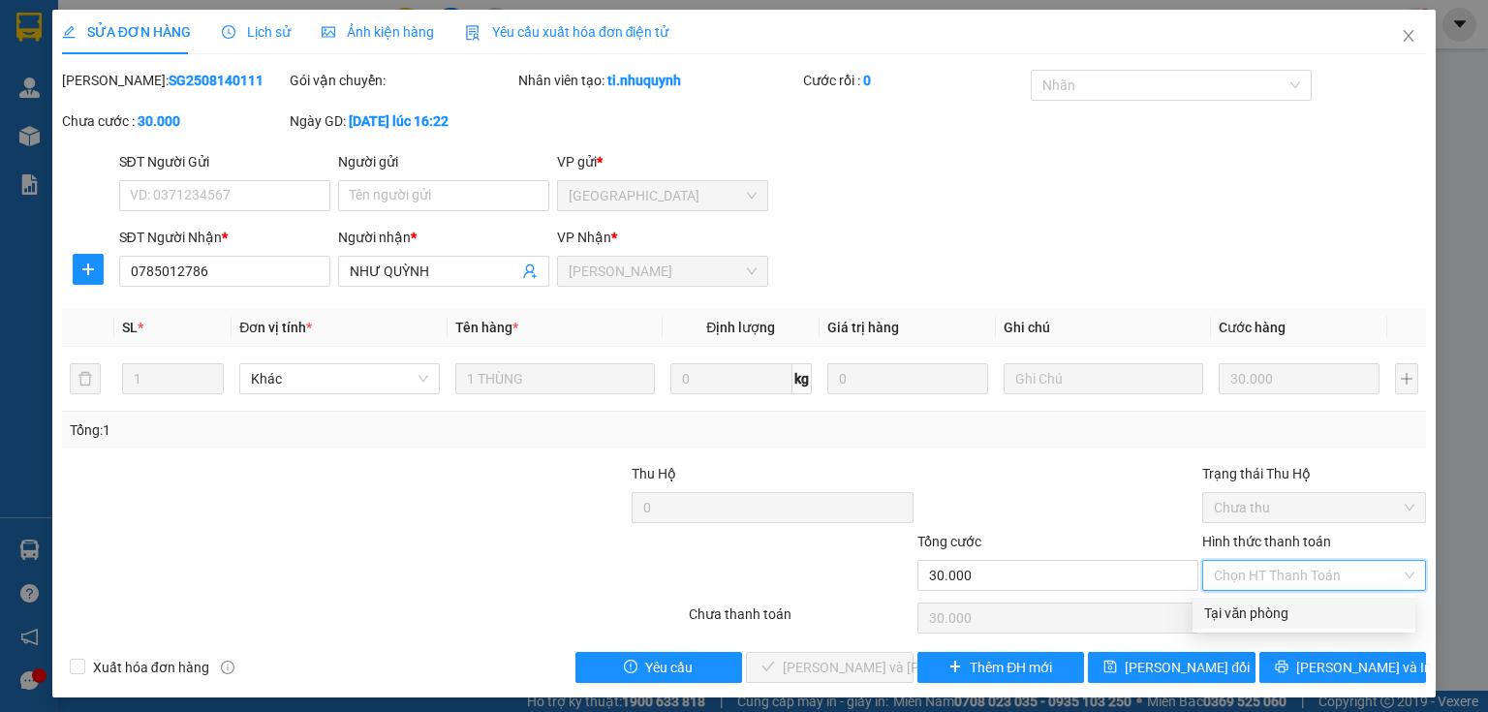
click at [1258, 612] on div "Tại văn phòng" at bounding box center [1304, 613] width 200 height 21
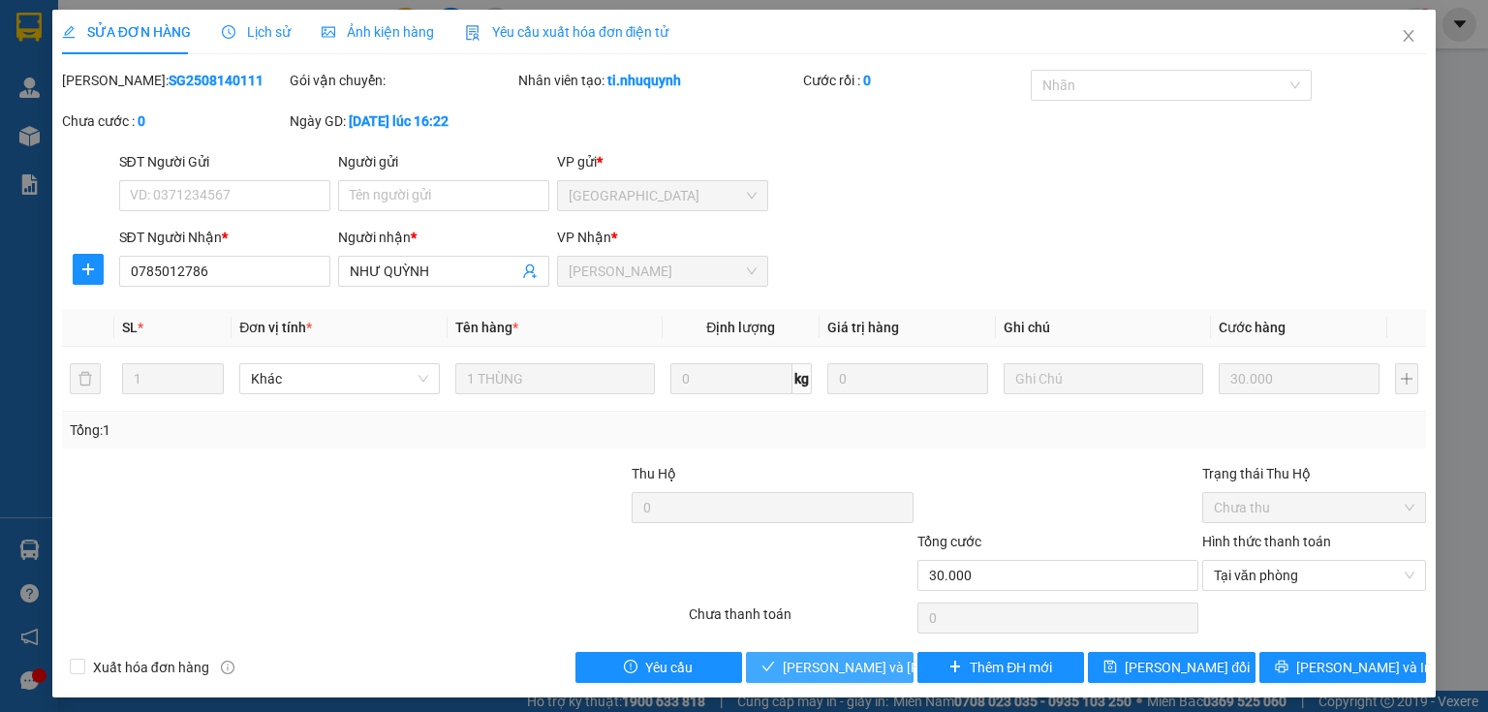
click at [855, 655] on button "Lưu và Giao hàng" at bounding box center [830, 667] width 168 height 31
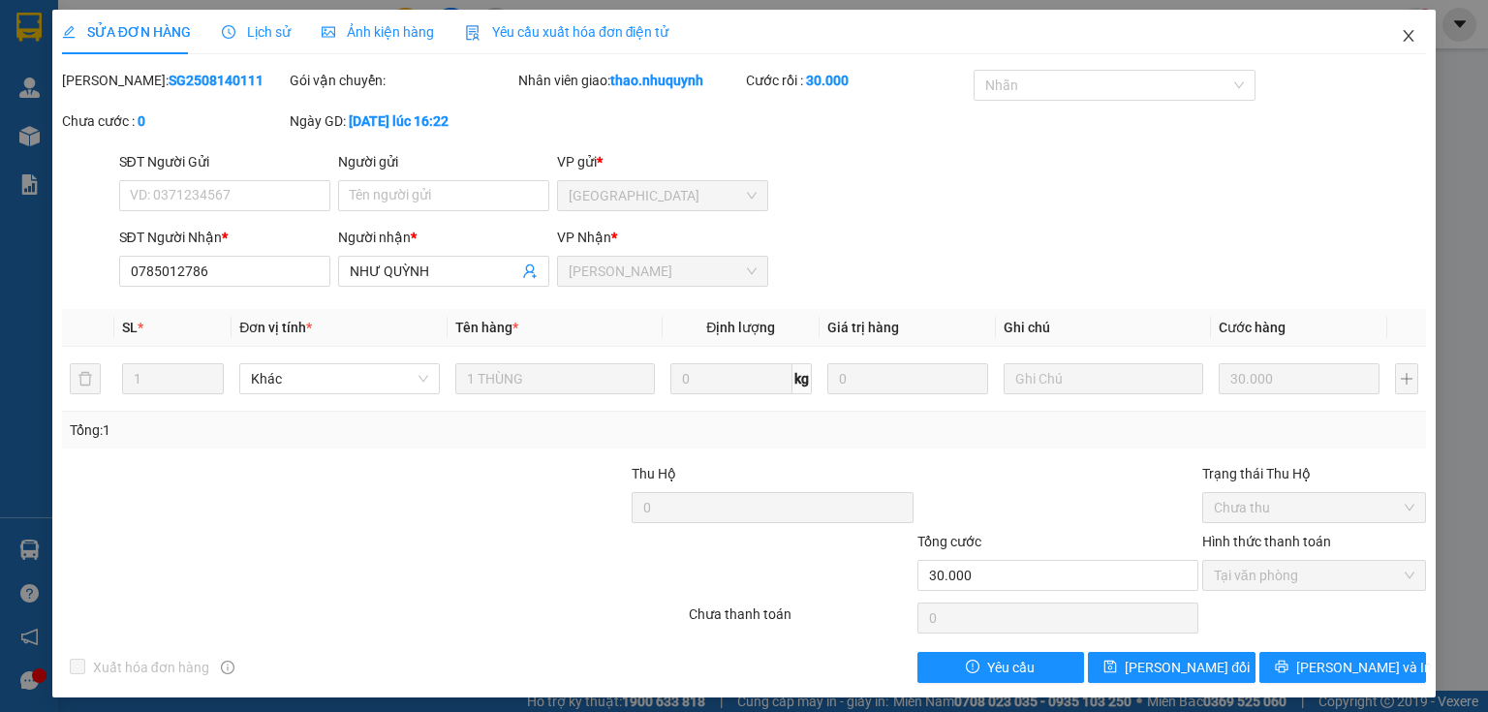
click at [1401, 31] on icon "close" at bounding box center [1409, 36] width 16 height 16
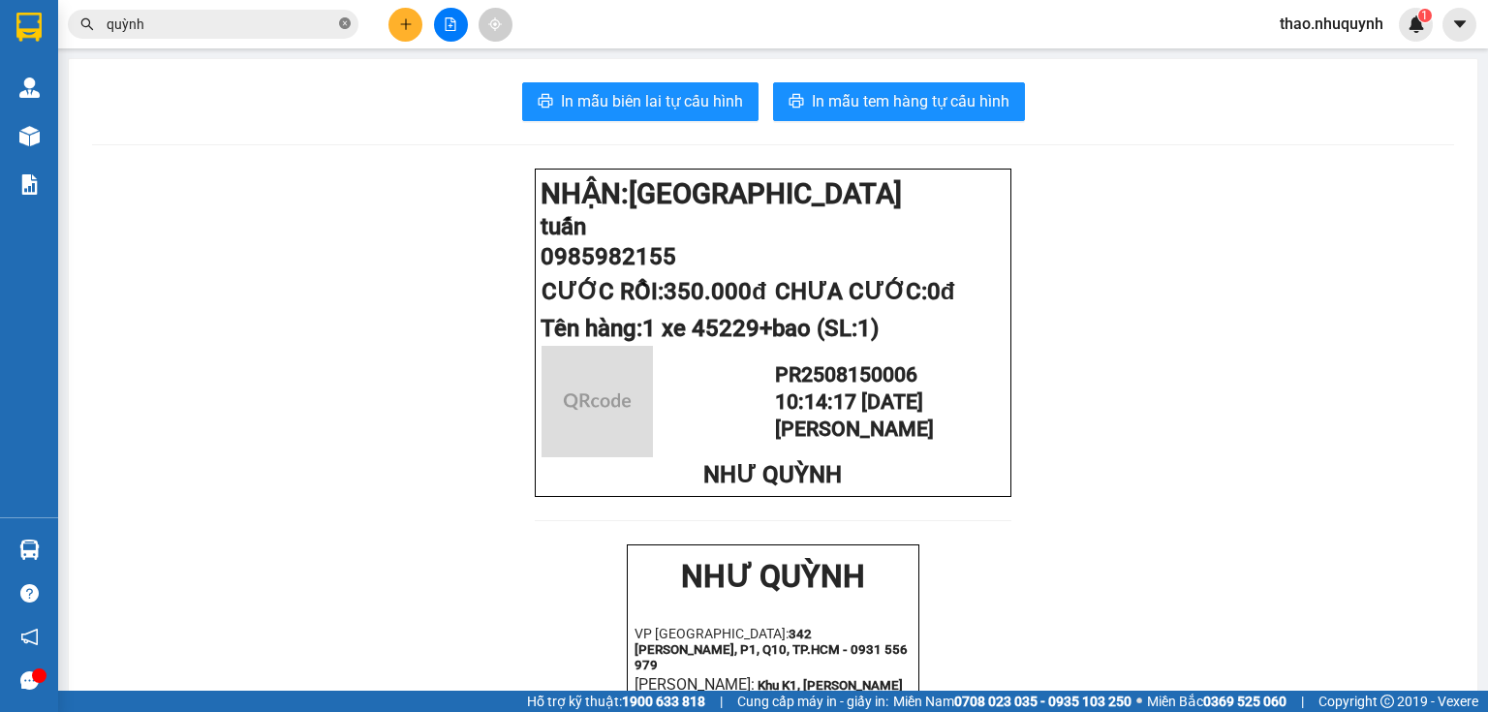
click at [344, 25] on icon "close-circle" at bounding box center [345, 23] width 12 height 12
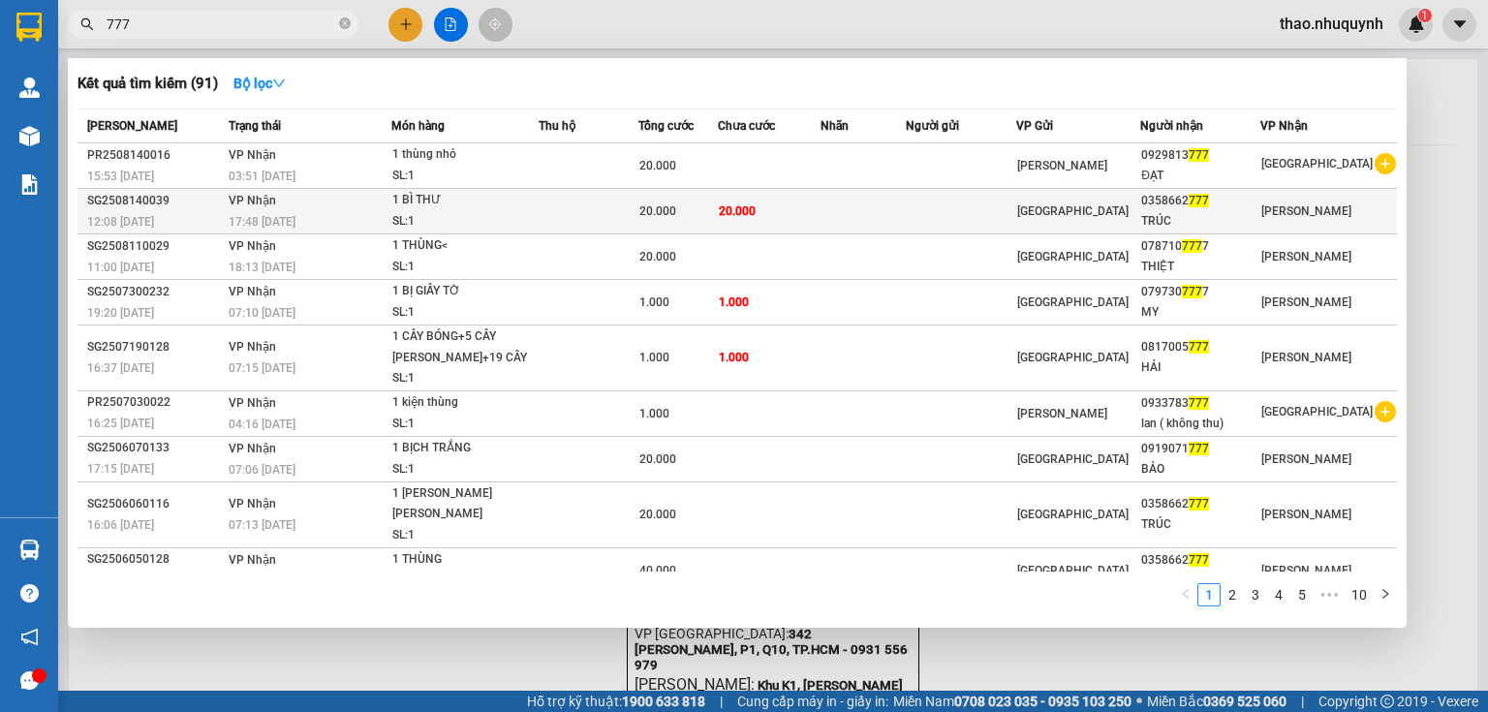
click at [378, 221] on div "17:48 - 14/08" at bounding box center [310, 221] width 162 height 21
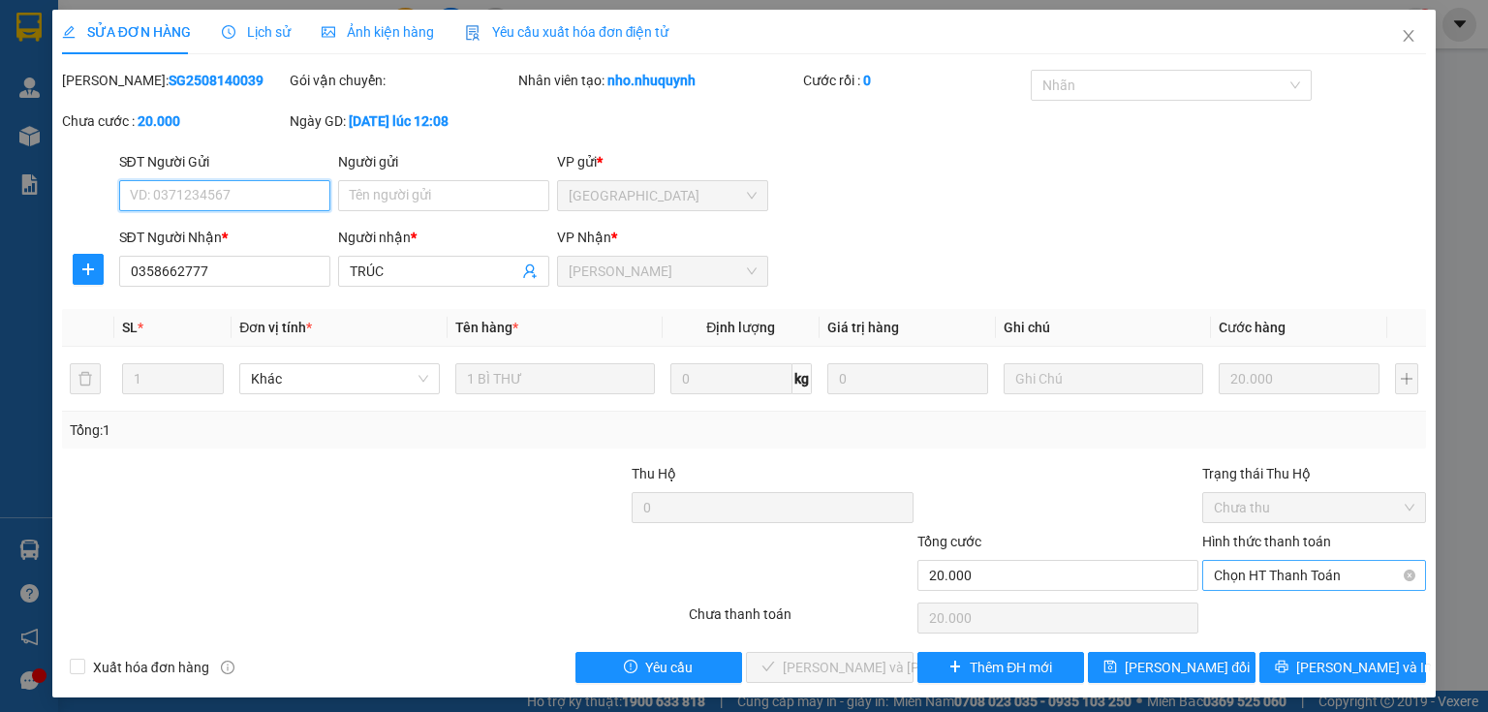
click at [1252, 573] on span "Chọn HT Thanh Toán" at bounding box center [1314, 575] width 201 height 29
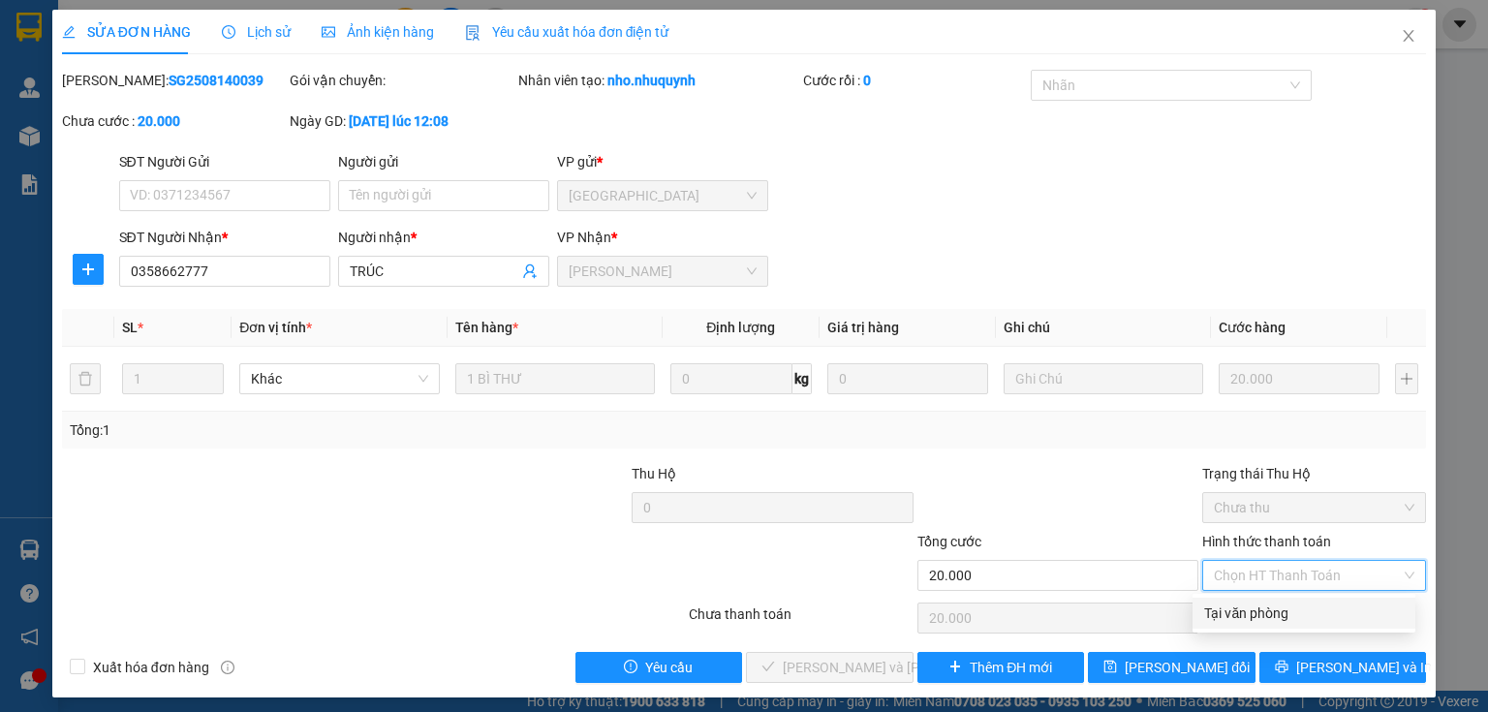
click at [1228, 615] on div "Tại văn phòng" at bounding box center [1304, 613] width 200 height 21
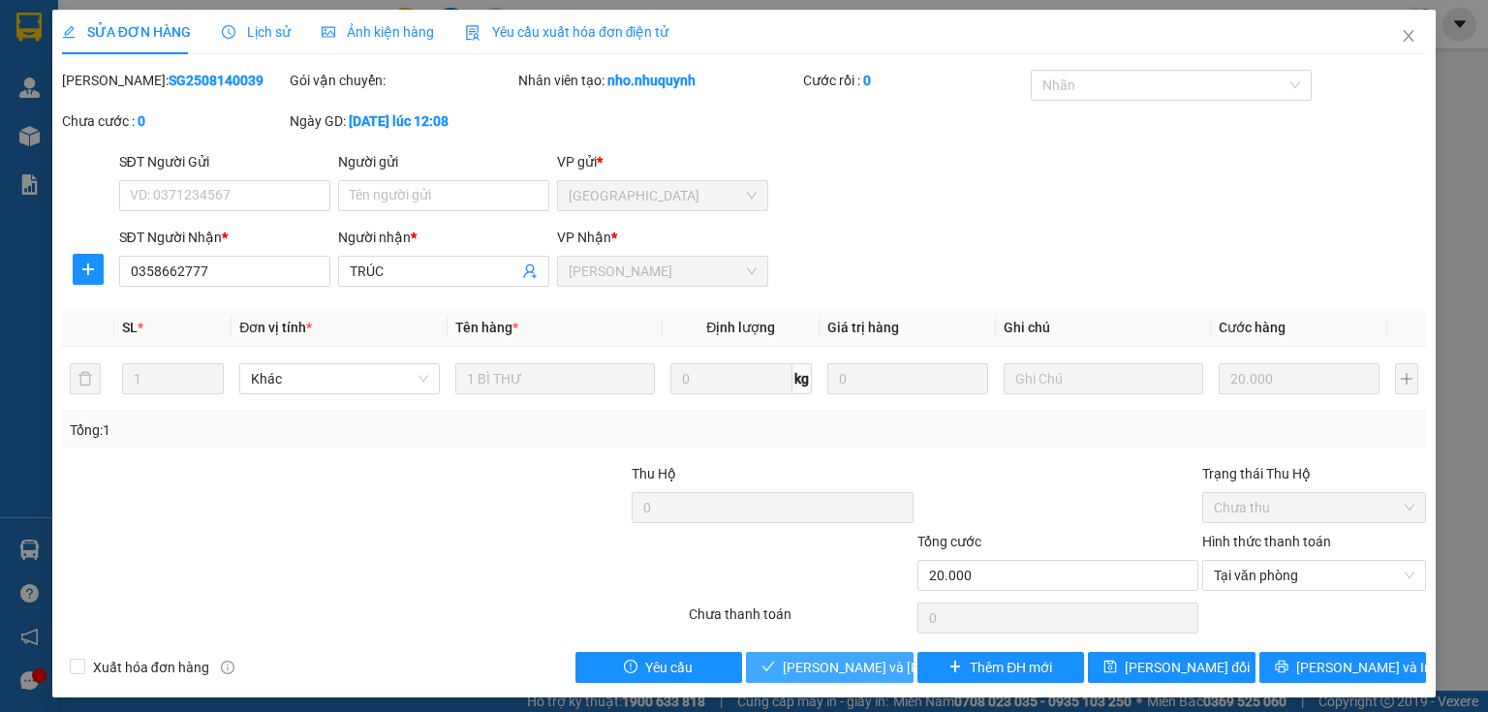
click at [809, 659] on span "Lưu và Giao hàng" at bounding box center [914, 667] width 262 height 21
